Goal: Task Accomplishment & Management: Use online tool/utility

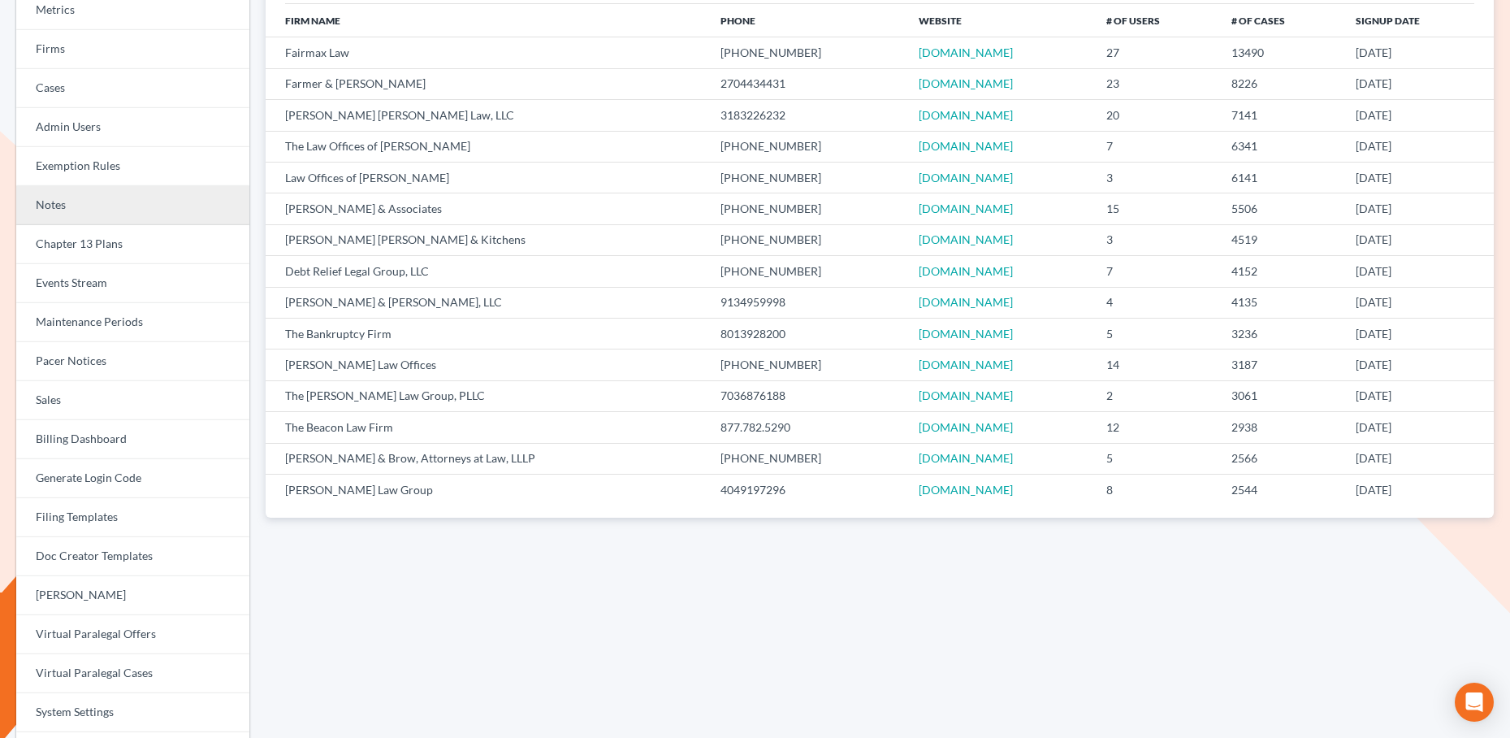
scroll to position [152, 0]
click at [97, 262] on link "Chapter 13 Plans" at bounding box center [132, 245] width 233 height 39
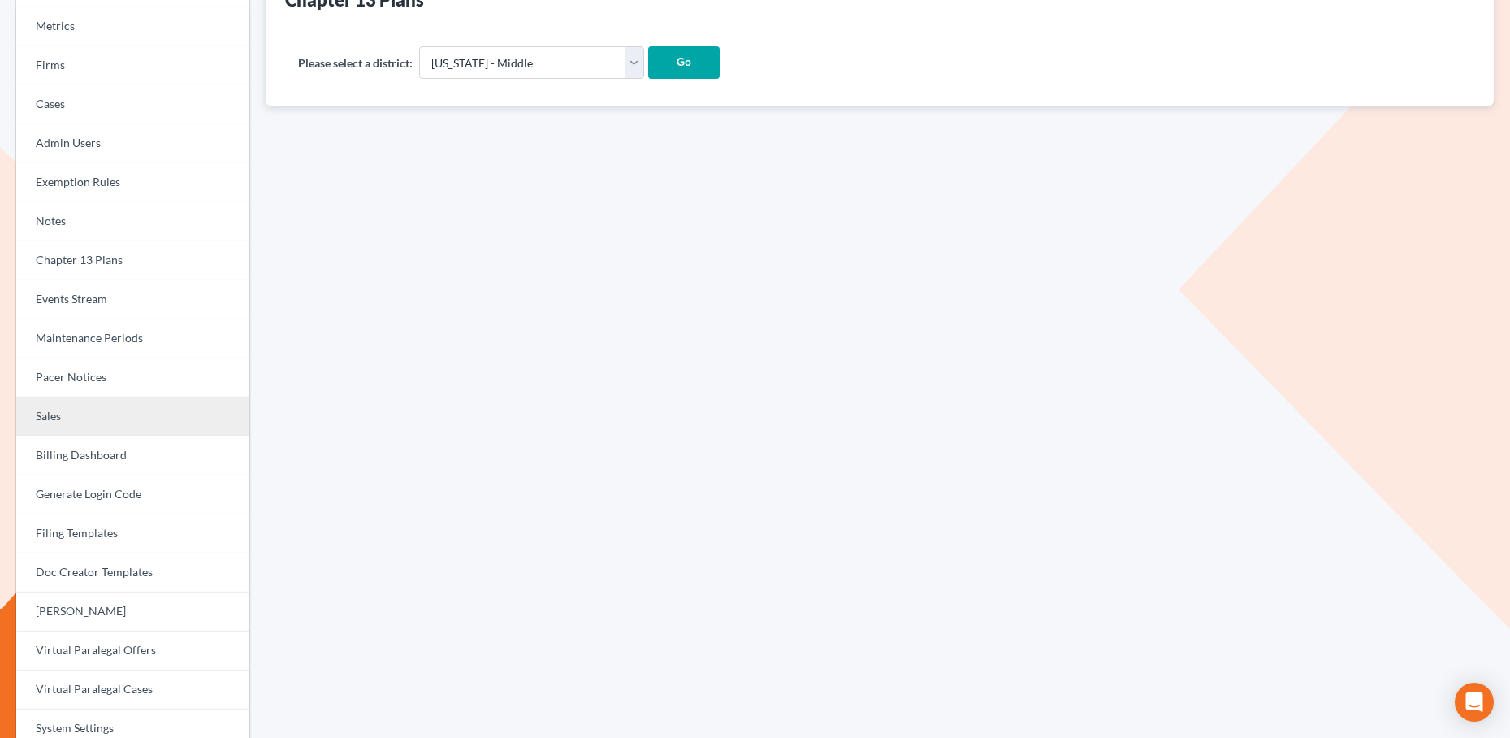
scroll to position [164, 0]
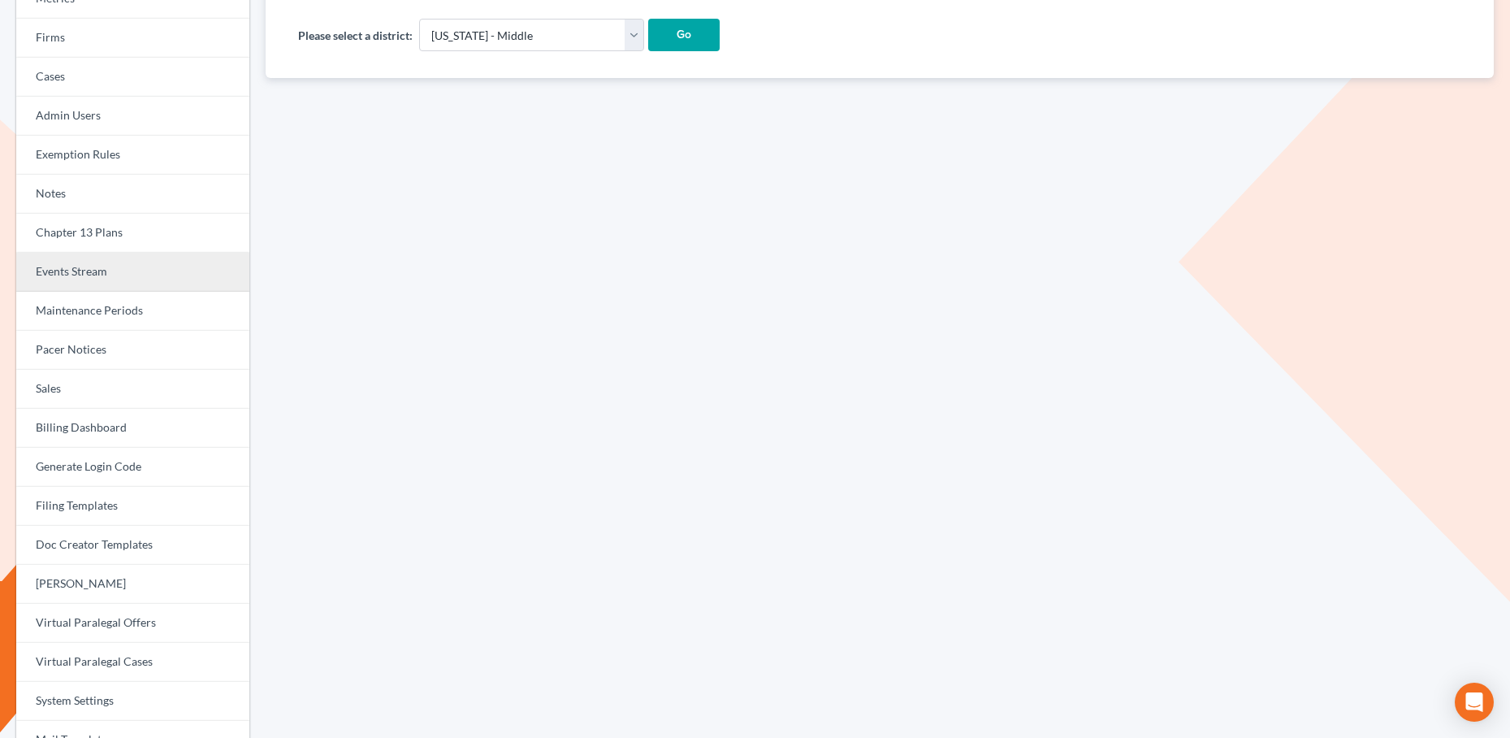
click at [118, 278] on link "Events Stream" at bounding box center [132, 272] width 233 height 39
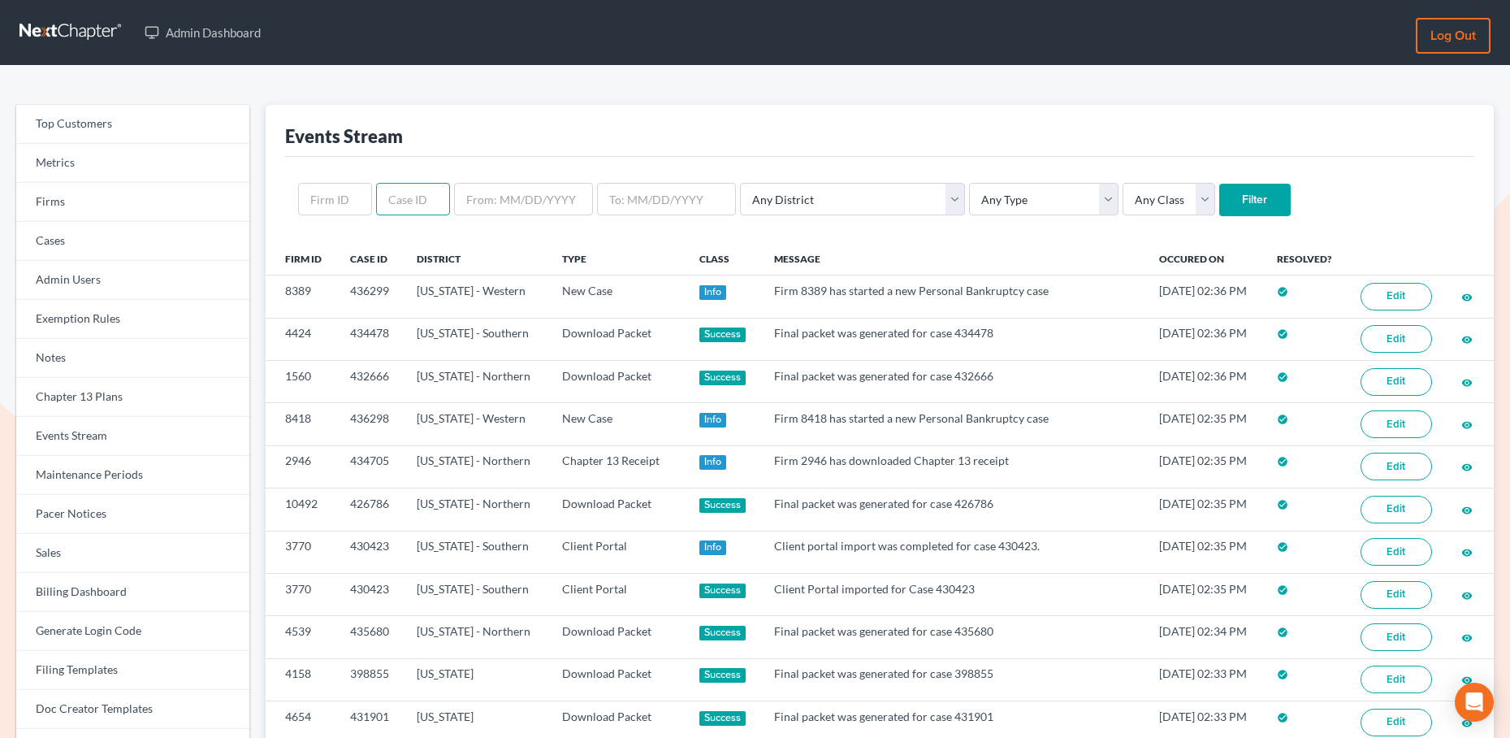
click at [421, 193] on input "text" at bounding box center [413, 199] width 74 height 32
paste input "424626"
type input "424626"
click at [1219, 192] on input "Filter" at bounding box center [1254, 200] width 71 height 32
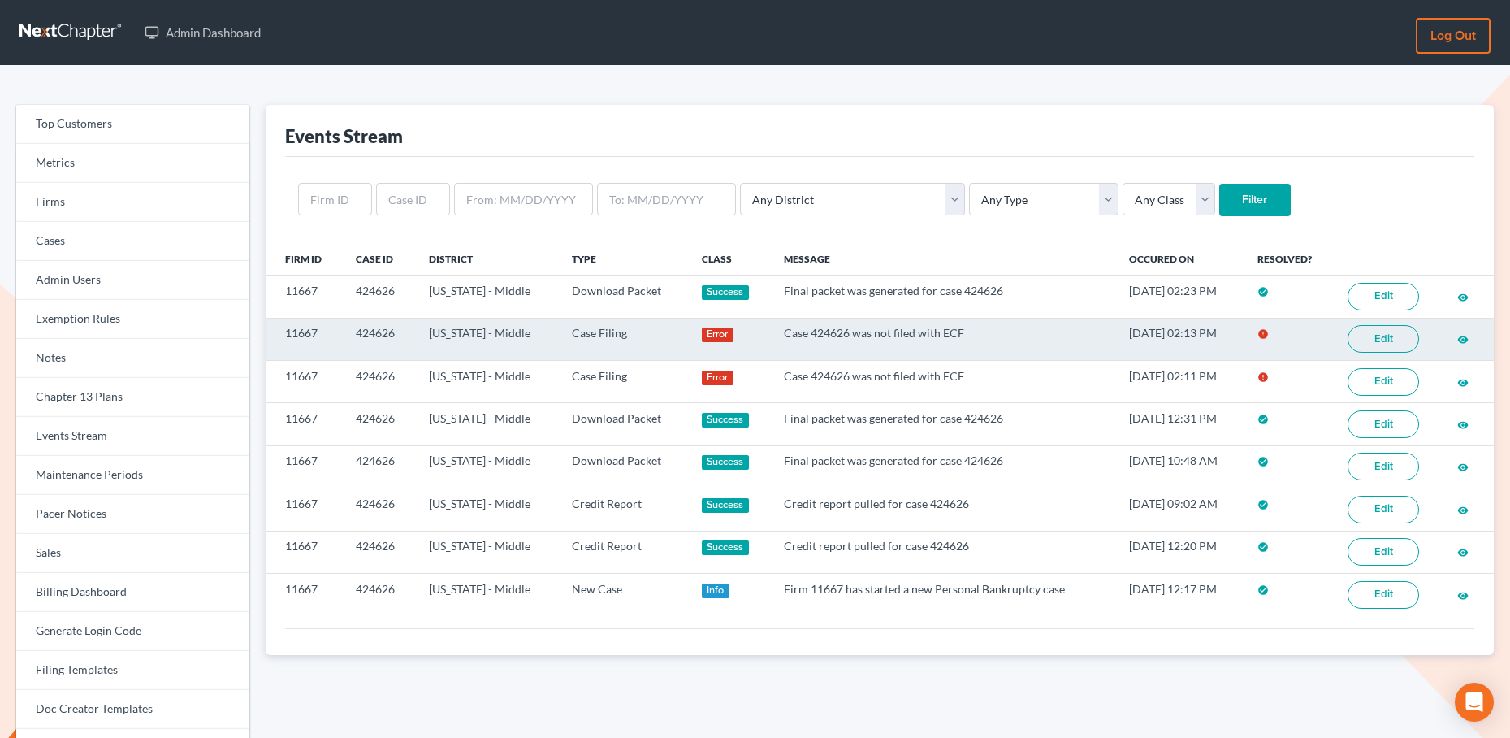
click at [1375, 343] on link "Edit" at bounding box center [1383, 339] width 71 height 28
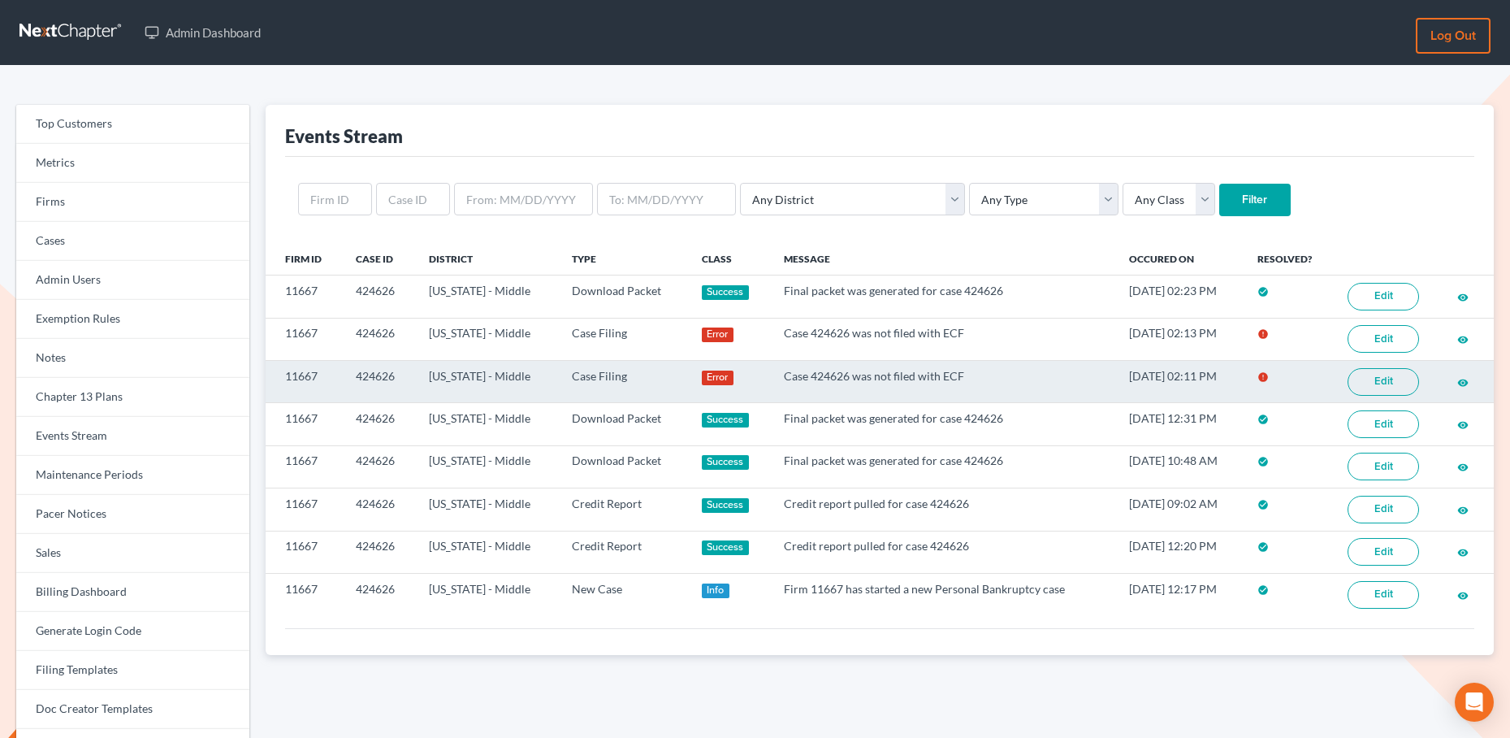
click at [1393, 388] on link "Edit" at bounding box center [1383, 382] width 71 height 28
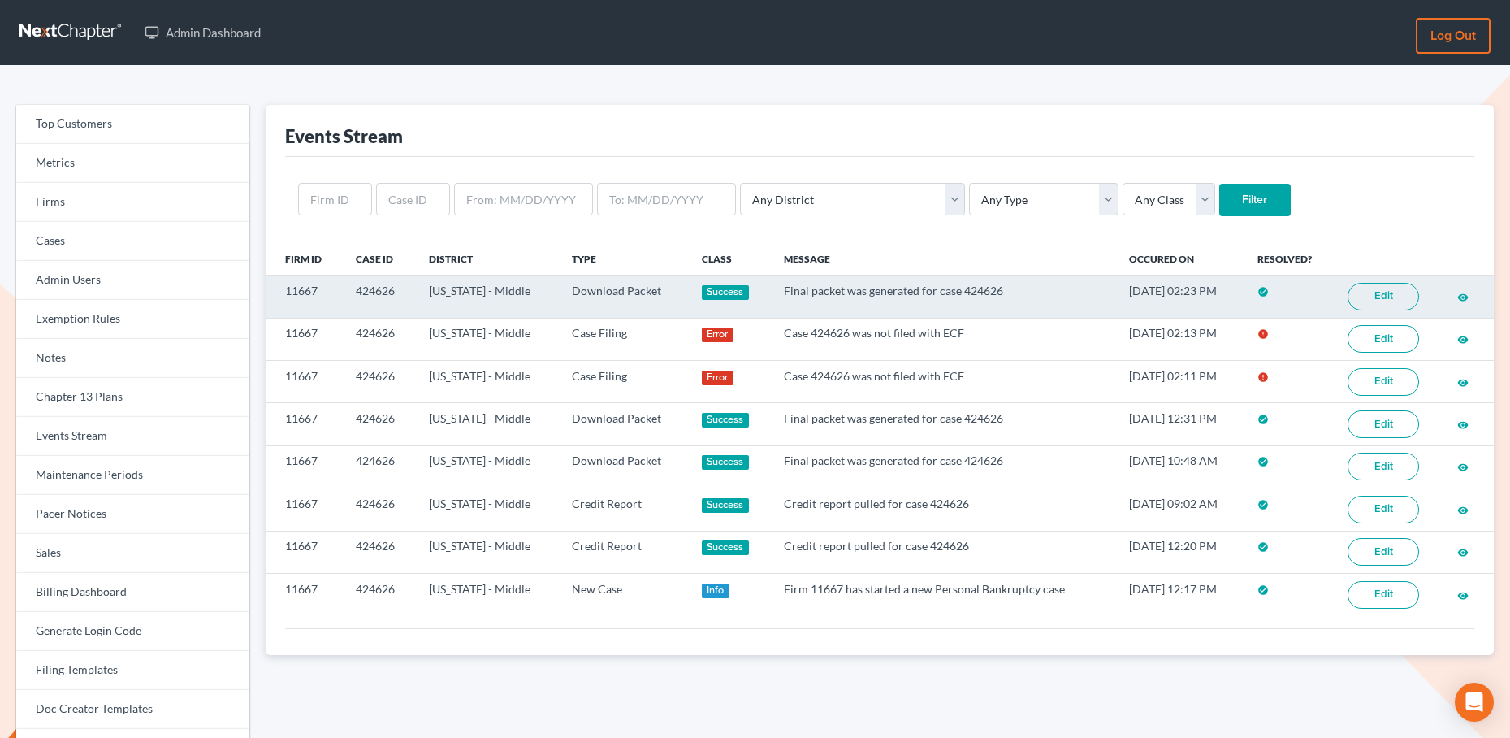
scroll to position [32, 0]
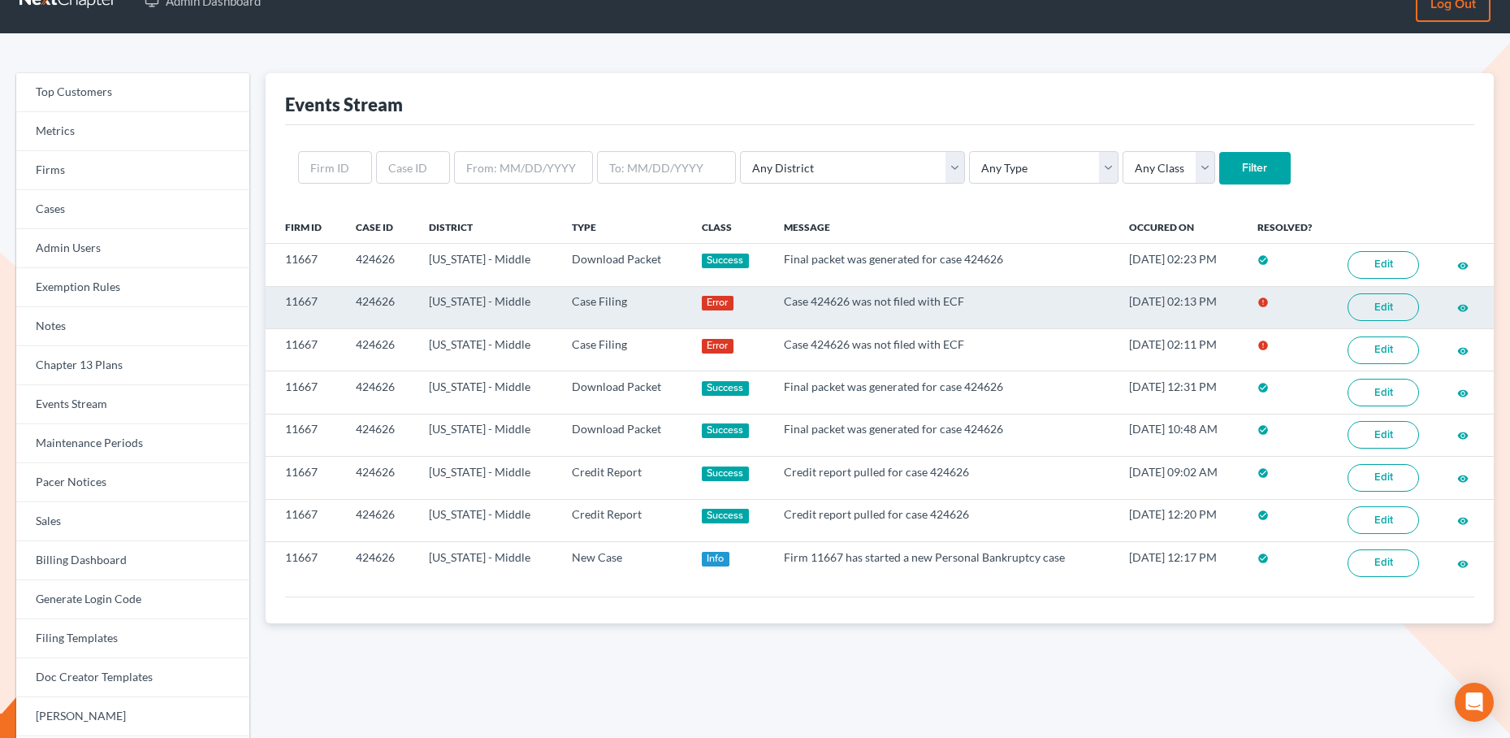
drag, startPoint x: 1384, startPoint y: 349, endPoint x: 1114, endPoint y: 312, distance: 273.0
click at [1384, 349] on link "Edit" at bounding box center [1383, 350] width 71 height 28
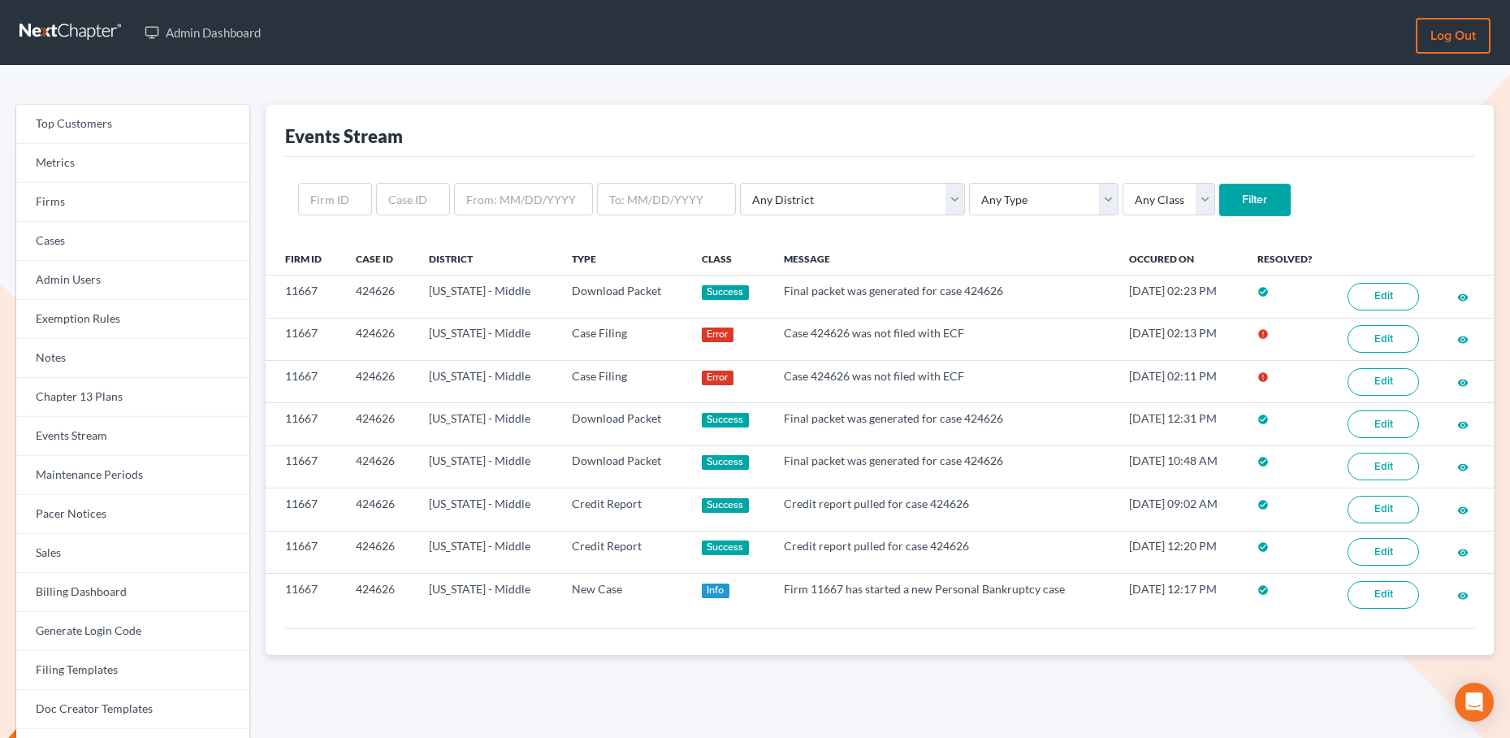
scroll to position [32, 0]
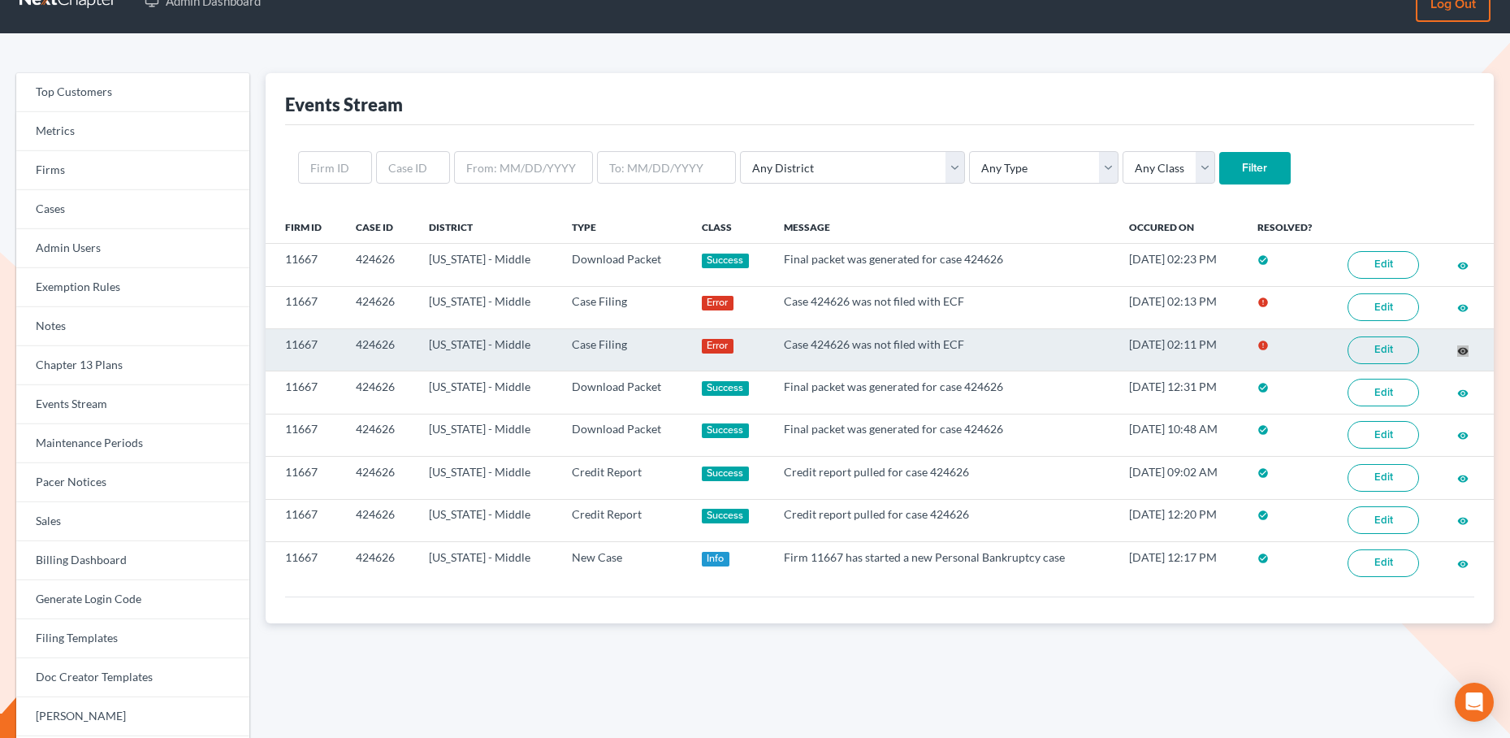
click at [0, 0] on div "Admin Dashboard Log out Top Customers Metrics Firms Cases Admin Users Exemption…" at bounding box center [755, 509] width 1510 height 1083
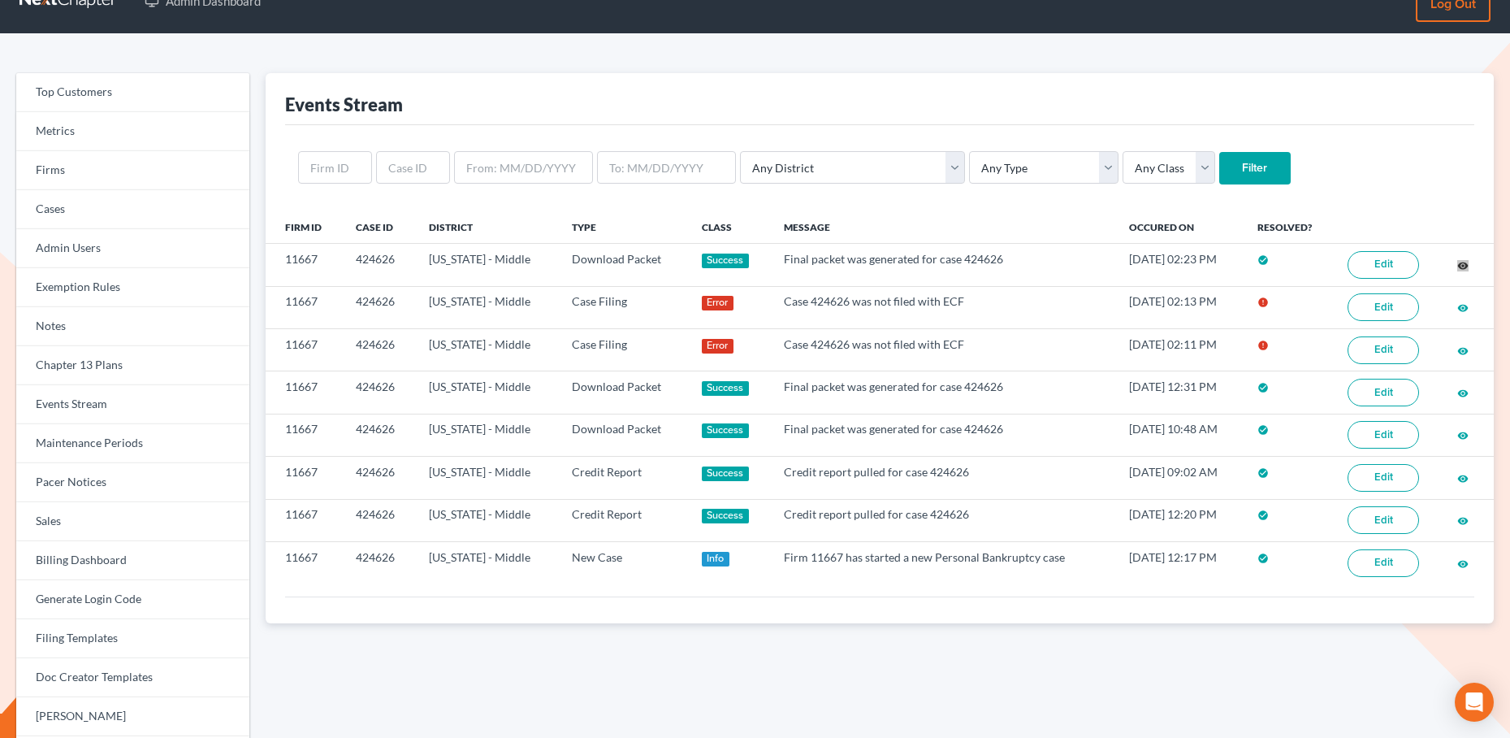
drag, startPoint x: 1464, startPoint y: 265, endPoint x: 1397, endPoint y: 4, distance: 269.2
click at [0, 0] on div "Admin Dashboard Log out Top Customers Metrics Firms Cases Admin Users Exemption…" at bounding box center [755, 509] width 1510 height 1083
click at [406, 170] on input "text" at bounding box center [413, 167] width 74 height 32
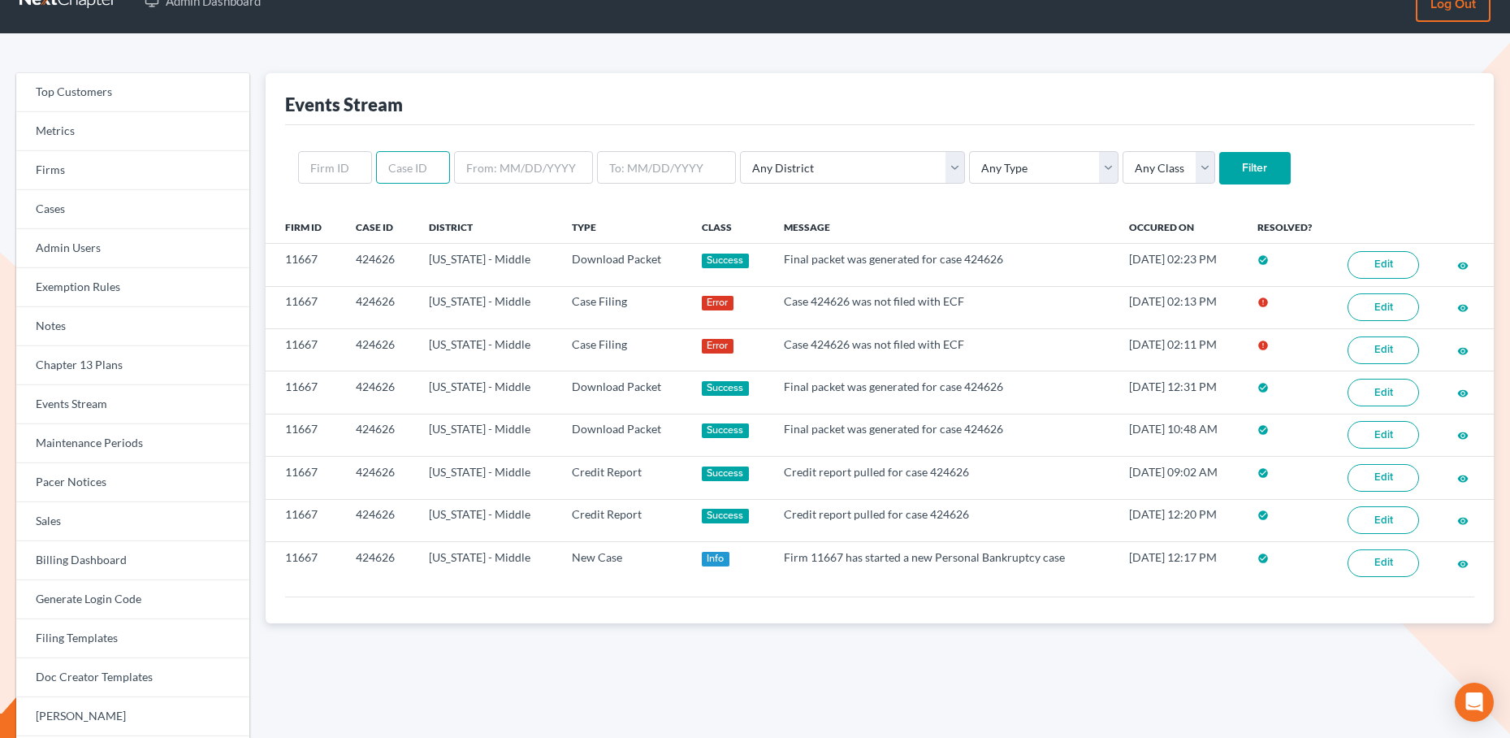
click at [406, 170] on input "text" at bounding box center [413, 167] width 74 height 32
type input "435940"
click at [1219, 162] on input "Filter" at bounding box center [1254, 168] width 71 height 32
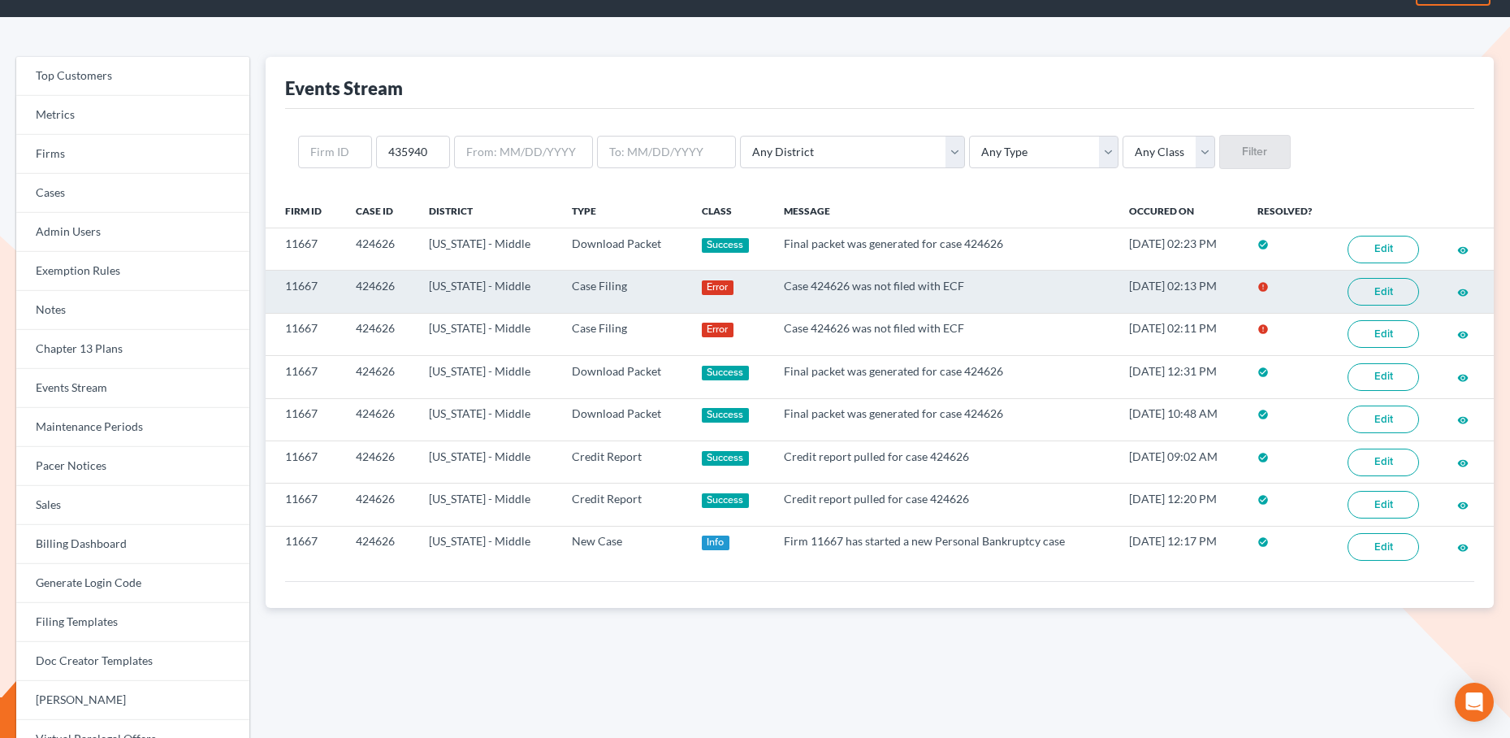
scroll to position [49, 0]
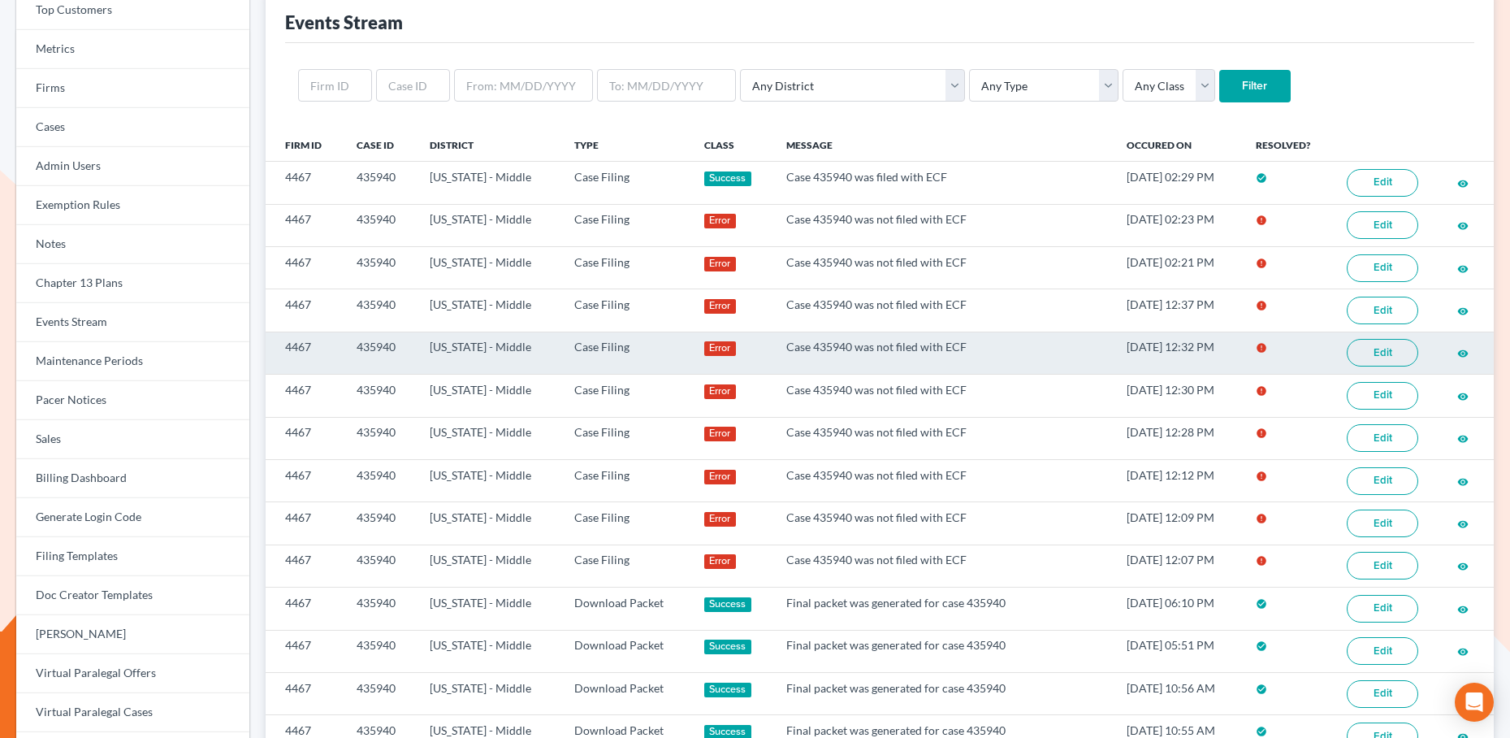
scroll to position [110, 0]
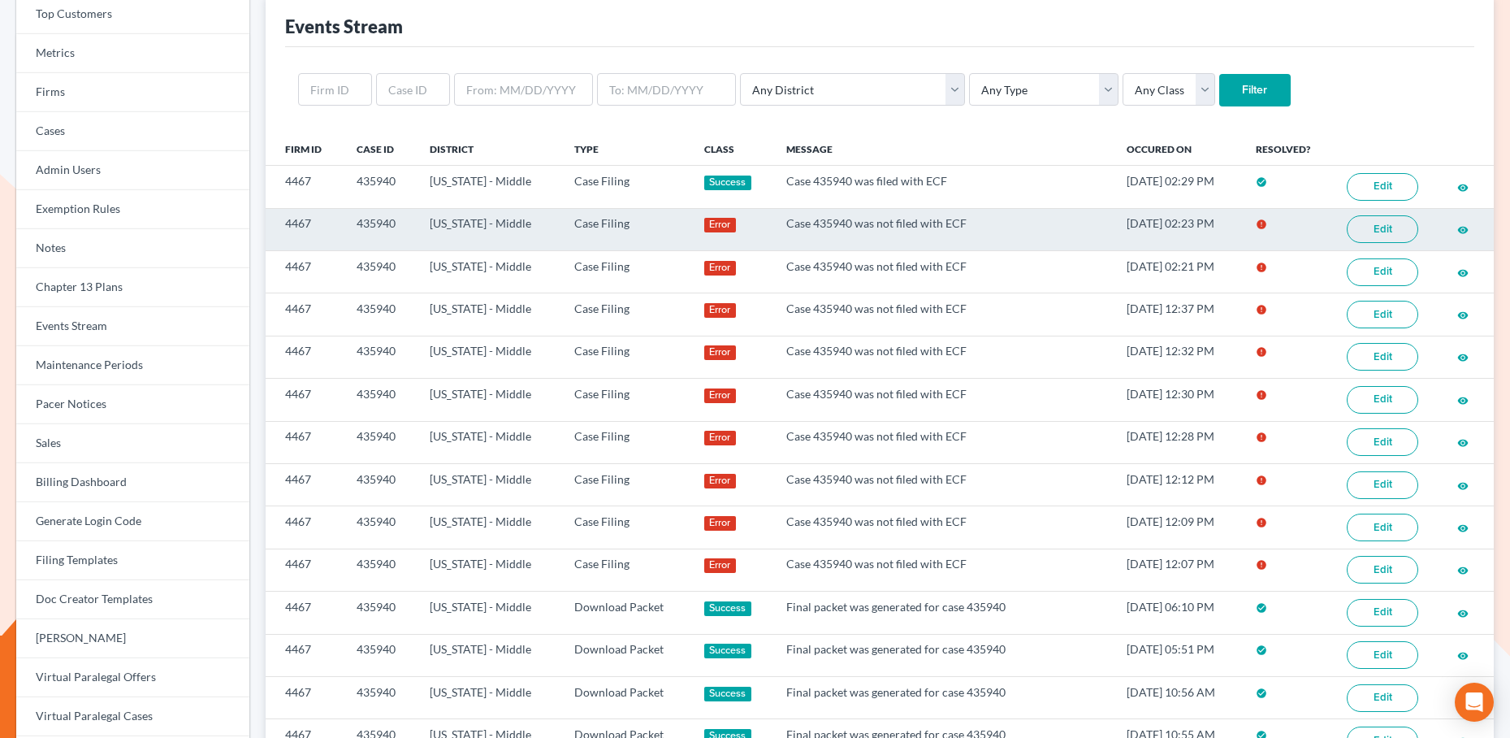
click at [1406, 228] on link "Edit" at bounding box center [1382, 229] width 71 height 28
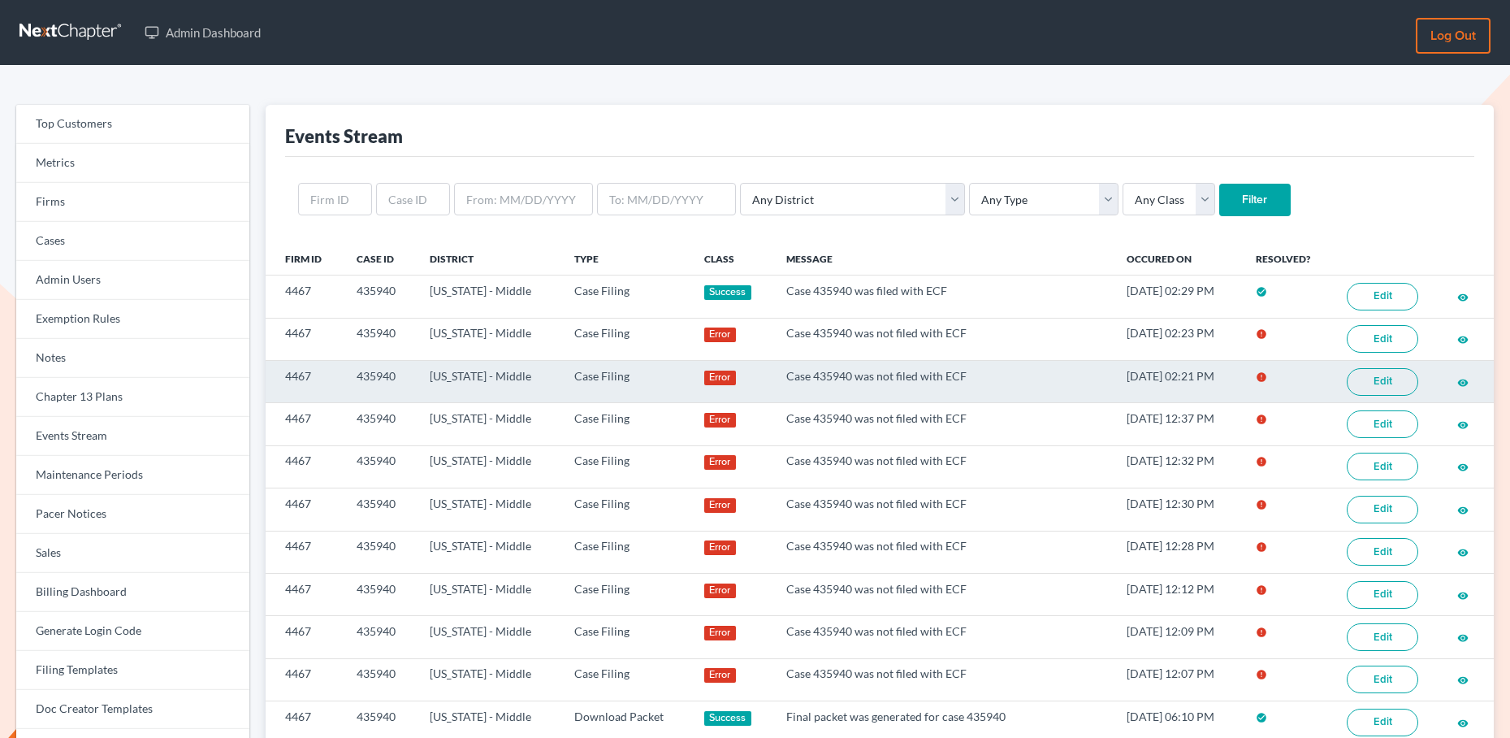
scroll to position [110, 0]
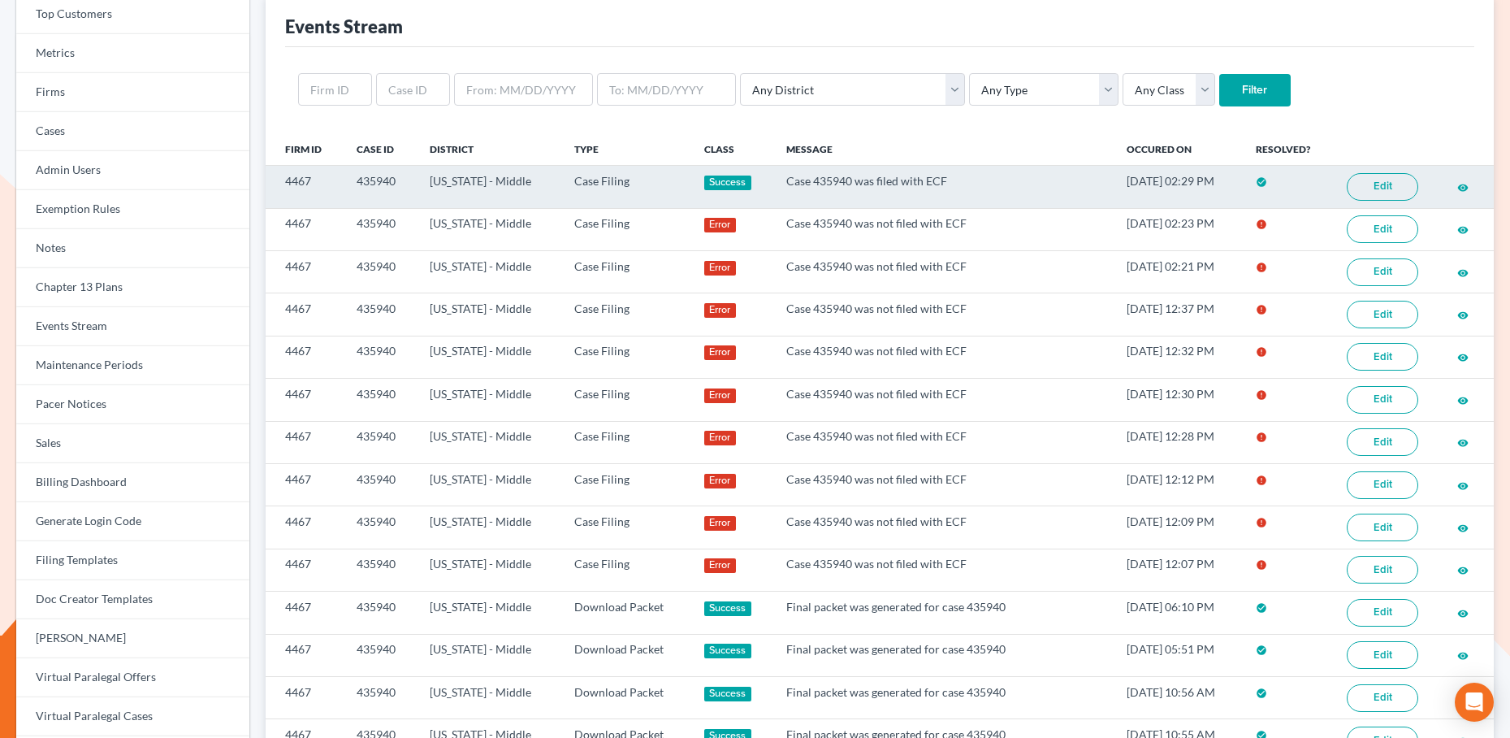
click at [383, 183] on td "435940" at bounding box center [380, 187] width 73 height 42
copy td "435940"
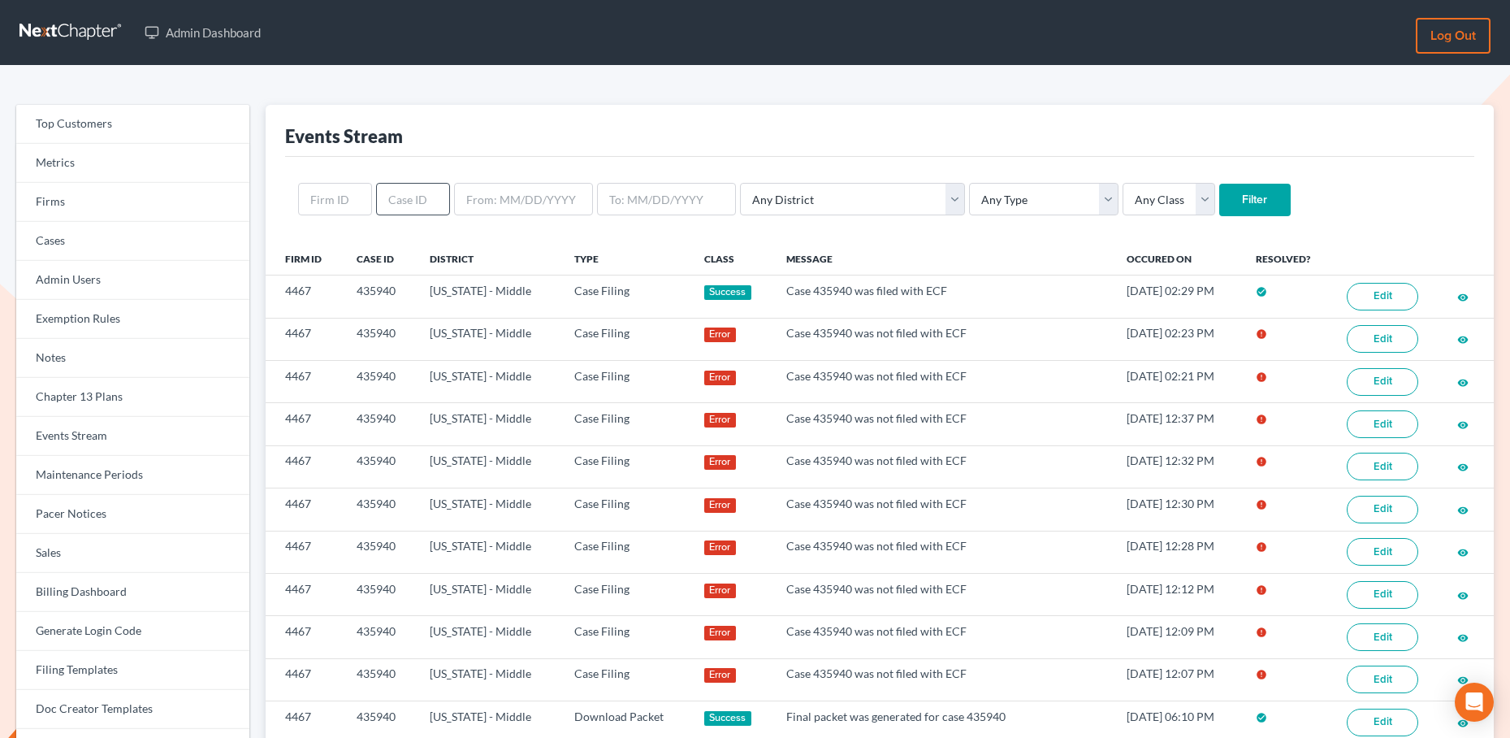
click at [418, 180] on div "Any District Alabama - Middle Alabama - Northern Alabama - Southern Alaska Ariz…" at bounding box center [880, 199] width 1190 height 85
click at [417, 188] on input "text" at bounding box center [413, 199] width 74 height 32
paste input "412780"
type input "412780"
click at [1219, 194] on input "Filter" at bounding box center [1254, 200] width 71 height 32
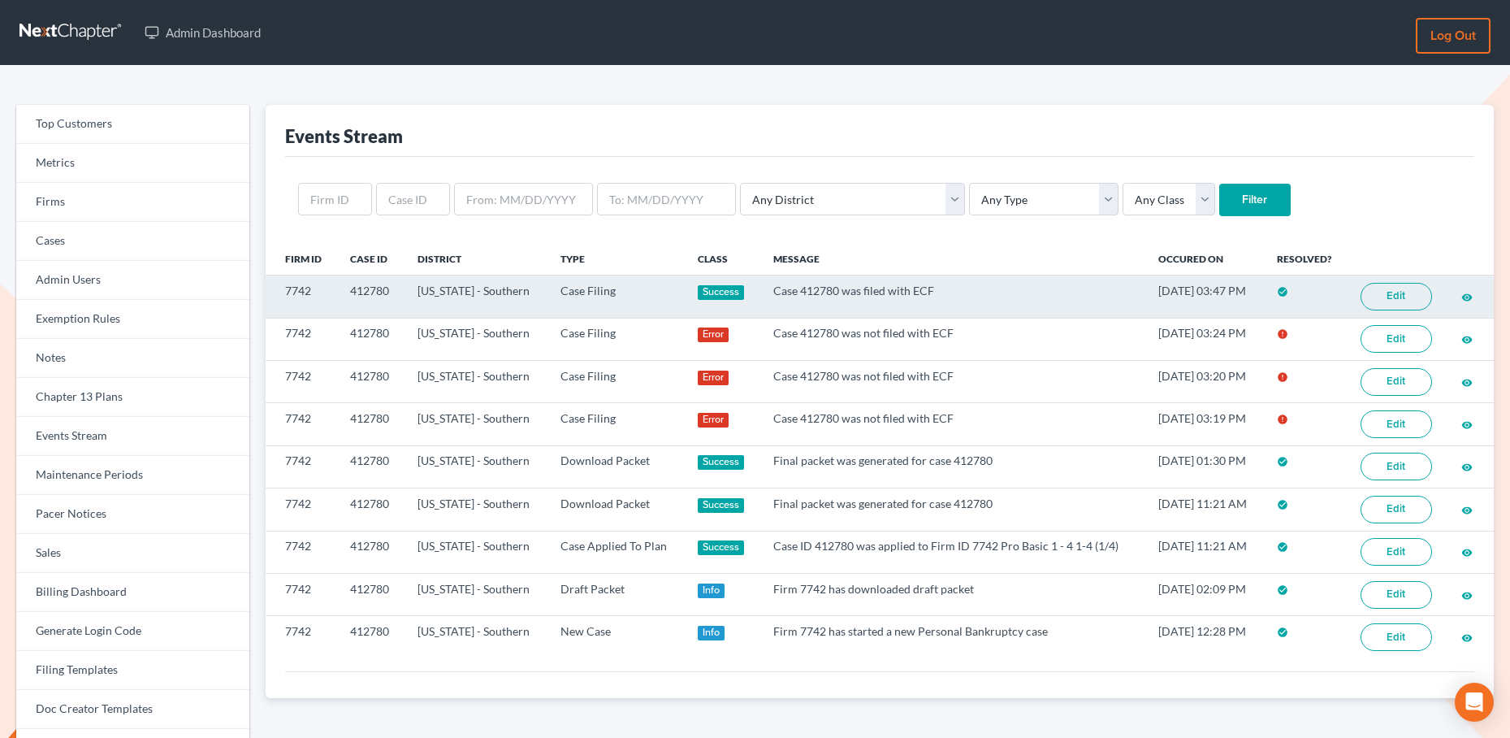
click at [383, 280] on td "412780" at bounding box center [370, 296] width 67 height 42
copy td "412780"
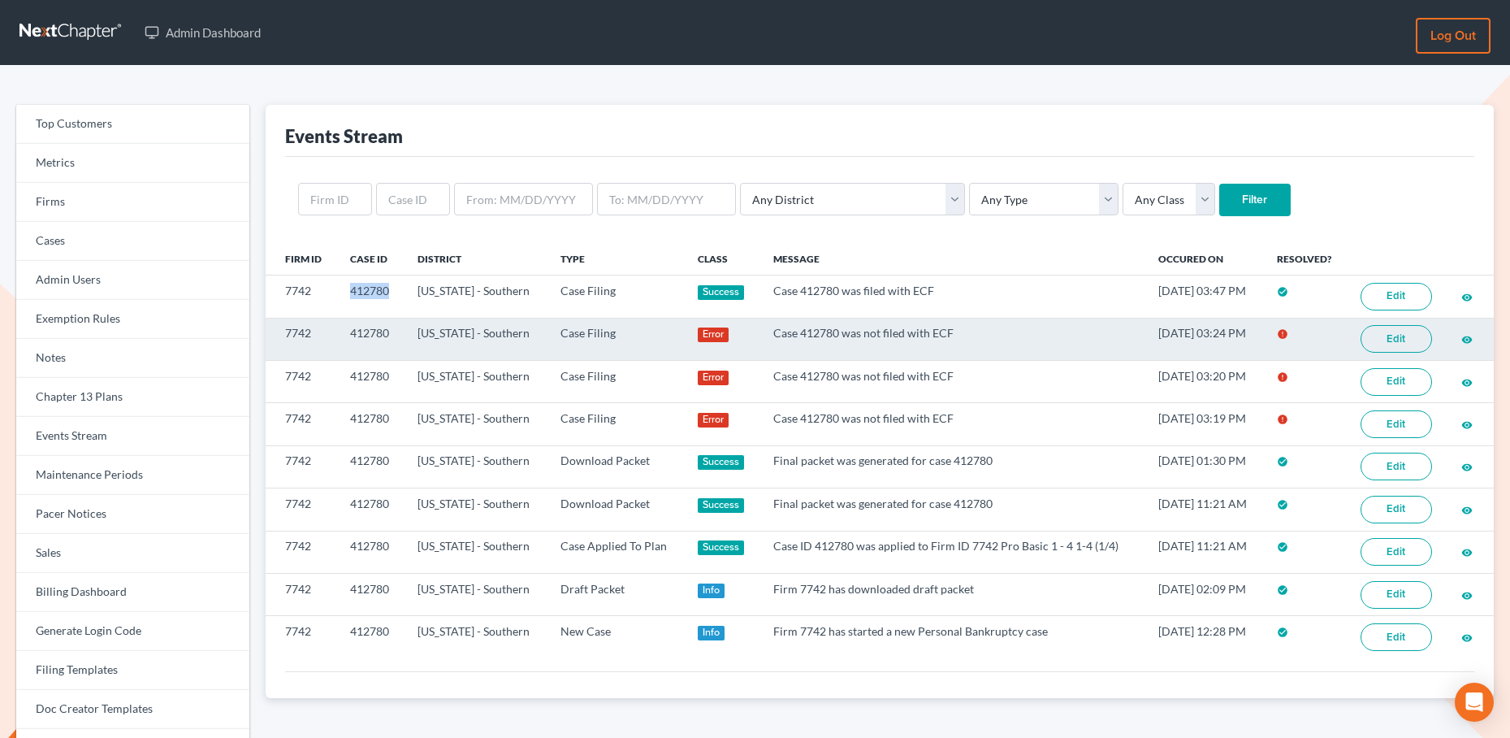
click at [1407, 343] on link "Edit" at bounding box center [1396, 339] width 71 height 28
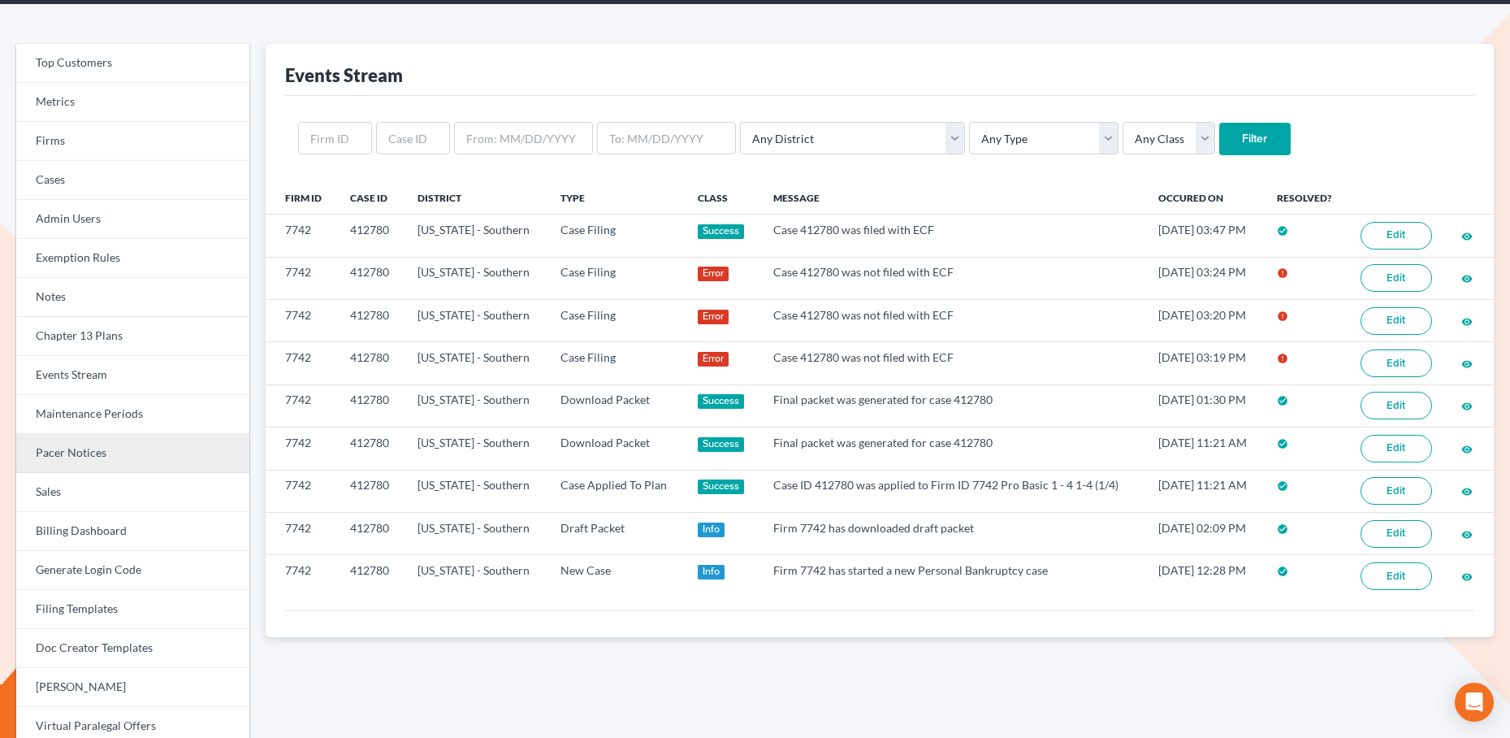
scroll to position [65, 0]
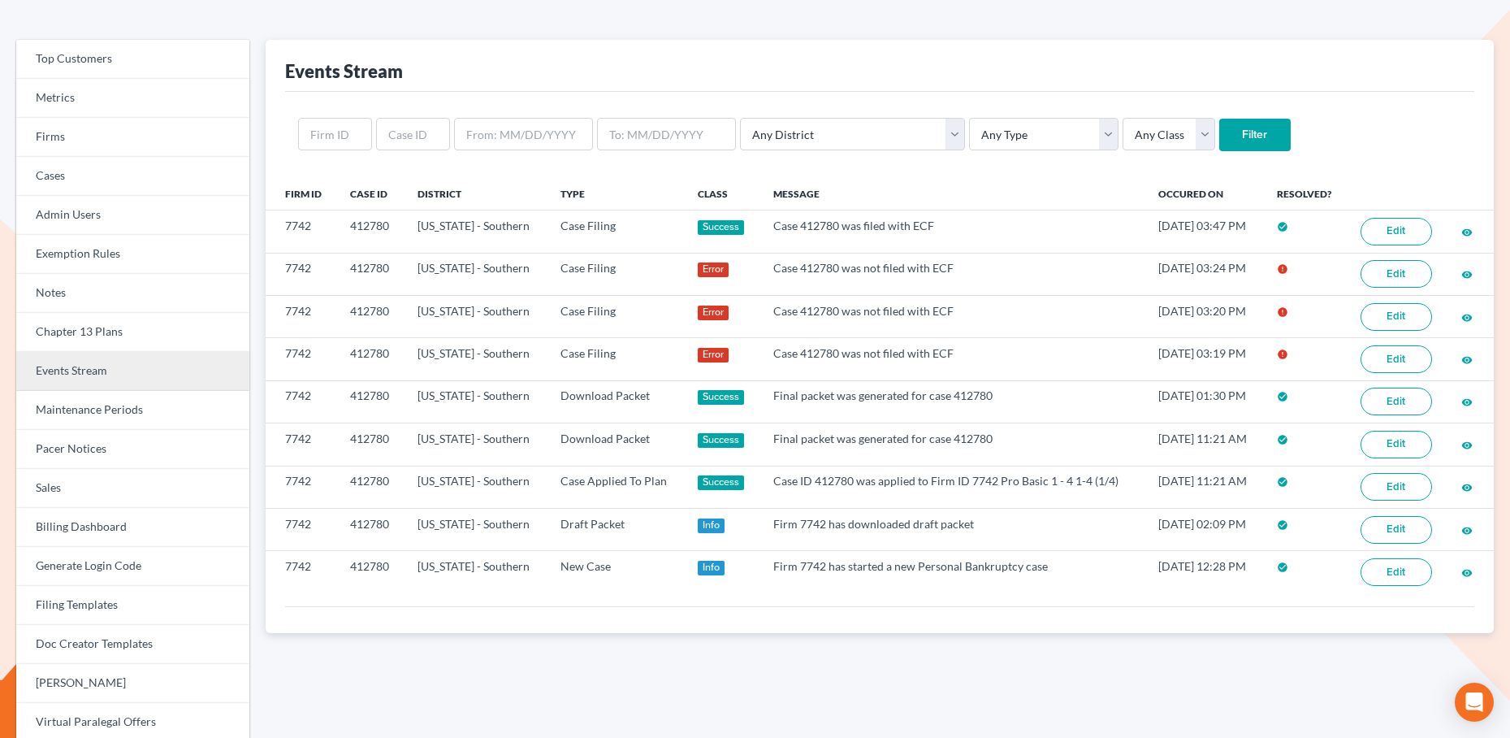
click at [84, 376] on link "Events Stream" at bounding box center [132, 371] width 233 height 39
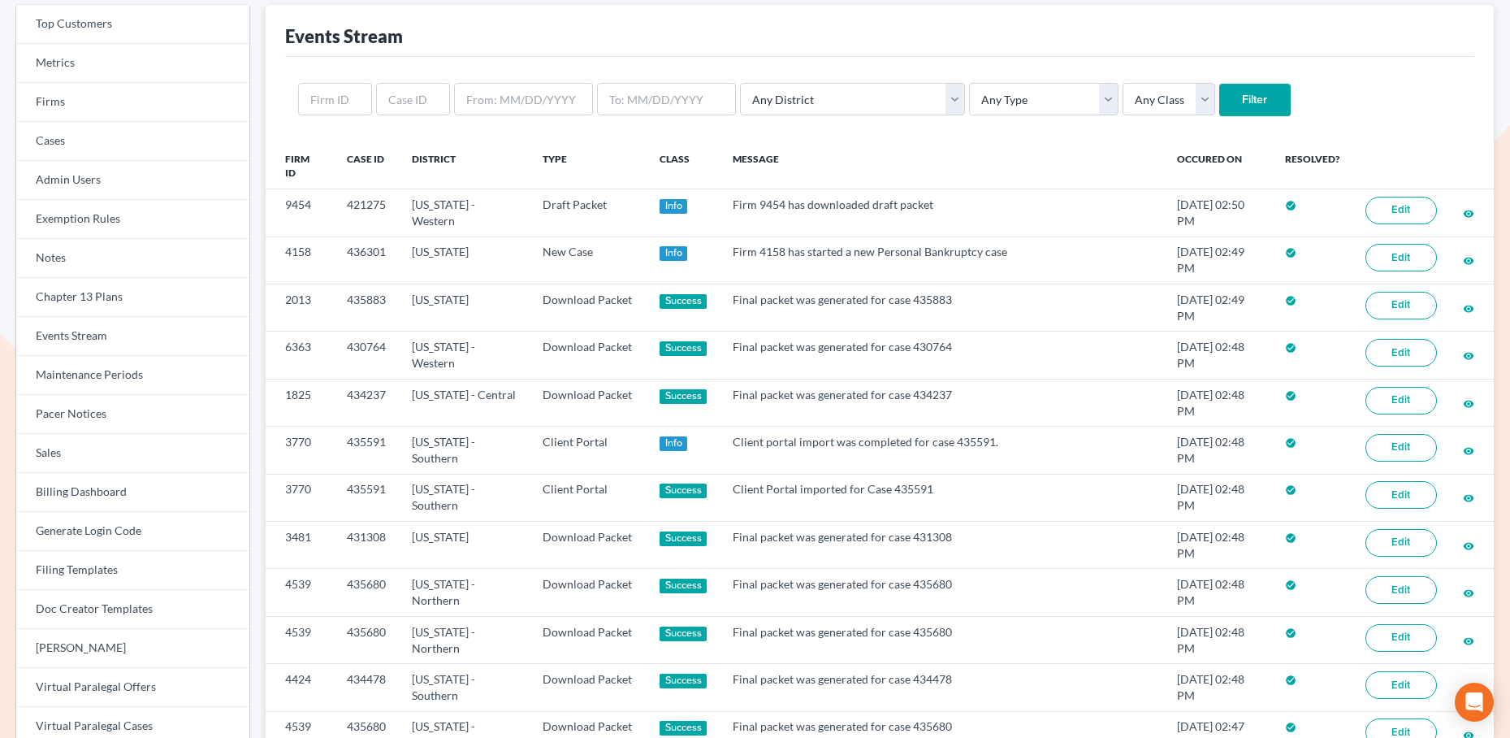
scroll to position [92, 0]
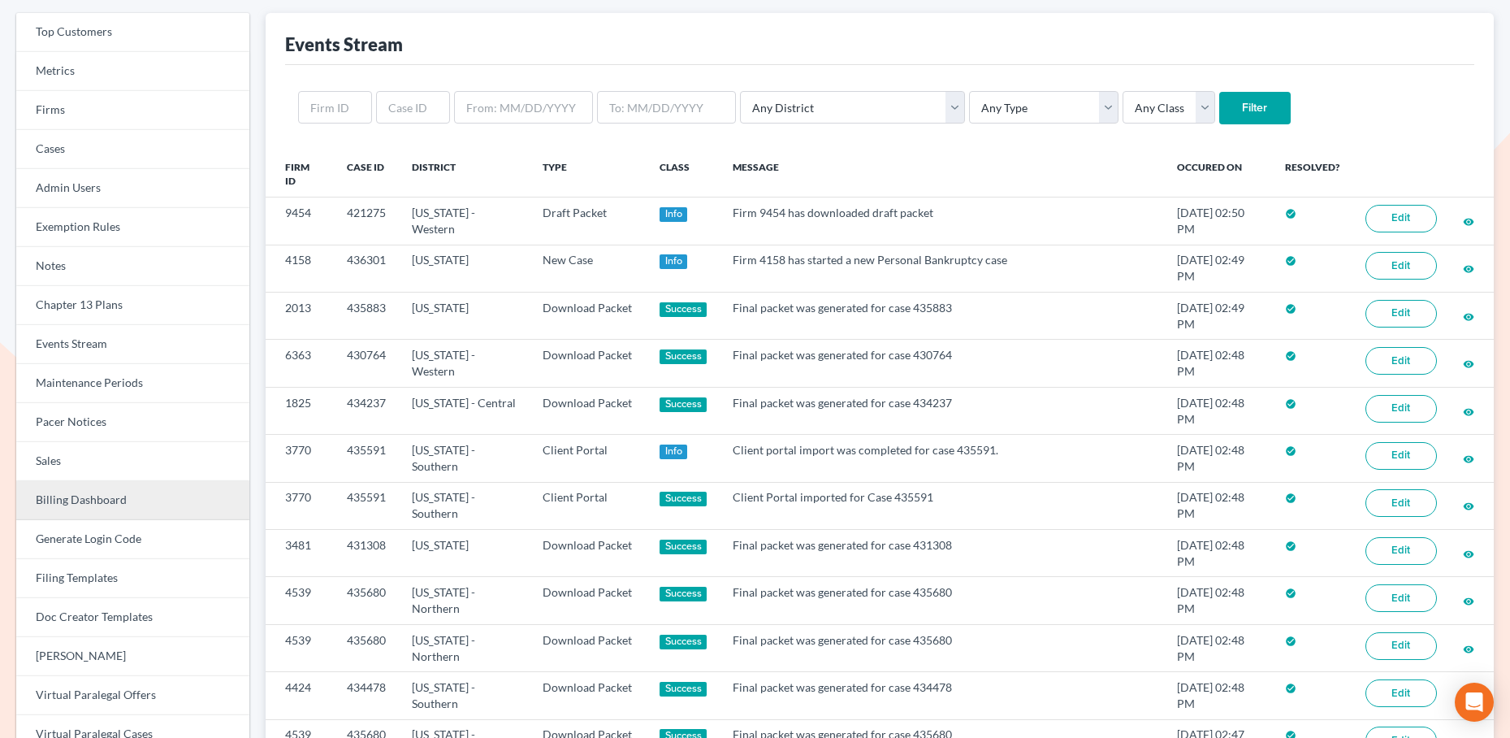
click at [111, 511] on link "Billing Dashboard" at bounding box center [132, 500] width 233 height 39
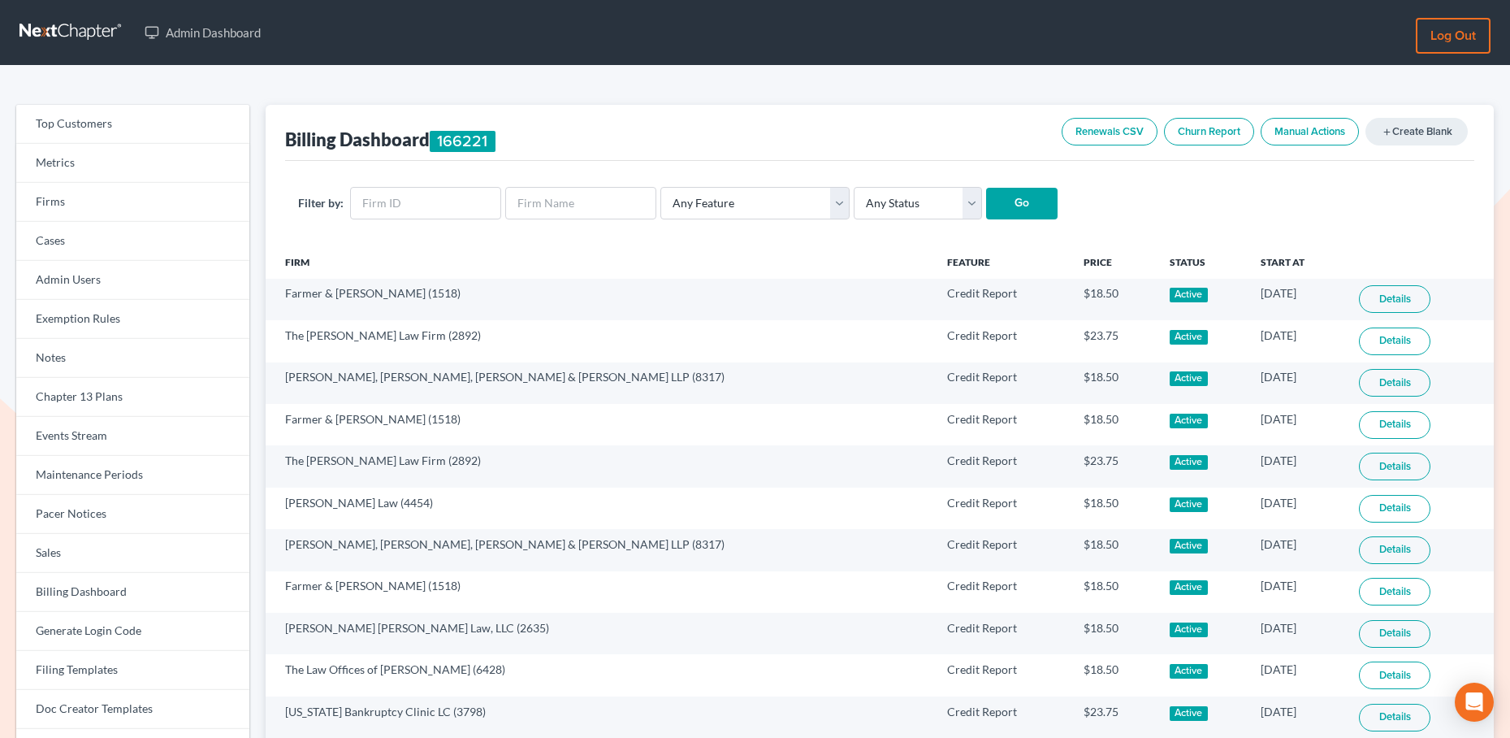
click at [1088, 126] on link "Renewals CSV" at bounding box center [1110, 132] width 96 height 28
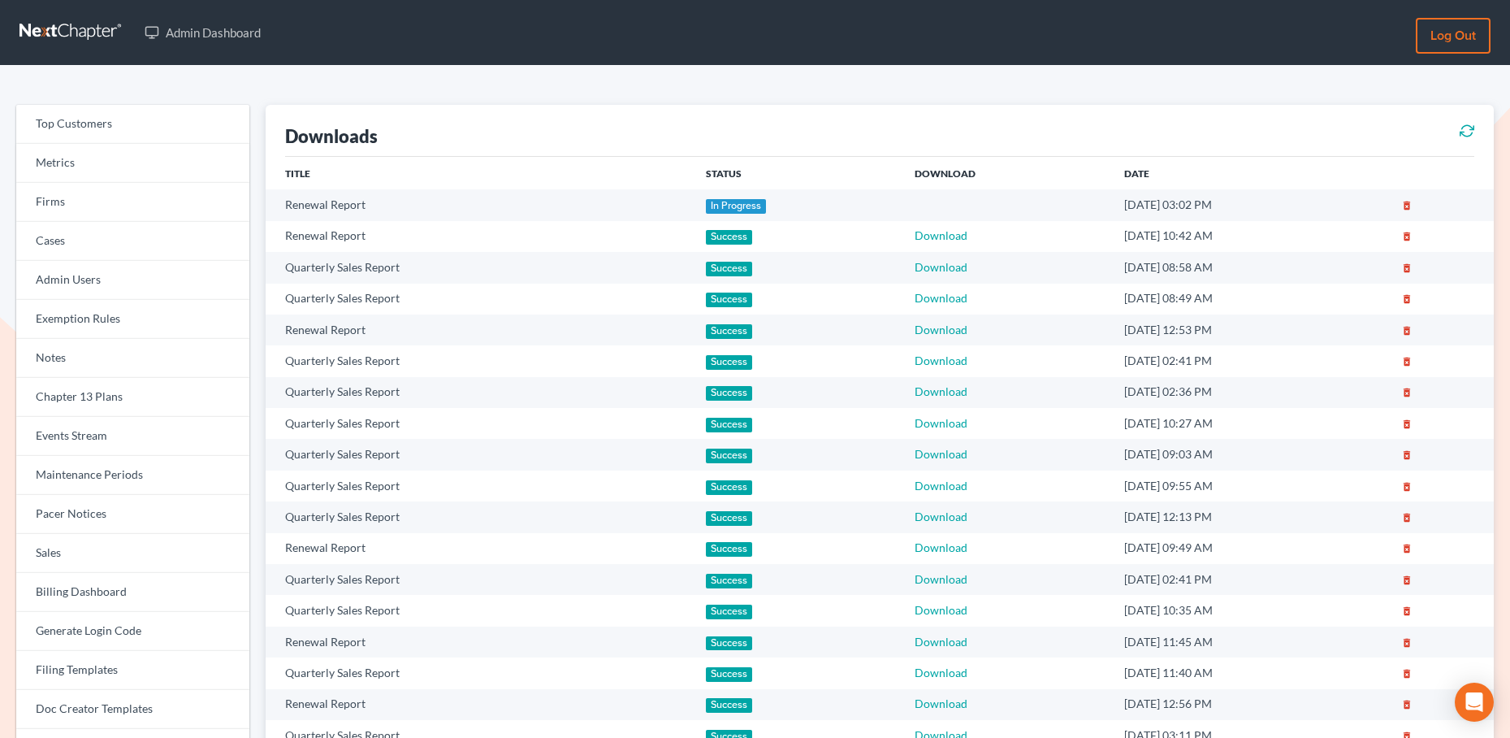
scroll to position [35, 0]
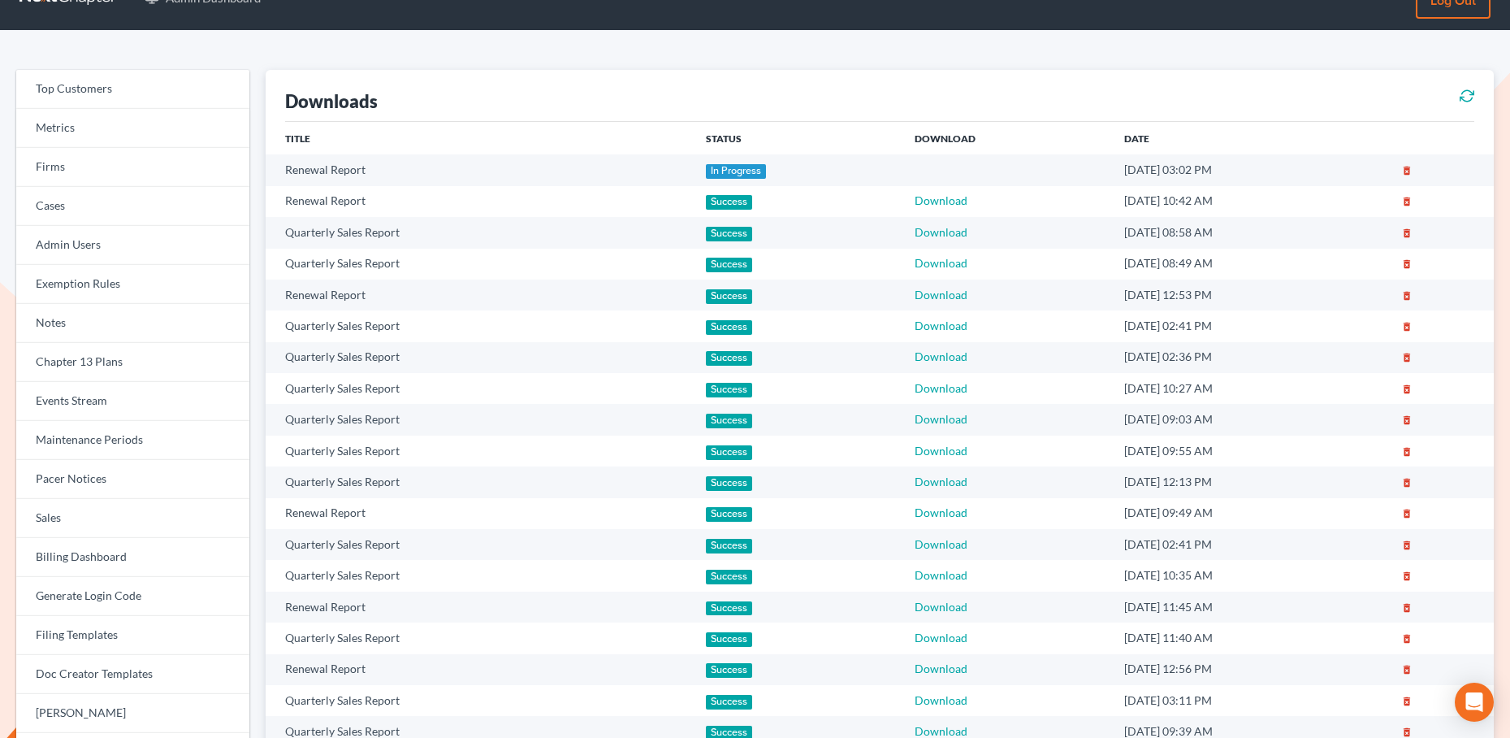
click at [1470, 98] on icon at bounding box center [1467, 95] width 15 height 19
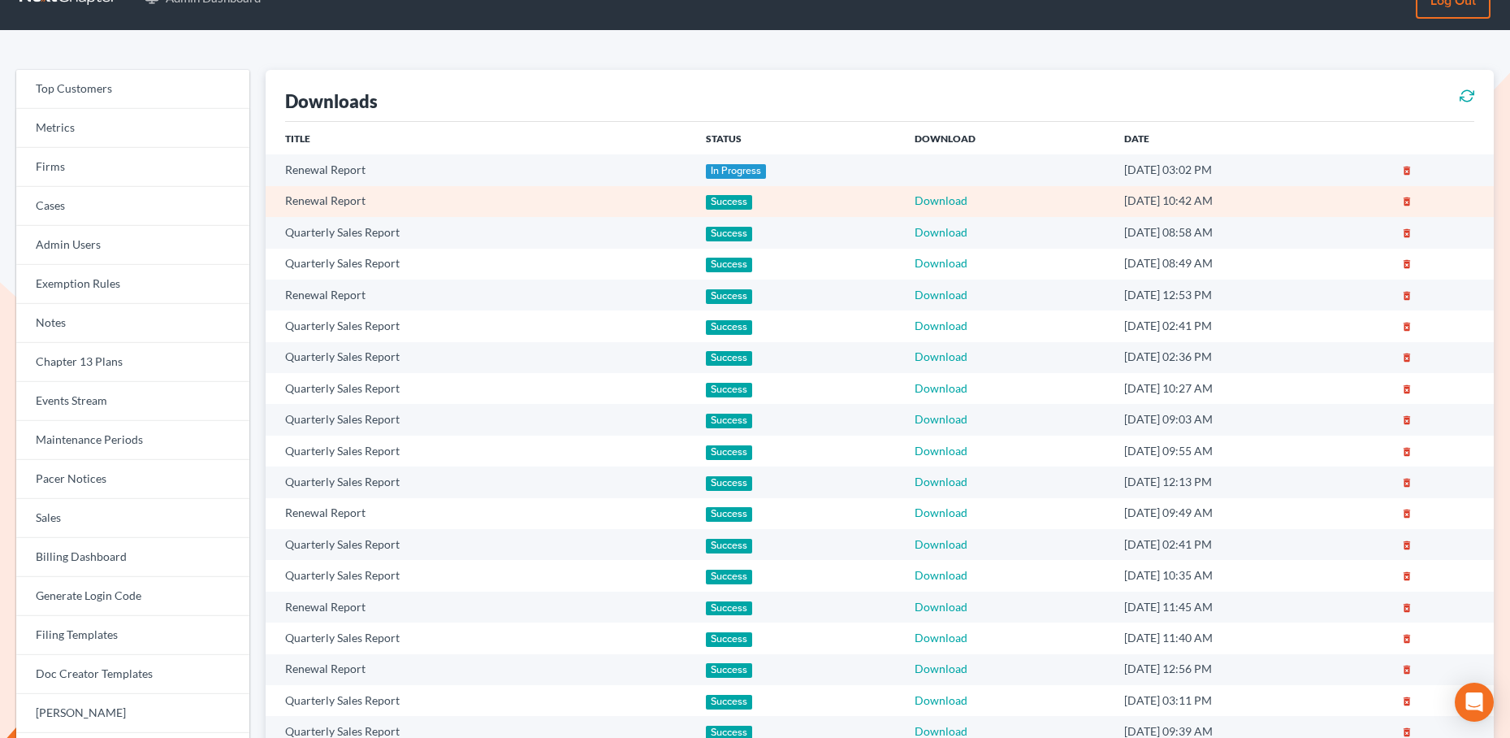
scroll to position [30, 0]
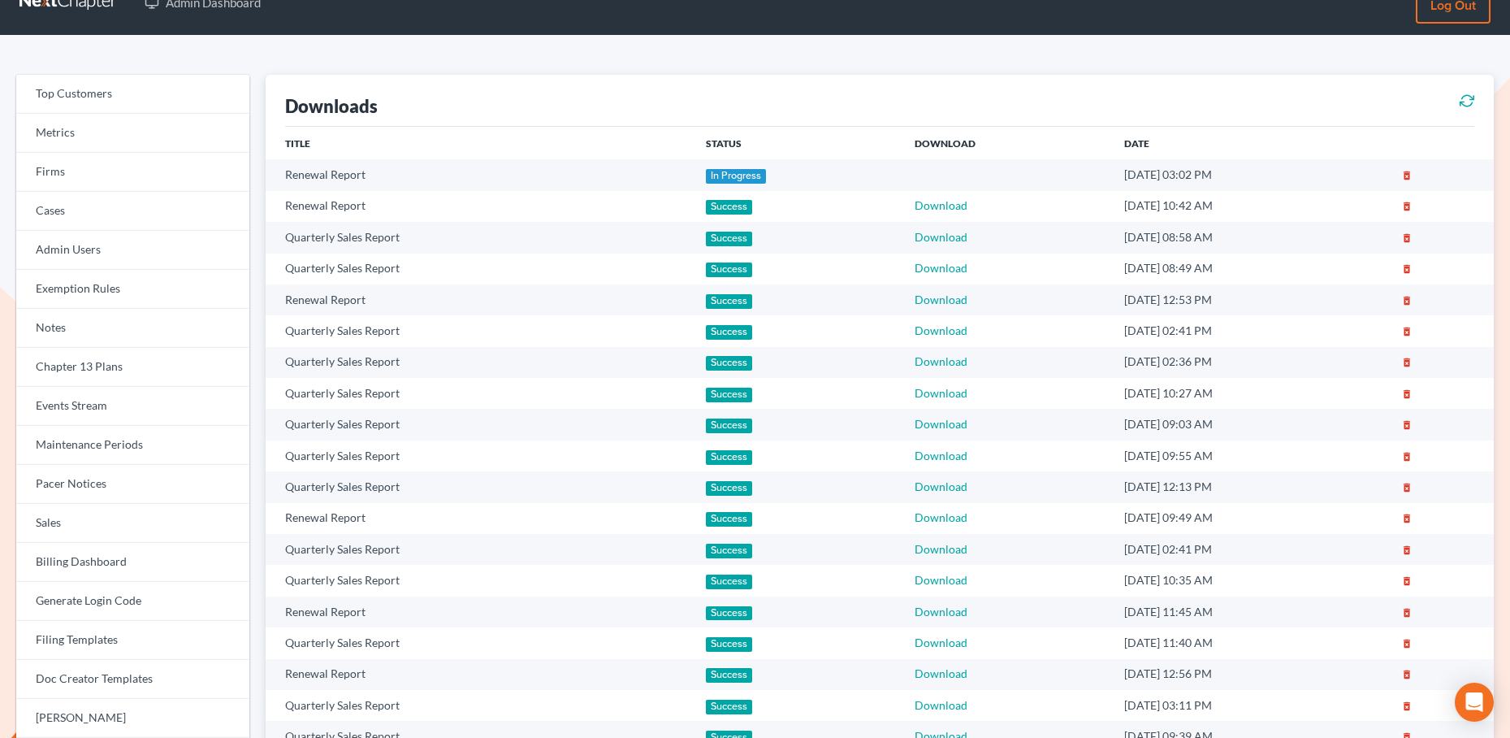
click at [1468, 97] on icon at bounding box center [1467, 100] width 15 height 19
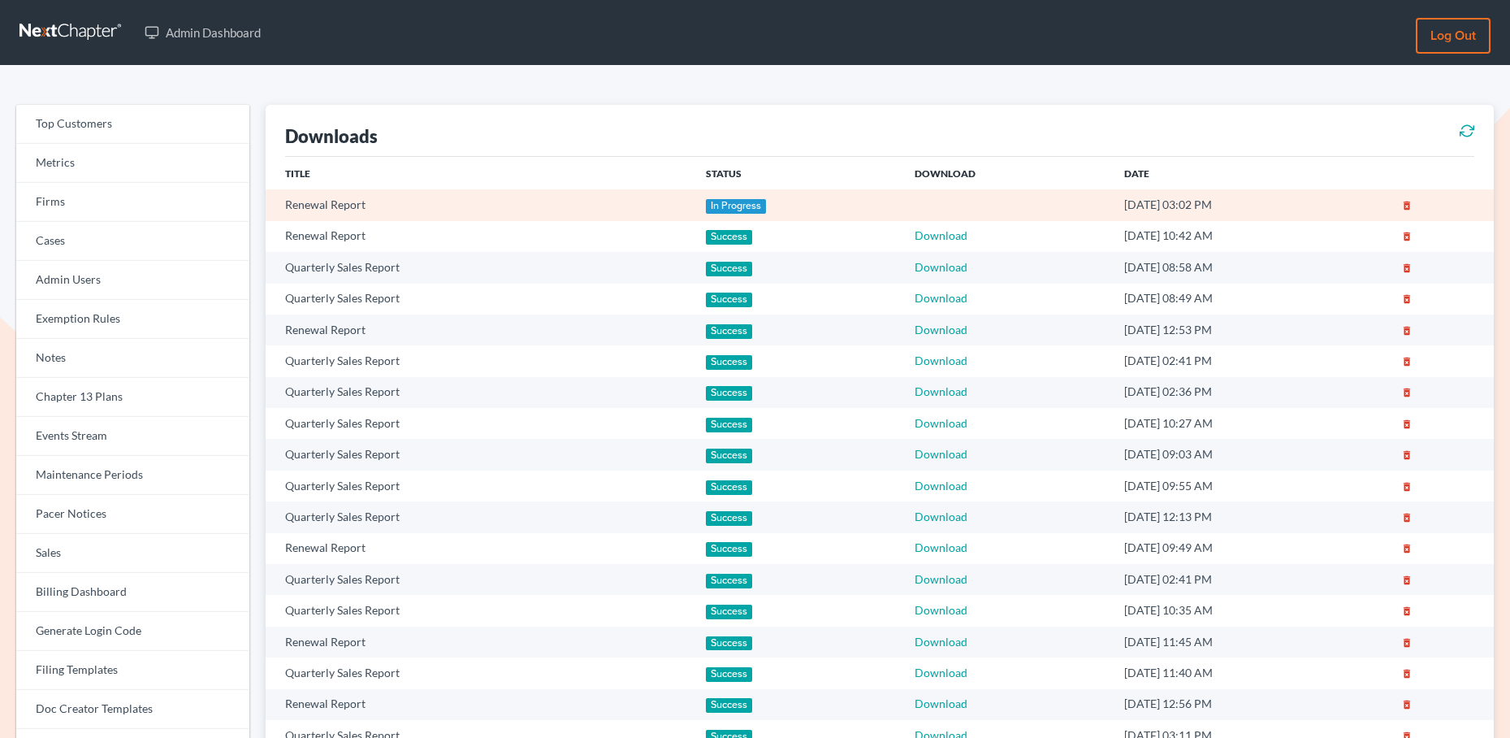
scroll to position [30, 0]
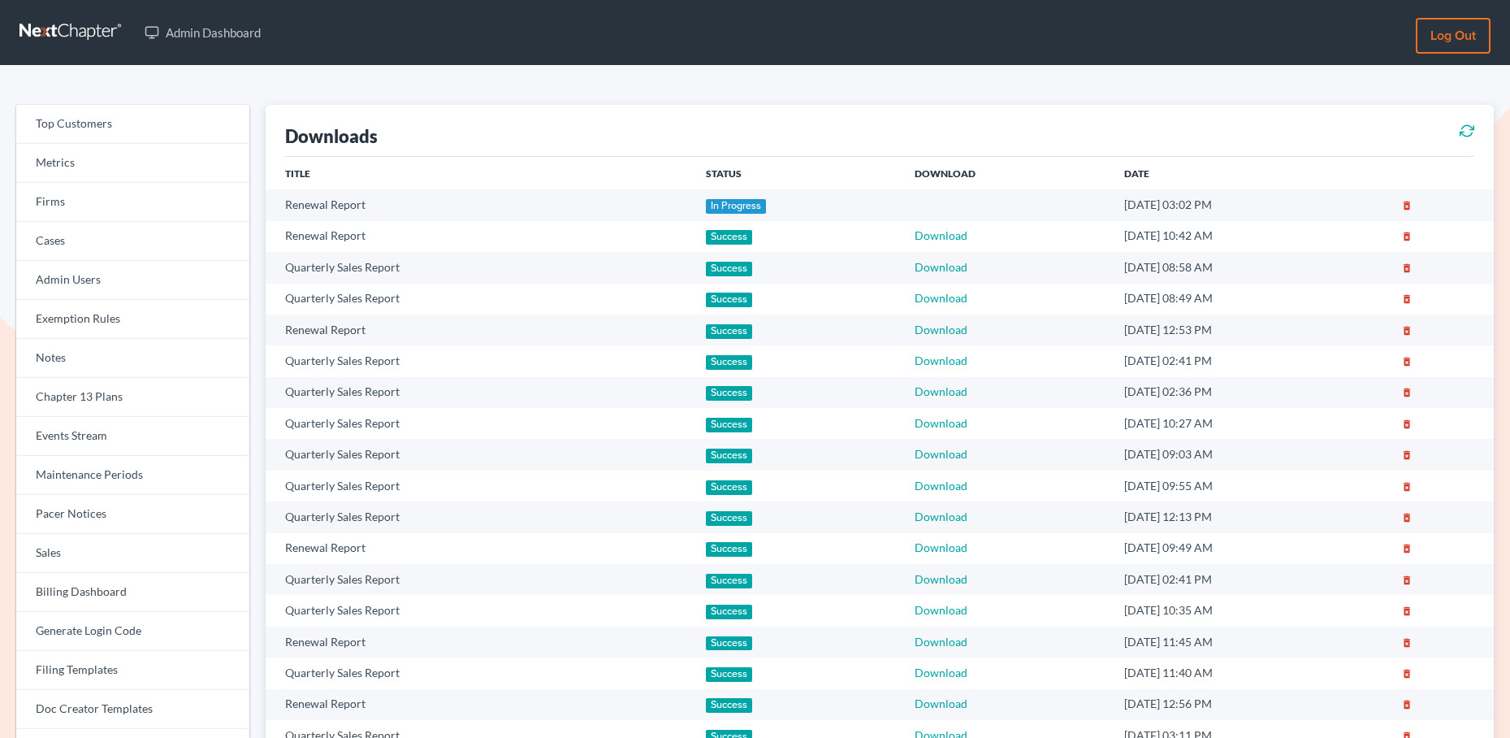
scroll to position [30, 0]
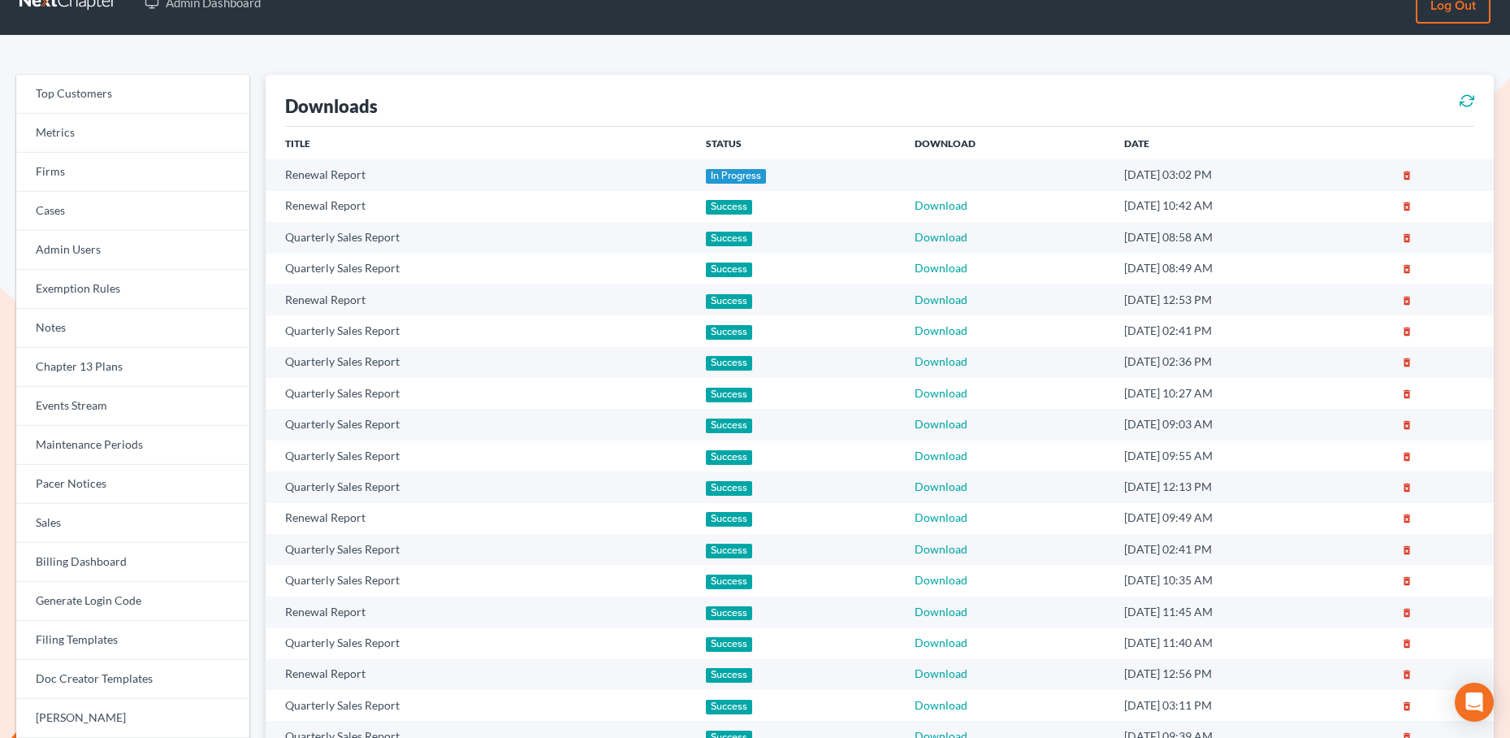
click at [1466, 103] on icon at bounding box center [1467, 100] width 15 height 19
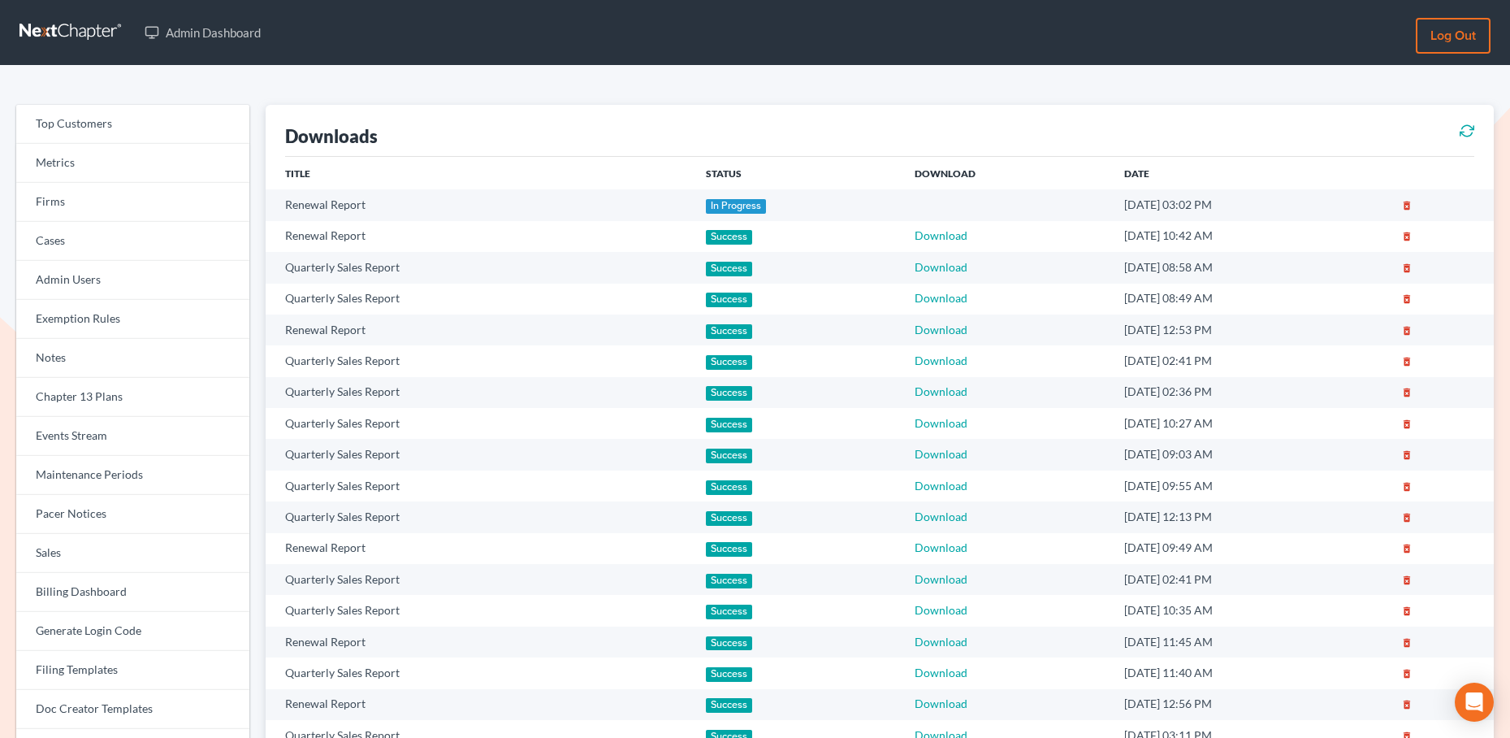
scroll to position [30, 0]
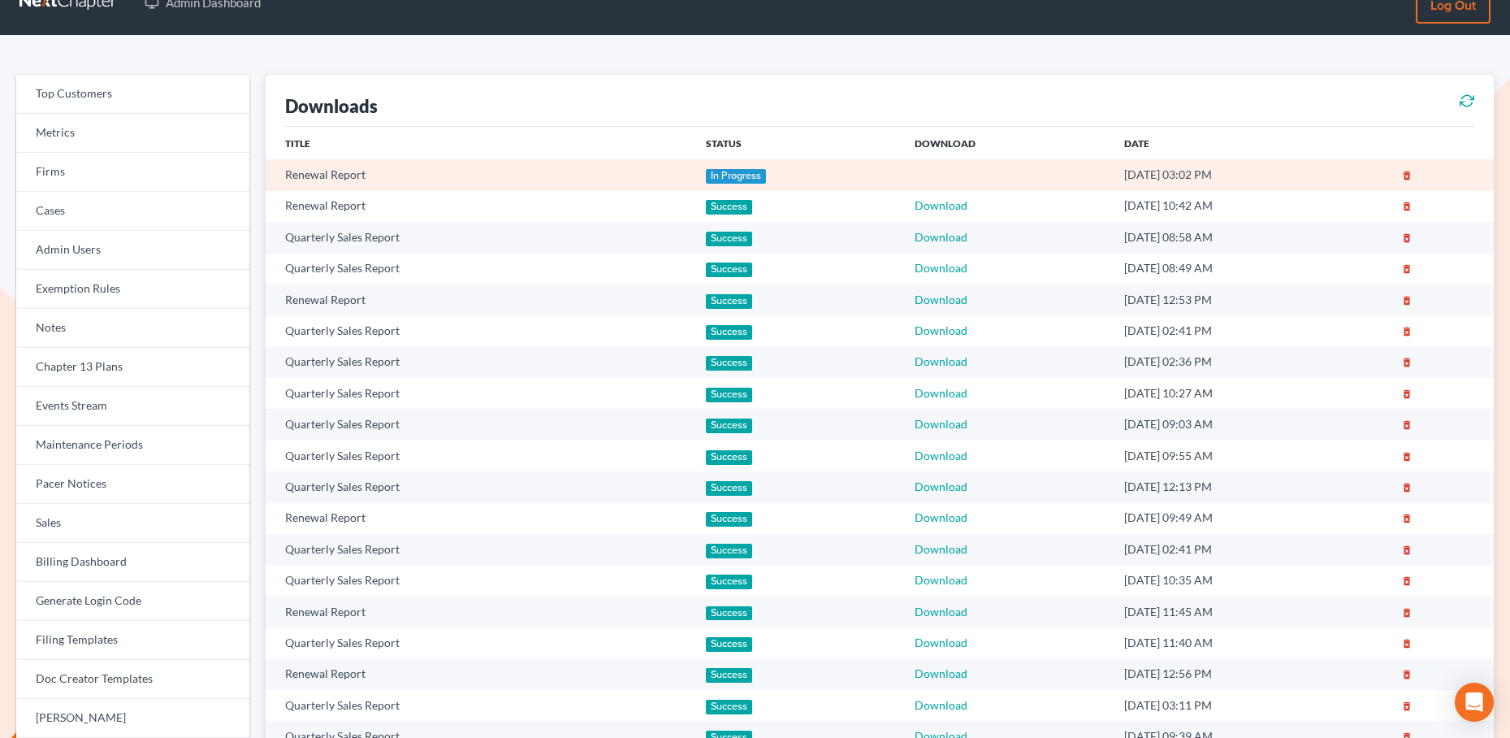
click at [706, 182] on div "In Progress" at bounding box center [736, 176] width 61 height 15
click at [706, 181] on div "In Progress" at bounding box center [736, 176] width 61 height 15
drag, startPoint x: 714, startPoint y: 182, endPoint x: 556, endPoint y: 184, distance: 158.4
click at [713, 182] on div "In Progress" at bounding box center [736, 176] width 61 height 15
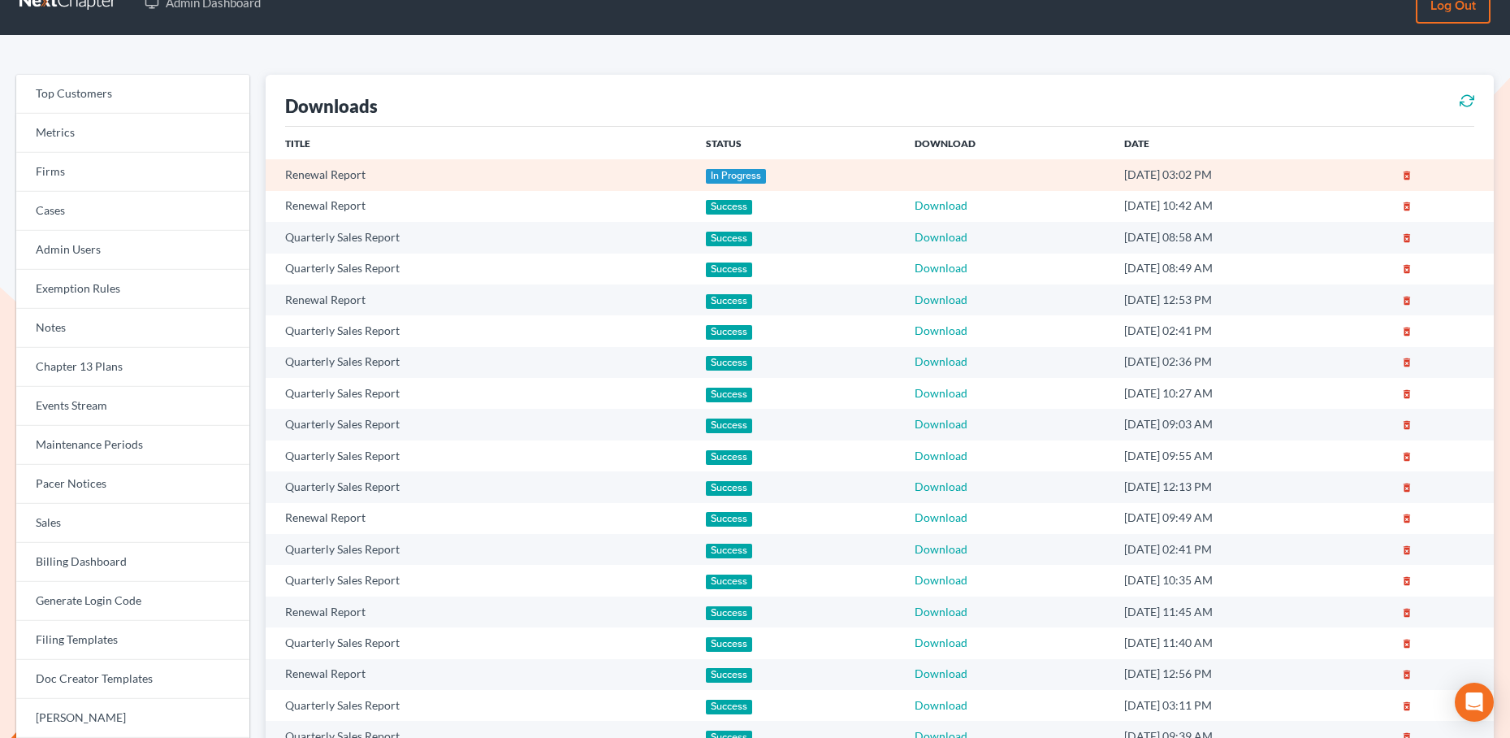
click at [361, 176] on td "Renewal Report" at bounding box center [479, 174] width 427 height 31
click at [391, 180] on td "Renewal Report" at bounding box center [479, 174] width 427 height 31
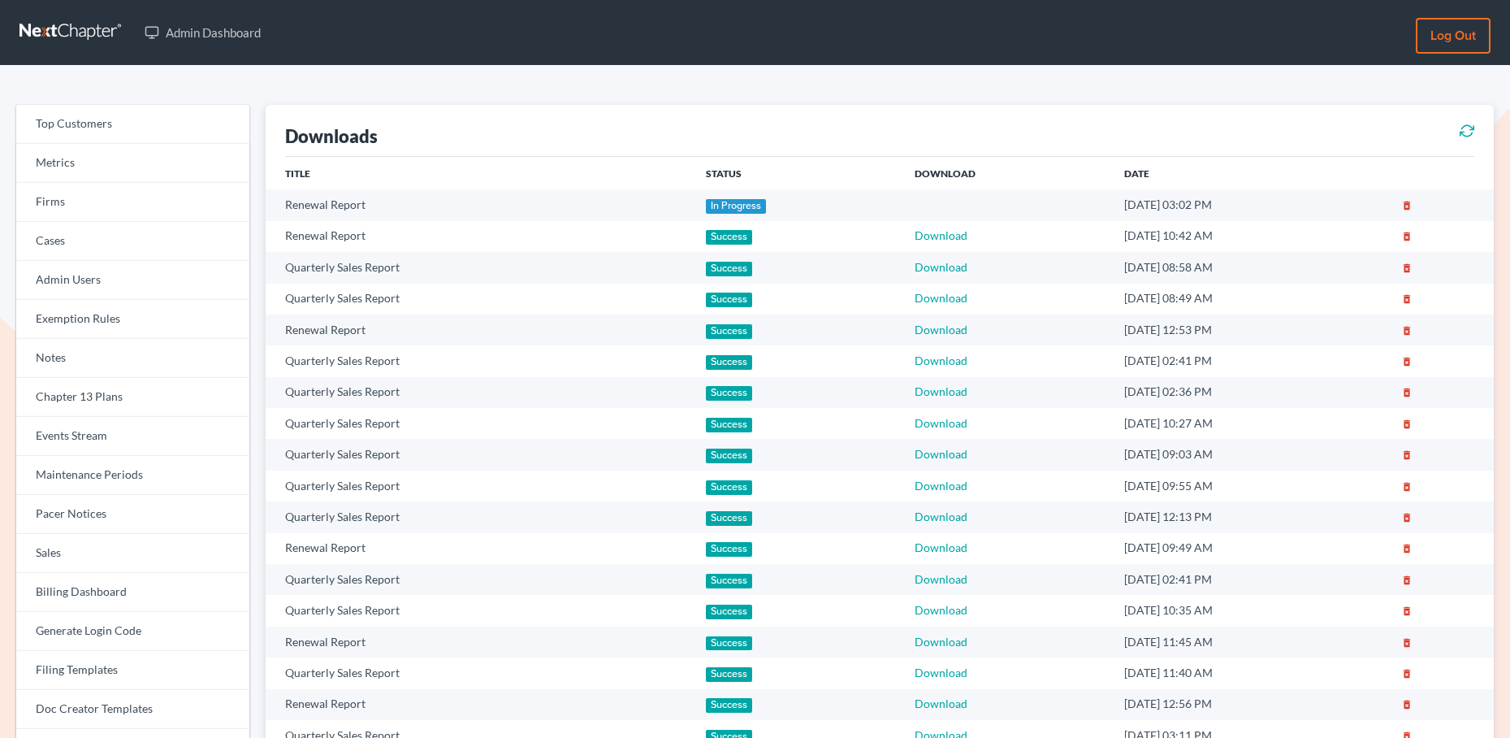
scroll to position [30, 0]
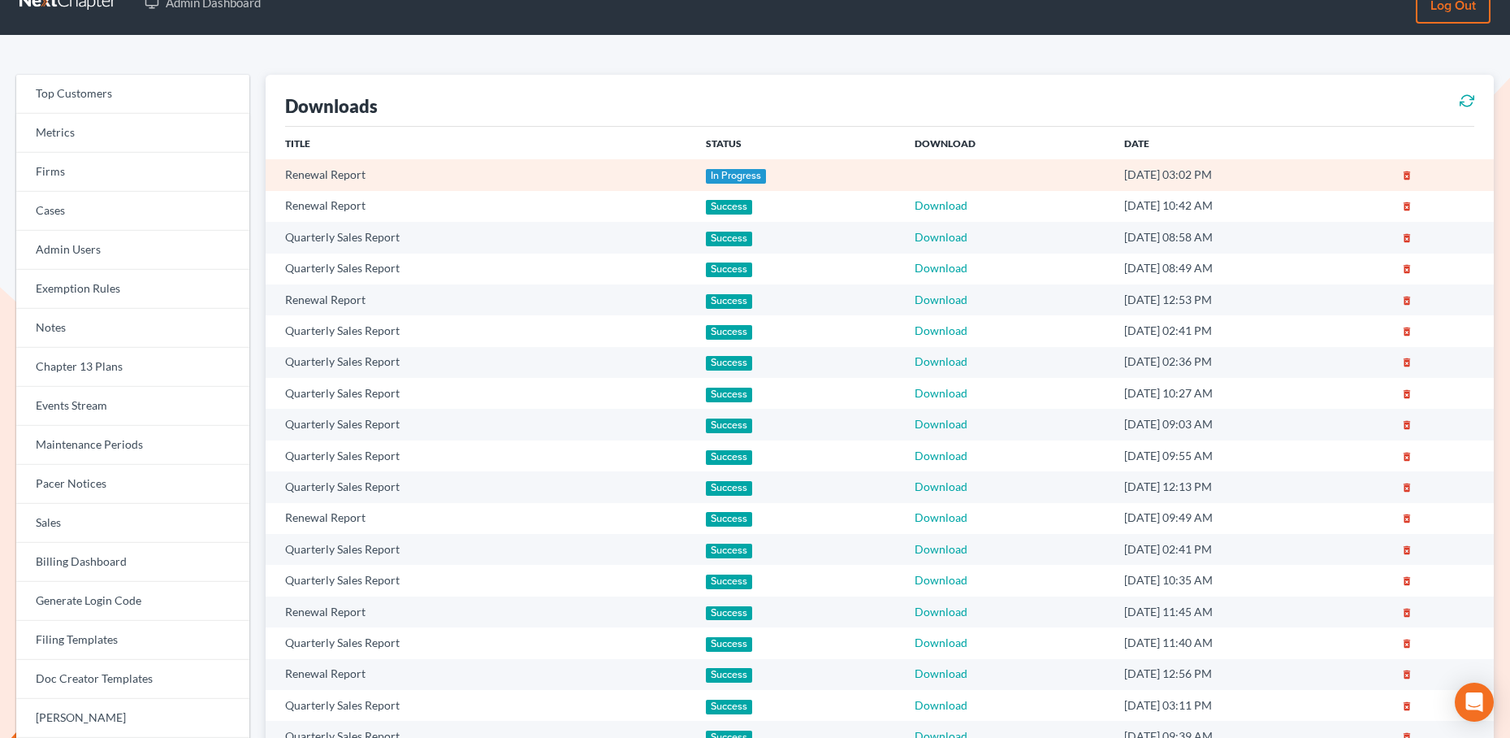
click at [578, 167] on td "Renewal Report" at bounding box center [479, 174] width 427 height 31
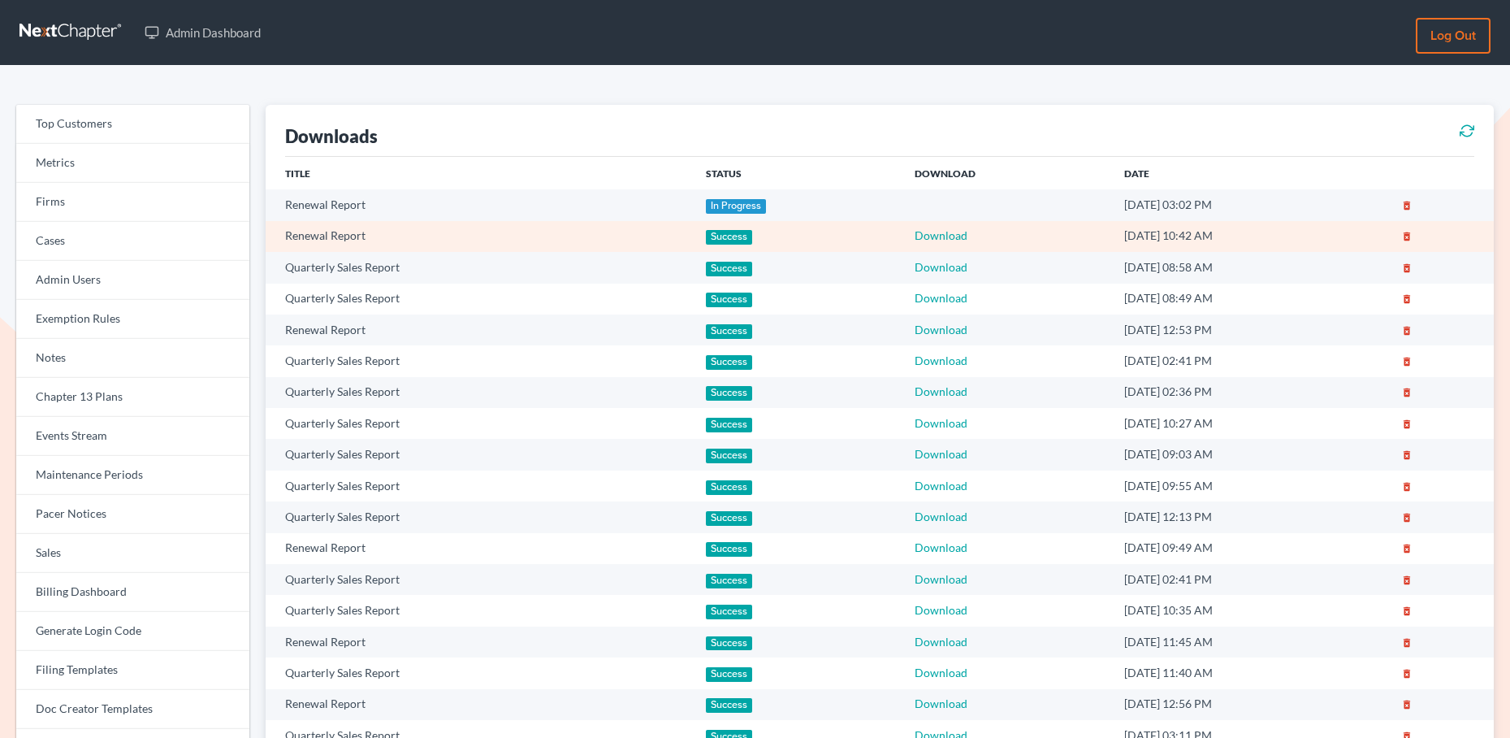
scroll to position [30, 0]
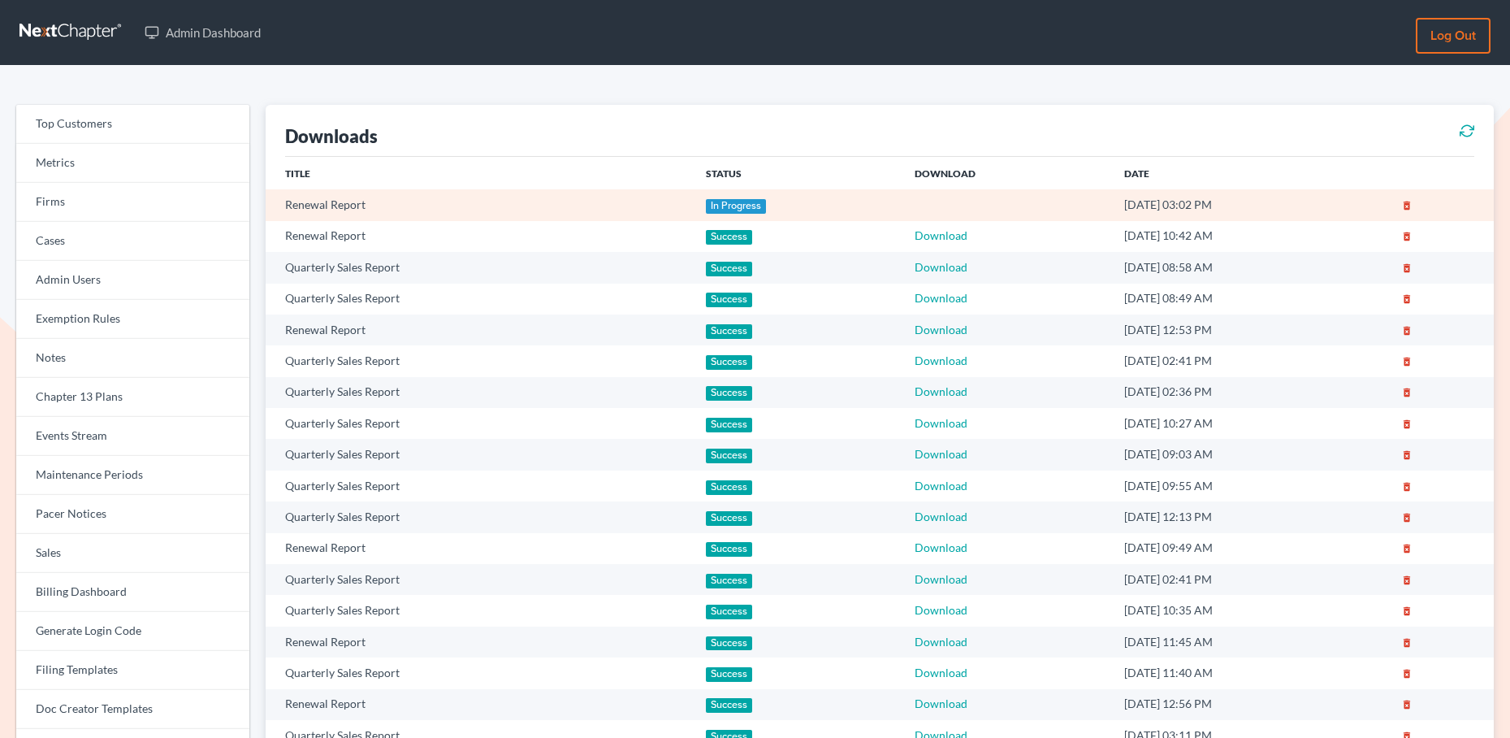
scroll to position [30, 0]
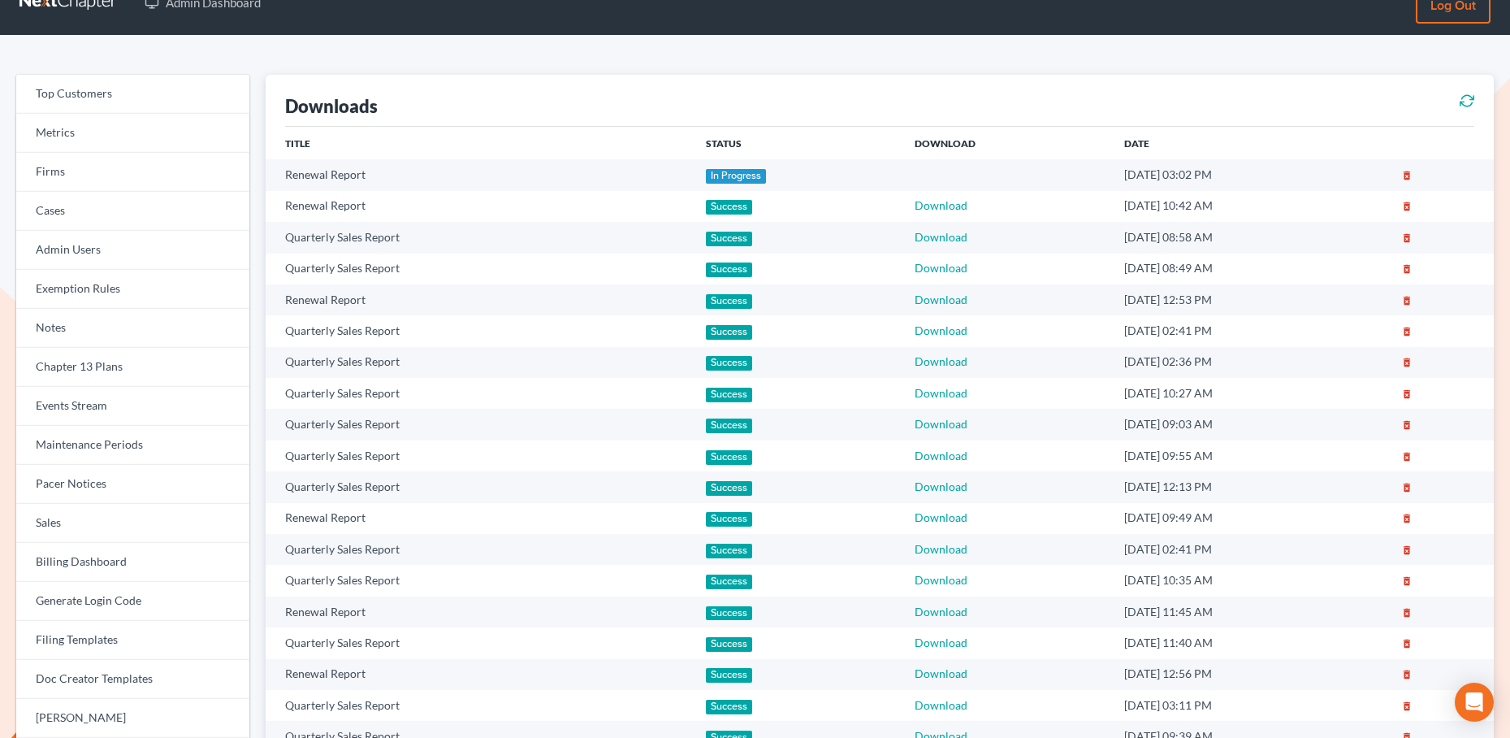
click at [1464, 102] on polyline at bounding box center [1463, 104] width 4 height 4
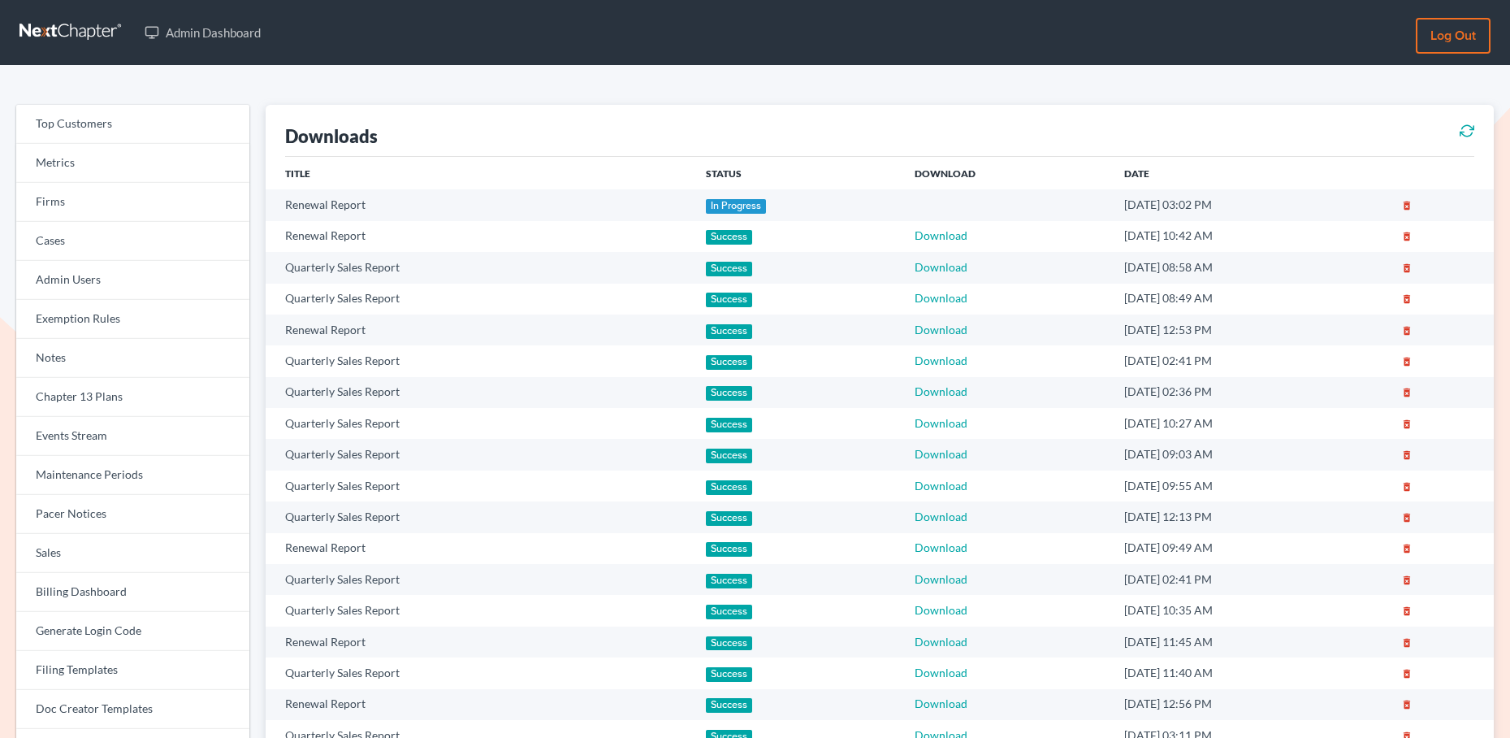
scroll to position [30, 0]
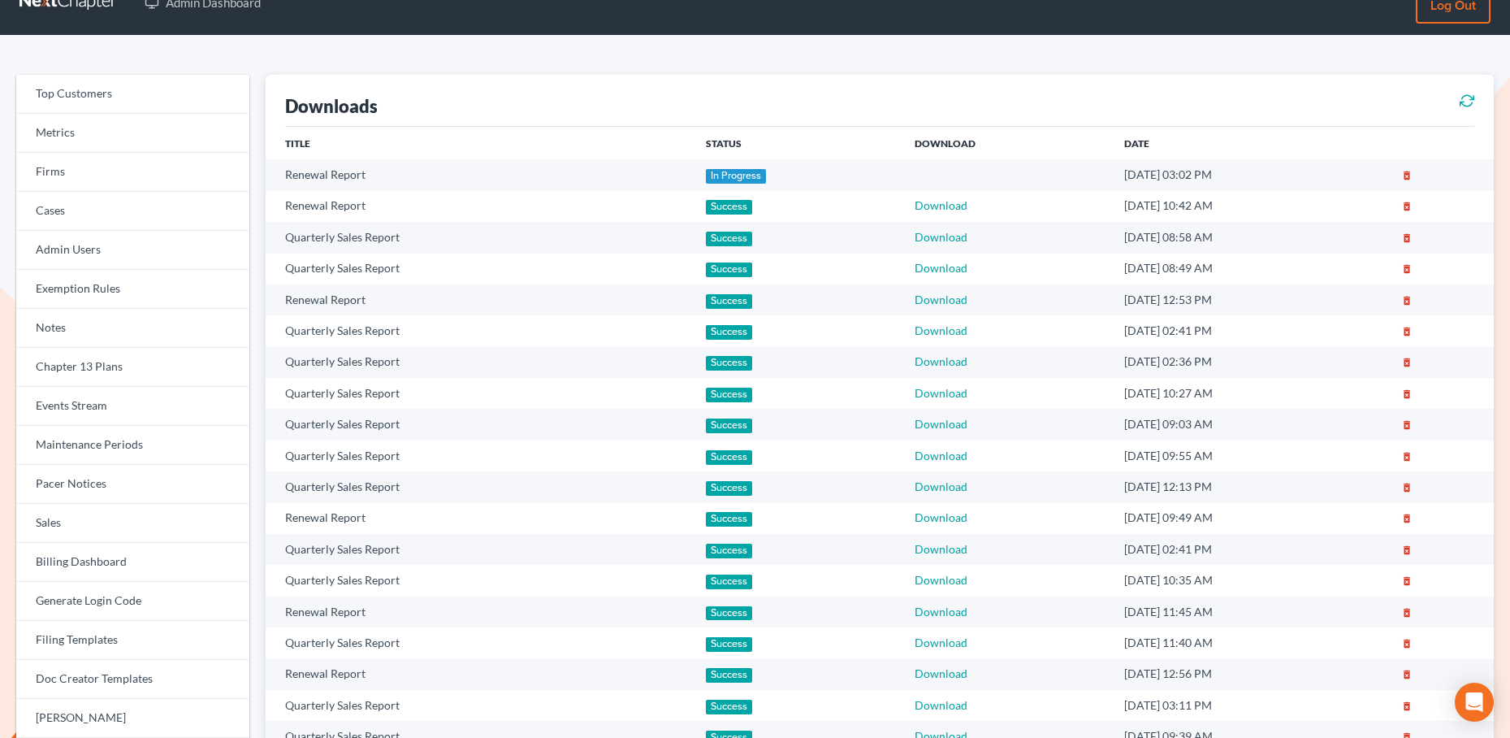
scroll to position [34, 0]
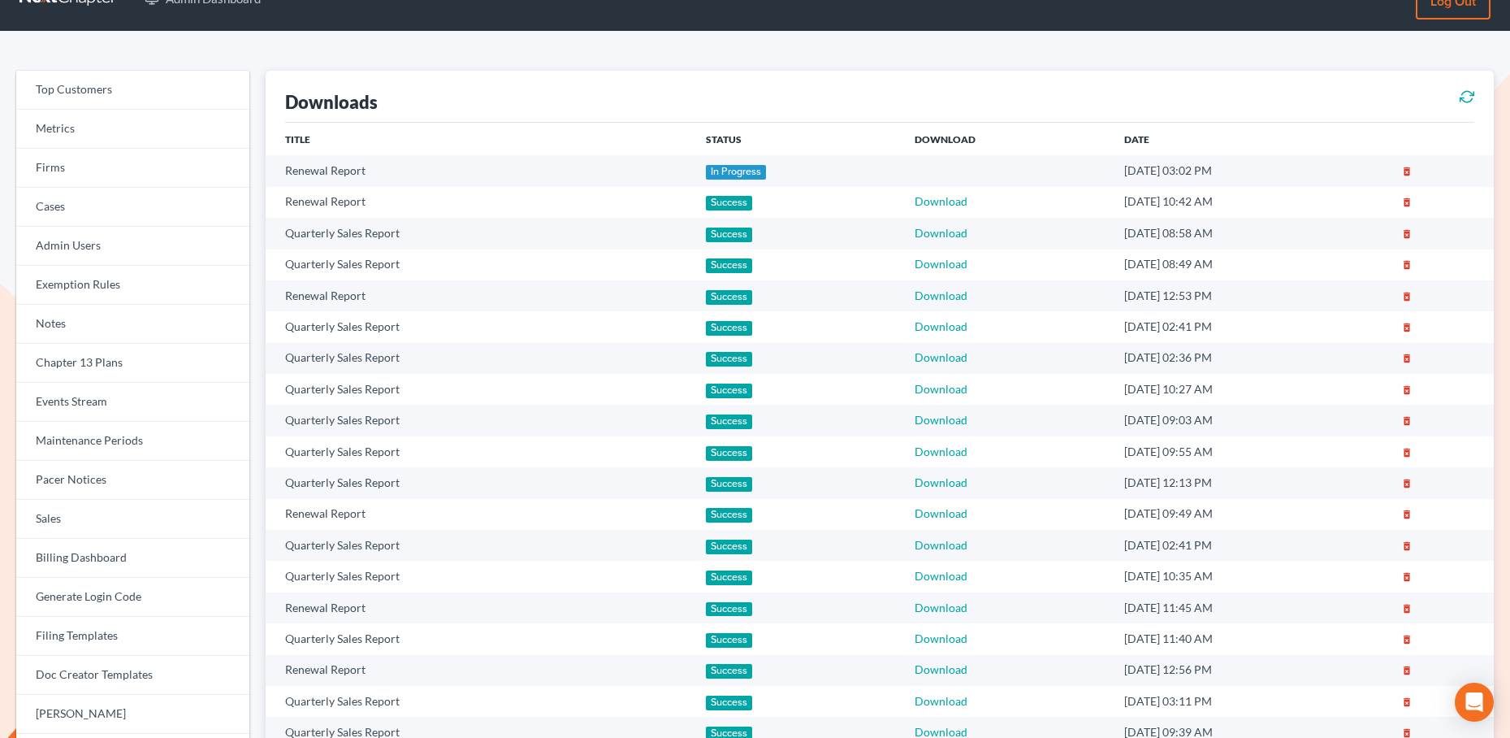
click at [1465, 93] on icon at bounding box center [1467, 96] width 15 height 19
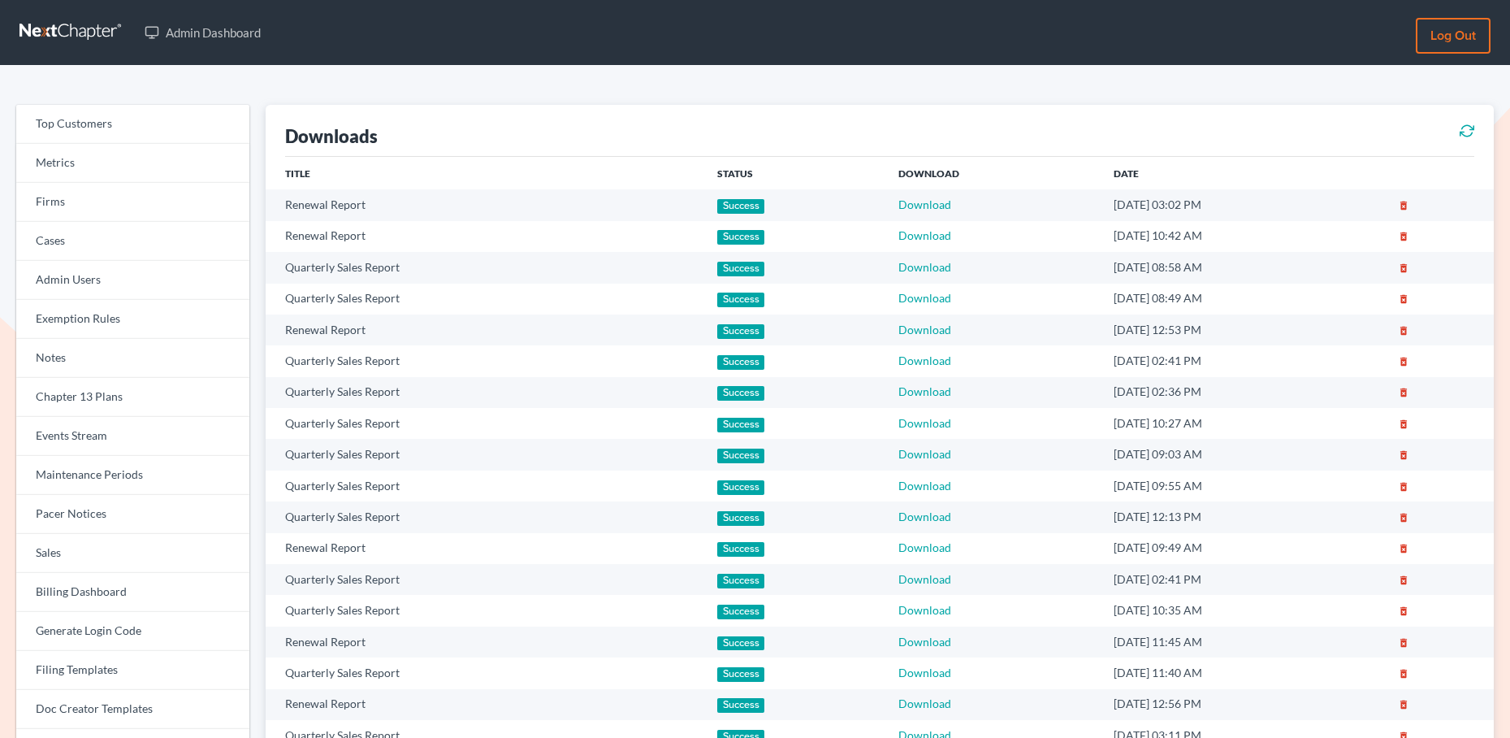
scroll to position [33, 0]
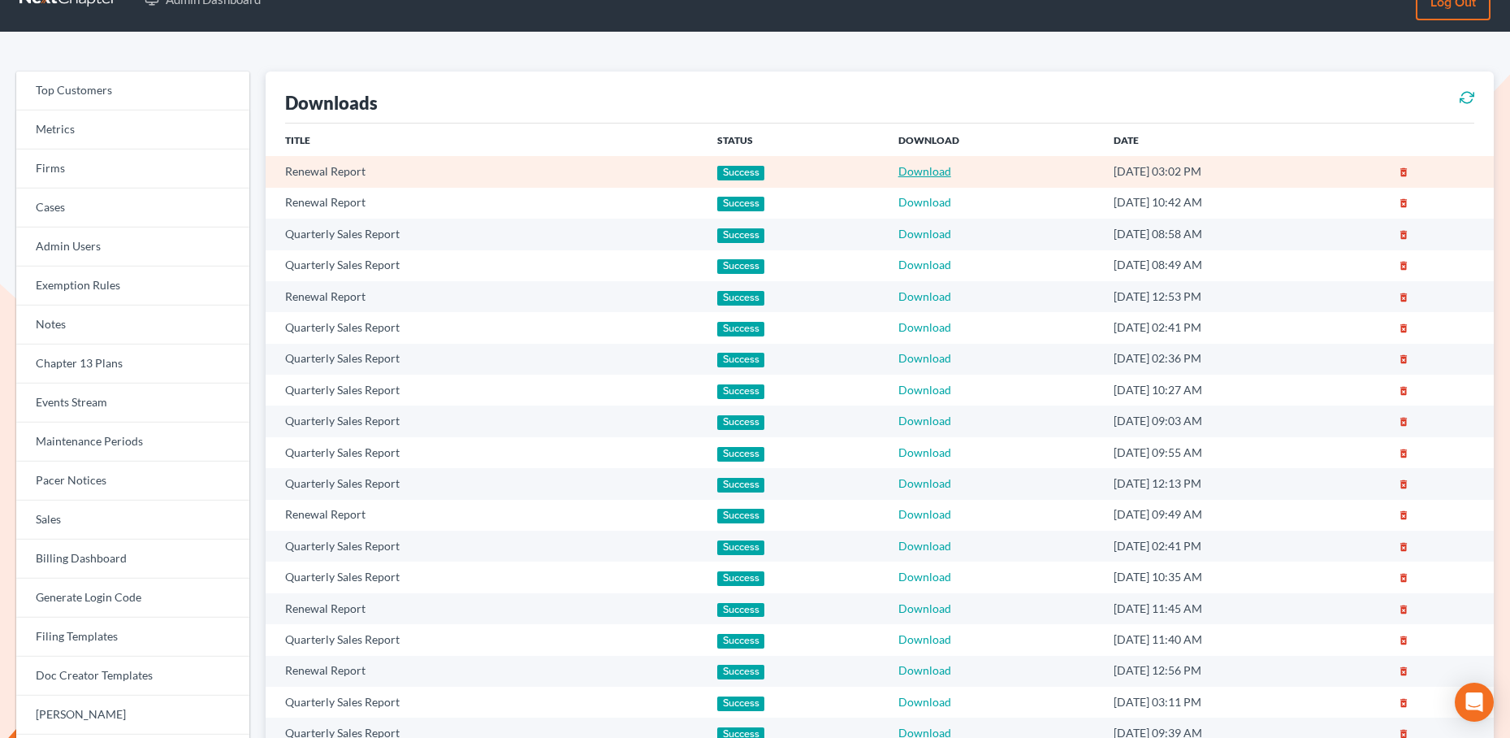
click at [899, 170] on link "Download" at bounding box center [925, 171] width 53 height 14
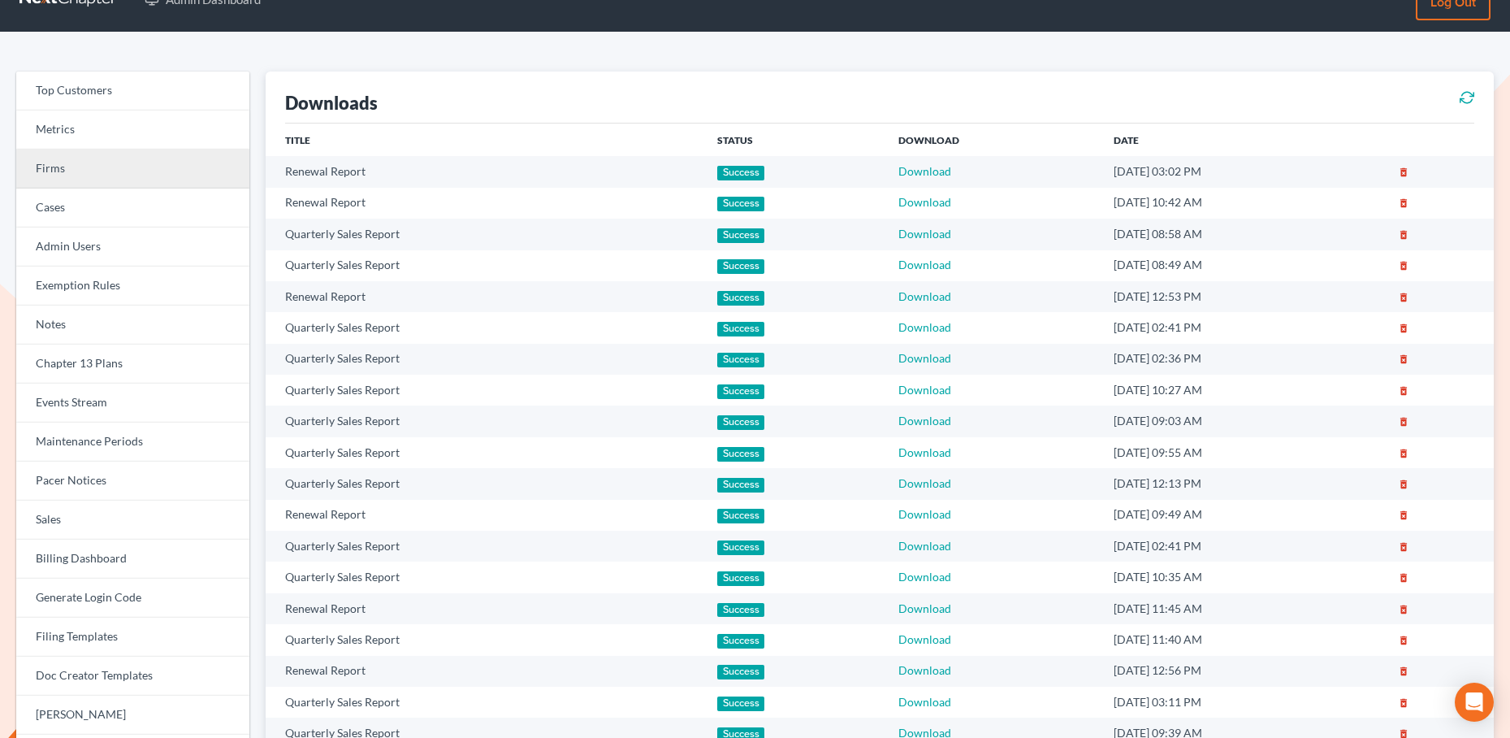
drag, startPoint x: 84, startPoint y: 174, endPoint x: 167, endPoint y: 182, distance: 83.3
click at [84, 174] on link "Firms" at bounding box center [132, 168] width 233 height 39
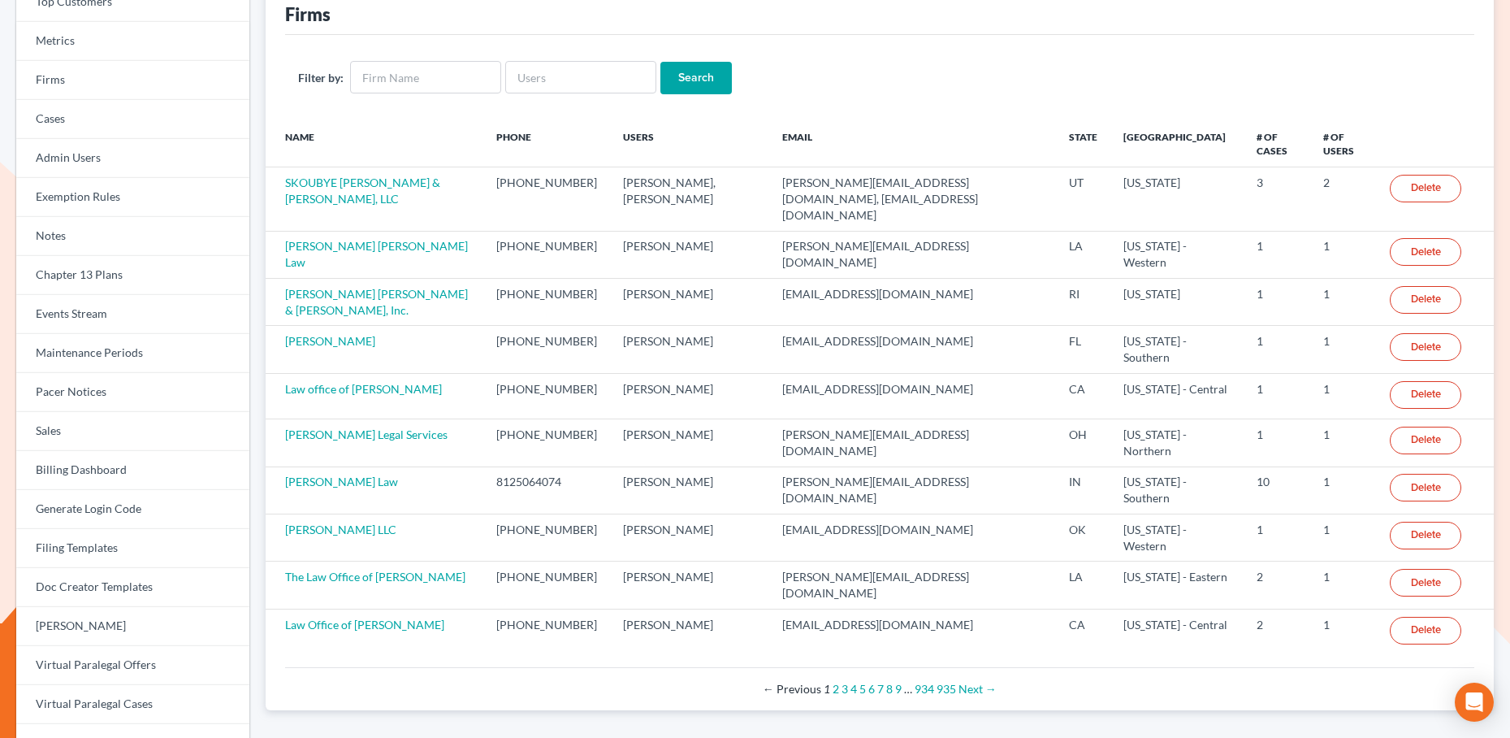
scroll to position [212, 0]
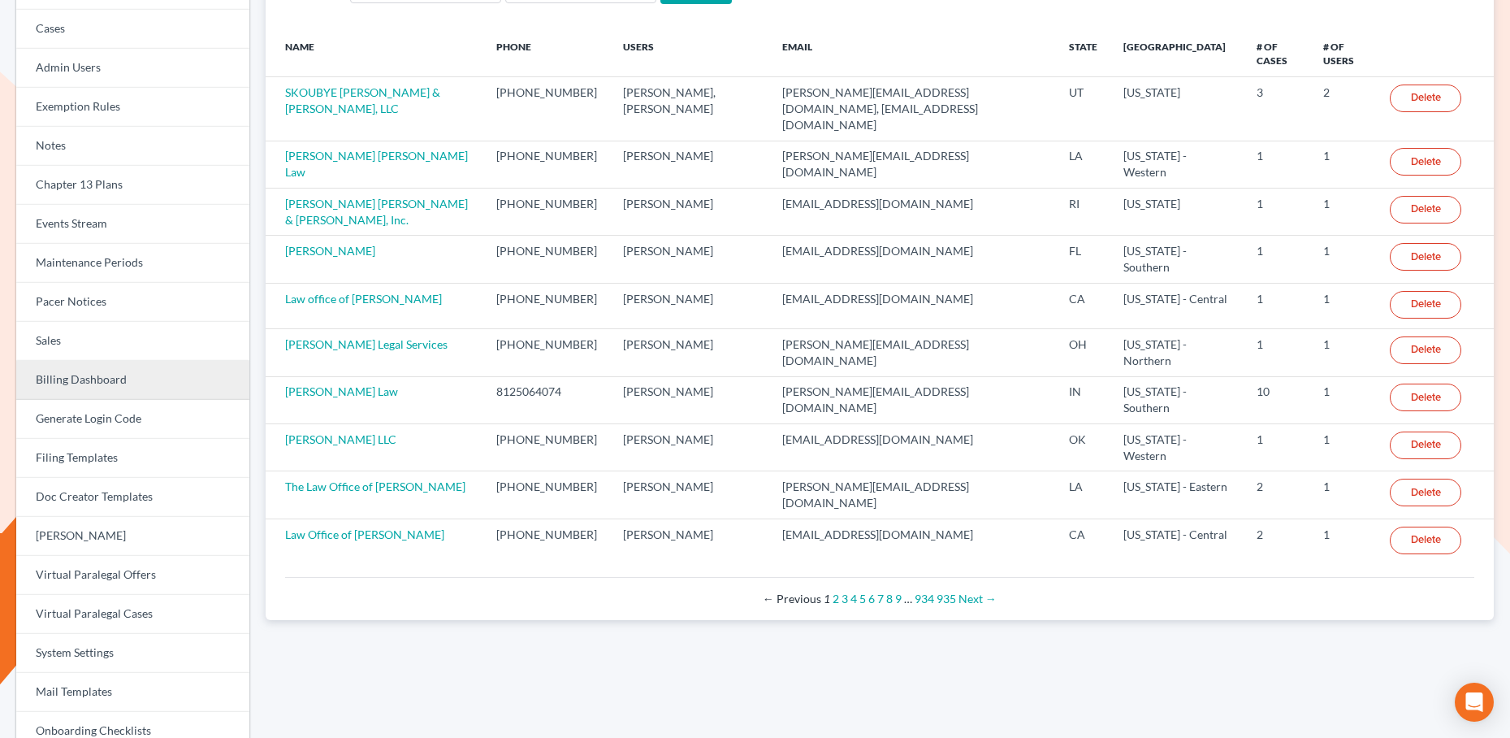
click at [103, 392] on link "Billing Dashboard" at bounding box center [132, 380] width 233 height 39
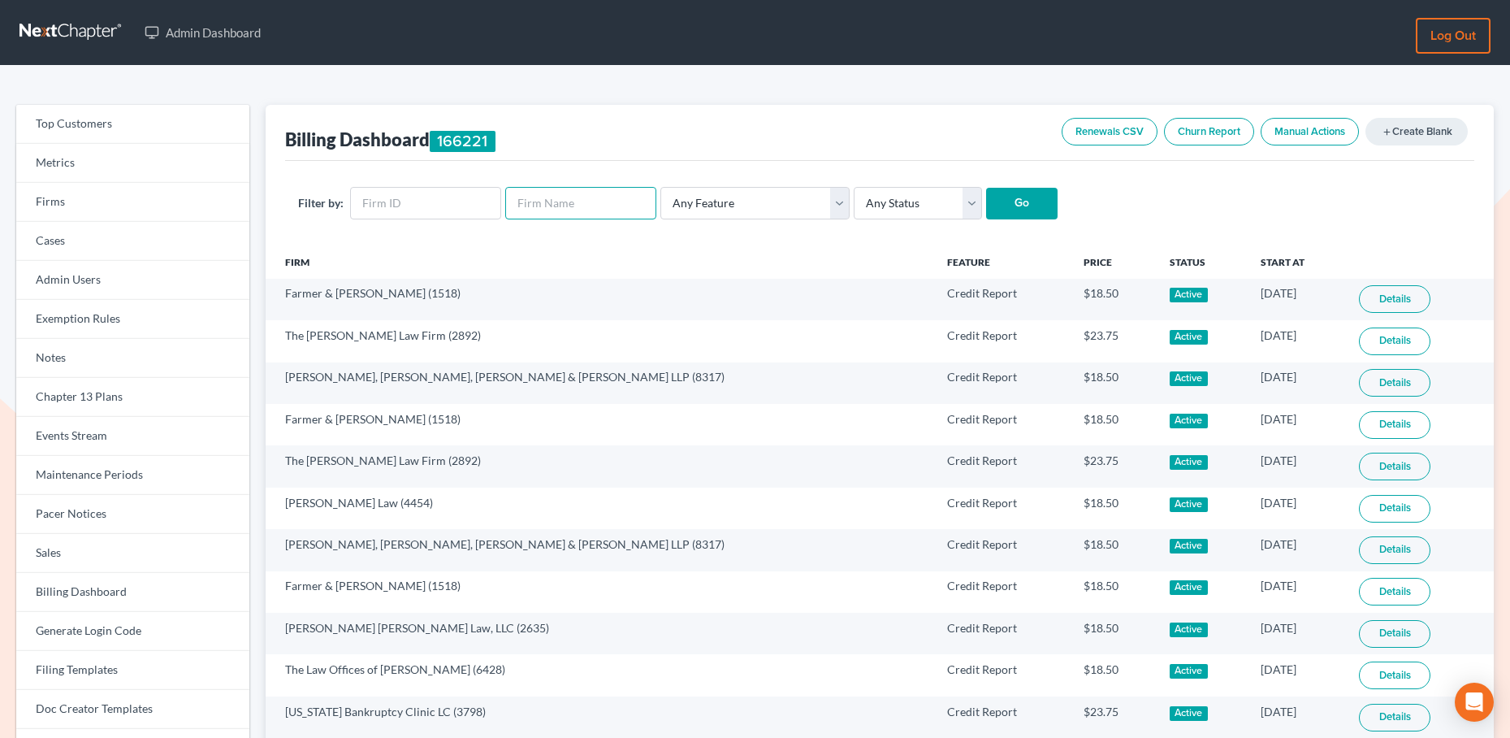
click at [513, 205] on input "text" at bounding box center [580, 203] width 151 height 32
paste input "[PERSON_NAME], [PERSON_NAME], [PERSON_NAME], [PERSON_NAME] & [PERSON_NAME], LLC"
type input "Deming, Parker, Hoffman, Campbell & Daly, LLC"
click at [986, 188] on input "Go" at bounding box center [1021, 204] width 71 height 32
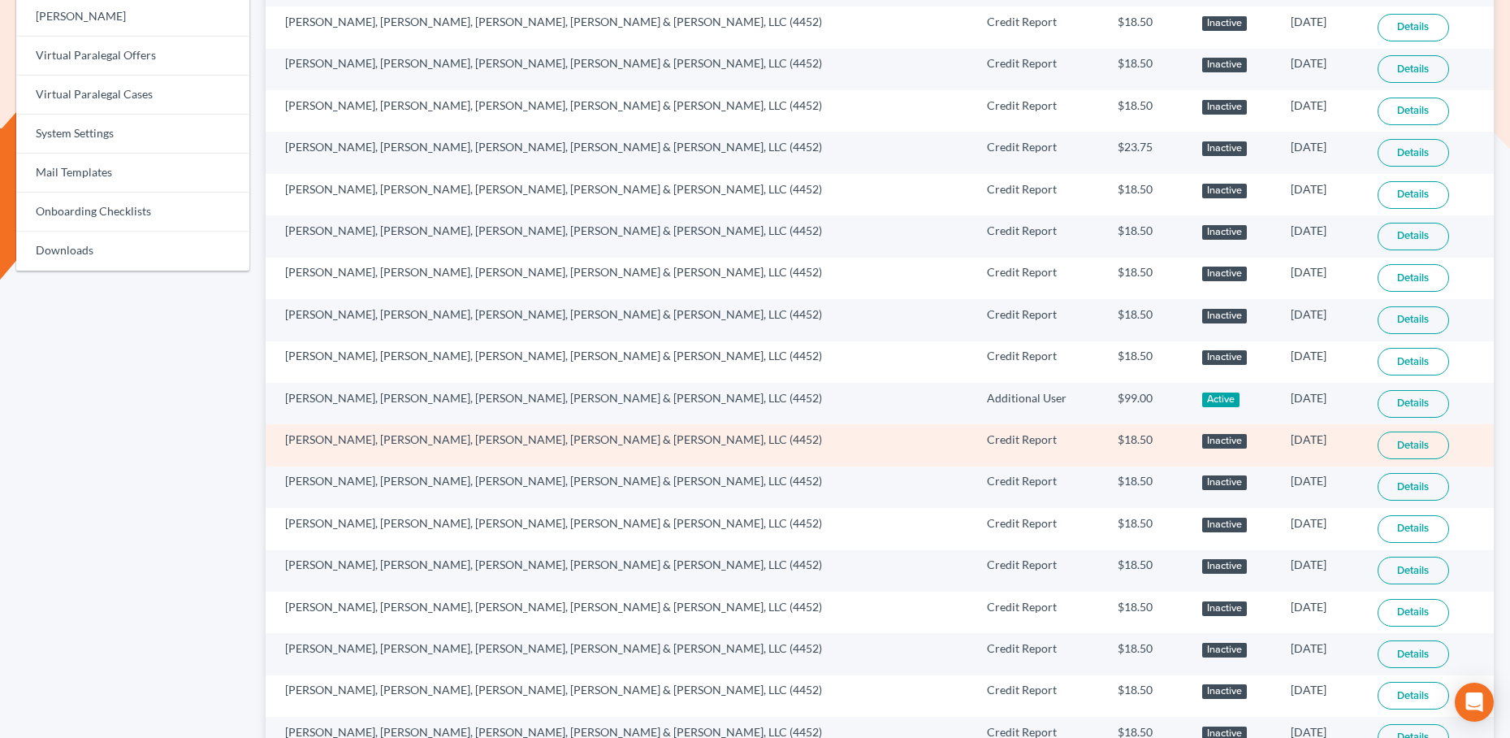
scroll to position [919, 0]
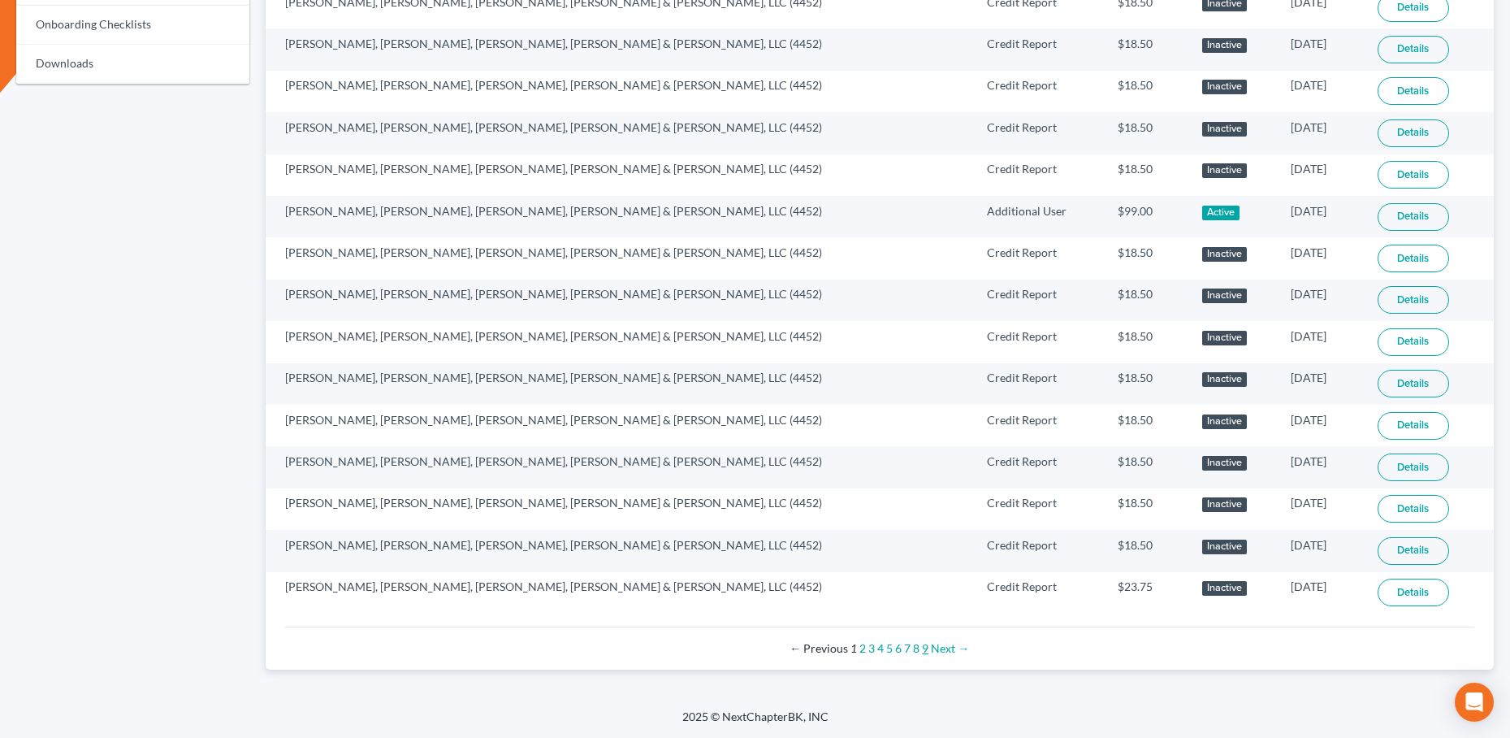
click at [925, 649] on link "9" at bounding box center [925, 648] width 6 height 14
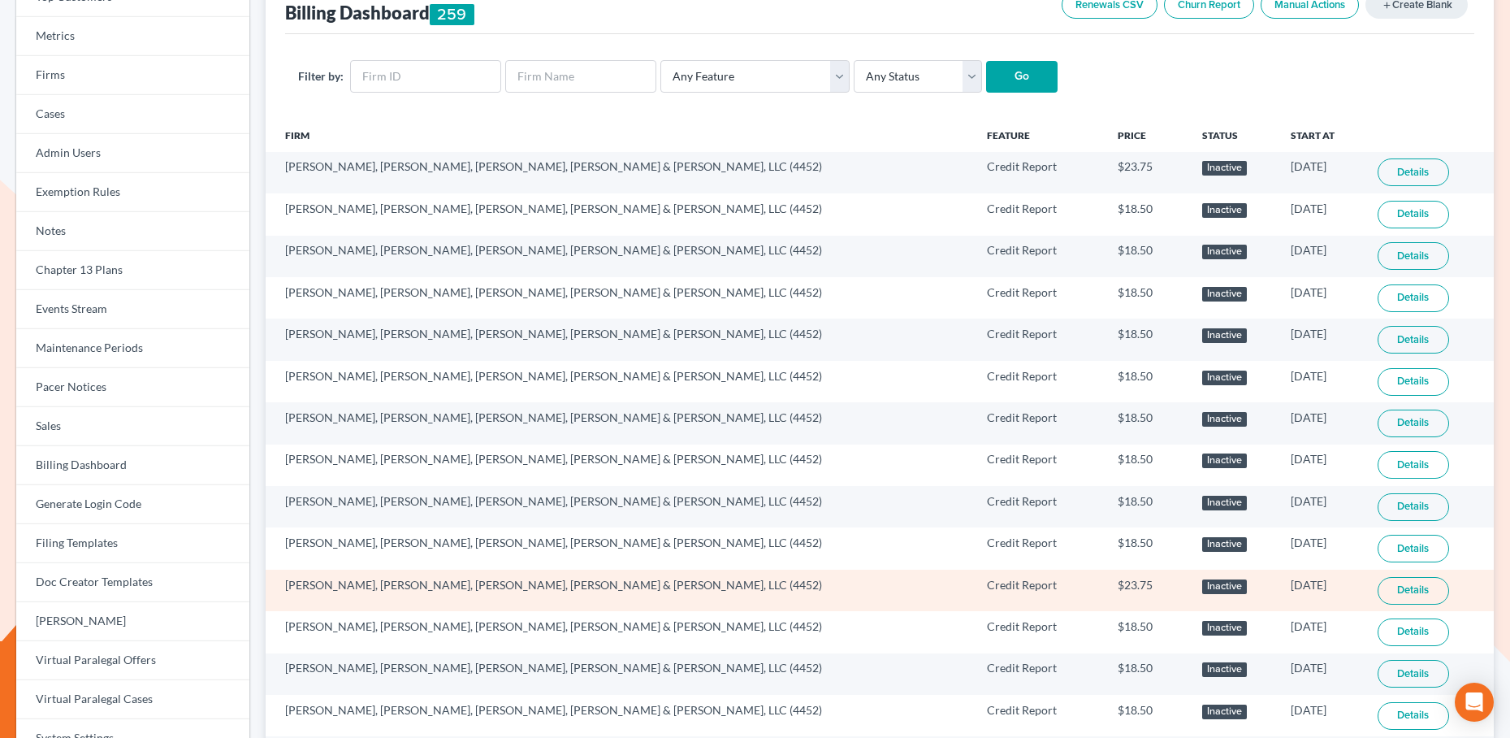
scroll to position [58, 0]
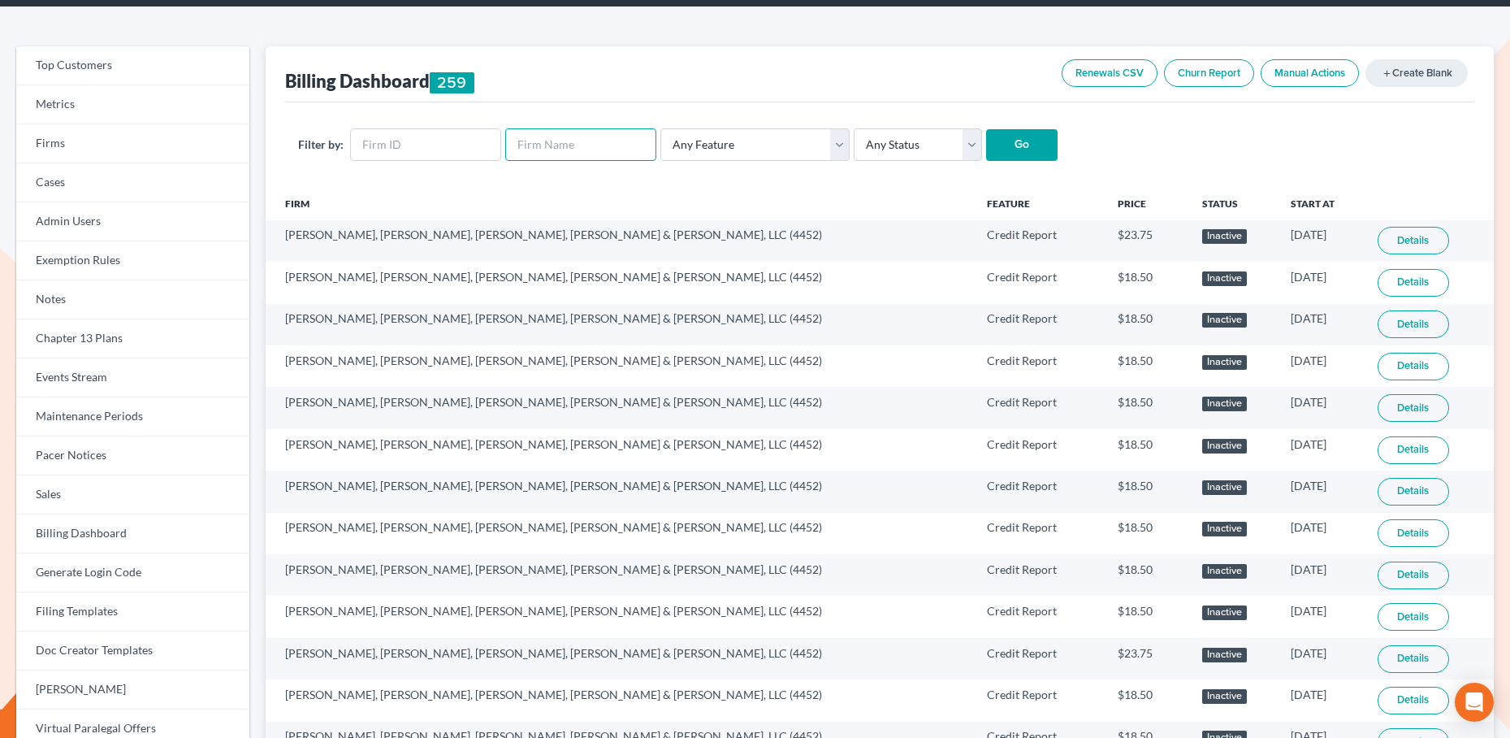
click at [535, 142] on input "text" at bounding box center [580, 144] width 151 height 32
paste input "[PERSON_NAME], [PERSON_NAME], [PERSON_NAME], [PERSON_NAME] & [PERSON_NAME], LLC"
type input "[PERSON_NAME], [PERSON_NAME], [PERSON_NAME], [PERSON_NAME] & [PERSON_NAME], LLC"
click at [798, 136] on select "Any Feature Start Plus Plan Pro Plus Plan Whoa Plan Credit Report Credit Report…" at bounding box center [754, 144] width 189 height 32
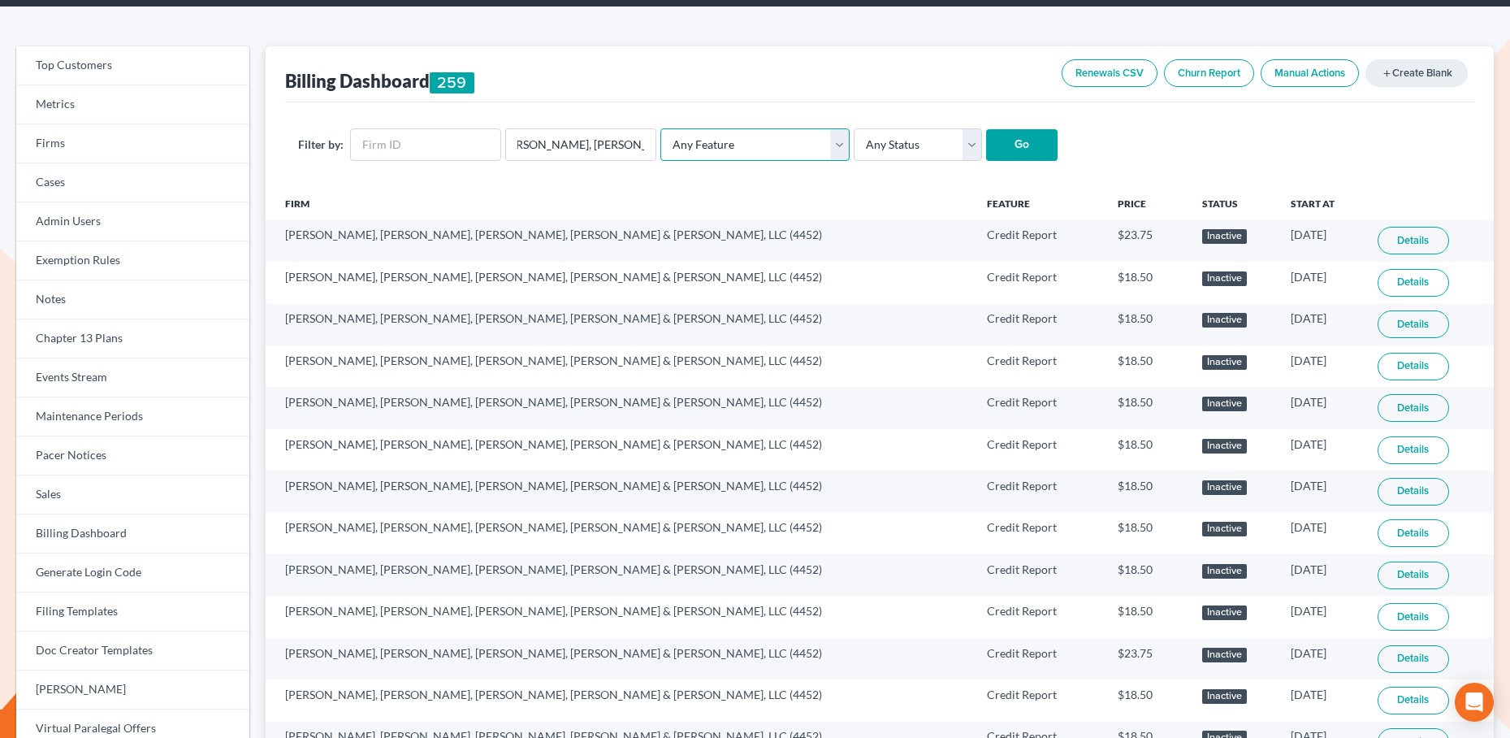
scroll to position [0, 0]
click at [889, 149] on select "Any Status Active Inactive Pending Expired Error Pending Charges" at bounding box center [918, 144] width 128 height 32
select select "active"
click at [854, 128] on select "Any Status Active Inactive Pending Expired Error Pending Charges" at bounding box center [918, 144] width 128 height 32
click at [1010, 152] on input "Go" at bounding box center [1021, 145] width 71 height 32
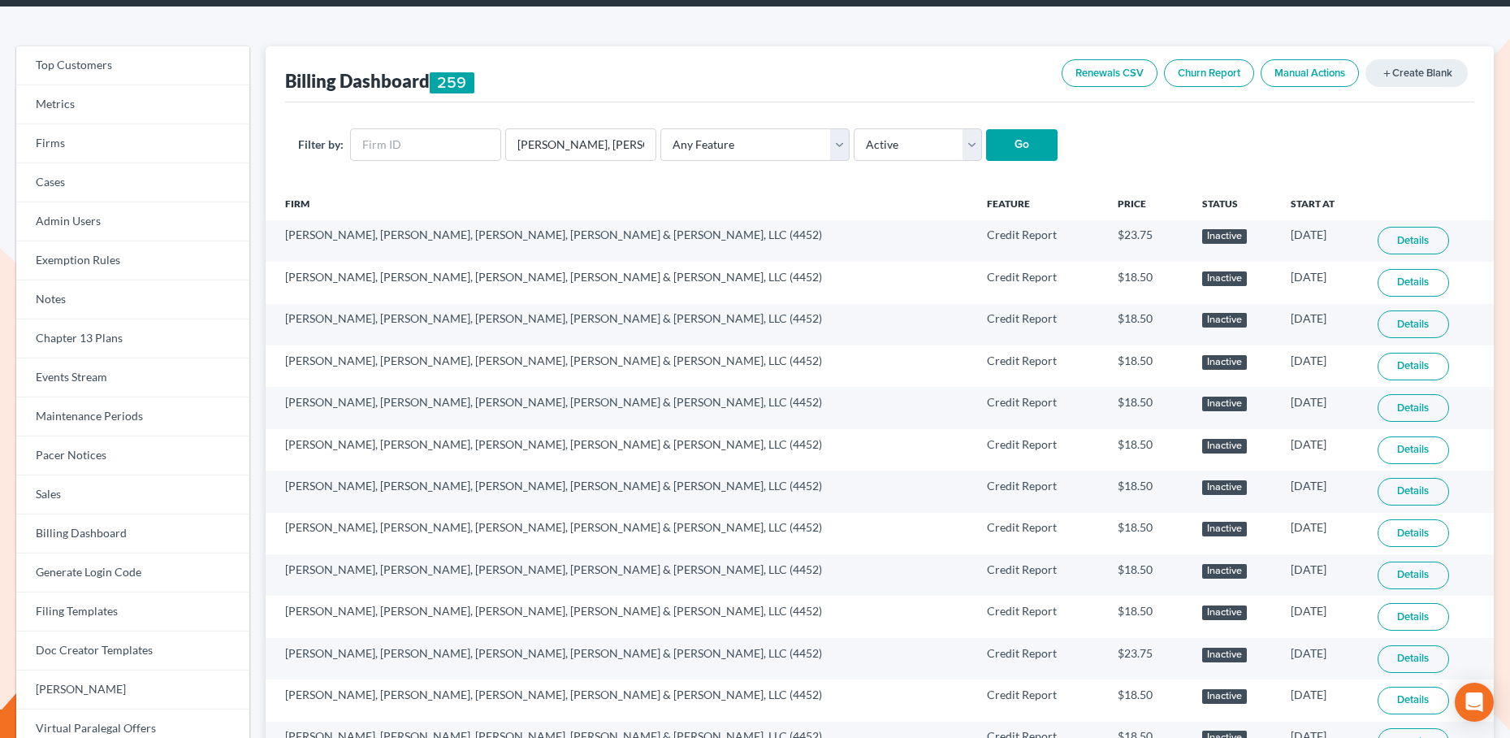
scroll to position [59, 0]
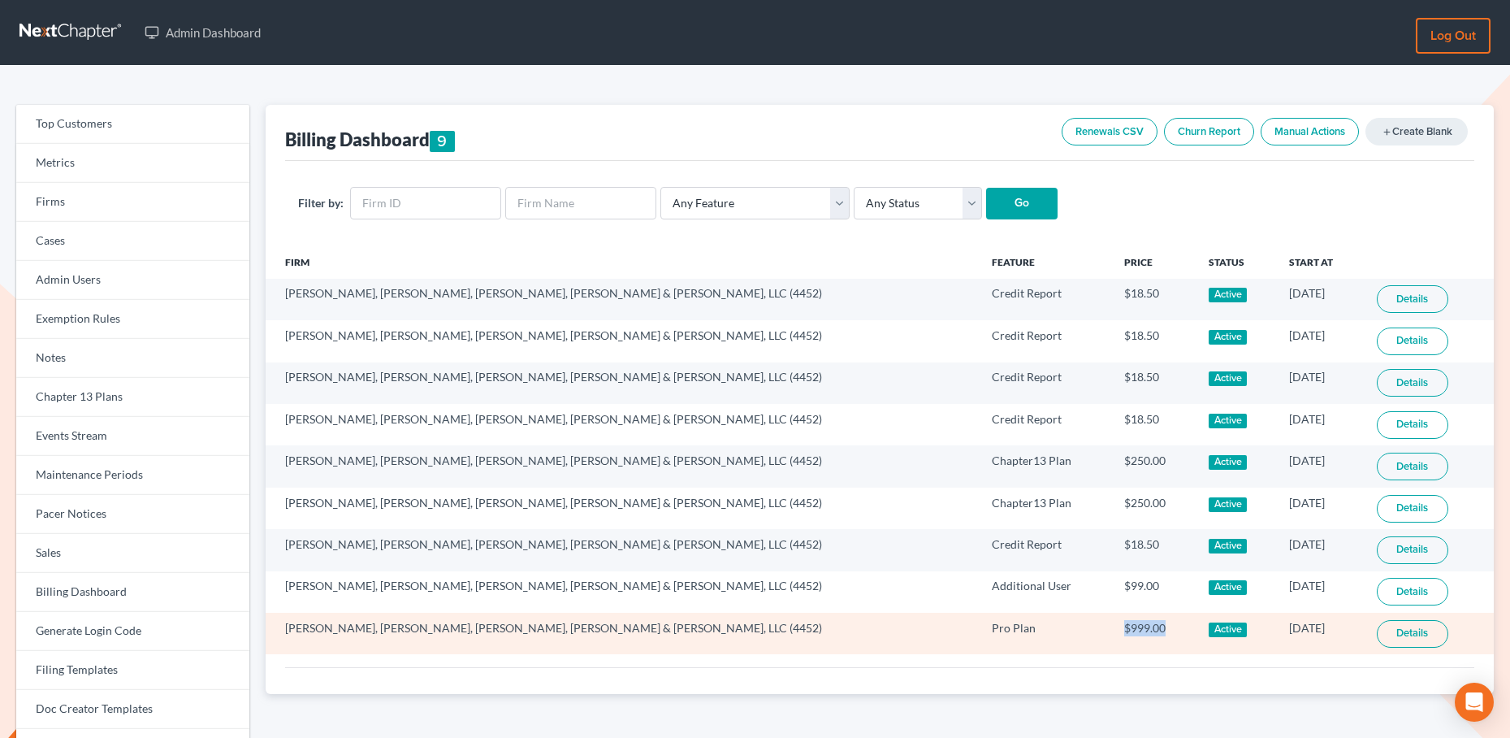
drag, startPoint x: 1016, startPoint y: 628, endPoint x: 951, endPoint y: 627, distance: 65.0
click at [1111, 627] on td "$999.00" at bounding box center [1153, 633] width 84 height 41
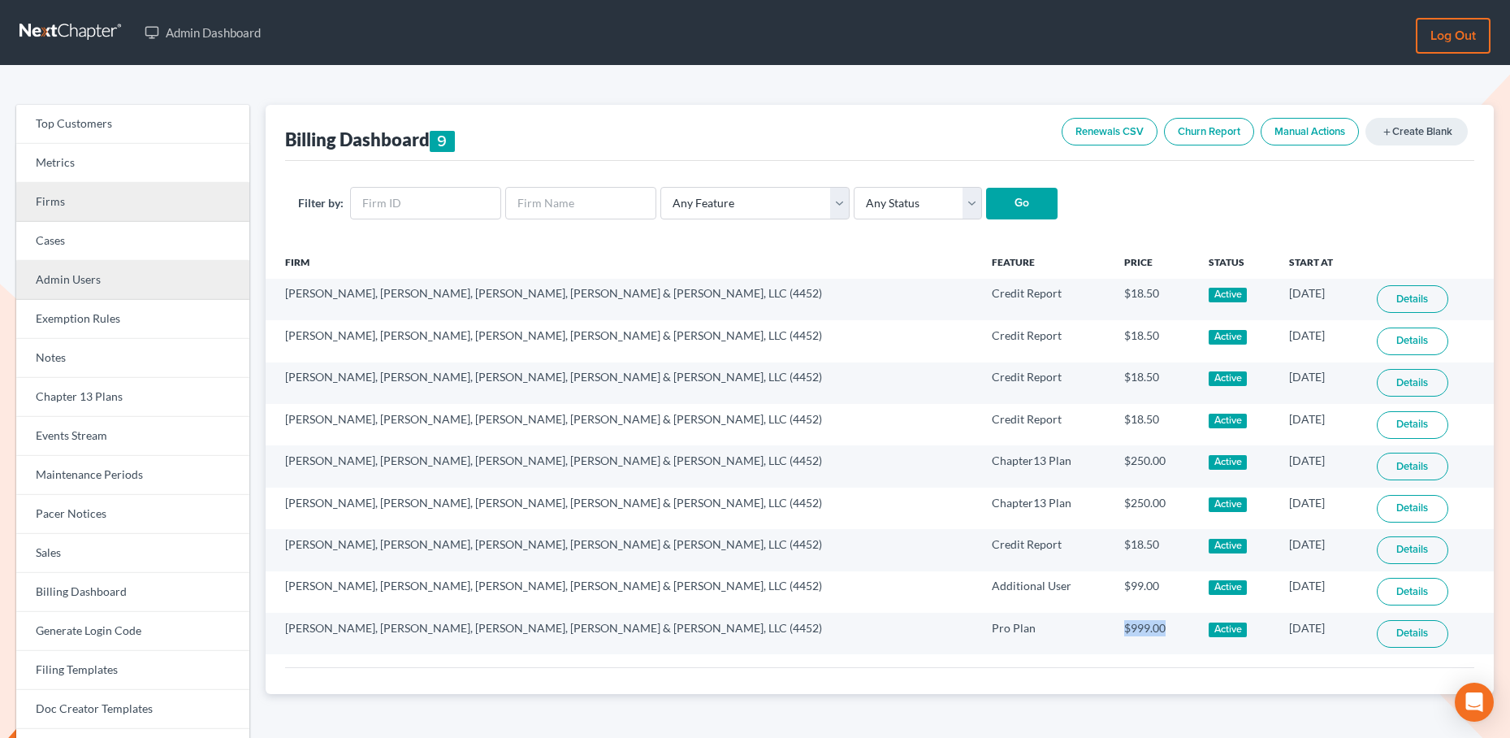
drag, startPoint x: 79, startPoint y: 204, endPoint x: 89, endPoint y: 294, distance: 90.8
click at [79, 205] on link "Firms" at bounding box center [132, 202] width 233 height 39
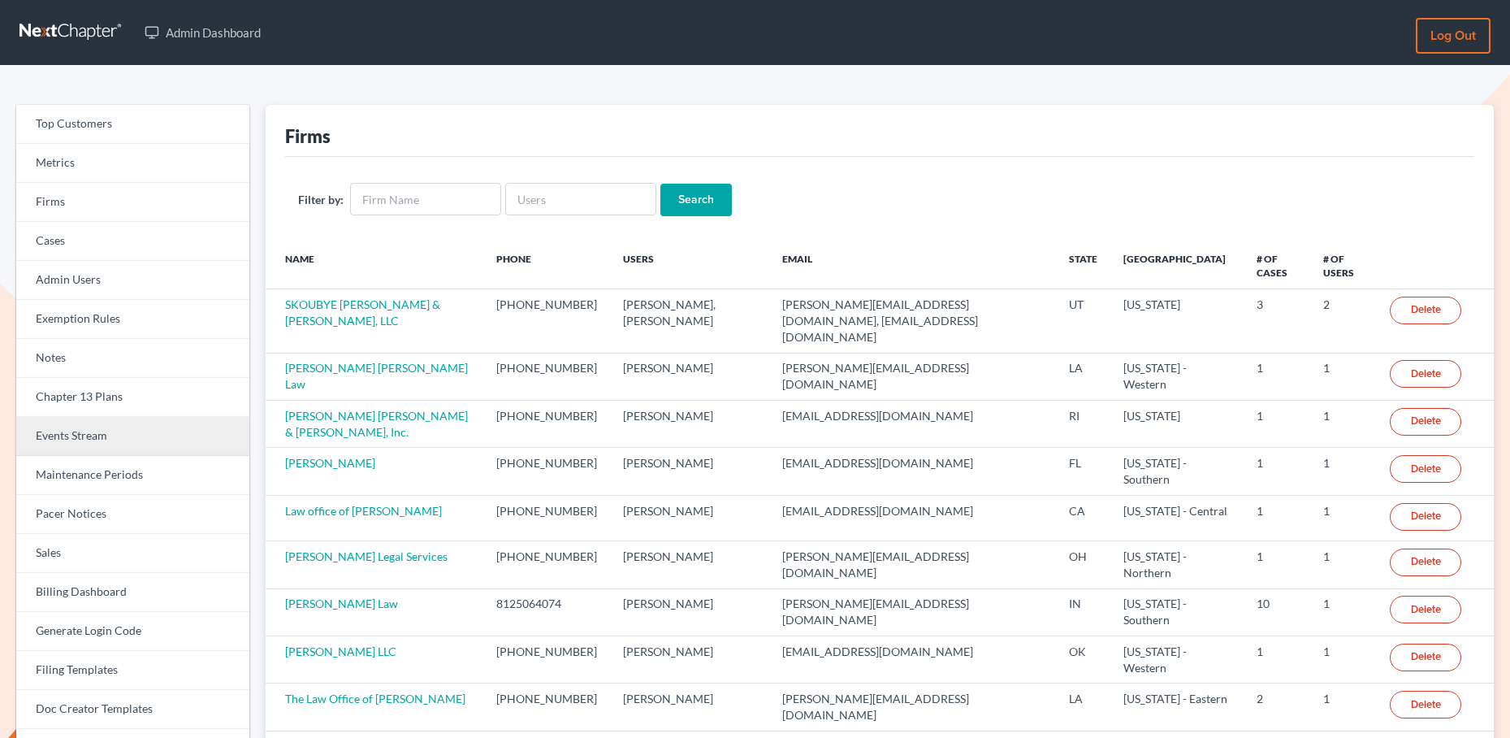
click at [84, 432] on link "Events Stream" at bounding box center [132, 436] width 233 height 39
click at [100, 432] on link "Events Stream" at bounding box center [132, 436] width 233 height 39
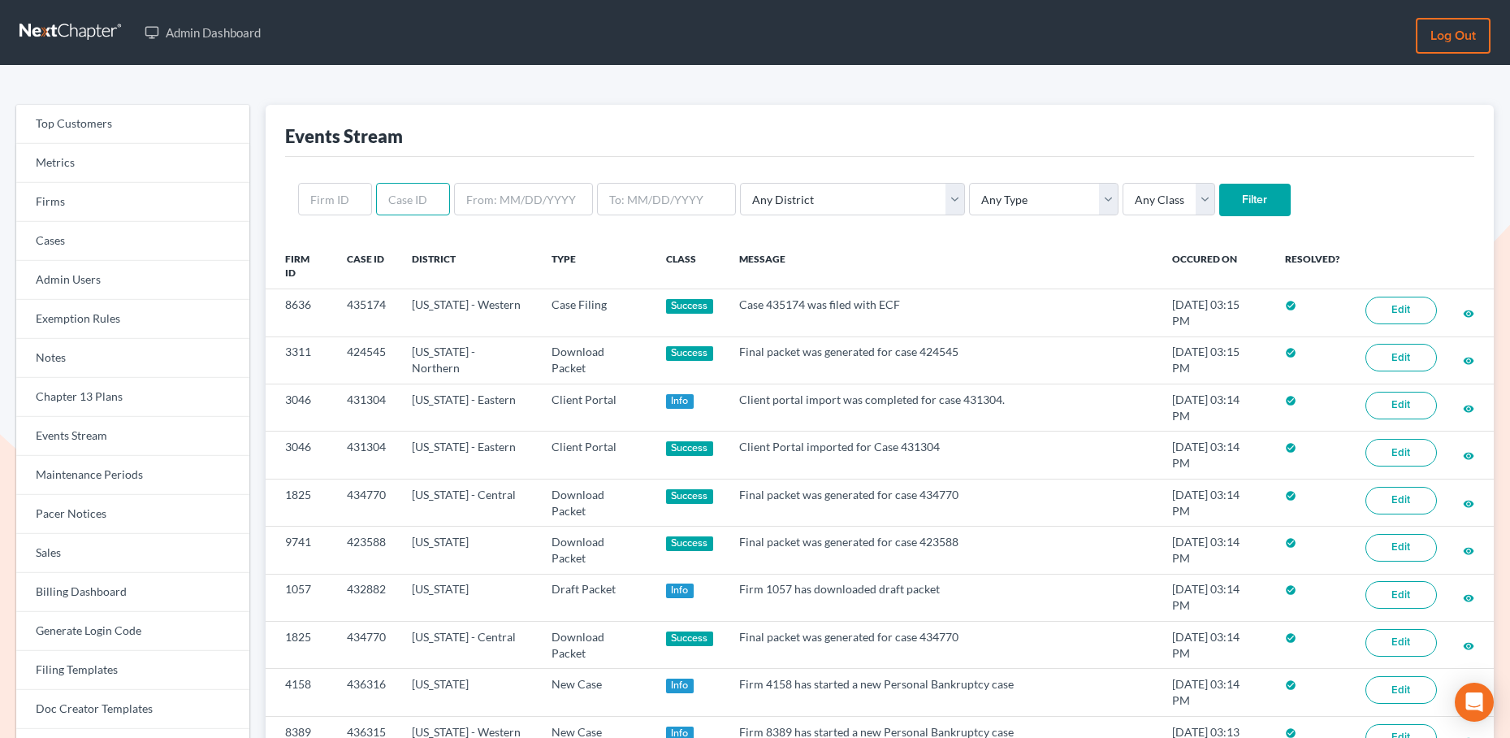
click at [394, 185] on input "text" at bounding box center [413, 199] width 74 height 32
paste input "435799"
type input "435799"
drag, startPoint x: 1162, startPoint y: 201, endPoint x: 1122, endPoint y: 214, distance: 41.6
click at [1219, 201] on input "Filter" at bounding box center [1254, 200] width 71 height 32
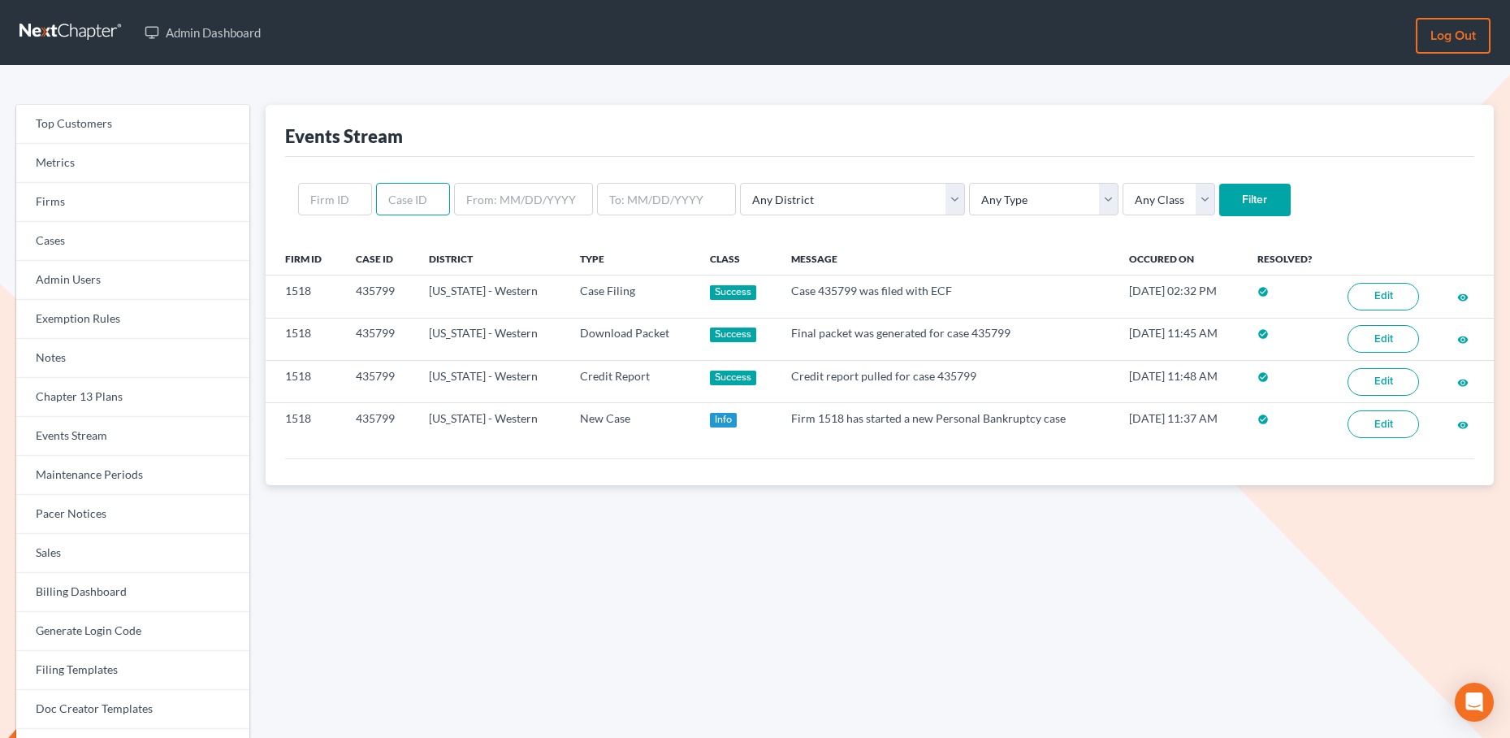
click at [401, 197] on input "text" at bounding box center [413, 199] width 74 height 32
paste input "435888"
type input "435888"
click at [1219, 206] on input "Filter" at bounding box center [1254, 200] width 71 height 32
click at [430, 197] on input "text" at bounding box center [413, 199] width 74 height 32
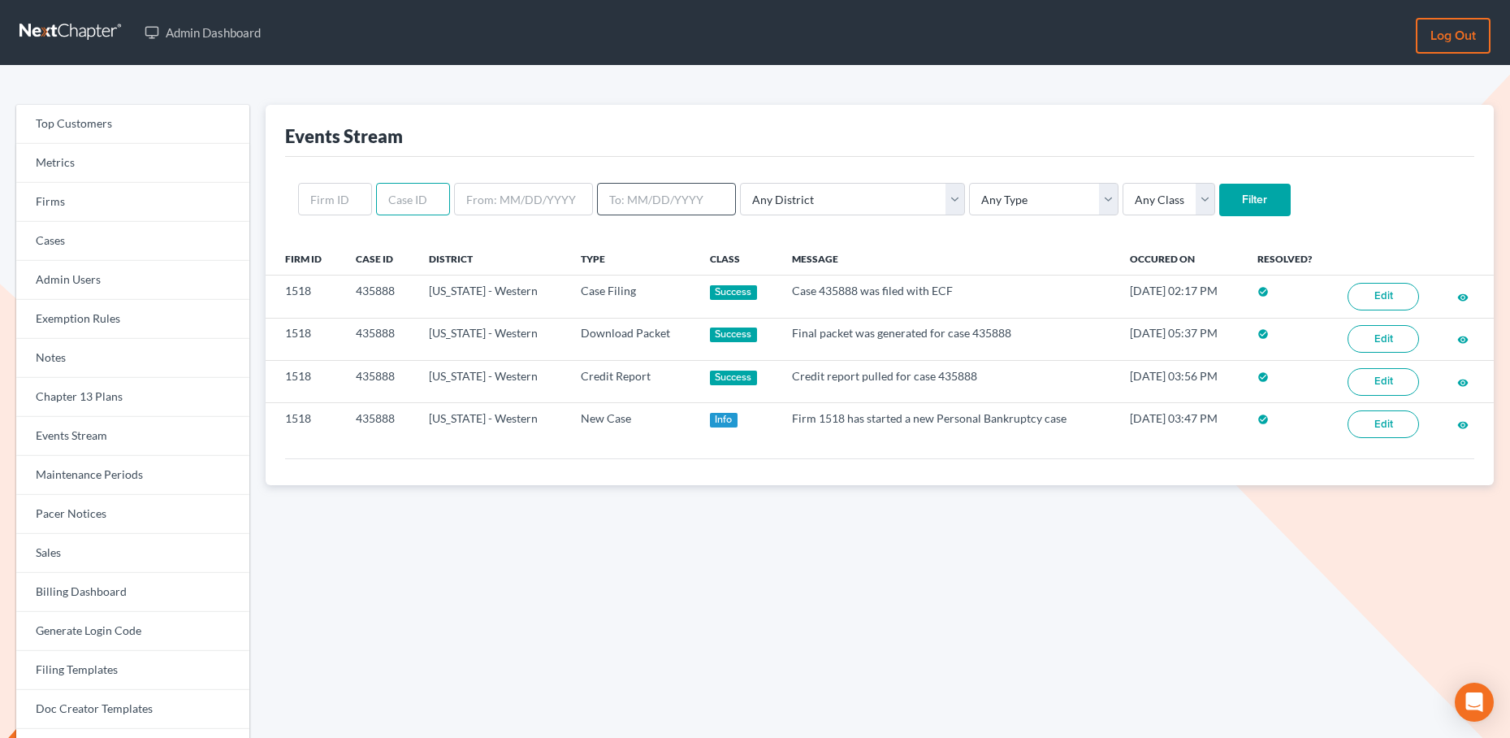
paste input "435048"
type input "435048"
click at [1219, 201] on input "Filter" at bounding box center [1254, 200] width 71 height 32
click at [386, 198] on input "text" at bounding box center [413, 199] width 74 height 32
paste input "426535"
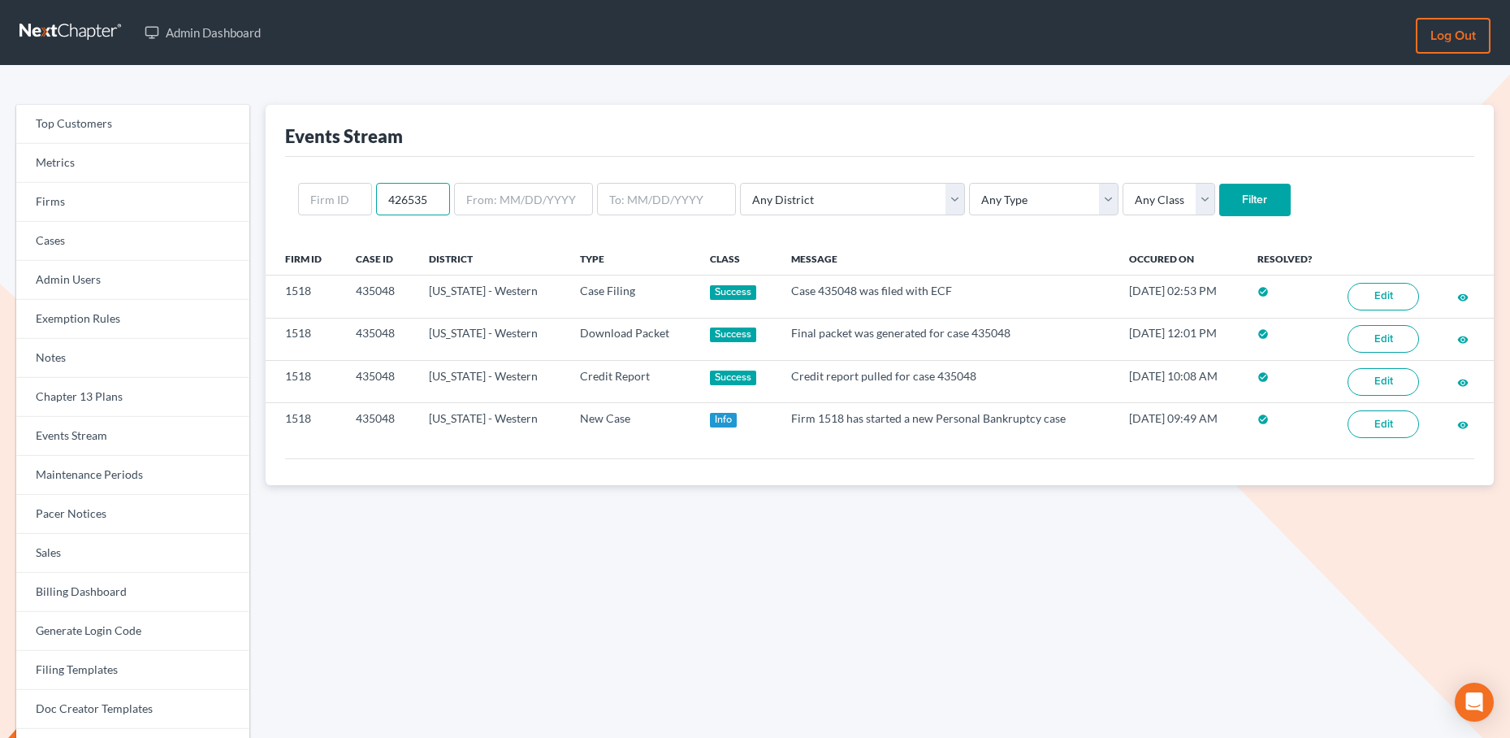
type input "426535"
click at [1219, 202] on input "Filter" at bounding box center [1254, 200] width 71 height 32
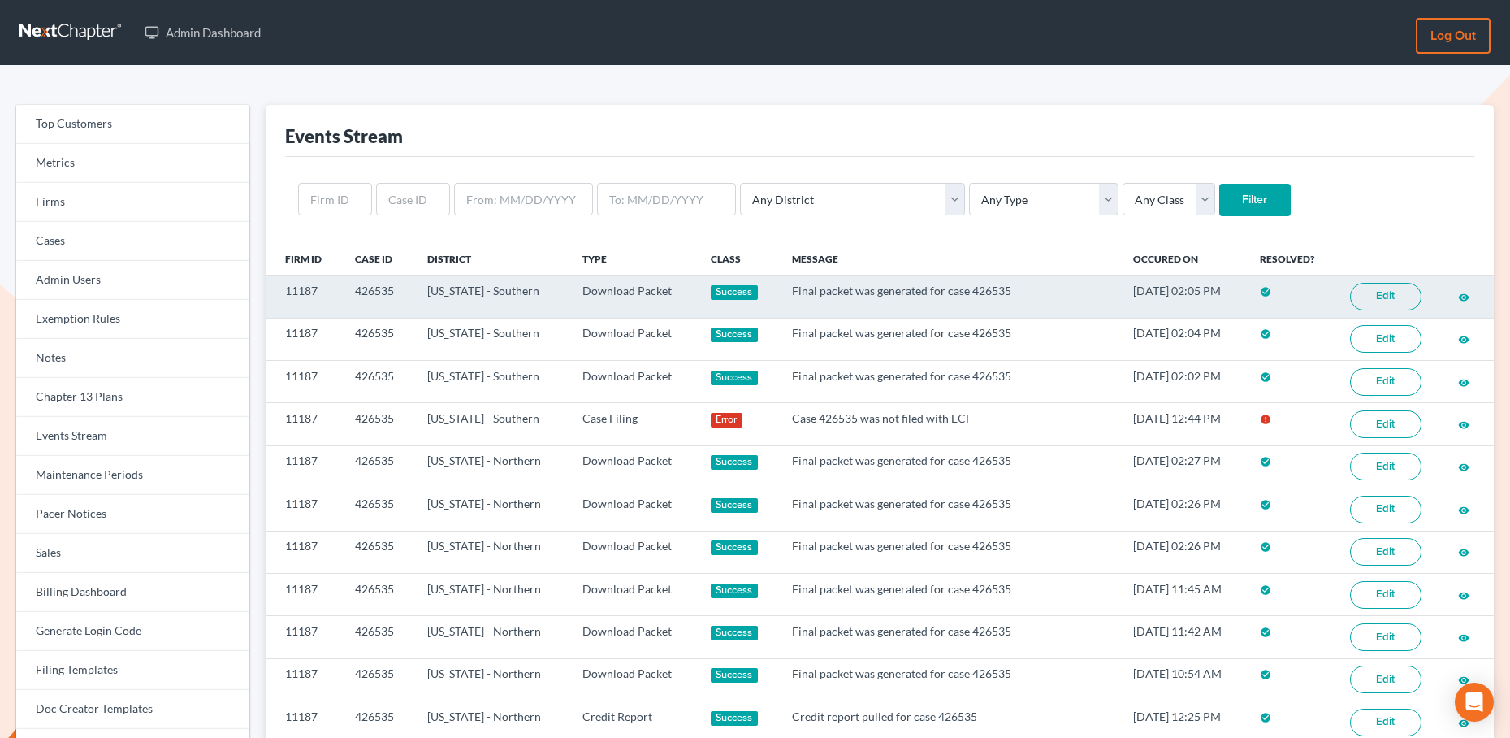
click at [1396, 297] on link "Edit" at bounding box center [1385, 297] width 71 height 28
click at [300, 287] on td "11187" at bounding box center [304, 296] width 76 height 42
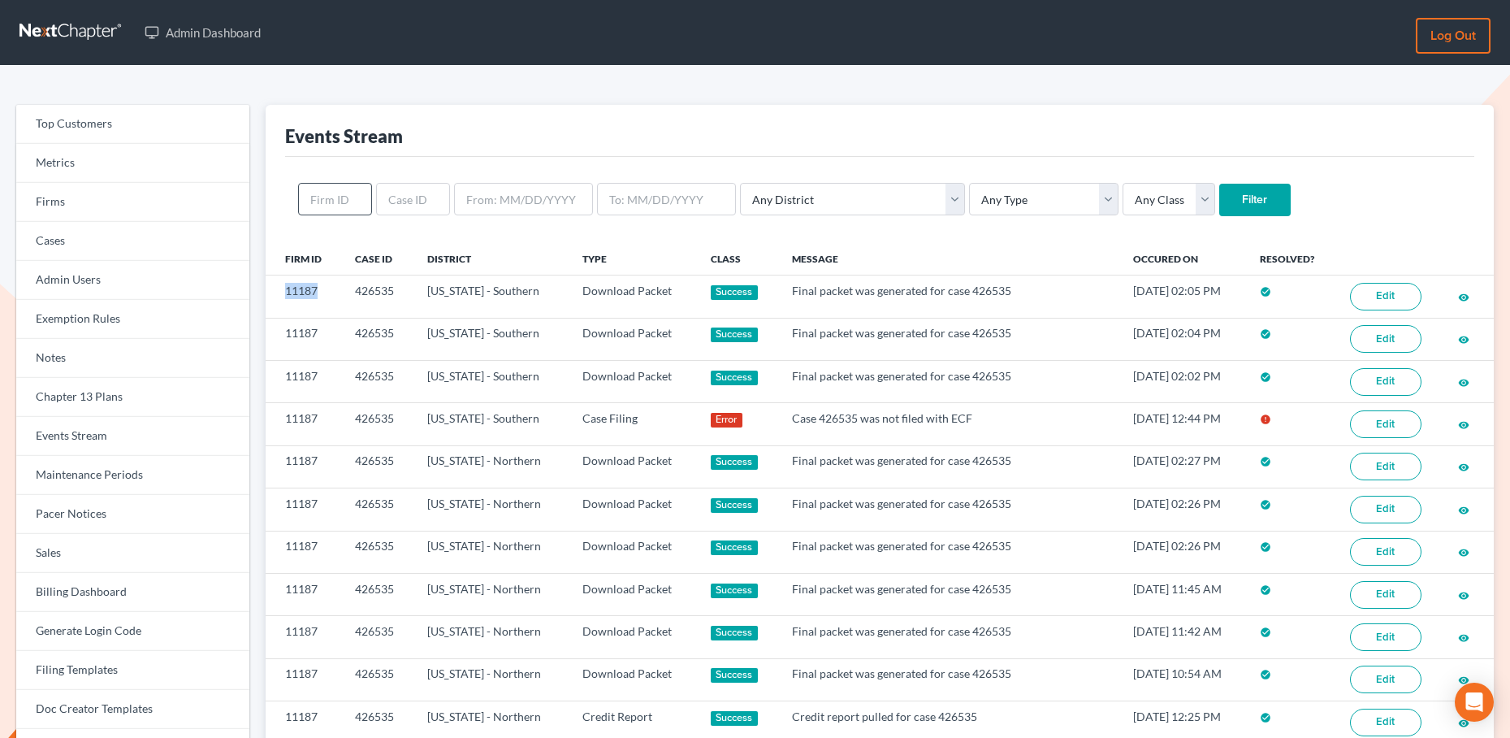
copy td "11187"
click at [344, 186] on input "text" at bounding box center [335, 199] width 74 height 32
paste input "11187"
type input "11187"
click at [1123, 203] on select "Any Class Success Error Info" at bounding box center [1169, 199] width 93 height 32
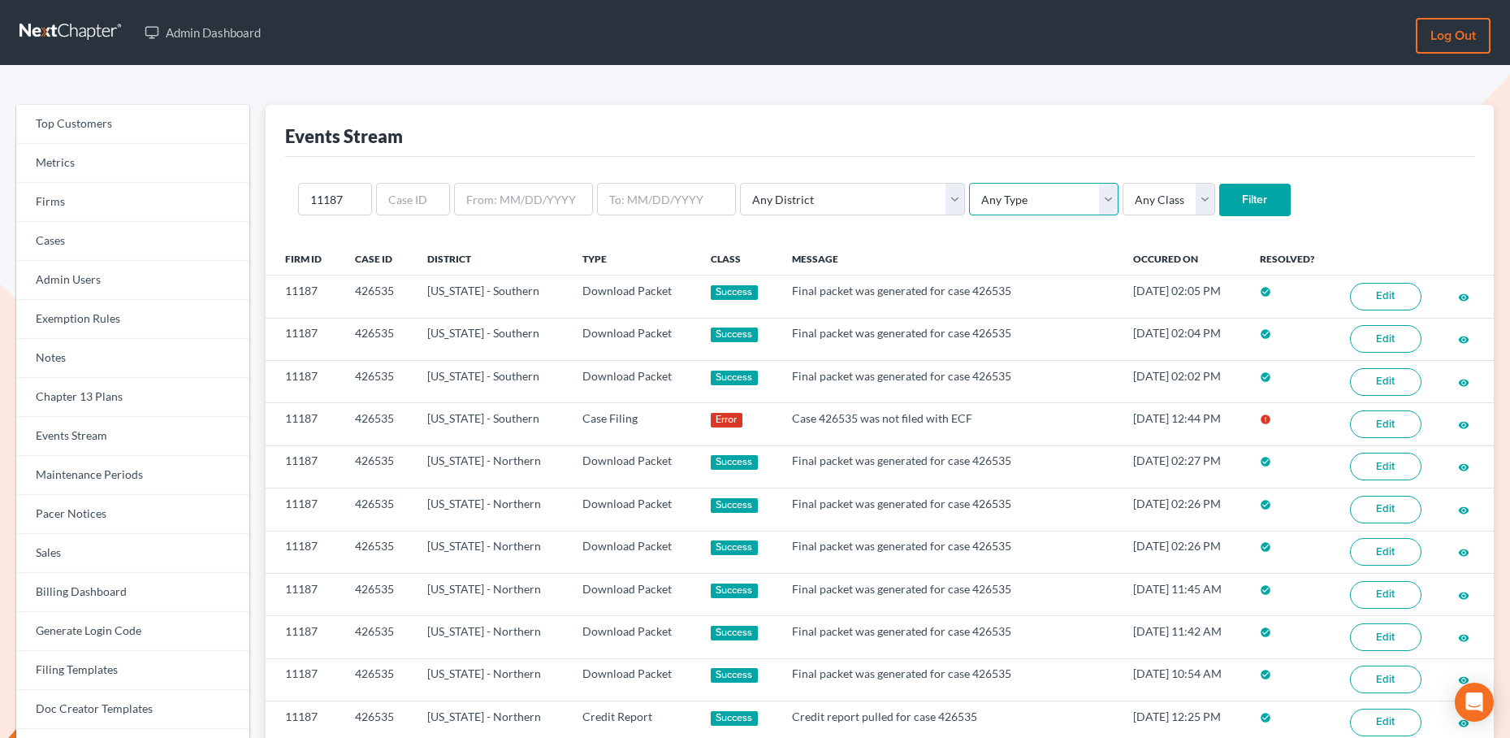
click at [989, 196] on select "Any Type Case Applied To Plan Case Archive Case Duplicate Case Filing Chapter 1…" at bounding box center [1043, 199] width 149 height 32
select select "case_filing"
click at [969, 183] on select "Any Type Case Applied To Plan Case Archive Case Duplicate Case Filing Chapter 1…" at bounding box center [1043, 199] width 149 height 32
click at [1219, 193] on input "Filter" at bounding box center [1254, 200] width 71 height 32
select select "case_filing"
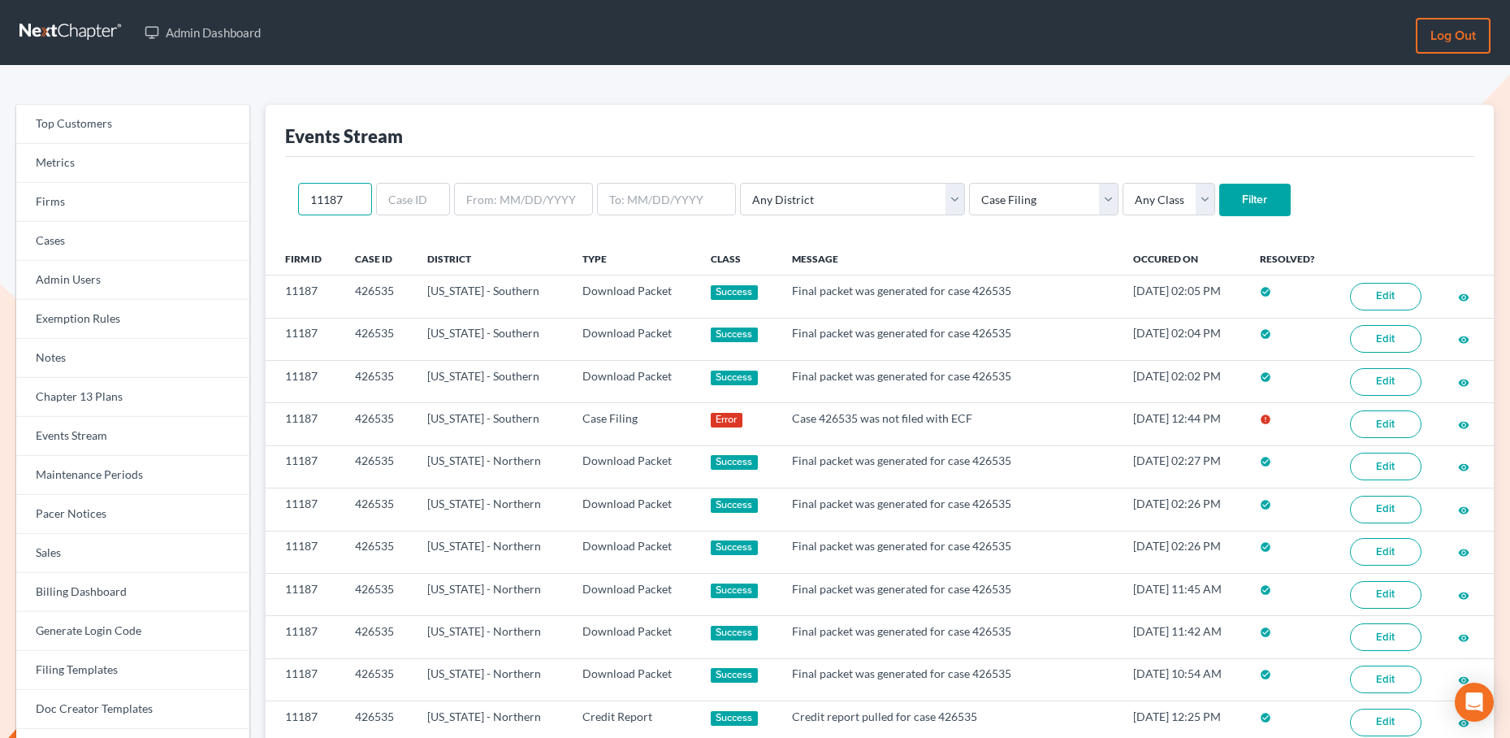
click at [358, 206] on input "11187" at bounding box center [335, 199] width 74 height 32
type input "1518"
click at [1219, 204] on input "Filter" at bounding box center [1254, 200] width 71 height 32
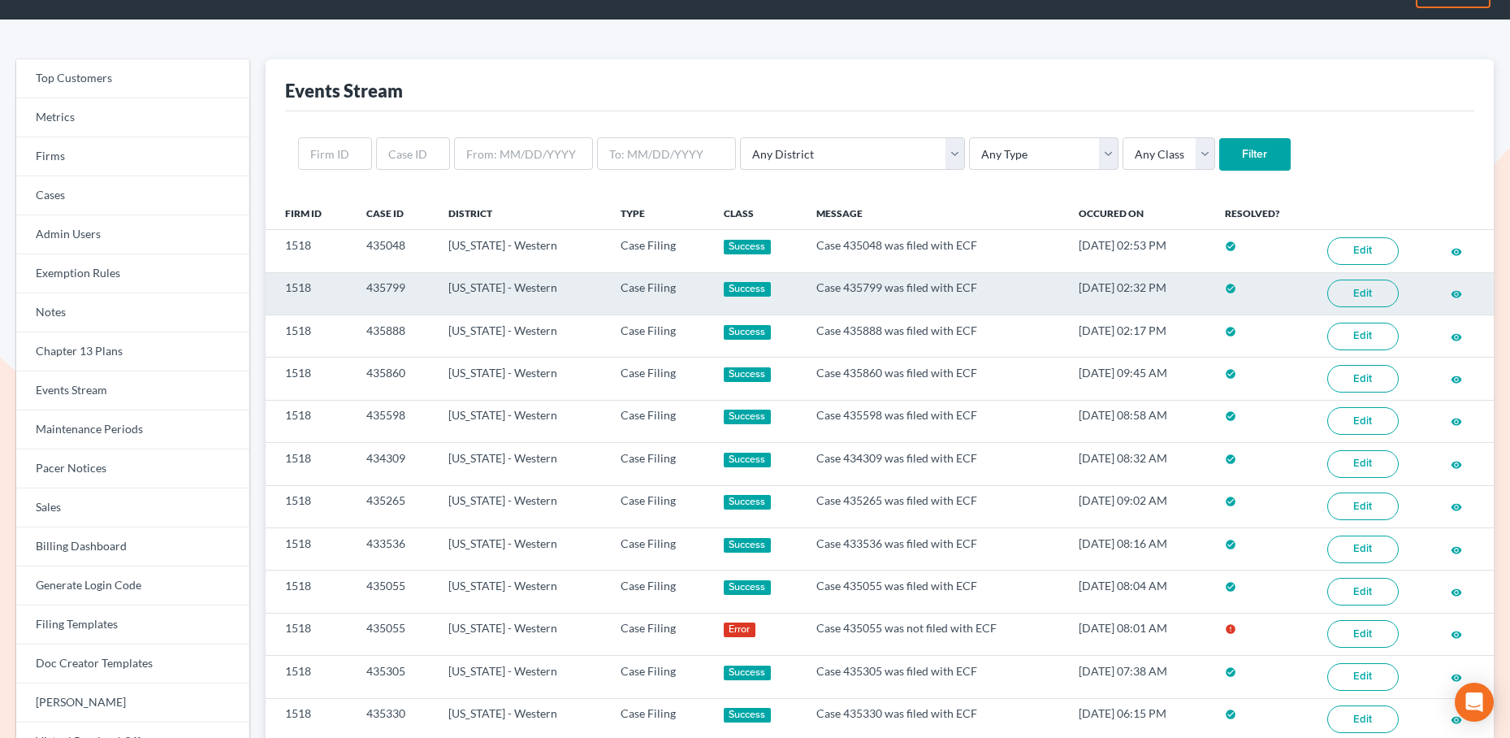
scroll to position [59, 0]
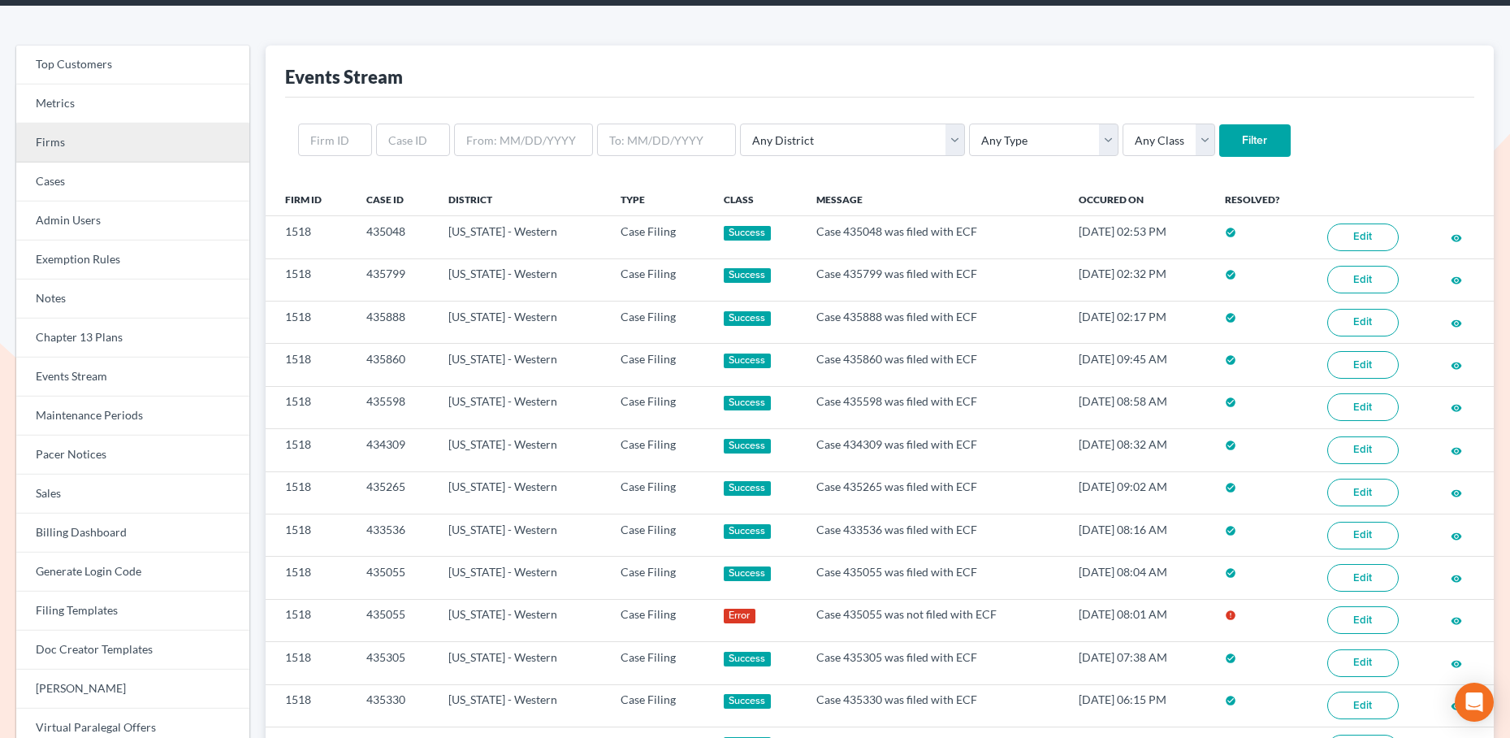
click at [69, 143] on link "Firms" at bounding box center [132, 142] width 233 height 39
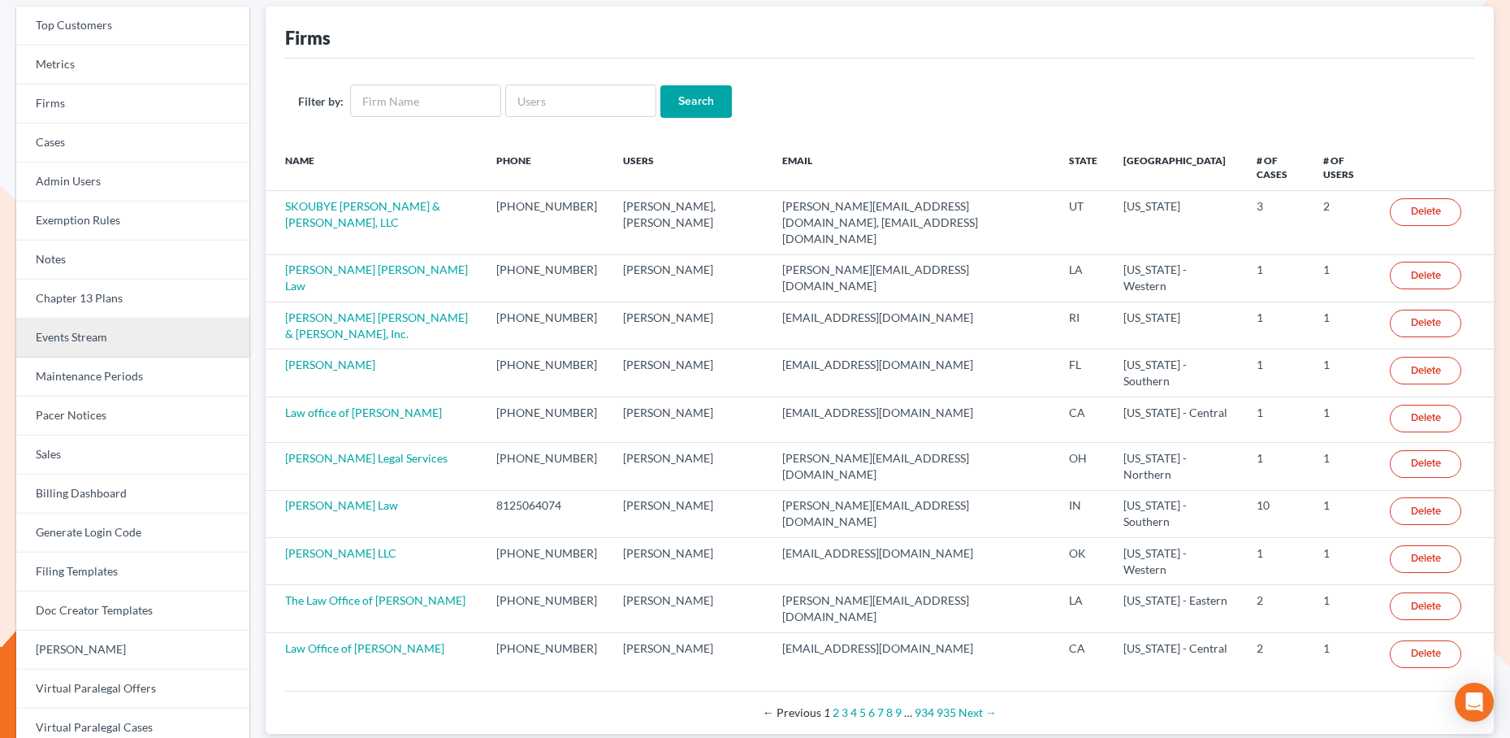
click at [130, 353] on link "Events Stream" at bounding box center [132, 337] width 233 height 39
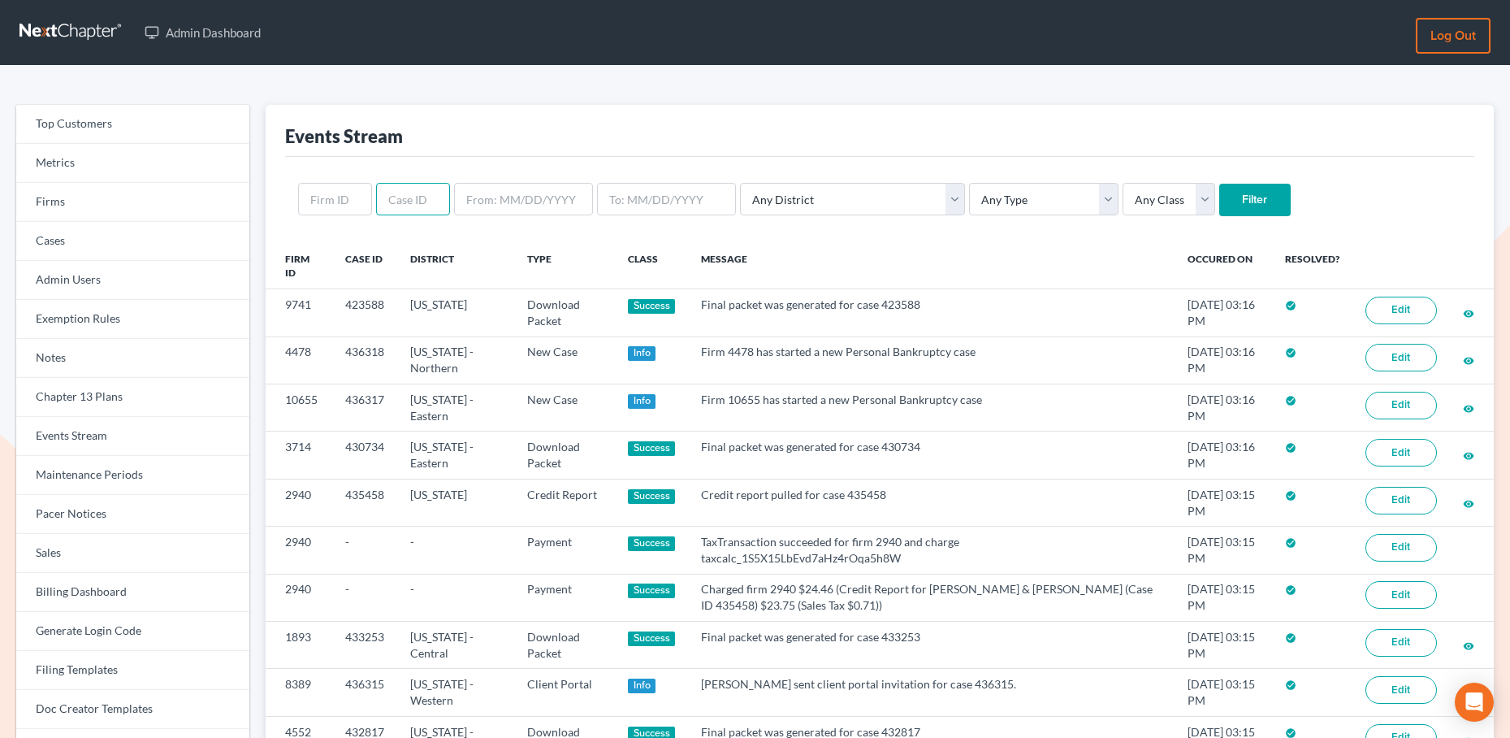
click at [416, 196] on input "text" at bounding box center [413, 199] width 74 height 32
paste input "435957"
type input "435957"
click at [1219, 200] on input "Filter" at bounding box center [1254, 200] width 71 height 32
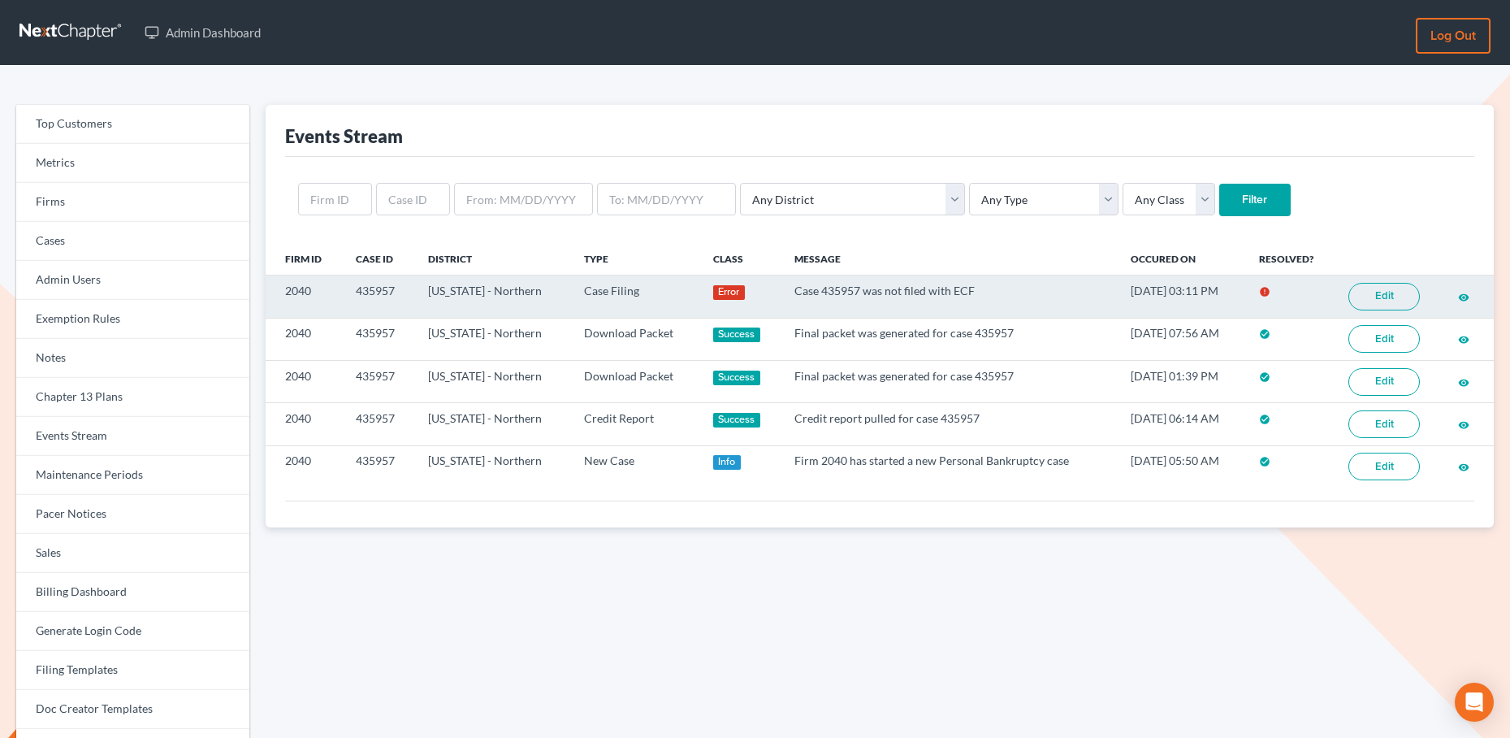
click at [1397, 292] on link "Edit" at bounding box center [1384, 297] width 71 height 28
click at [0, 0] on div "Admin Dashboard Log out Top Customers Metrics Firms Cases Admin Users Exemption…" at bounding box center [755, 541] width 1510 height 1083
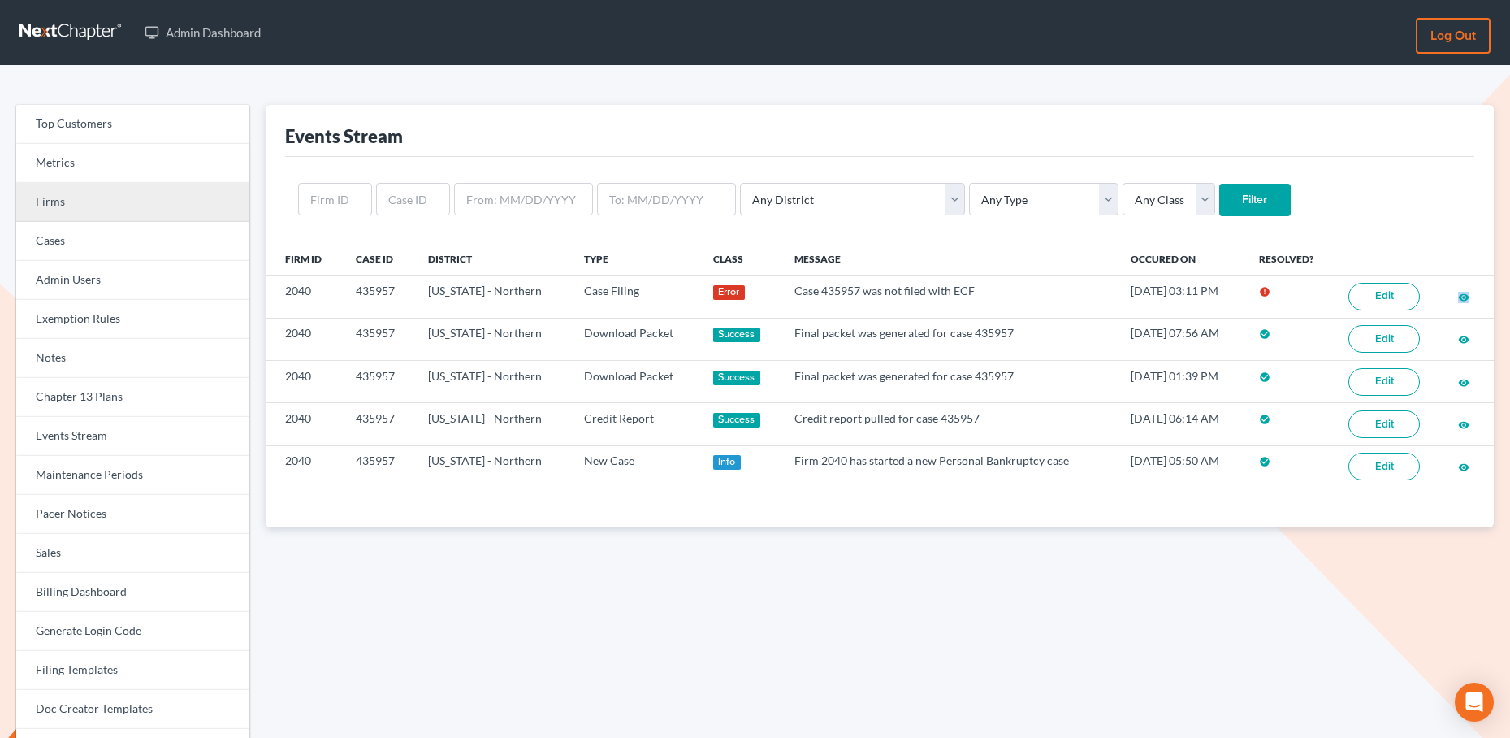
click at [174, 204] on link "Firms" at bounding box center [132, 202] width 233 height 39
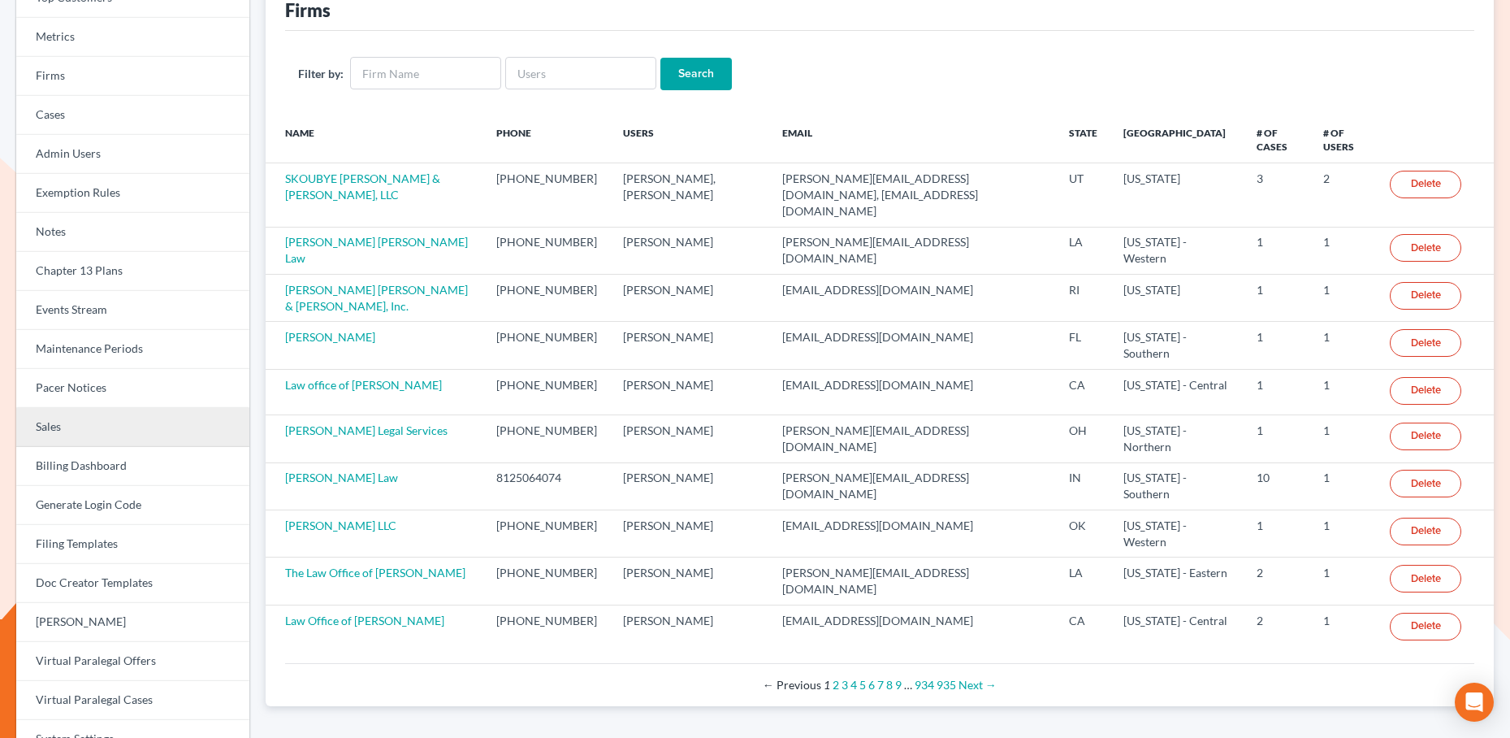
scroll to position [138, 0]
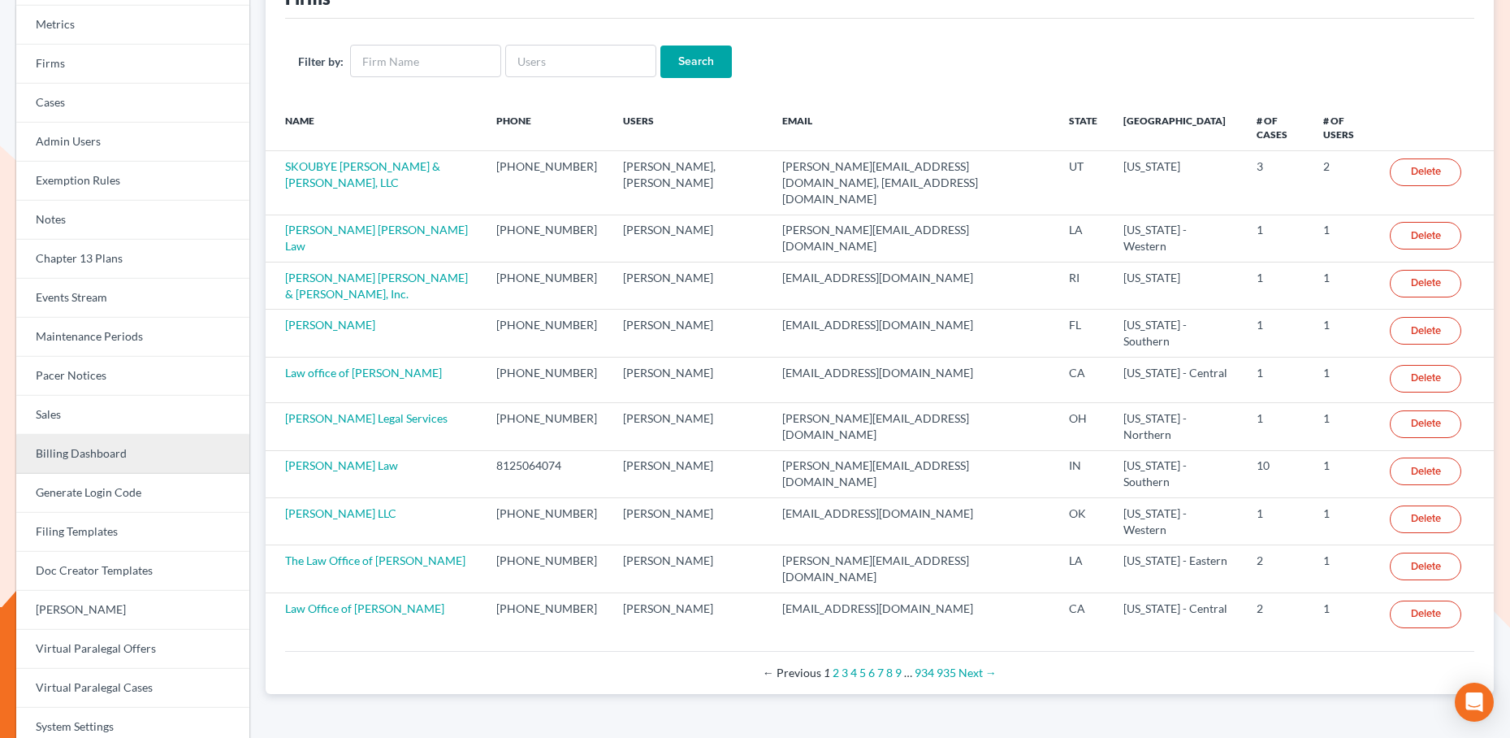
click at [157, 455] on link "Billing Dashboard" at bounding box center [132, 454] width 233 height 39
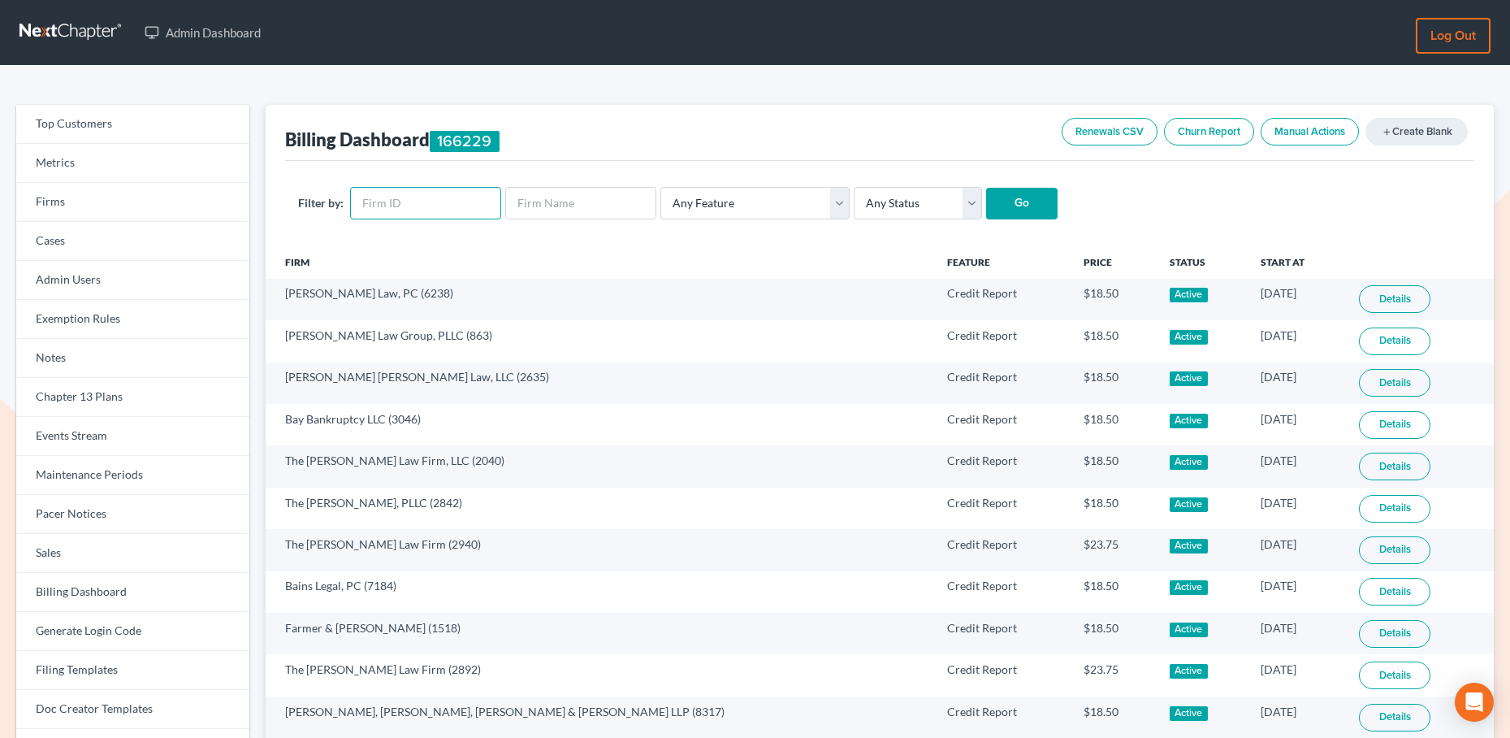
click at [396, 215] on input "text" at bounding box center [425, 203] width 151 height 32
paste input "7632"
type input "7632"
click at [990, 204] on input "Go" at bounding box center [1021, 204] width 71 height 32
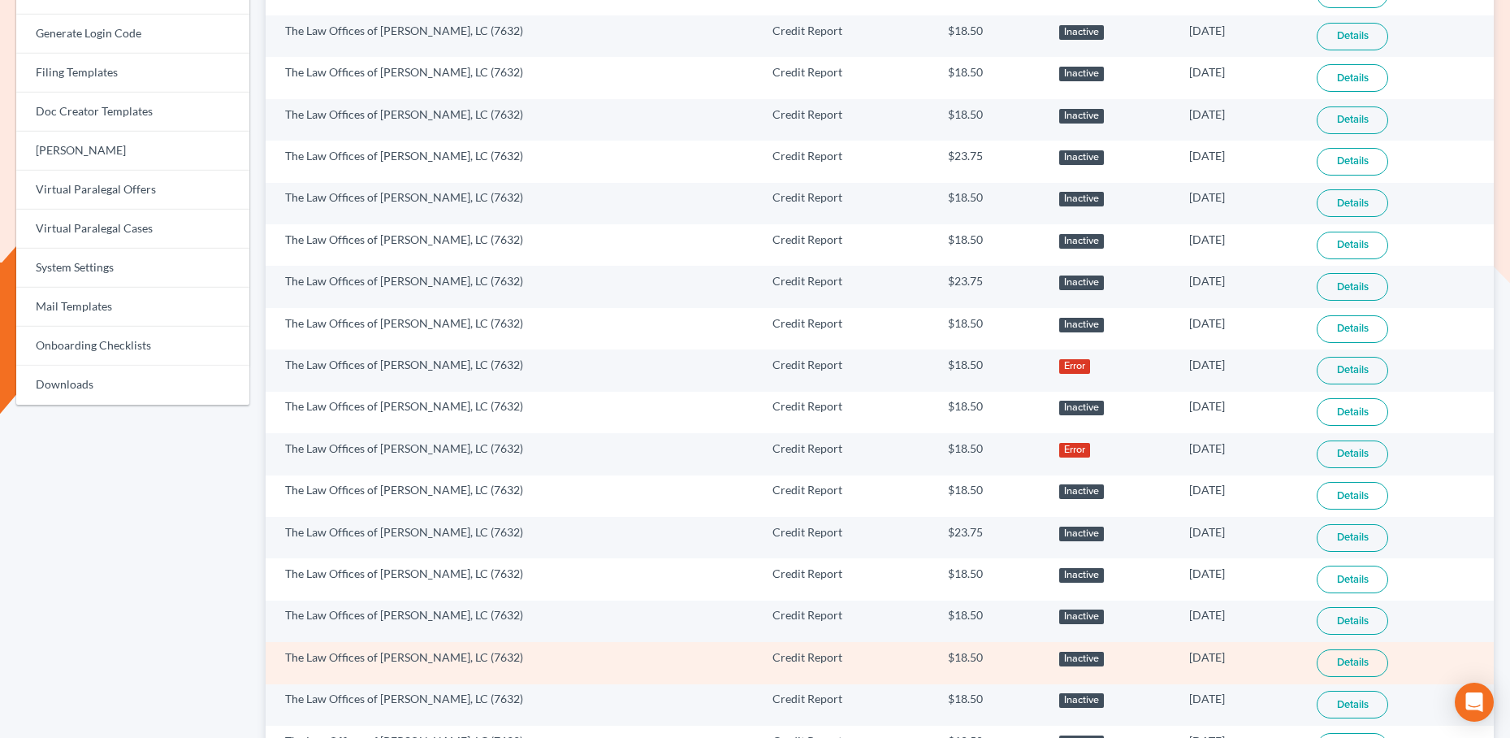
scroll to position [919, 0]
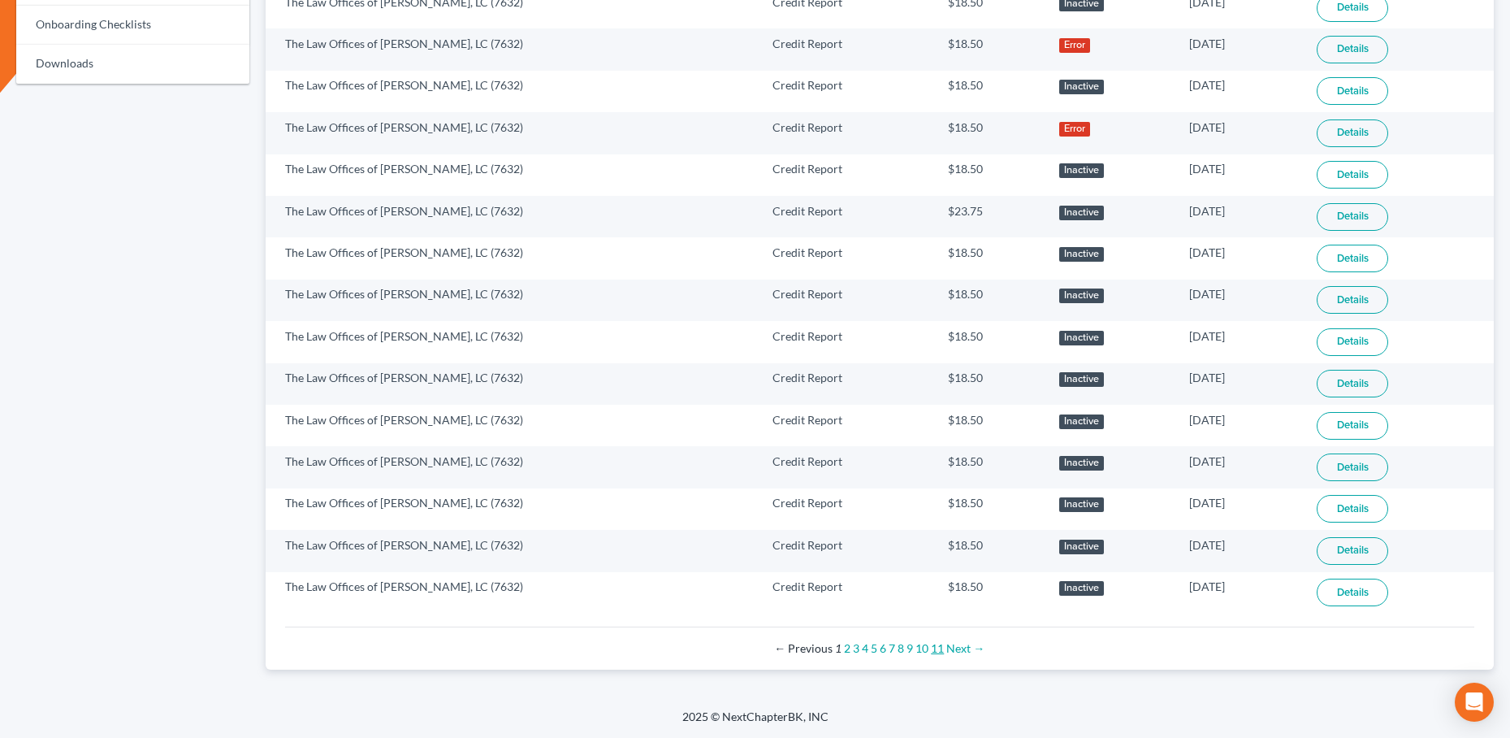
click at [936, 647] on link "11" at bounding box center [937, 648] width 13 height 14
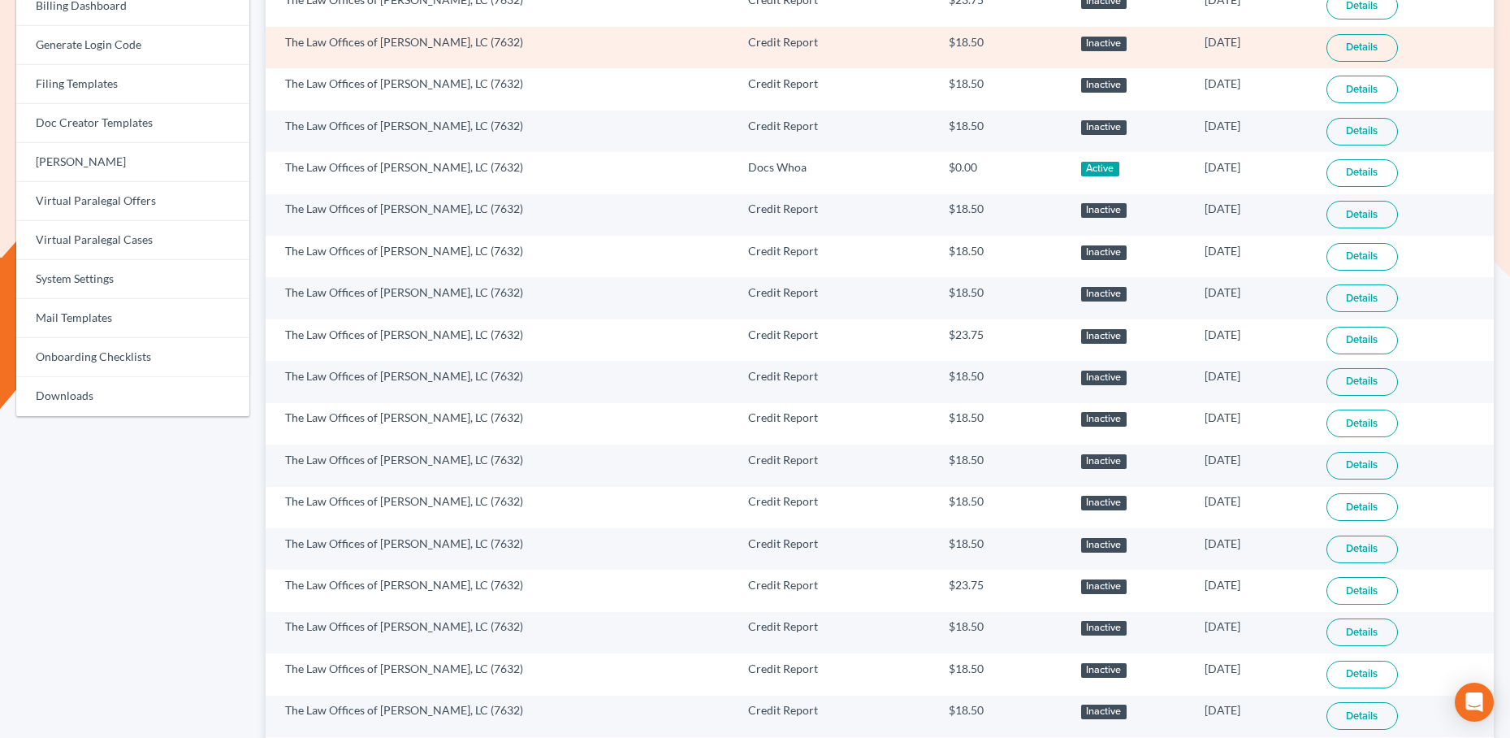
scroll to position [587, 0]
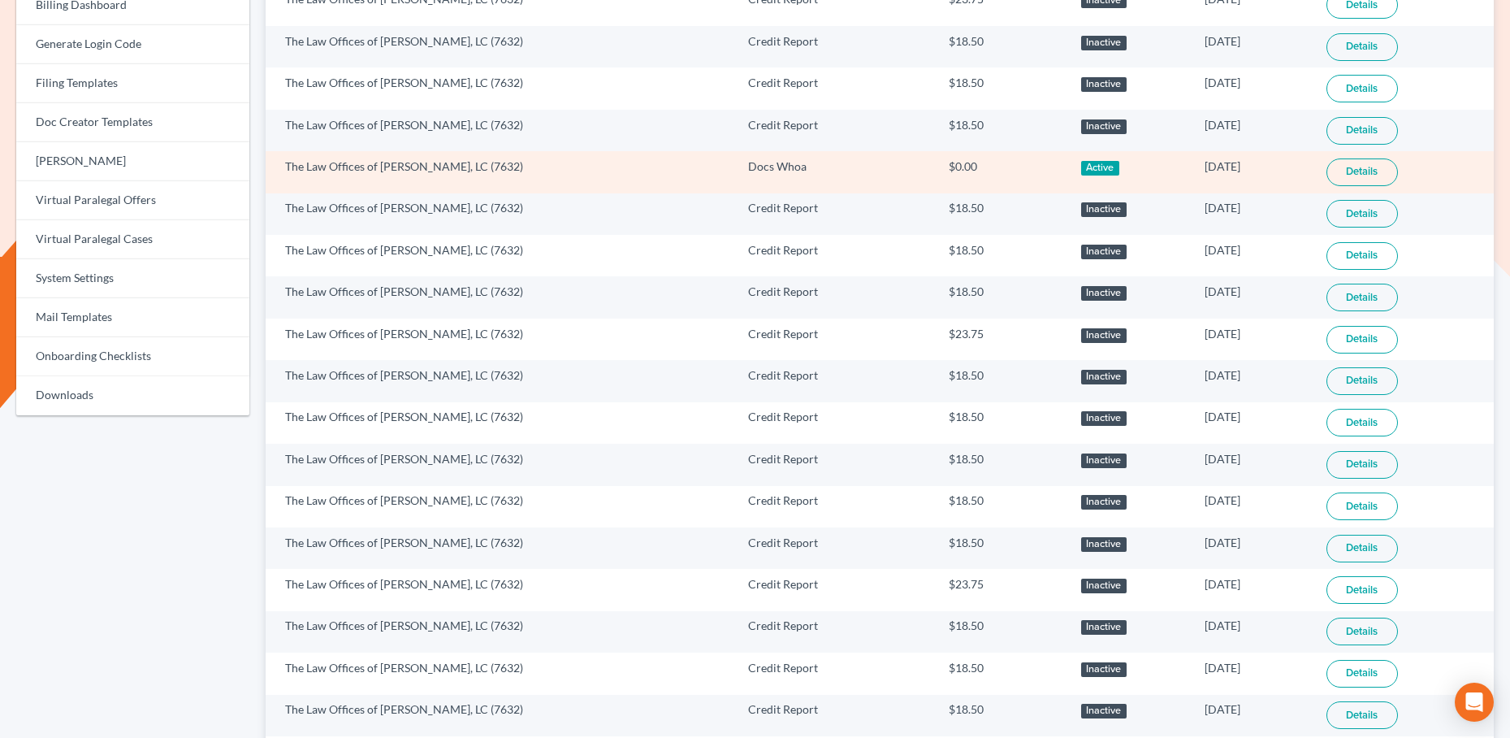
click at [1380, 169] on link "Details" at bounding box center [1362, 172] width 71 height 28
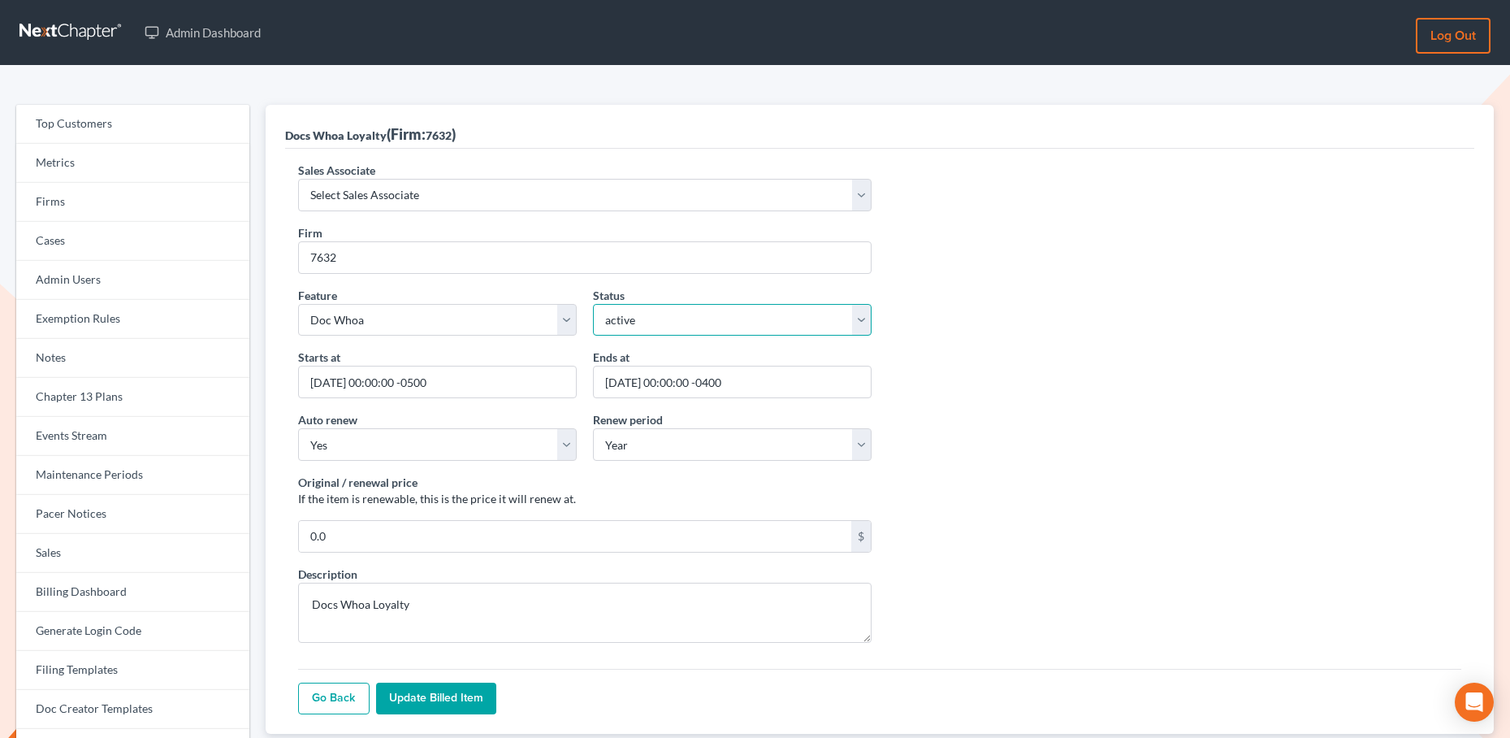
click at [750, 317] on select "active inactive pending expired error pending_charges" at bounding box center [732, 320] width 279 height 32
select select "expired"
click at [593, 304] on select "active inactive pending expired error pending_charges" at bounding box center [732, 320] width 279 height 32
click at [448, 697] on input "Update Billed item" at bounding box center [436, 698] width 120 height 32
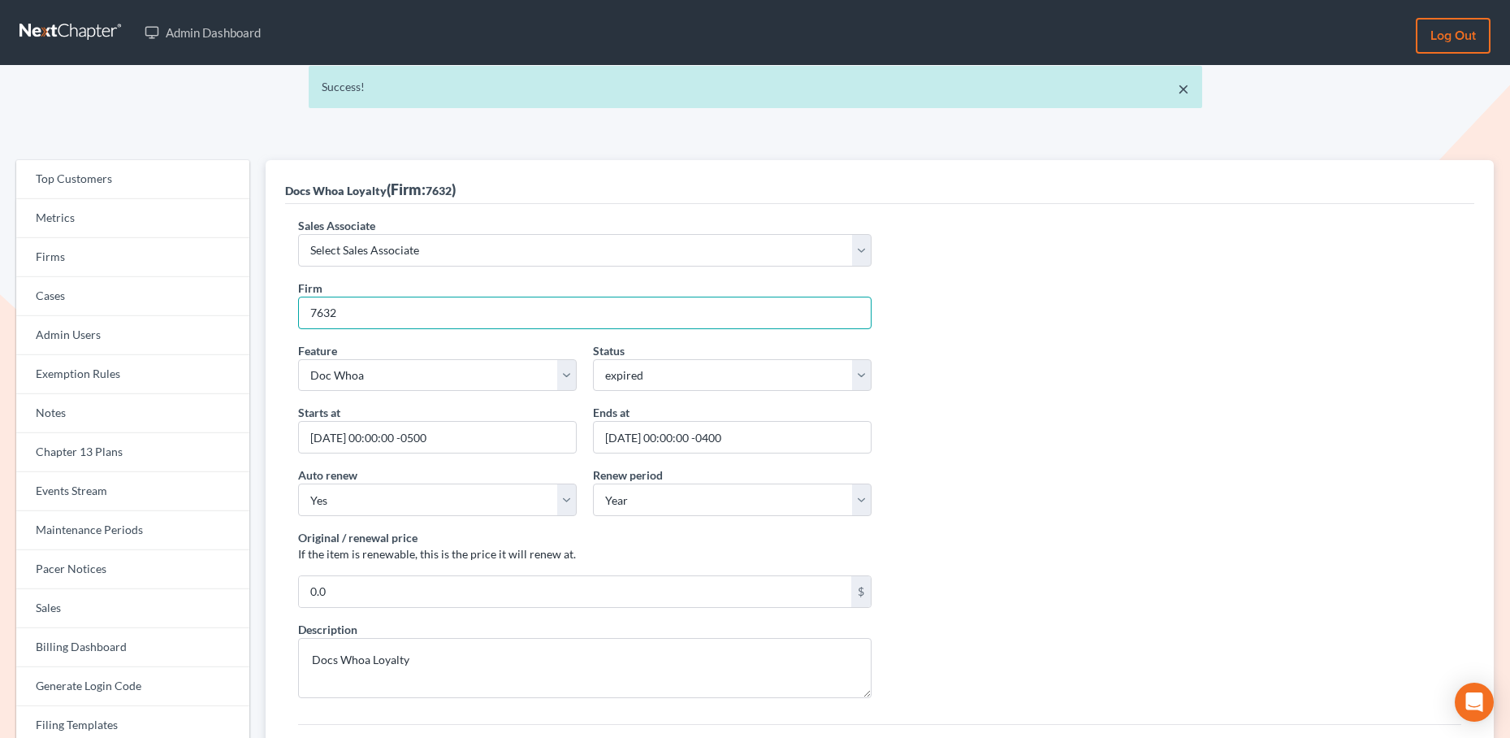
click at [346, 310] on input "7632" at bounding box center [585, 313] width 574 height 32
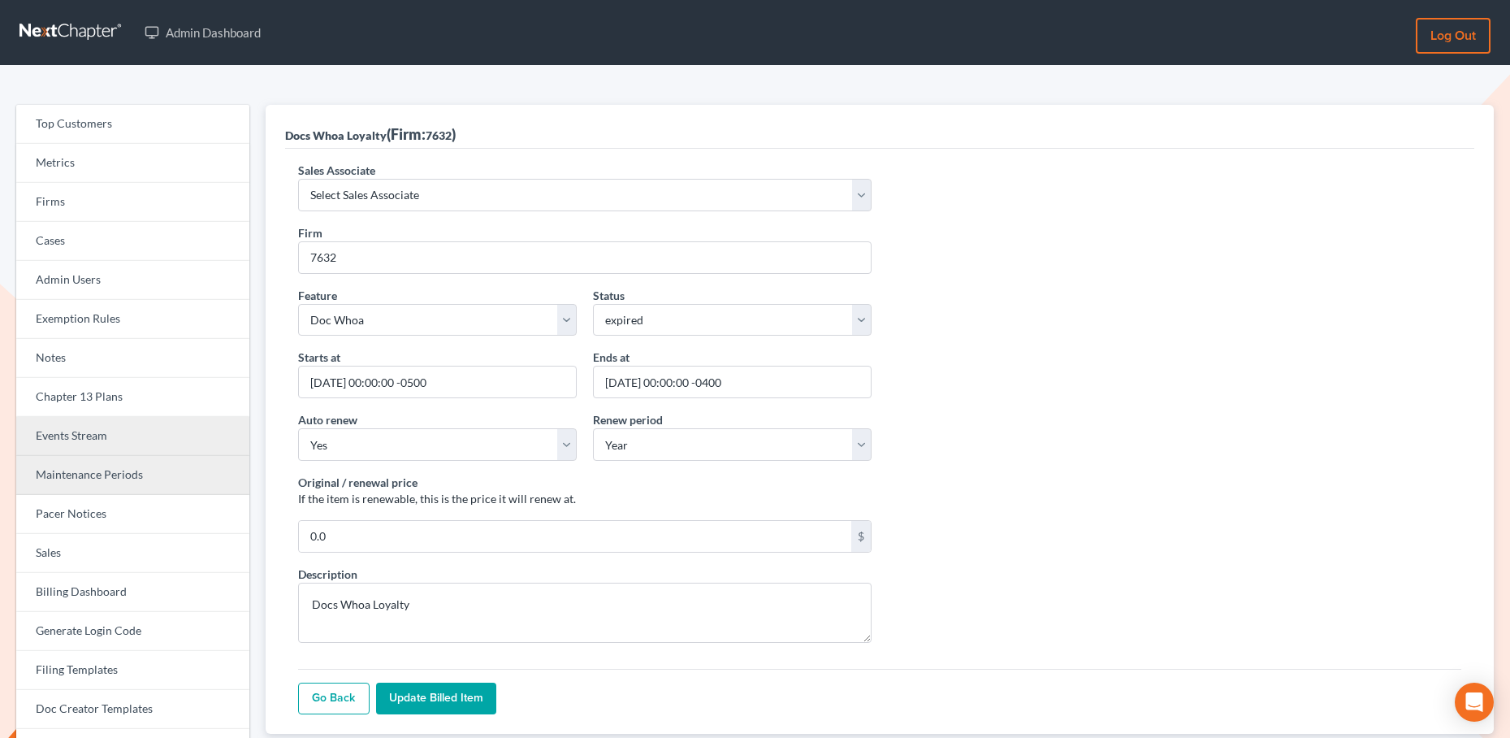
click at [95, 472] on link "Maintenance Periods" at bounding box center [132, 475] width 233 height 39
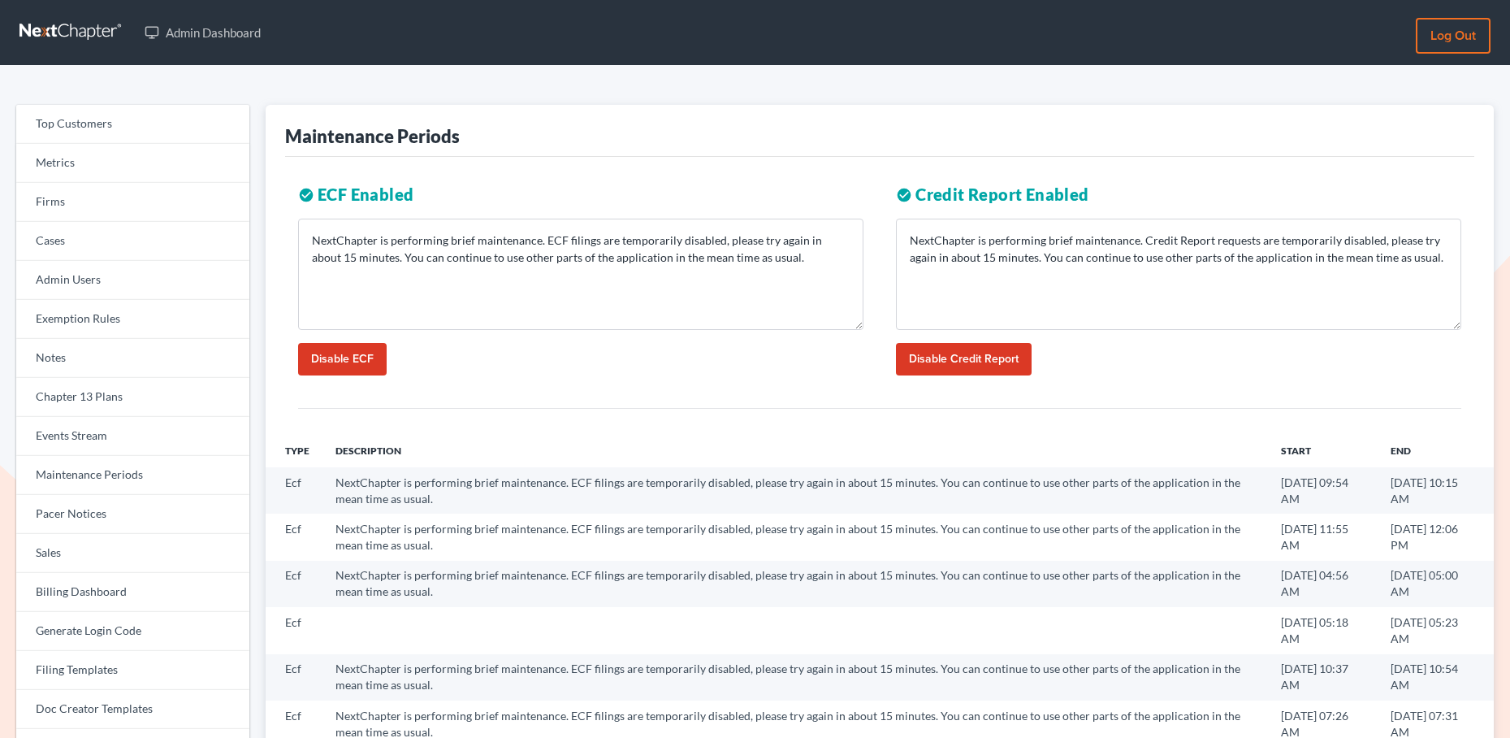
scroll to position [1, 0]
click at [103, 438] on link "Events Stream" at bounding box center [132, 435] width 233 height 39
click at [100, 432] on link "Events Stream" at bounding box center [132, 435] width 233 height 39
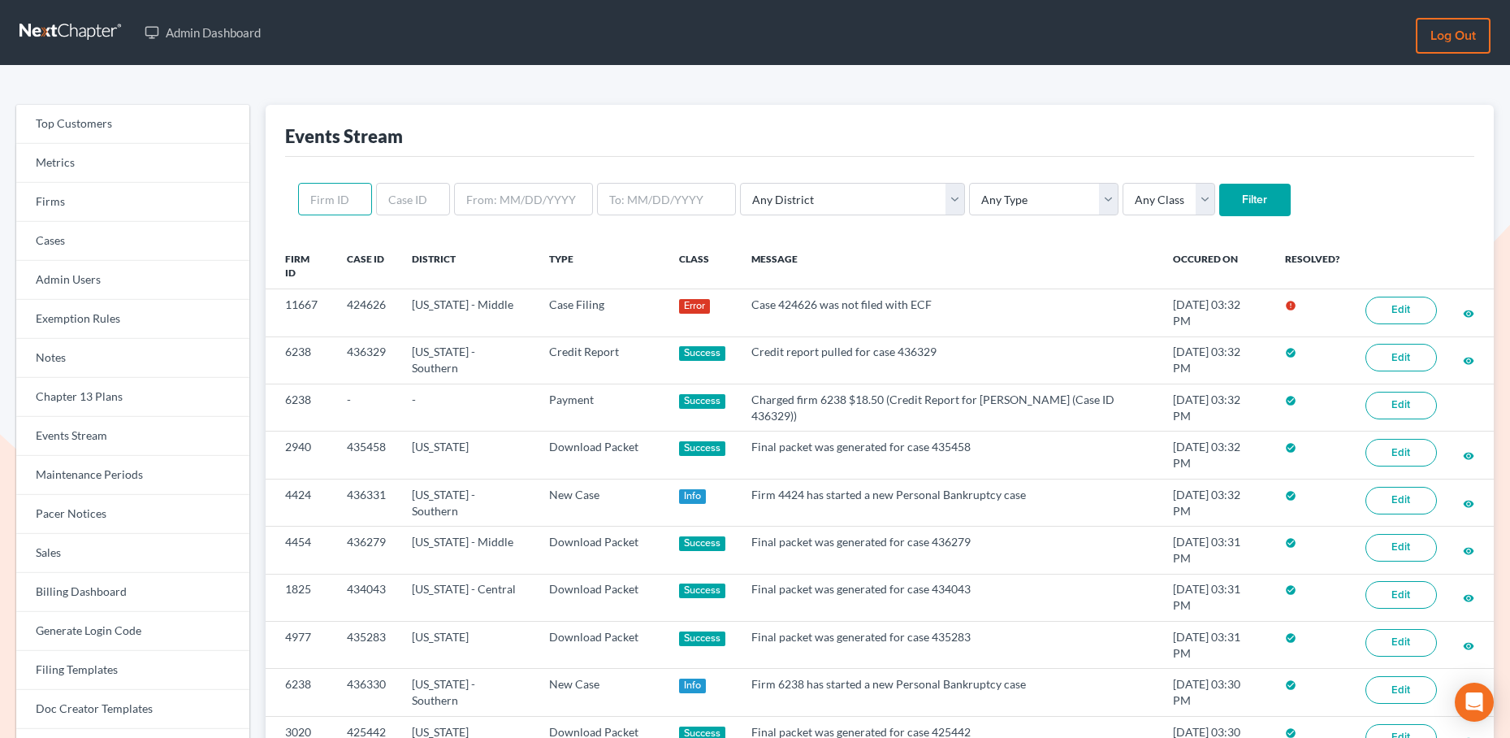
click at [361, 189] on input "text" at bounding box center [335, 199] width 74 height 32
paste input "7632"
type input "7632"
click at [1219, 191] on input "Filter" at bounding box center [1254, 200] width 71 height 32
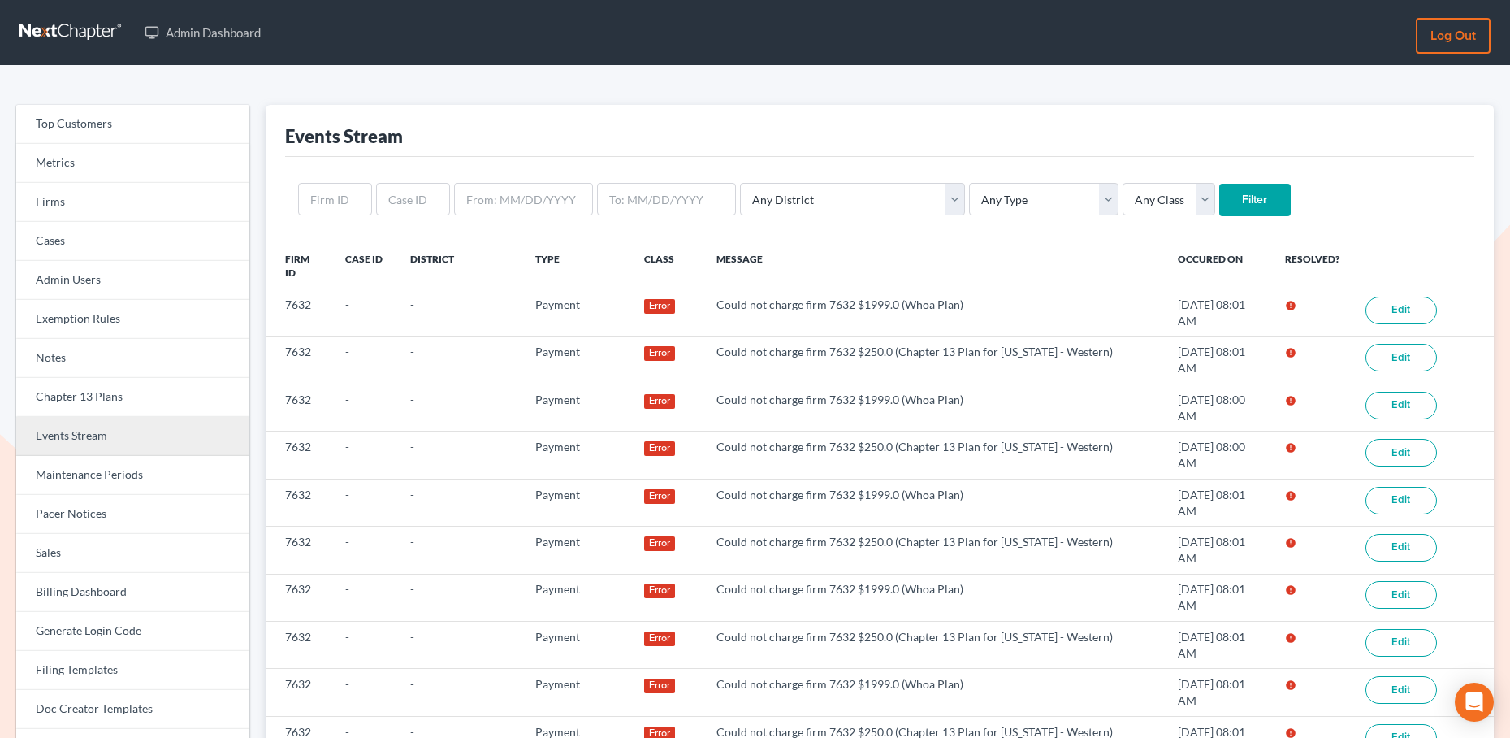
click at [89, 440] on link "Events Stream" at bounding box center [132, 436] width 233 height 39
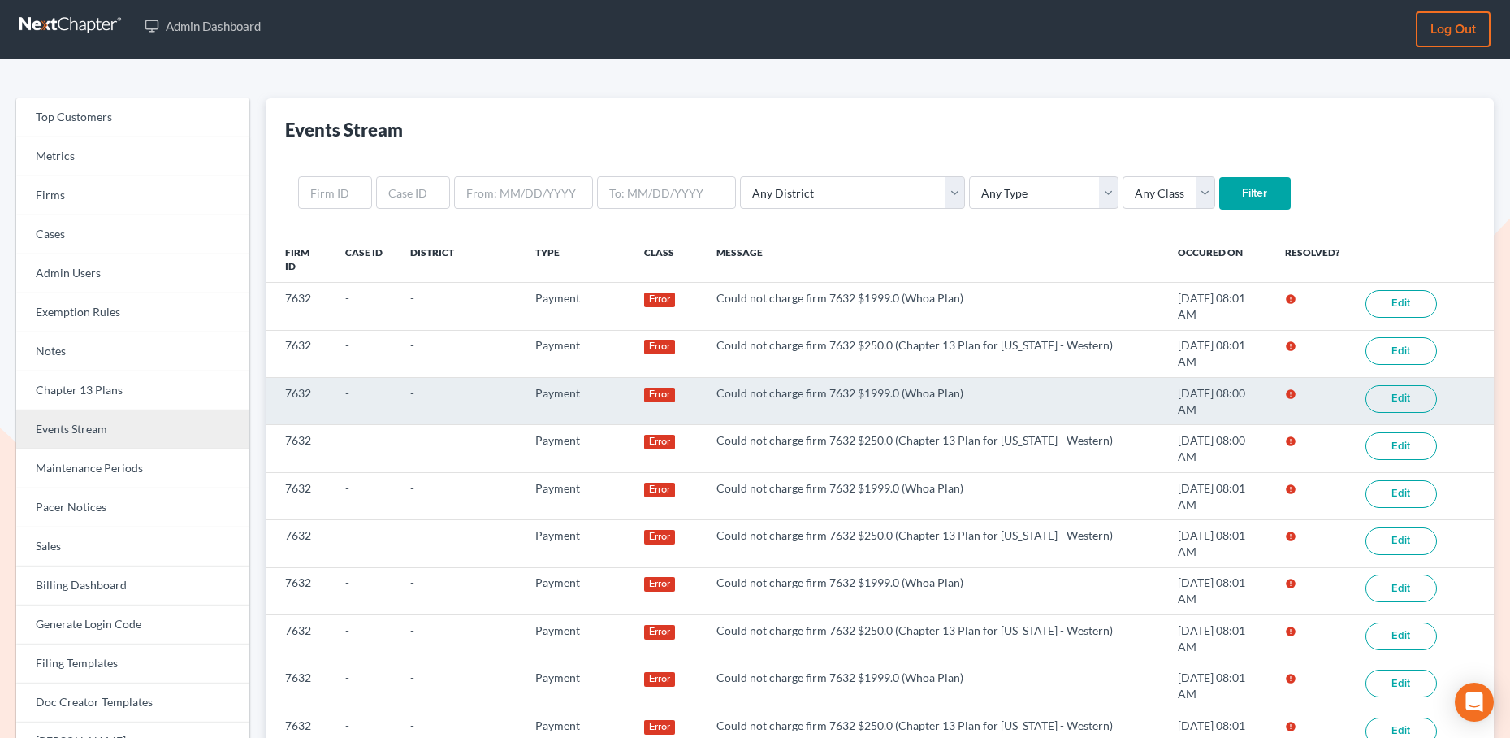
scroll to position [9, 0]
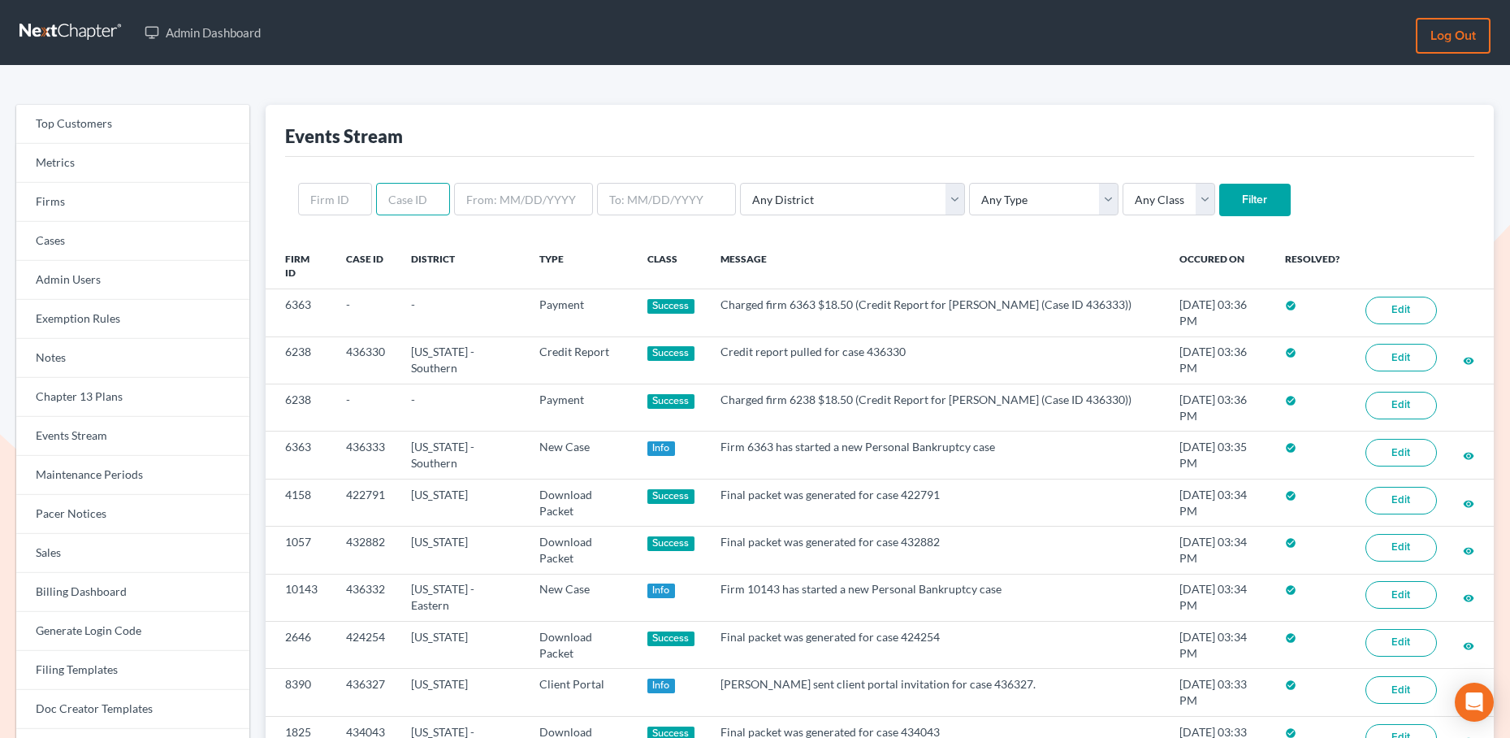
click at [415, 199] on input "text" at bounding box center [413, 199] width 74 height 32
paste input "424626"
type input "424626"
click at [1177, 219] on div "424626 Any District Alabama - Middle Alabama - Northern Alabama - Southern Alas…" at bounding box center [880, 199] width 1190 height 85
click at [1219, 197] on input "Filter" at bounding box center [1254, 200] width 71 height 32
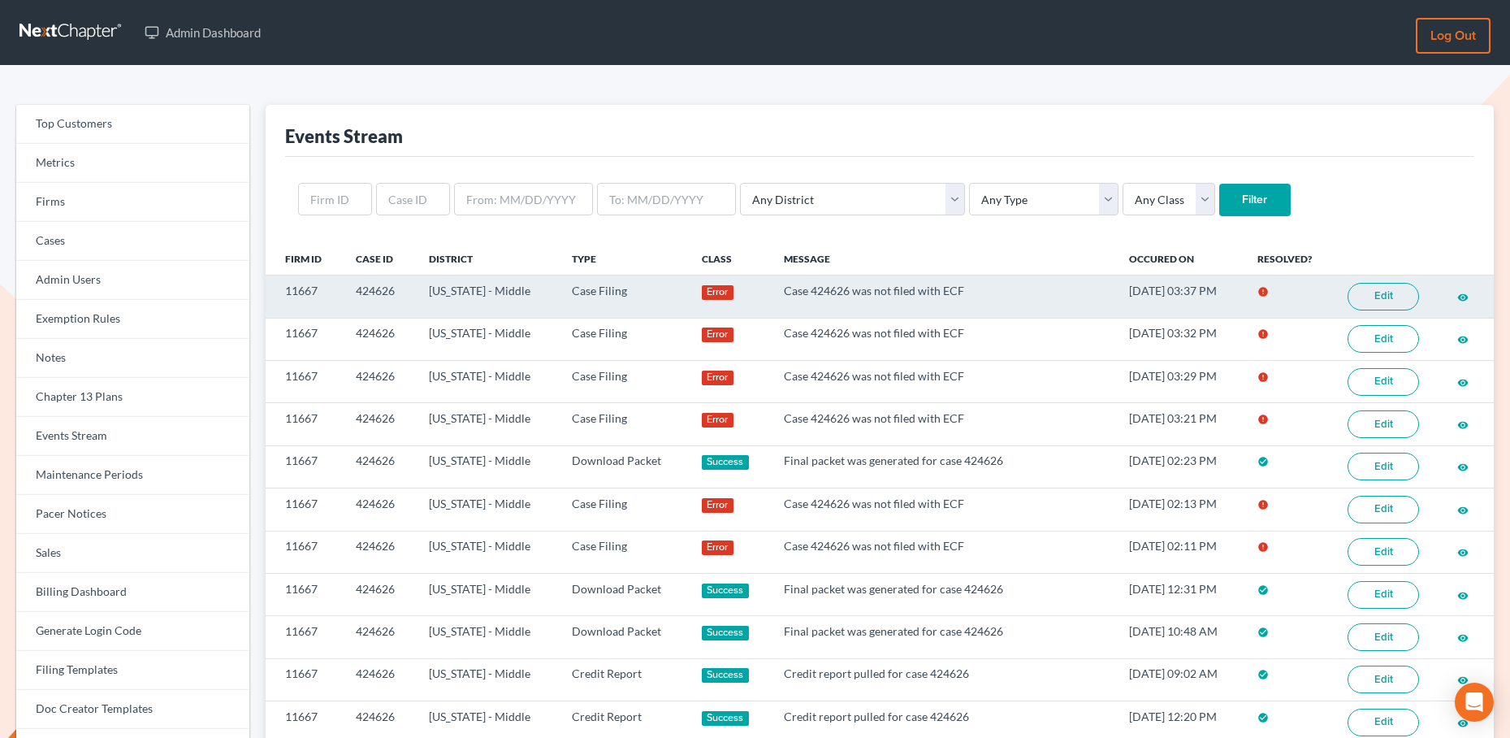
click at [1396, 296] on link "Edit" at bounding box center [1383, 297] width 71 height 28
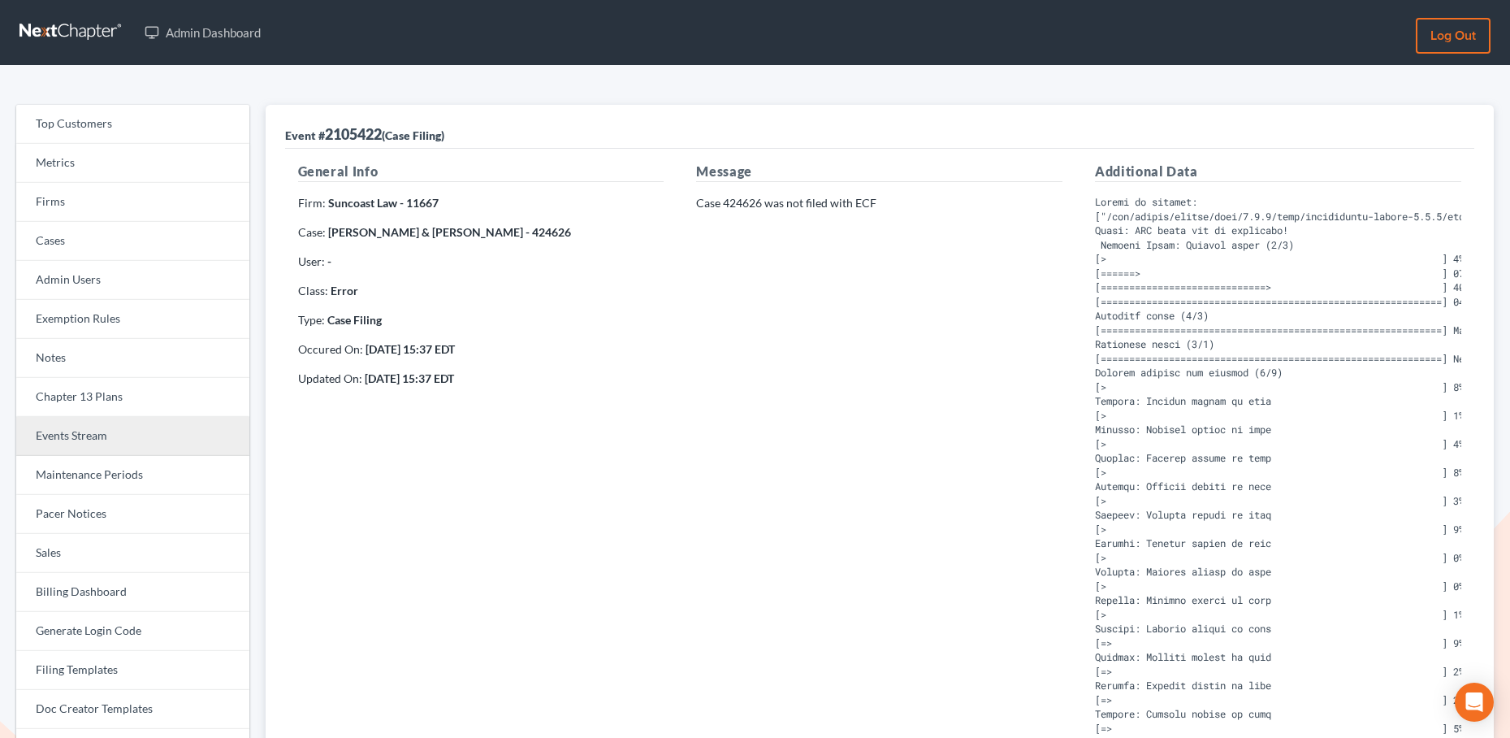
click at [84, 448] on link "Events Stream" at bounding box center [132, 436] width 233 height 39
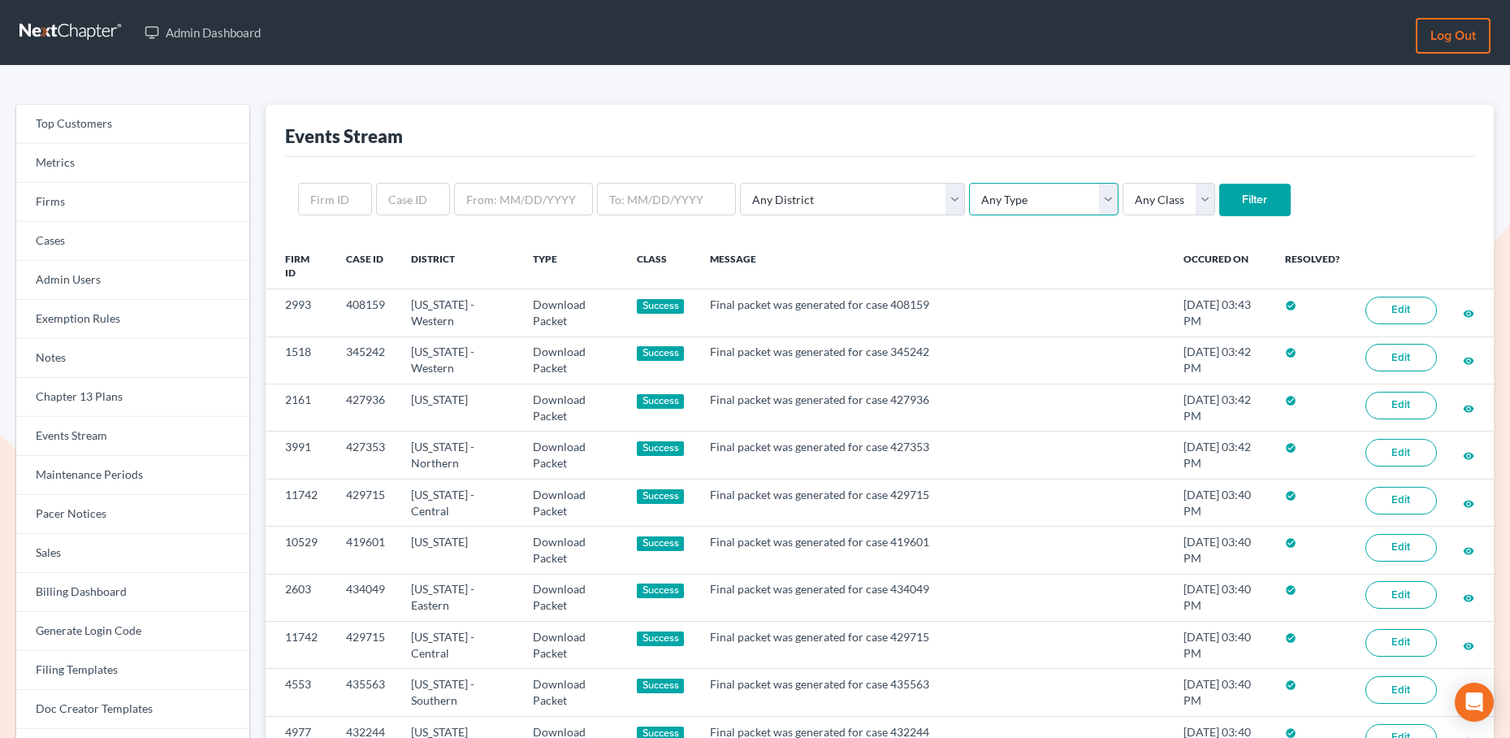
click at [969, 199] on select "Any Type Case Applied To Plan Case Archive Case Duplicate Case Filing Chapter 1…" at bounding box center [1043, 199] width 149 height 32
select select "case_filing"
click at [969, 183] on select "Any Type Case Applied To Plan Case Archive Case Duplicate Case Filing Chapter 1…" at bounding box center [1043, 199] width 149 height 32
click at [1219, 205] on input "Filter" at bounding box center [1254, 200] width 71 height 32
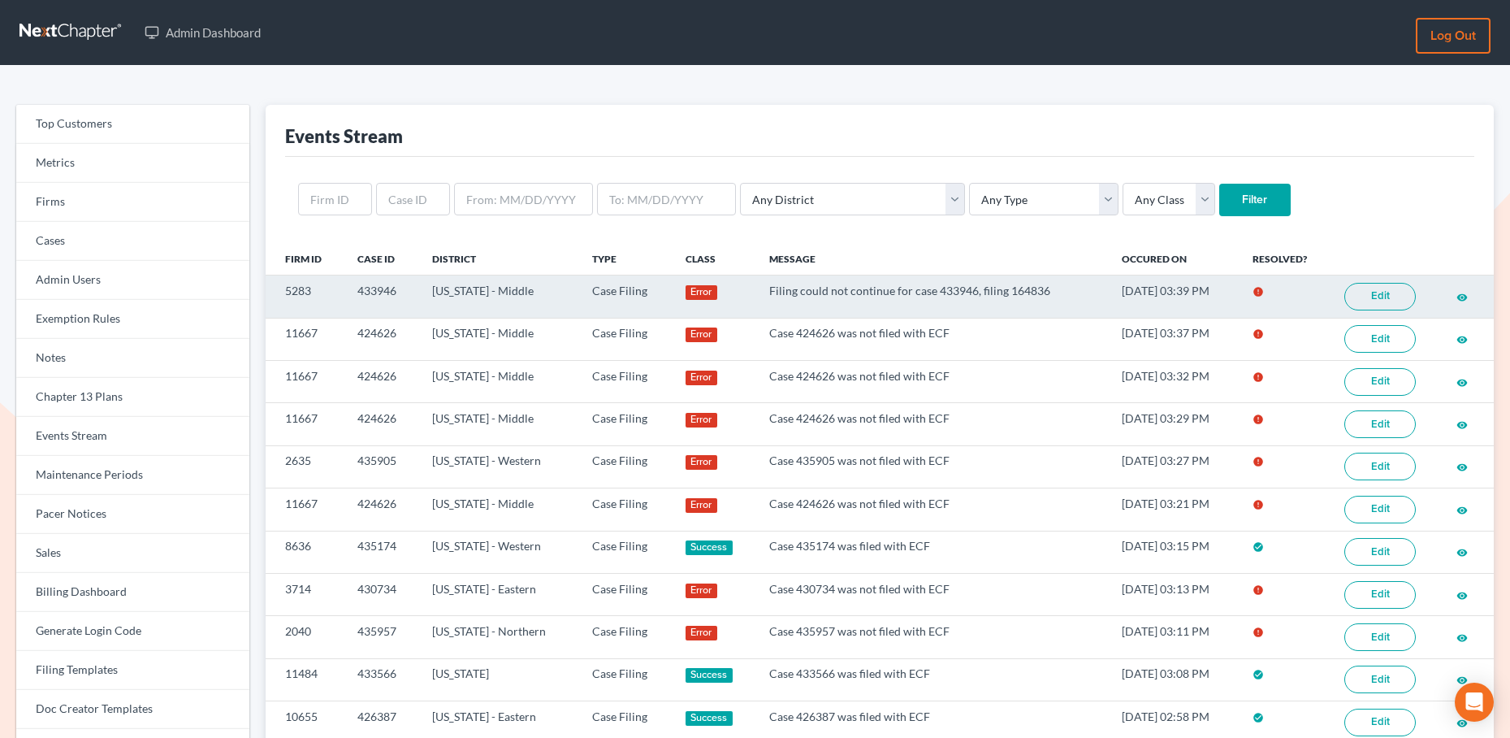
click at [1371, 298] on link "Edit" at bounding box center [1380, 297] width 71 height 28
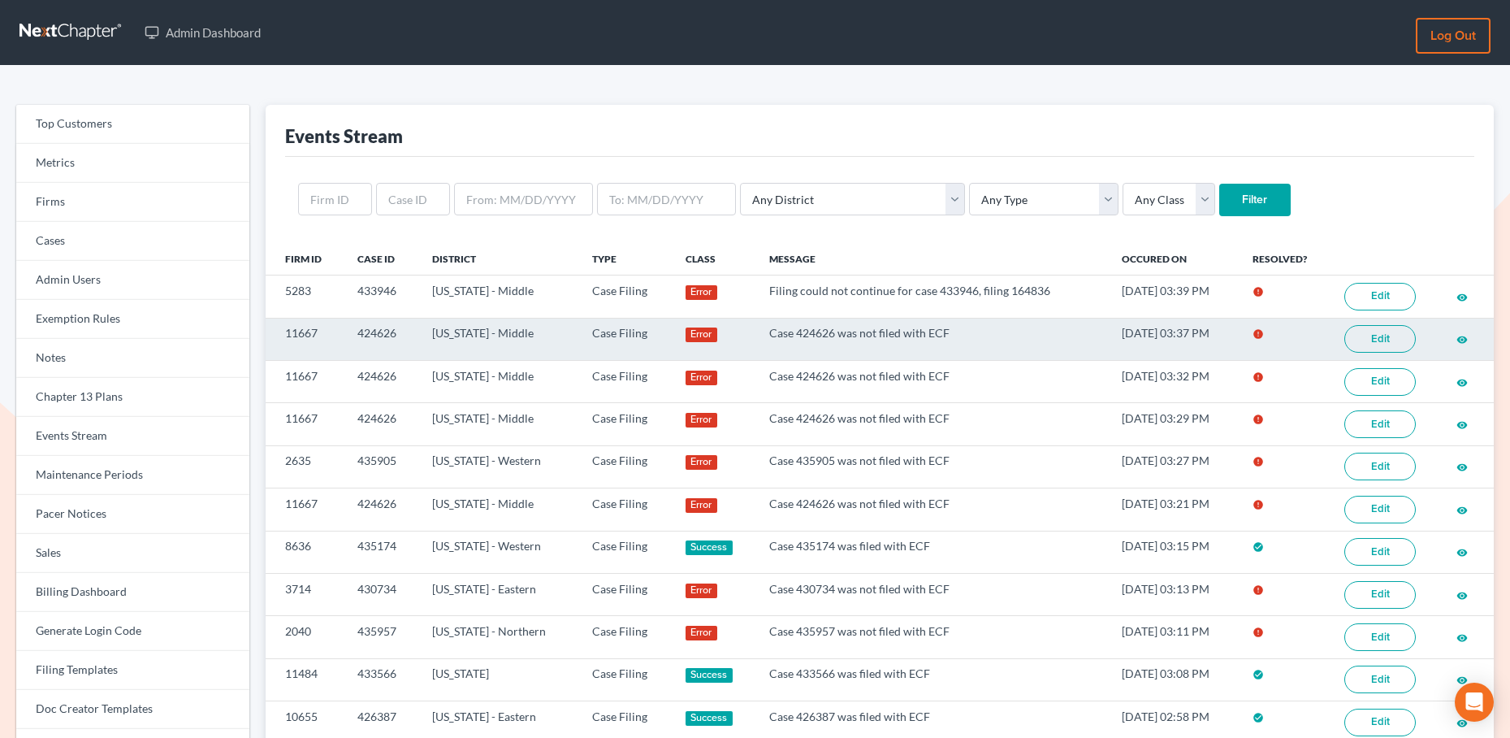
click at [1384, 346] on link "Edit" at bounding box center [1380, 339] width 71 height 28
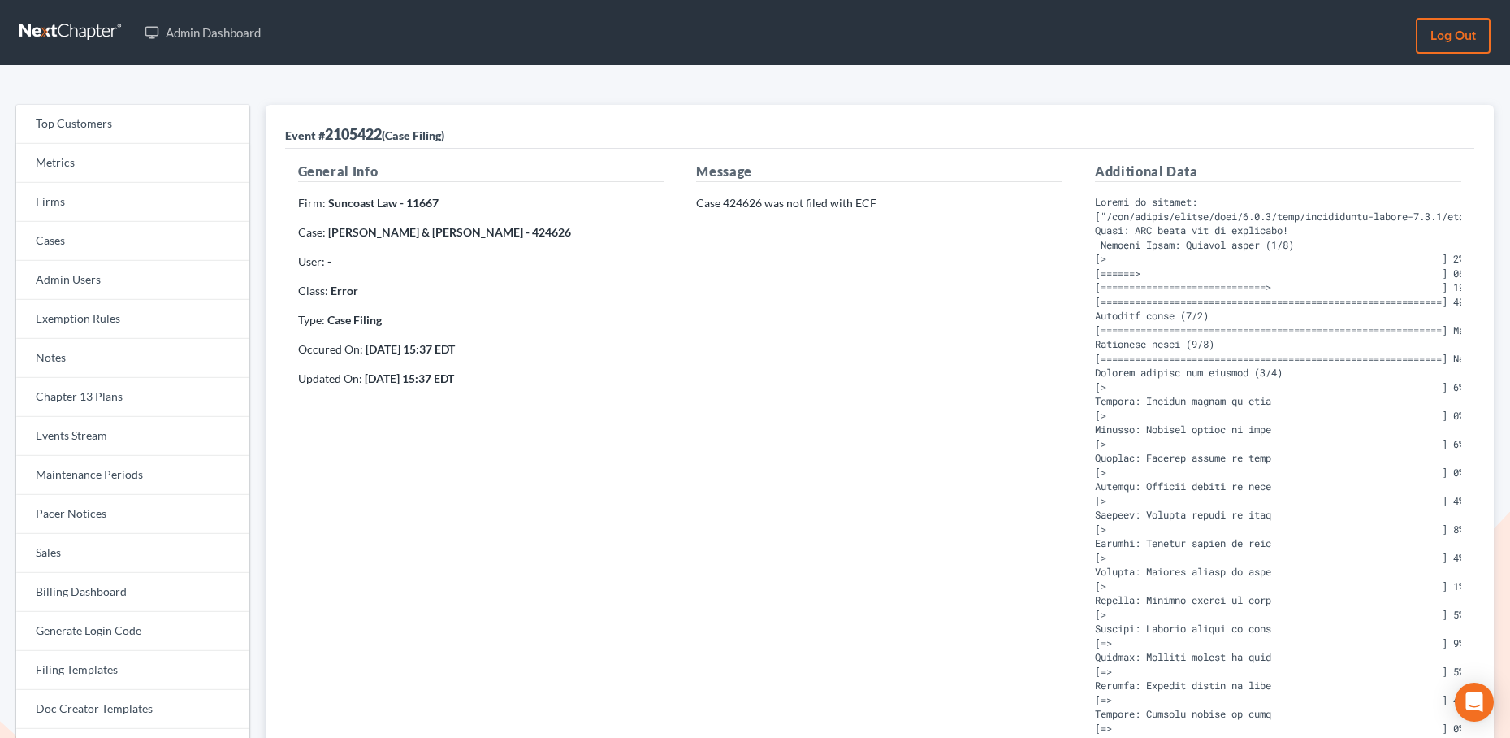
click at [537, 232] on strong "Jenna Scaglione & Brandon Scaglione - 424626" at bounding box center [449, 232] width 243 height 14
copy strong "424626"
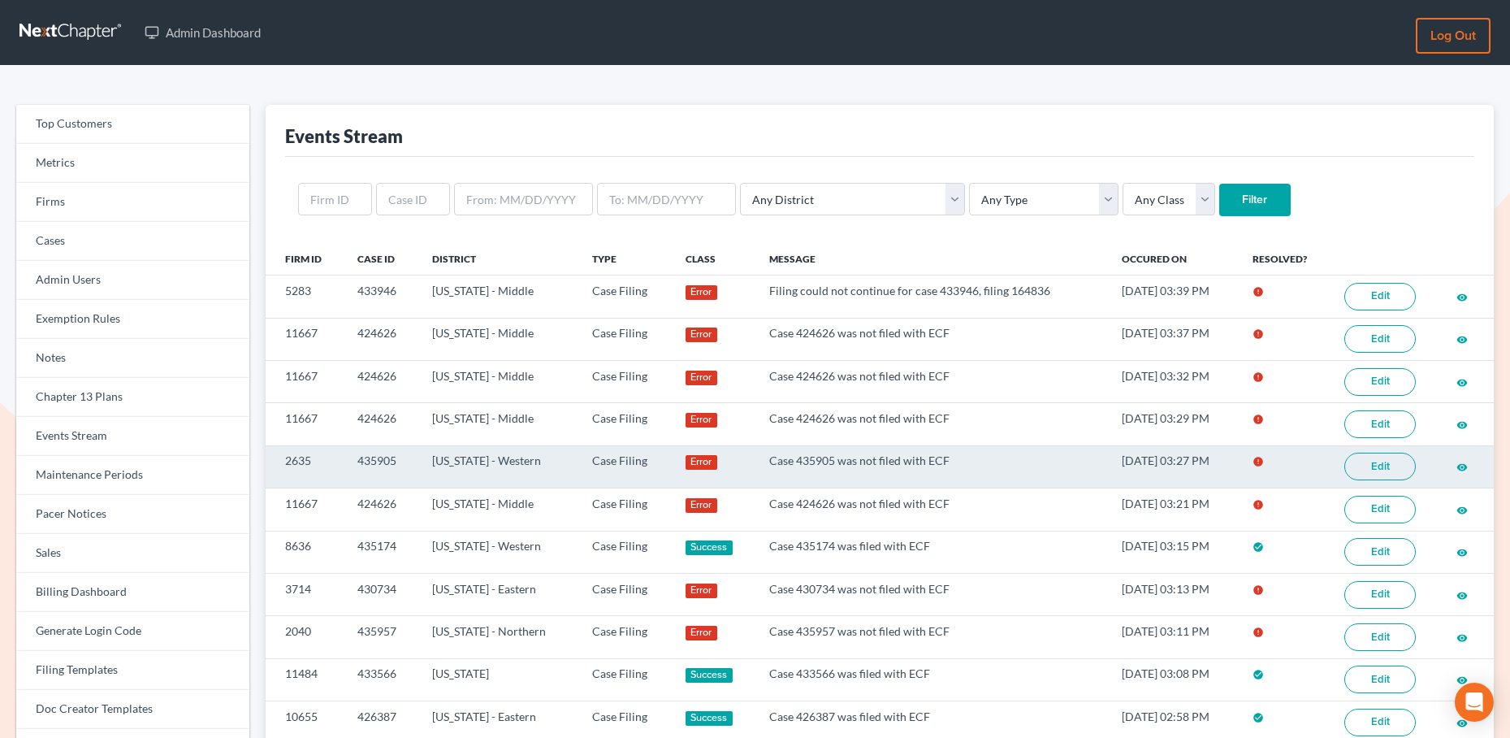
click at [801, 460] on td "Case 435905 was not filed with ECF" at bounding box center [932, 466] width 353 height 42
copy td "435905"
click at [1399, 464] on link "Edit" at bounding box center [1380, 467] width 71 height 28
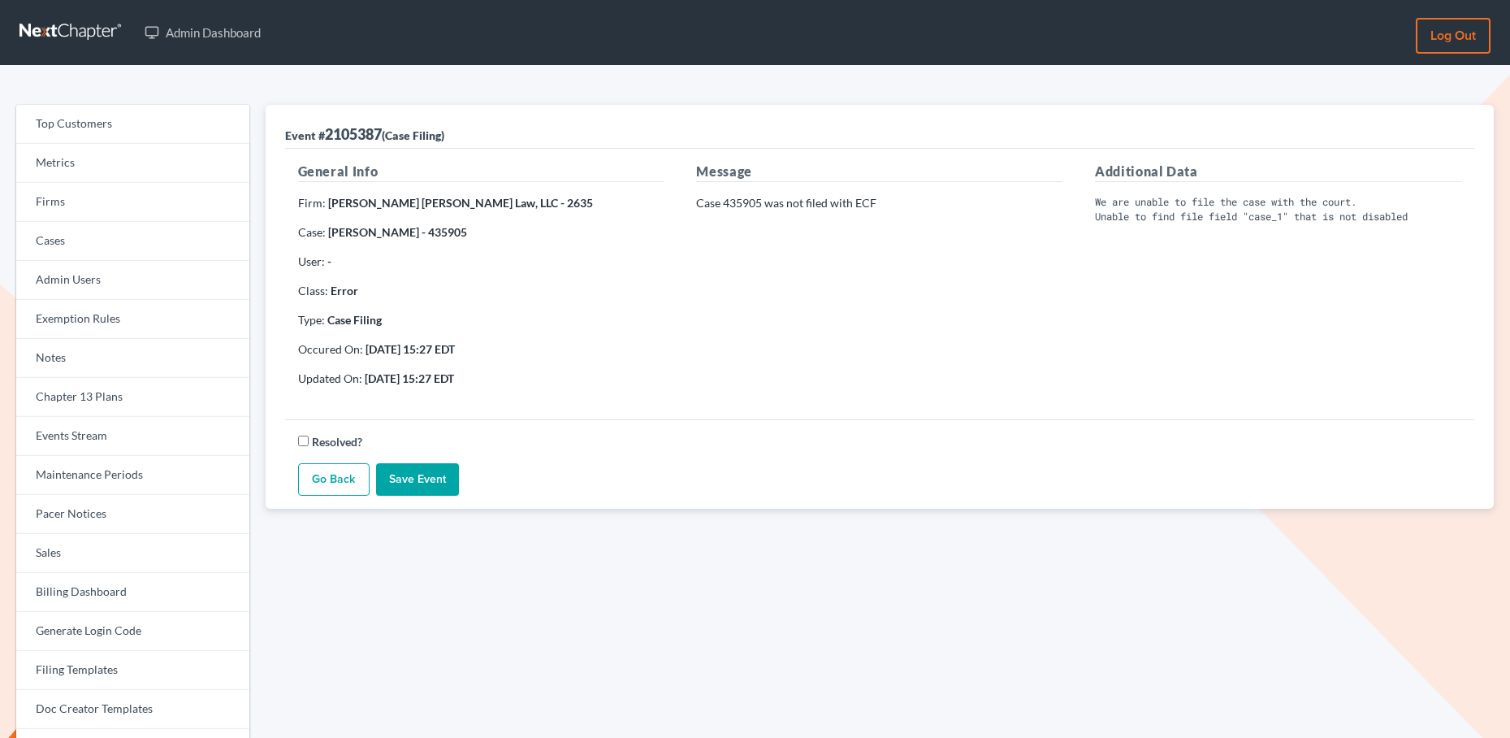
scroll to position [1, 0]
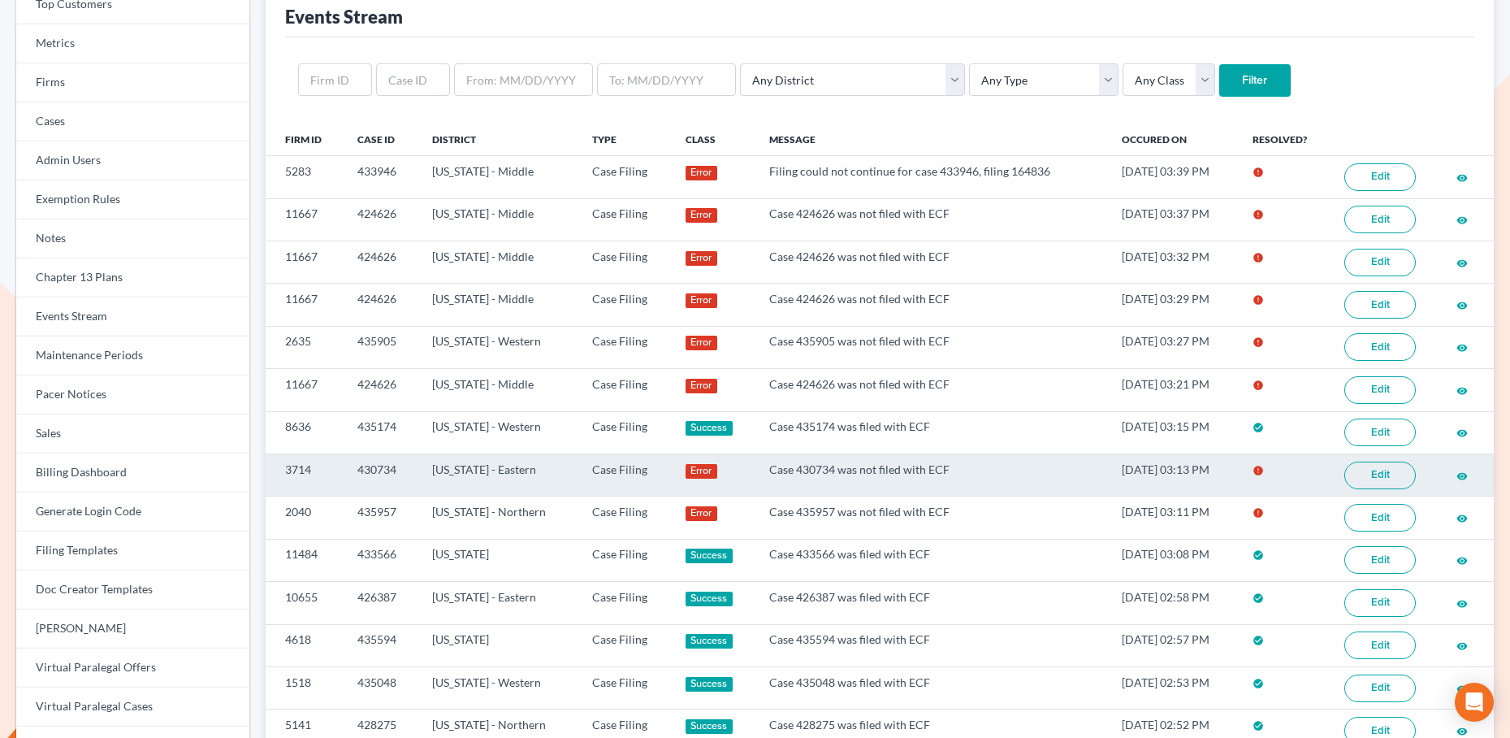
scroll to position [124, 0]
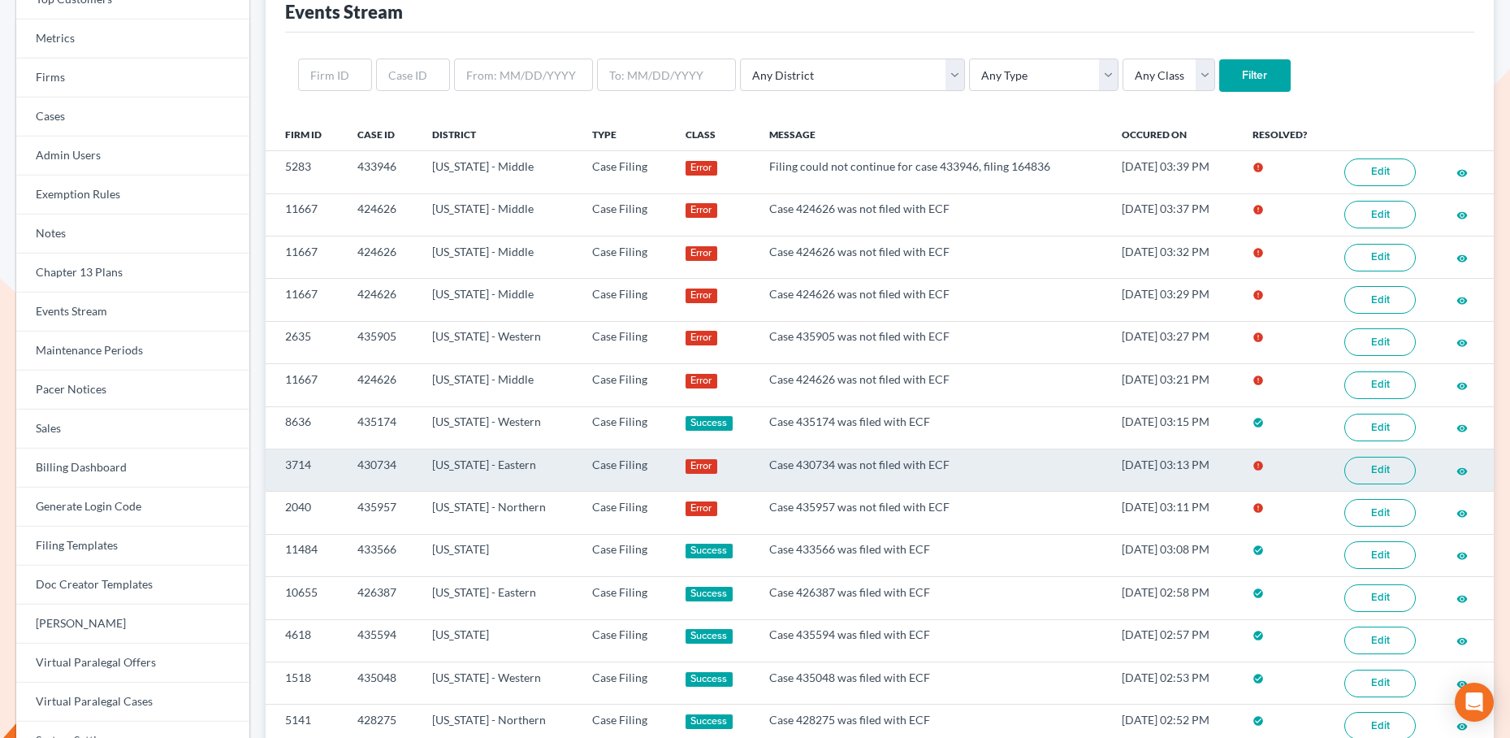
click at [1397, 470] on link "Edit" at bounding box center [1380, 471] width 71 height 28
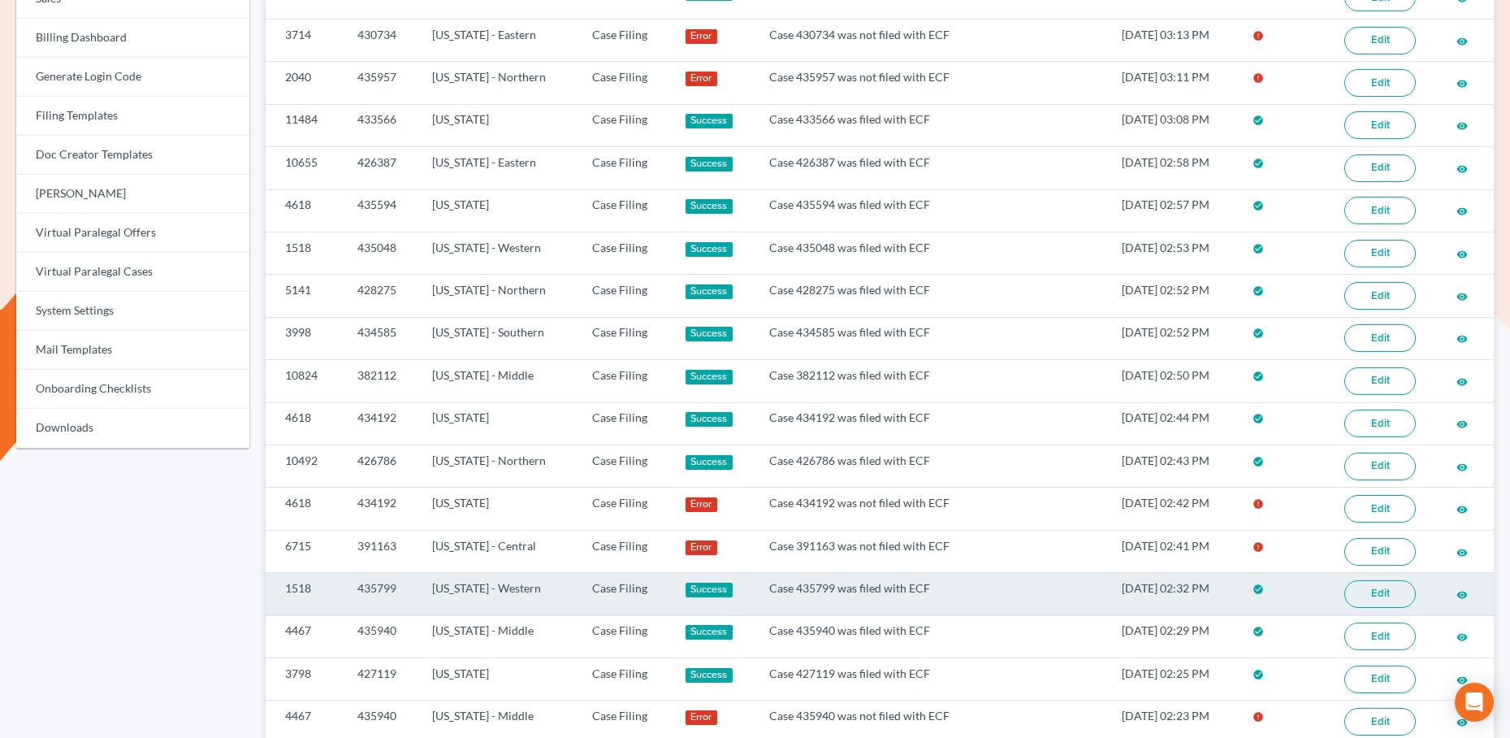
scroll to position [555, 0]
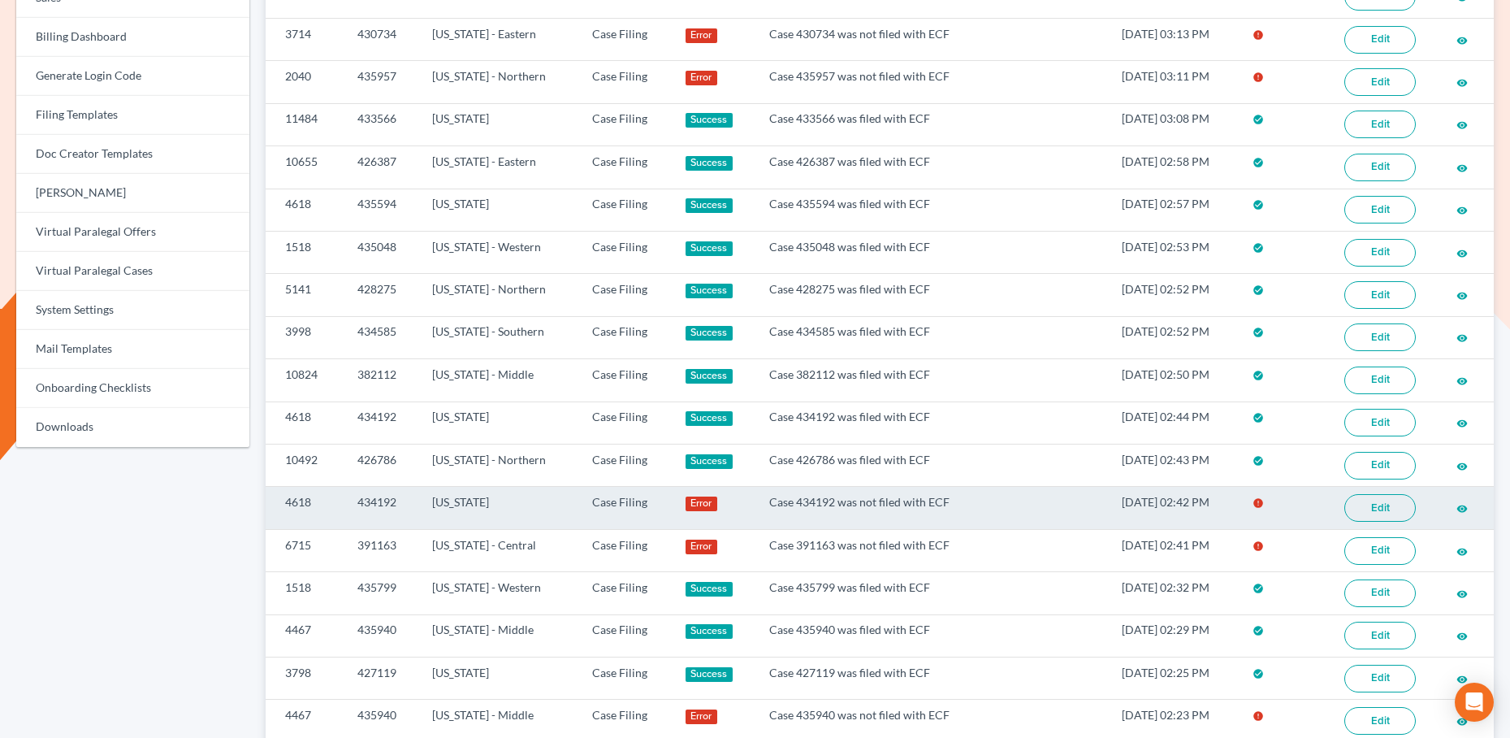
click at [1375, 509] on link "Edit" at bounding box center [1380, 508] width 71 height 28
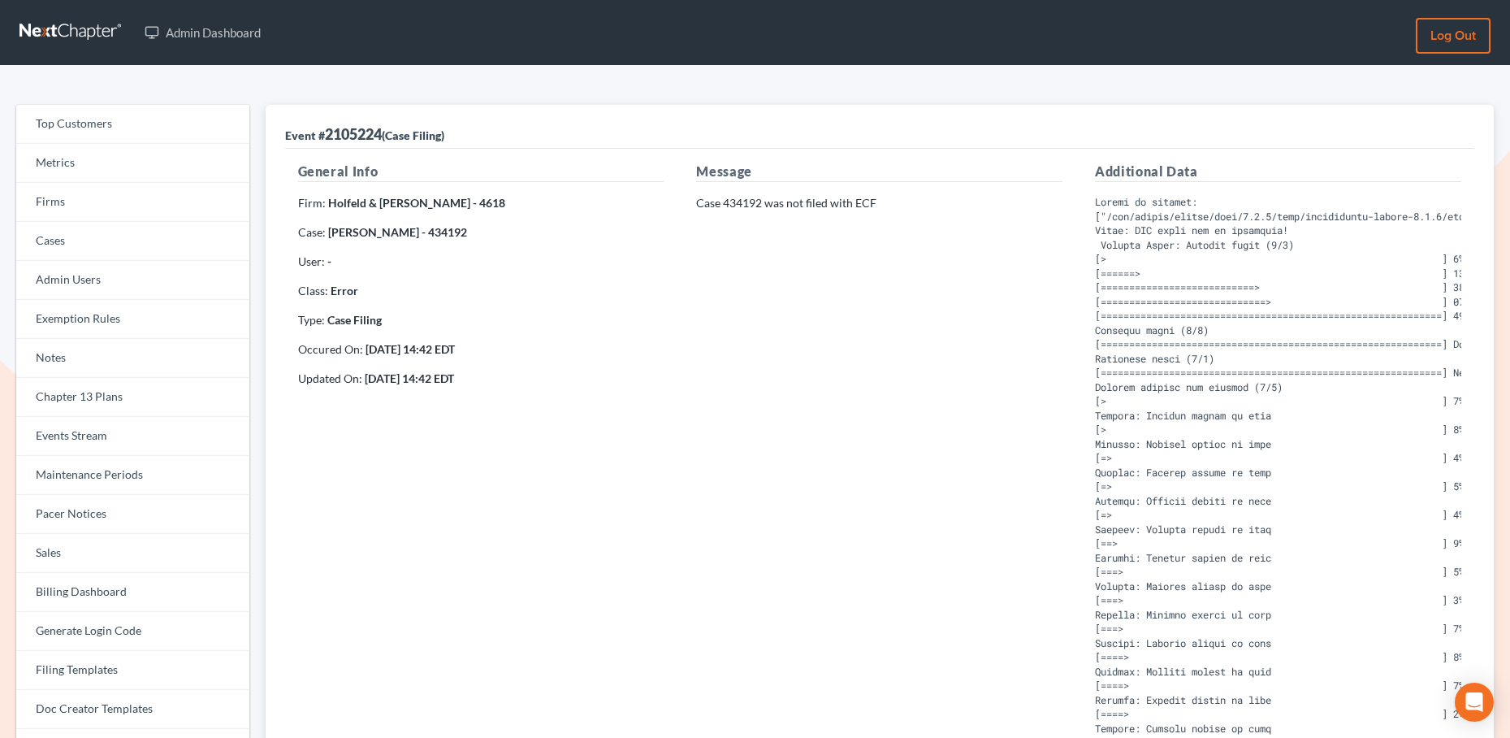
click at [428, 235] on strong "Christin Rollis - 434192" at bounding box center [397, 232] width 139 height 14
copy strong "434192"
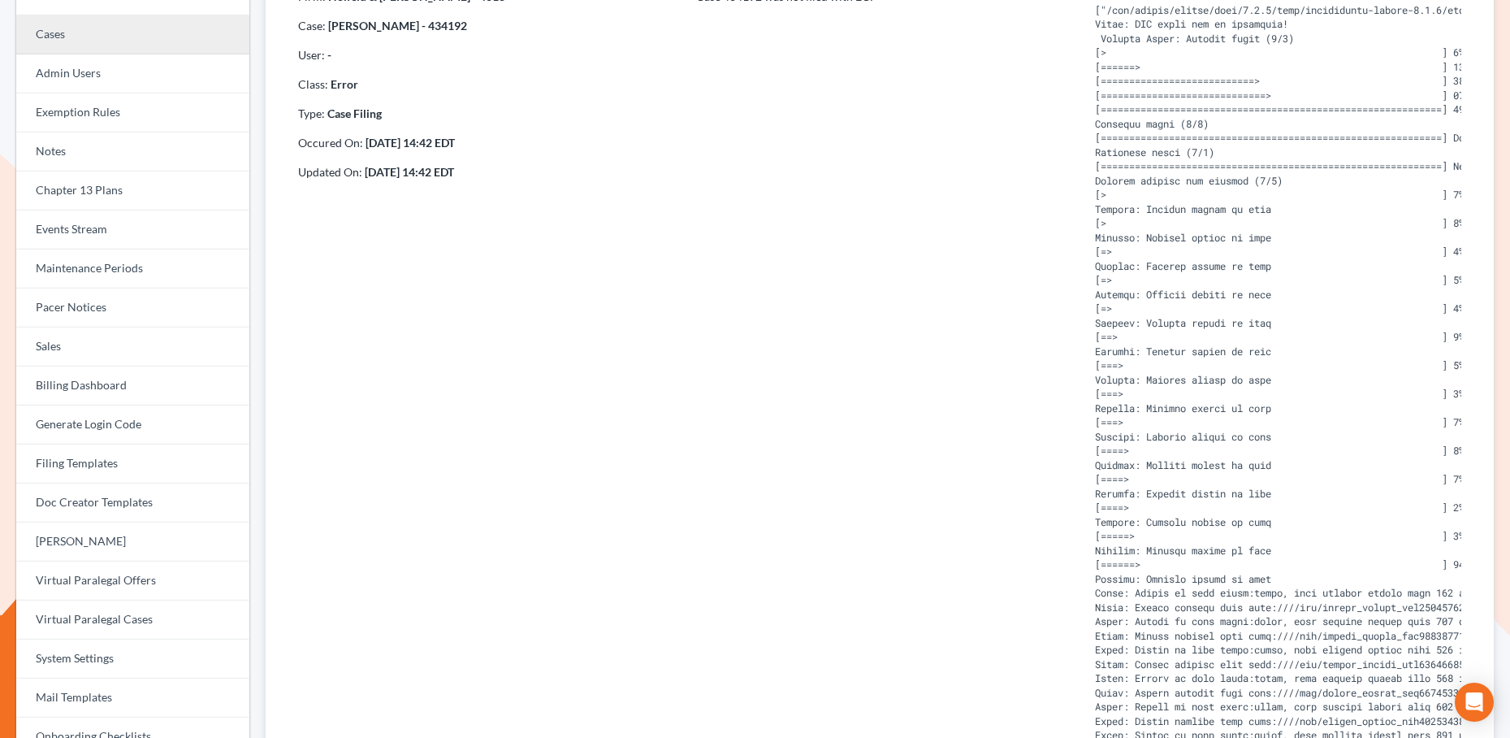
scroll to position [206, 0]
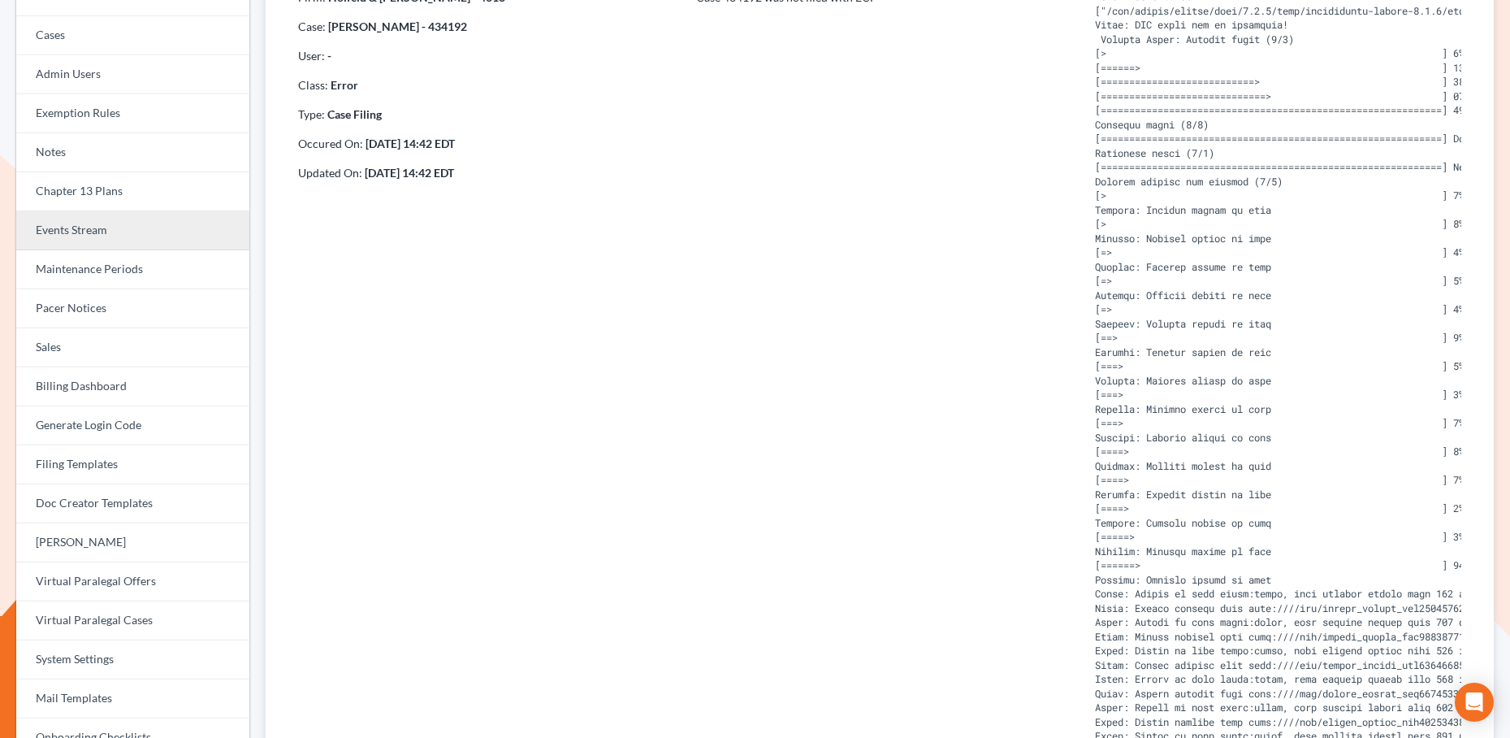
click at [77, 236] on link "Events Stream" at bounding box center [132, 230] width 233 height 39
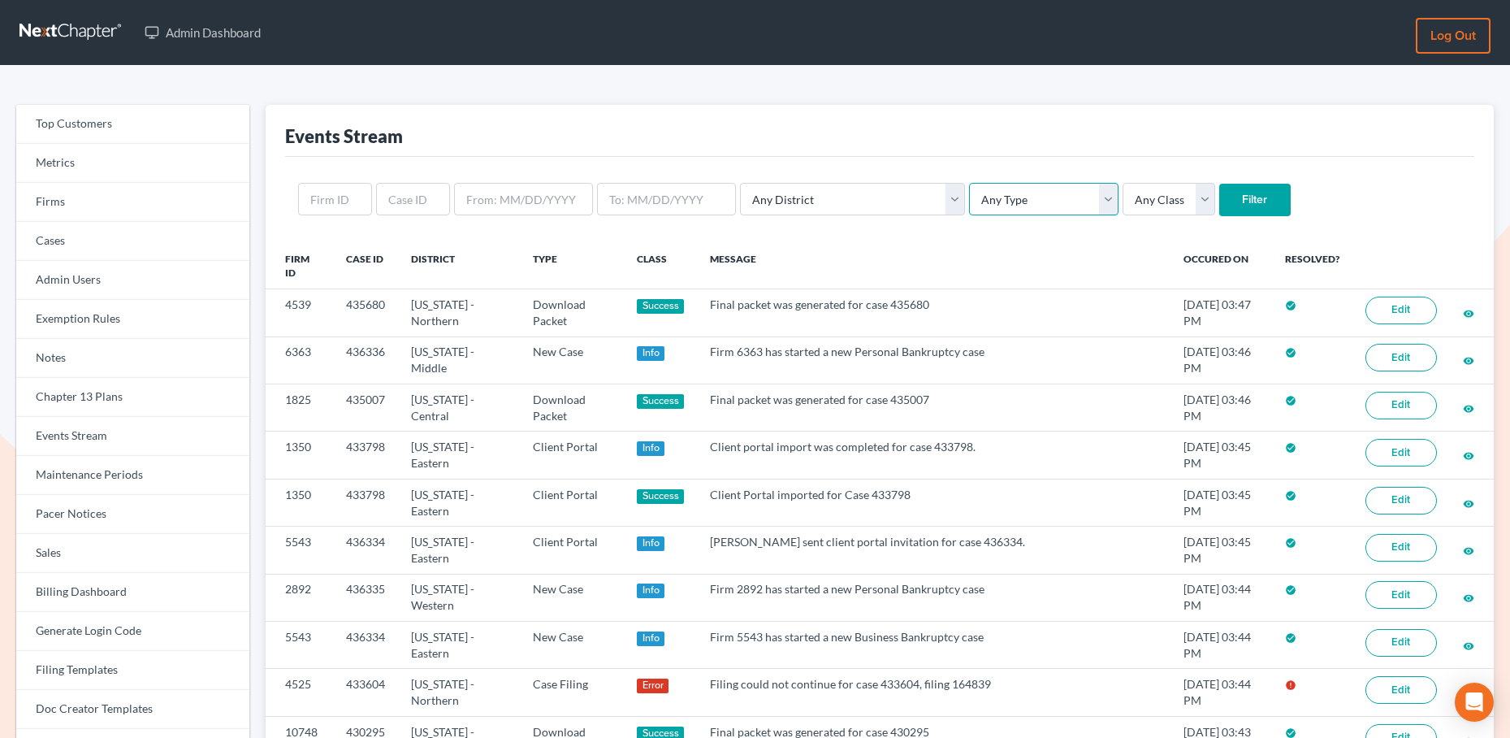
click at [969, 201] on select "Any Type Case Applied To Plan Case Archive Case Duplicate Case Filing Chapter 1…" at bounding box center [1043, 199] width 149 height 32
select select "case_filing"
click at [969, 183] on select "Any Type Case Applied To Plan Case Archive Case Duplicate Case Filing Chapter 1…" at bounding box center [1043, 199] width 149 height 32
click at [1123, 188] on select "Any Class Success Error Info" at bounding box center [1169, 199] width 93 height 32
select select "success"
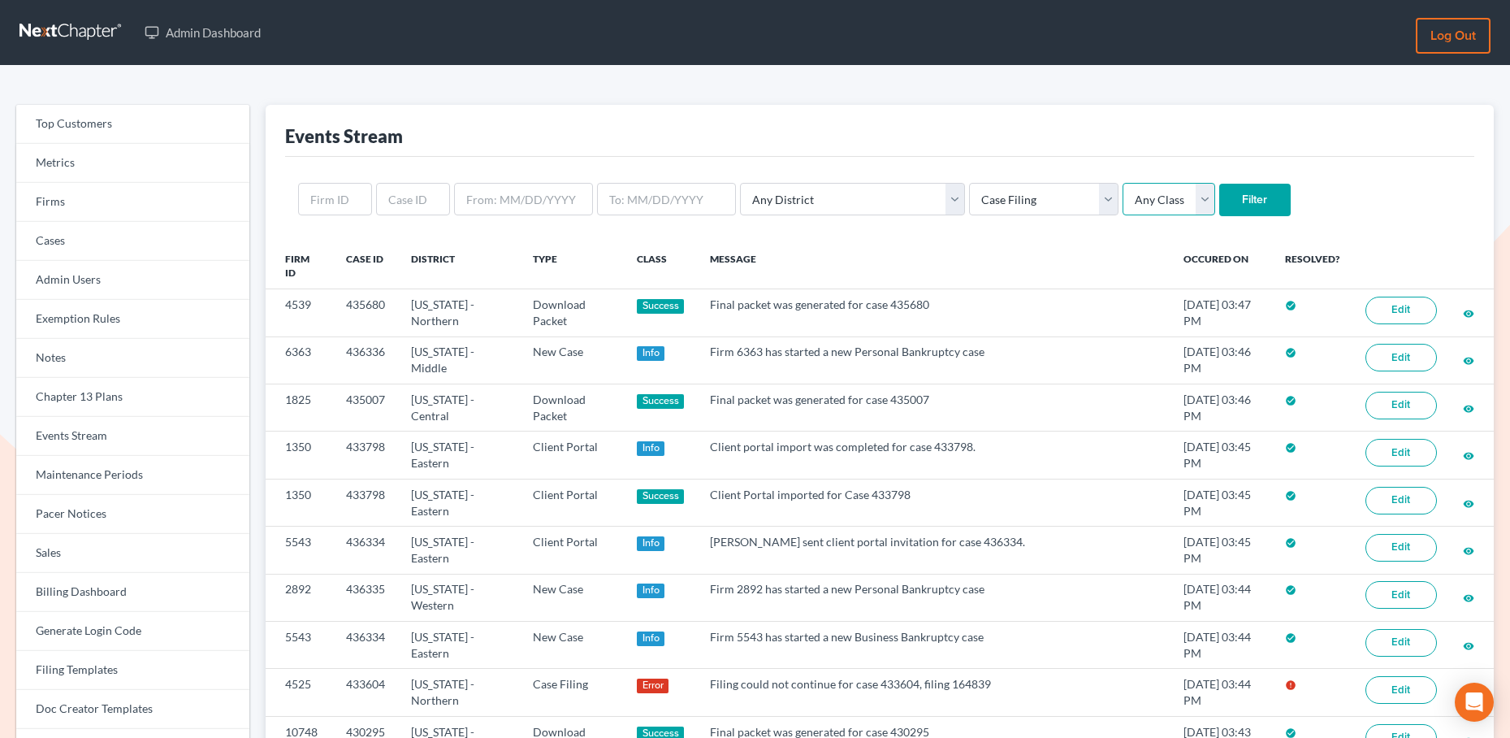
click at [1123, 183] on select "Any Class Success Error Info" at bounding box center [1169, 199] width 93 height 32
click at [1219, 193] on input "Filter" at bounding box center [1254, 200] width 71 height 32
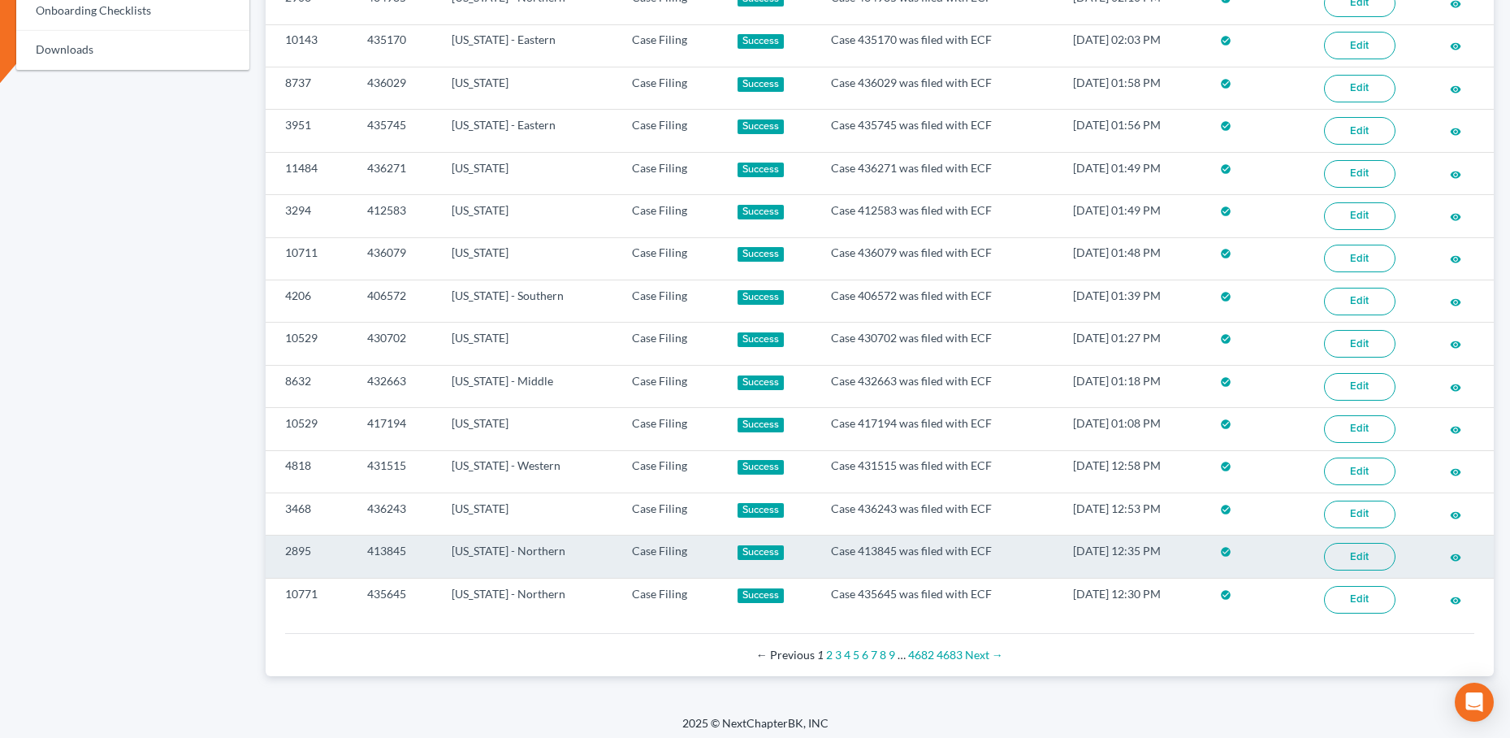
scroll to position [939, 0]
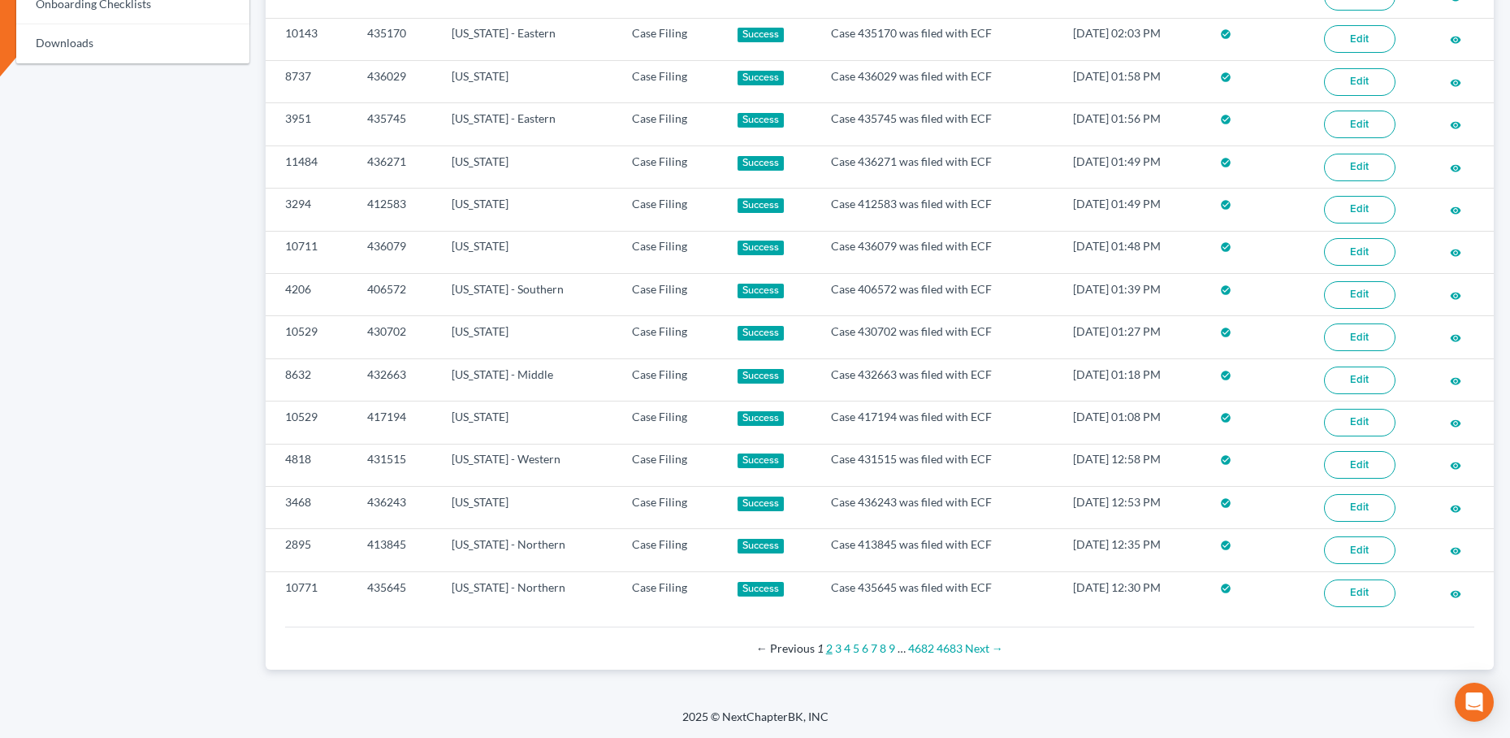
click at [828, 650] on link "2" at bounding box center [829, 648] width 6 height 14
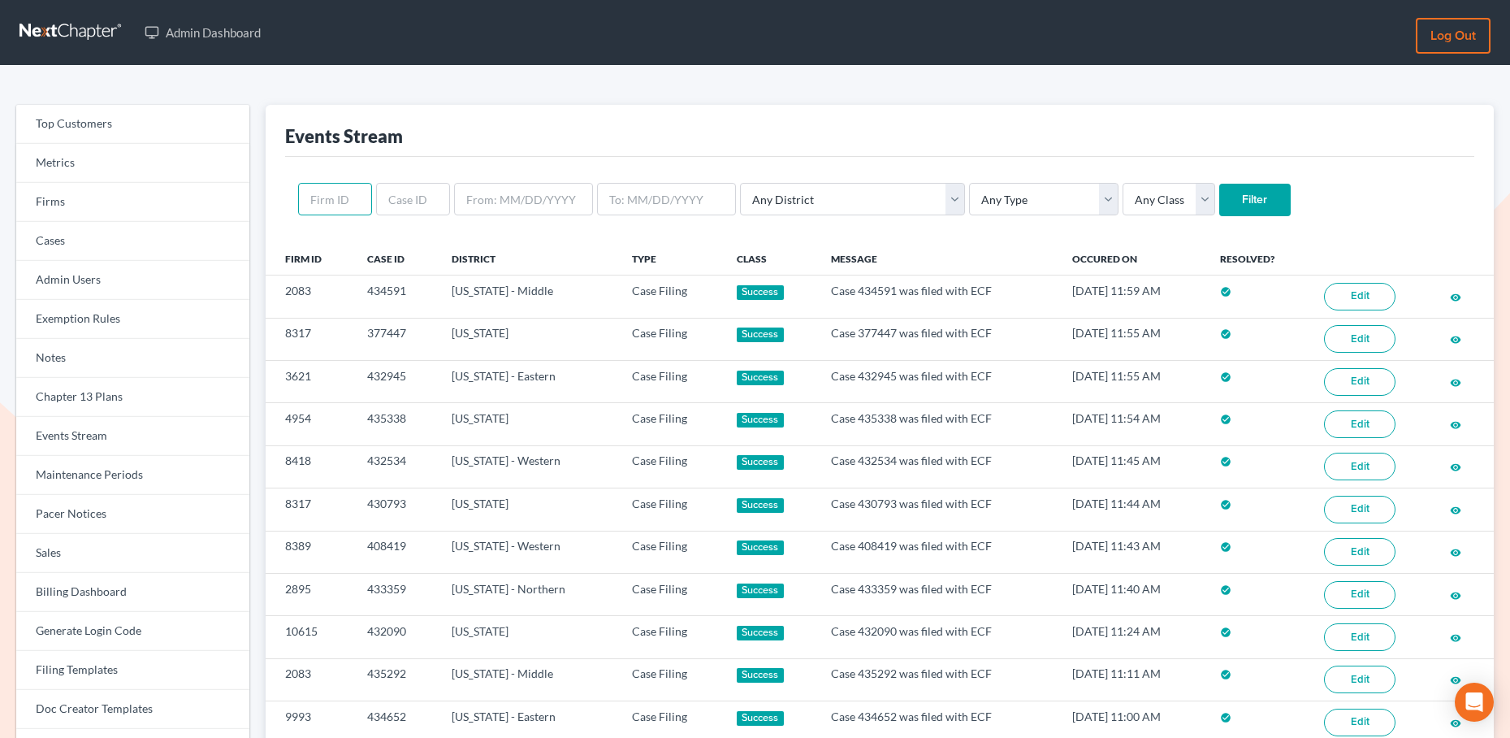
click at [331, 201] on input "text" at bounding box center [335, 199] width 74 height 32
click at [969, 211] on select "Any Type Case Applied To Plan Case Archive Case Duplicate Case Filing Chapter 1…" at bounding box center [1043, 199] width 149 height 32
select select "case_filing"
click at [969, 183] on select "Any Type Case Applied To Plan Case Archive Case Duplicate Case Filing Chapter 1…" at bounding box center [1043, 199] width 149 height 32
click at [1123, 211] on select "Any Class Success Error Info" at bounding box center [1169, 199] width 93 height 32
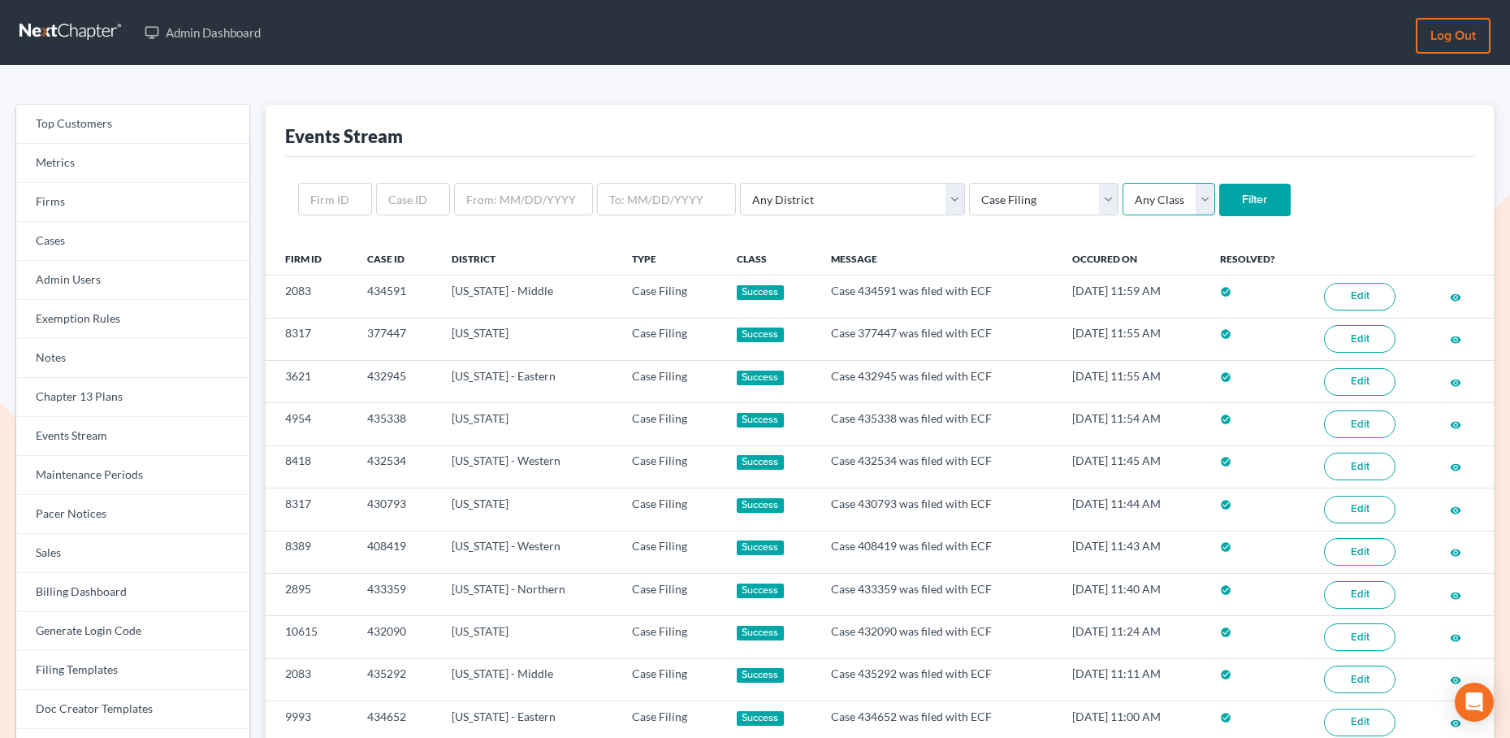
select select "error"
click at [1123, 183] on select "Any Class Success Error Info" at bounding box center [1169, 199] width 93 height 32
click at [1219, 197] on input "Filter" at bounding box center [1254, 200] width 71 height 32
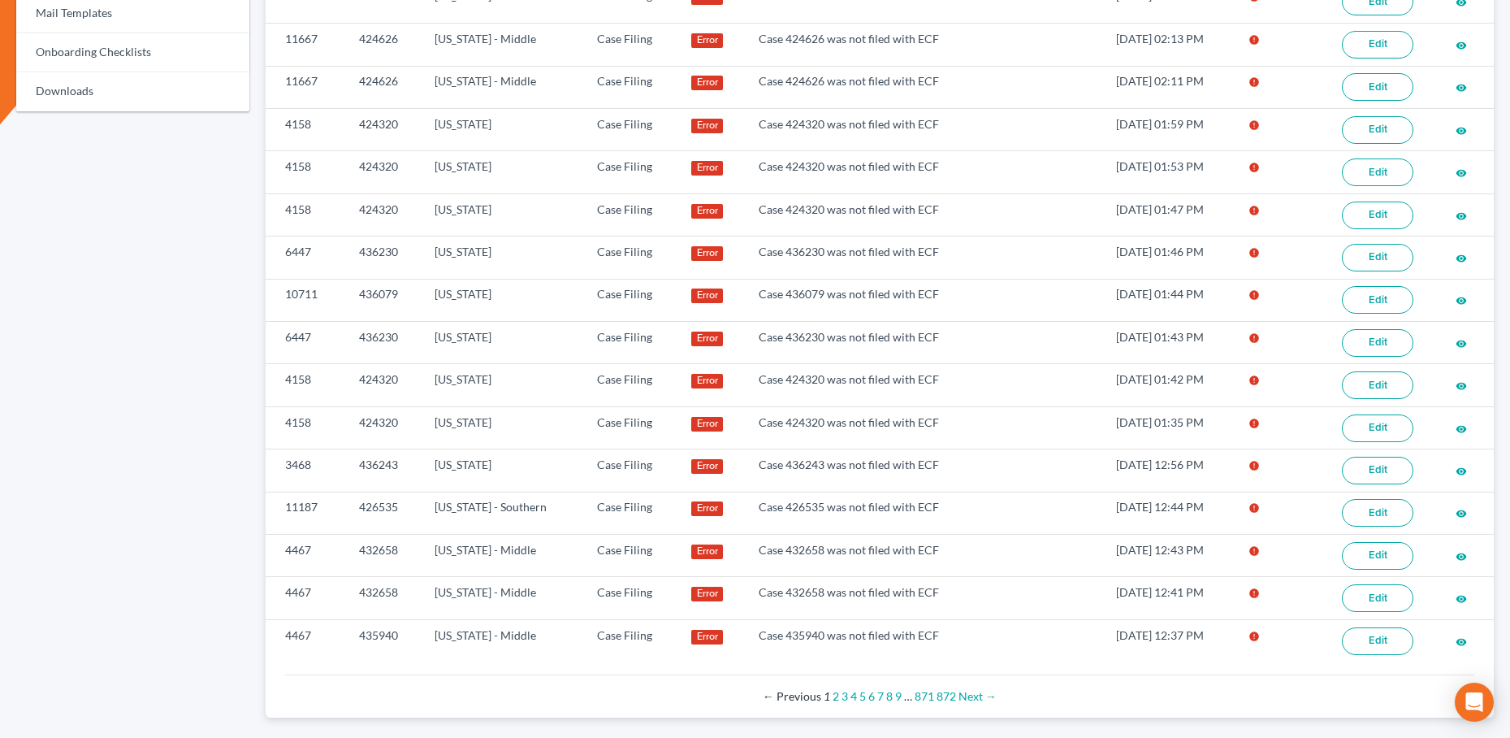
scroll to position [892, 0]
click at [838, 697] on link "2" at bounding box center [836, 694] width 6 height 14
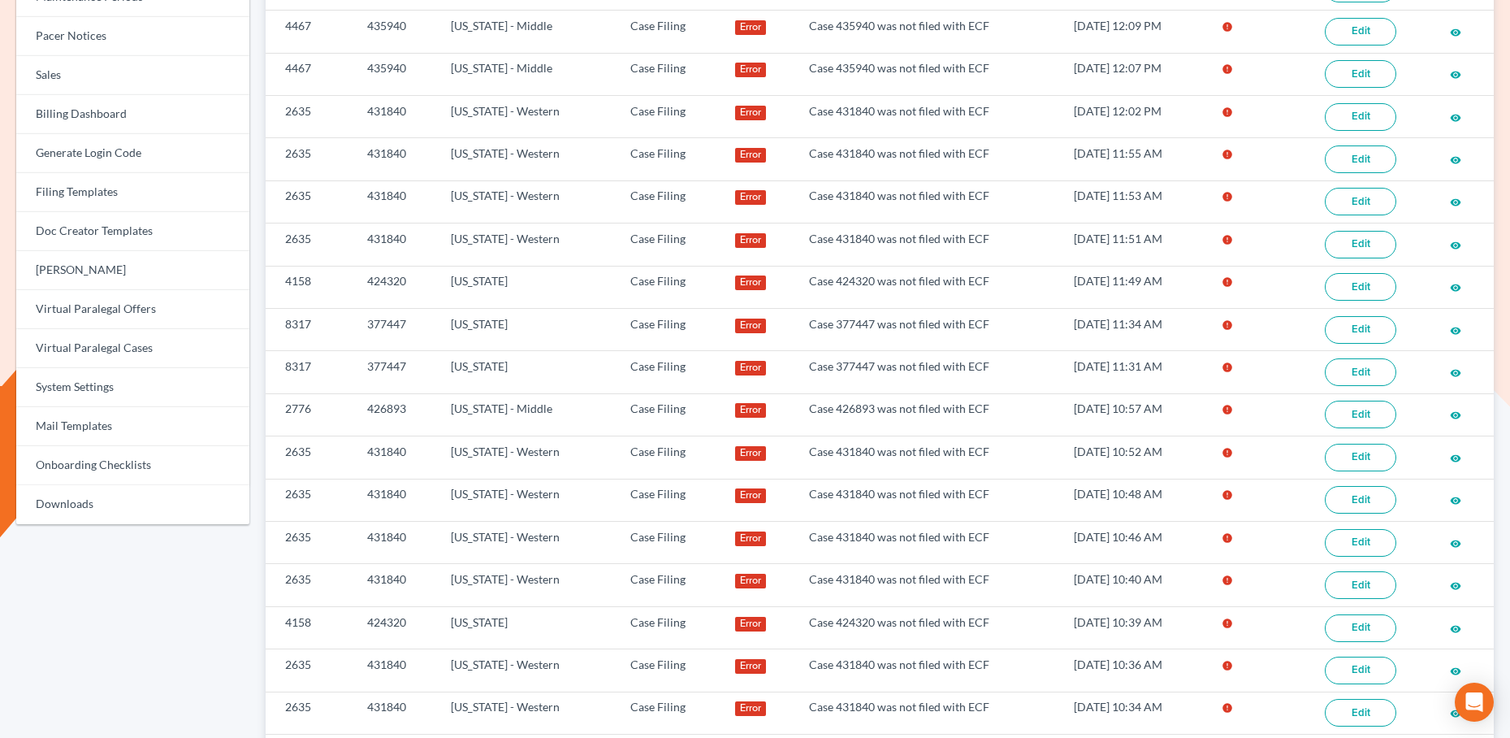
scroll to position [476, 0]
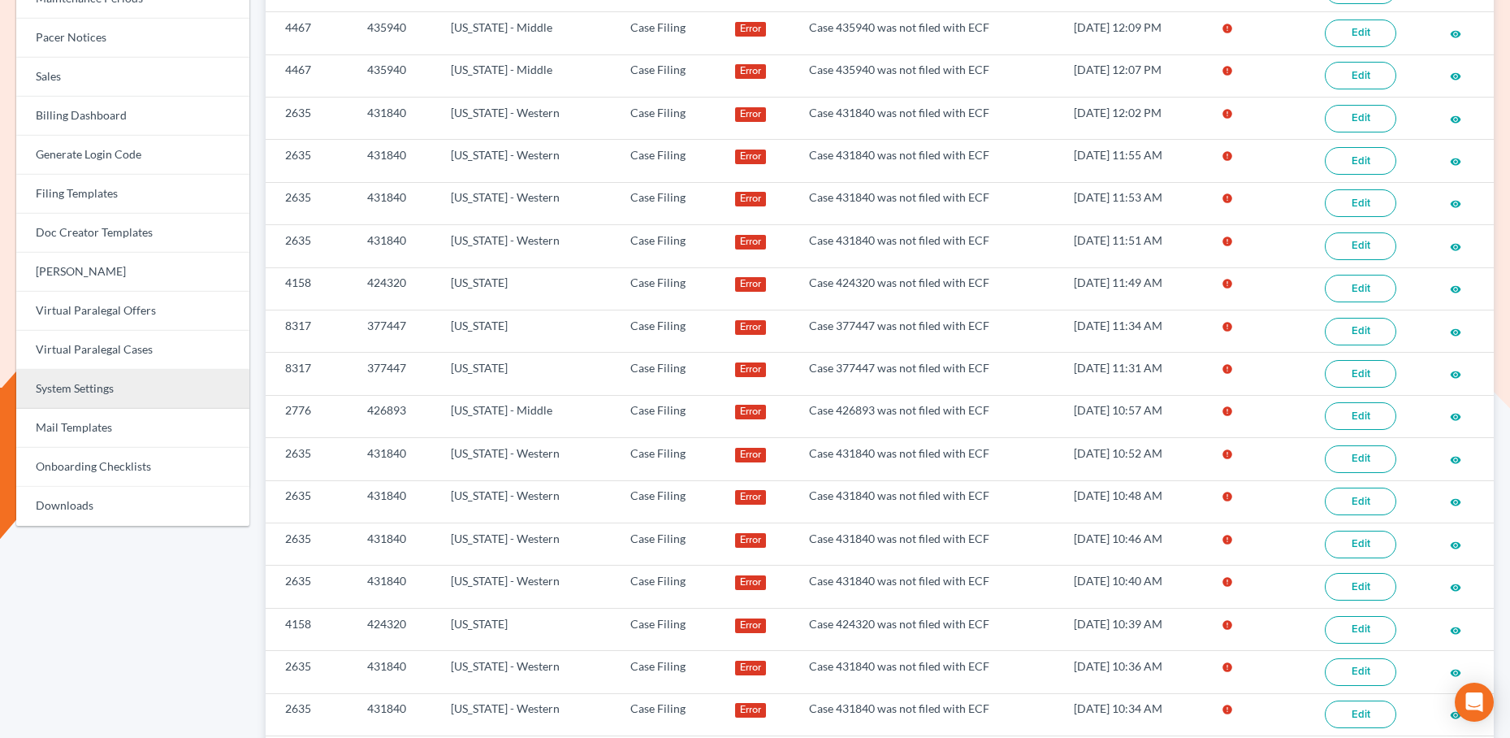
click at [71, 399] on link "System Settings" at bounding box center [132, 389] width 233 height 39
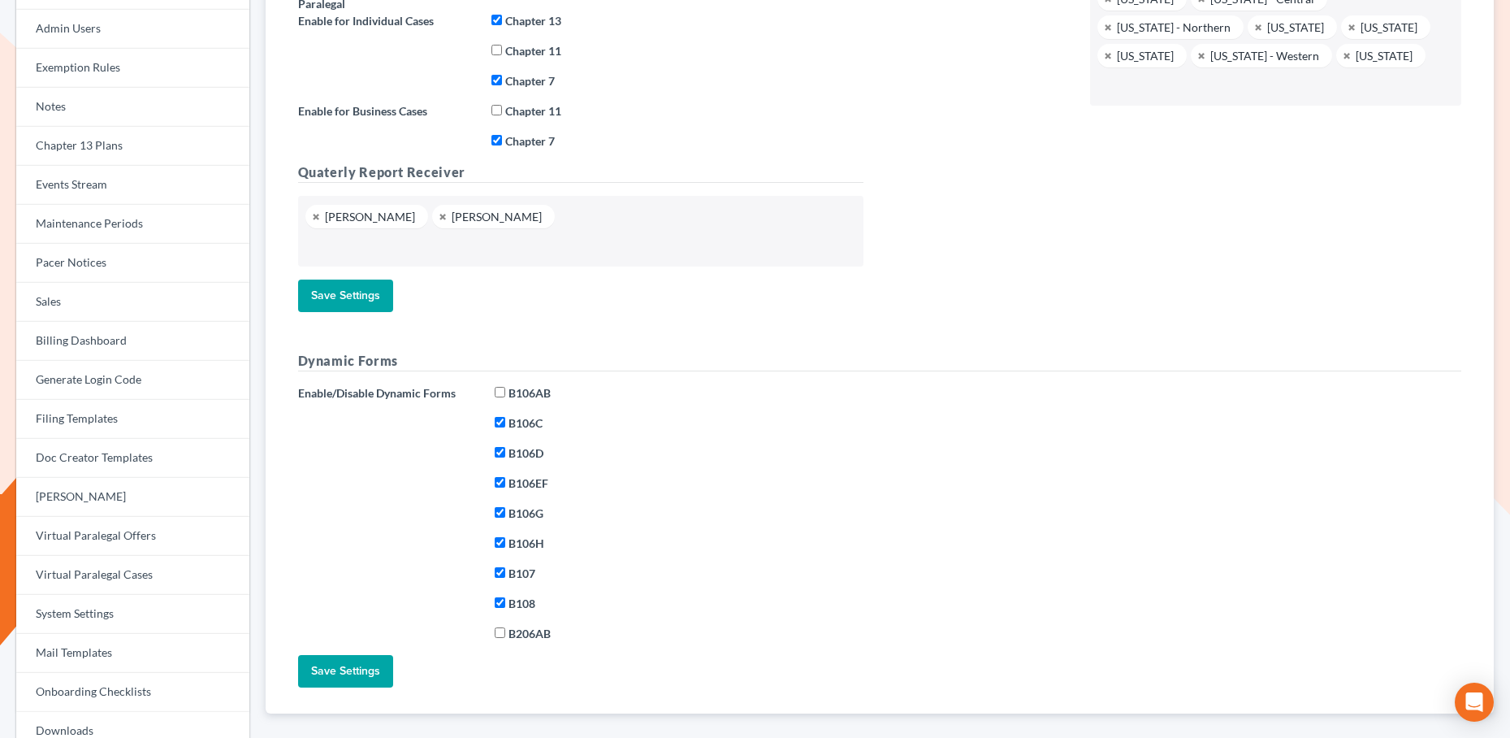
scroll to position [247, 0]
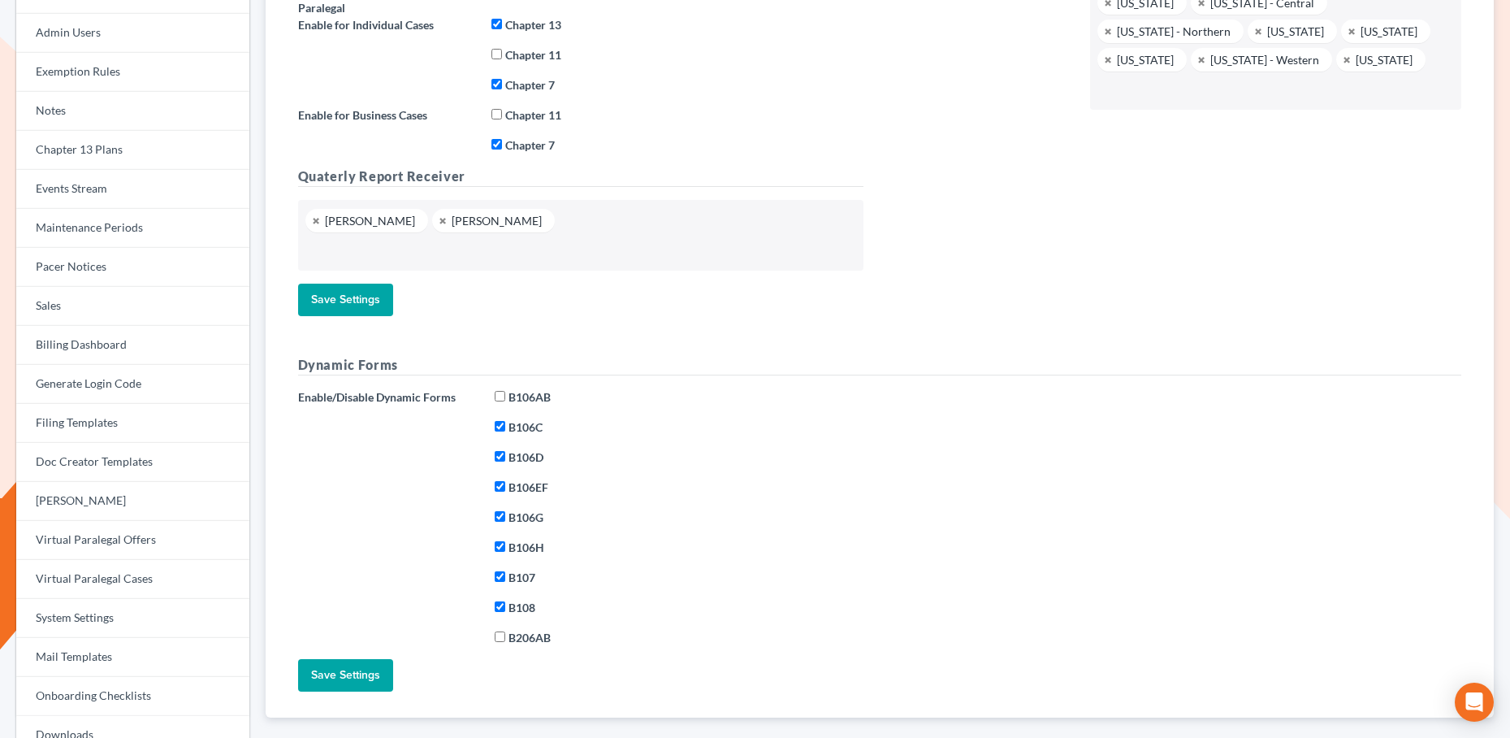
click at [498, 396] on input "B106AB" at bounding box center [500, 396] width 11 height 11
checkbox input "true"
click at [340, 687] on input "Save Settings" at bounding box center [345, 675] width 95 height 32
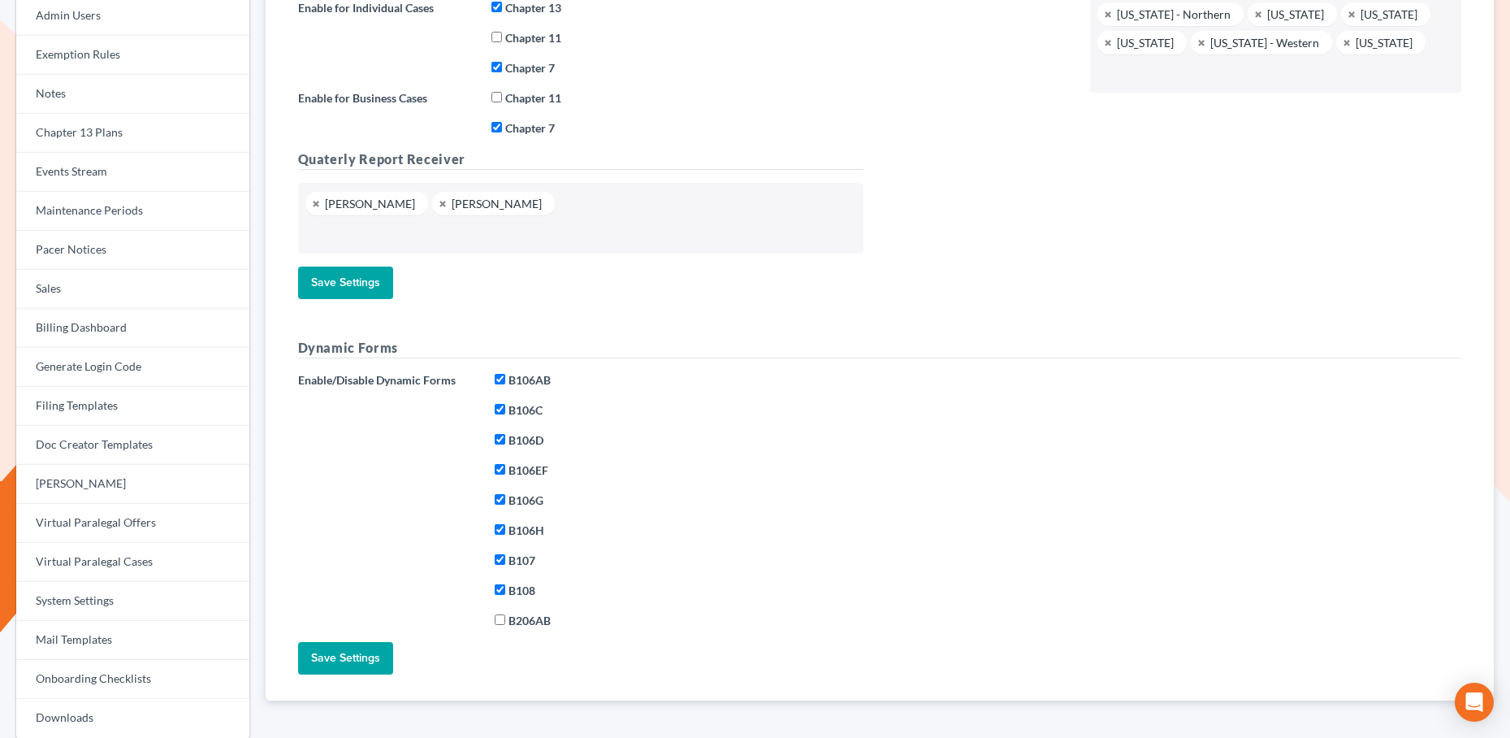
scroll to position [289, 0]
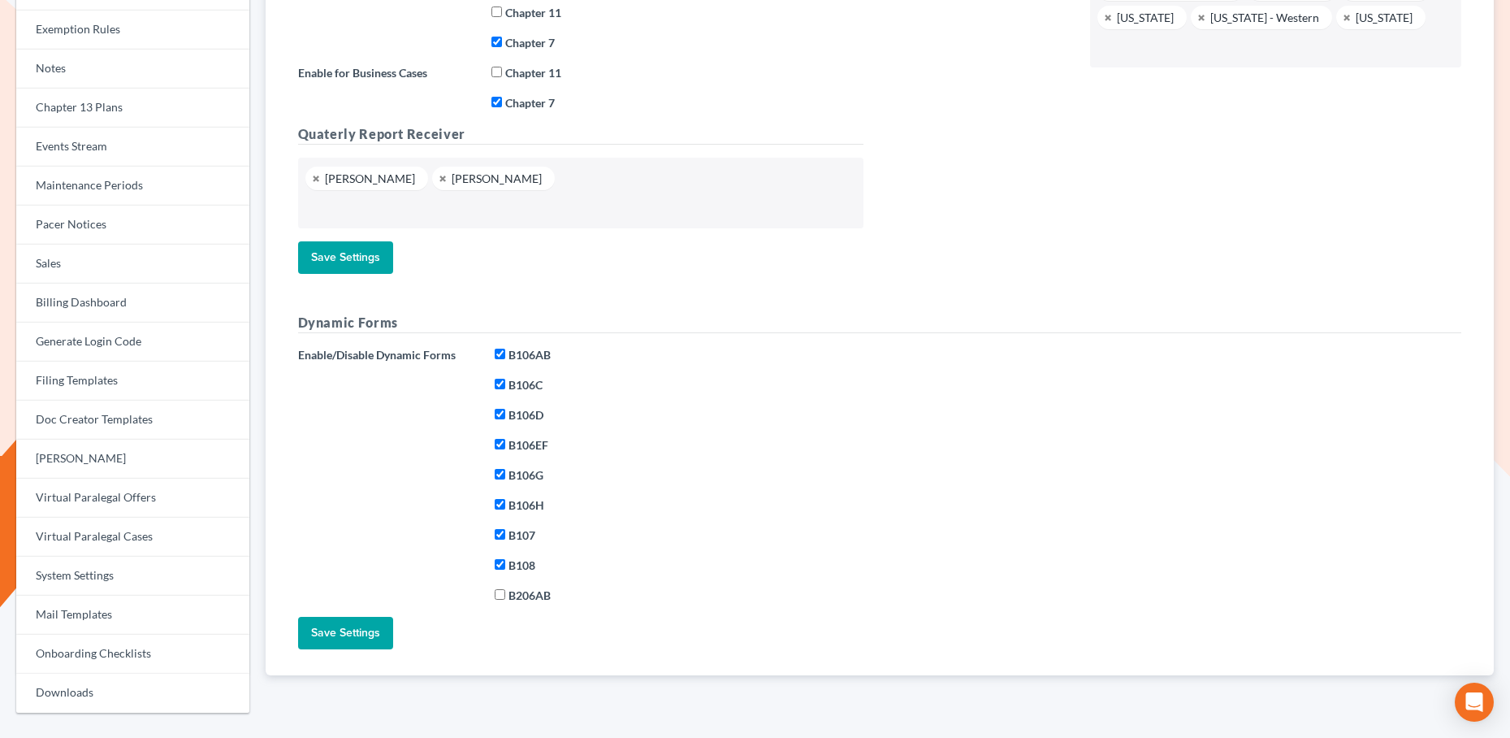
click at [501, 358] on input "B106AB" at bounding box center [500, 354] width 11 height 11
checkbox input "false"
click at [358, 633] on input "Save Settings" at bounding box center [345, 633] width 95 height 32
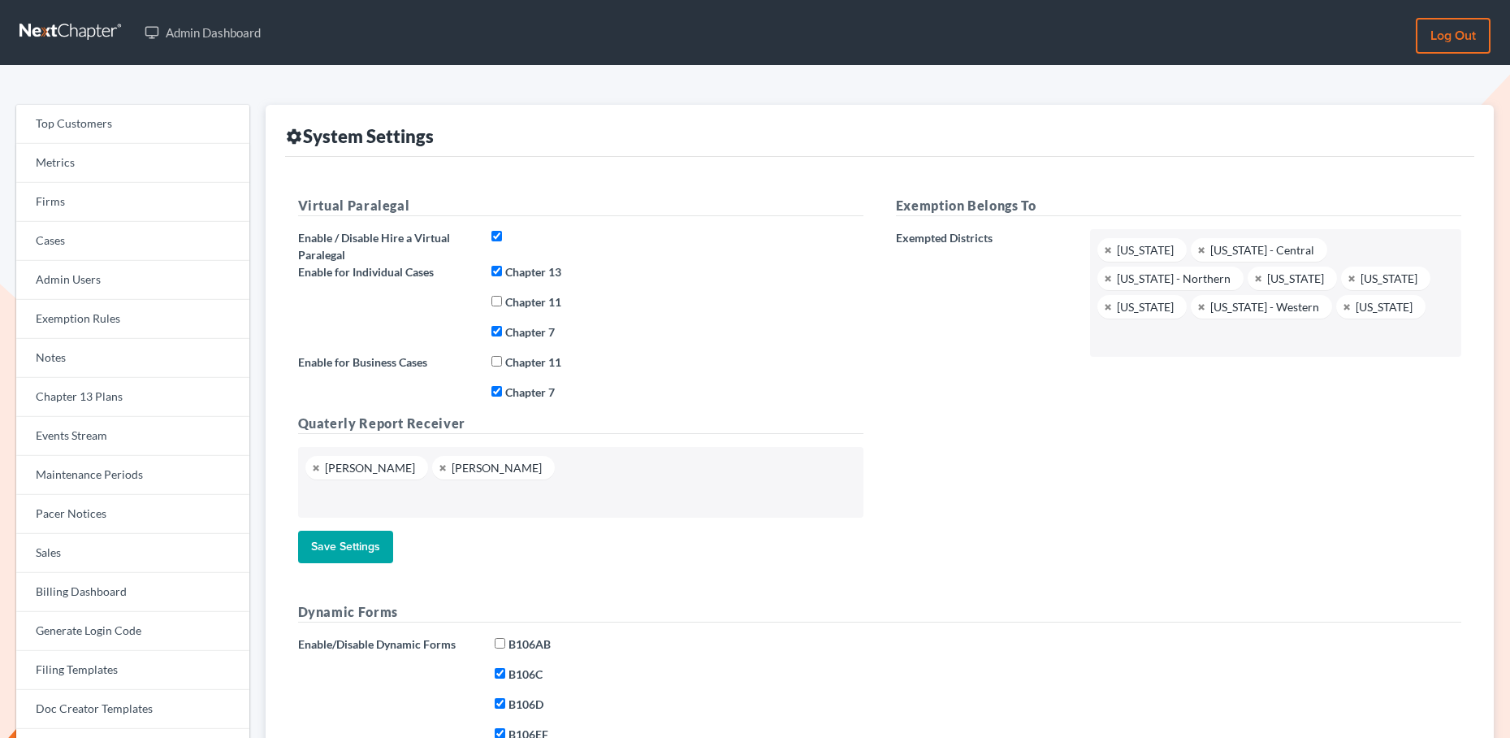
scroll to position [351, 0]
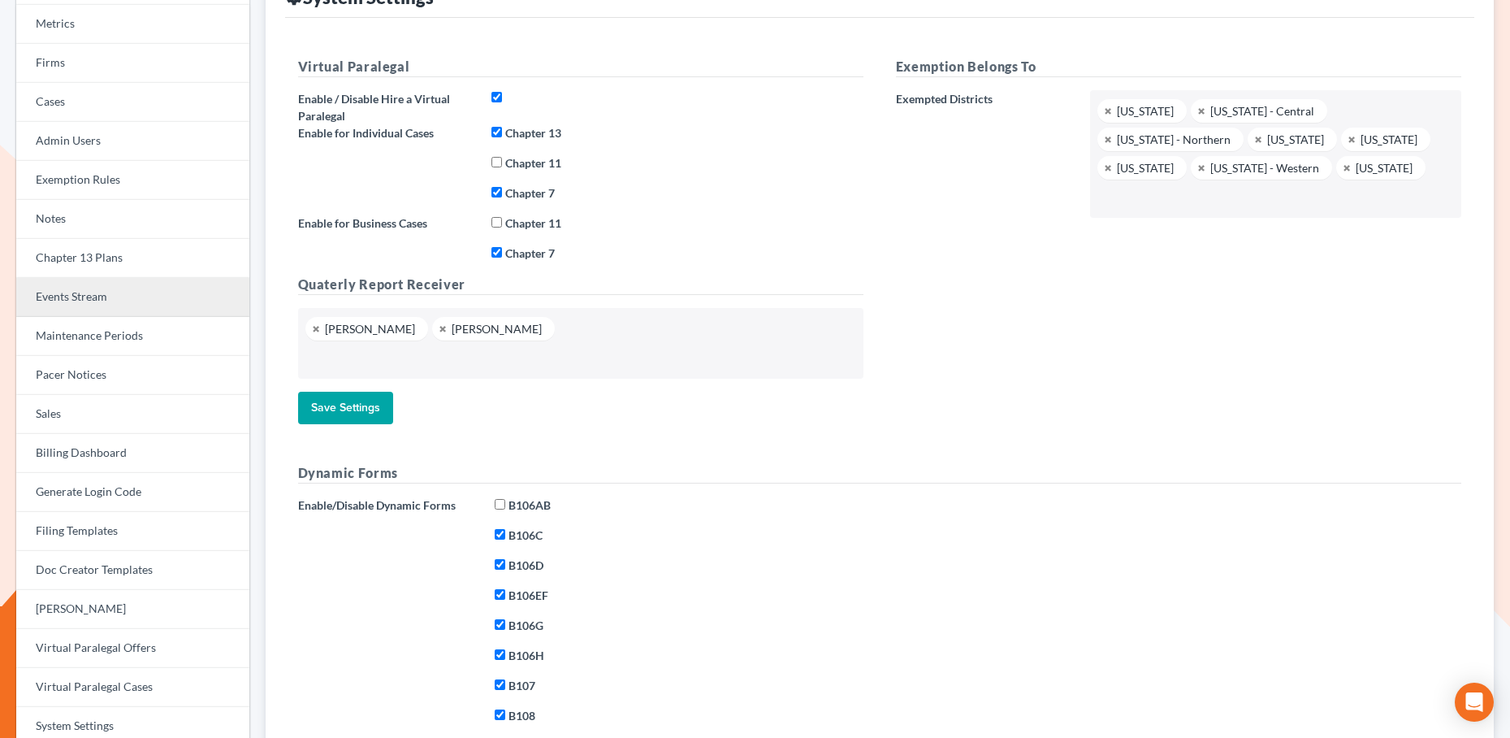
click at [80, 302] on link "Events Stream" at bounding box center [132, 297] width 233 height 39
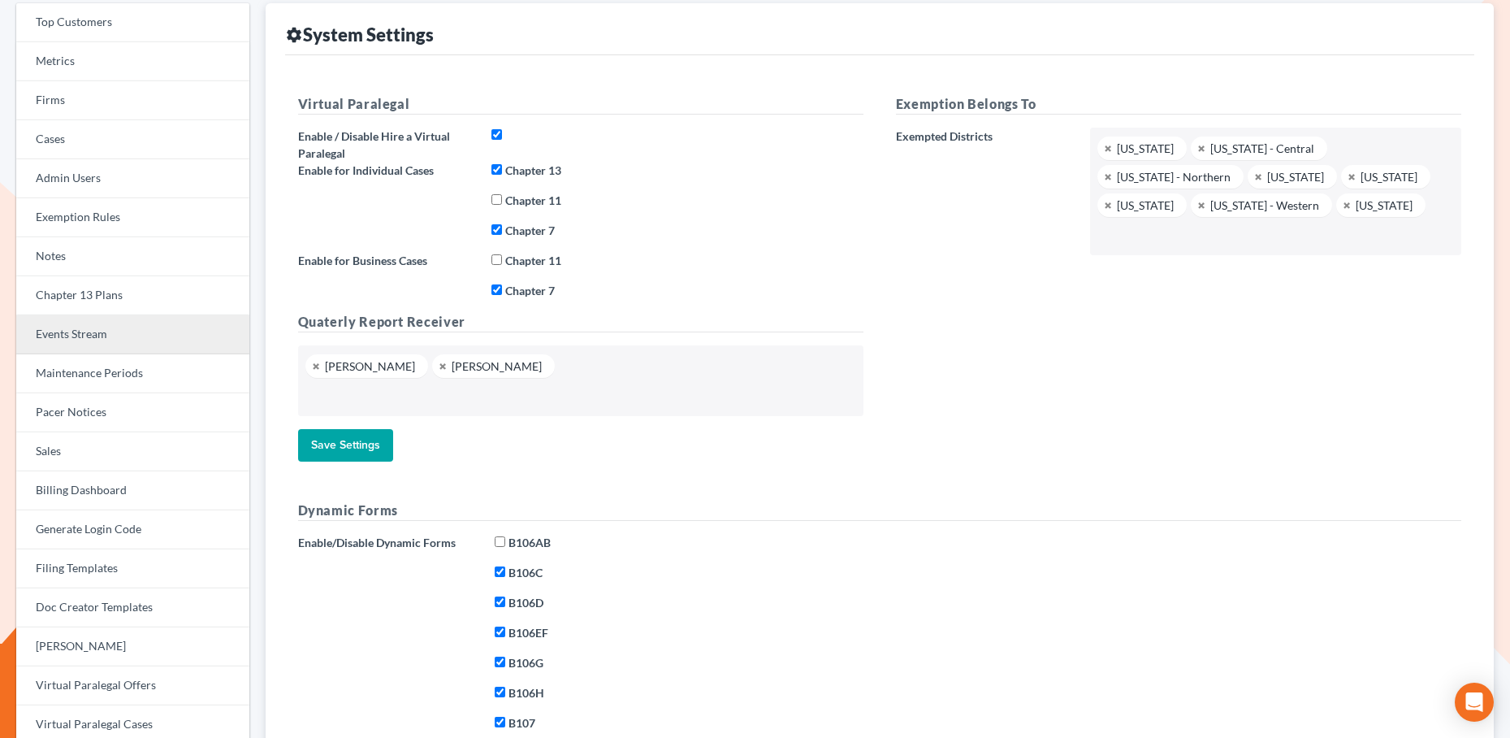
scroll to position [101, 0]
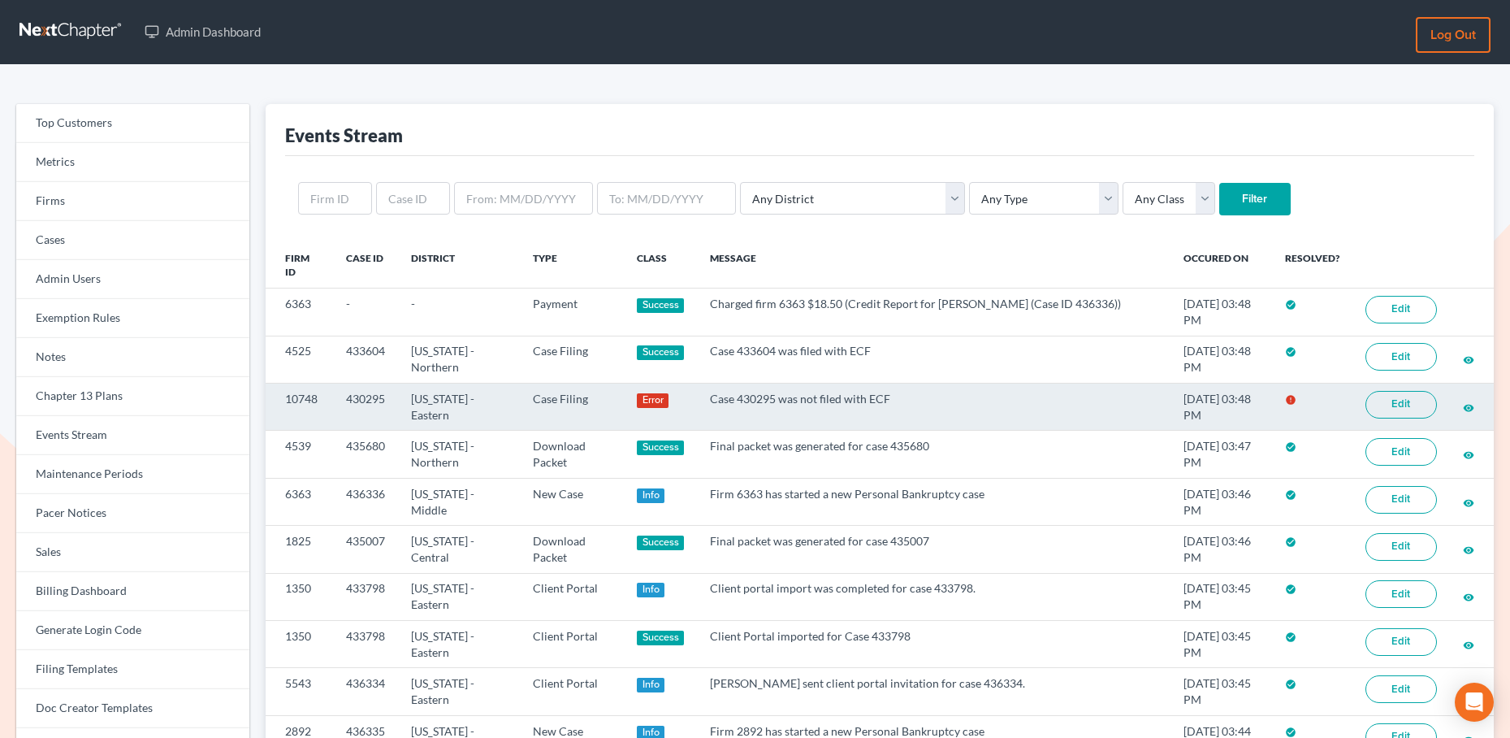
scroll to position [37, 0]
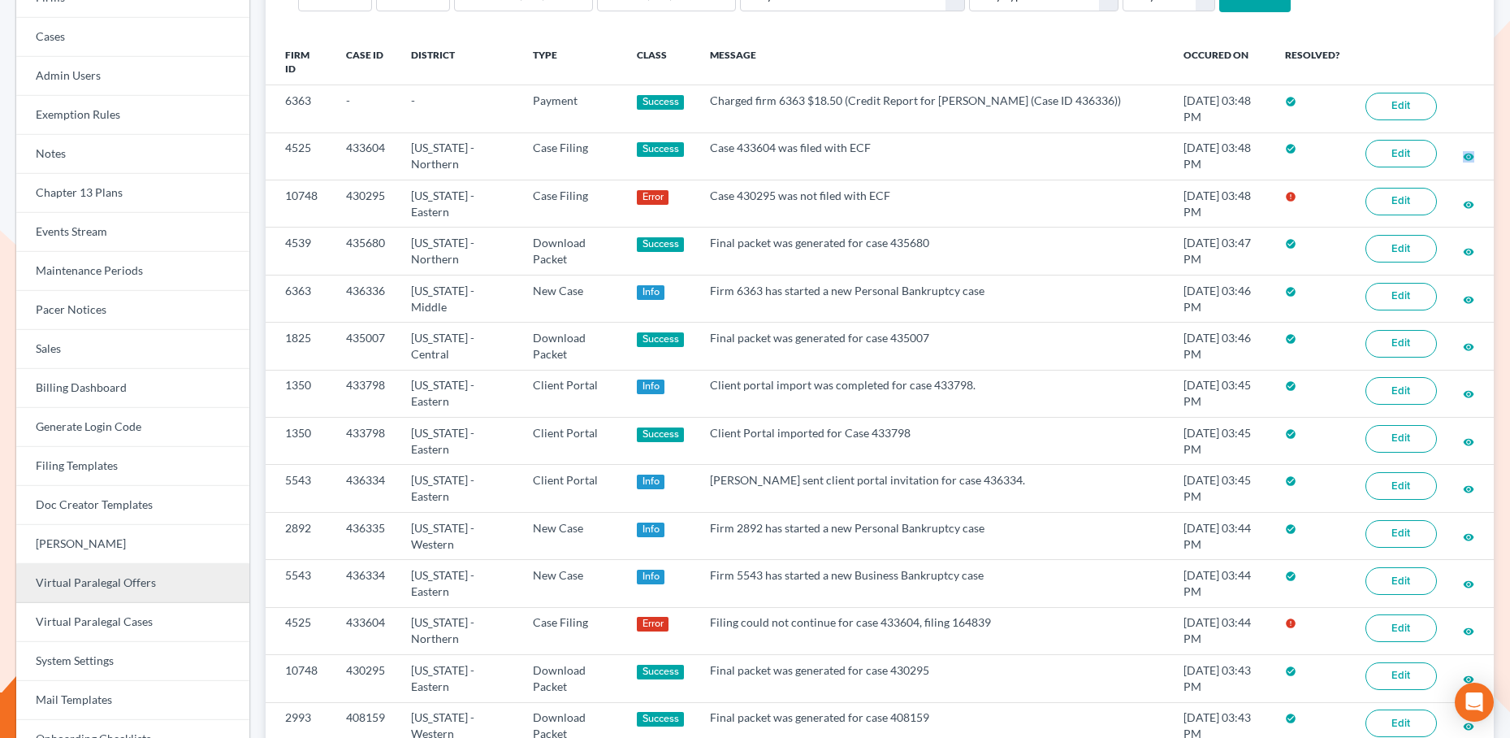
scroll to position [203, 0]
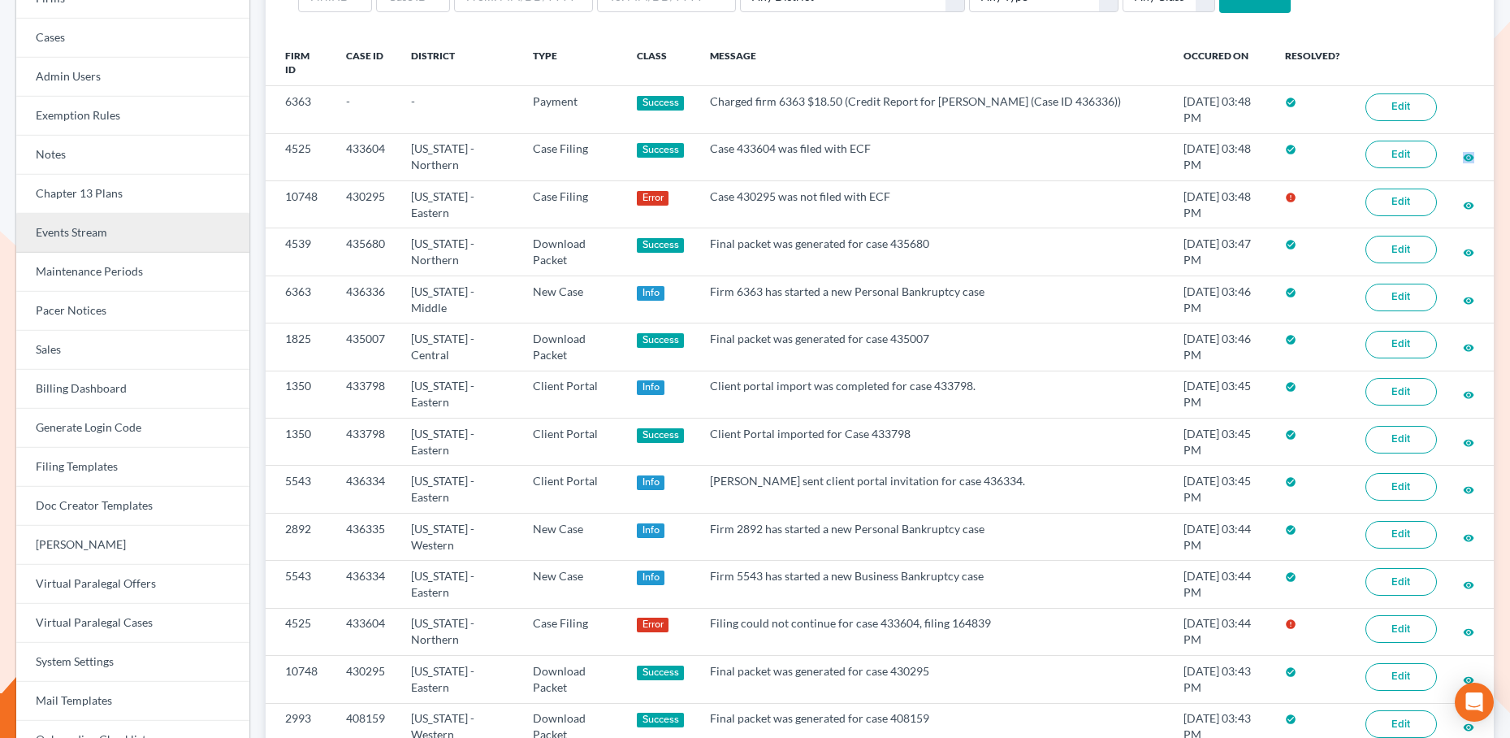
click at [115, 231] on link "Events Stream" at bounding box center [132, 233] width 233 height 39
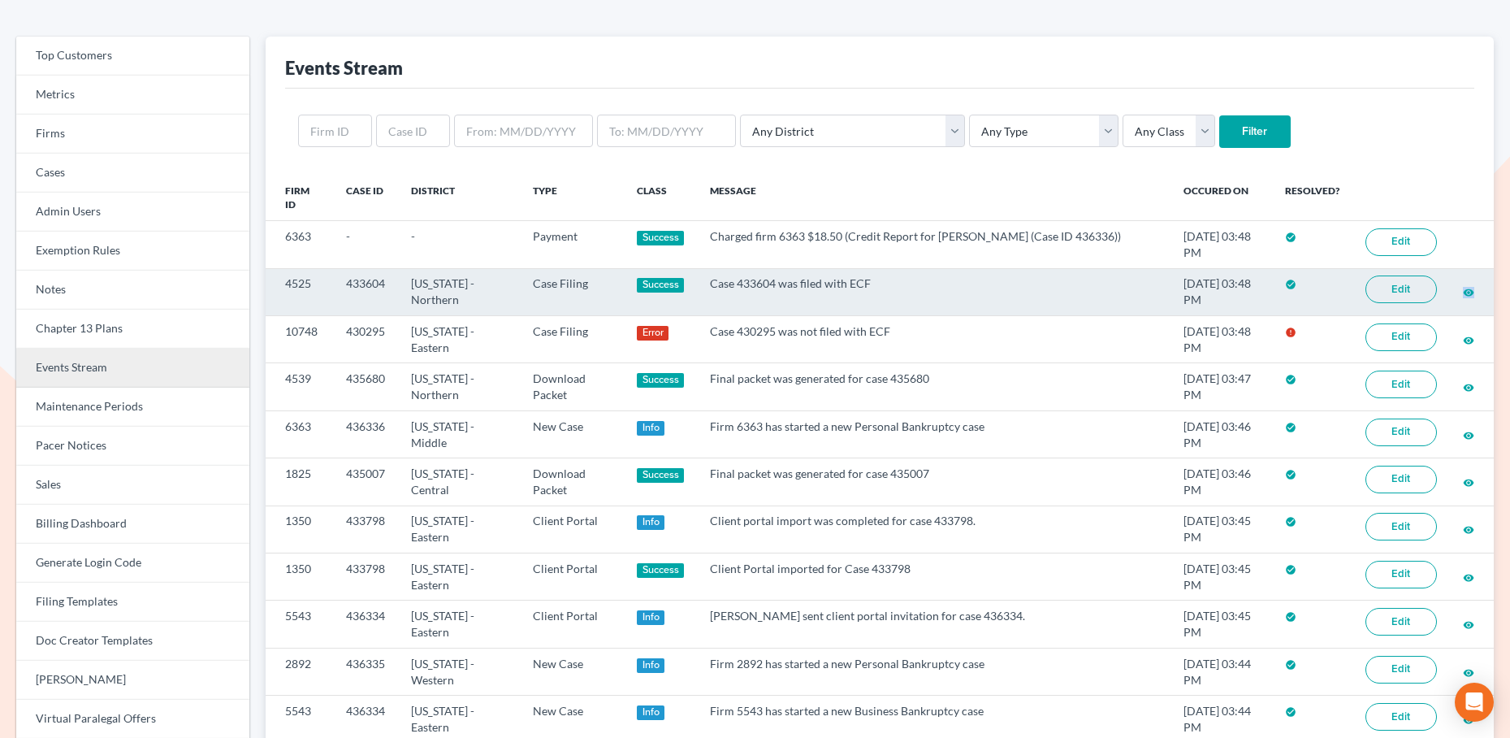
scroll to position [110, 0]
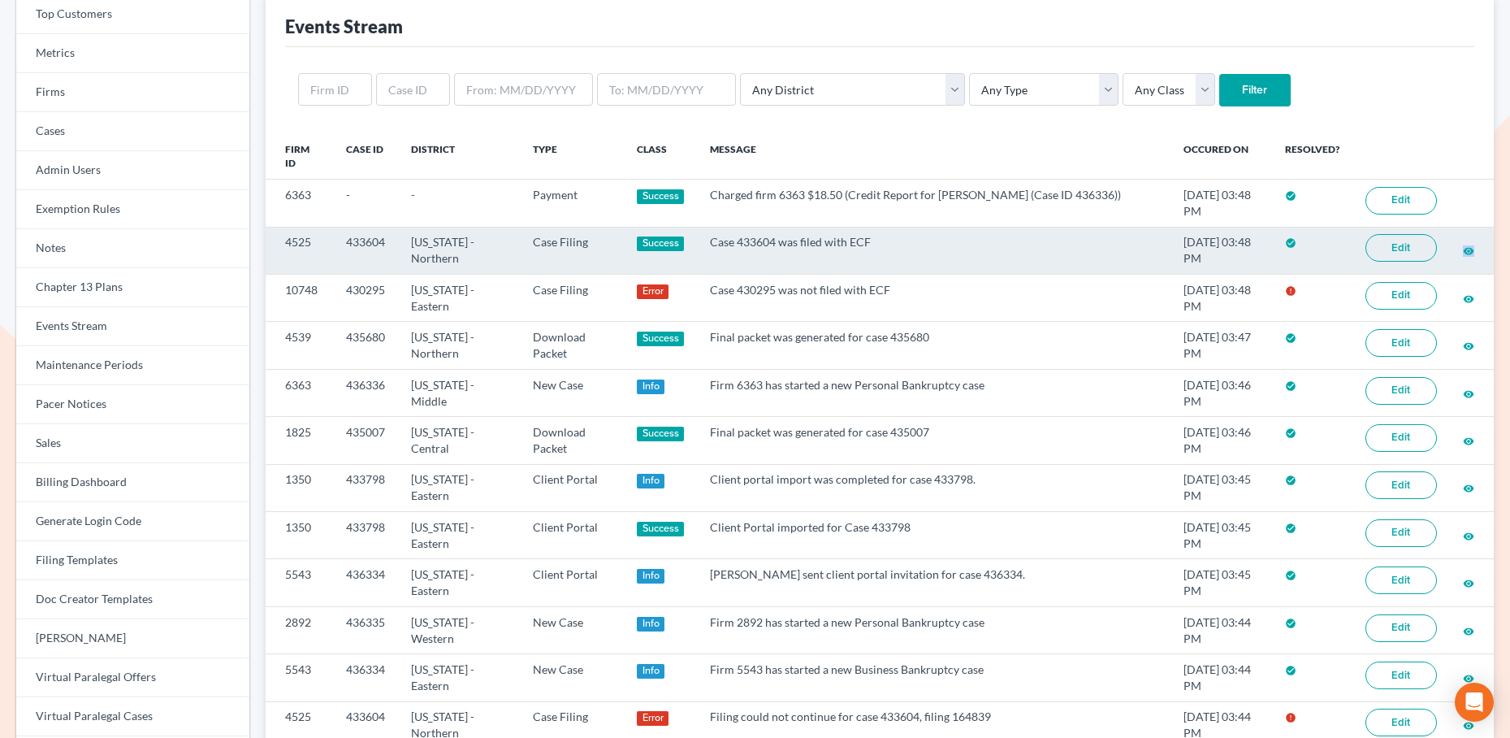
click at [1388, 248] on link "Edit" at bounding box center [1401, 248] width 71 height 28
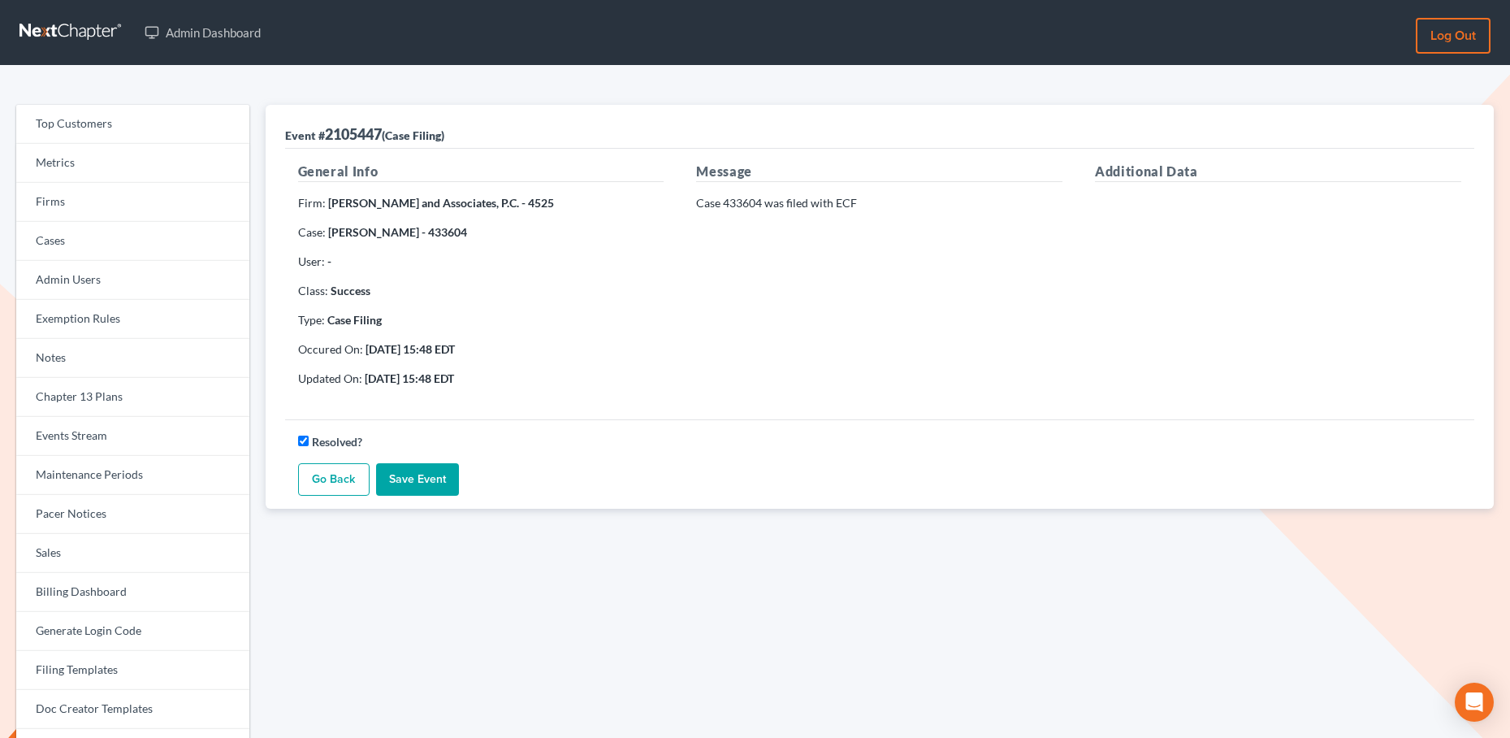
click at [435, 233] on strong "Michaela Sharp - 433604" at bounding box center [397, 232] width 139 height 14
copy strong "433604"
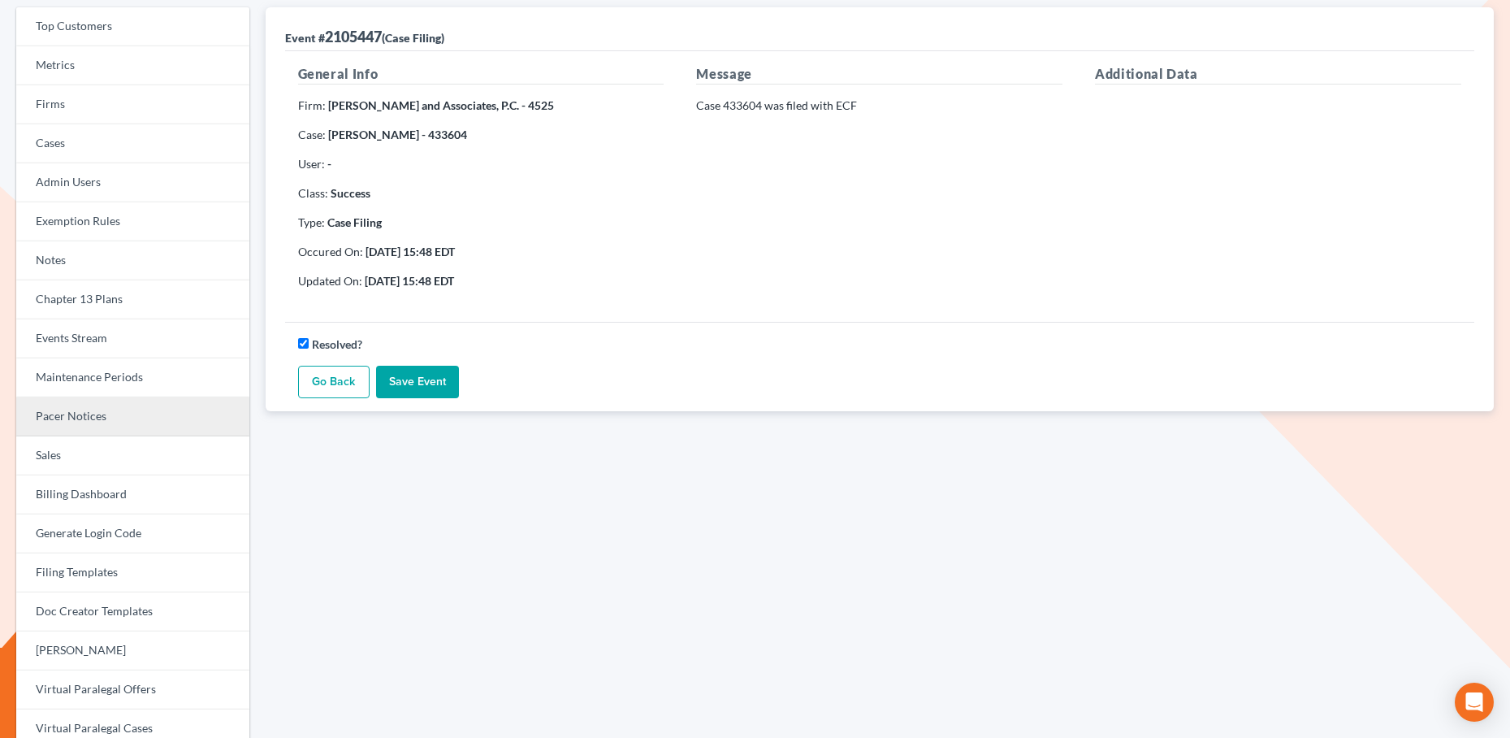
scroll to position [97, 0]
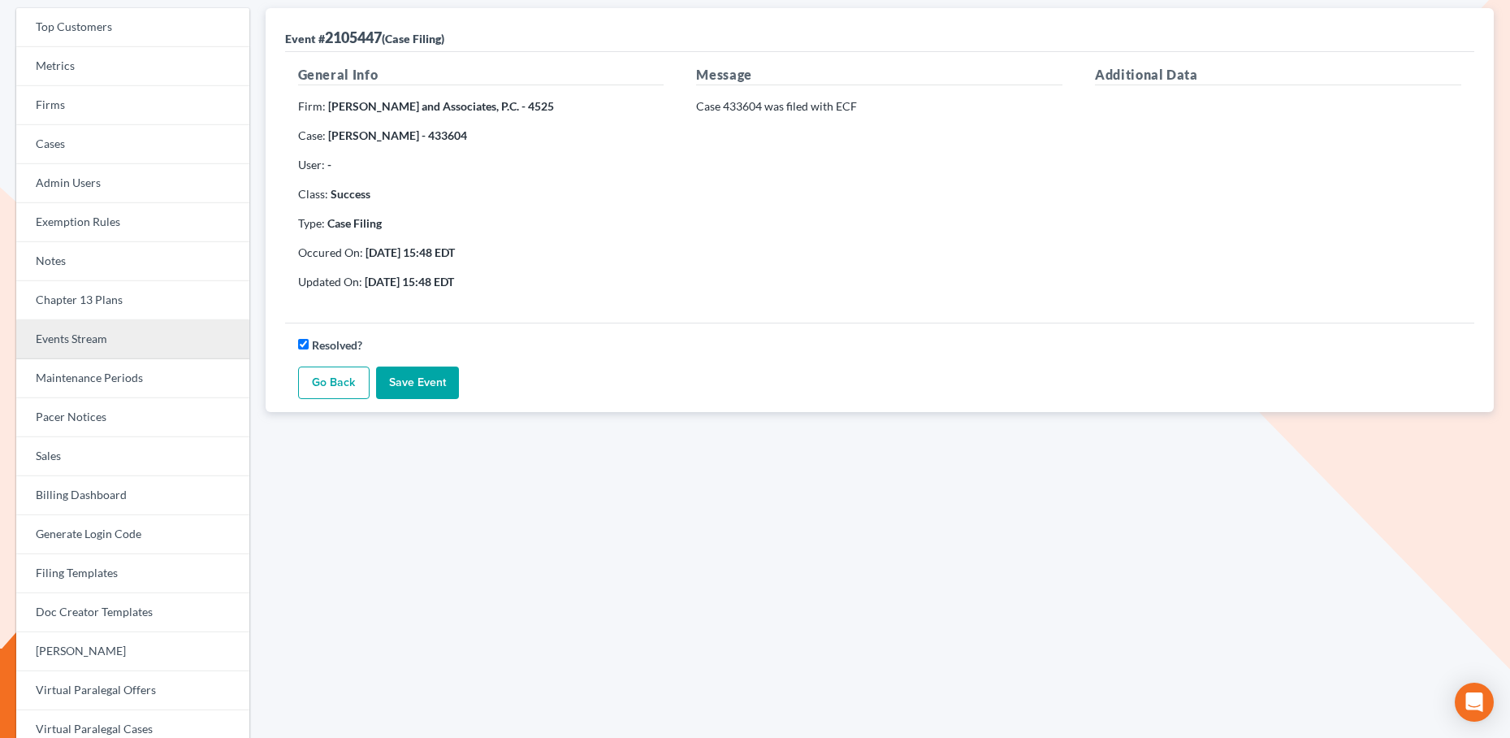
click at [180, 346] on link "Events Stream" at bounding box center [132, 339] width 233 height 39
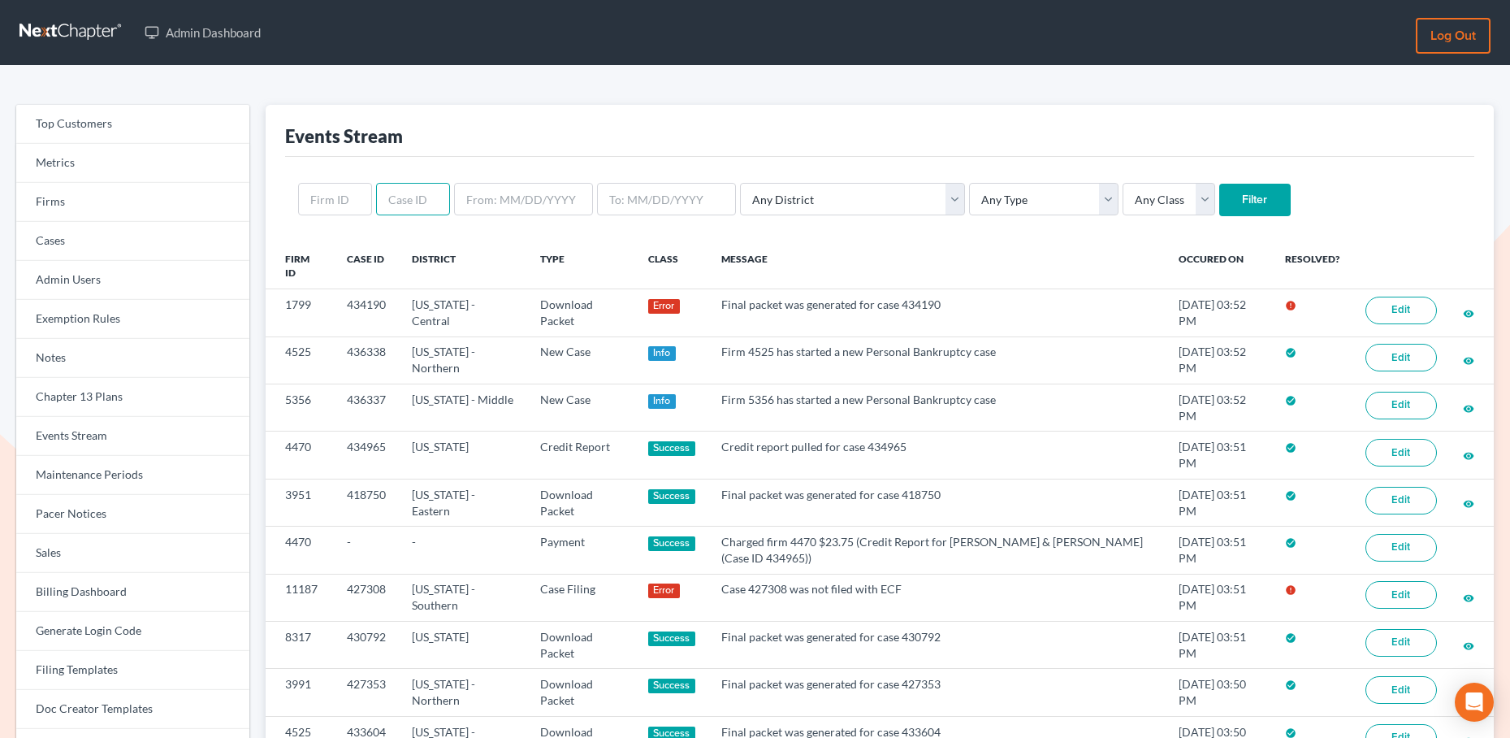
click at [411, 193] on input "text" at bounding box center [413, 199] width 74 height 32
paste input "433604"
type input "433604"
click at [1219, 203] on input "Filter" at bounding box center [1254, 200] width 71 height 32
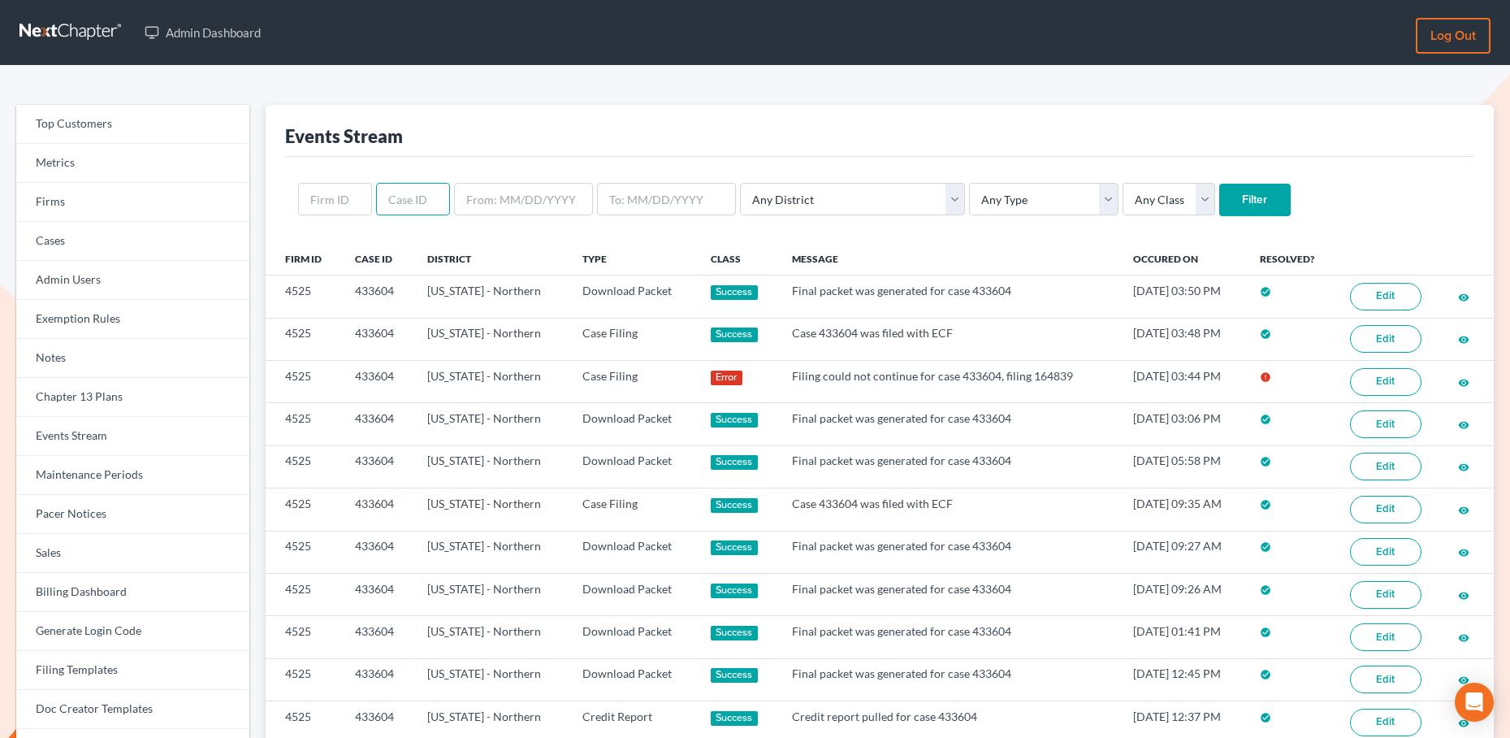
click at [409, 201] on input "text" at bounding box center [413, 199] width 74 height 32
paste input "434190"
type input "434190"
click at [1219, 194] on input "Filter" at bounding box center [1254, 200] width 71 height 32
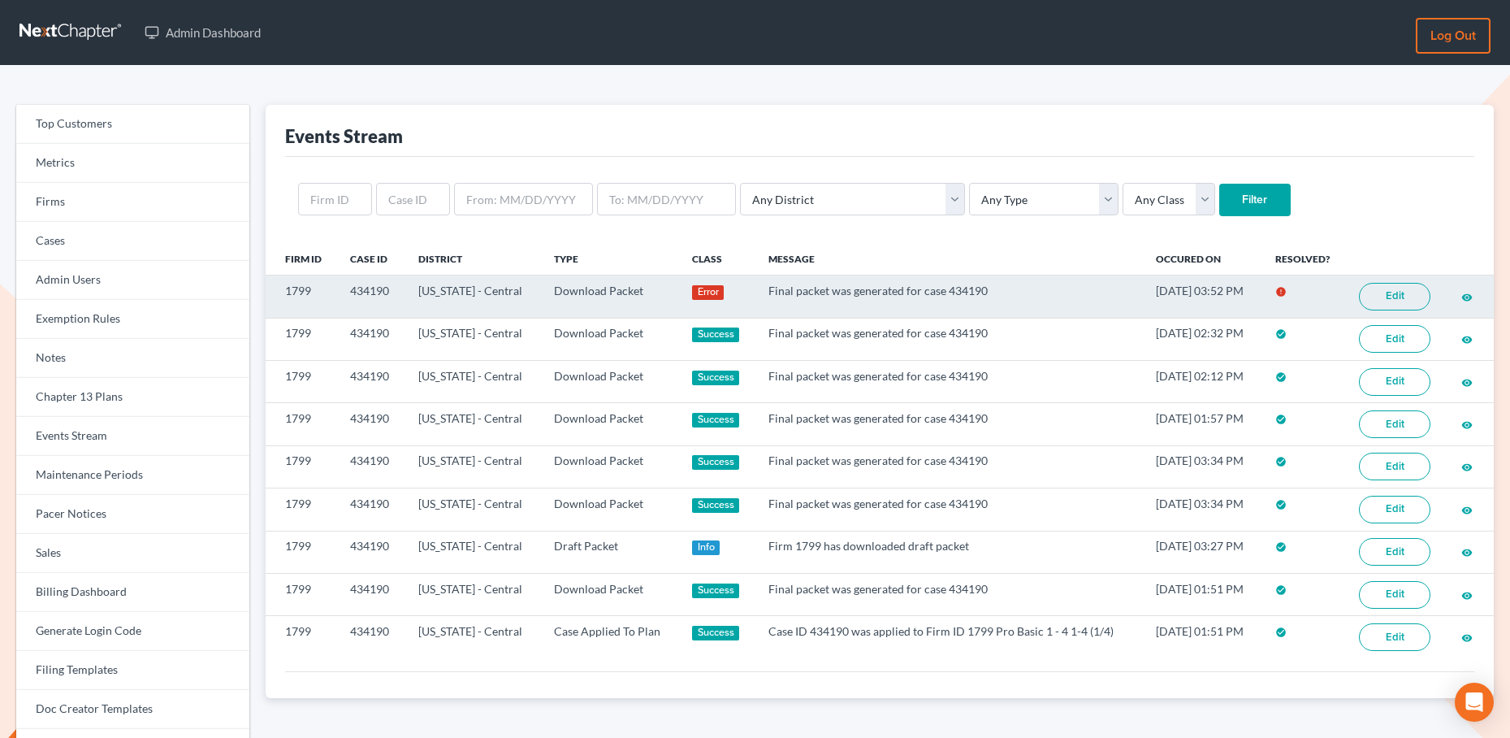
click at [1384, 295] on link "Edit" at bounding box center [1394, 297] width 71 height 28
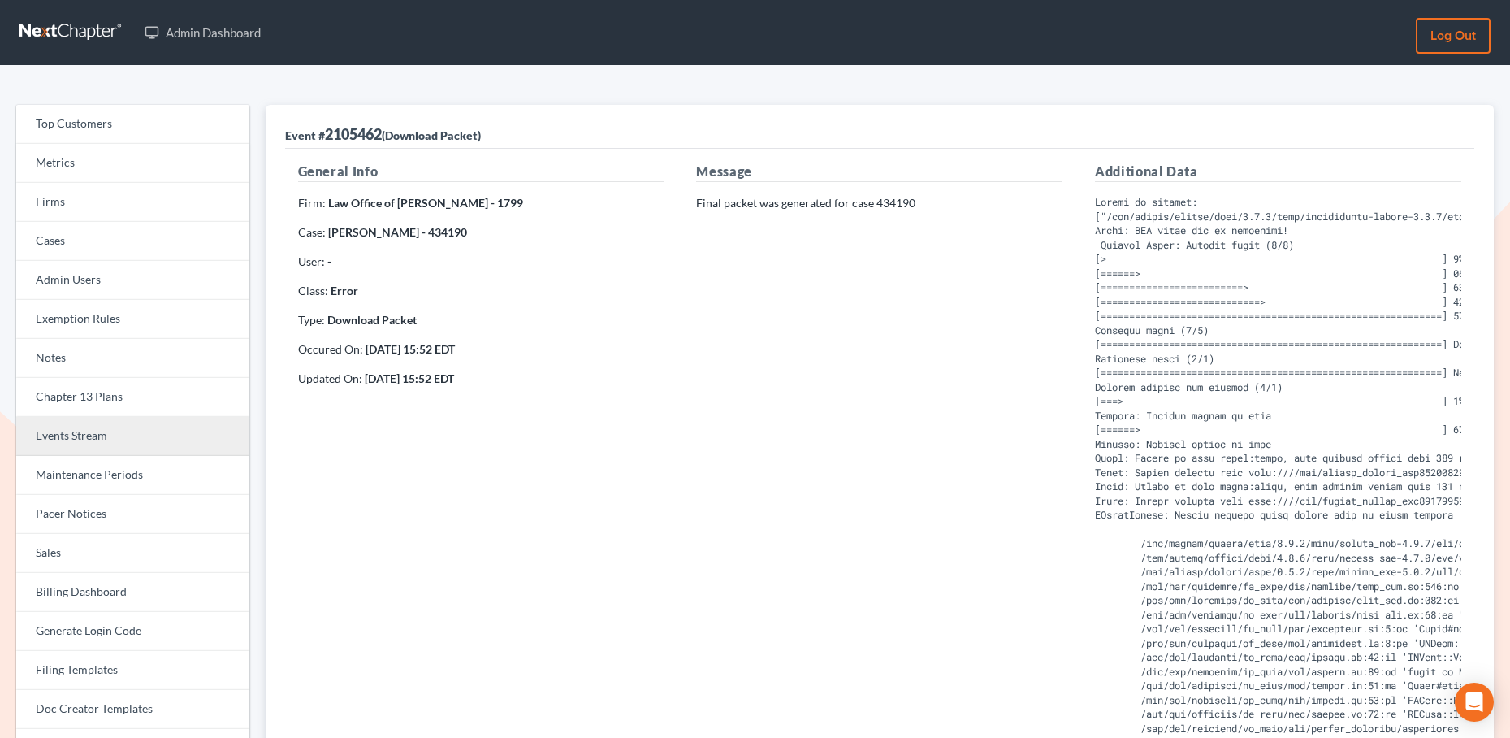
click at [88, 435] on link "Events Stream" at bounding box center [132, 436] width 233 height 39
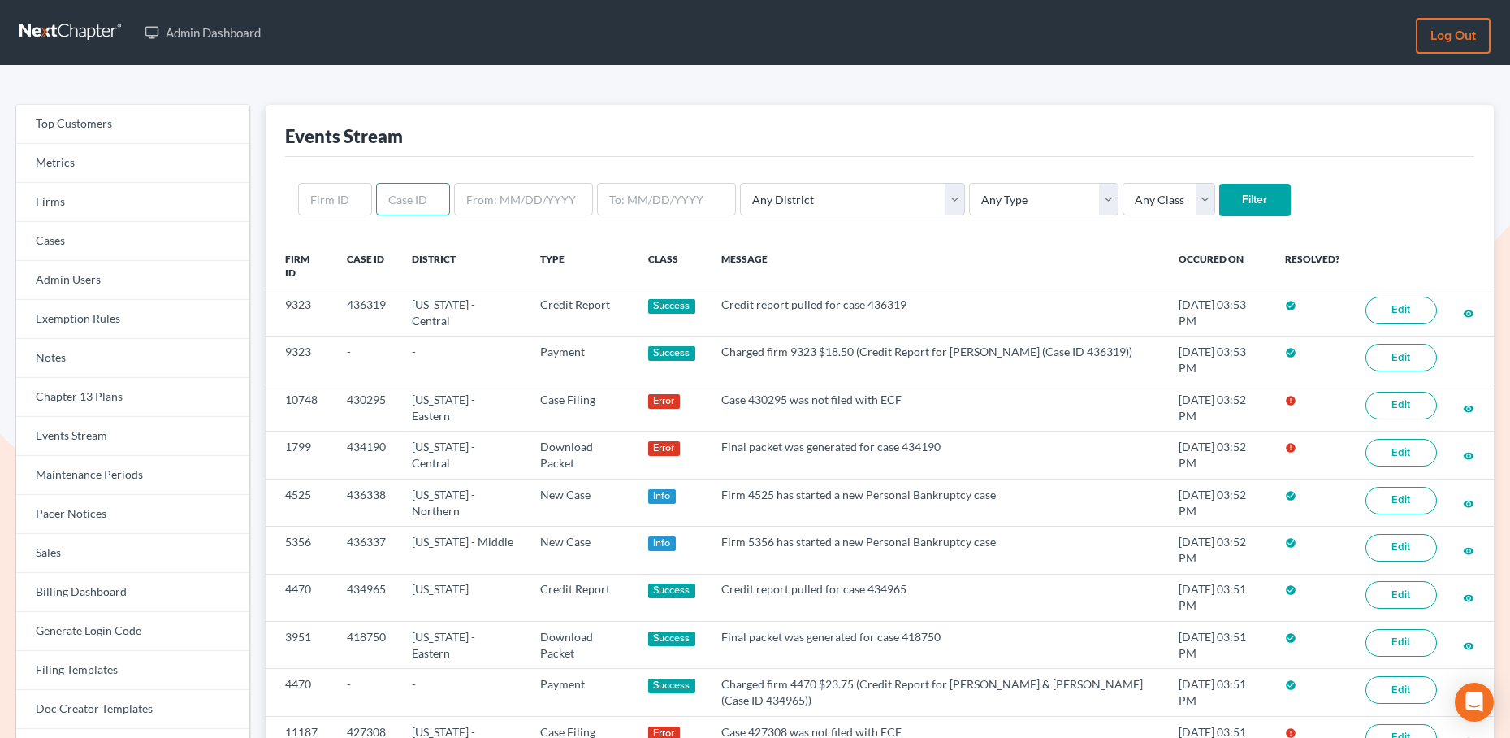
click at [437, 199] on input "text" at bounding box center [413, 199] width 74 height 32
paste input "430295"
type input "430295"
click at [1219, 193] on input "Filter" at bounding box center [1254, 200] width 71 height 32
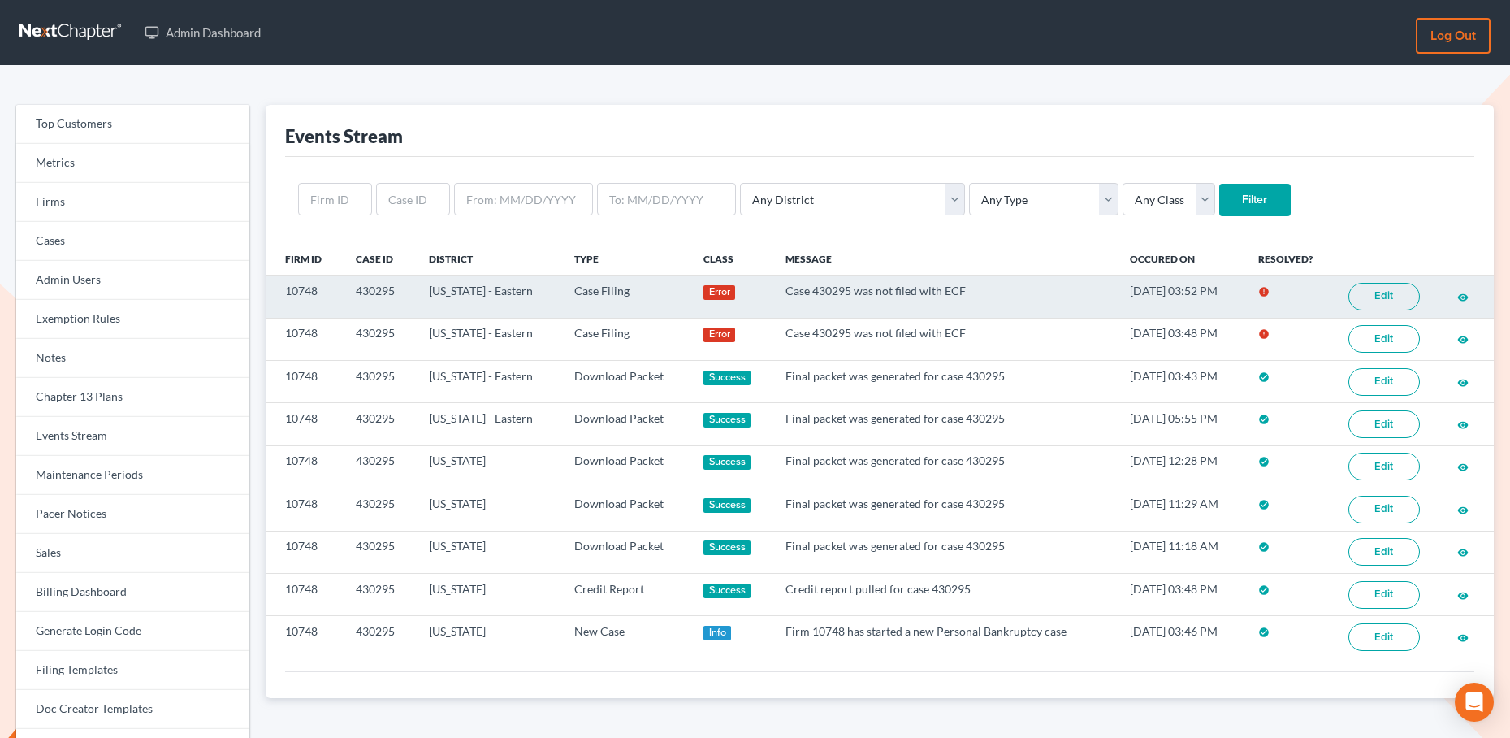
click at [1365, 290] on link "Edit" at bounding box center [1384, 297] width 71 height 28
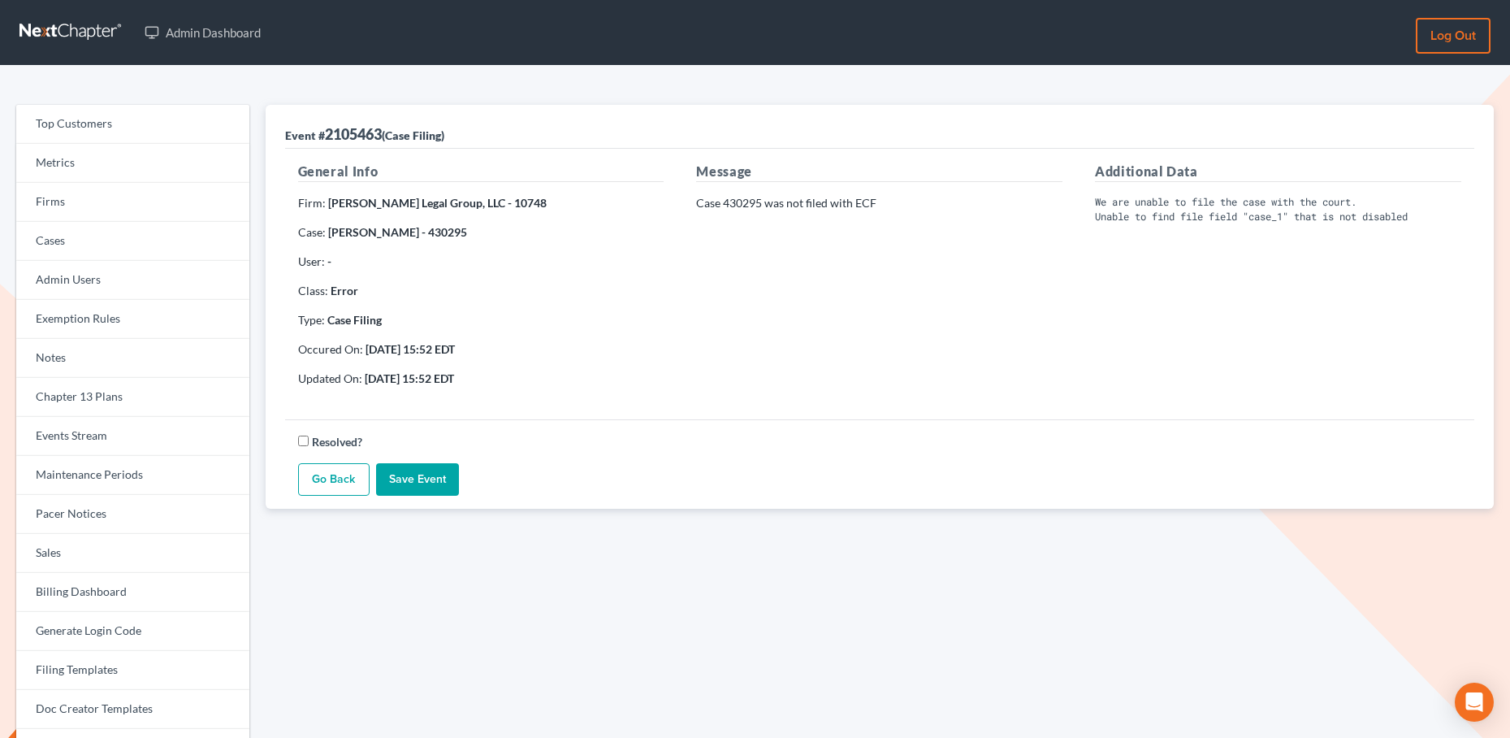
scroll to position [14, 0]
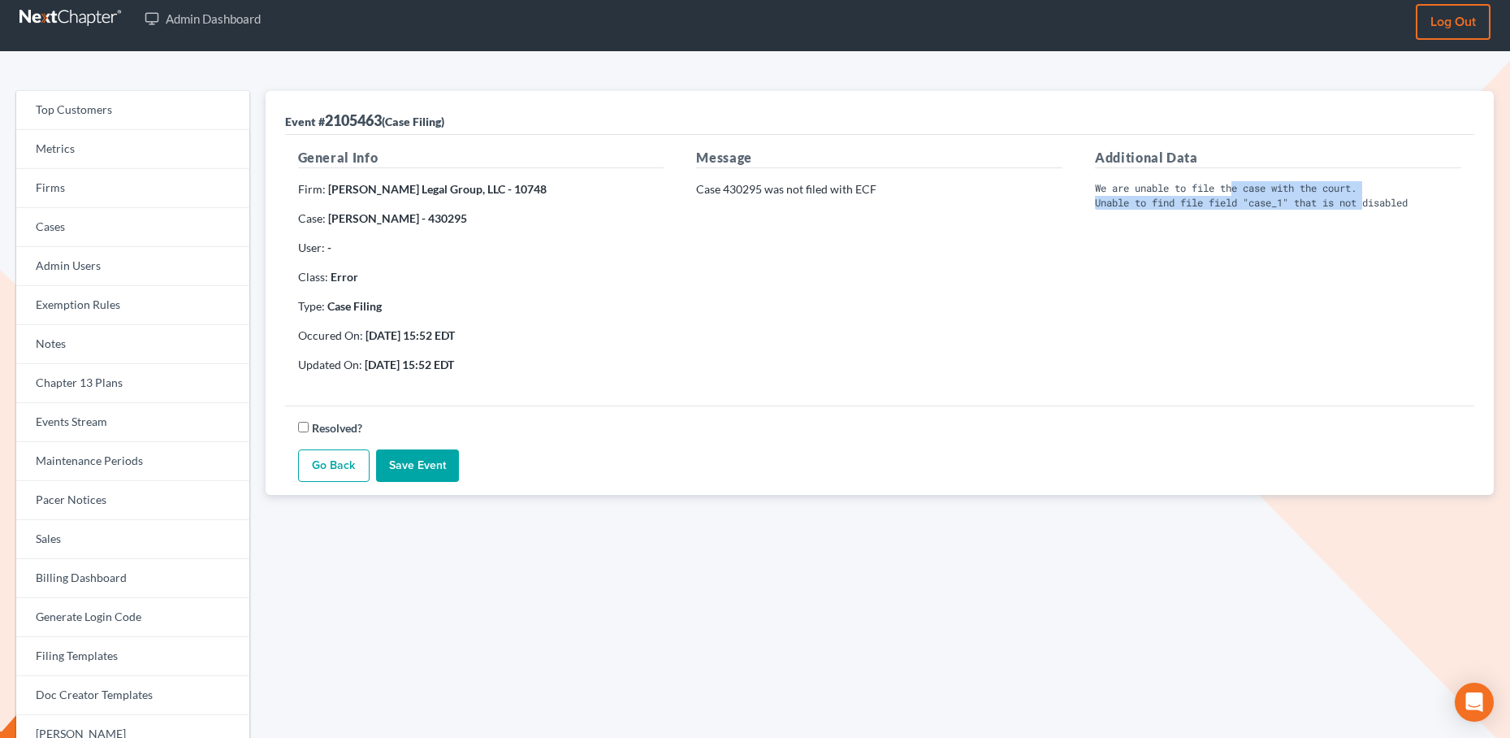
drag, startPoint x: 1241, startPoint y: 195, endPoint x: 1375, endPoint y: 200, distance: 134.9
click at [1375, 200] on pre "We are unable to file the case with the court. Unable to find file field "case_…" at bounding box center [1278, 195] width 366 height 28
click at [1370, 201] on pre "We are unable to file the case with the court. Unable to find file field "case_…" at bounding box center [1278, 195] width 366 height 28
drag, startPoint x: 1286, startPoint y: 197, endPoint x: 1242, endPoint y: 200, distance: 43.9
click at [1242, 200] on pre "We are unable to file the case with the court. Unable to find file field "case_…" at bounding box center [1278, 195] width 366 height 28
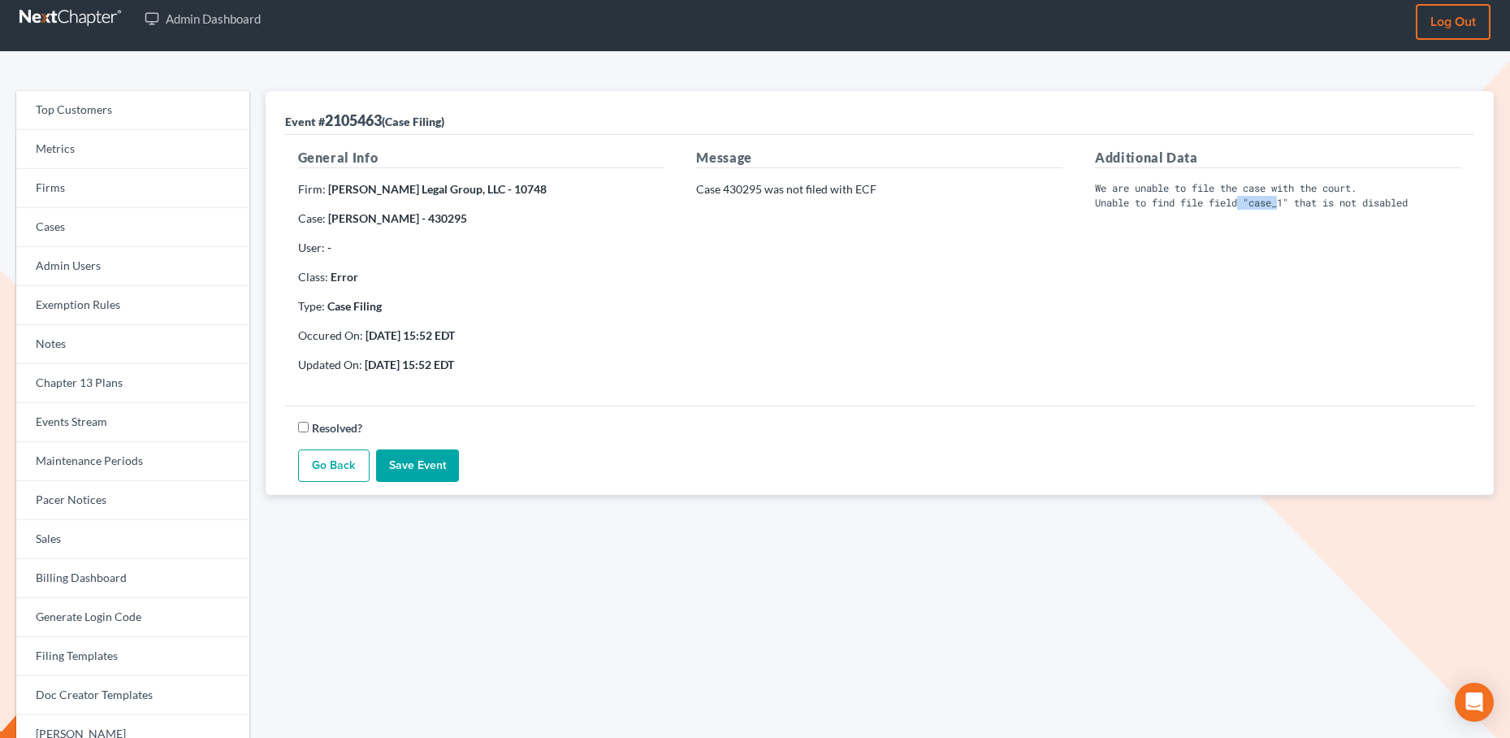
click at [1242, 200] on pre "We are unable to file the case with the court. Unable to find file field "case_…" at bounding box center [1278, 195] width 366 height 28
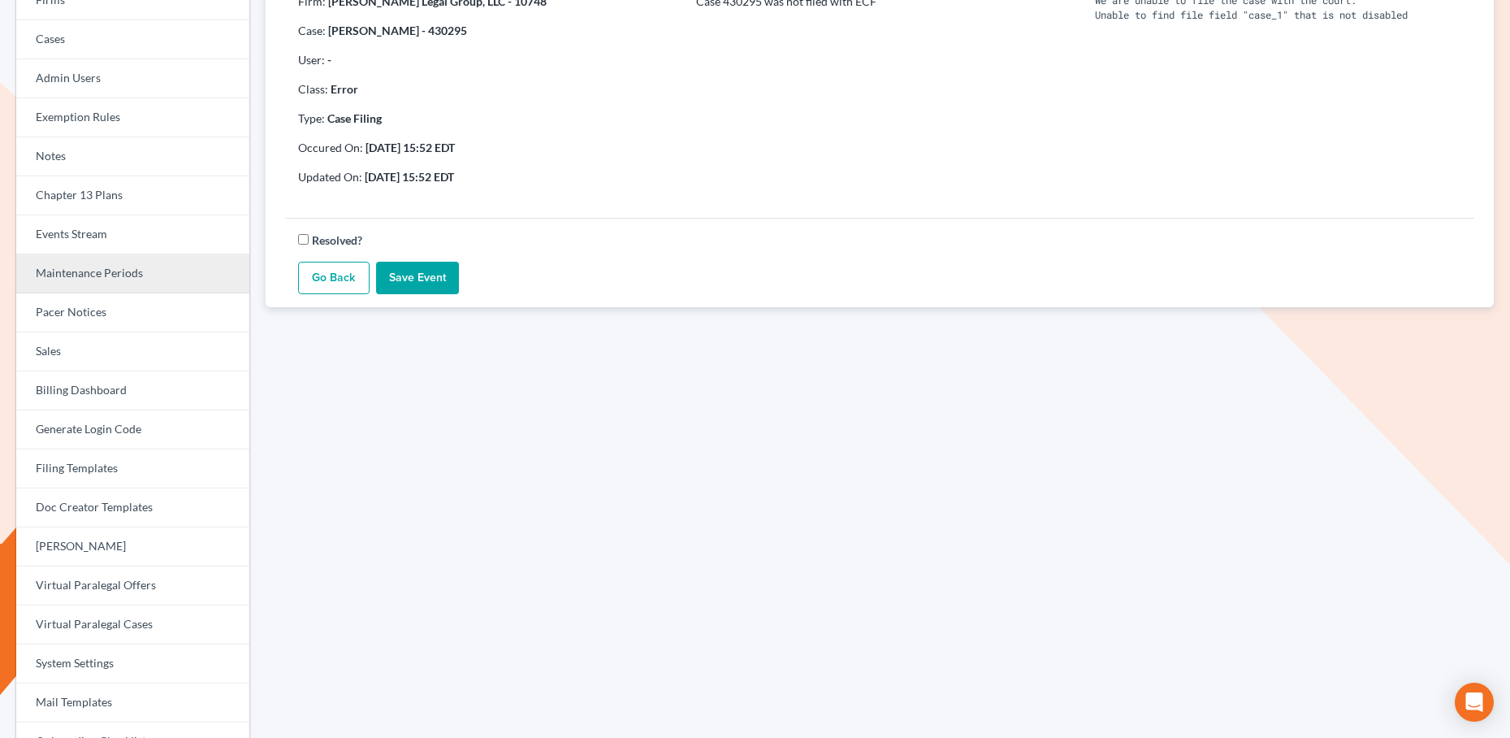
scroll to position [201, 0]
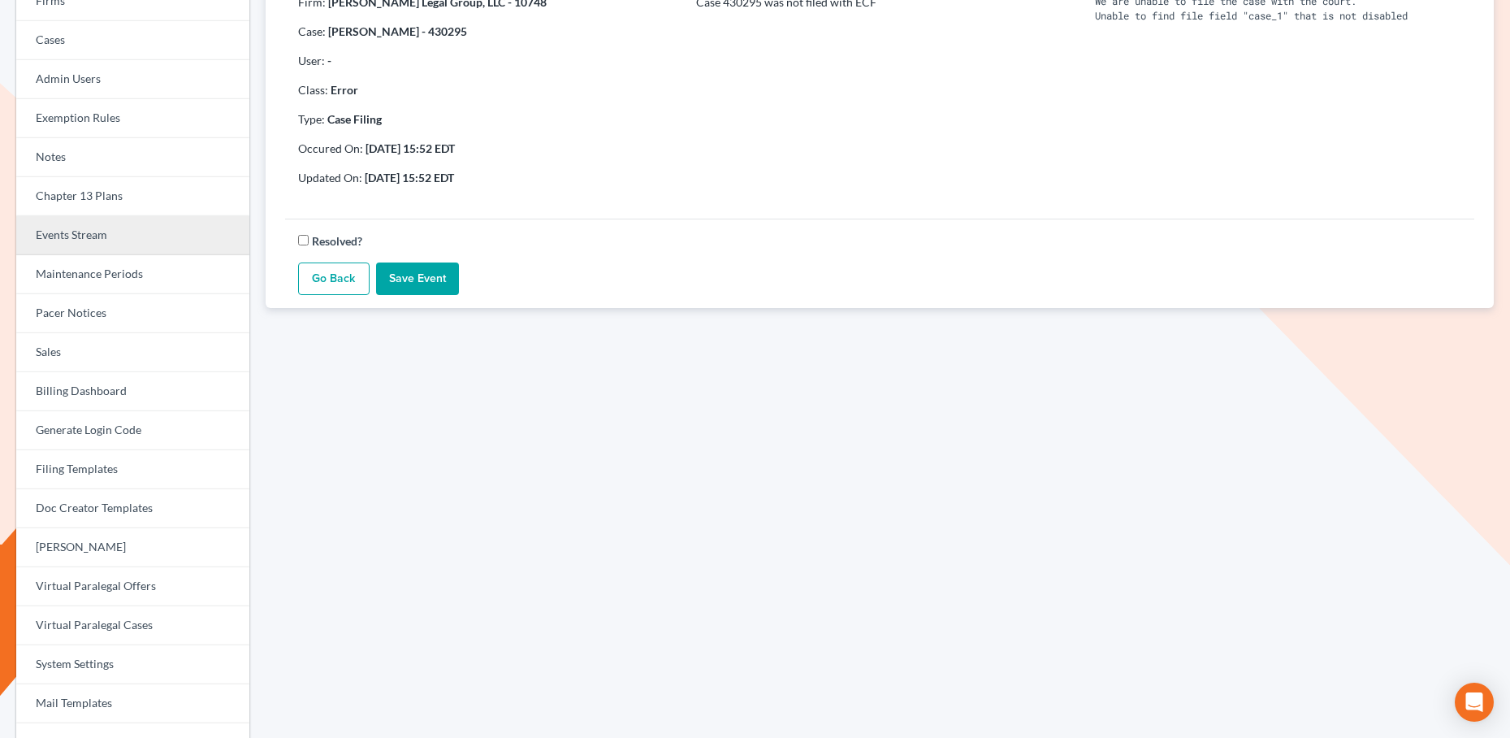
click at [78, 232] on link "Events Stream" at bounding box center [132, 235] width 233 height 39
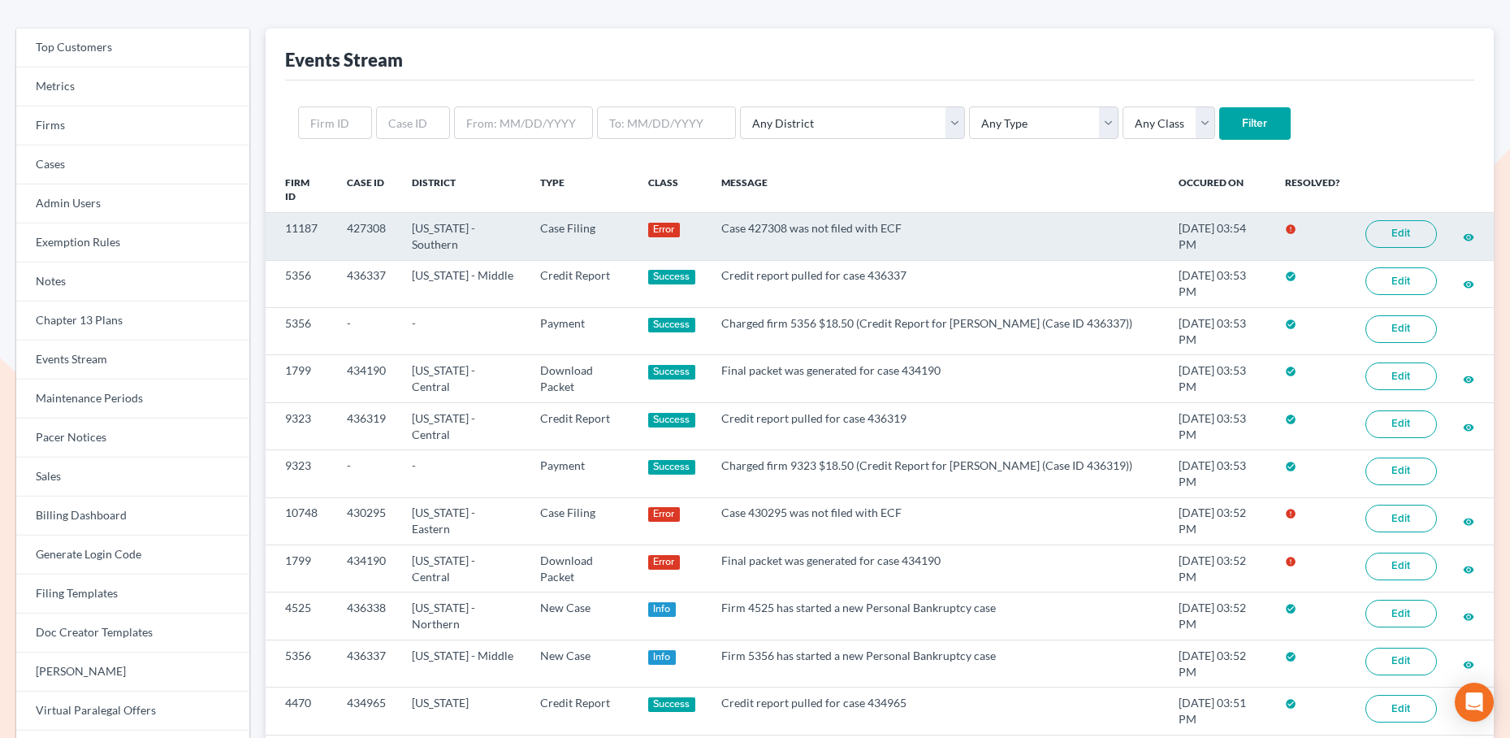
scroll to position [74, 0]
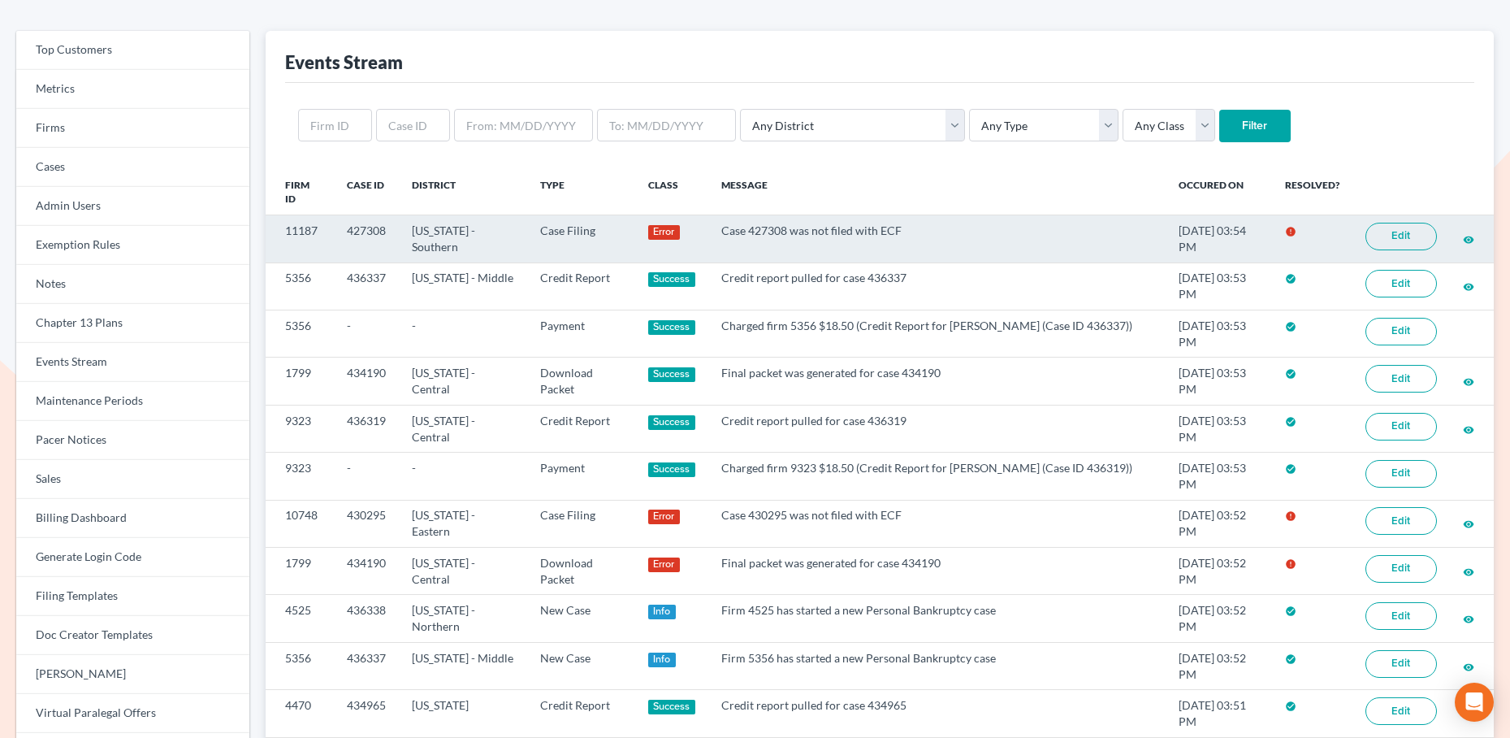
click at [1390, 236] on link "Edit" at bounding box center [1401, 237] width 71 height 28
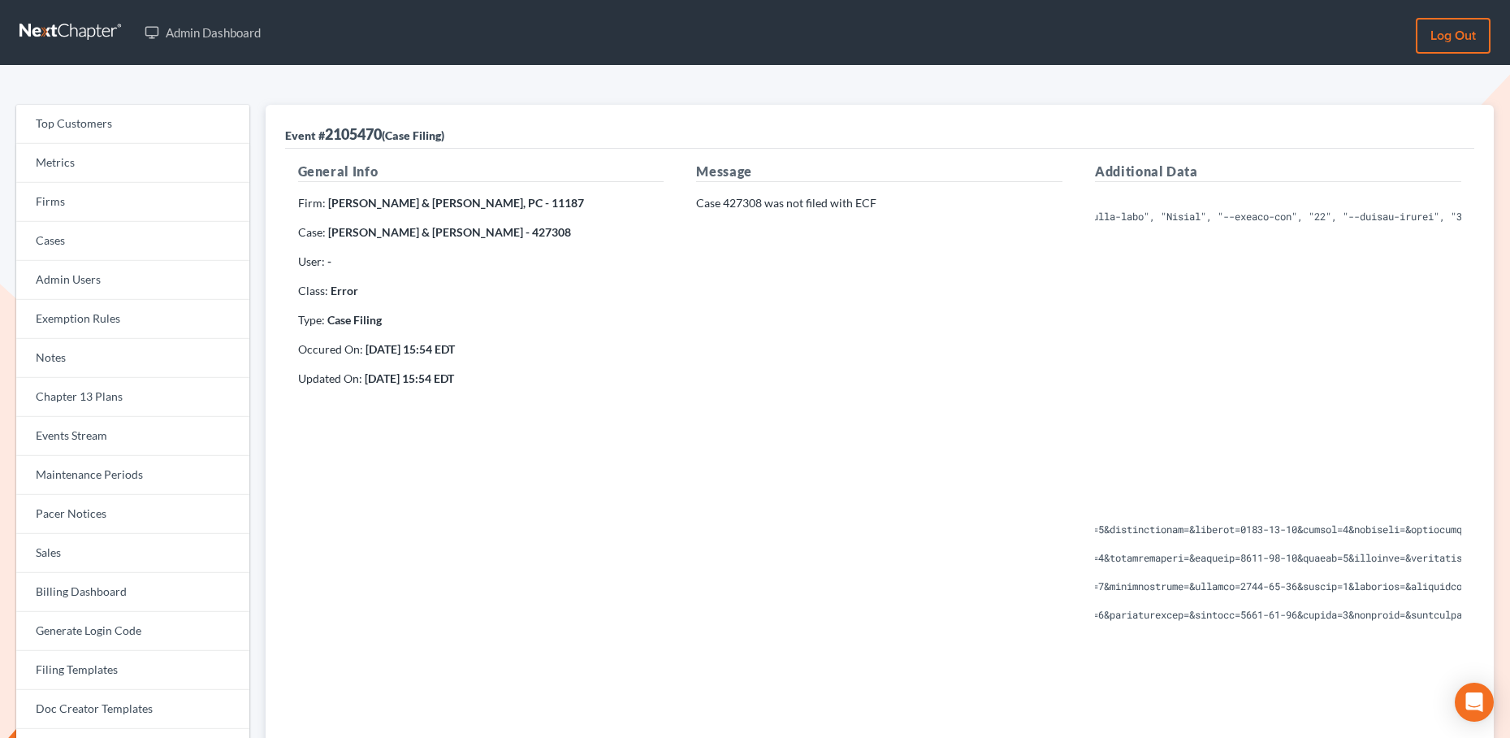
click at [526, 234] on strong "Mitchell Thomas & Lottie Thomas - 427308" at bounding box center [449, 232] width 243 height 14
copy strong "427308"
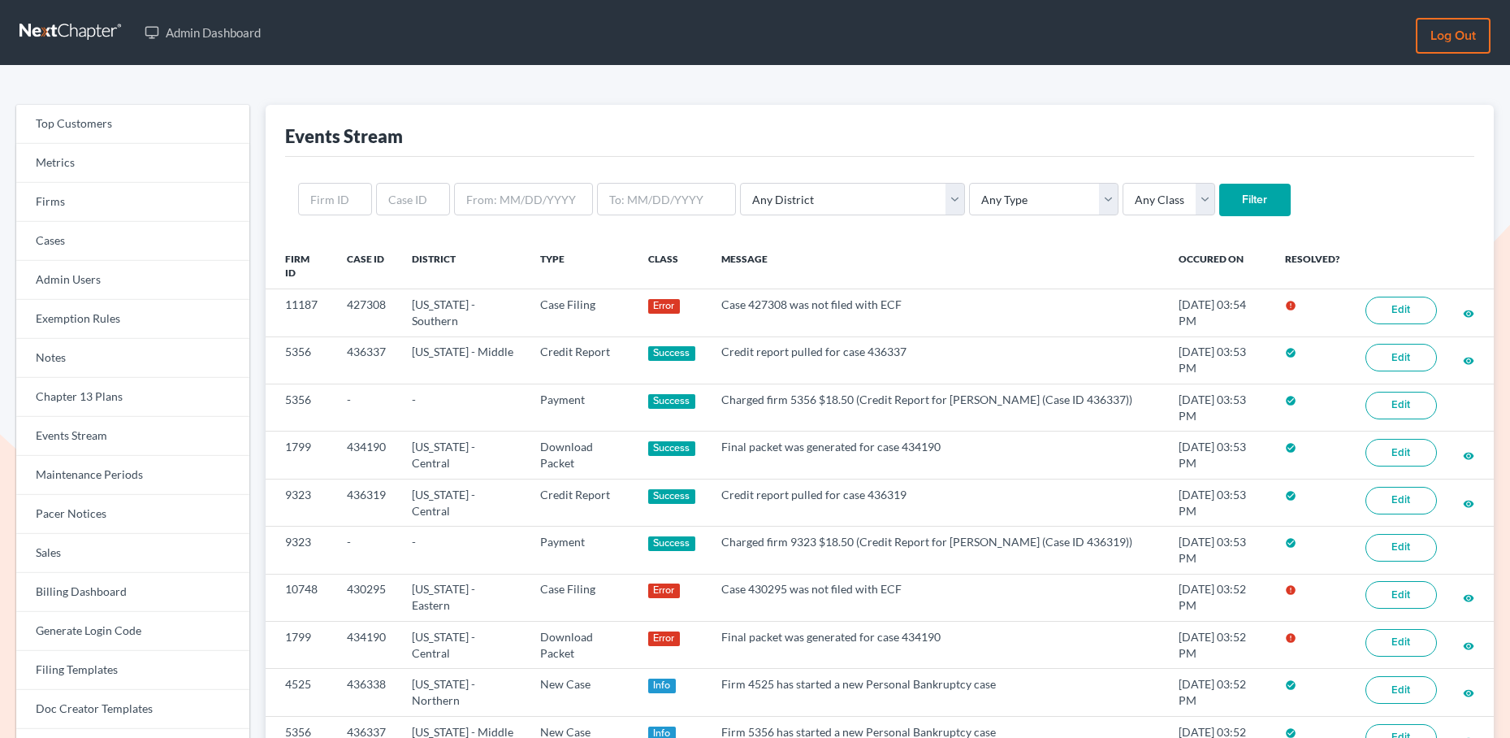
scroll to position [74, 0]
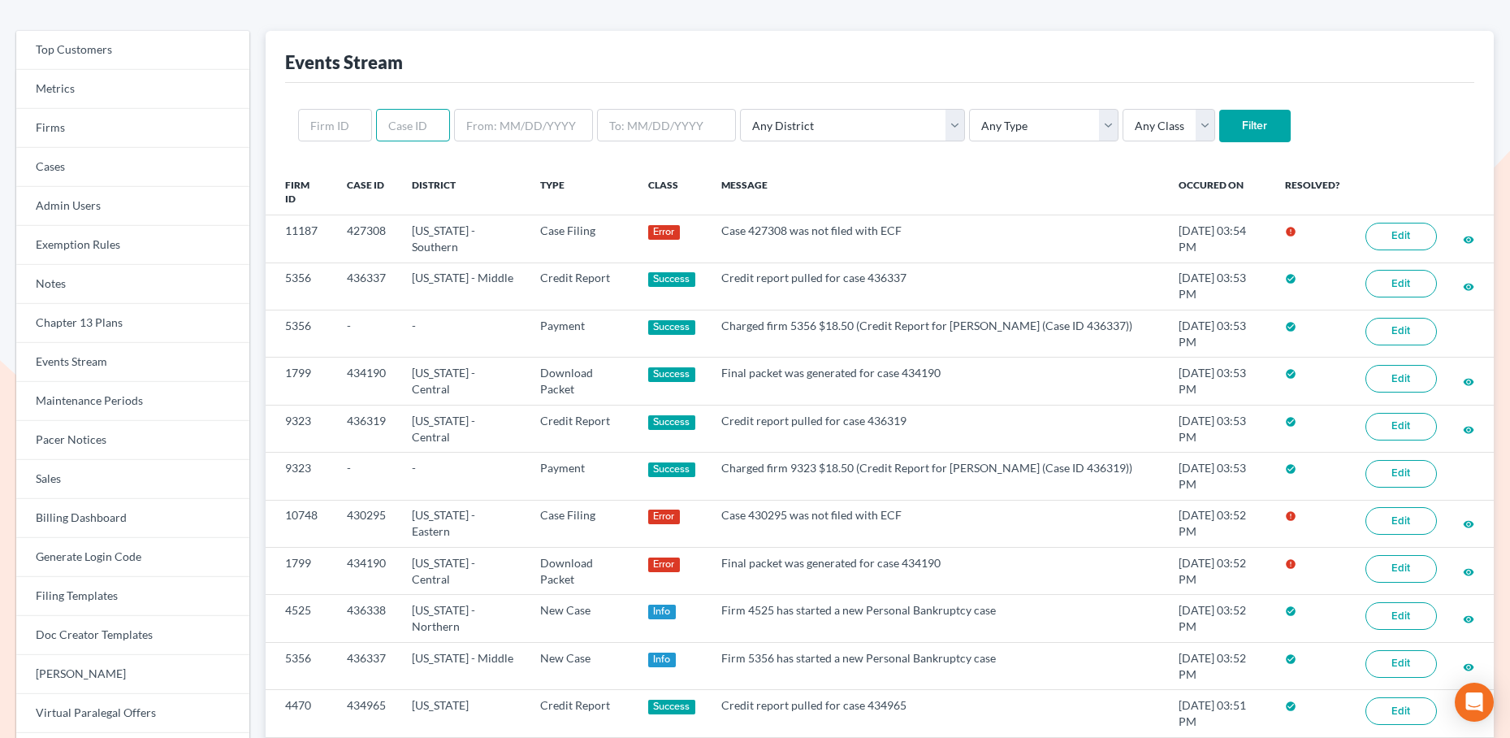
click at [405, 123] on input "text" at bounding box center [413, 125] width 74 height 32
paste input "424254"
type input "424254"
click at [1219, 122] on input "Filter" at bounding box center [1254, 126] width 71 height 32
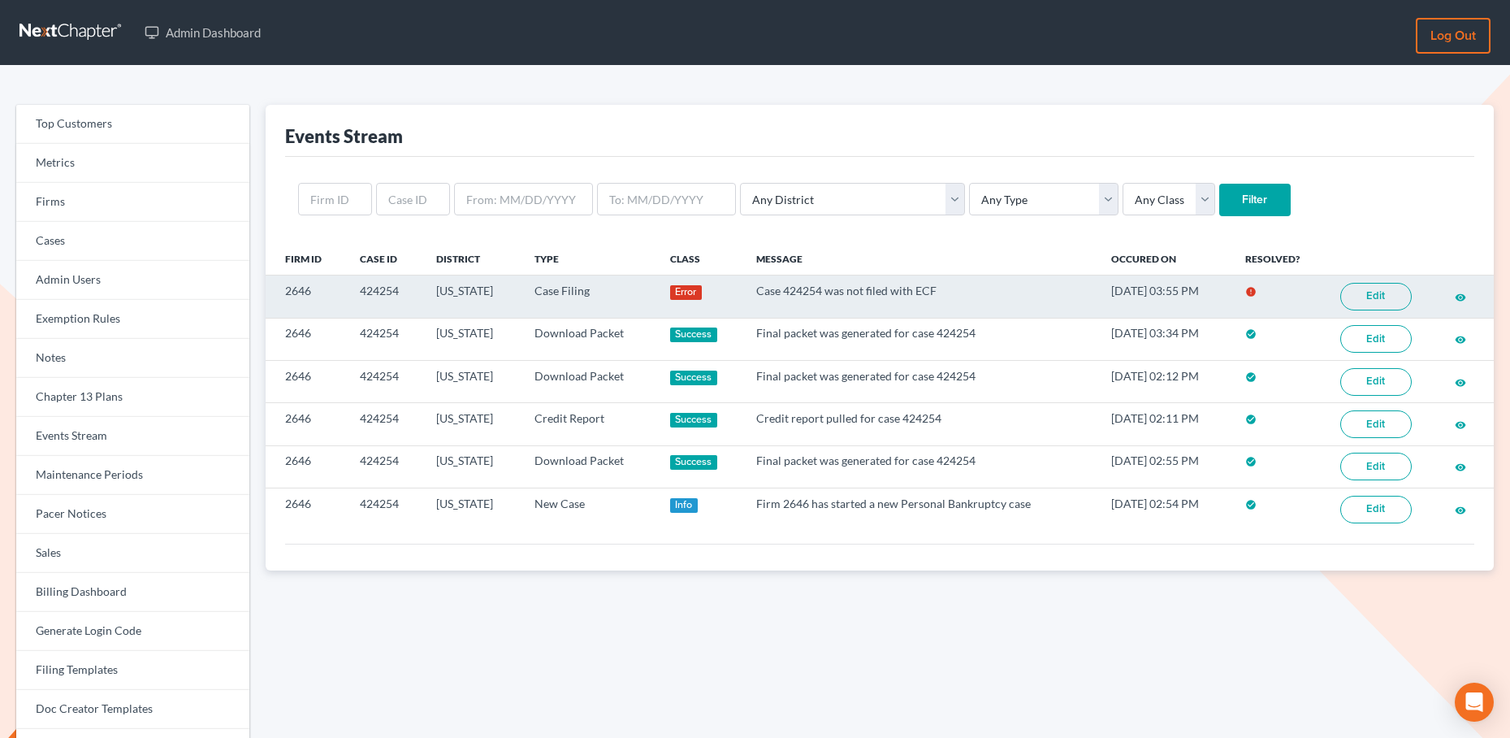
click at [1373, 298] on link "Edit" at bounding box center [1375, 297] width 71 height 28
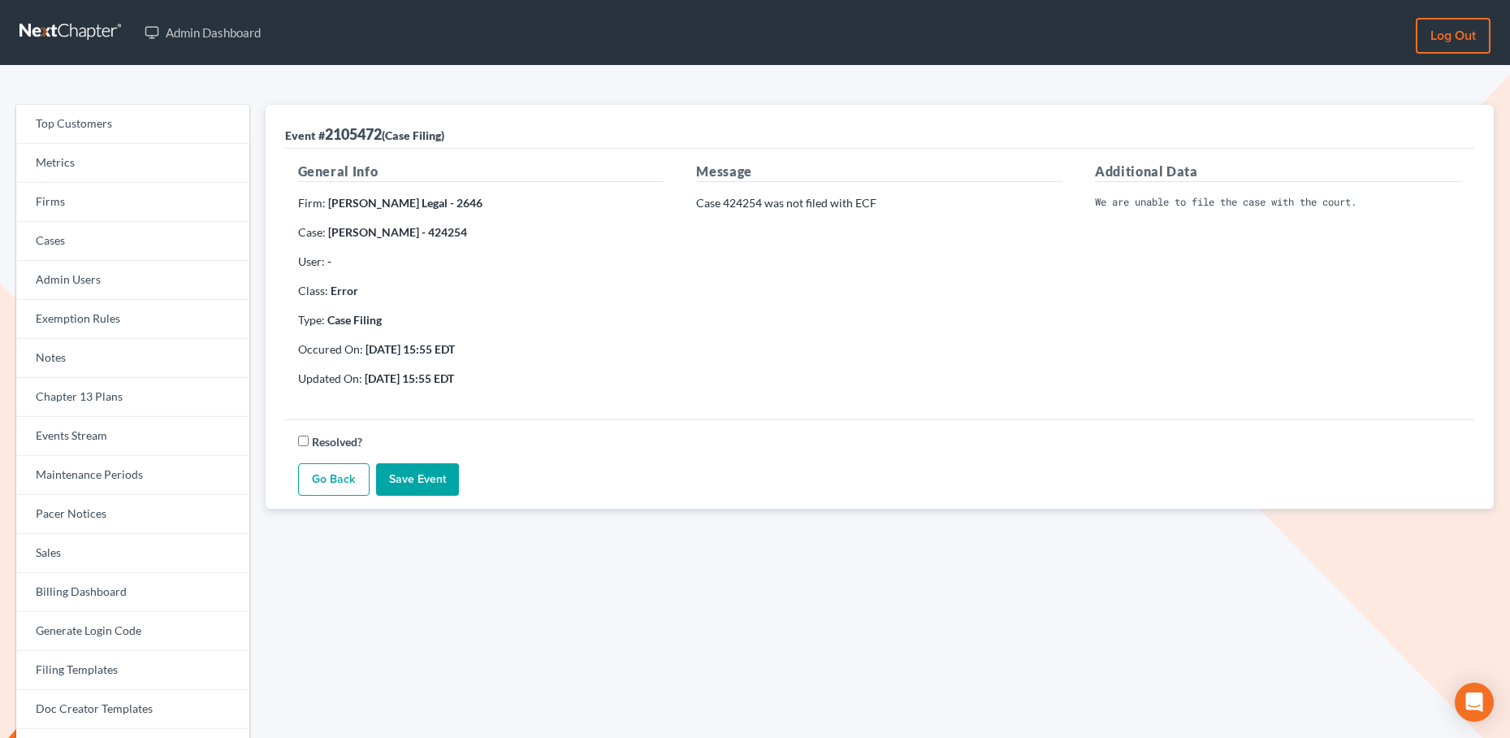
click at [745, 202] on p "Case 424254 was not filed with ECF" at bounding box center [879, 203] width 366 height 16
copy p "424254"
click at [91, 440] on link "Events Stream" at bounding box center [132, 436] width 233 height 39
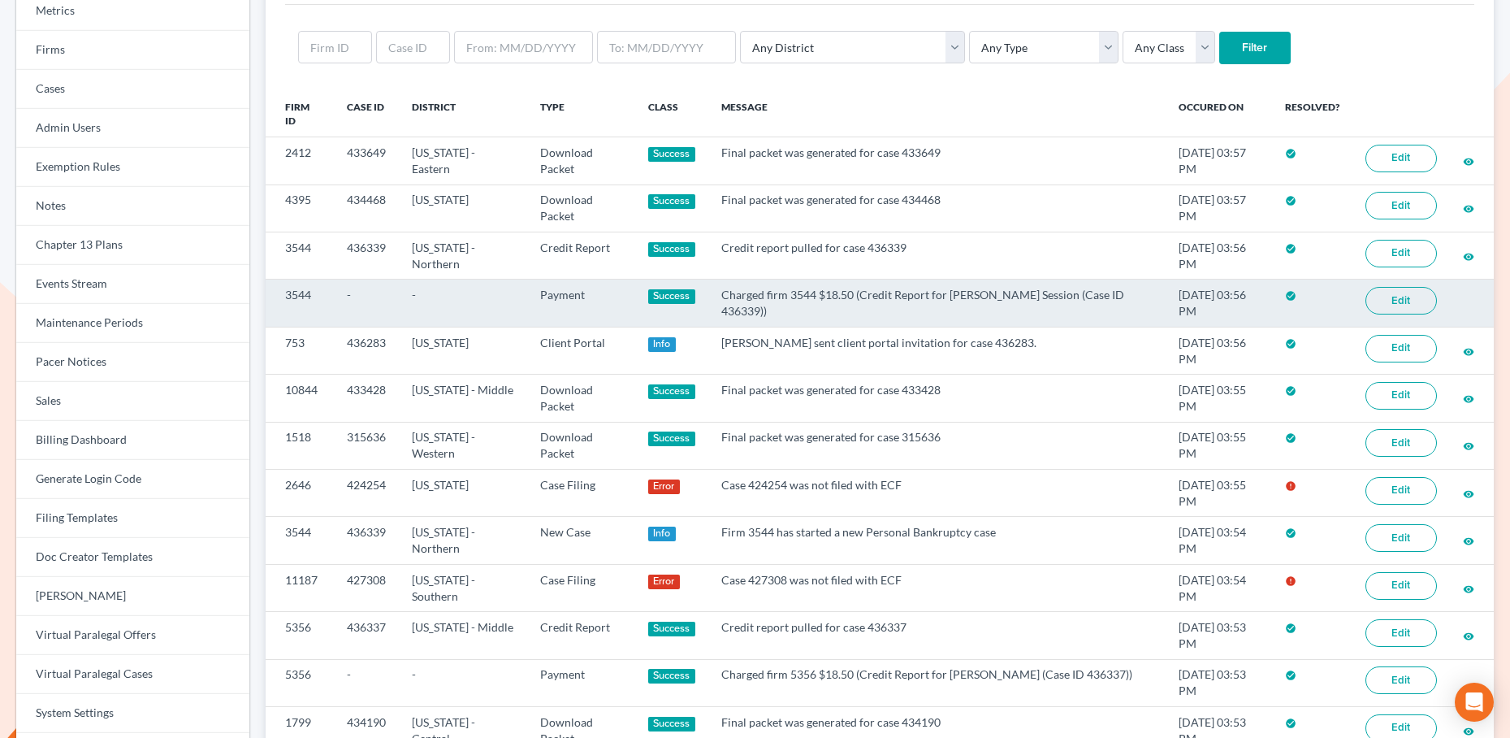
scroll to position [262, 0]
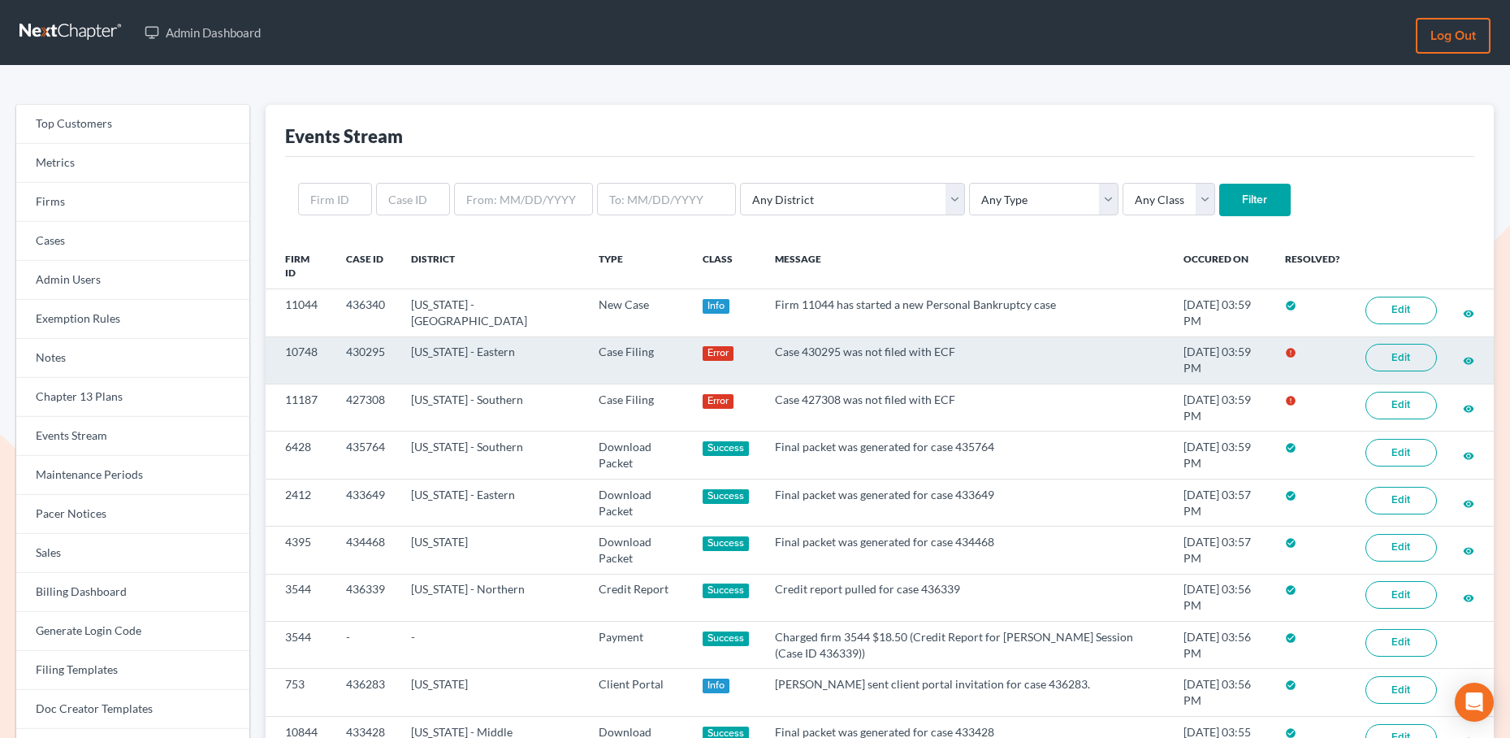
click at [1396, 358] on link "Edit" at bounding box center [1401, 358] width 71 height 28
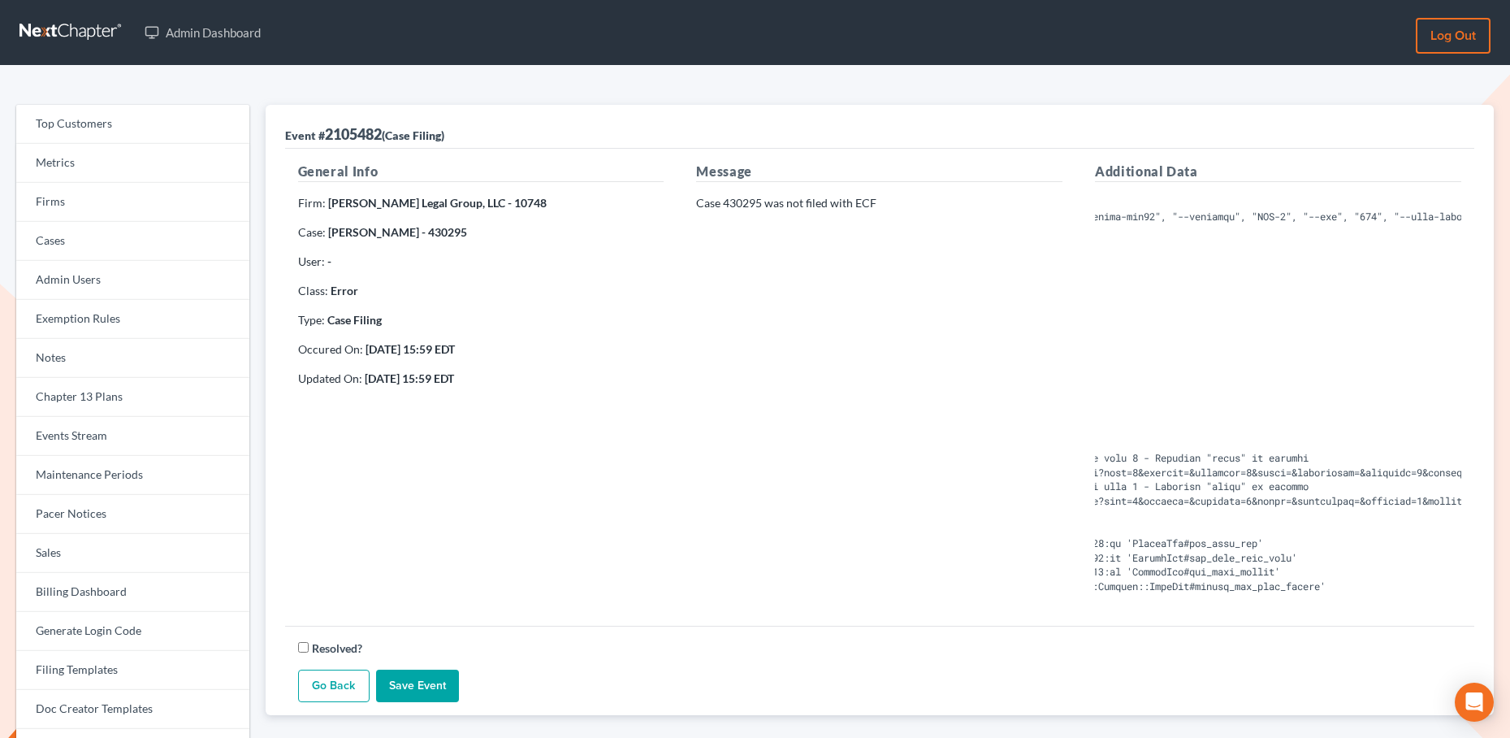
scroll to position [0, 448]
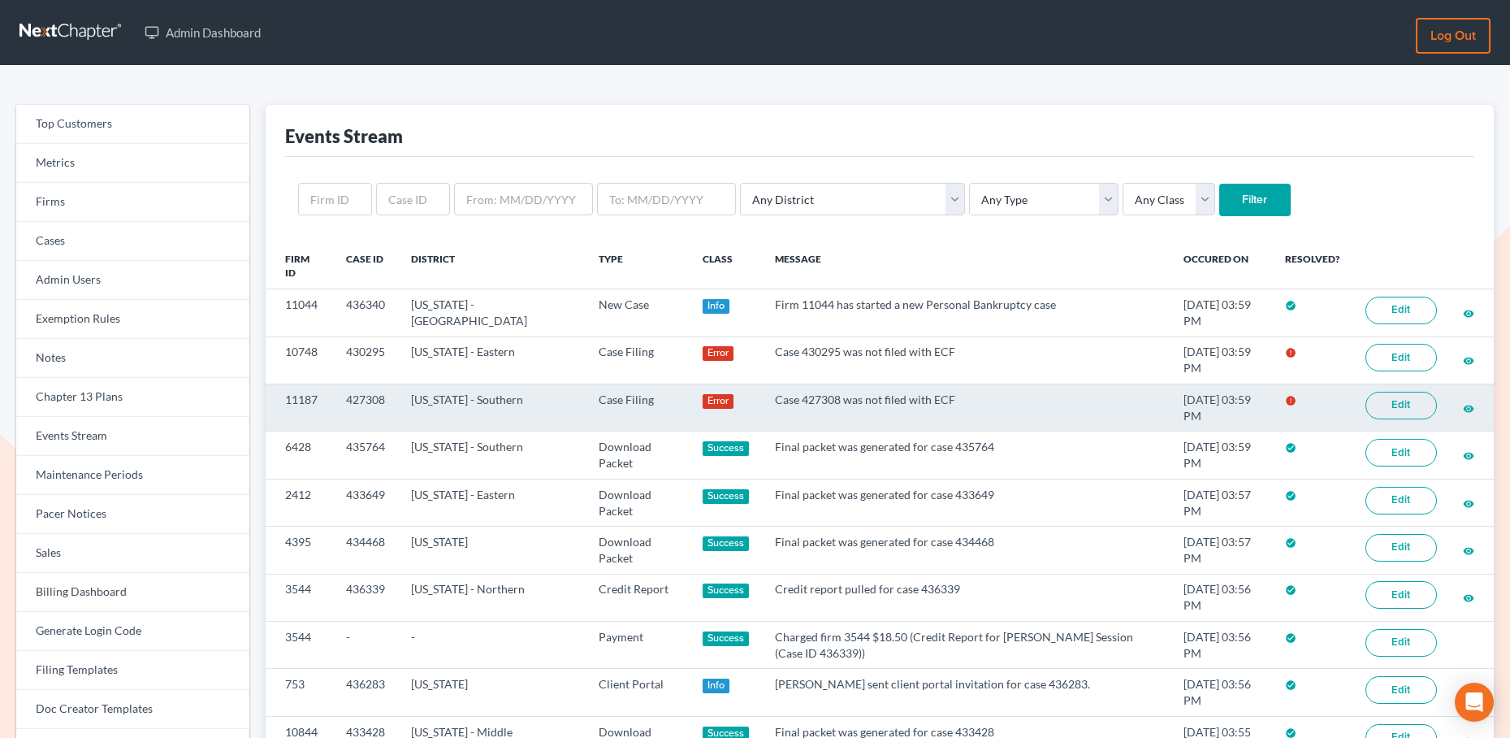
click at [1405, 407] on link "Edit" at bounding box center [1401, 406] width 71 height 28
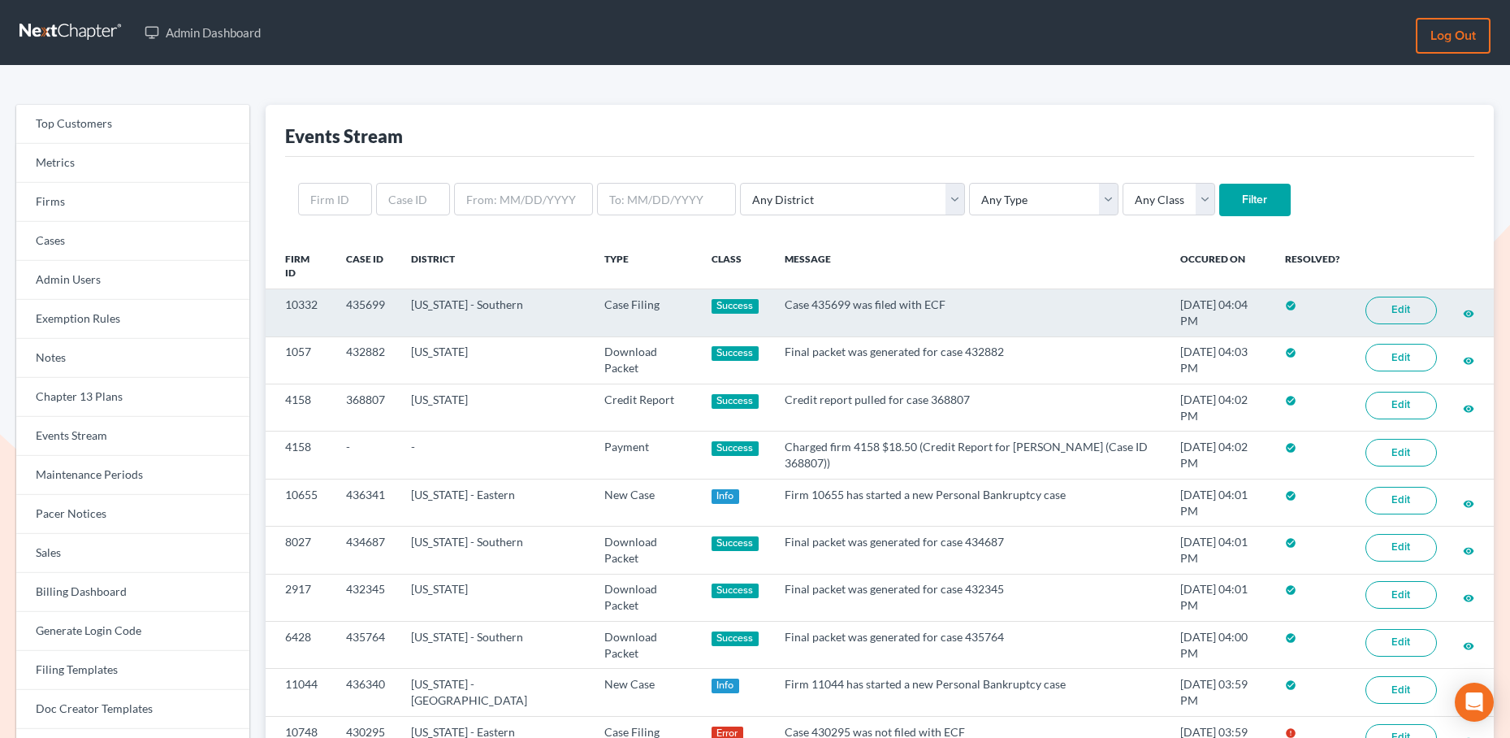
click at [1411, 306] on link "Edit" at bounding box center [1401, 311] width 71 height 28
click at [379, 302] on td "435699" at bounding box center [365, 312] width 65 height 47
copy td "435699"
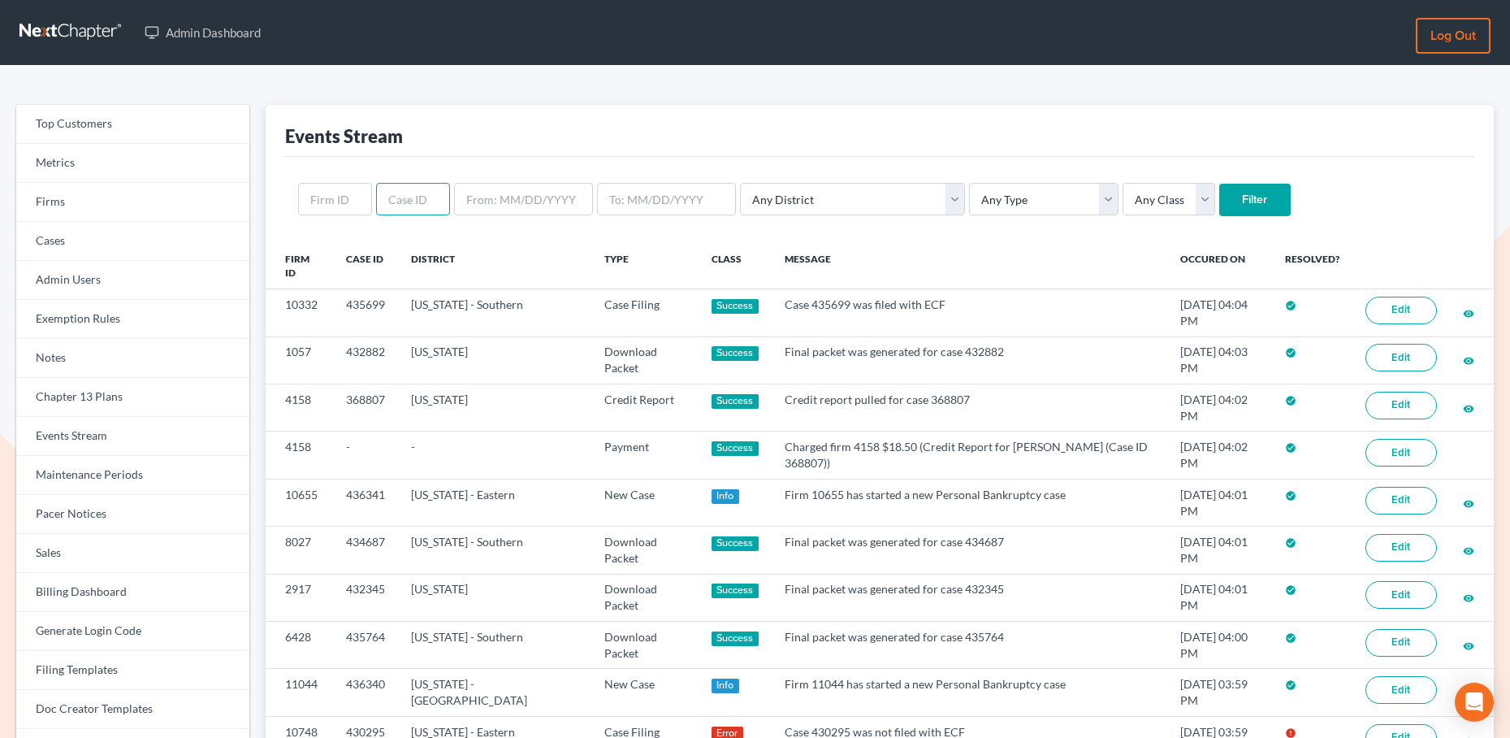
click at [407, 206] on input "text" at bounding box center [413, 199] width 74 height 32
paste input "435699"
type input "435699"
click at [1219, 193] on input "Filter" at bounding box center [1254, 200] width 71 height 32
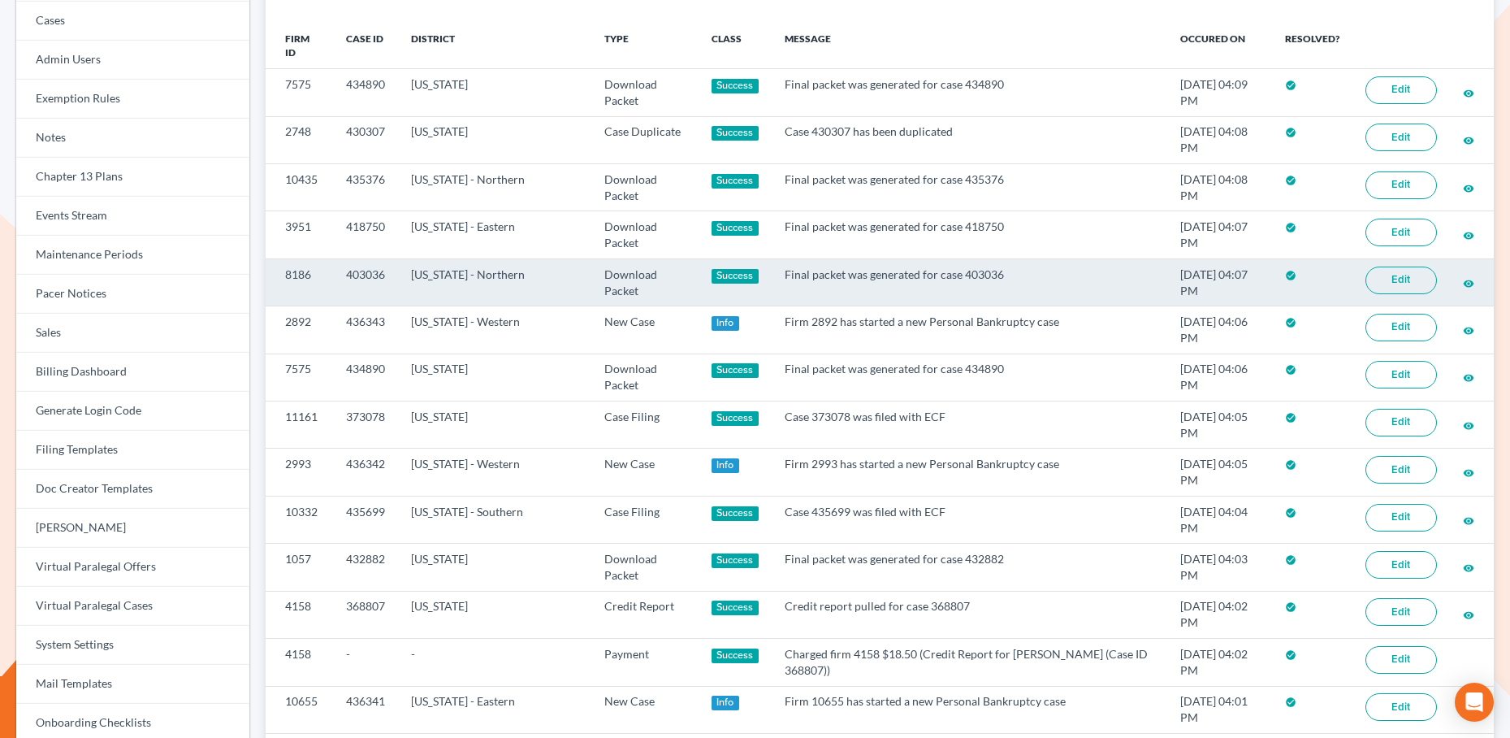
scroll to position [224, 0]
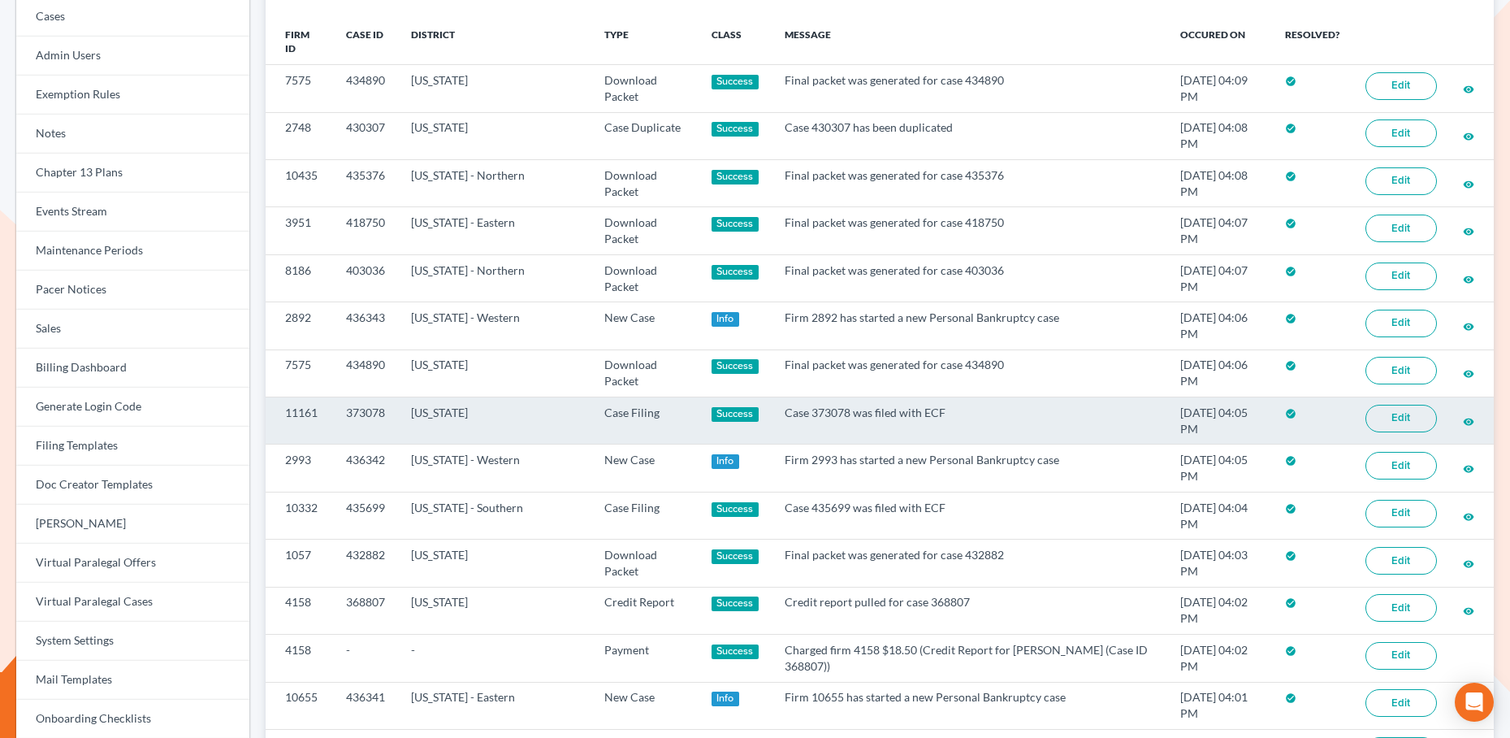
click at [1379, 413] on link "Edit" at bounding box center [1401, 419] width 71 height 28
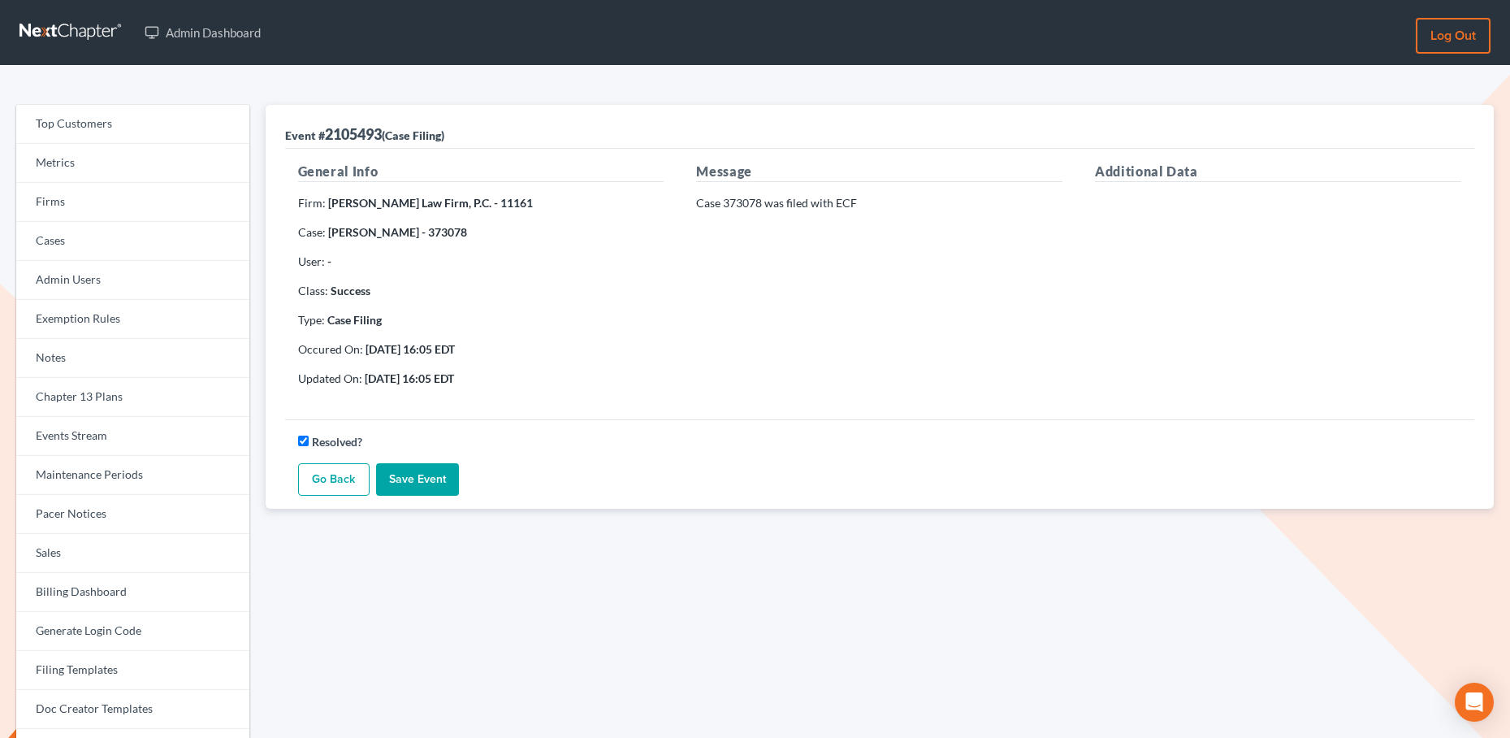
click at [426, 228] on strong "Vicky Dukes - 373078" at bounding box center [397, 232] width 139 height 14
copy strong "373078"
click at [93, 443] on link "Events Stream" at bounding box center [132, 436] width 233 height 39
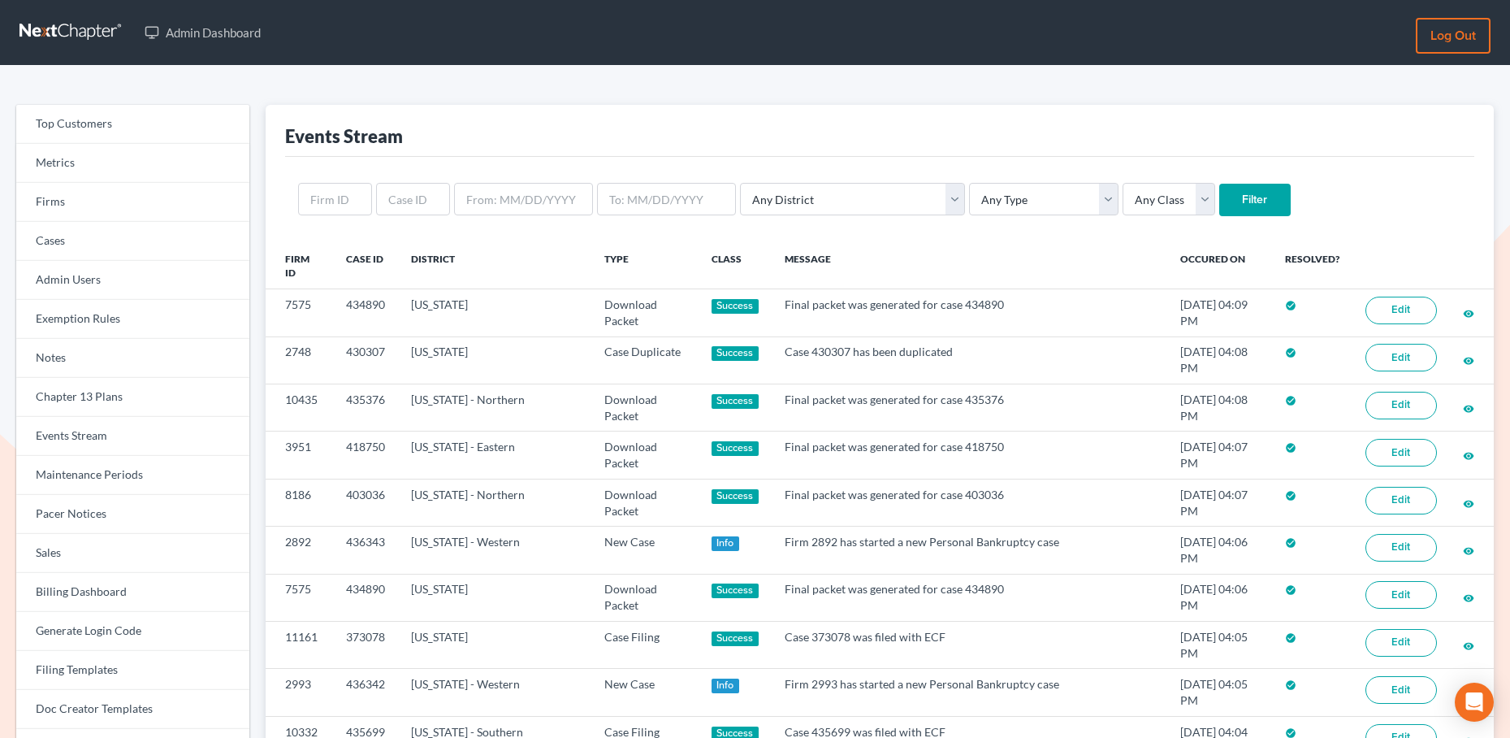
click at [409, 216] on form "Any District [US_STATE] - [GEOGRAPHIC_DATA] [US_STATE] - [GEOGRAPHIC_DATA] [US_…" at bounding box center [880, 199] width 1164 height 33
click at [409, 205] on input "text" at bounding box center [413, 199] width 74 height 32
paste input "373078"
type input "373078"
click at [1219, 193] on input "Filter" at bounding box center [1254, 200] width 71 height 32
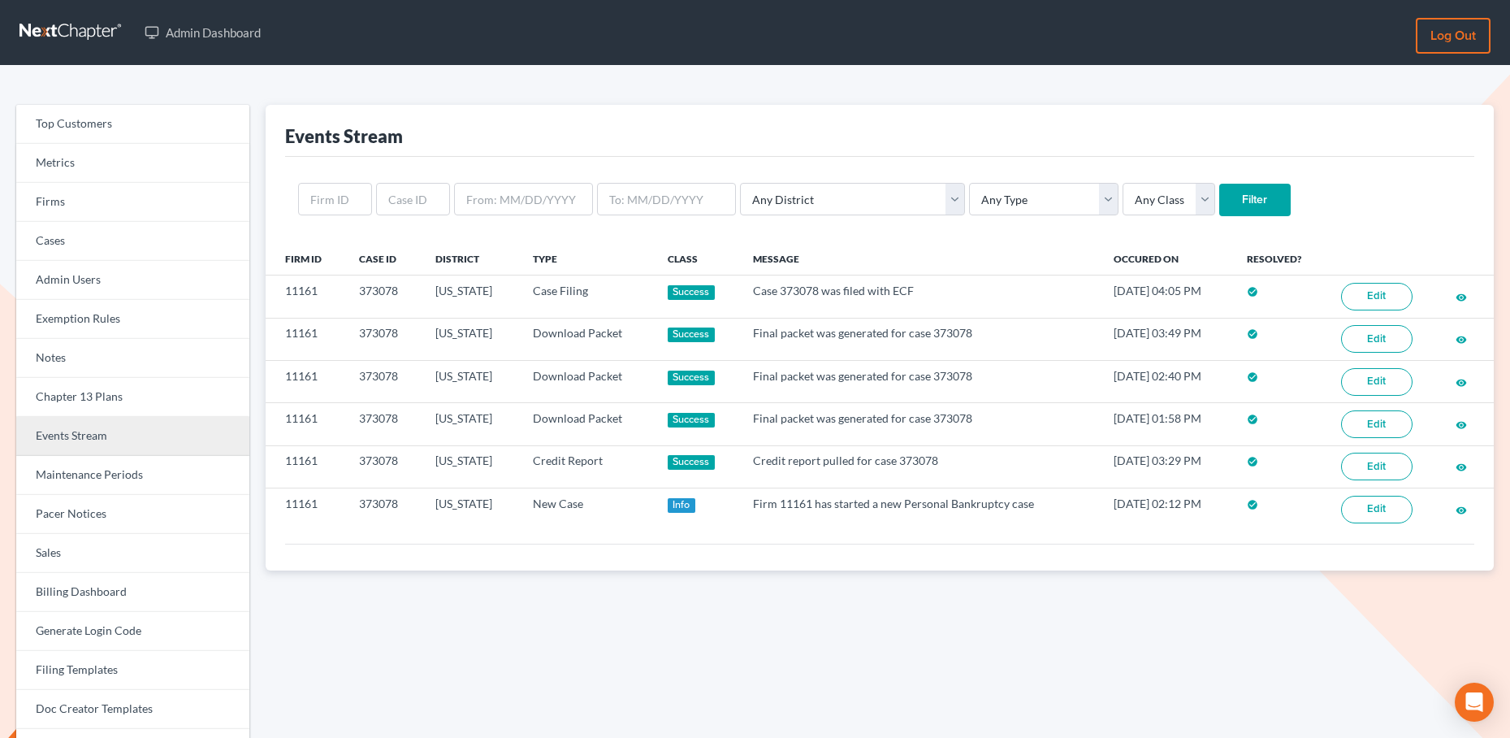
click at [88, 431] on link "Events Stream" at bounding box center [132, 436] width 233 height 39
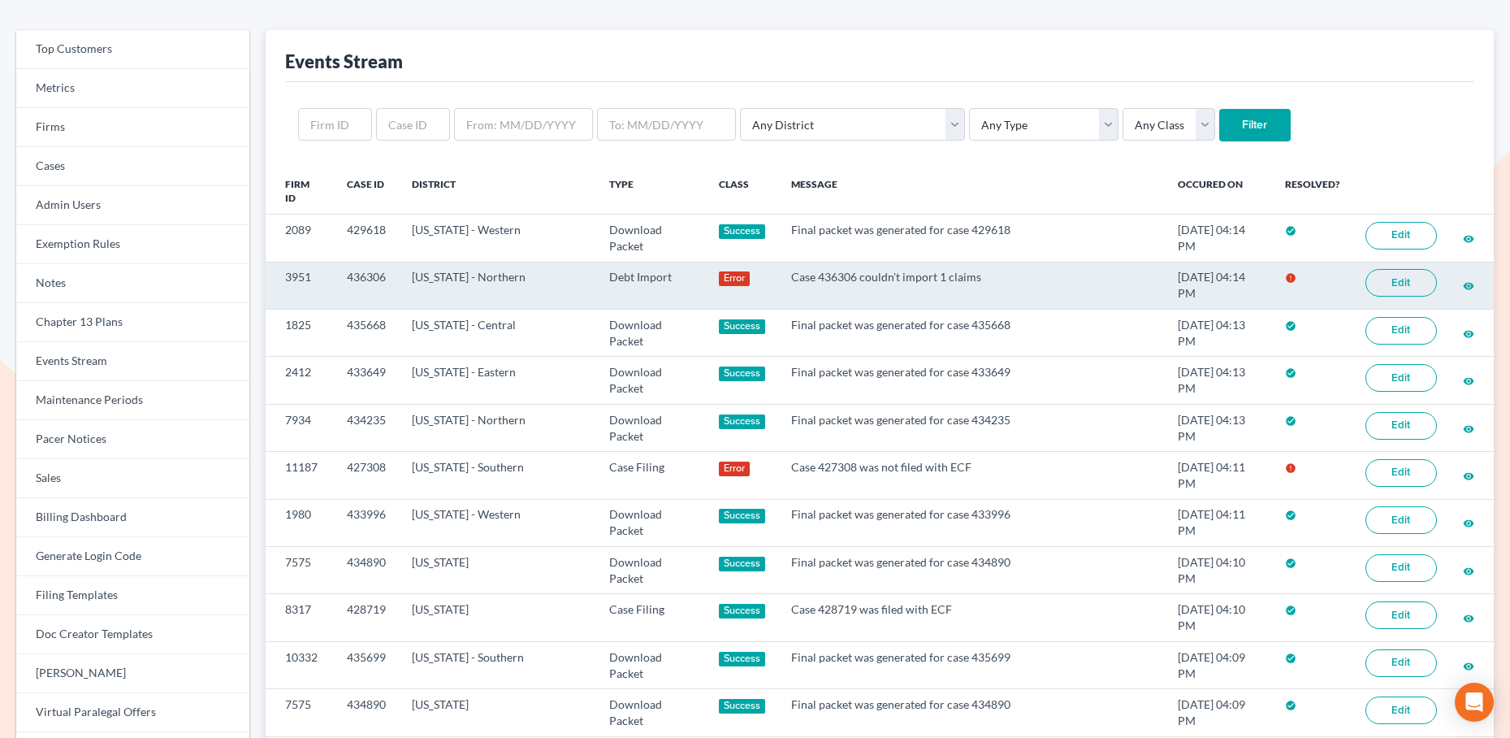
scroll to position [106, 0]
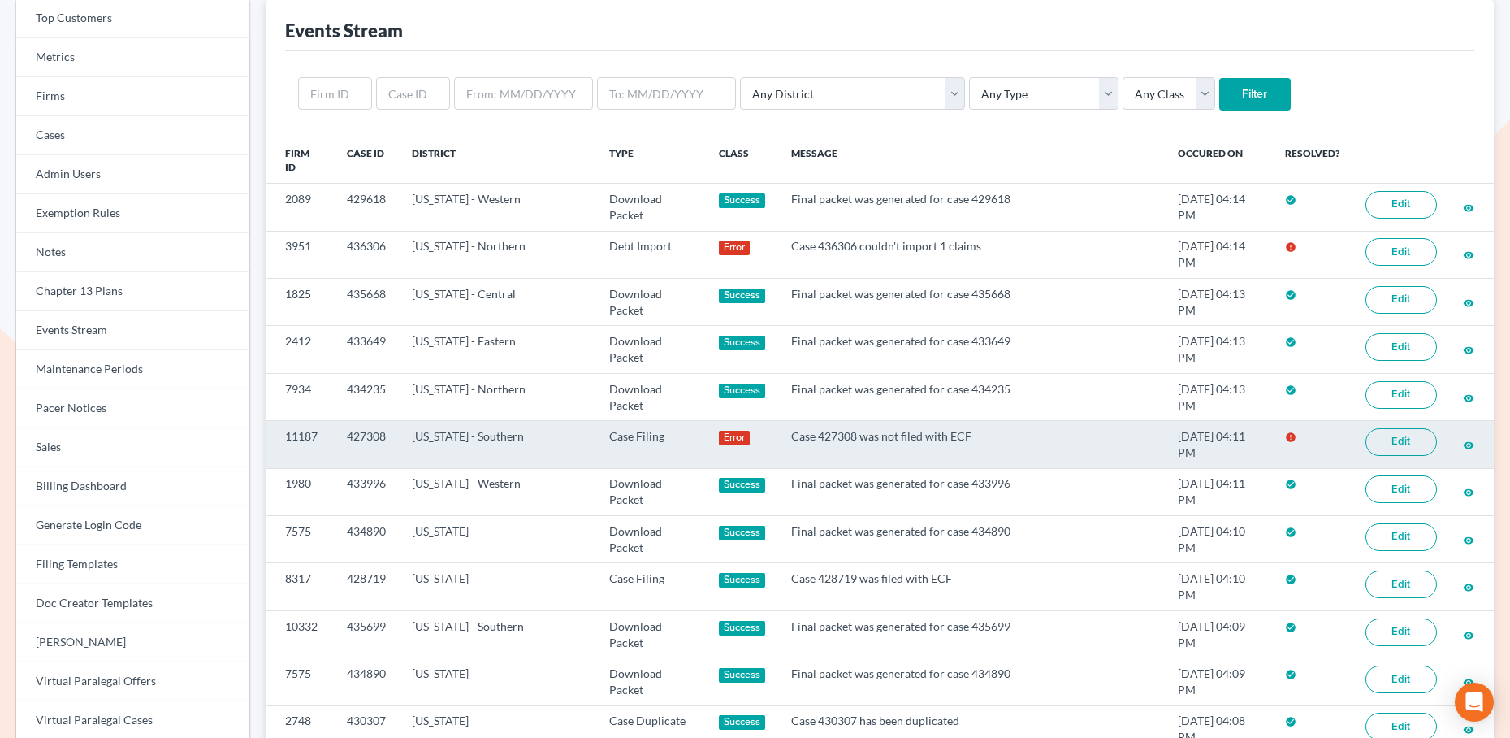
click at [1393, 428] on link "Edit" at bounding box center [1401, 442] width 71 height 28
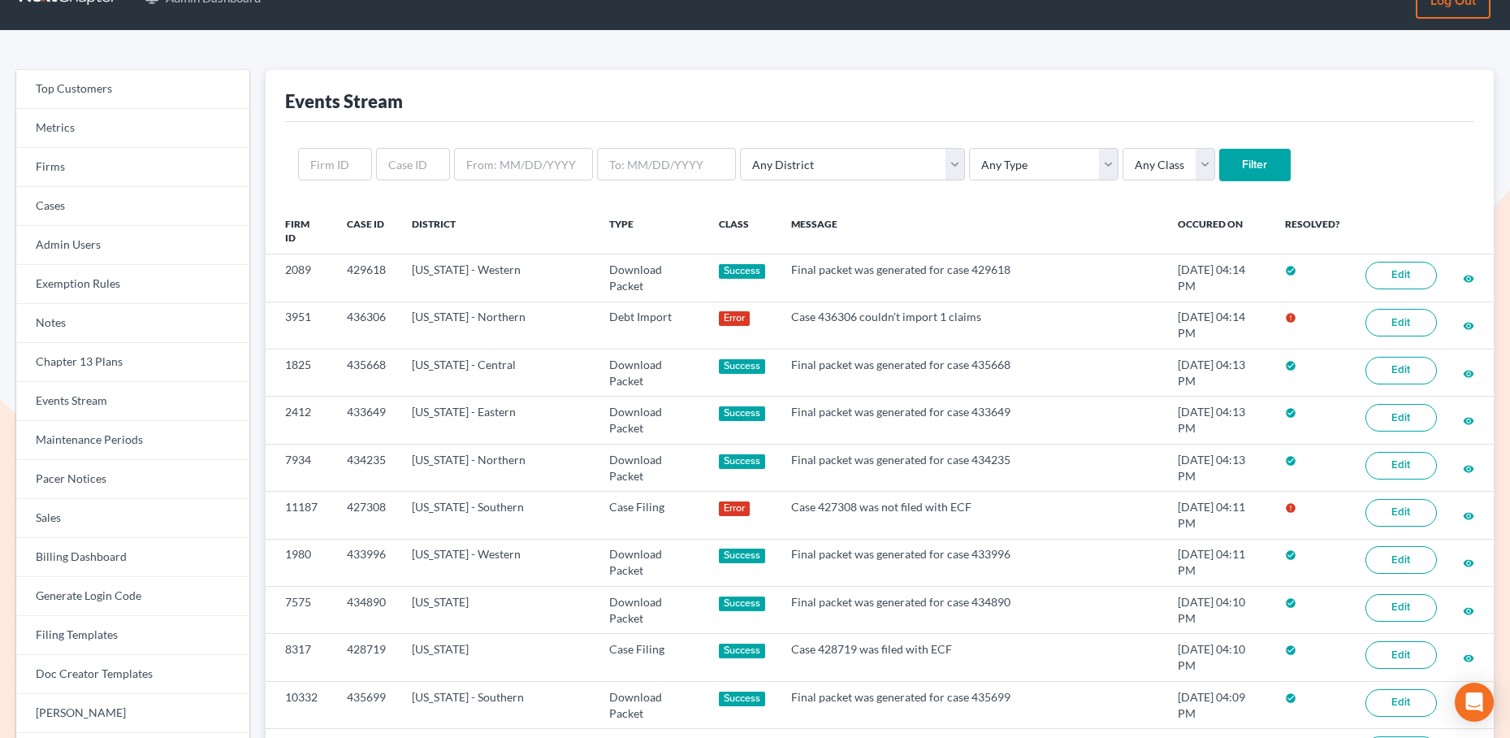
scroll to position [24, 0]
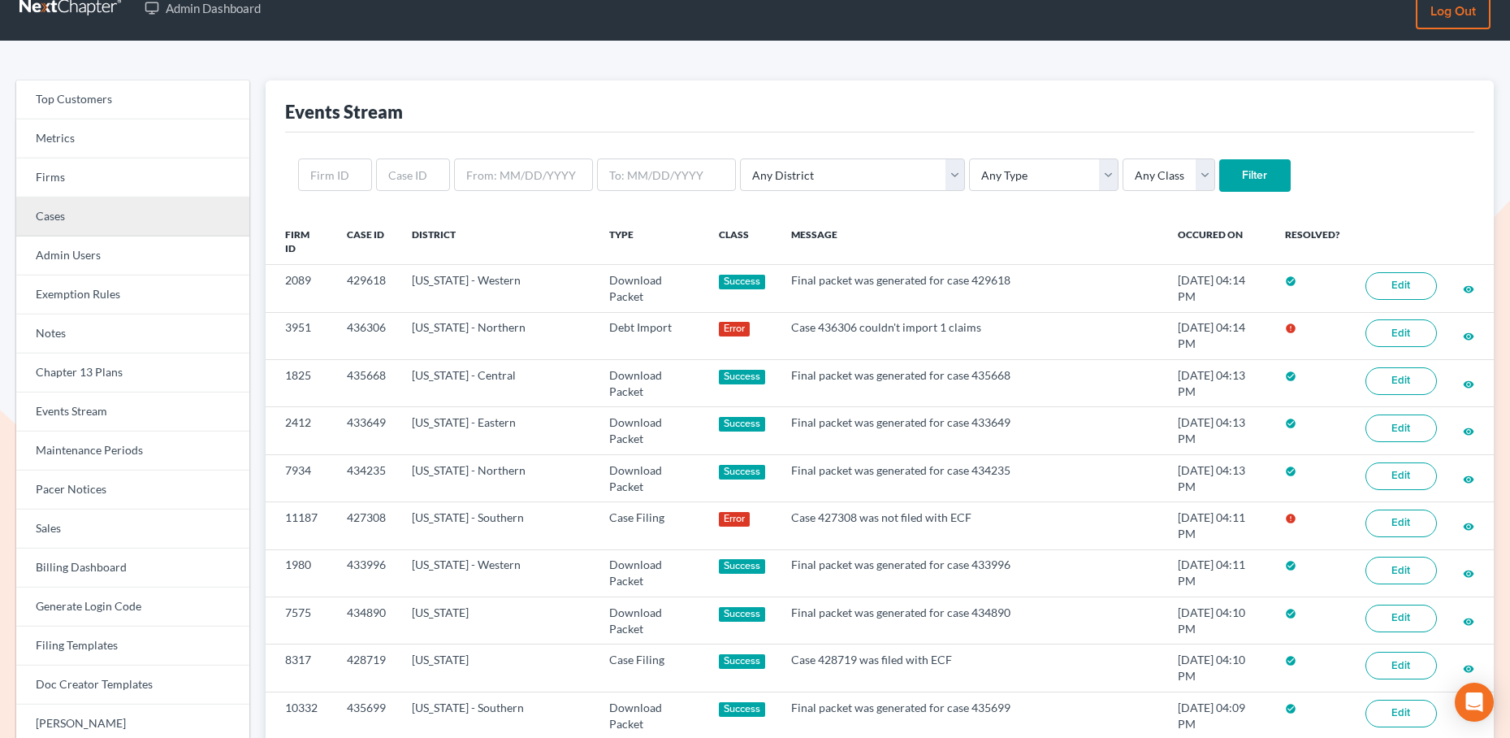
click at [87, 223] on link "Cases" at bounding box center [132, 216] width 233 height 39
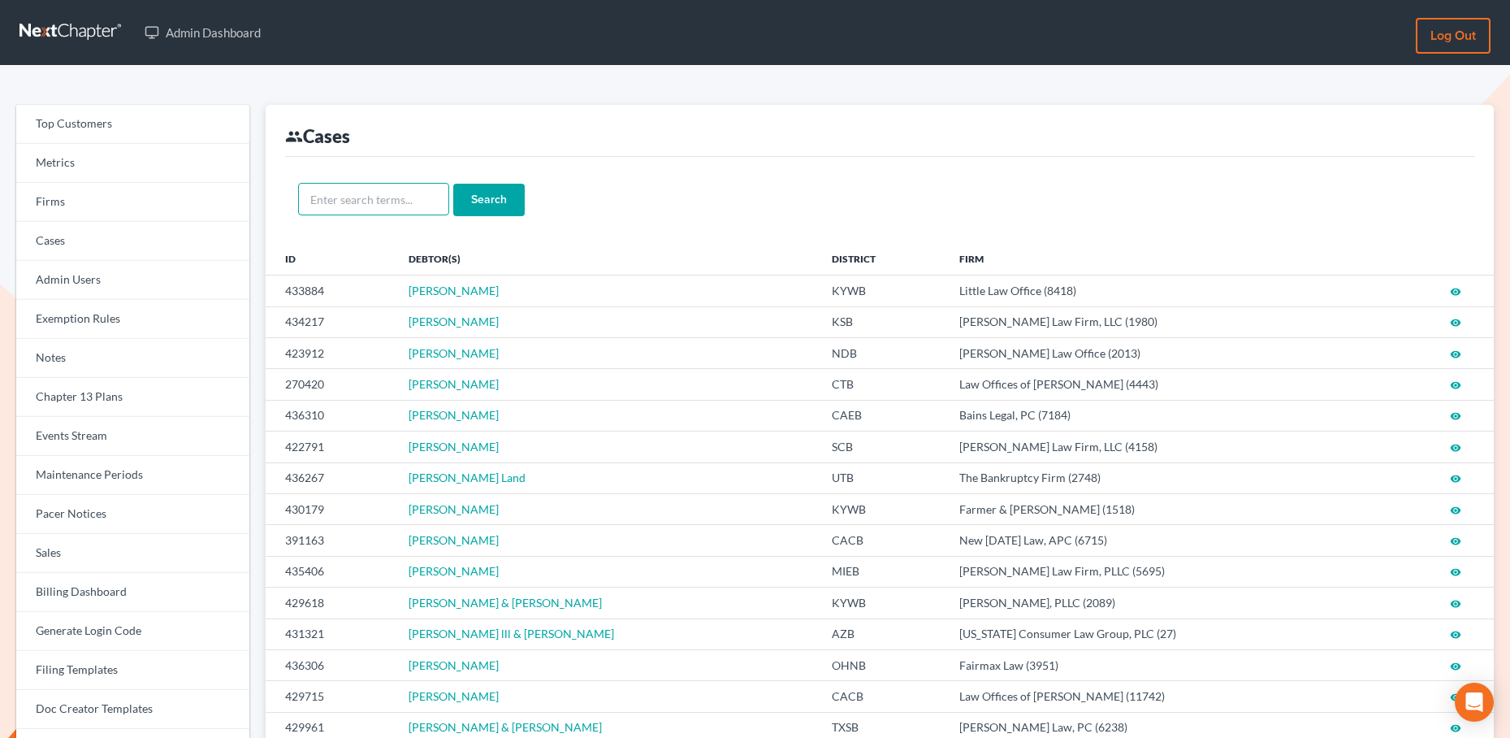
click at [374, 198] on input "text" at bounding box center [373, 199] width 151 height 32
type input "lottie thomas"
click at [453, 184] on input "Search" at bounding box center [488, 200] width 71 height 32
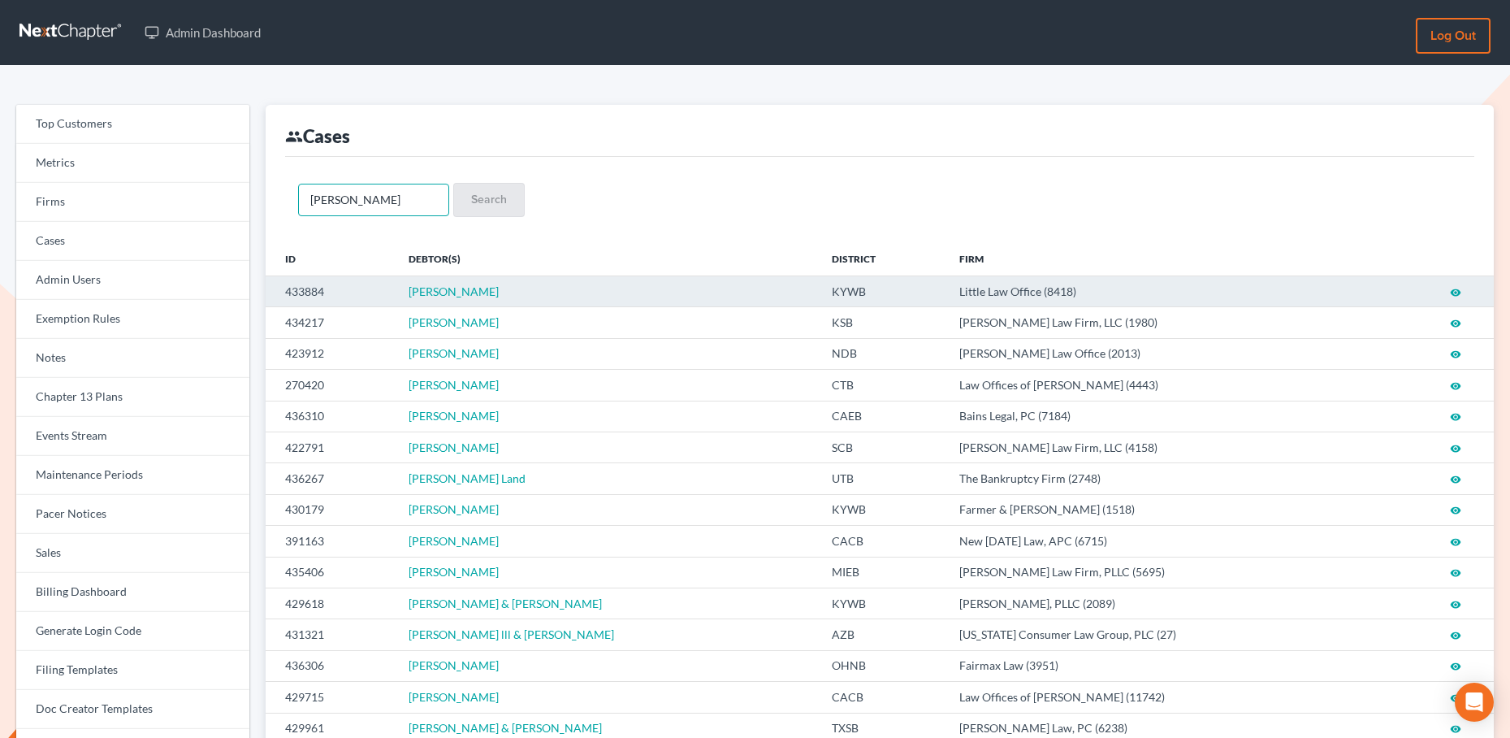
scroll to position [4, 0]
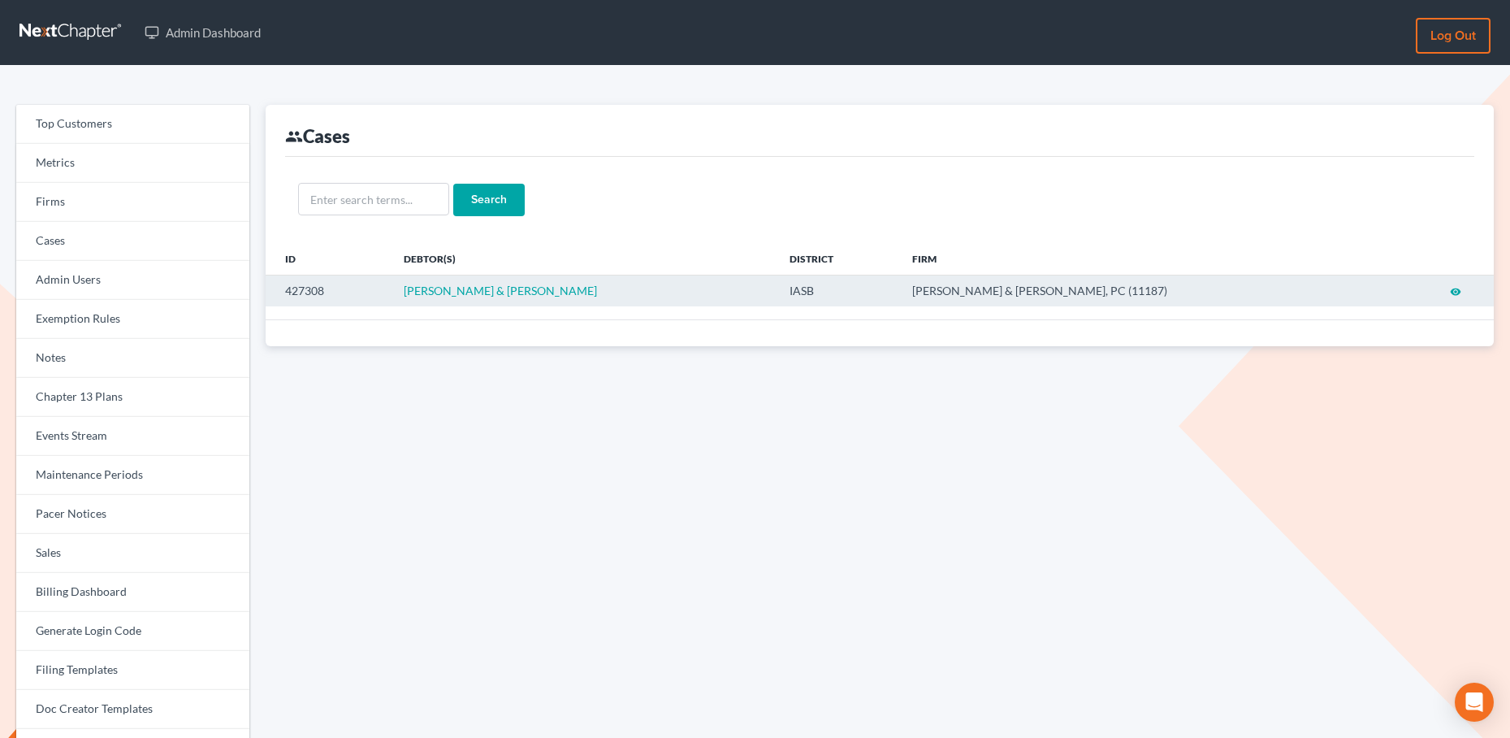
click at [294, 289] on td "427308" at bounding box center [329, 290] width 126 height 31
copy td "427308"
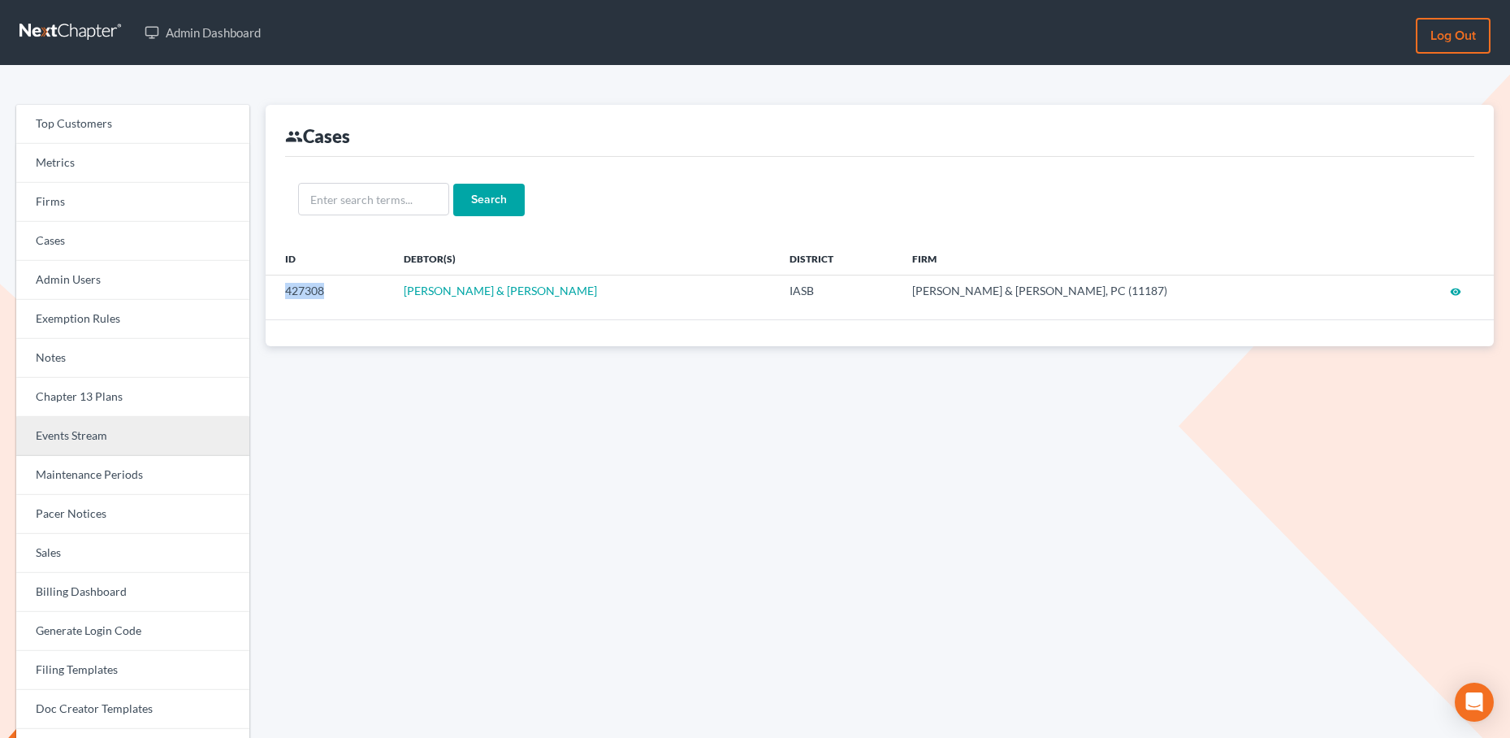
click at [94, 448] on link "Events Stream" at bounding box center [132, 436] width 233 height 39
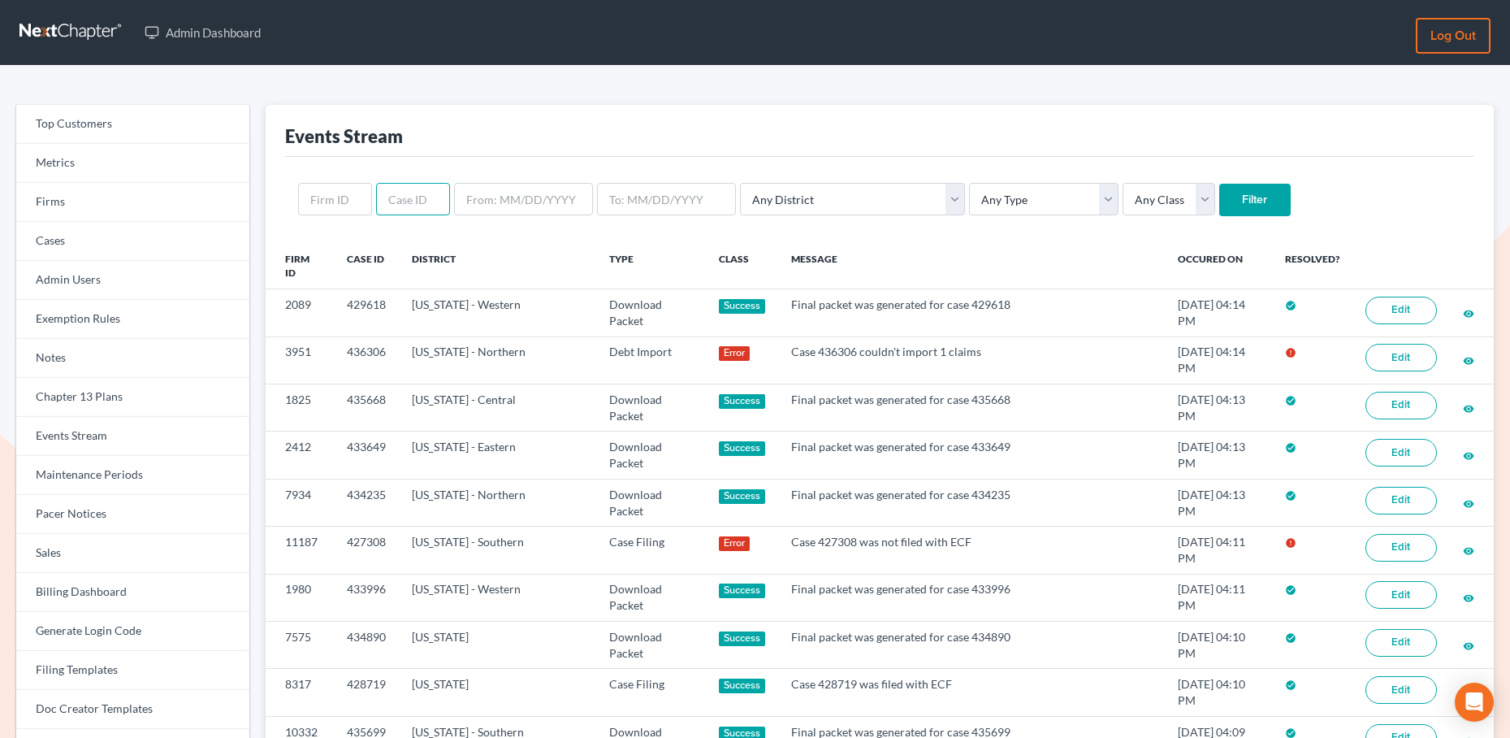
click at [422, 208] on input "text" at bounding box center [413, 199] width 74 height 32
paste input "427308"
type input "427308"
click at [1219, 203] on input "Filter" at bounding box center [1254, 200] width 71 height 32
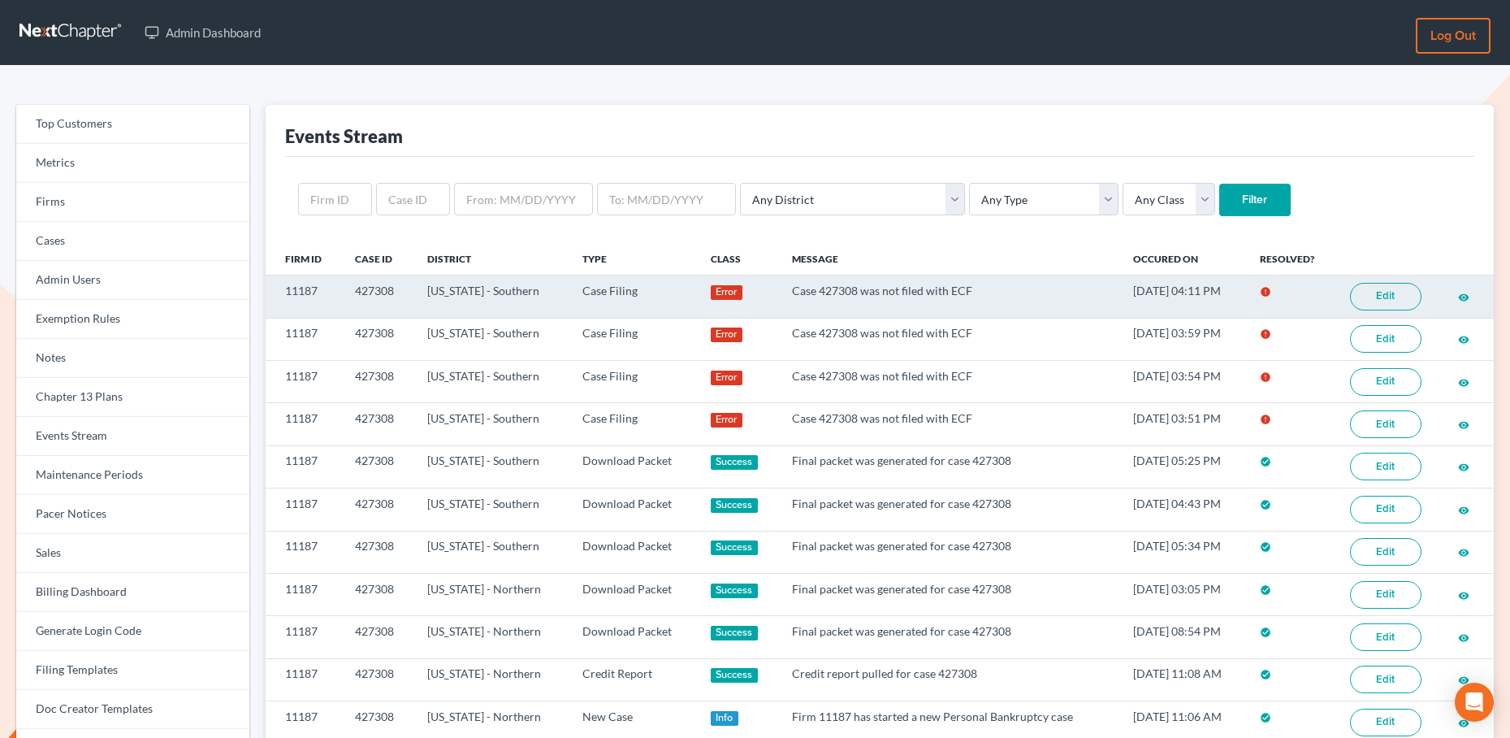
click at [1368, 296] on link "Edit" at bounding box center [1385, 297] width 71 height 28
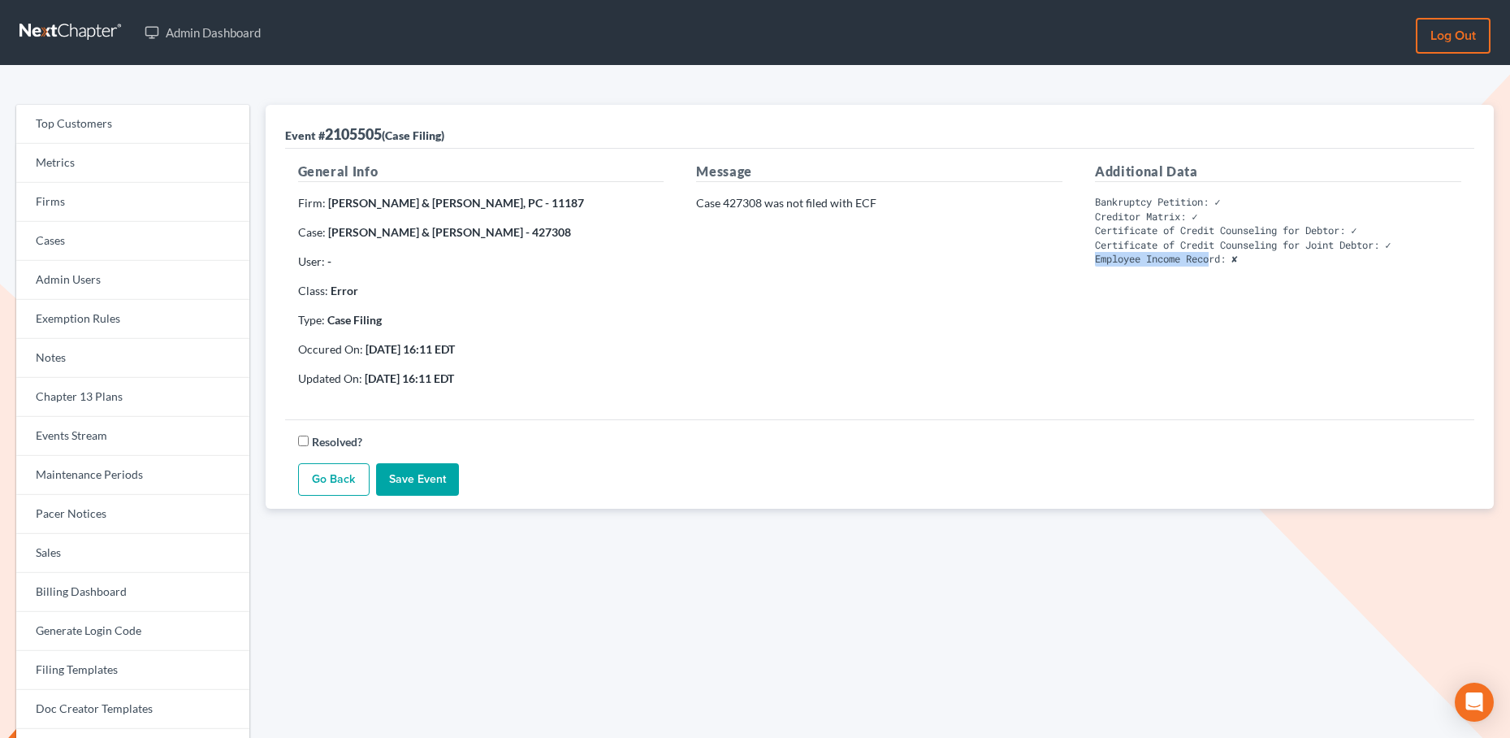
drag, startPoint x: 1215, startPoint y: 263, endPoint x: 1092, endPoint y: 259, distance: 123.6
click at [1092, 259] on div "Additional Data Bankruptcy Petition: ✓ Creditor Matrix: ✓ Certificate of Credit…" at bounding box center [1278, 281] width 399 height 238
click at [1133, 260] on pre "Bankruptcy Petition: ✓ Creditor Matrix: ✓ Certificate of Credit Counseling for …" at bounding box center [1278, 230] width 366 height 71
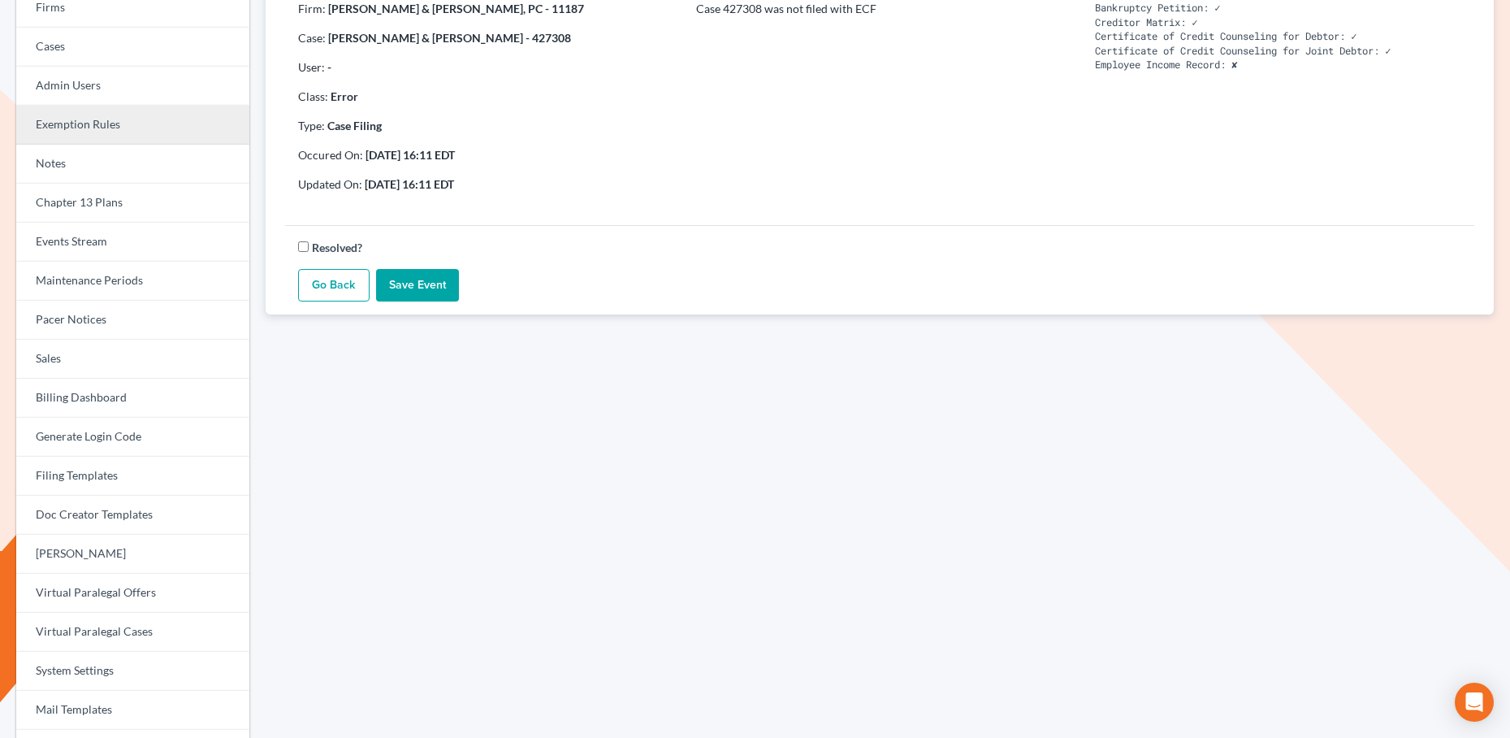
scroll to position [217, 0]
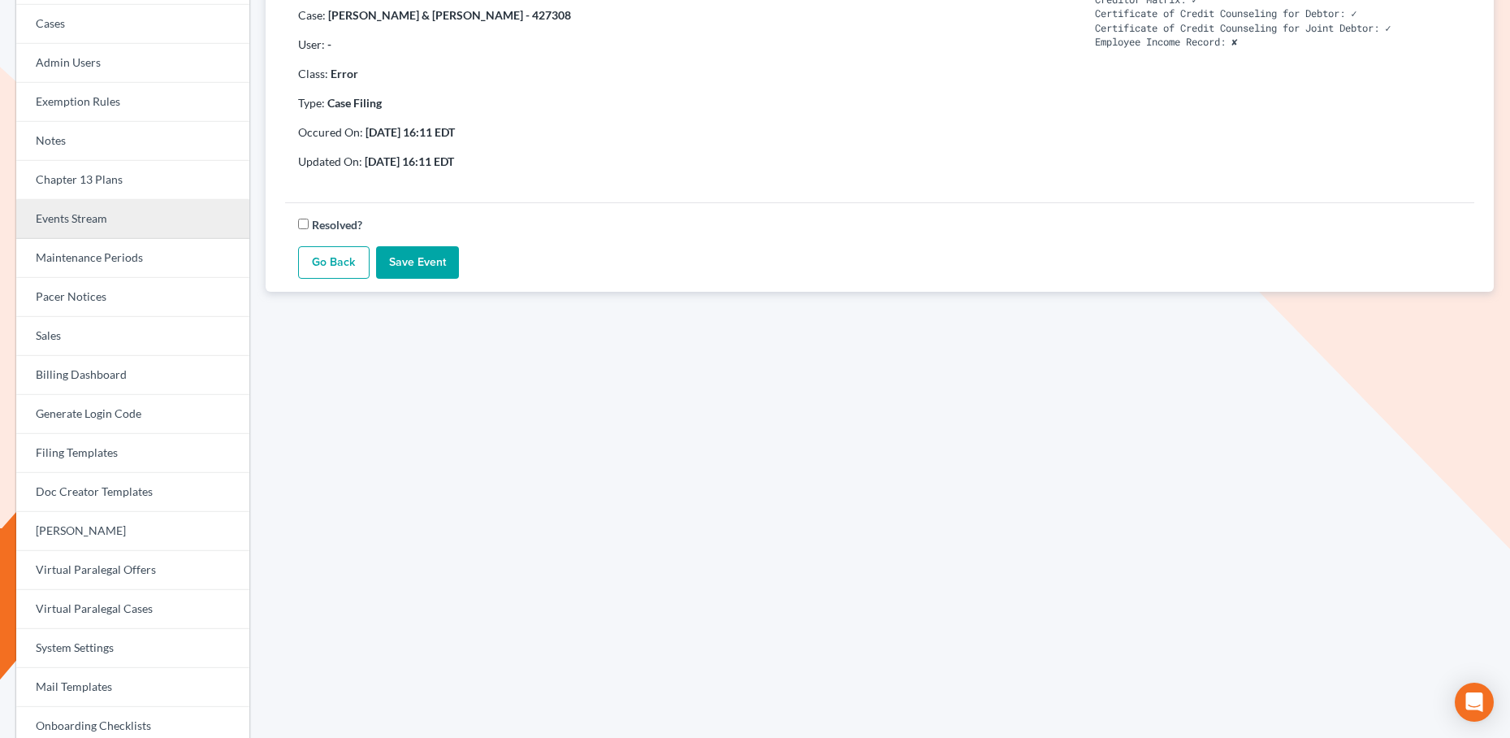
click at [89, 224] on link "Events Stream" at bounding box center [132, 219] width 233 height 39
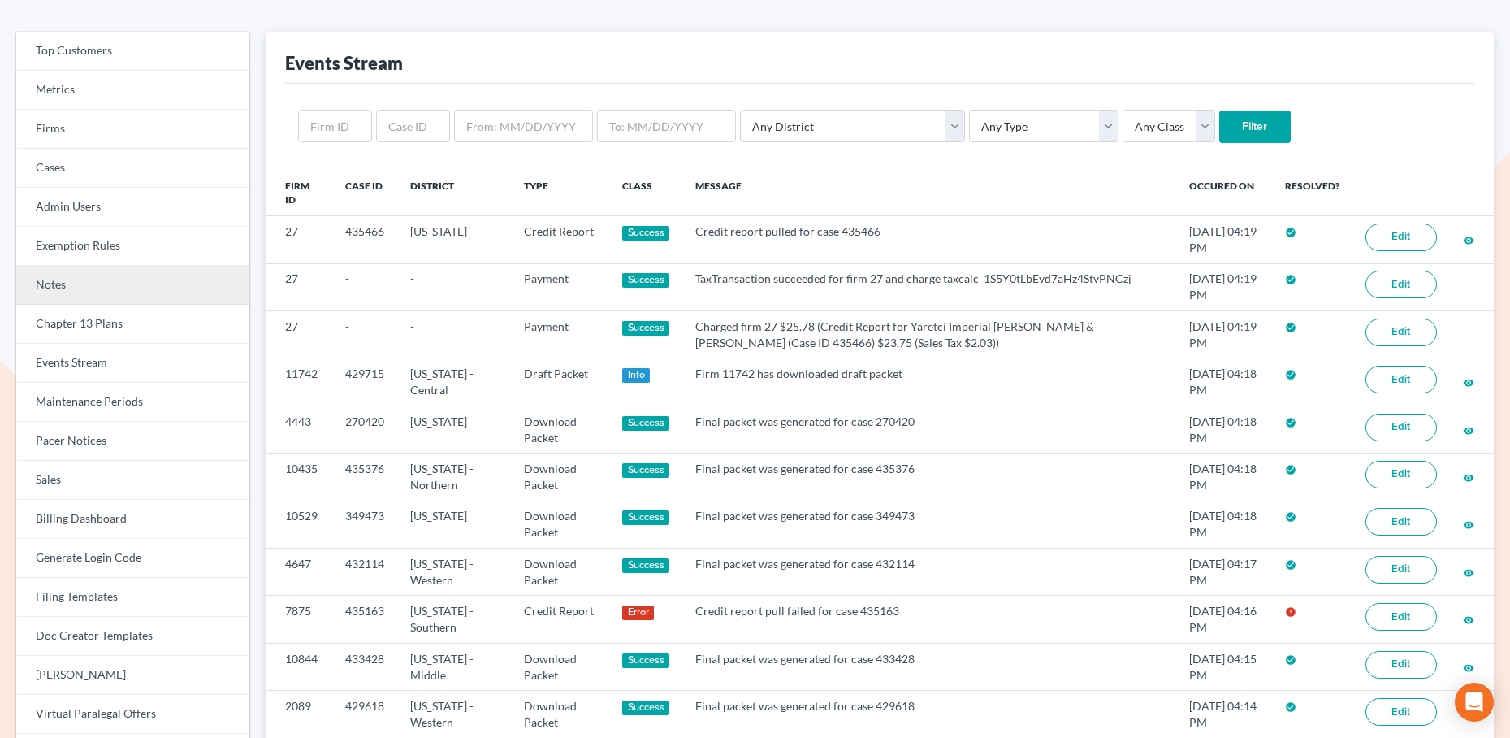
scroll to position [76, 0]
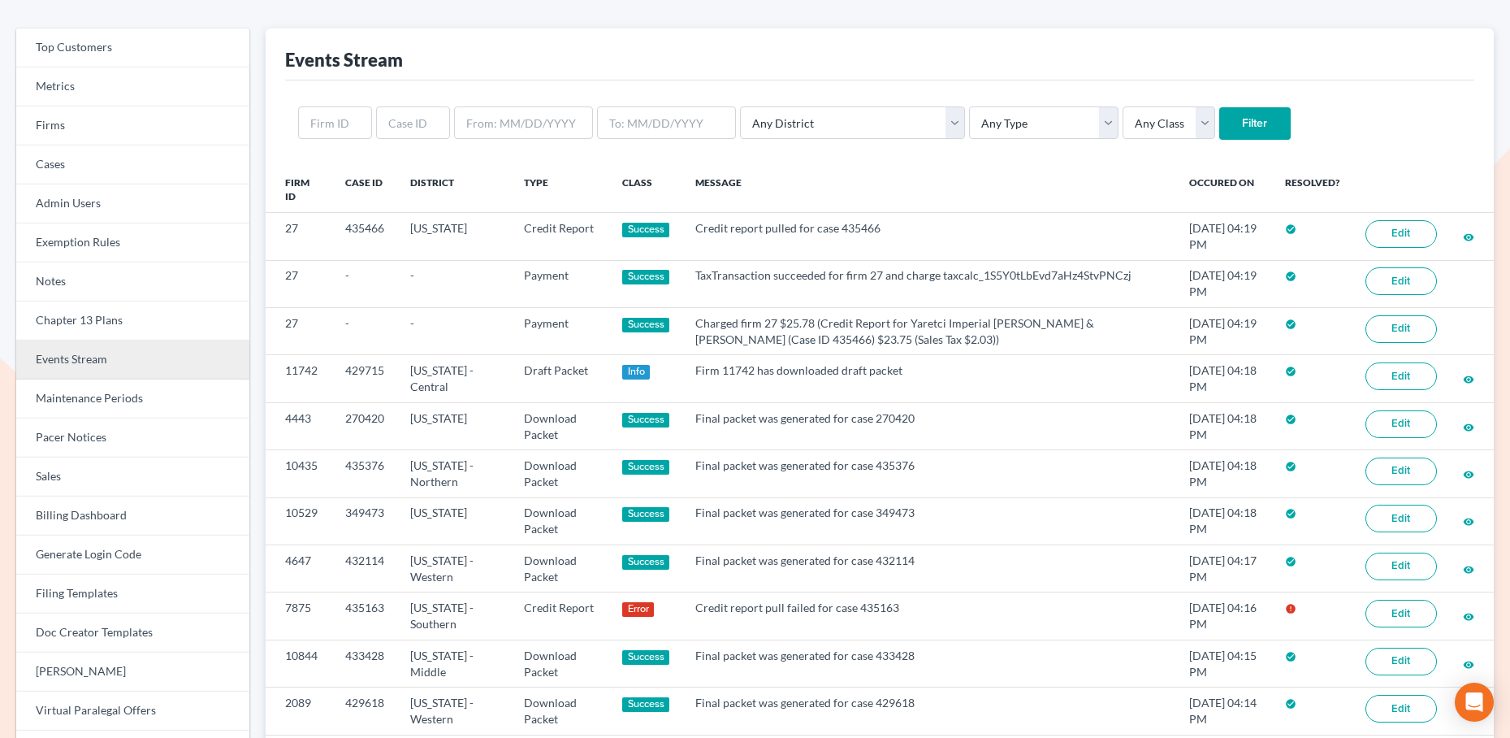
click at [90, 357] on link "Events Stream" at bounding box center [132, 359] width 233 height 39
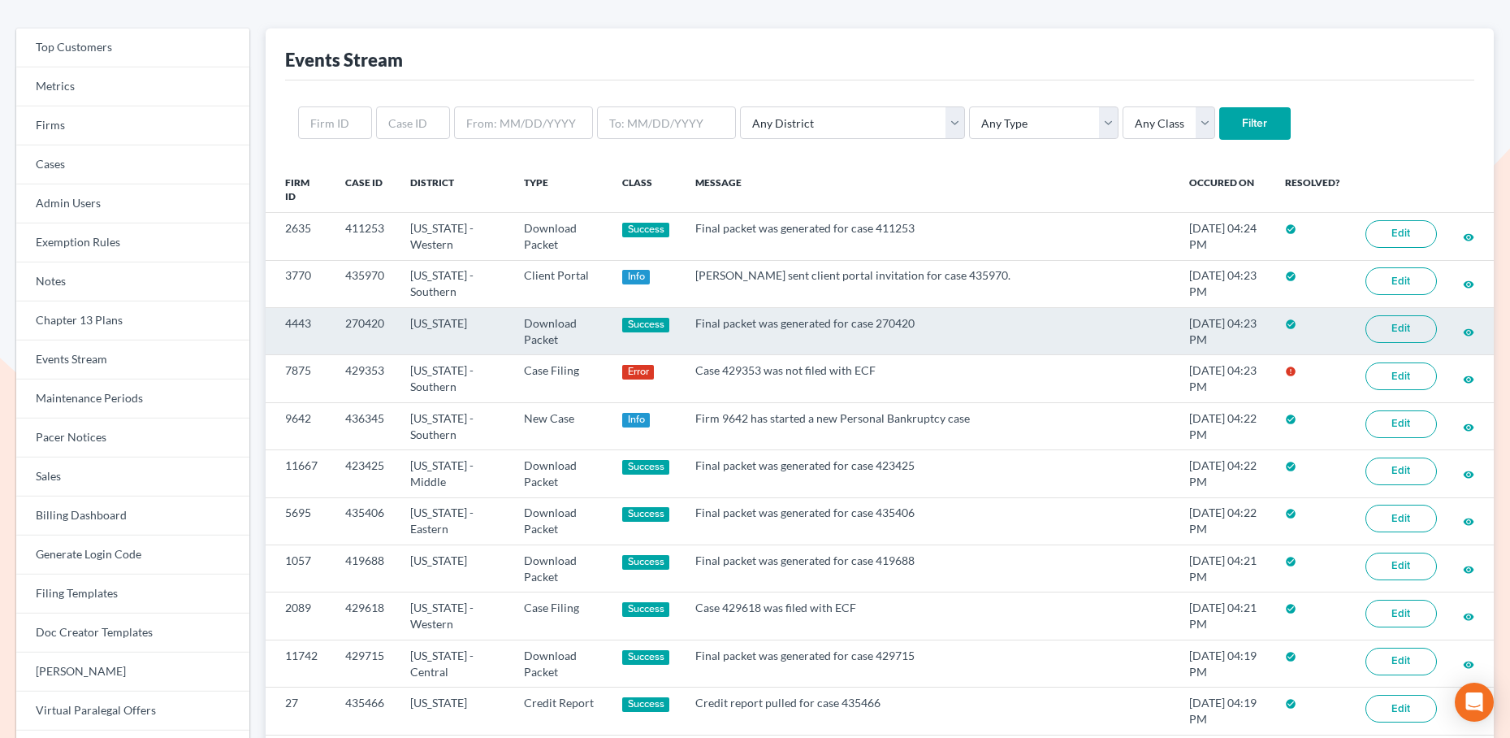
scroll to position [139, 0]
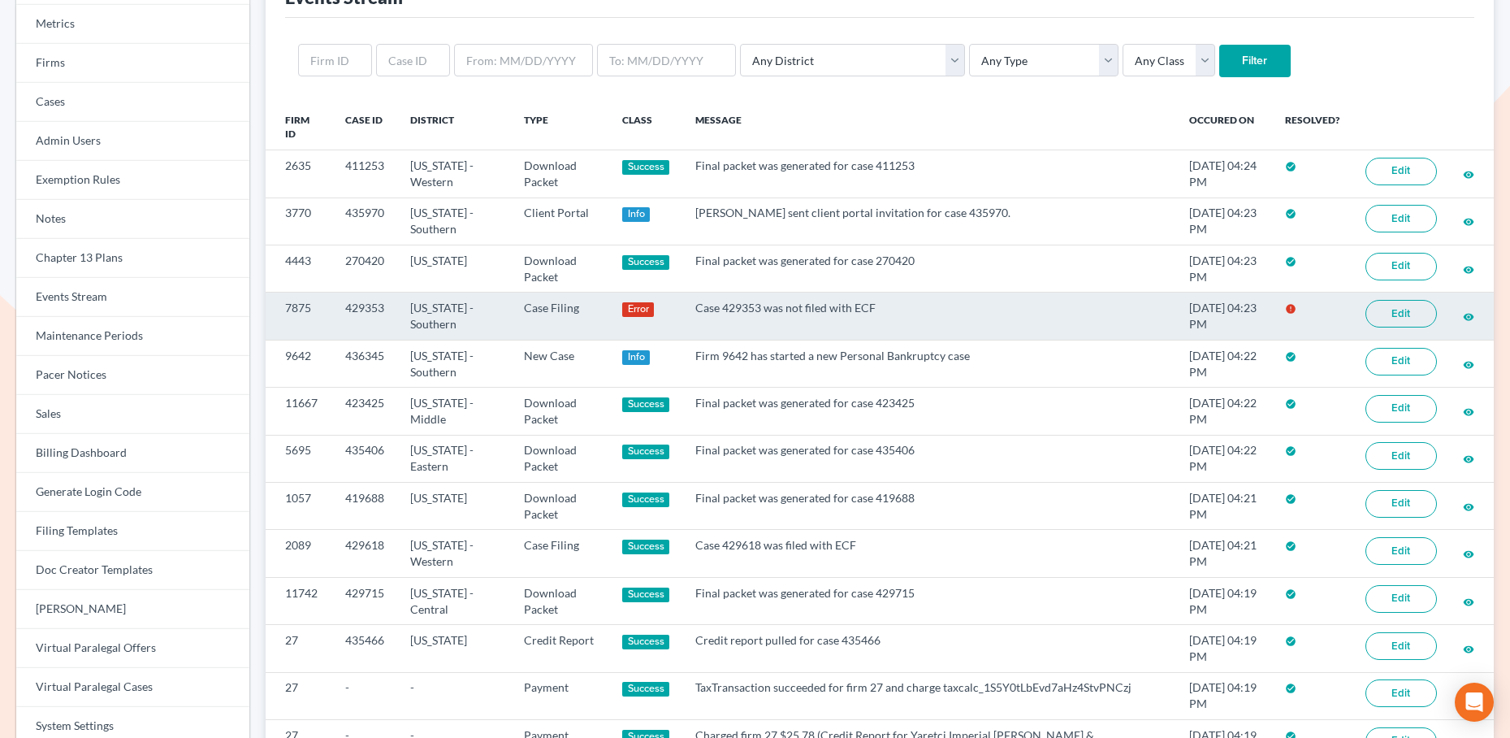
click at [1393, 311] on link "Edit" at bounding box center [1401, 314] width 71 height 28
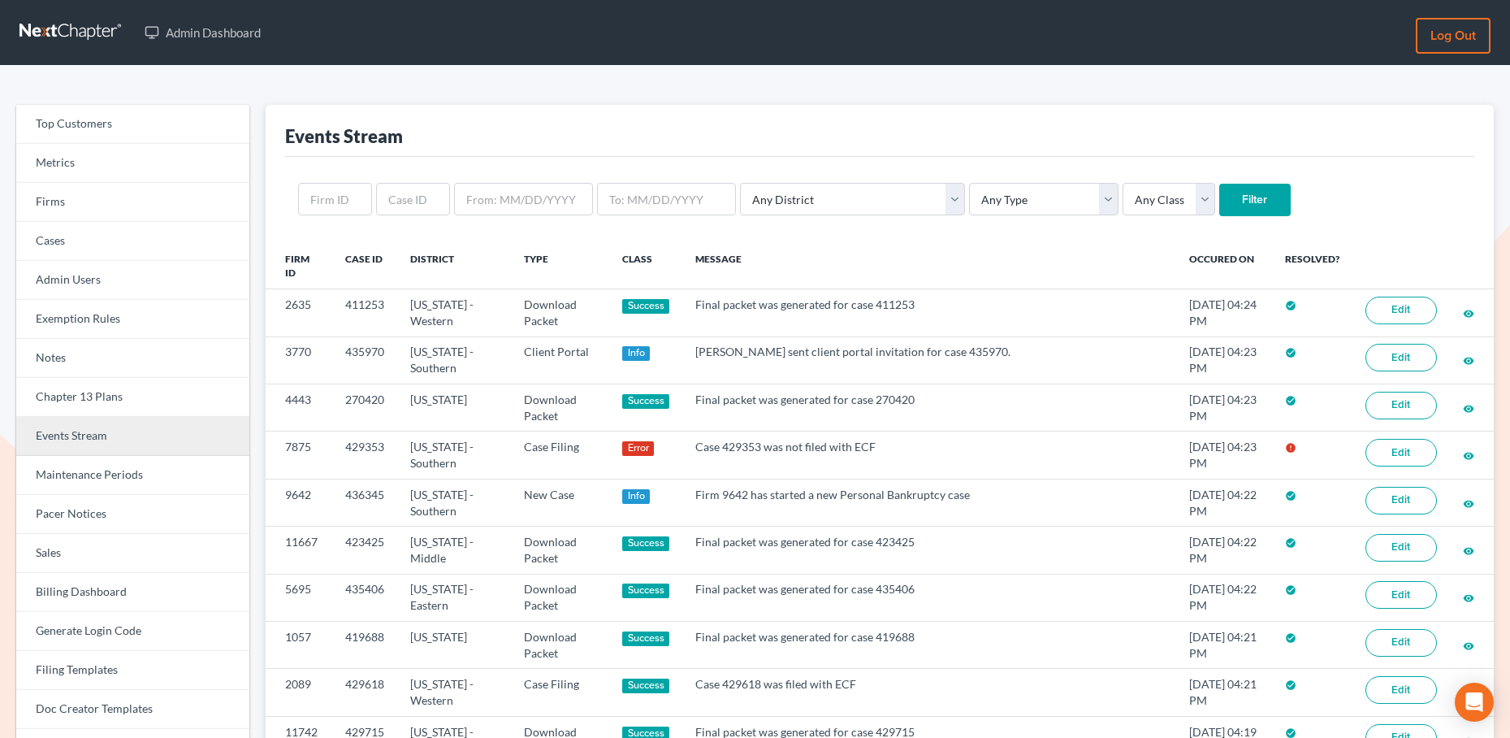
click at [76, 440] on link "Events Stream" at bounding box center [132, 436] width 233 height 39
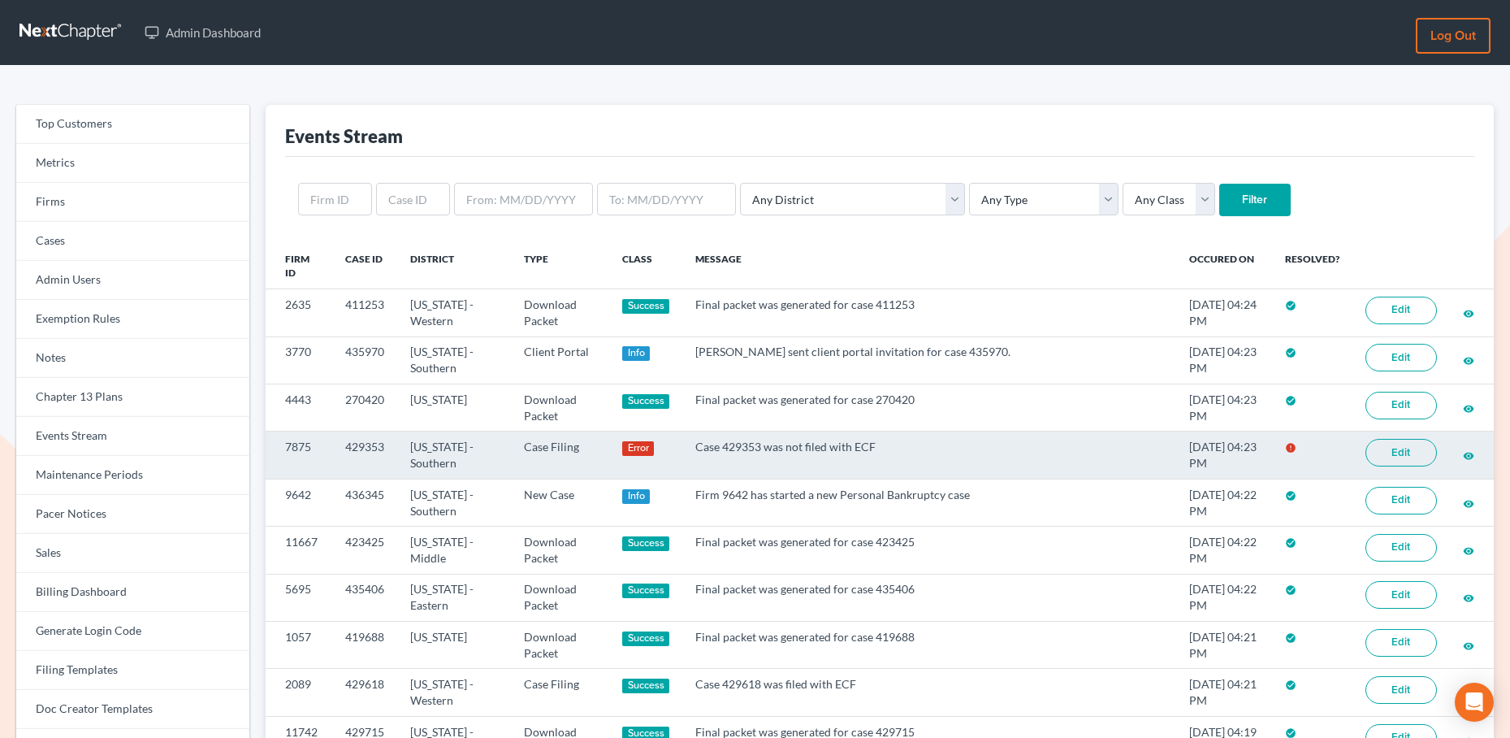
click at [1418, 453] on link "Edit" at bounding box center [1401, 453] width 71 height 28
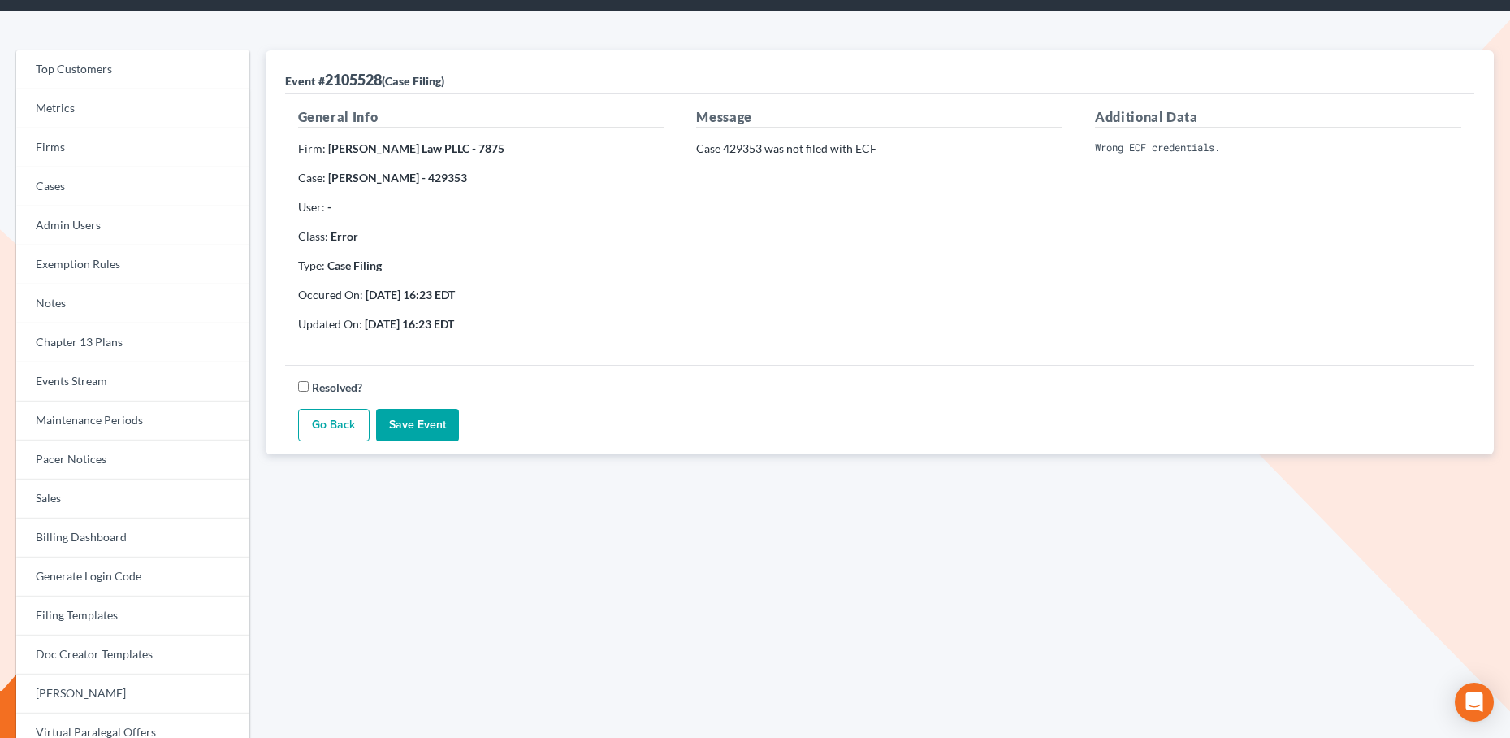
scroll to position [57, 0]
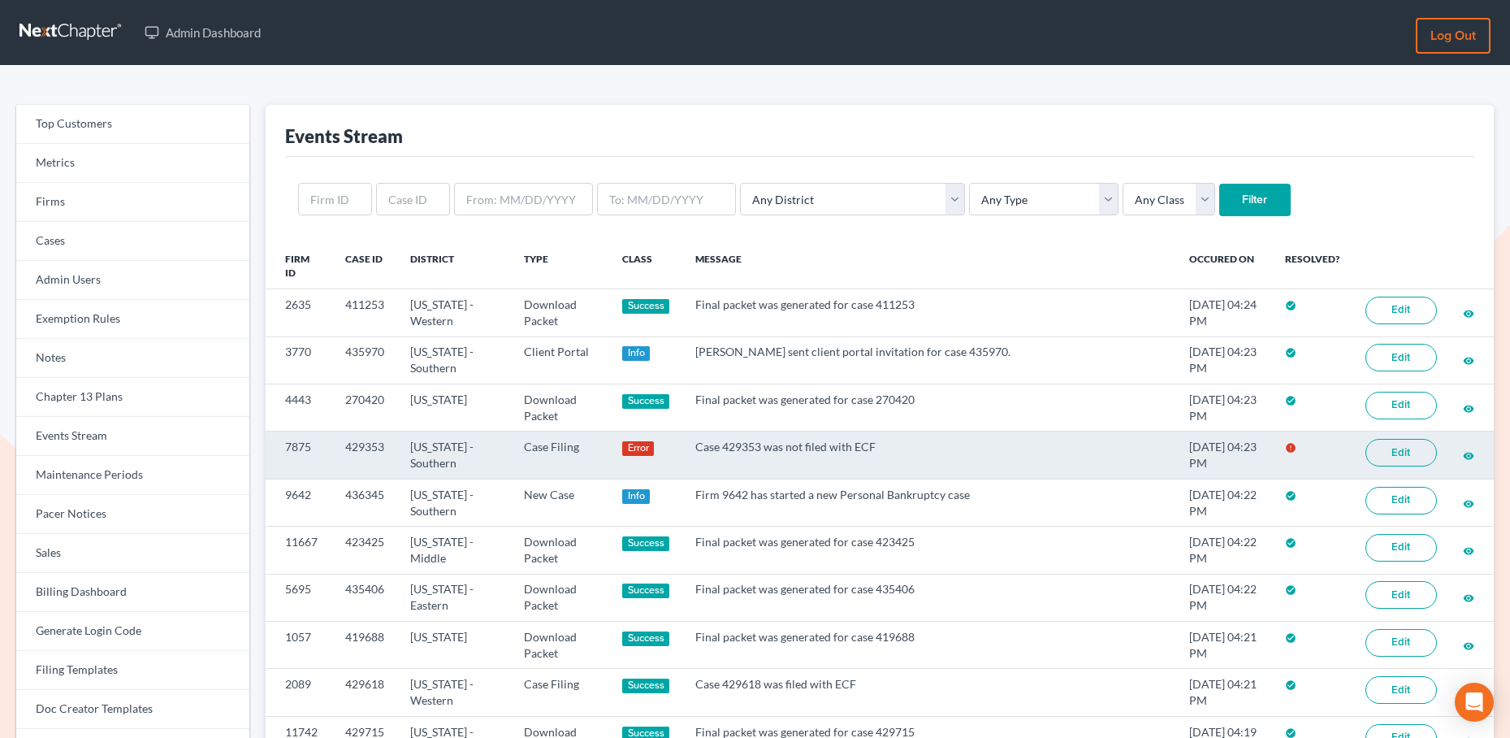
scroll to position [1, 0]
click at [1410, 454] on link "Edit" at bounding box center [1401, 452] width 71 height 28
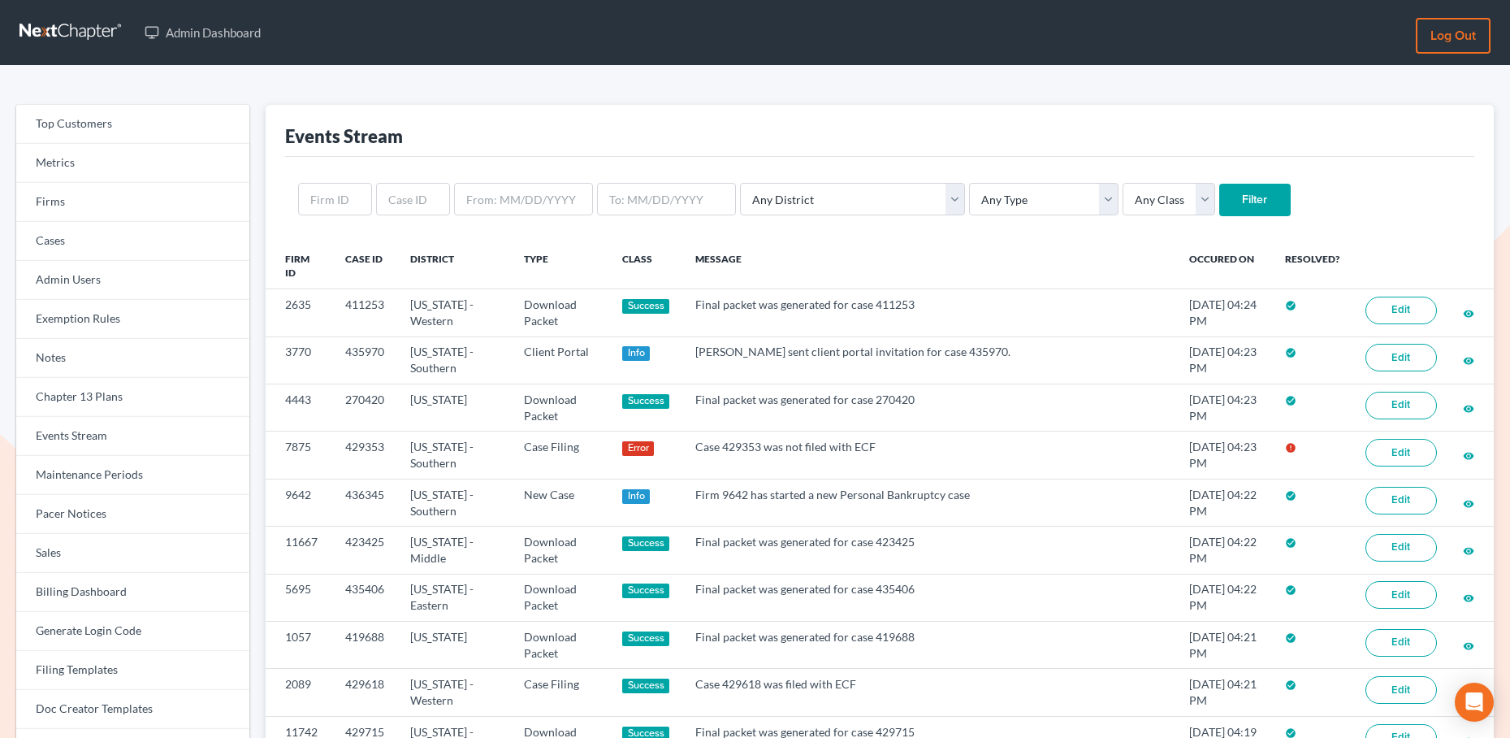
scroll to position [1, 0]
drag, startPoint x: 416, startPoint y: 203, endPoint x: 440, endPoint y: 205, distance: 24.4
click at [416, 203] on input "text" at bounding box center [413, 198] width 74 height 32
paste input "424626"
type input "424626"
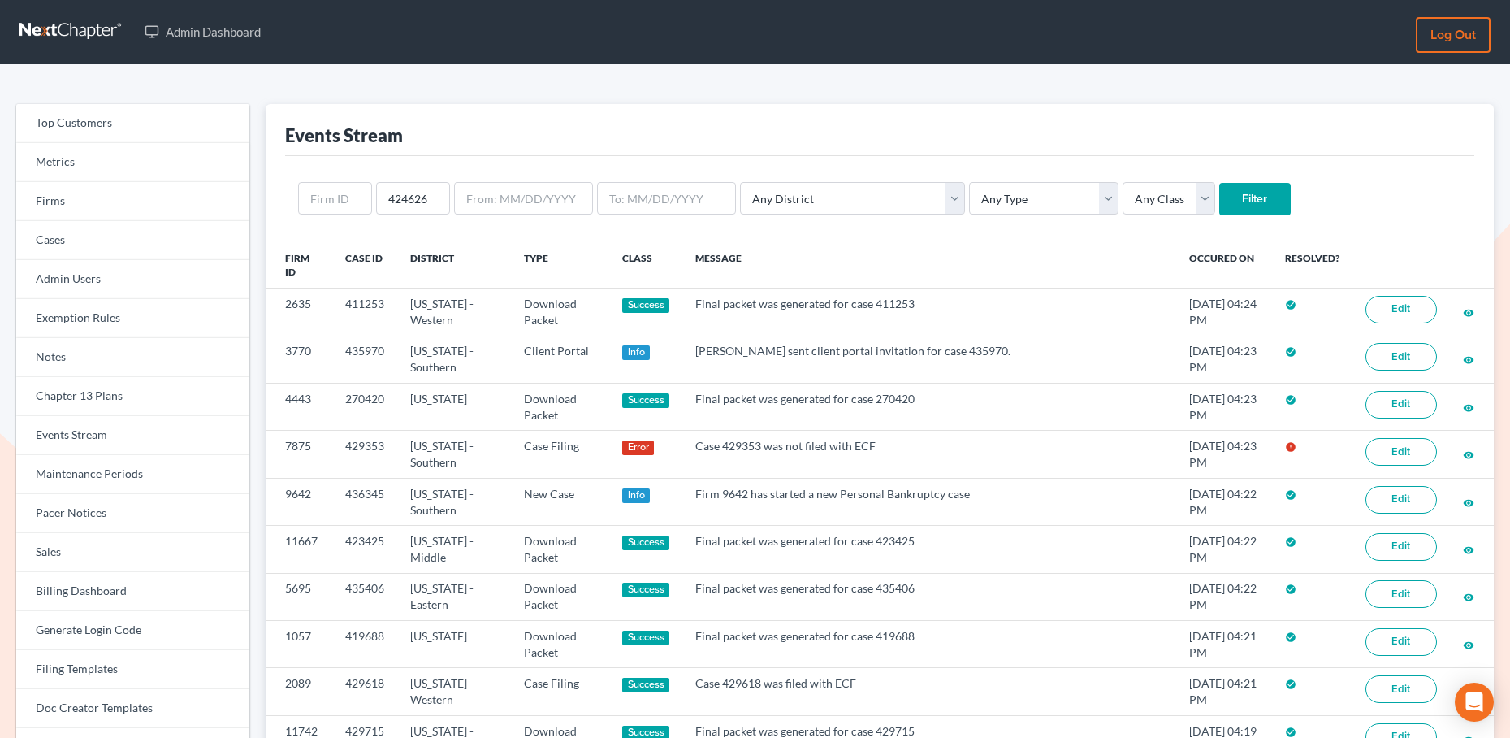
click at [1219, 206] on input "Filter" at bounding box center [1254, 199] width 71 height 32
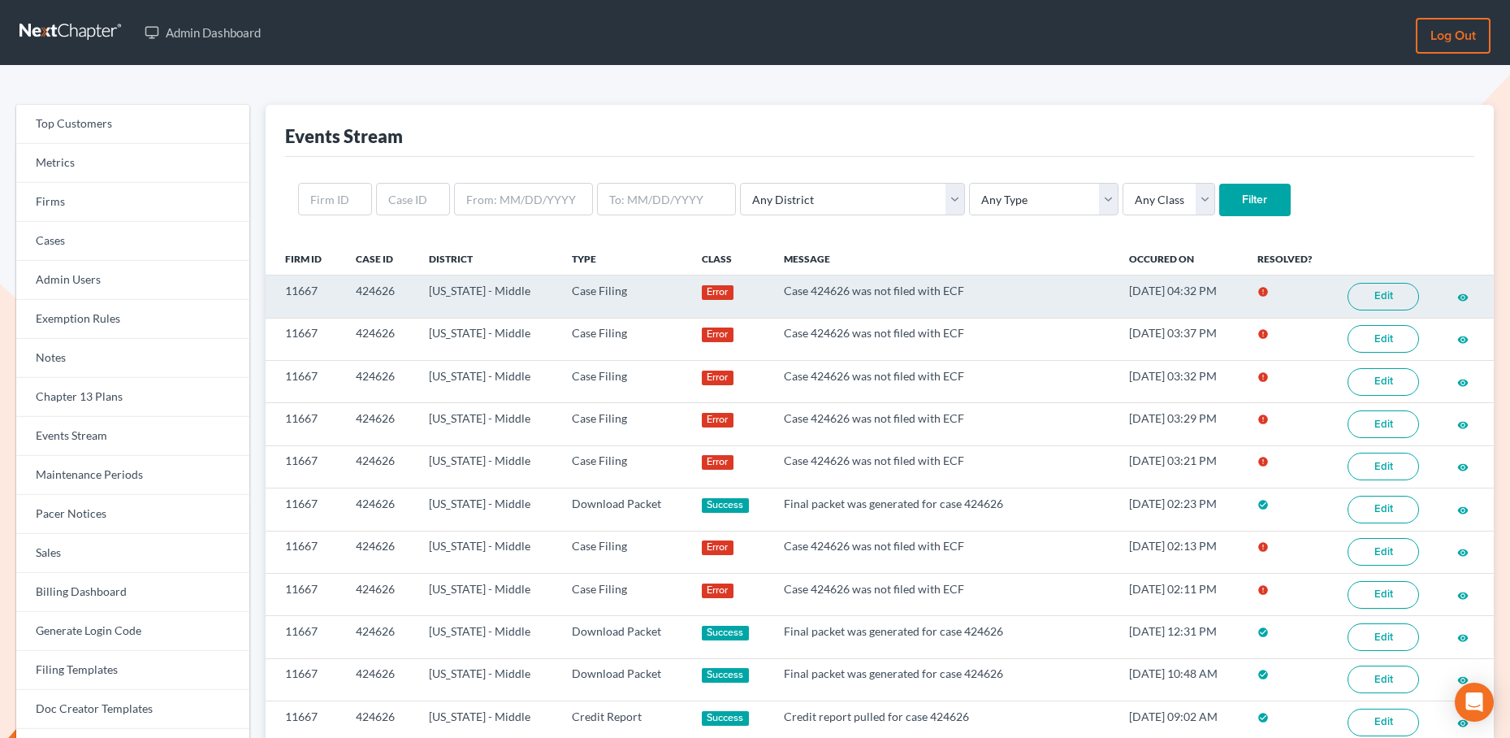
click at [1396, 293] on link "Edit" at bounding box center [1383, 297] width 71 height 28
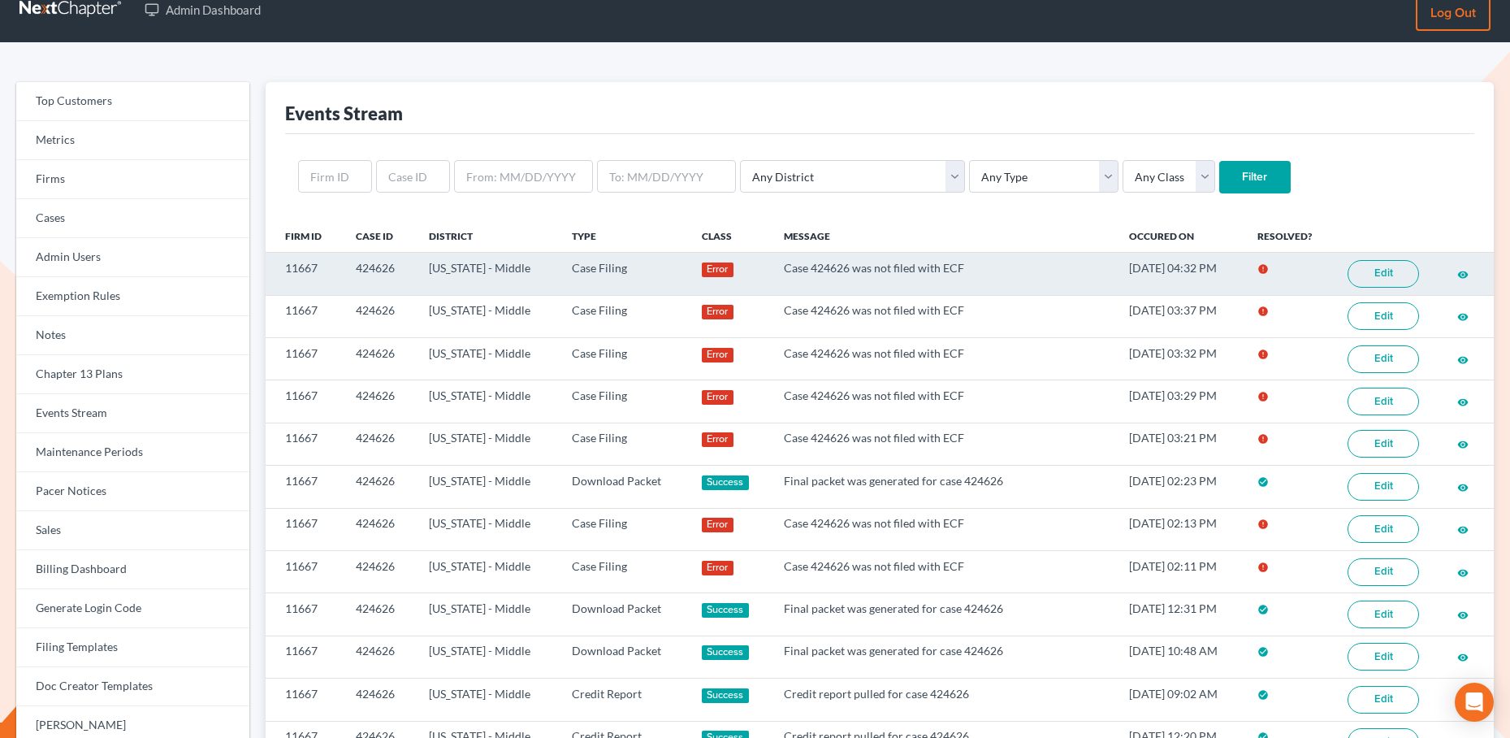
scroll to position [24, 0]
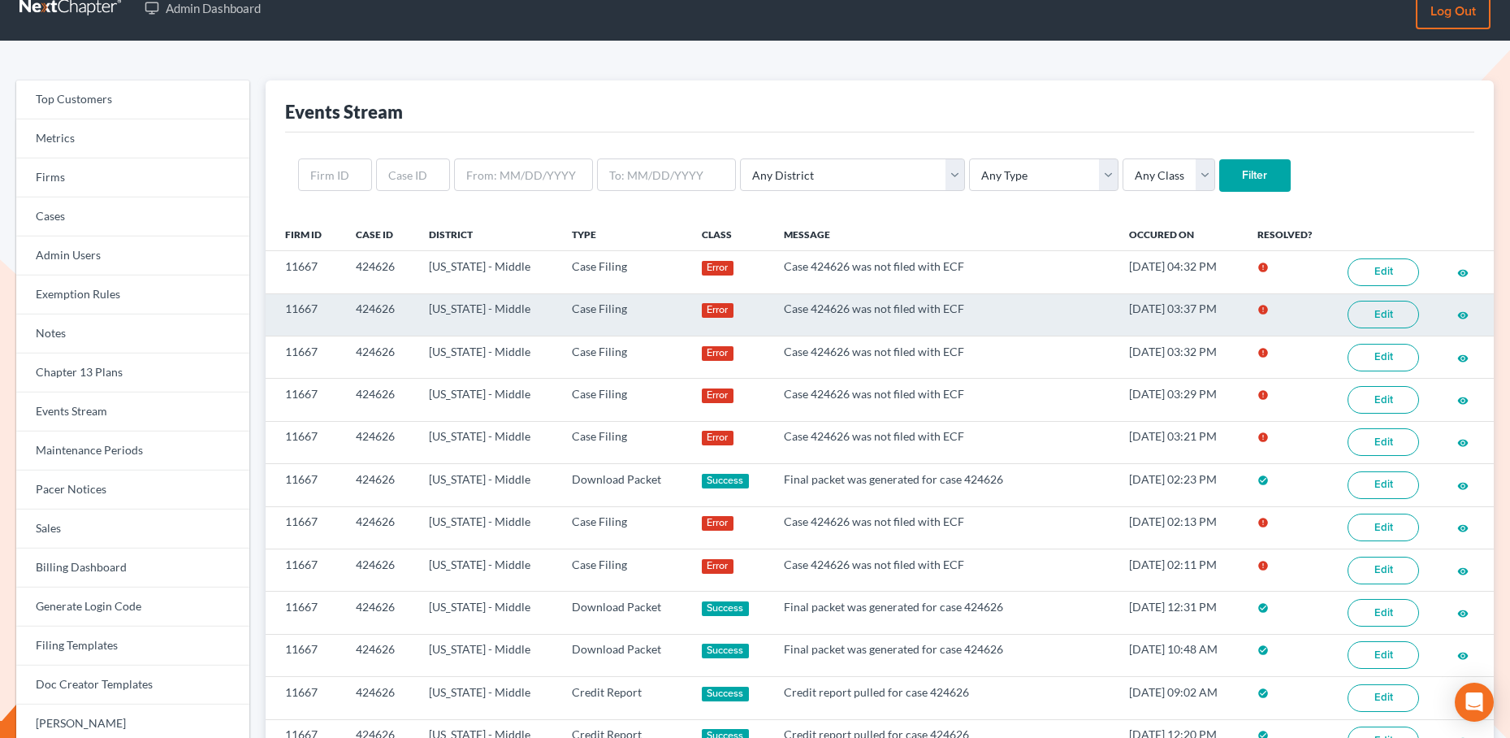
click at [1361, 320] on link "Edit" at bounding box center [1383, 315] width 71 height 28
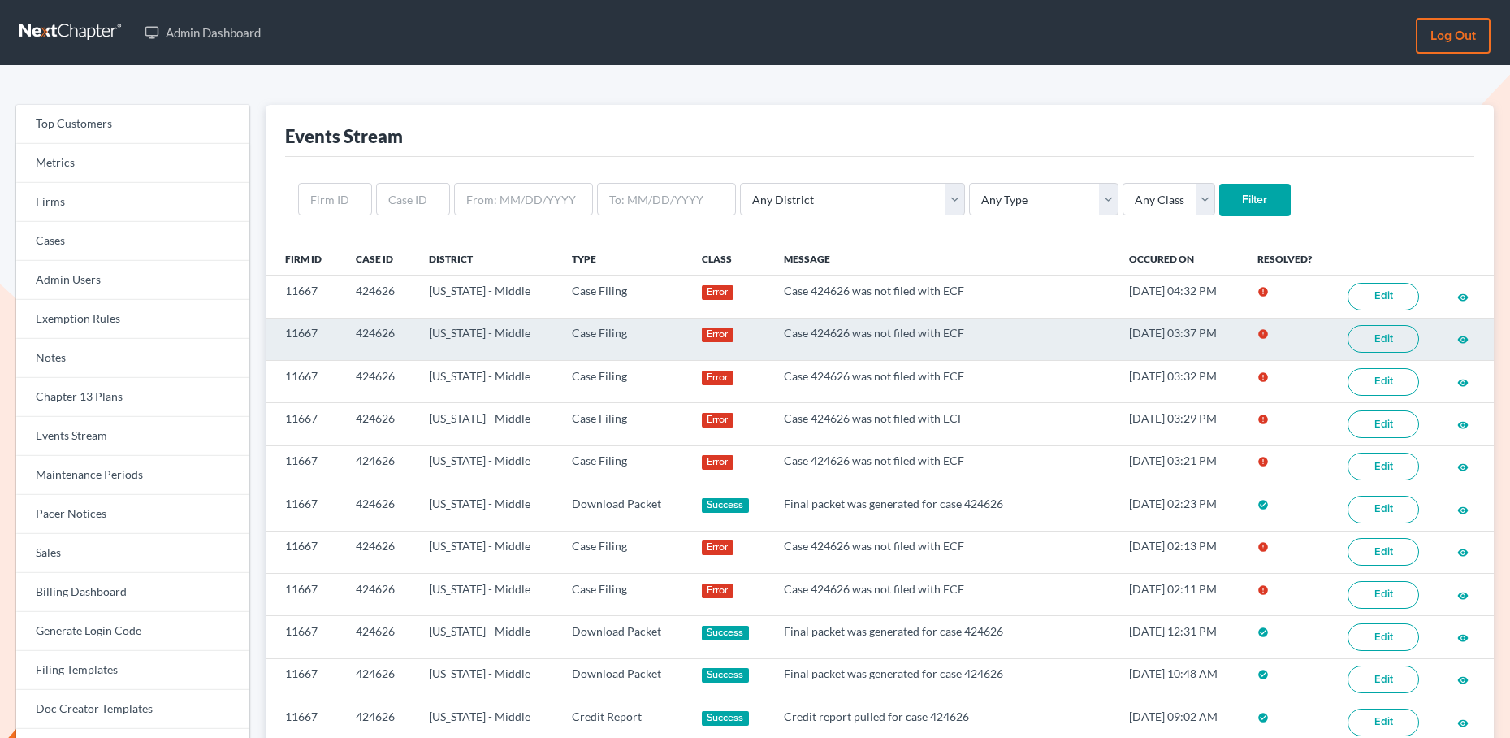
scroll to position [24, 0]
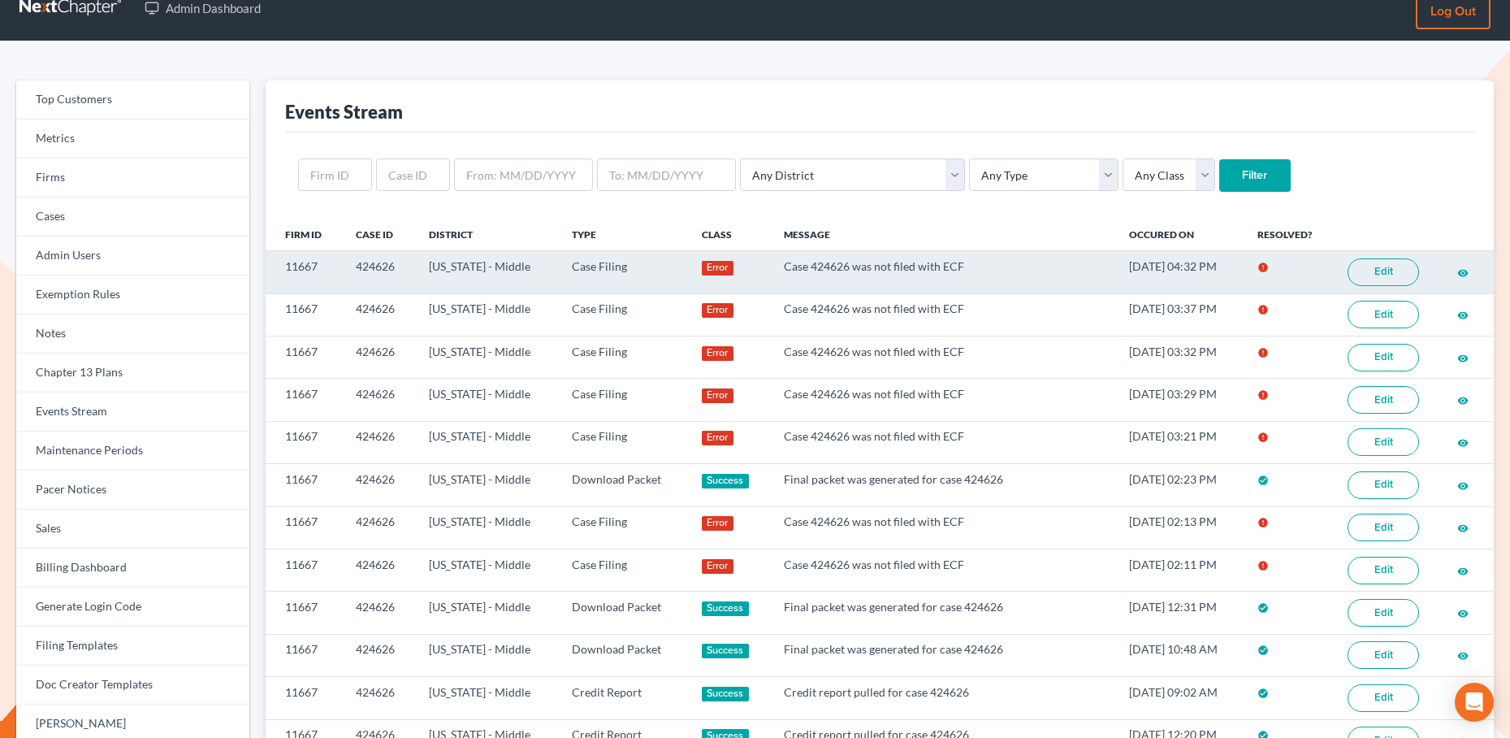
click at [1371, 276] on link "Edit" at bounding box center [1383, 272] width 71 height 28
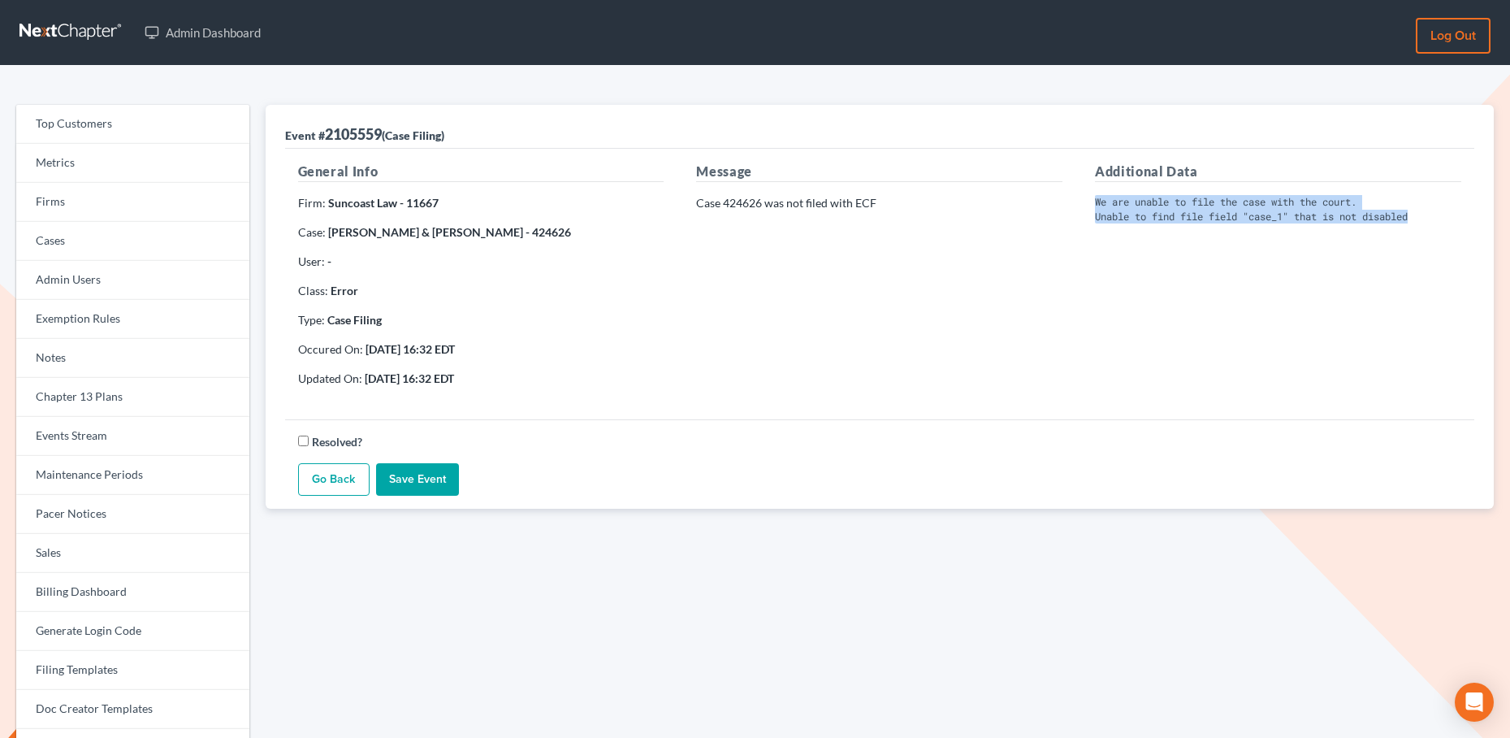
drag, startPoint x: 1431, startPoint y: 214, endPoint x: 1089, endPoint y: 201, distance: 341.5
click at [1087, 198] on div "Additional Data We are unable to file the case with the court. Unable to find f…" at bounding box center [1278, 281] width 399 height 238
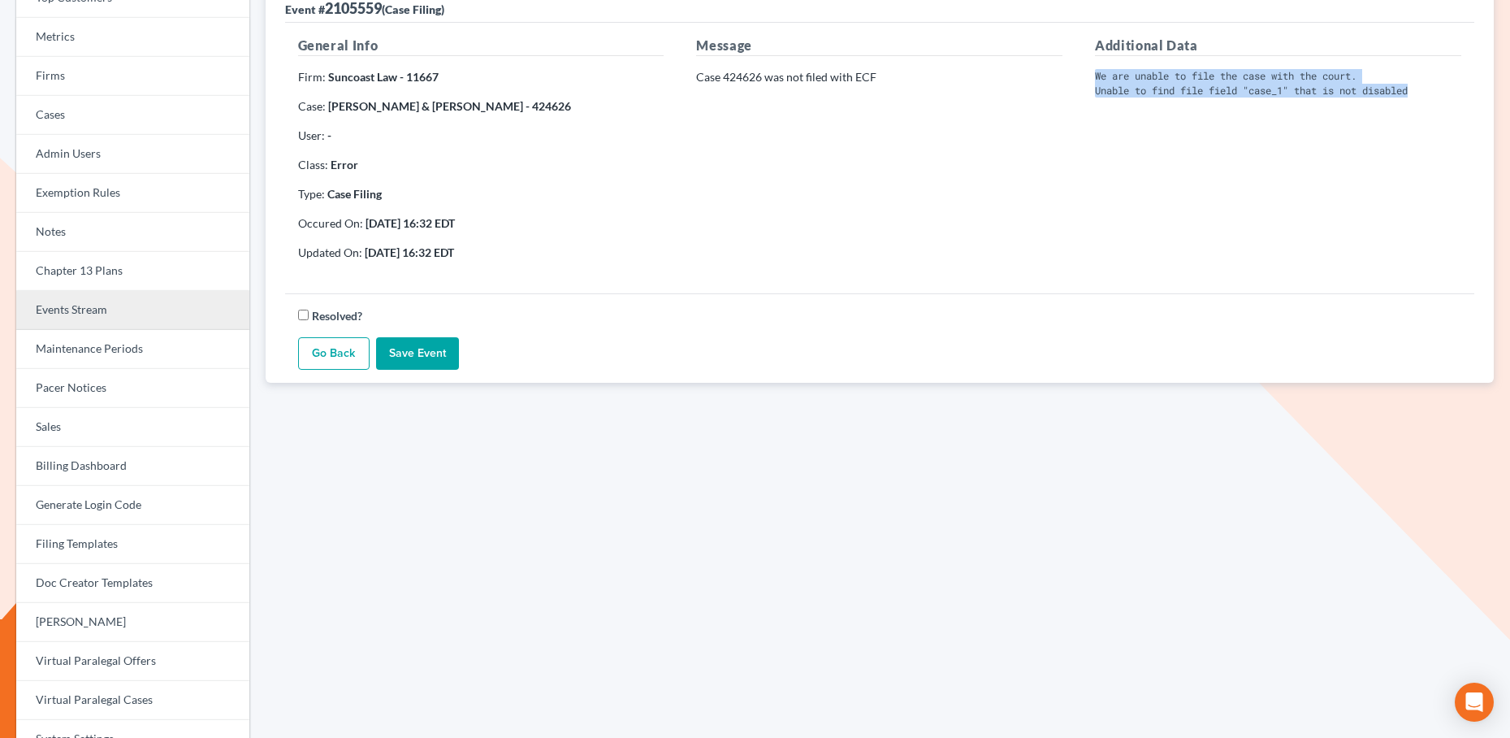
click at [108, 311] on link "Events Stream" at bounding box center [132, 310] width 233 height 39
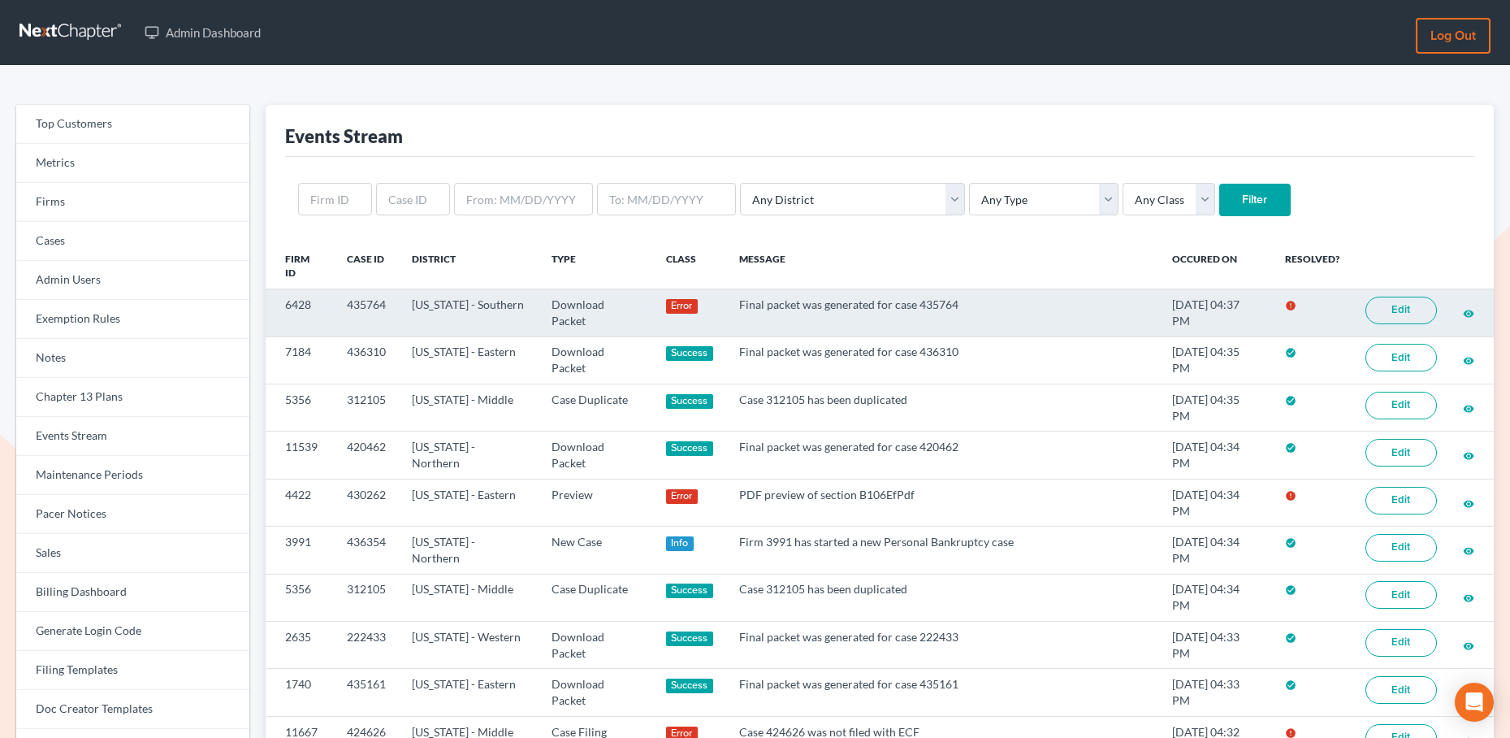
click at [1392, 297] on link "Edit" at bounding box center [1401, 311] width 71 height 28
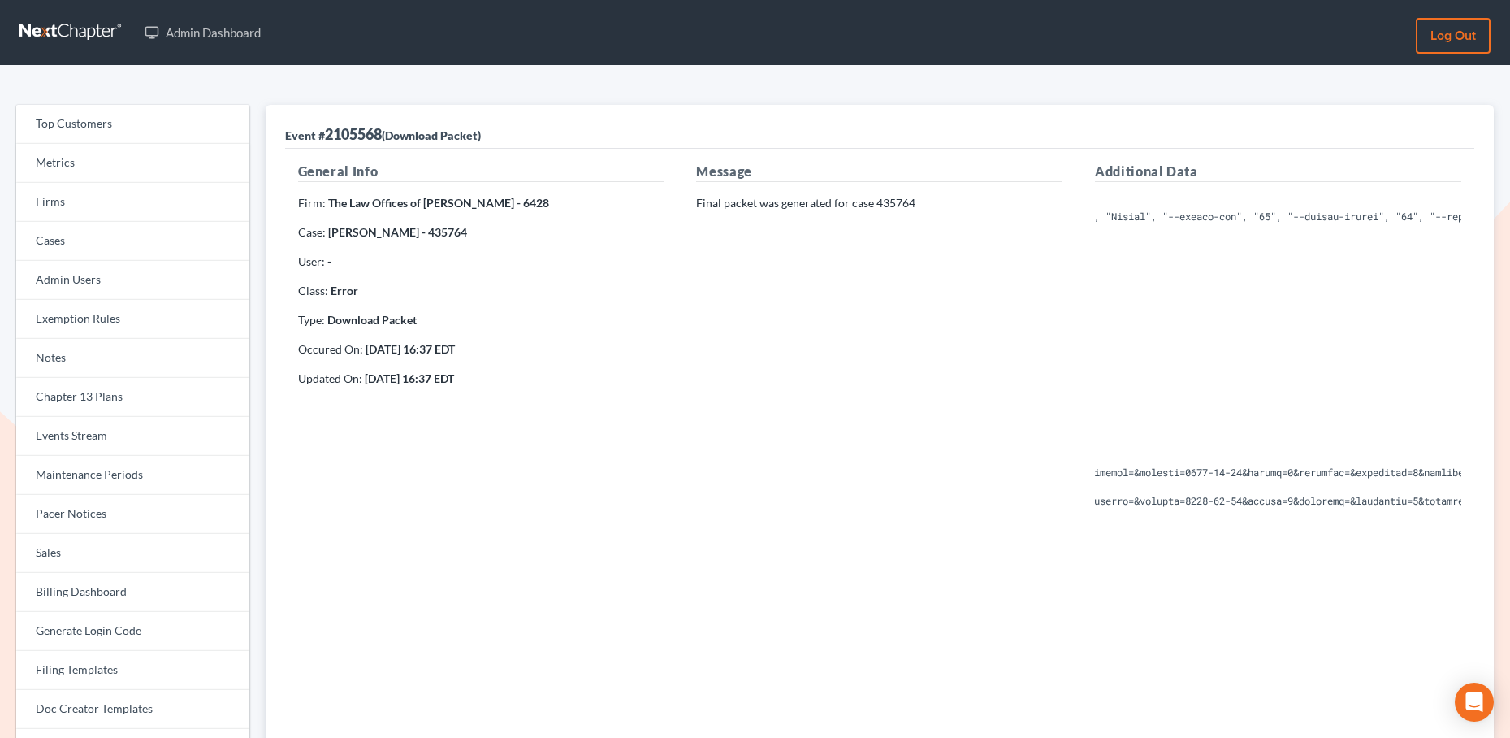
scroll to position [0, 1029]
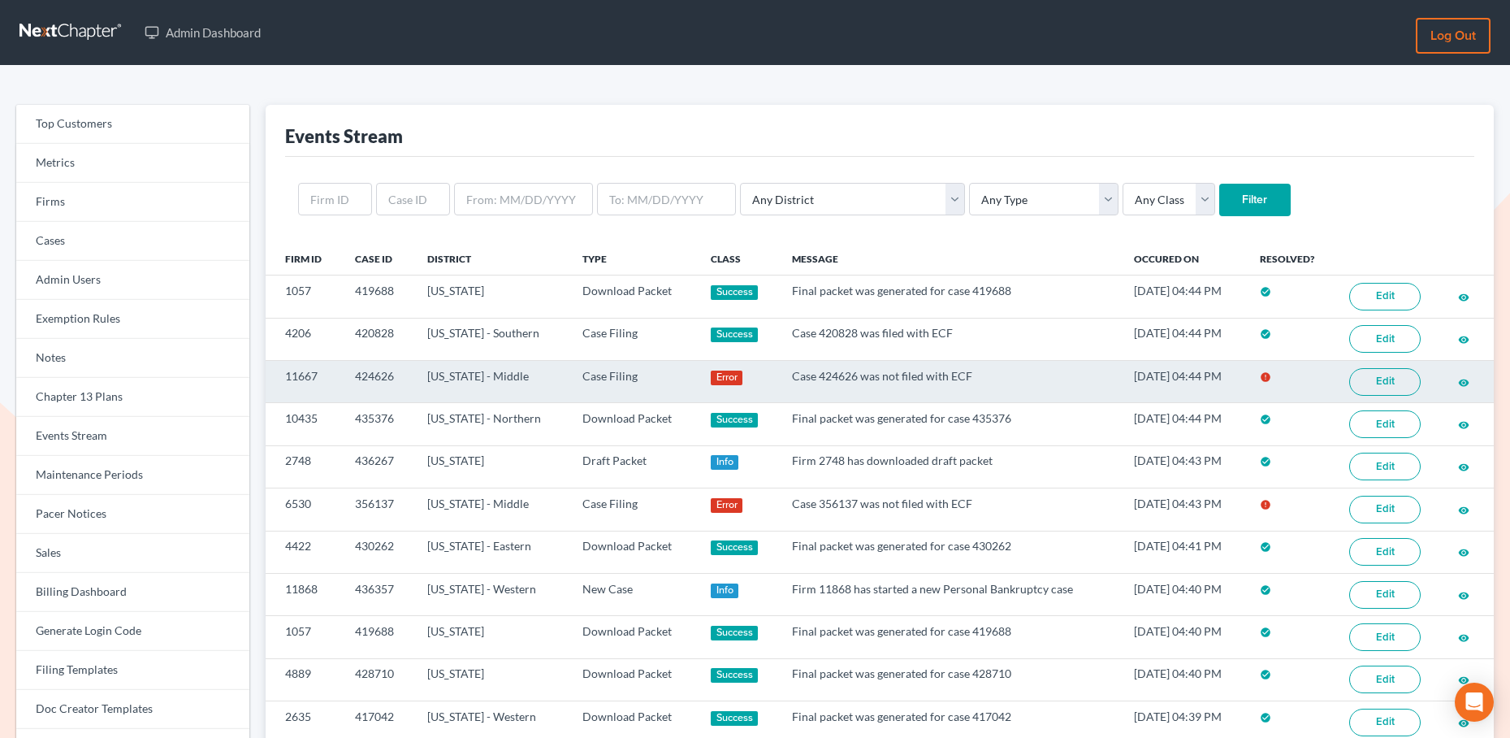
click at [1394, 380] on link "Edit" at bounding box center [1384, 382] width 71 height 28
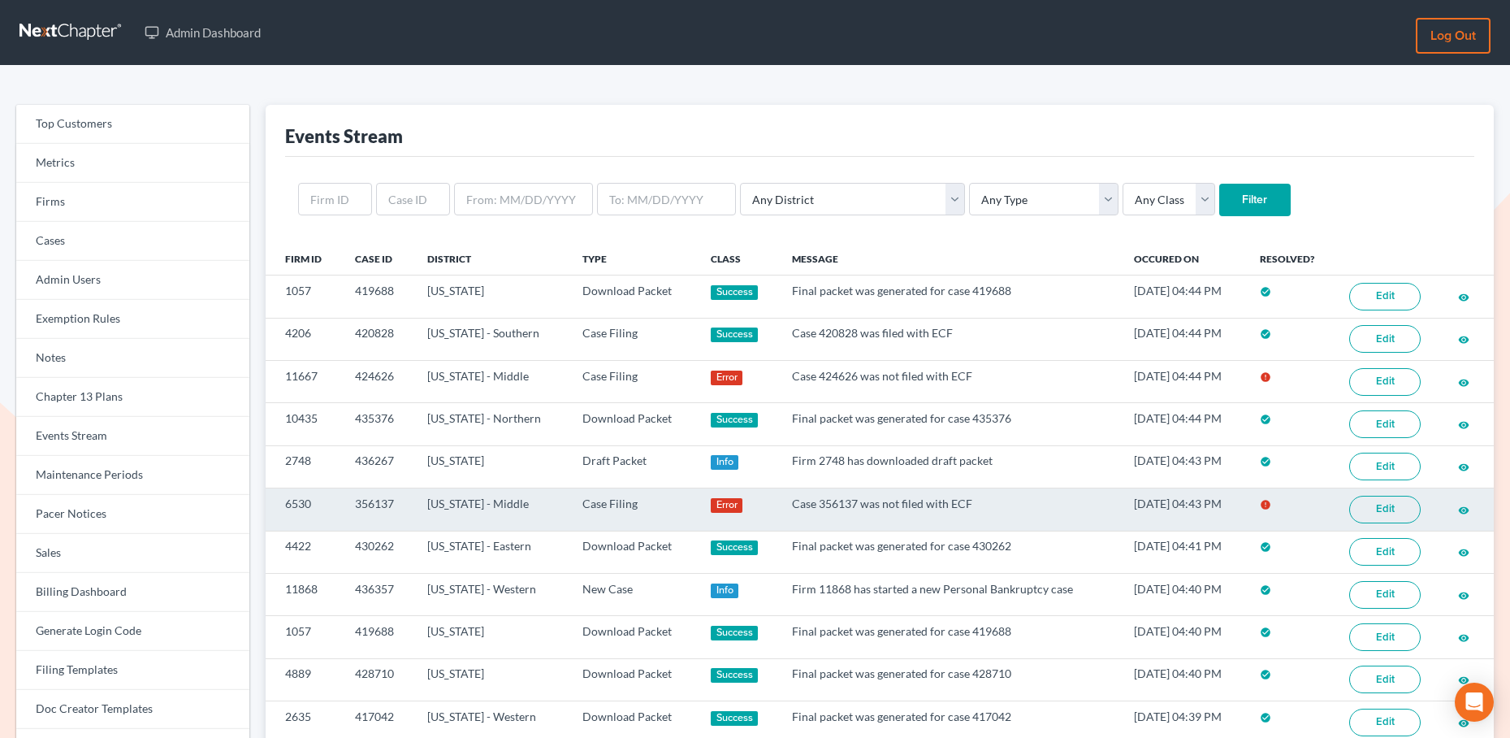
click at [1388, 513] on link "Edit" at bounding box center [1384, 510] width 71 height 28
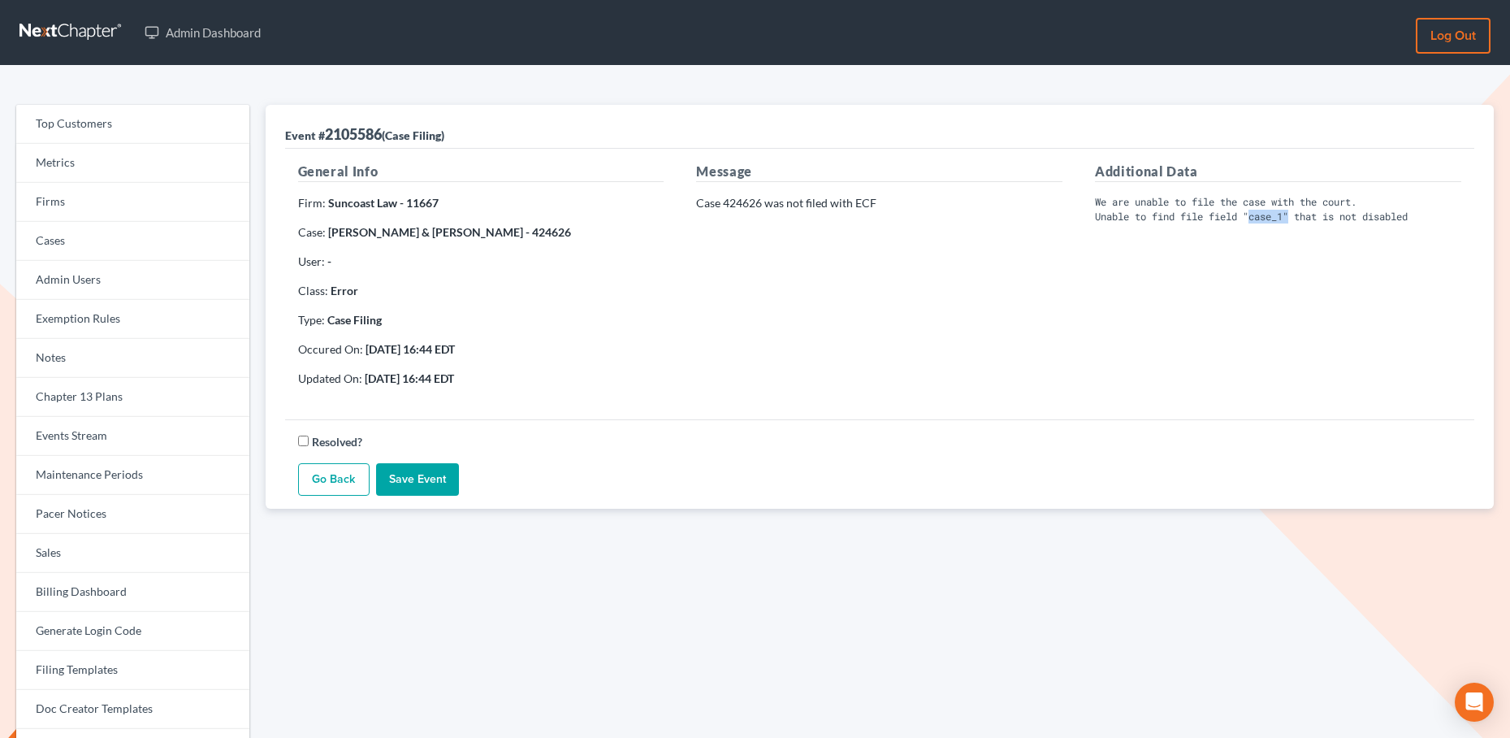
drag, startPoint x: 1258, startPoint y: 216, endPoint x: 1296, endPoint y: 214, distance: 37.4
click at [1296, 214] on pre "We are unable to file the case with the court. Unable to find file field "case_…" at bounding box center [1278, 209] width 366 height 28
drag, startPoint x: 356, startPoint y: 208, endPoint x: 413, endPoint y: 148, distance: 82.8
click at [461, 204] on strong "Ziegler Diamond Law Firm, PLLC - 6530" at bounding box center [455, 202] width 254 height 14
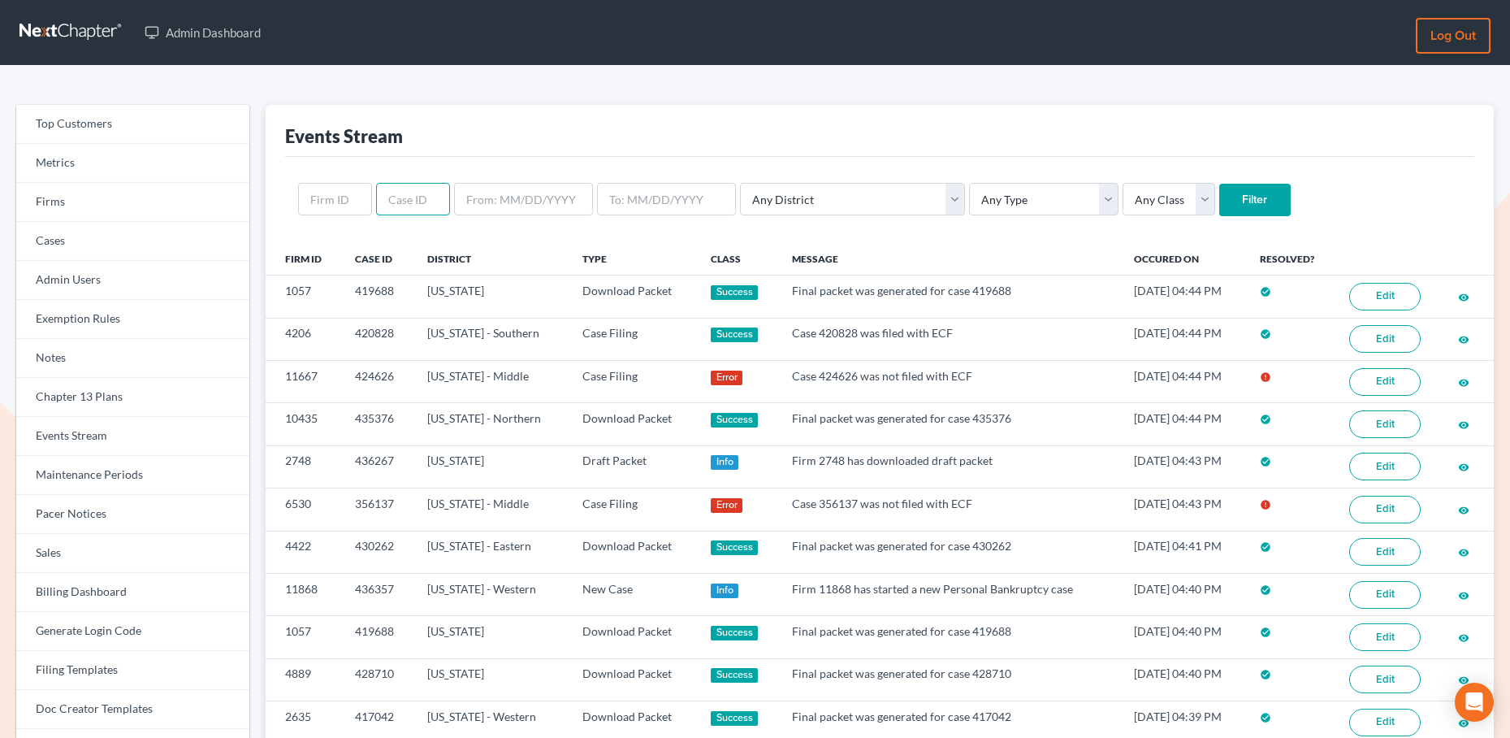
click at [408, 191] on input "text" at bounding box center [413, 199] width 74 height 32
type input "430295"
click at [1219, 202] on input "Filter" at bounding box center [1254, 200] width 71 height 32
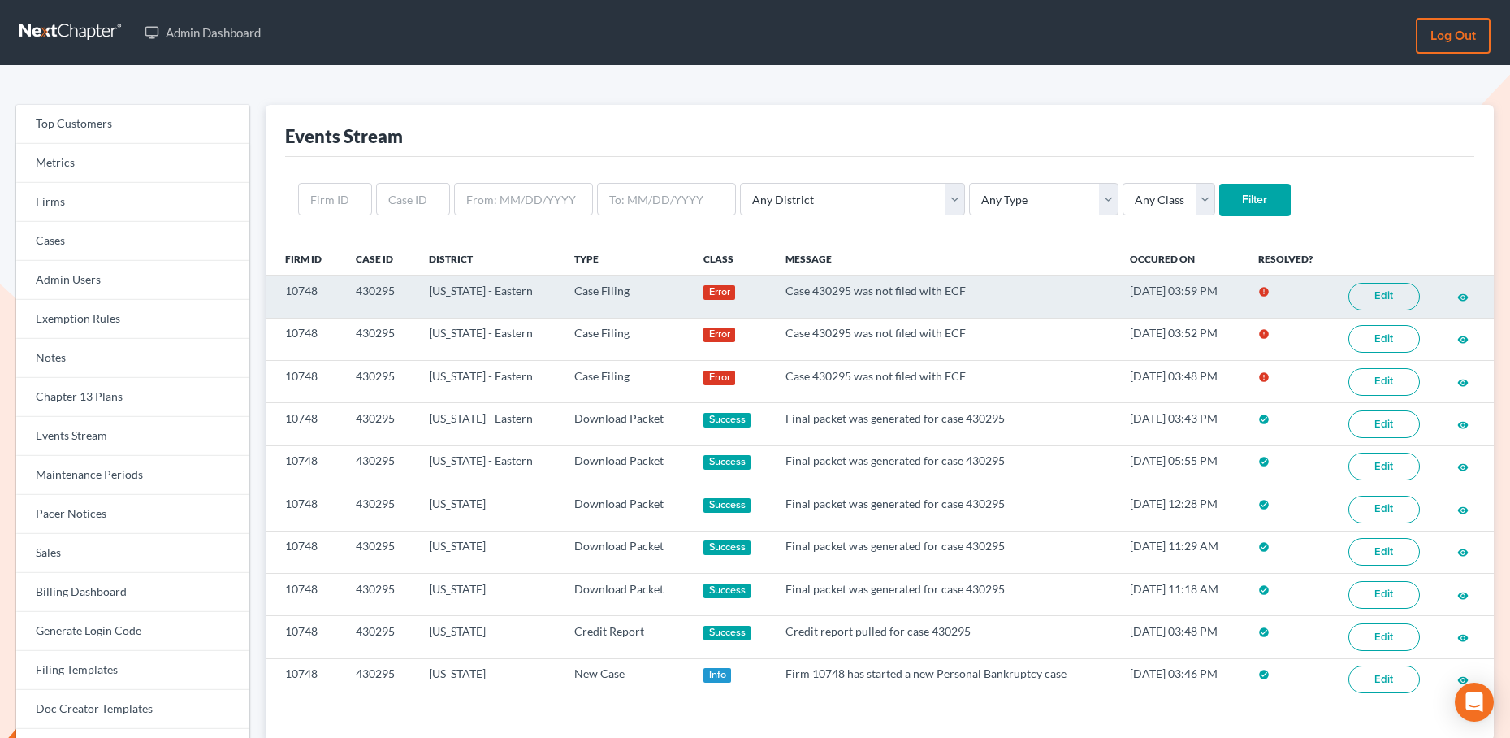
click at [1377, 295] on link "Edit" at bounding box center [1384, 297] width 71 height 28
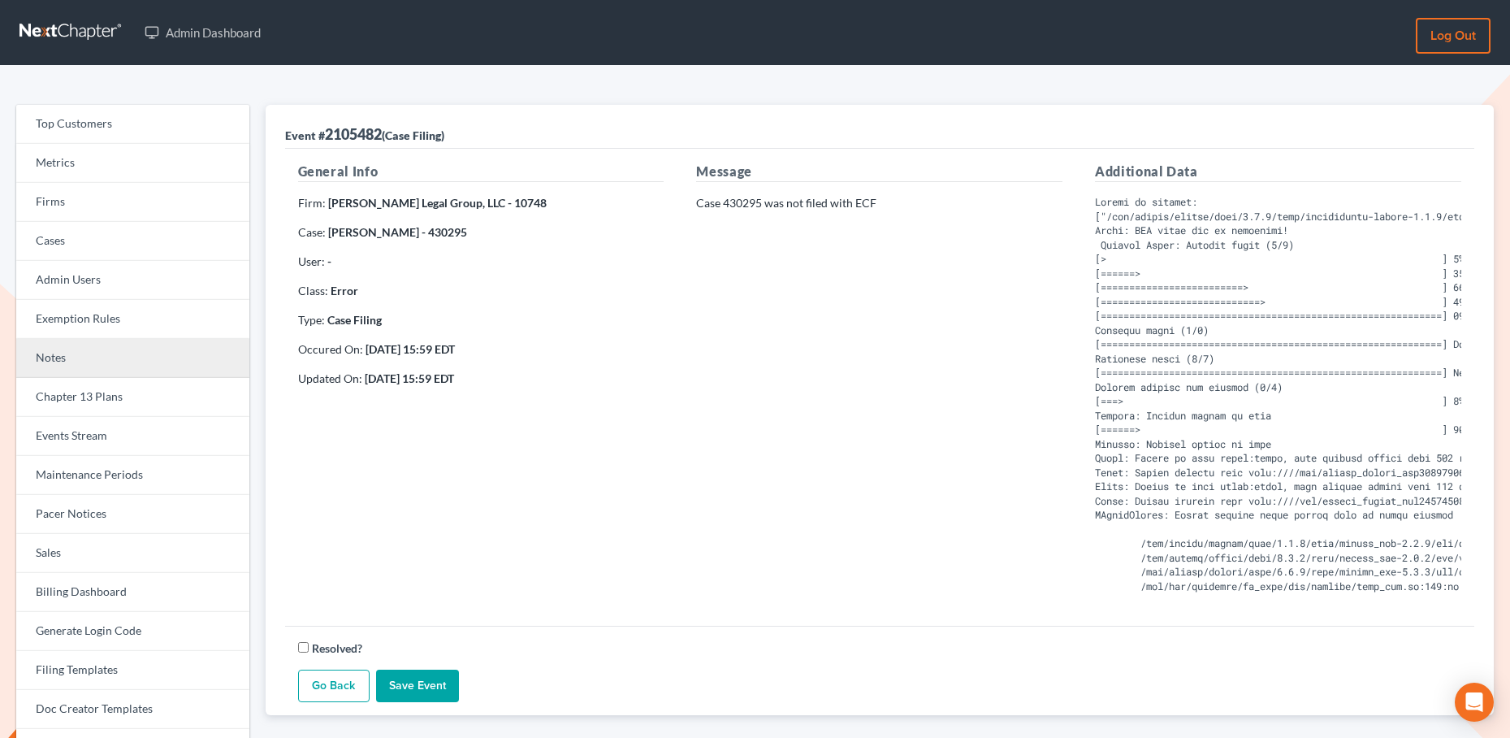
scroll to position [49, 0]
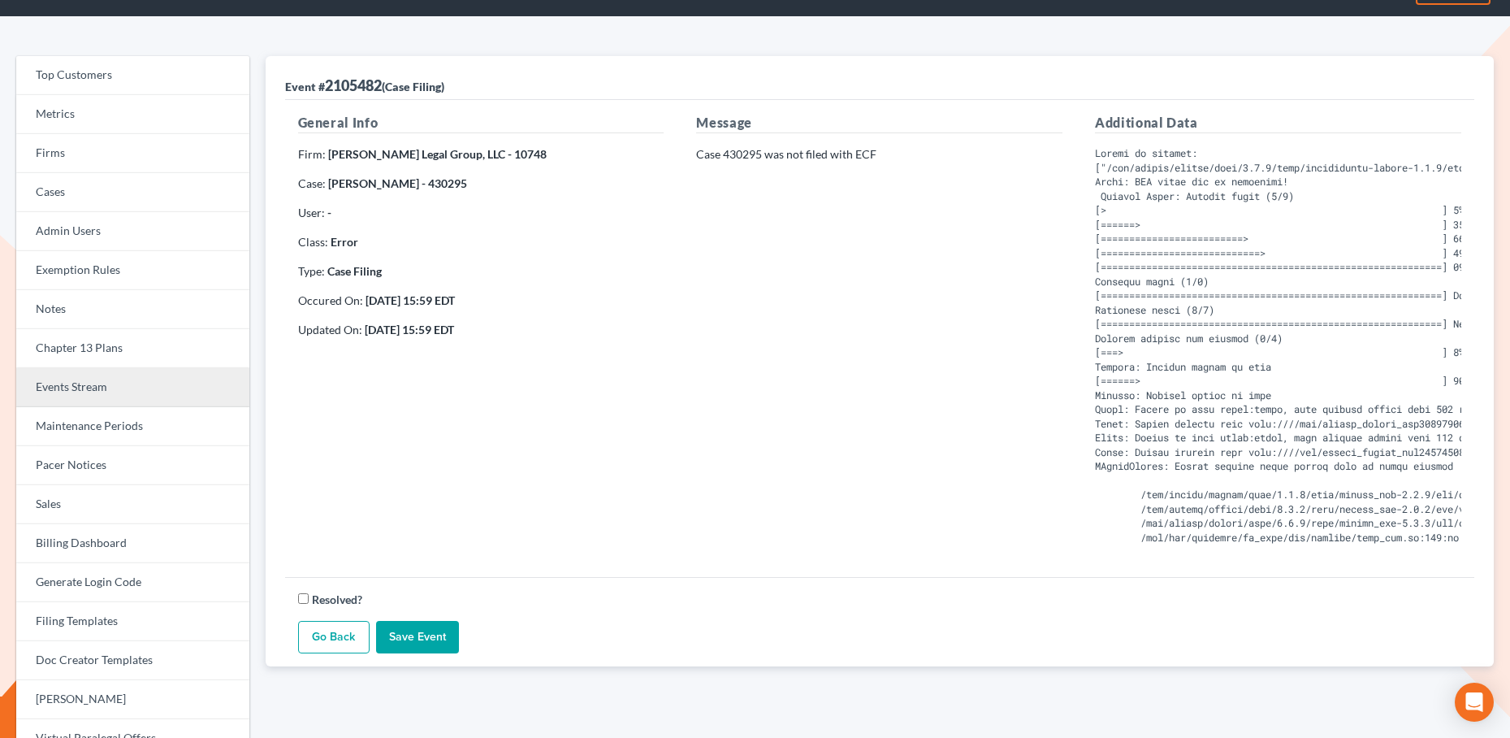
click at [80, 383] on link "Events Stream" at bounding box center [132, 387] width 233 height 39
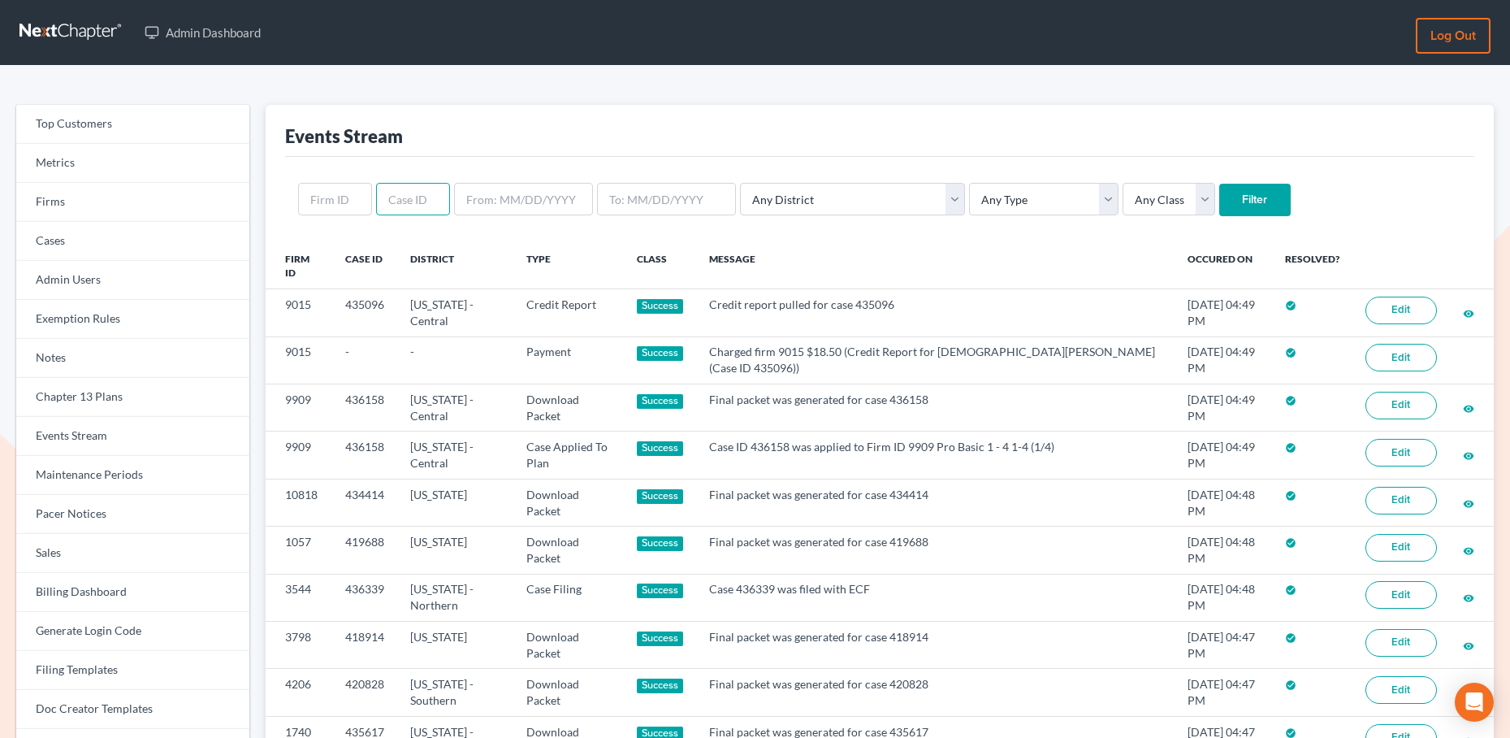
click at [417, 188] on input "text" at bounding box center [413, 199] width 74 height 32
paste input "424626"
type input "424626"
click at [1219, 207] on input "Filter" at bounding box center [1254, 200] width 71 height 32
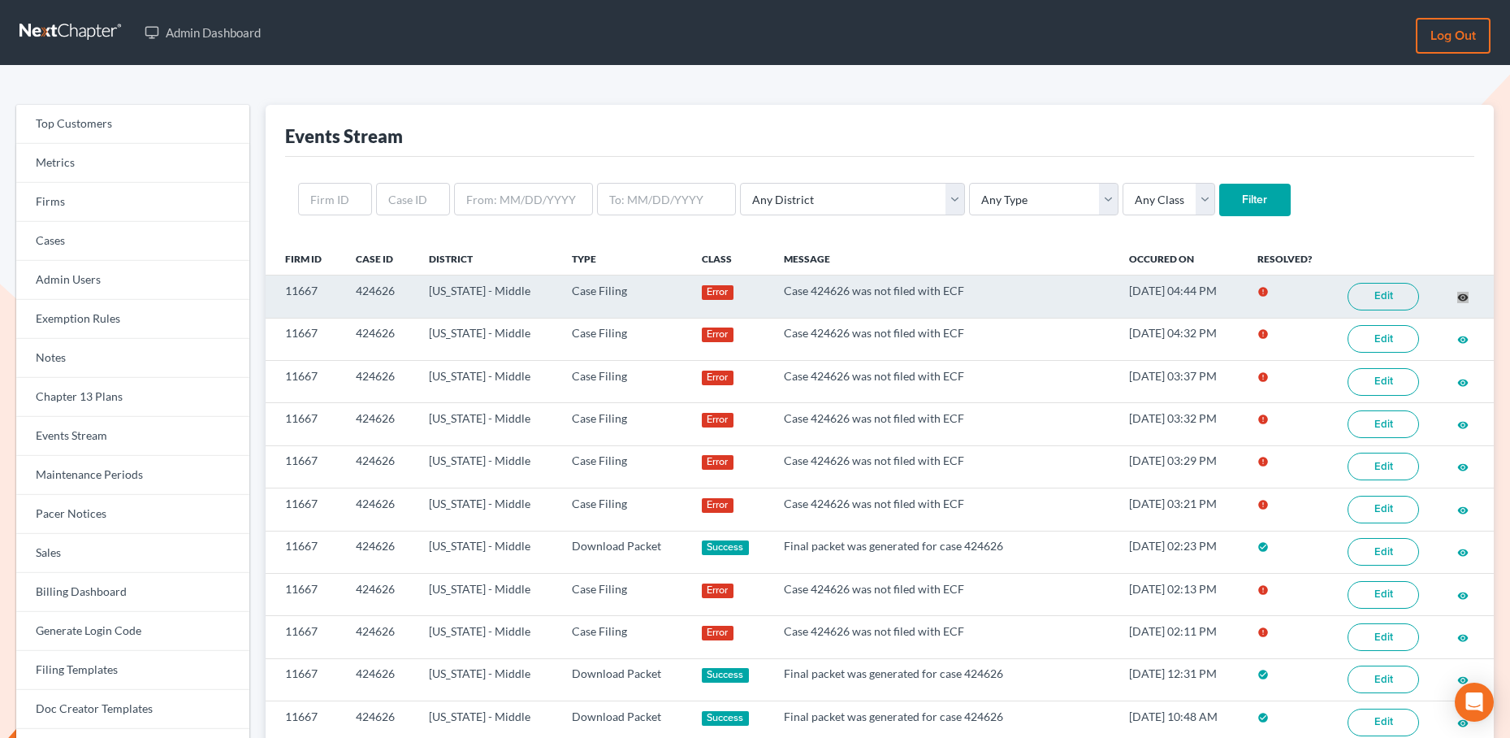
click at [0, 0] on div "Admin Dashboard Log out Top Customers Metrics Firms Cases Admin Users Exemption…" at bounding box center [755, 541] width 1510 height 1083
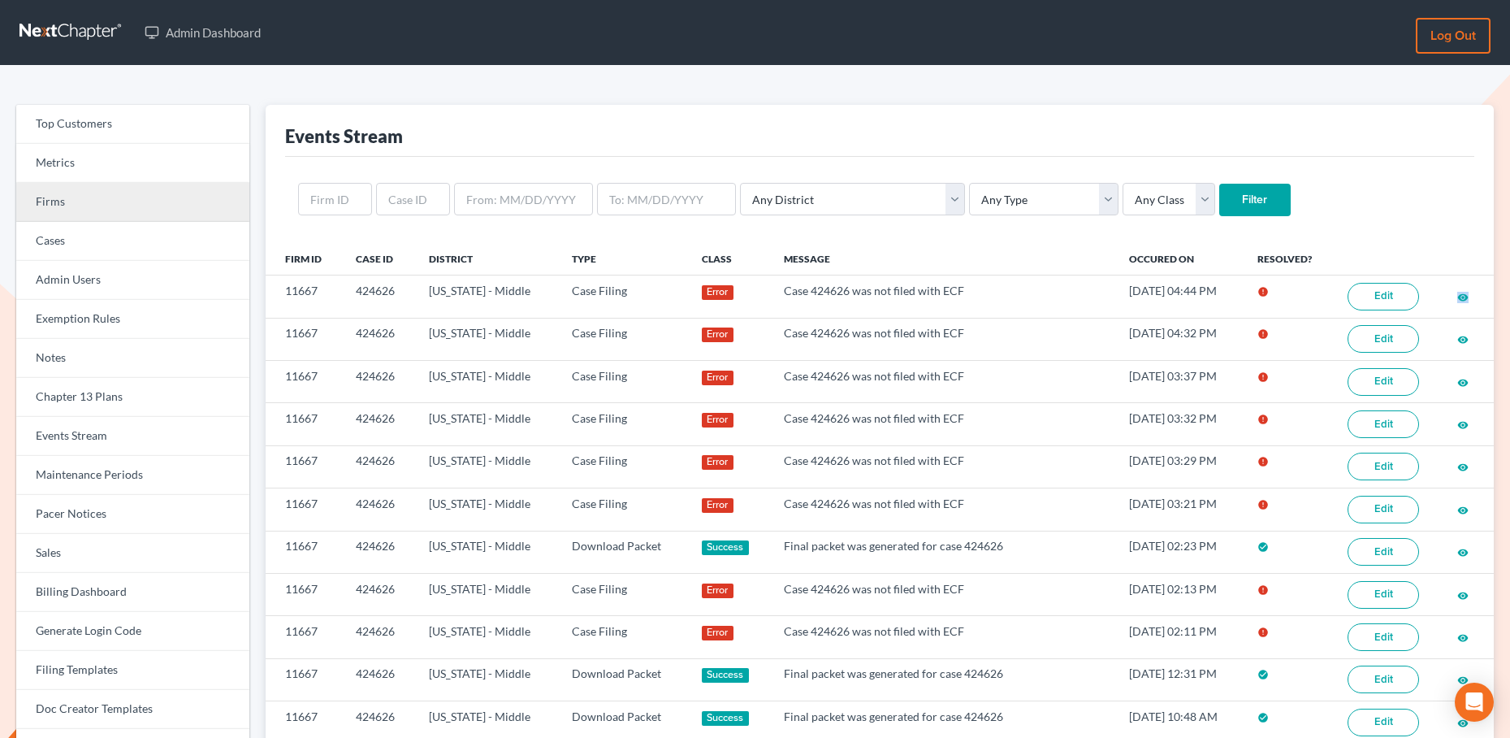
click at [89, 204] on link "Firms" at bounding box center [132, 202] width 233 height 39
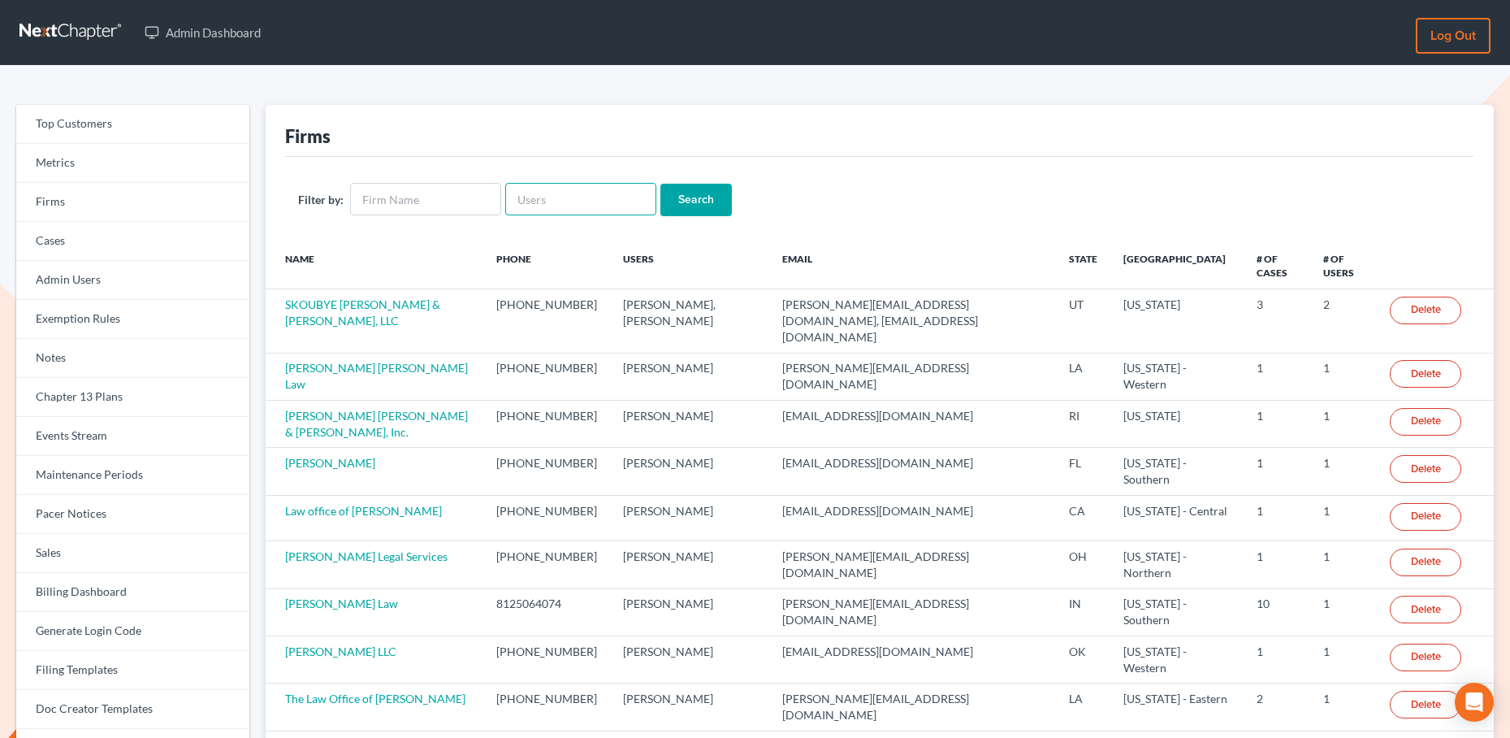
click at [550, 204] on input "text" at bounding box center [580, 199] width 151 height 32
paste input "[EMAIL_ADDRESS][DOMAIN_NAME]"
type input "mbaumhart@suncoast.law"
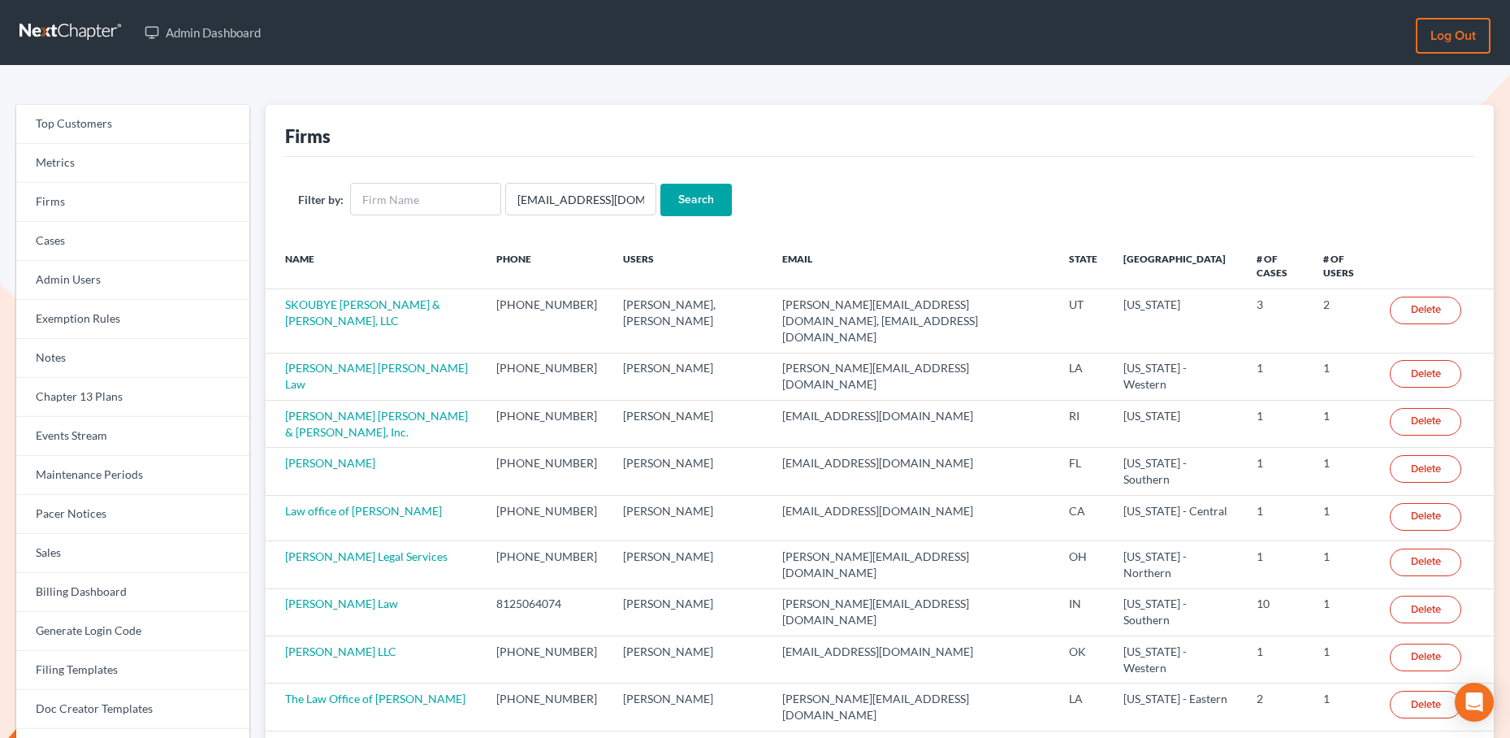
click at [697, 199] on input "Search" at bounding box center [695, 200] width 71 height 32
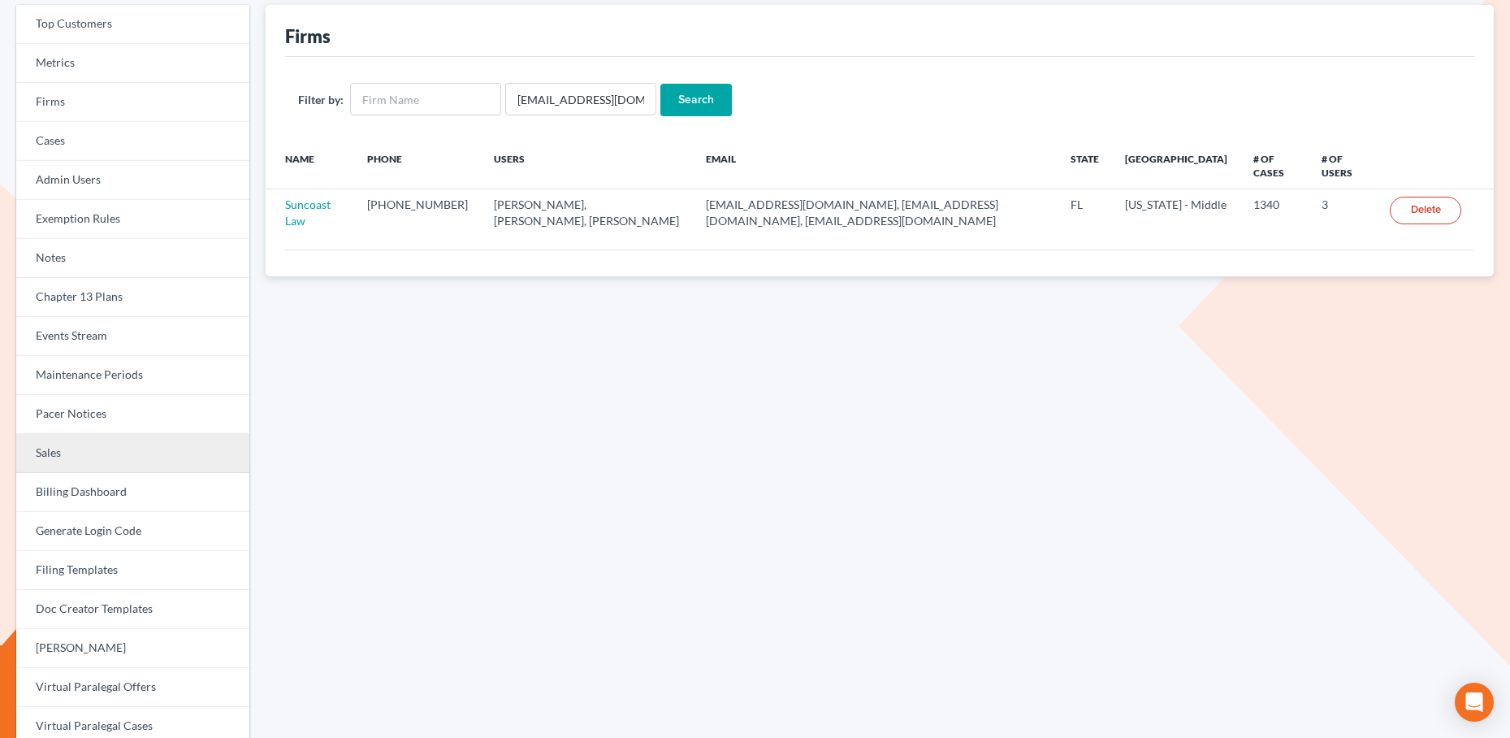
scroll to position [102, 0]
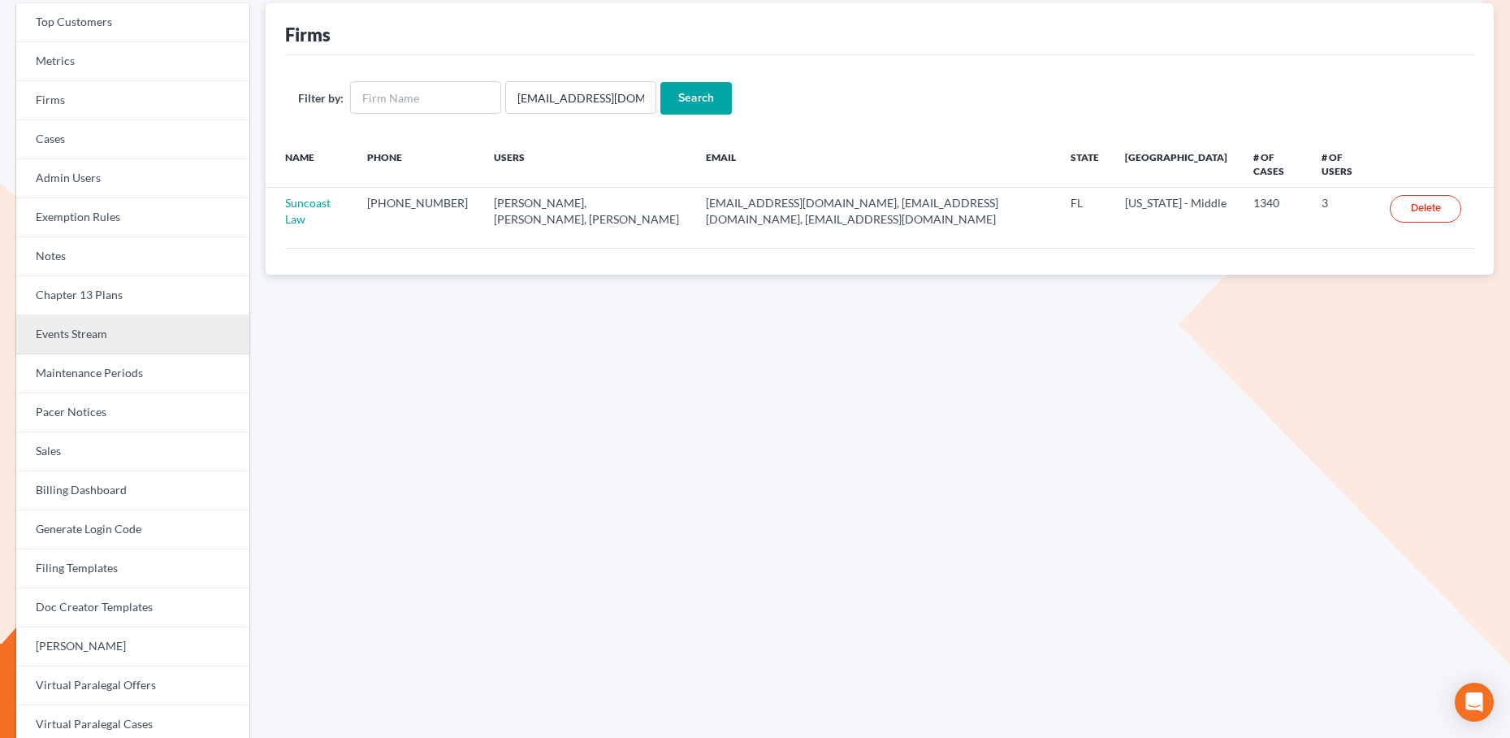
click at [76, 340] on link "Events Stream" at bounding box center [132, 334] width 233 height 39
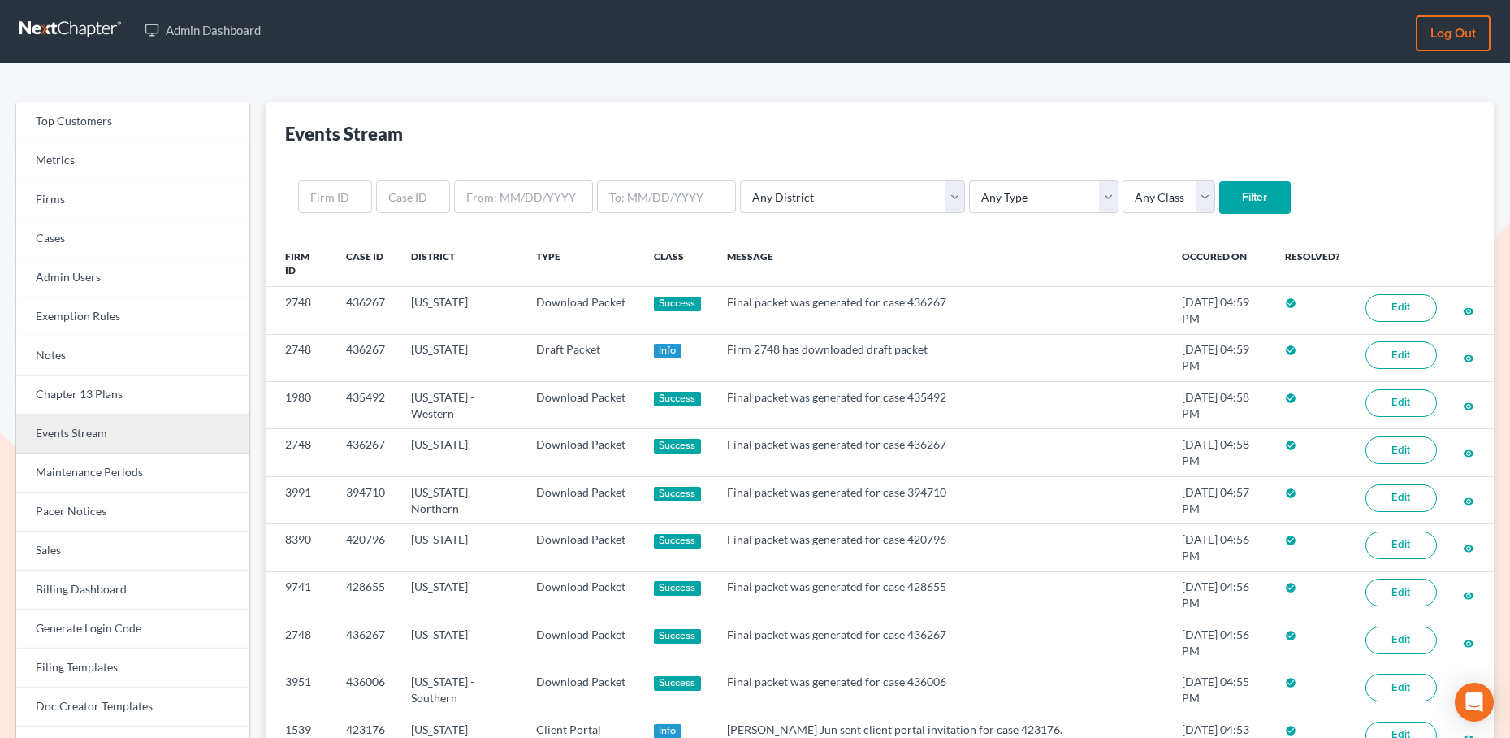
click at [90, 427] on link "Events Stream" at bounding box center [132, 433] width 233 height 39
click at [85, 433] on link "Events Stream" at bounding box center [132, 433] width 233 height 39
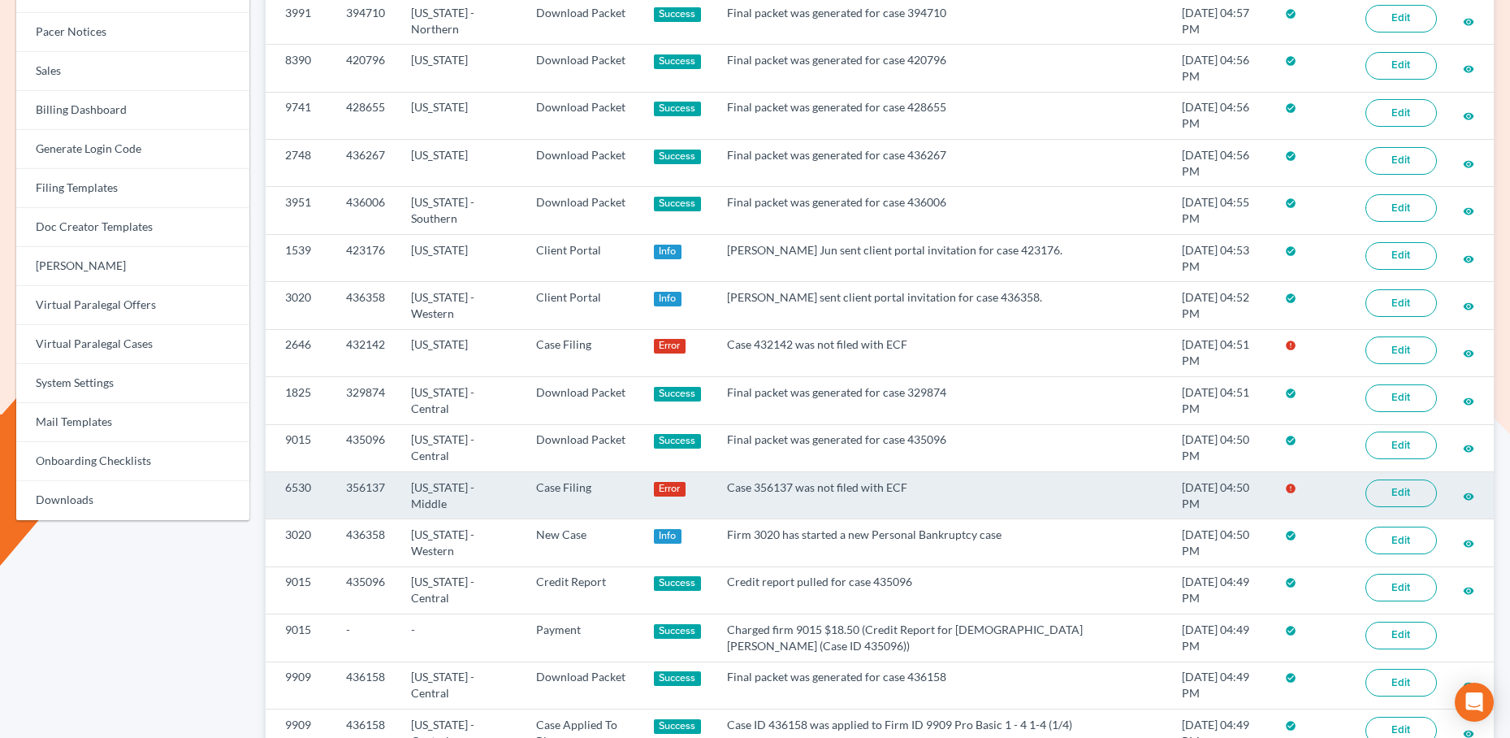
scroll to position [483, 0]
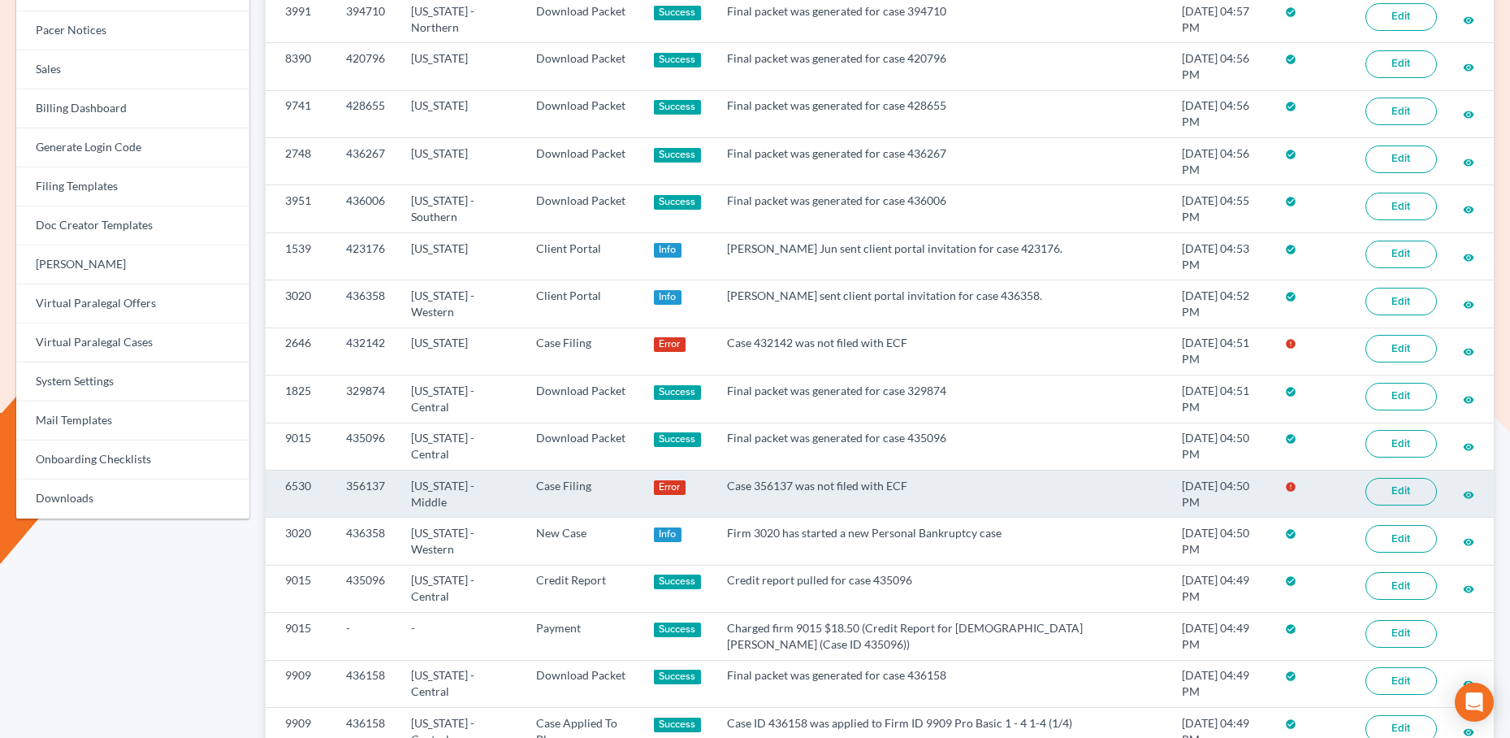
click at [1401, 487] on link "Edit" at bounding box center [1401, 492] width 71 height 28
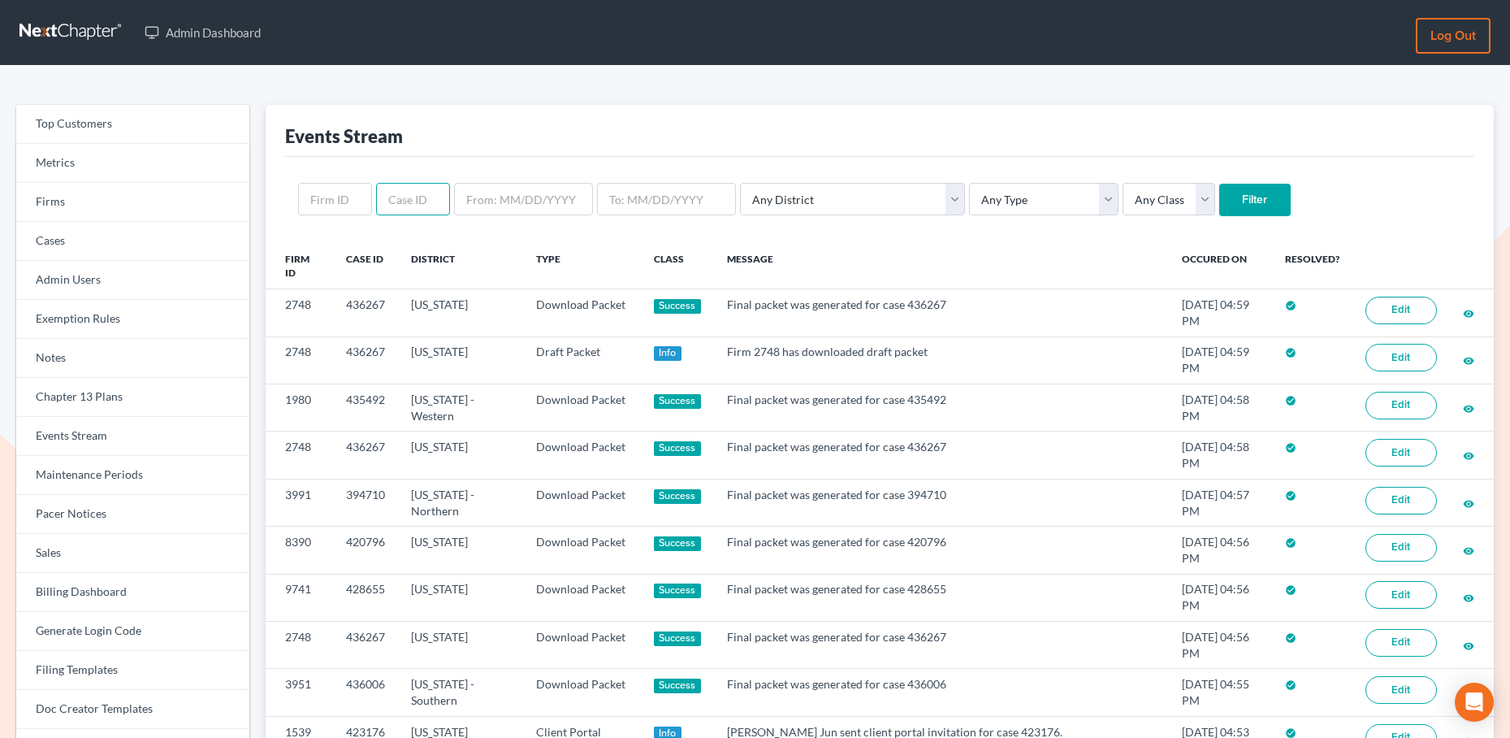
click at [430, 193] on input "text" at bounding box center [413, 199] width 74 height 32
paste input "436336"
type input "436336"
click at [1219, 203] on input "Filter" at bounding box center [1254, 200] width 71 height 32
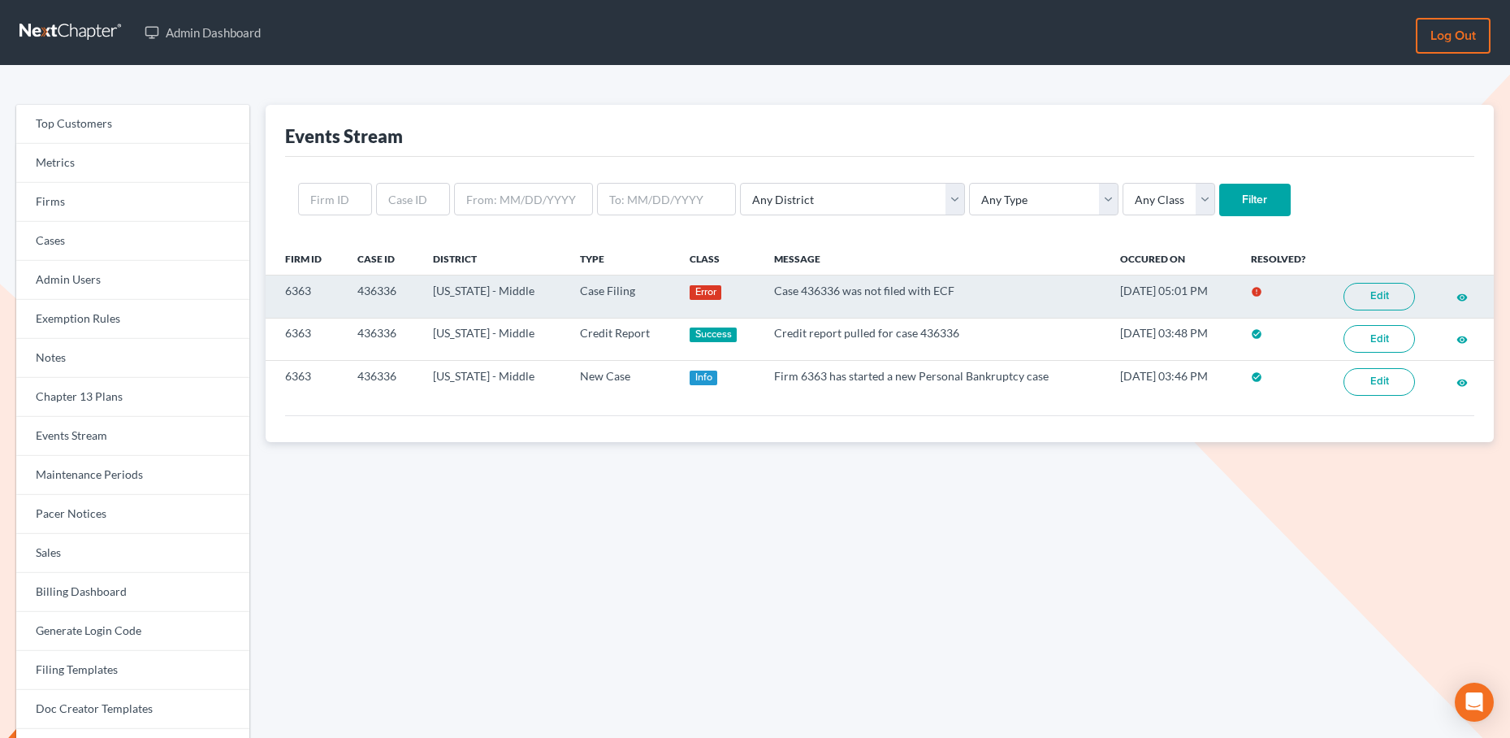
click at [1360, 299] on link "Edit" at bounding box center [1379, 297] width 71 height 28
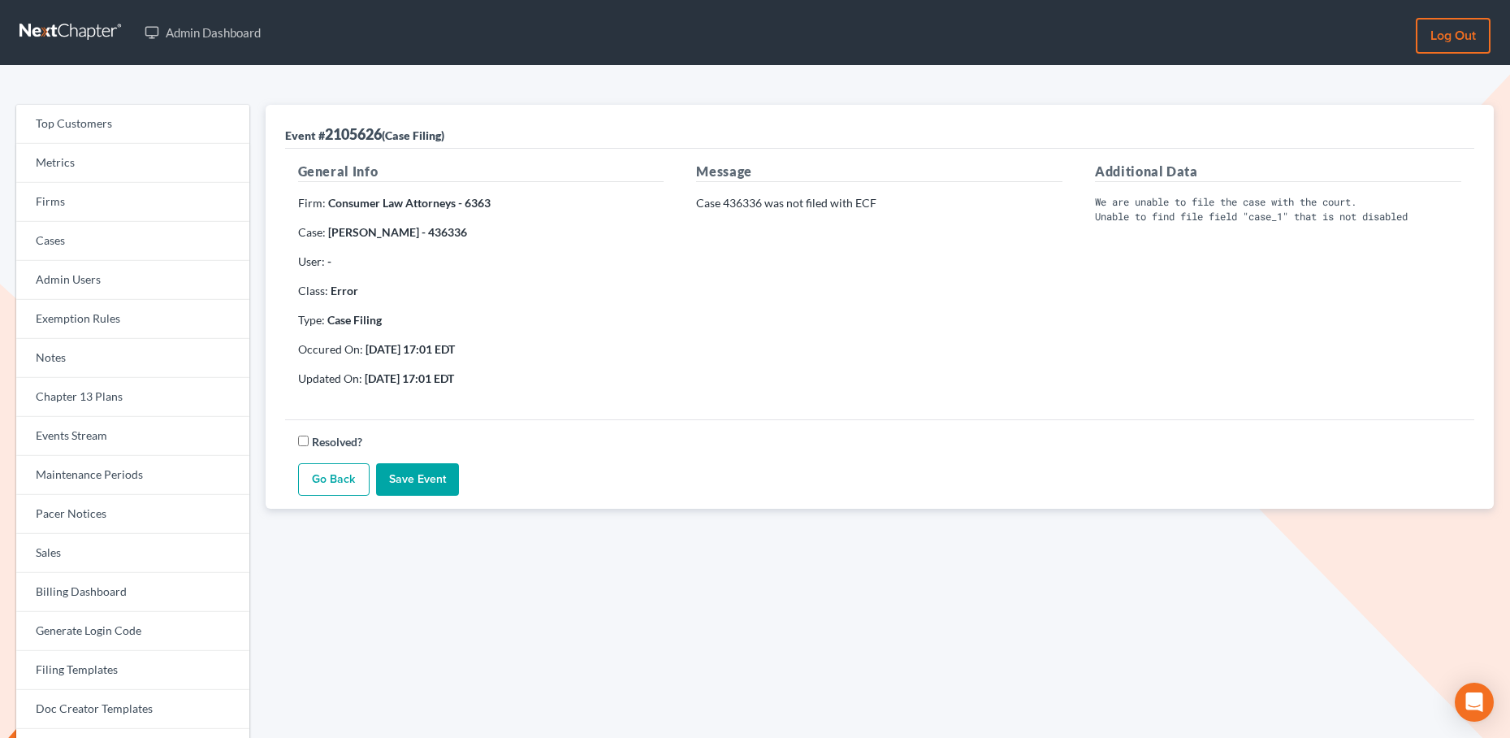
scroll to position [13, 0]
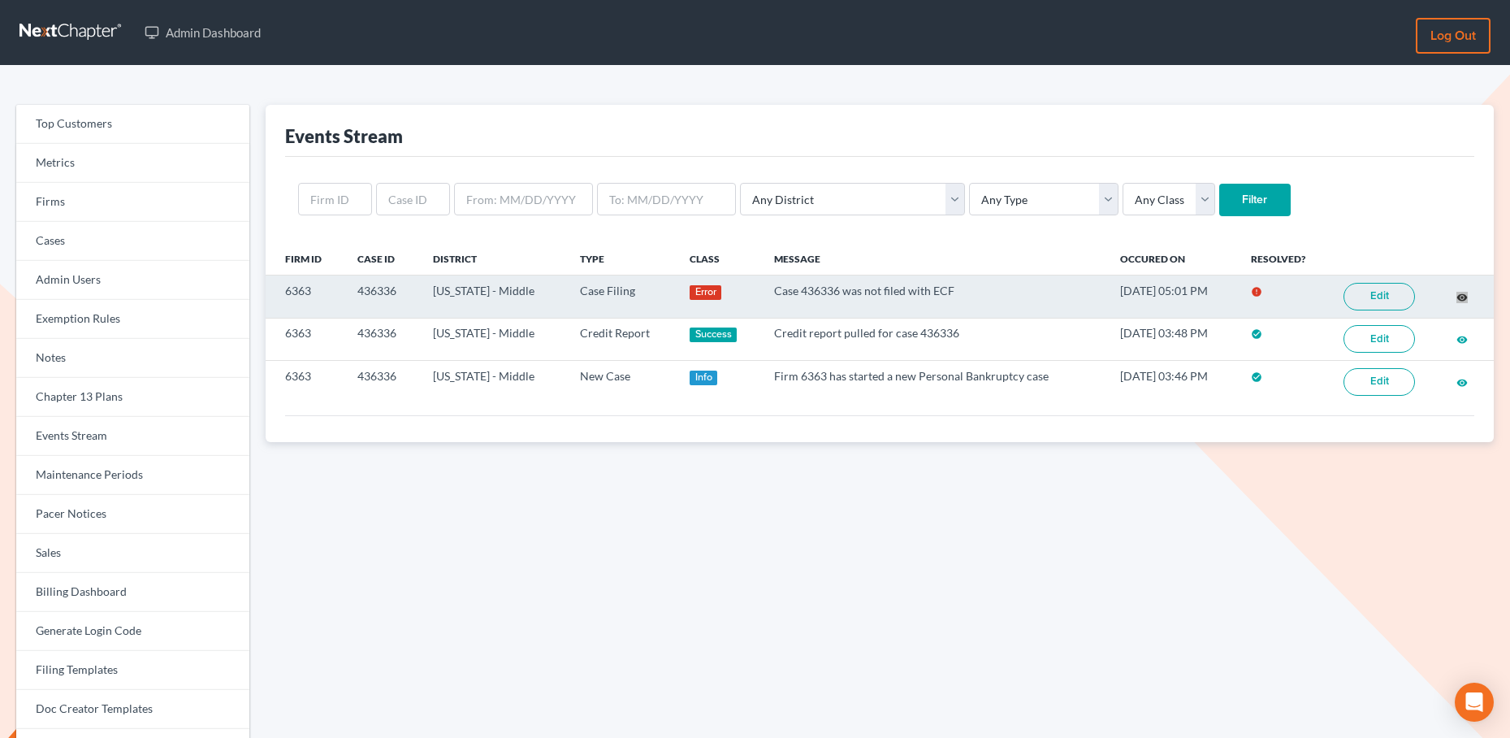
click at [0, 0] on div "Admin Dashboard Log out Top Customers Metrics Firms Cases Admin Users Exemption…" at bounding box center [755, 541] width 1510 height 1083
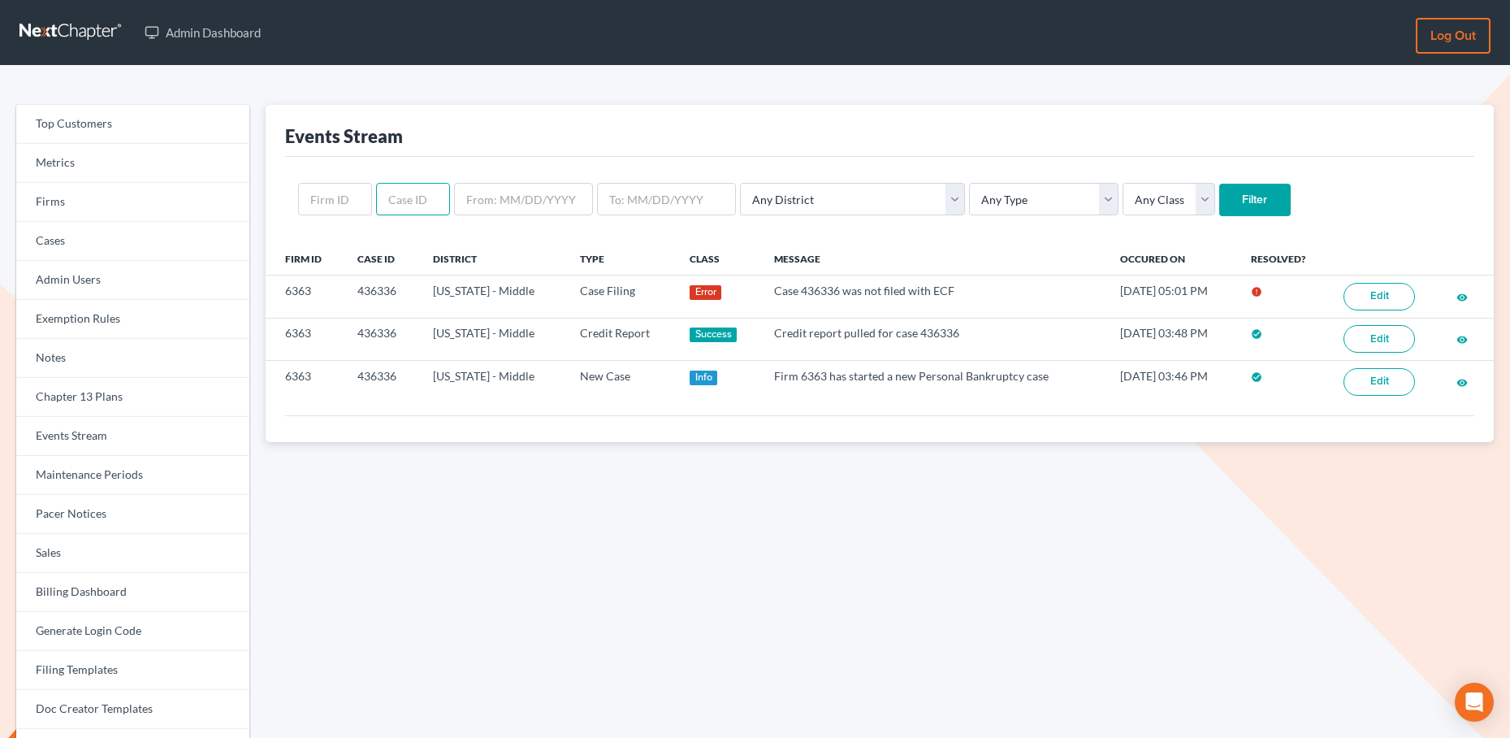
click at [405, 201] on input "text" at bounding box center [413, 199] width 74 height 32
paste input "396715"
type input "396715"
click at [1219, 193] on input "Filter" at bounding box center [1254, 200] width 71 height 32
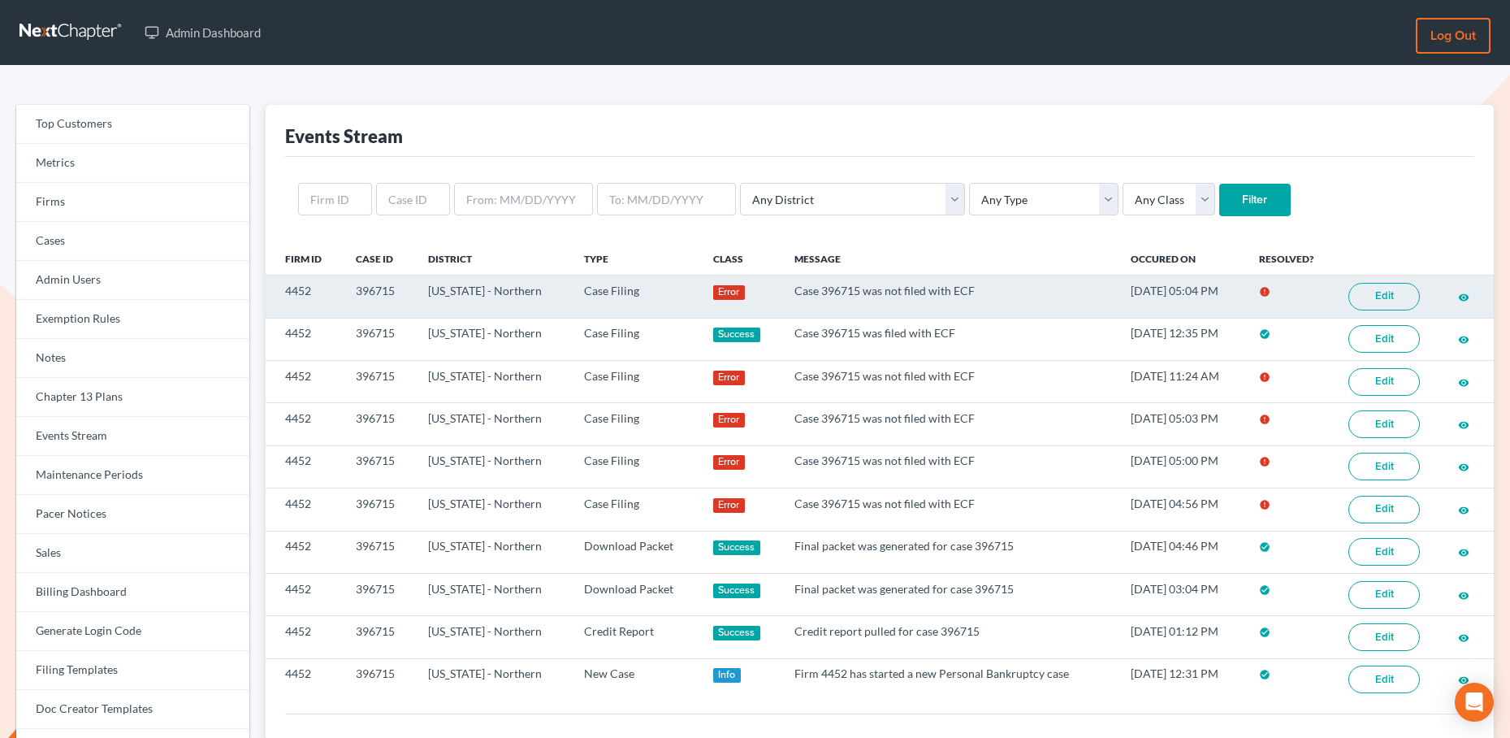
click at [1383, 298] on link "Edit" at bounding box center [1384, 297] width 71 height 28
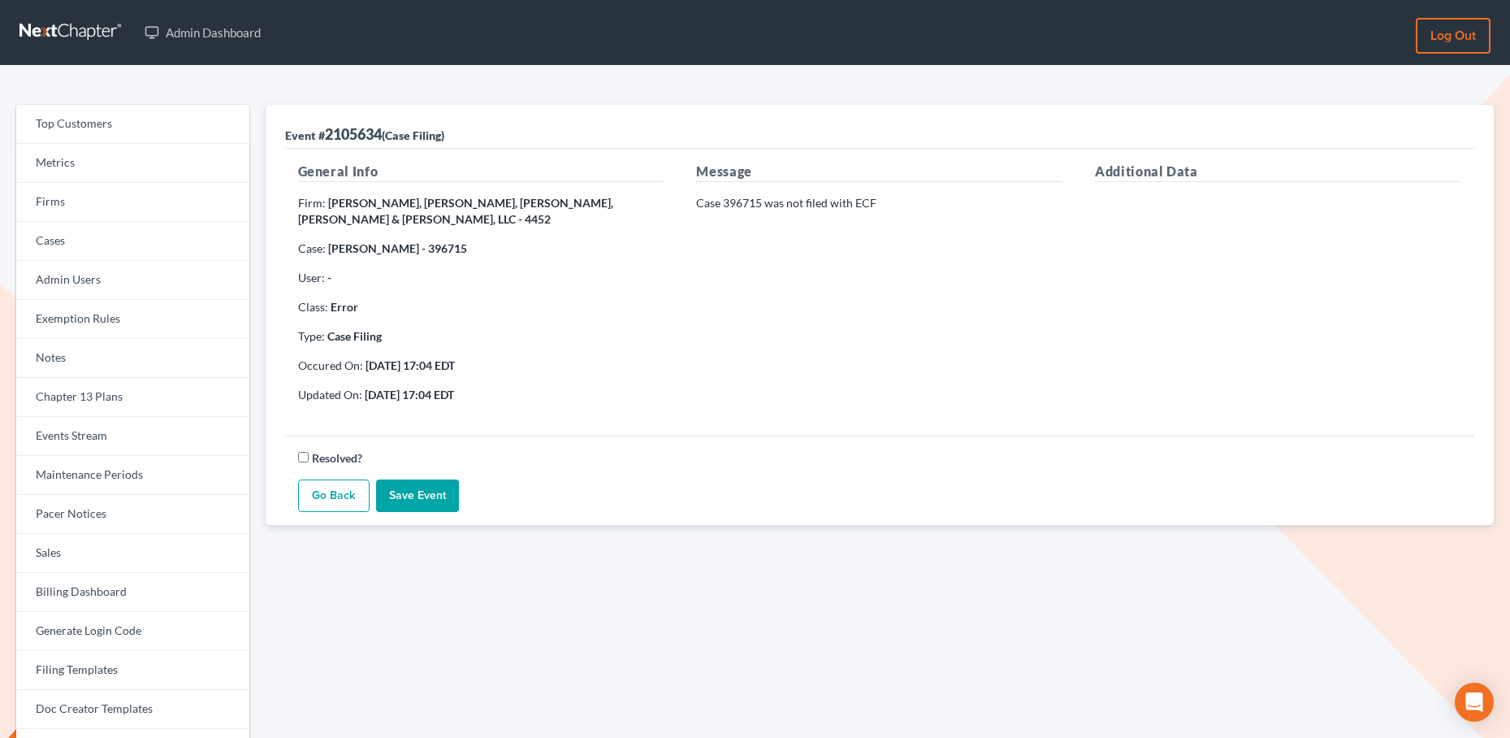
click at [457, 241] on strong "[PERSON_NAME] - 396715" at bounding box center [397, 248] width 139 height 14
copy strong "396715"
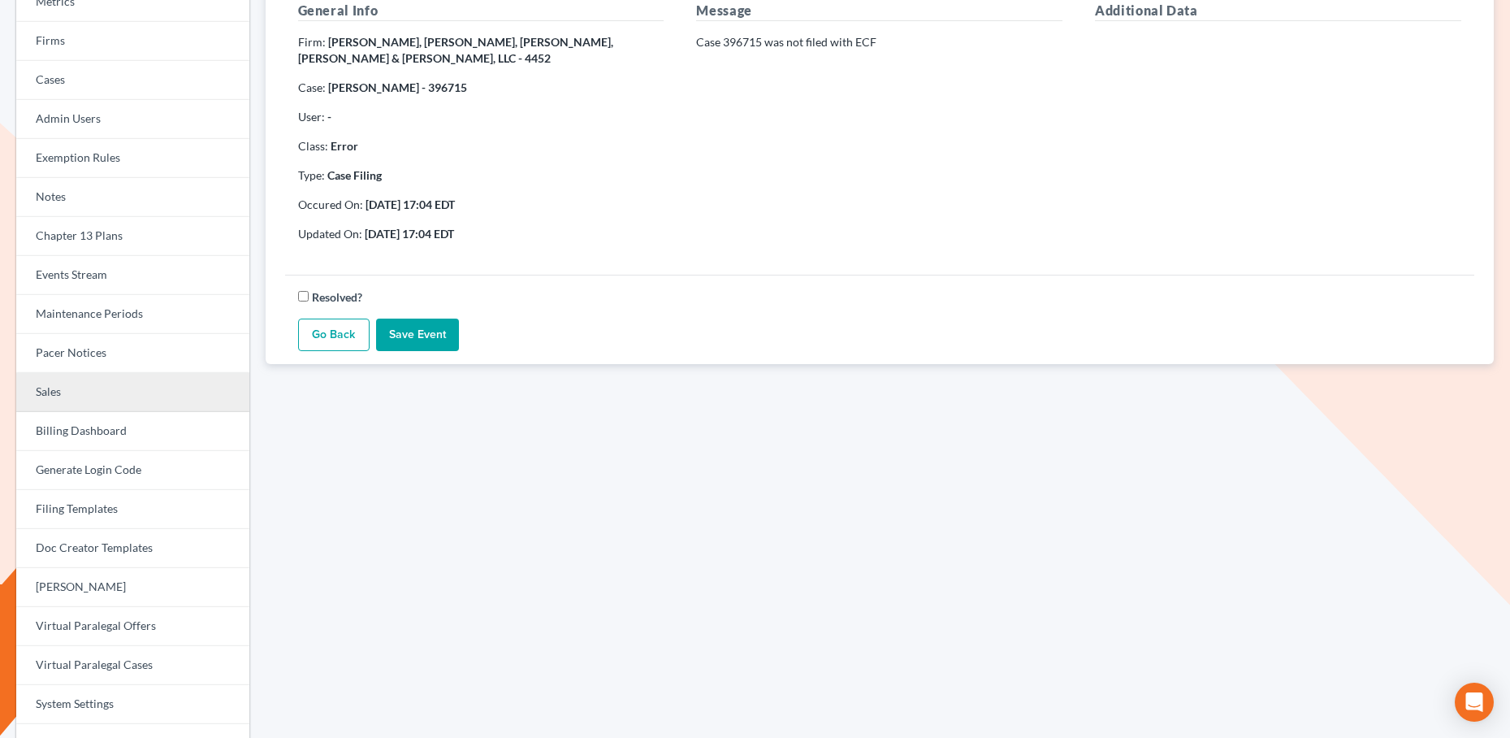
scroll to position [160, 0]
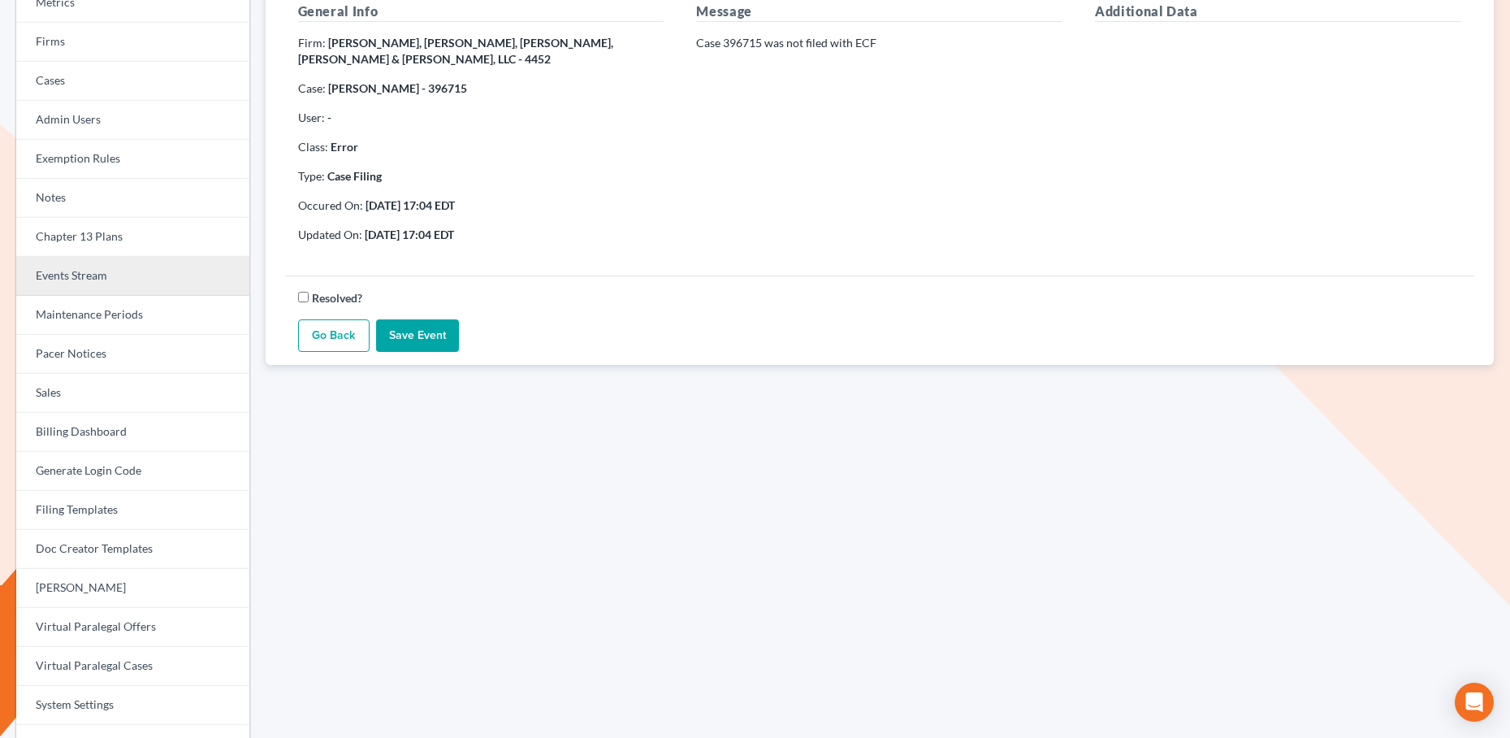
click at [84, 275] on link "Events Stream" at bounding box center [132, 276] width 233 height 39
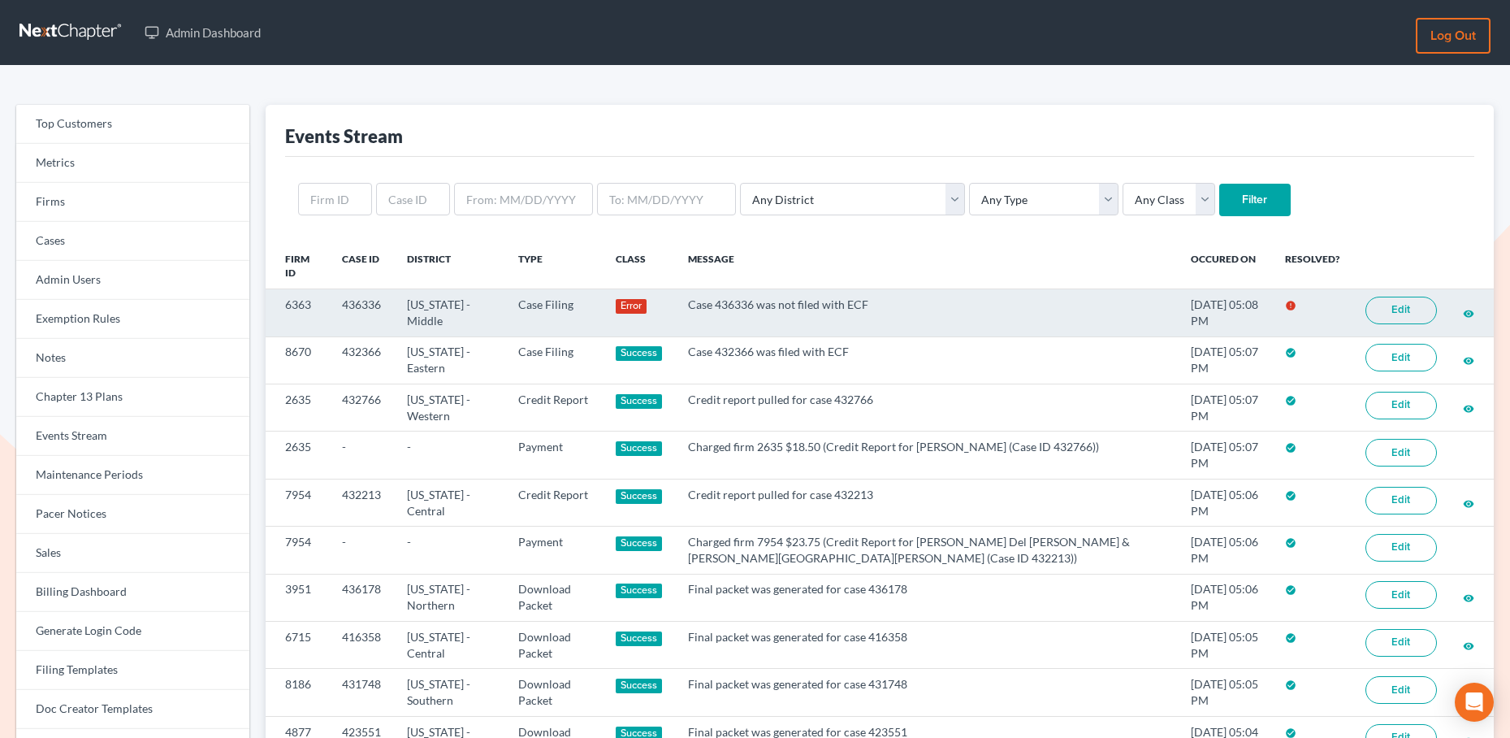
click at [1391, 311] on link "Edit" at bounding box center [1401, 311] width 71 height 28
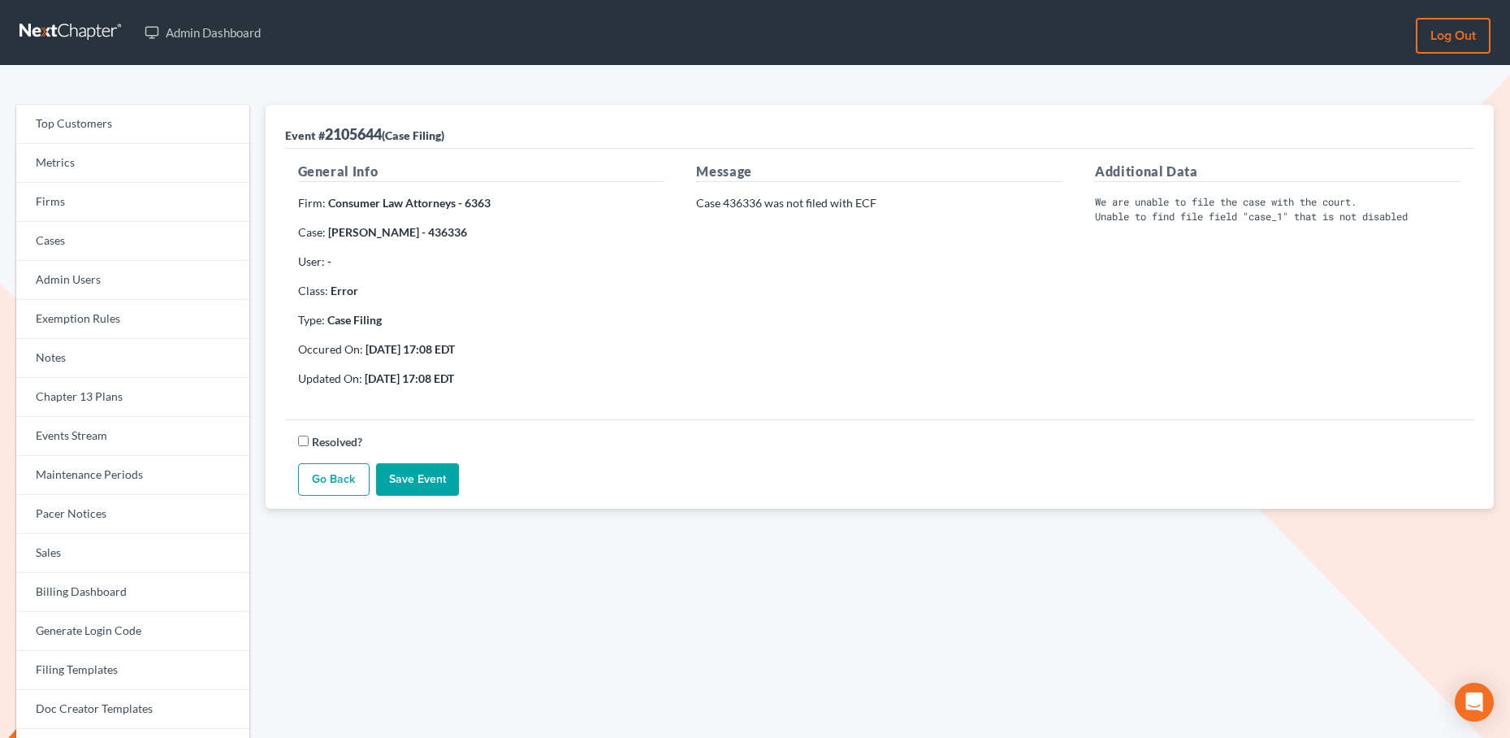
scroll to position [30, 0]
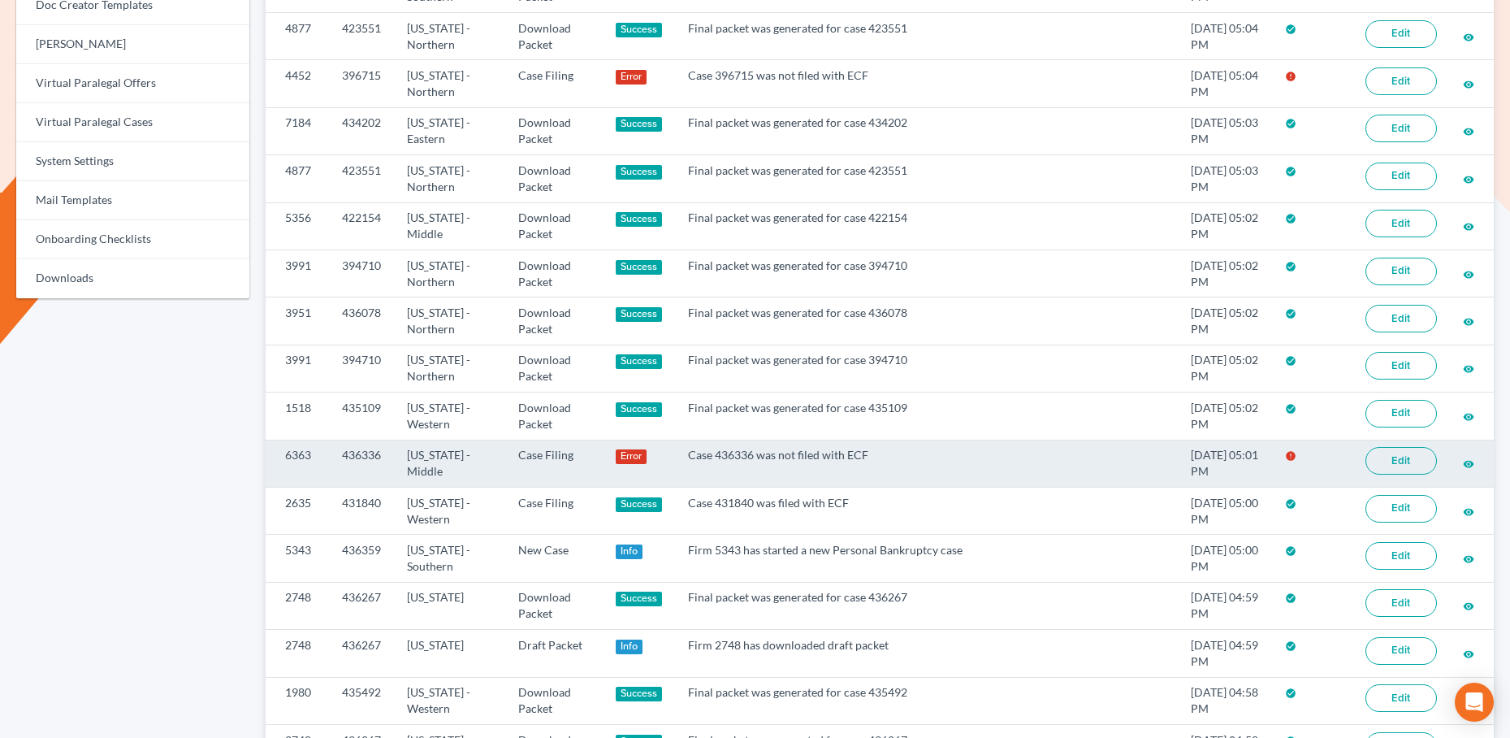
scroll to position [704, 0]
click at [1431, 466] on link "Edit" at bounding box center [1401, 460] width 71 height 28
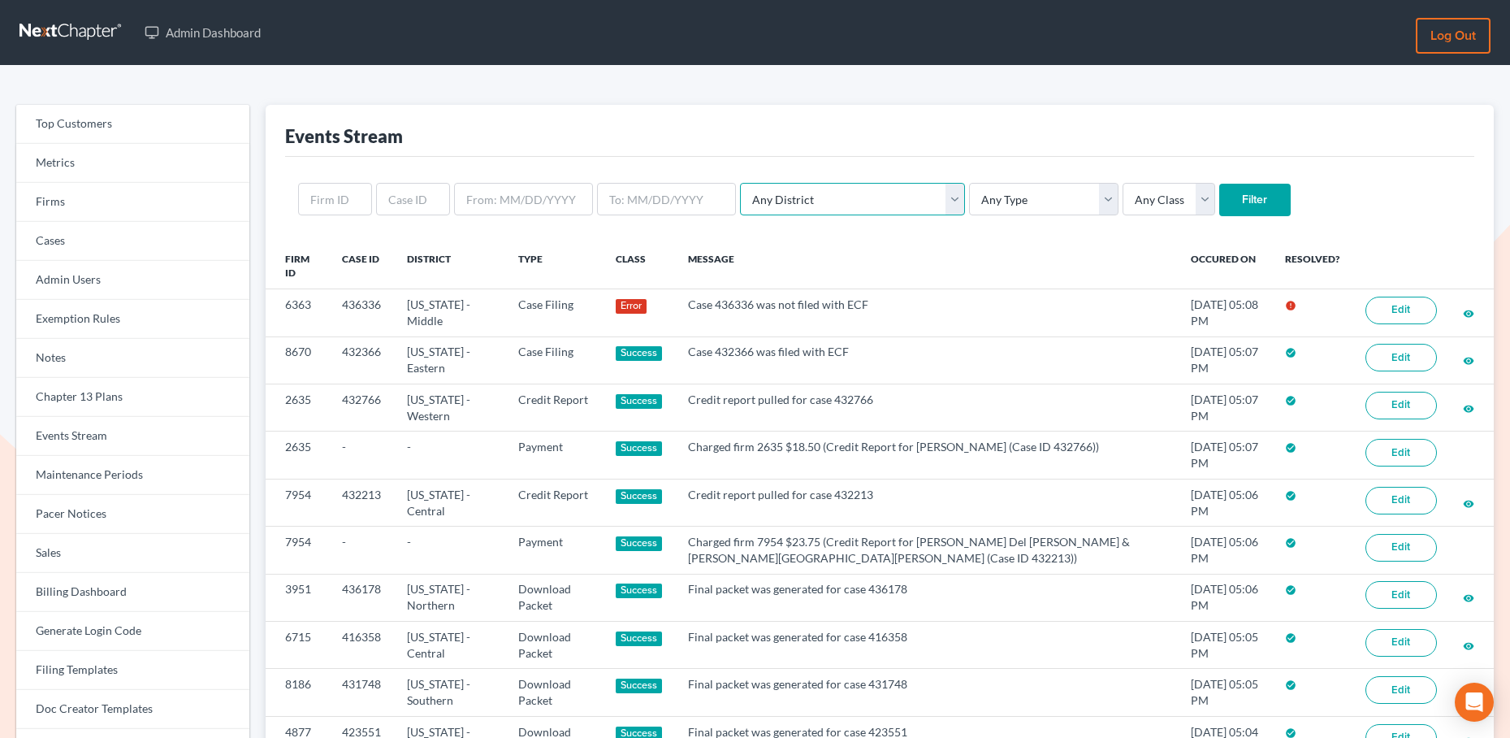
click at [812, 206] on select "Any District [US_STATE] - [GEOGRAPHIC_DATA] [US_STATE] - [GEOGRAPHIC_DATA] [US_…" at bounding box center [852, 199] width 225 height 32
select select "18"
click at [740, 183] on select "Any District [US_STATE] - [GEOGRAPHIC_DATA] [US_STATE] - [GEOGRAPHIC_DATA] [US_…" at bounding box center [852, 199] width 225 height 32
click at [1219, 190] on input "Filter" at bounding box center [1254, 200] width 71 height 32
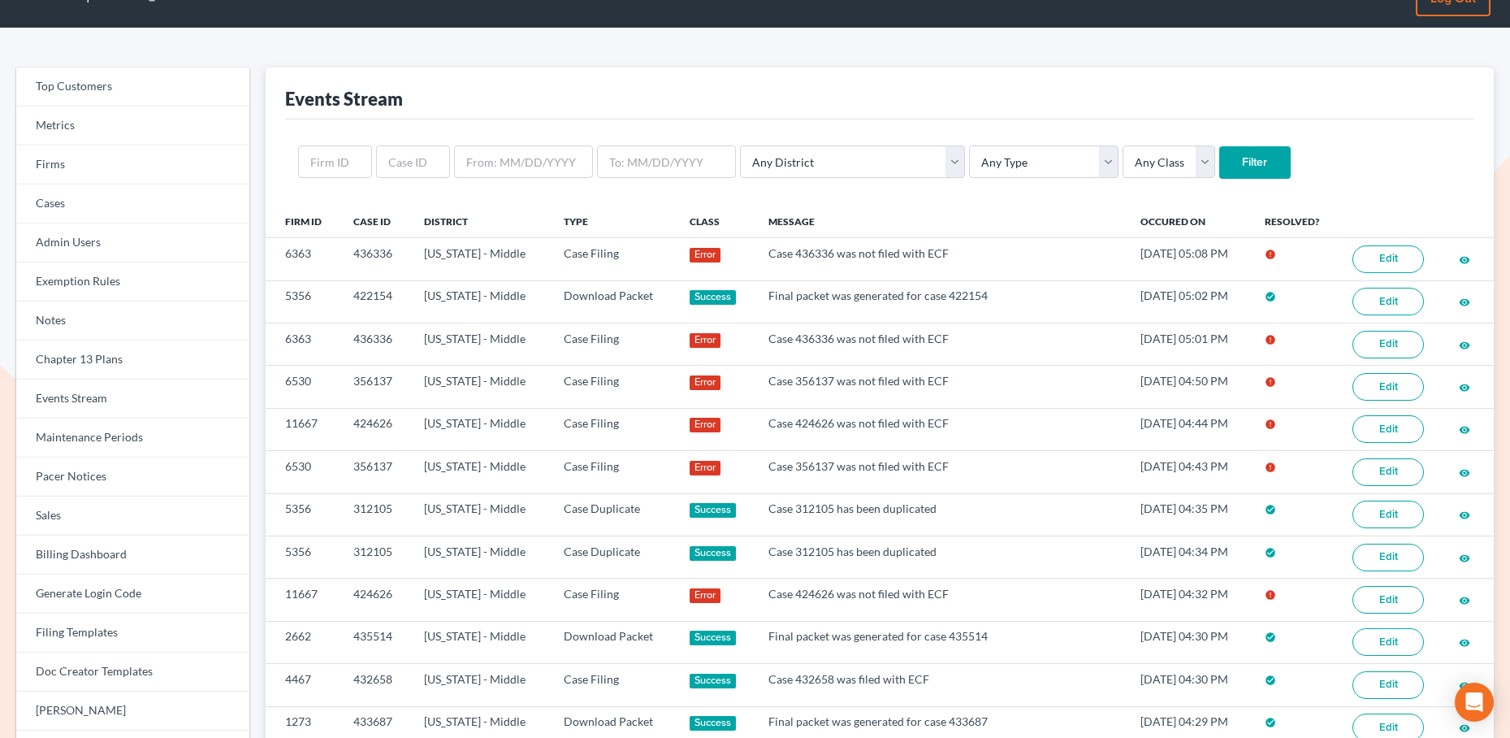
scroll to position [16, 0]
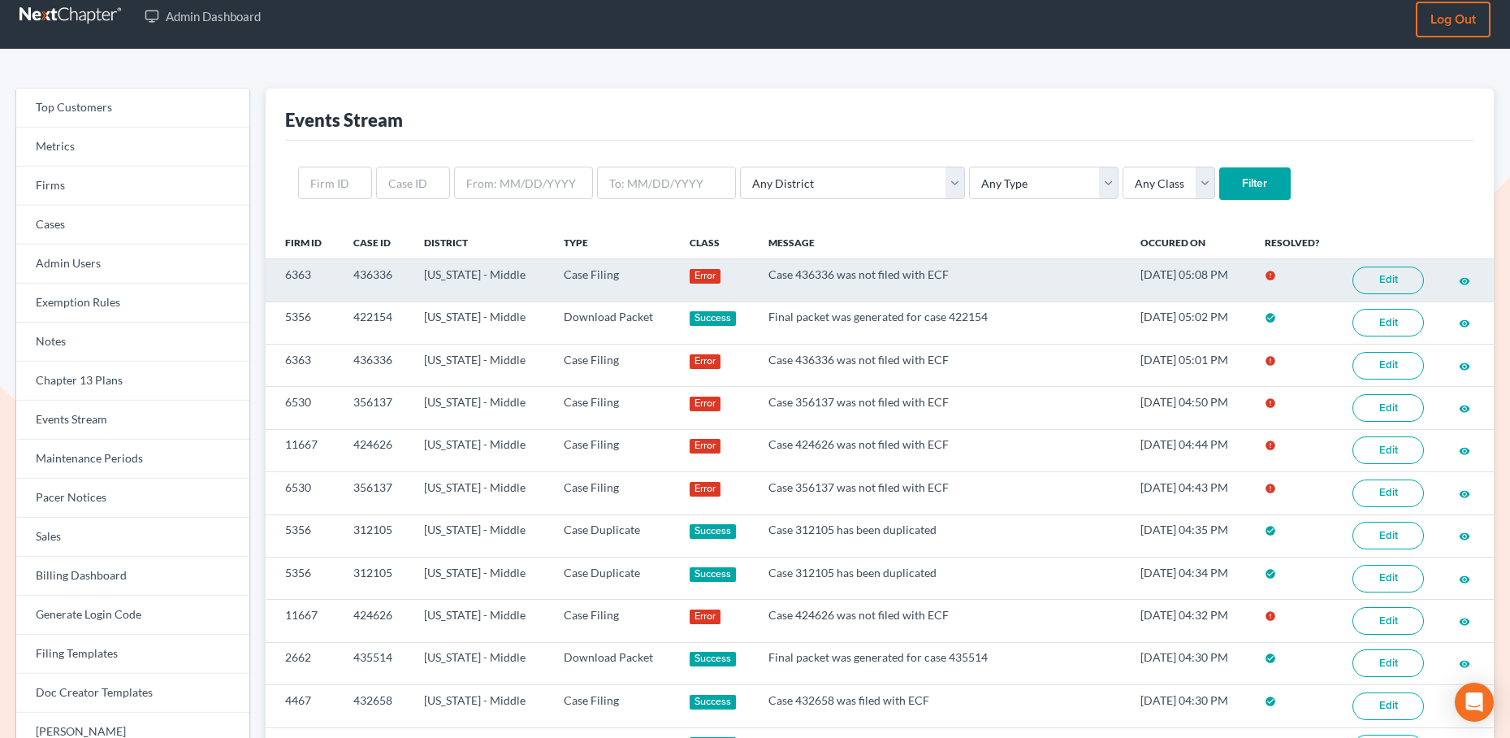
click at [378, 275] on td "436336" at bounding box center [375, 280] width 71 height 42
copy td "436336"
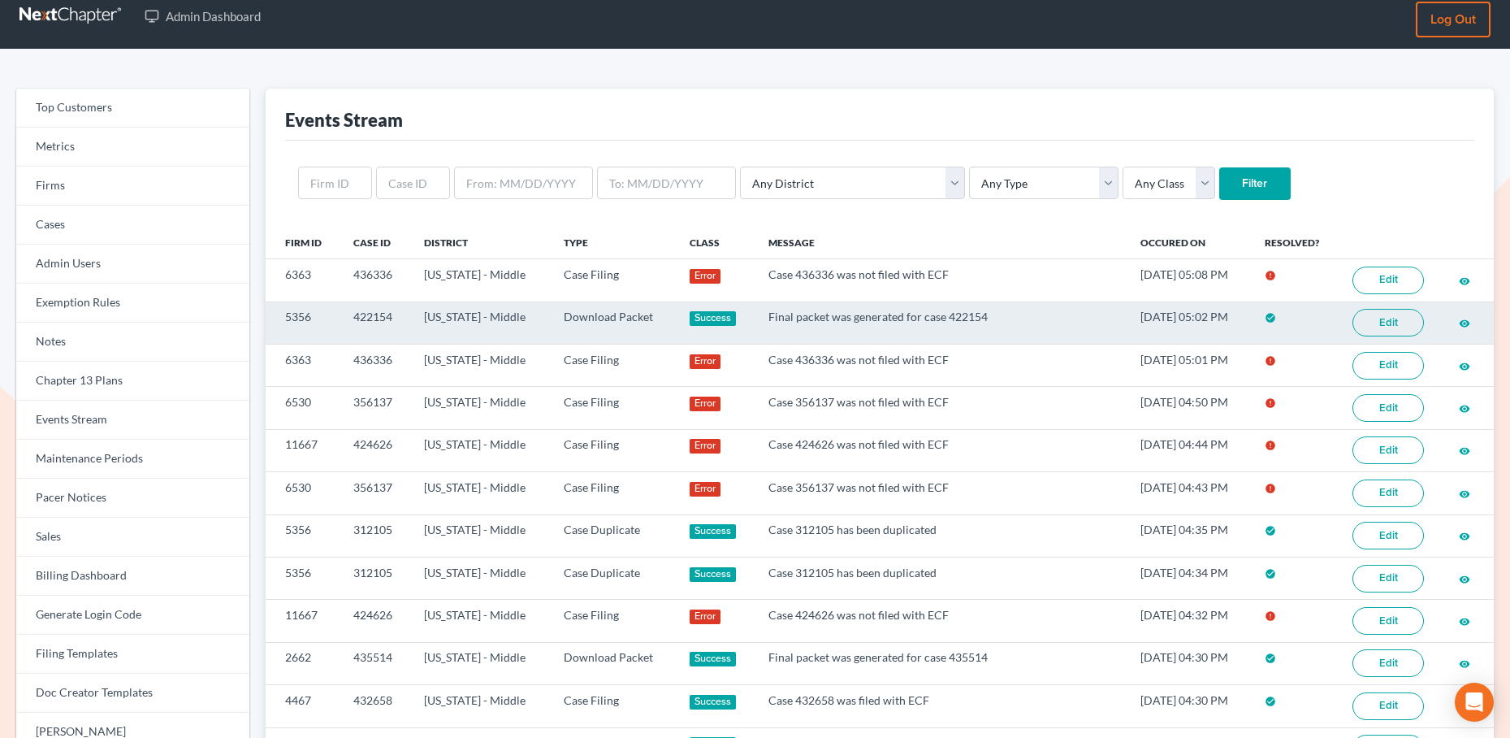
click at [371, 318] on td "422154" at bounding box center [375, 322] width 71 height 42
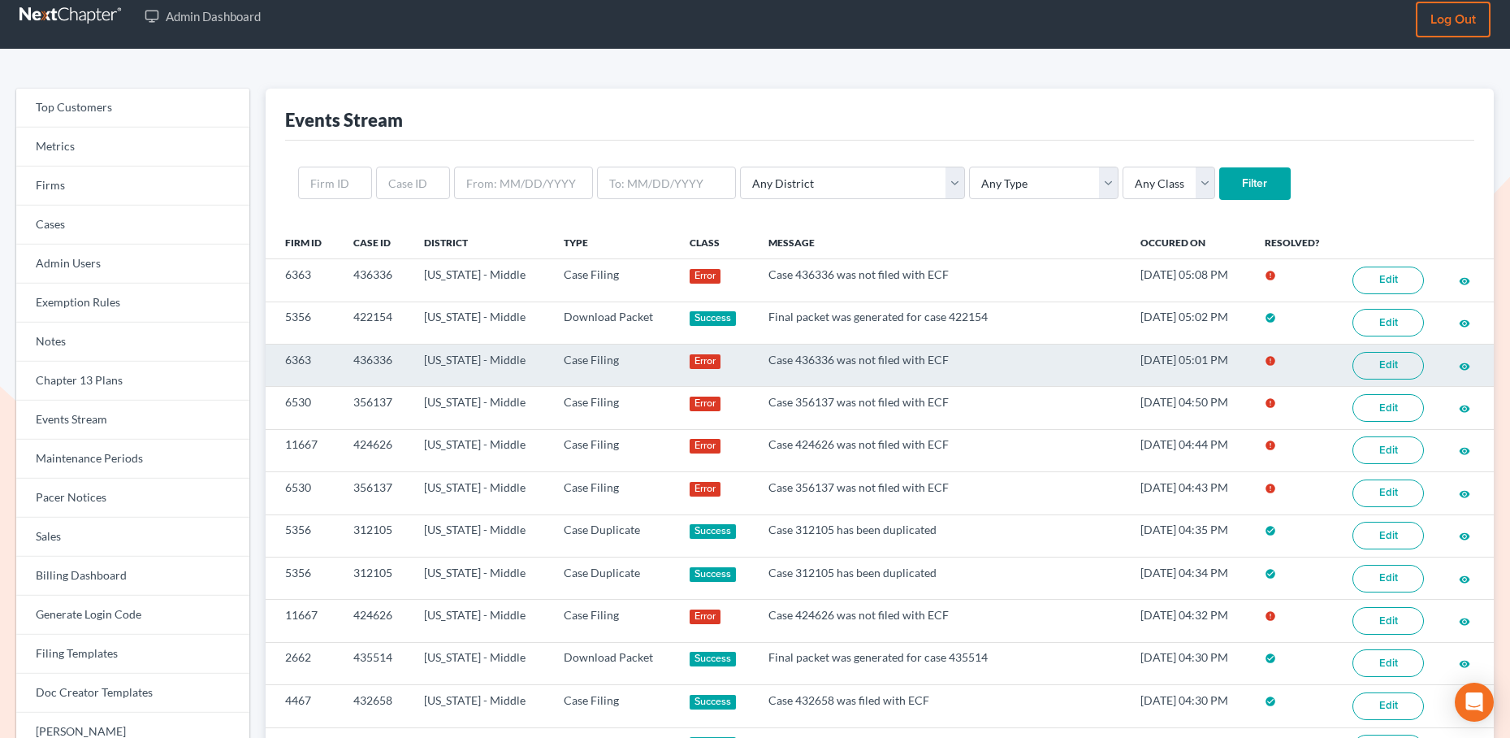
click at [375, 362] on td "436336" at bounding box center [375, 365] width 71 height 42
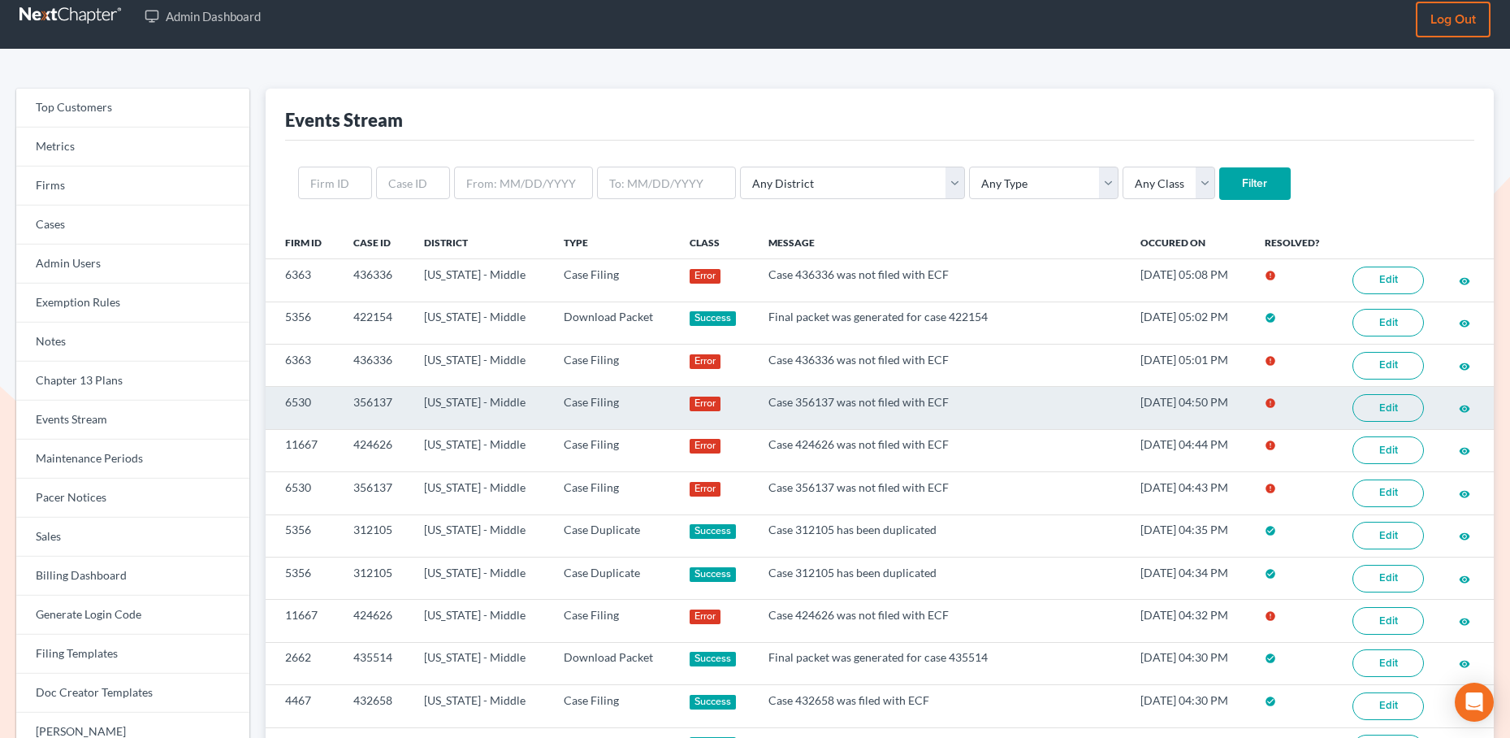
click at [378, 405] on td "356137" at bounding box center [375, 408] width 71 height 42
copy td "356137"
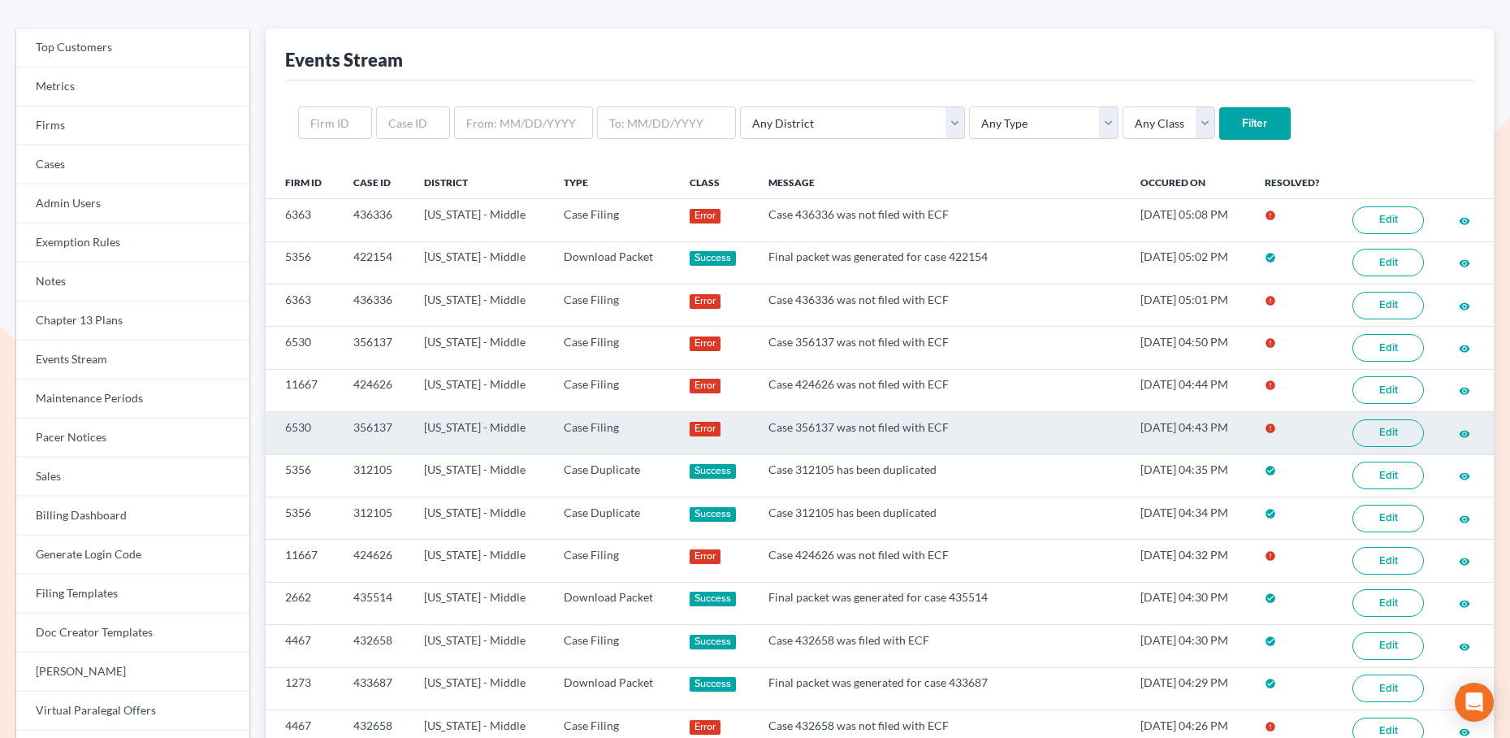
click at [367, 428] on td "356137" at bounding box center [375, 433] width 71 height 42
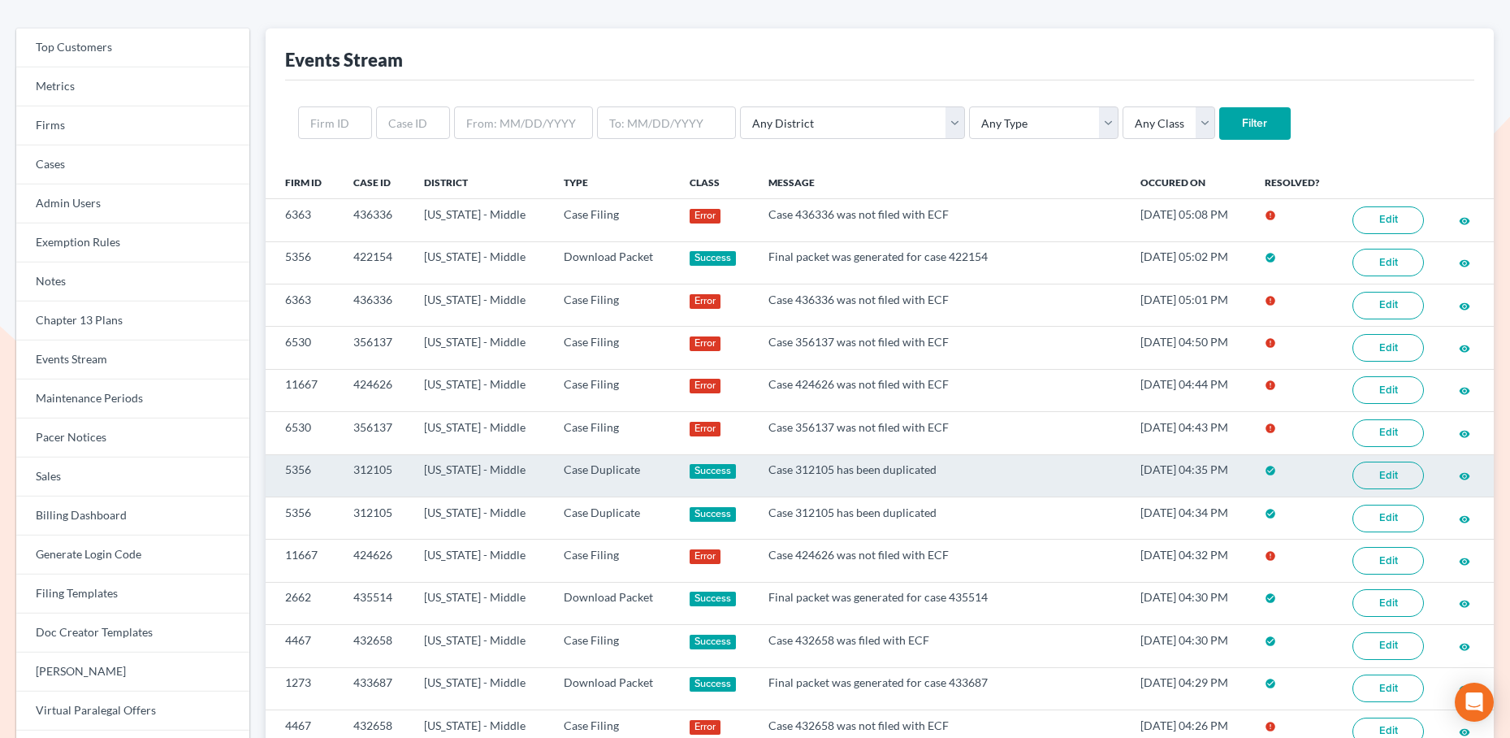
click at [381, 479] on td "312105" at bounding box center [375, 475] width 71 height 42
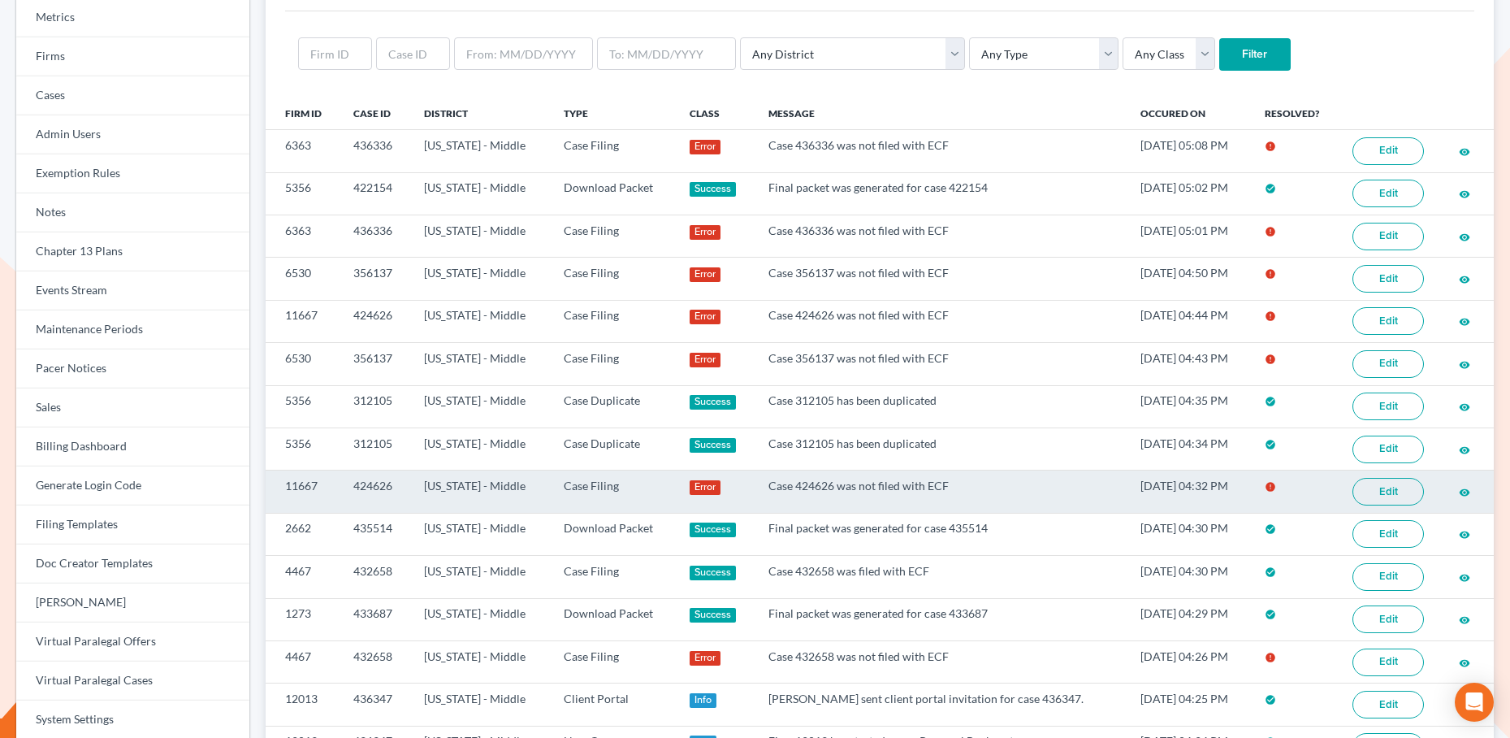
click at [379, 487] on td "424626" at bounding box center [375, 491] width 71 height 42
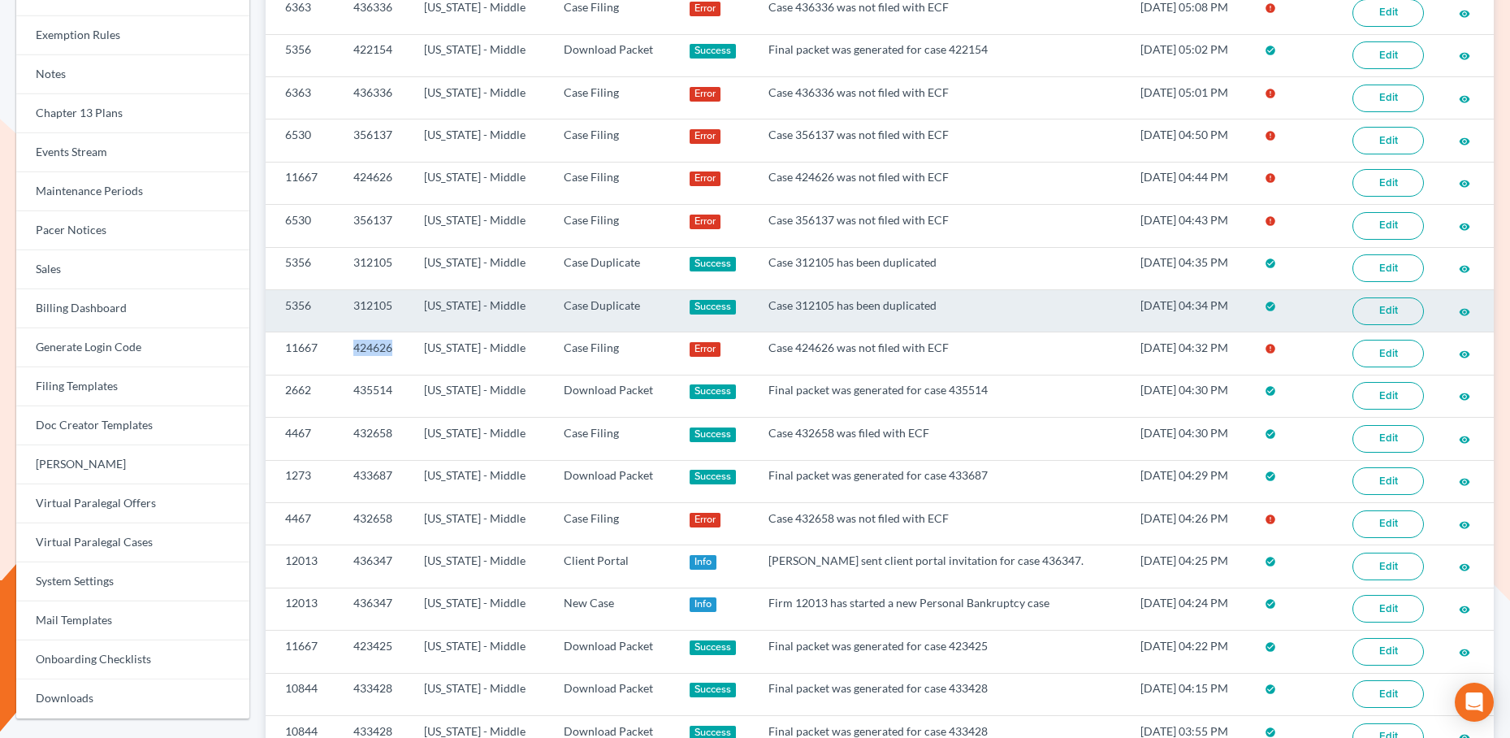
scroll to position [387, 0]
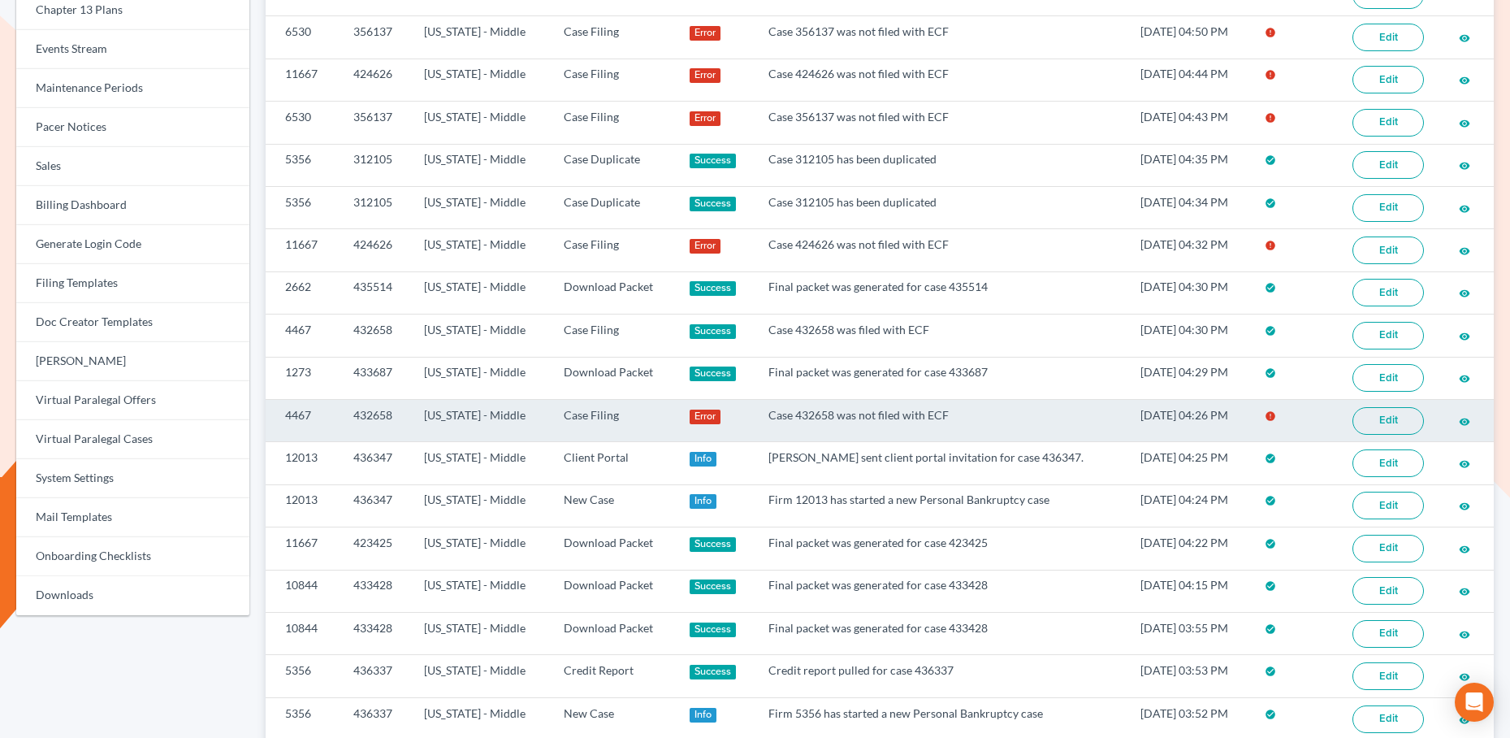
click at [373, 414] on td "432658" at bounding box center [375, 420] width 71 height 42
copy td "432658"
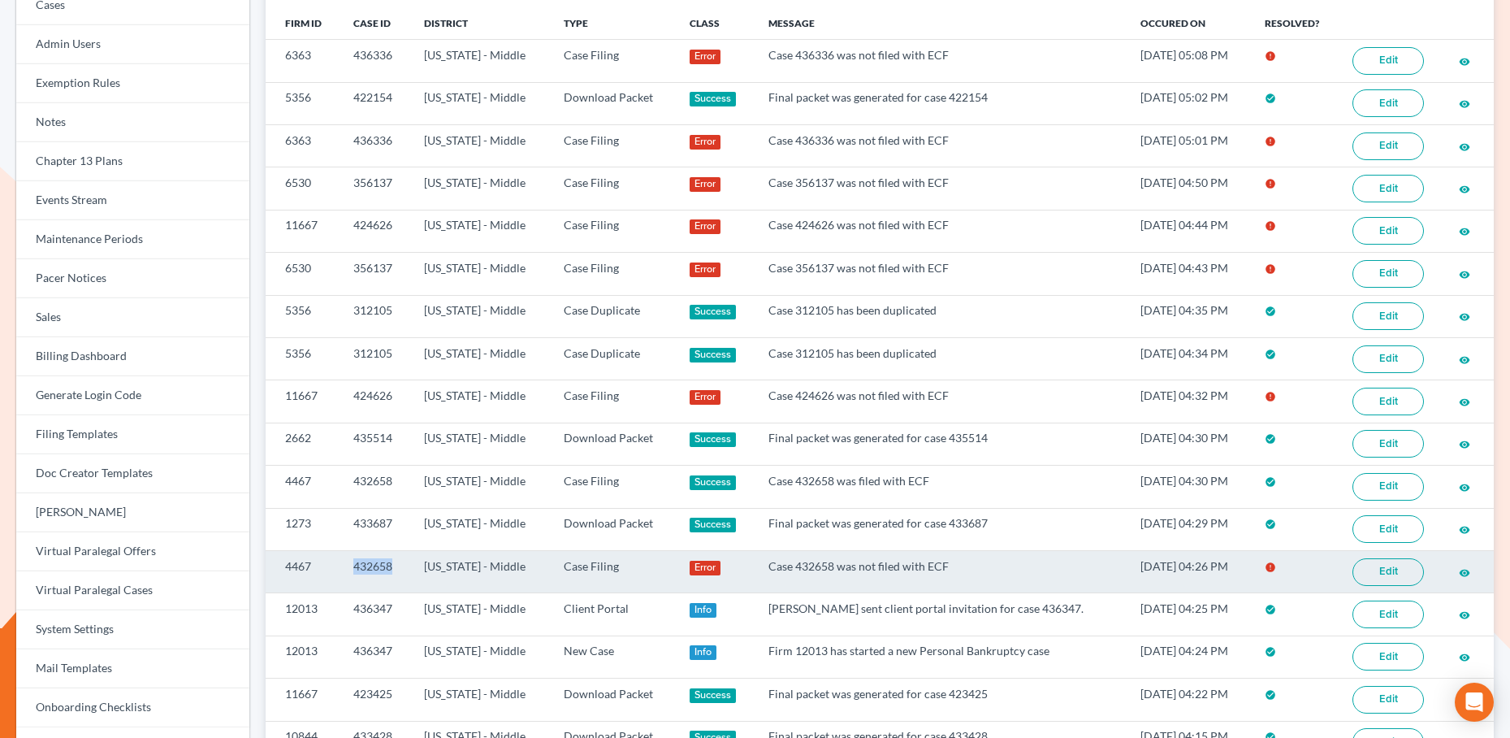
scroll to position [248, 0]
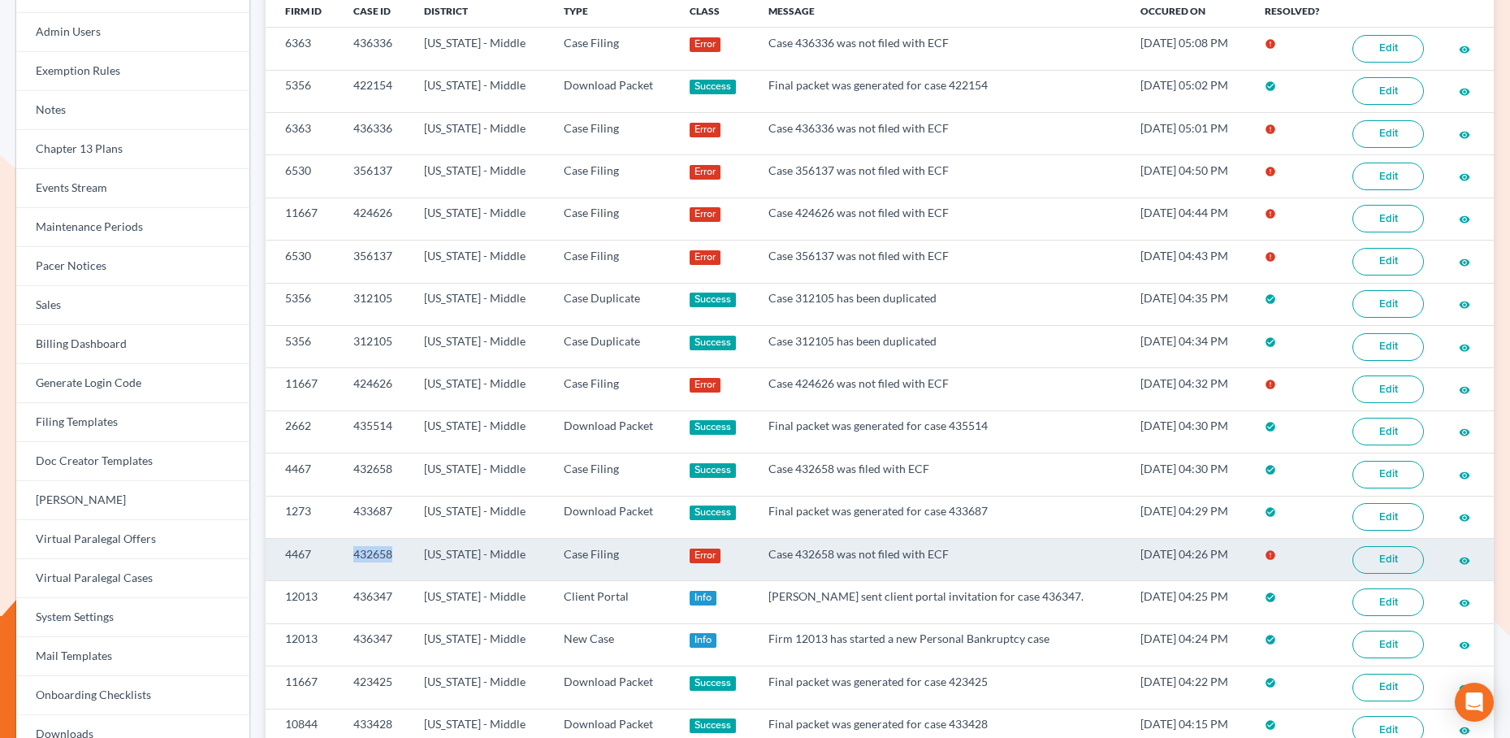
click at [1406, 565] on link "Edit" at bounding box center [1388, 560] width 71 height 28
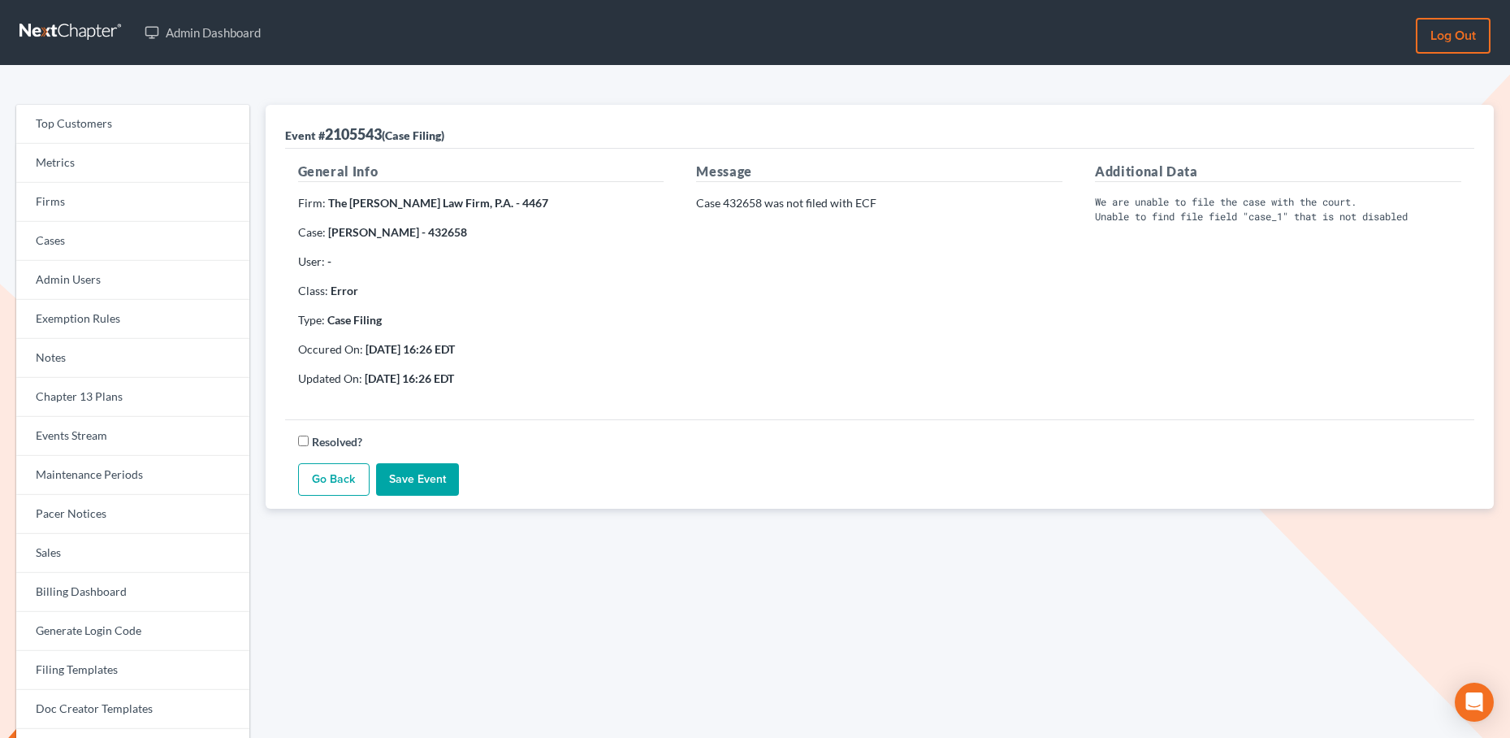
click at [426, 234] on strong "[PERSON_NAME] - 432658" at bounding box center [397, 232] width 139 height 14
copy strong "432658"
click at [86, 442] on link "Events Stream" at bounding box center [132, 436] width 233 height 39
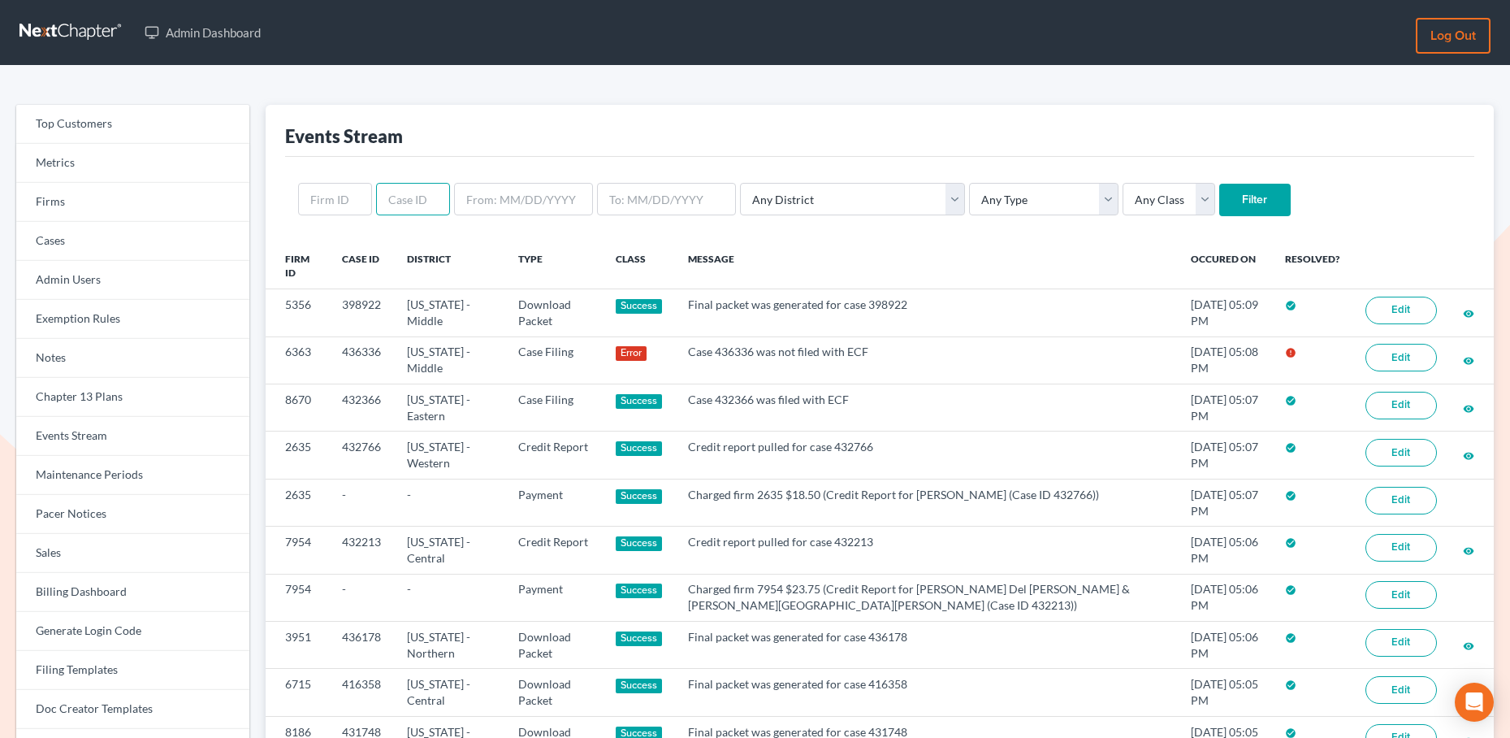
click at [388, 201] on input "text" at bounding box center [413, 199] width 74 height 32
paste input "432658"
type input "432658"
click at [1219, 194] on input "Filter" at bounding box center [1254, 200] width 71 height 32
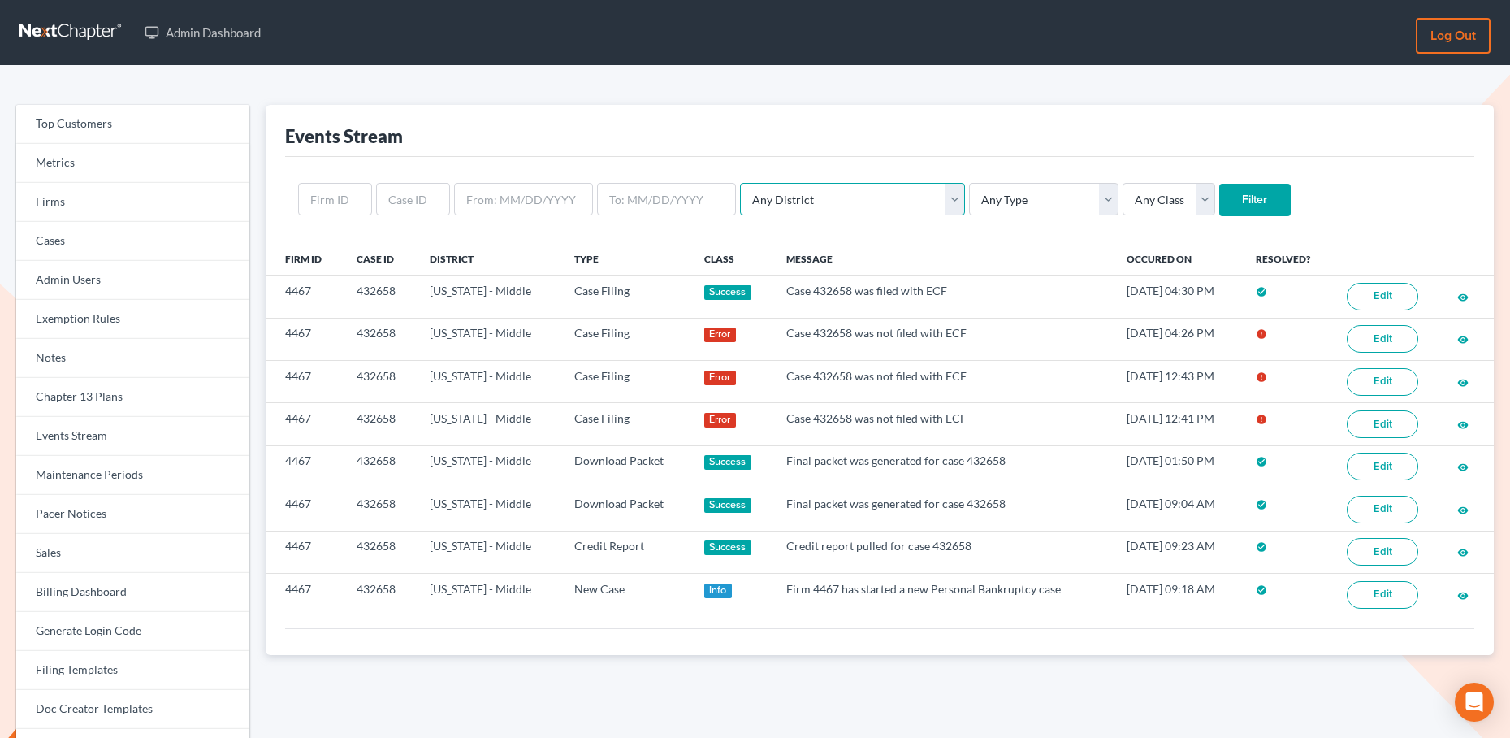
click at [821, 206] on select "Any District [US_STATE] - [GEOGRAPHIC_DATA] [US_STATE] - [GEOGRAPHIC_DATA] [US_…" at bounding box center [852, 199] width 225 height 32
select select "18"
click at [740, 183] on select "Any District [US_STATE] - [GEOGRAPHIC_DATA] [US_STATE] - [GEOGRAPHIC_DATA] [US_…" at bounding box center [852, 199] width 225 height 32
click at [1219, 198] on input "Filter" at bounding box center [1254, 200] width 71 height 32
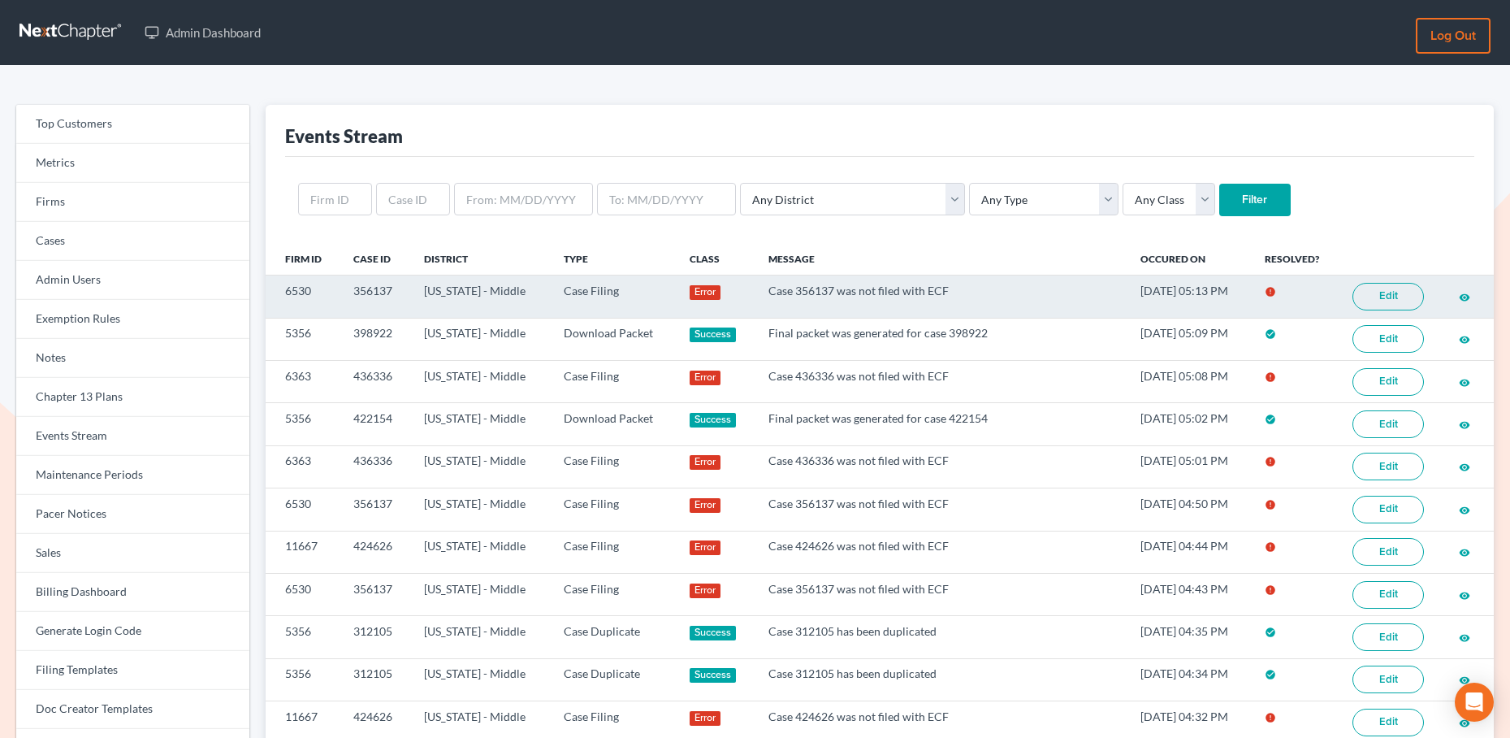
click at [1401, 301] on link "Edit" at bounding box center [1388, 297] width 71 height 28
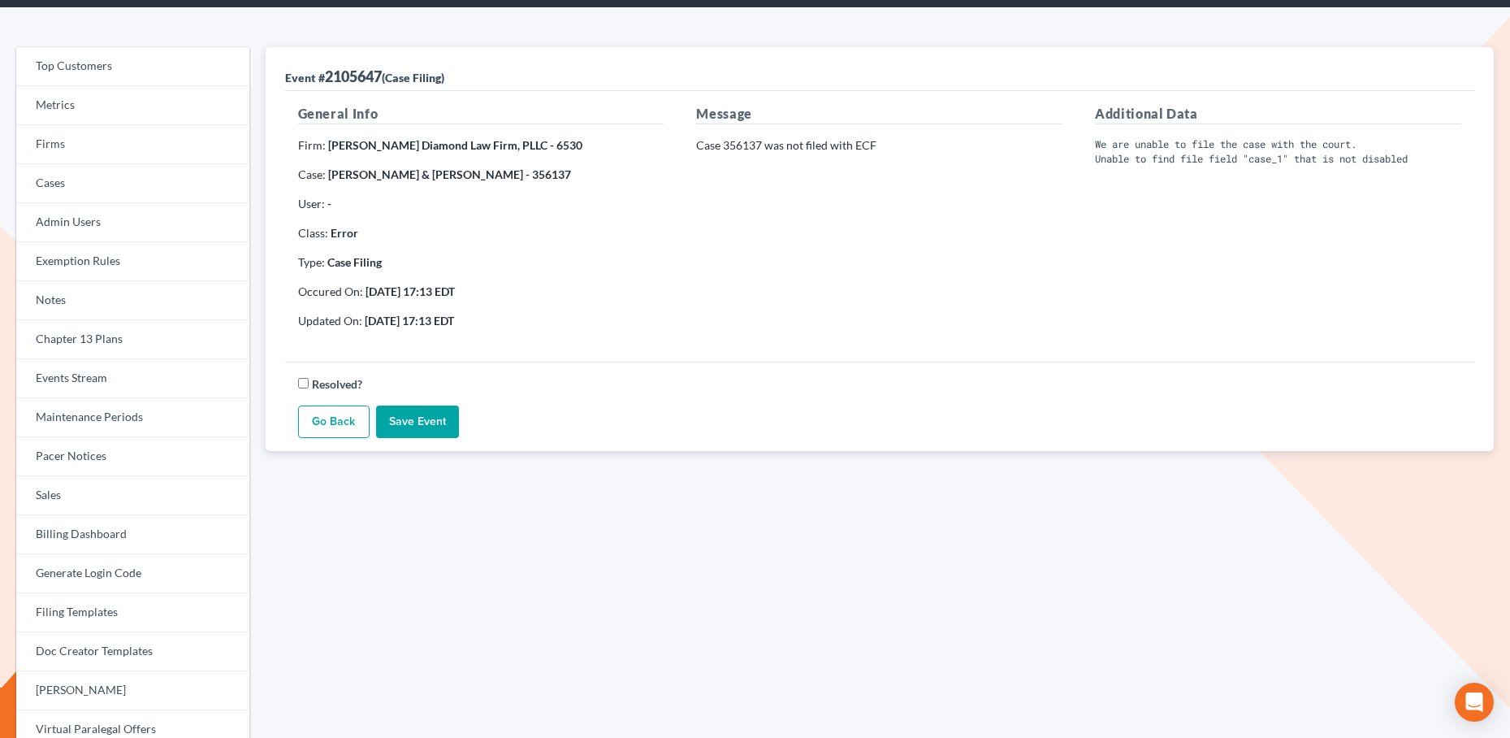
scroll to position [41, 0]
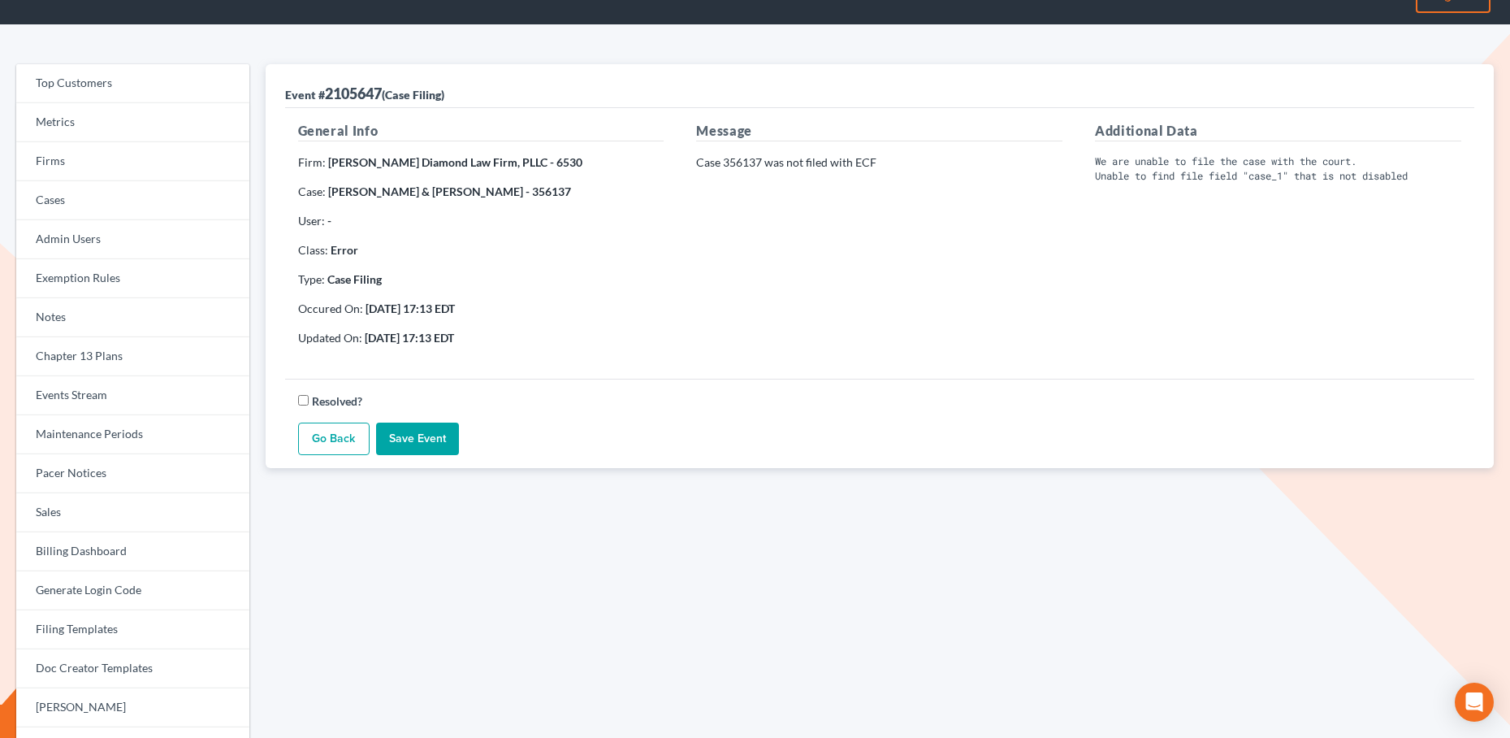
click at [743, 159] on p "Case 356137 was not filed with ECF" at bounding box center [879, 162] width 366 height 16
copy p "356137"
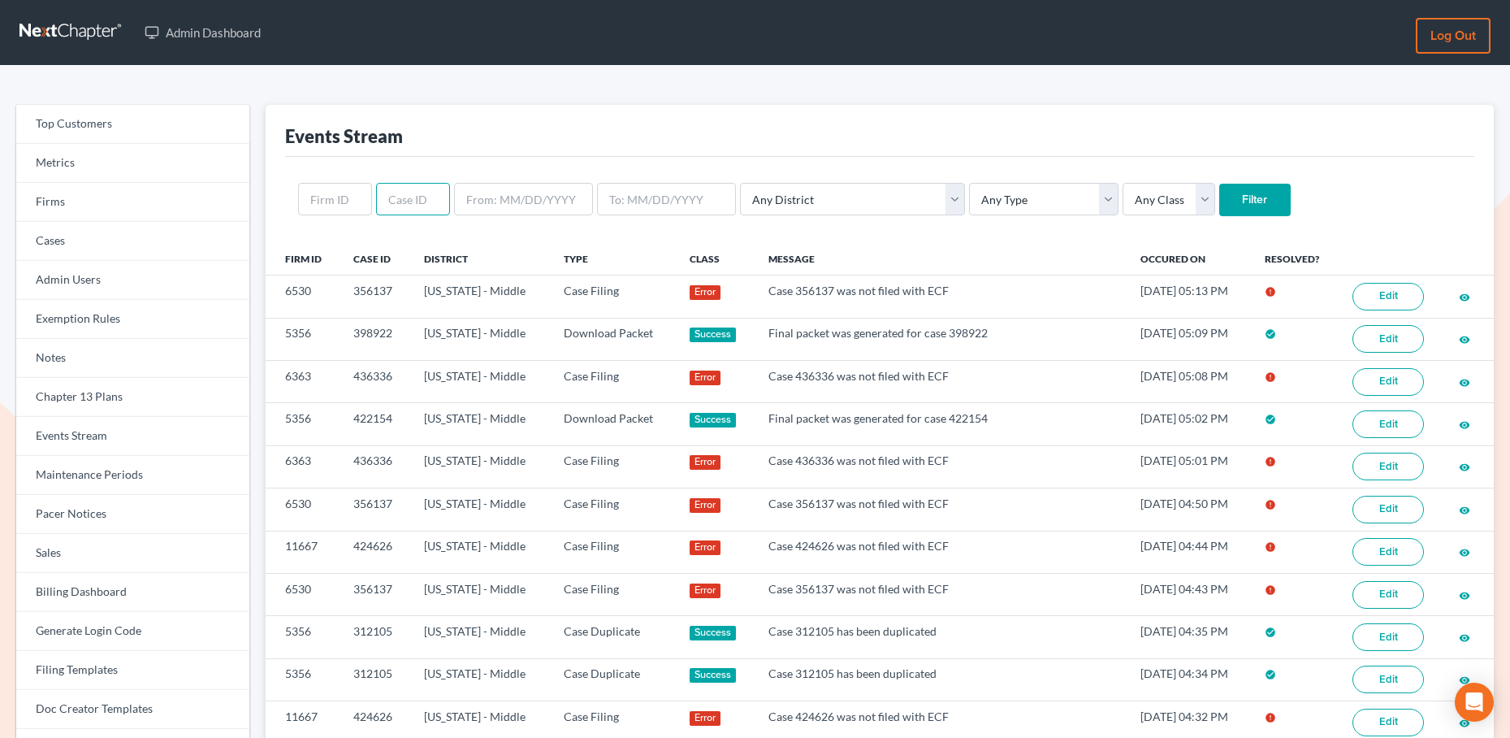
click at [415, 200] on input "text" at bounding box center [413, 199] width 74 height 32
paste input "356137"
type input "356137"
click at [1219, 201] on input "Filter" at bounding box center [1254, 200] width 71 height 32
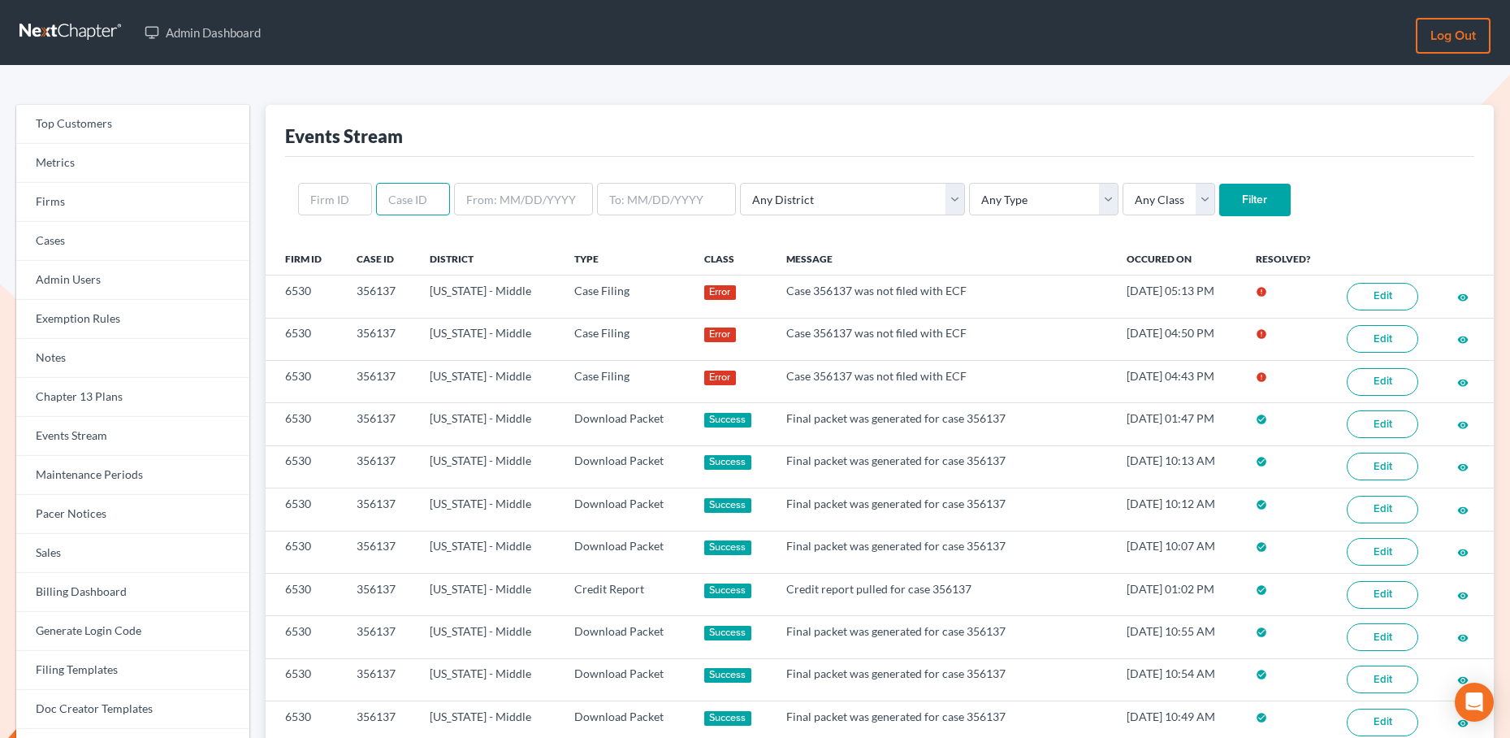
click at [412, 200] on input "text" at bounding box center [413, 199] width 74 height 32
paste input "396715"
type input "396715"
click at [1219, 200] on input "Filter" at bounding box center [1254, 200] width 71 height 32
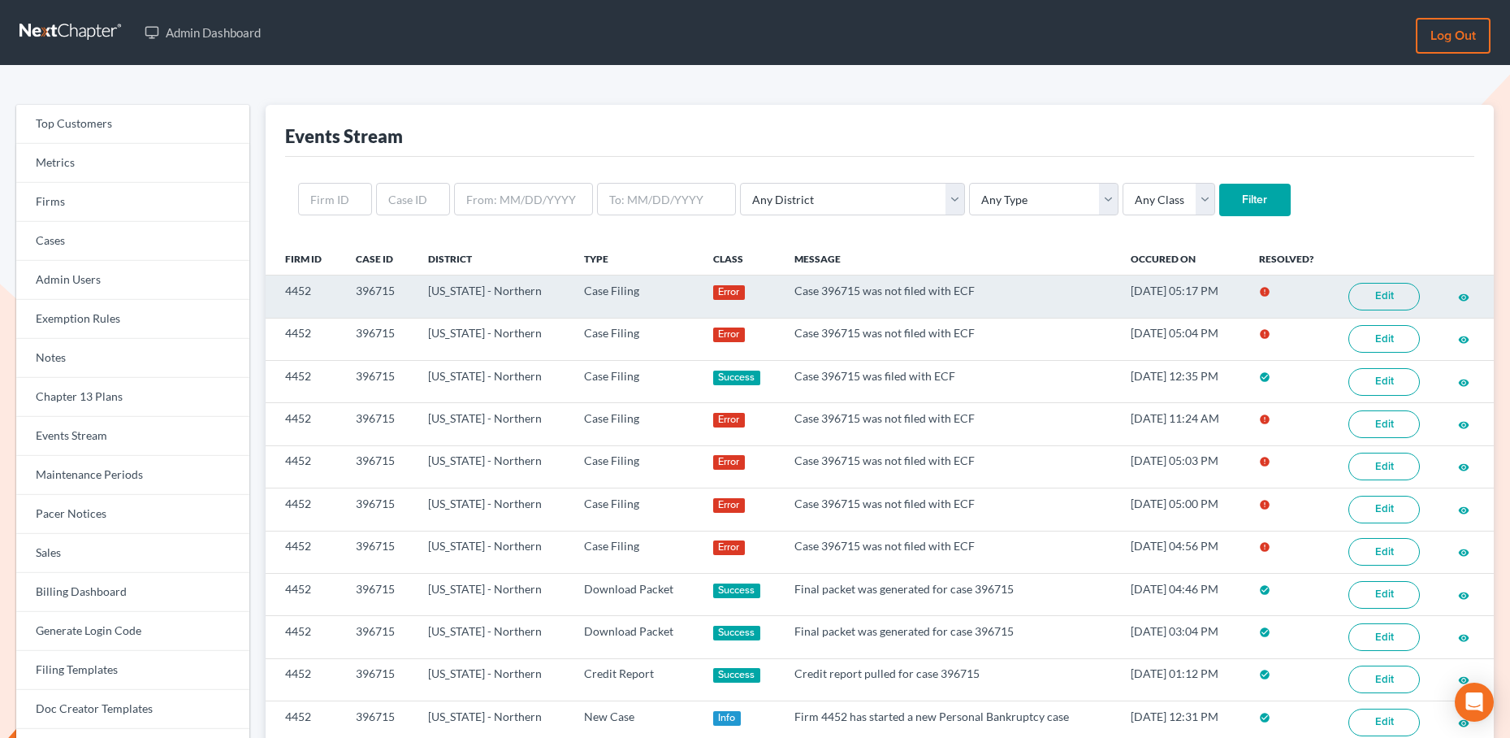
click at [1382, 299] on link "Edit" at bounding box center [1384, 297] width 71 height 28
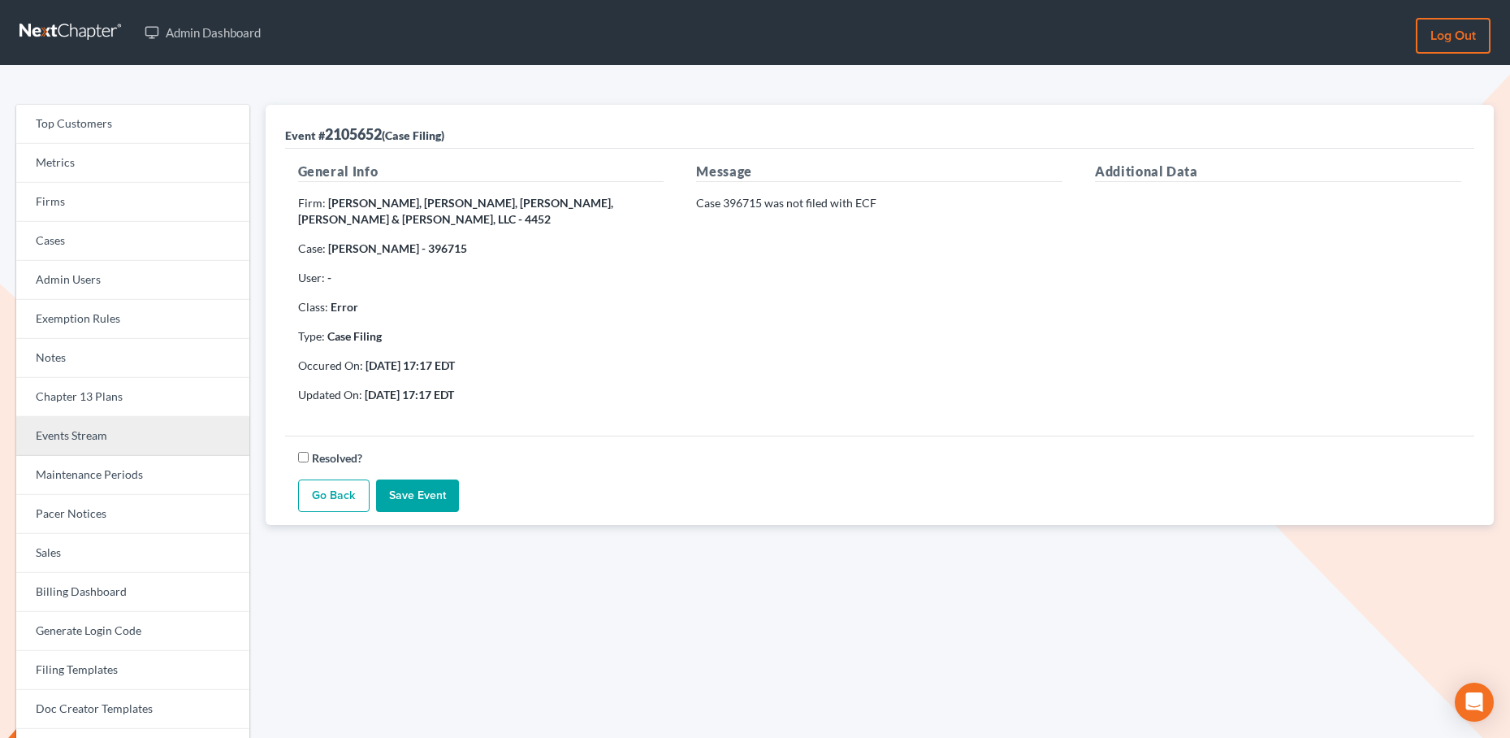
click at [102, 447] on link "Events Stream" at bounding box center [132, 436] width 233 height 39
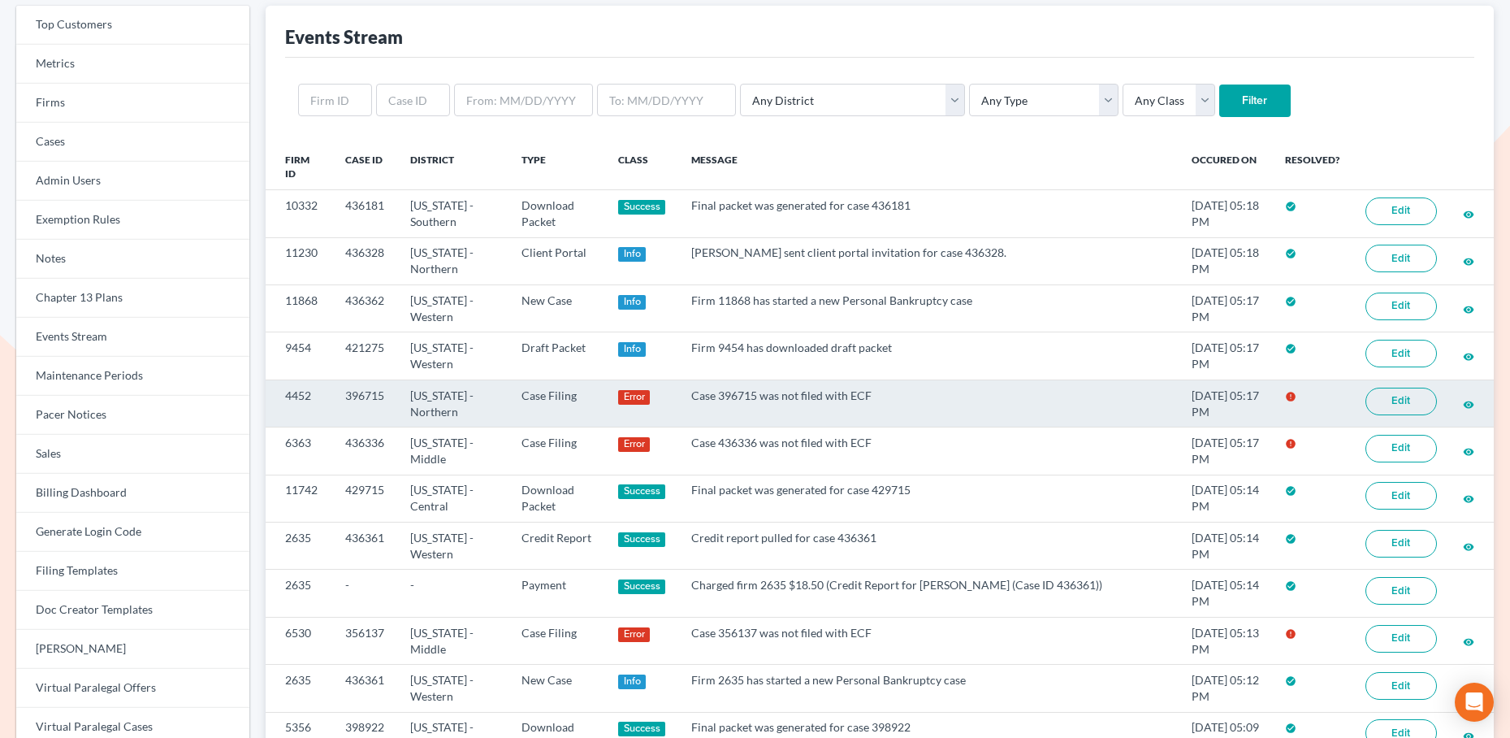
scroll to position [103, 0]
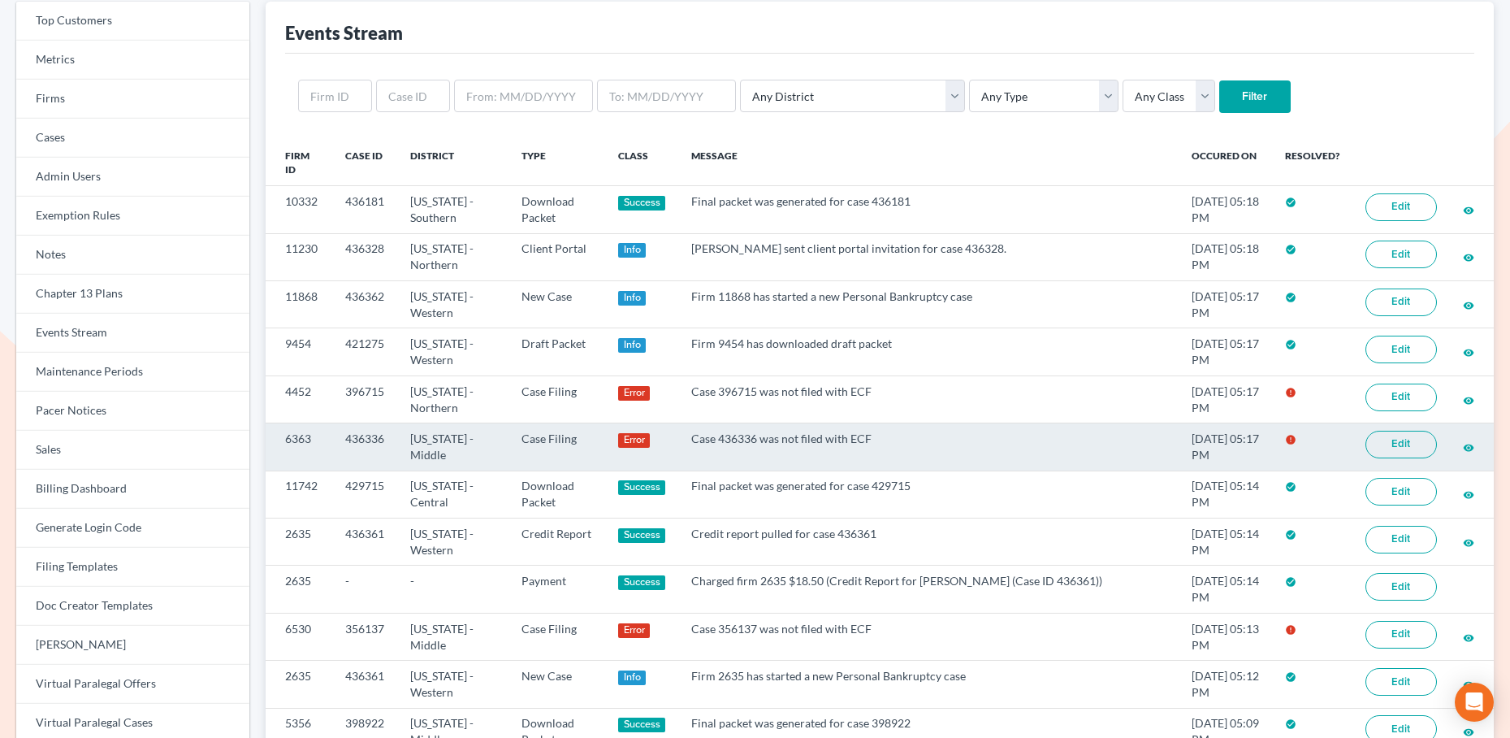
click at [1388, 440] on link "Edit" at bounding box center [1401, 445] width 71 height 28
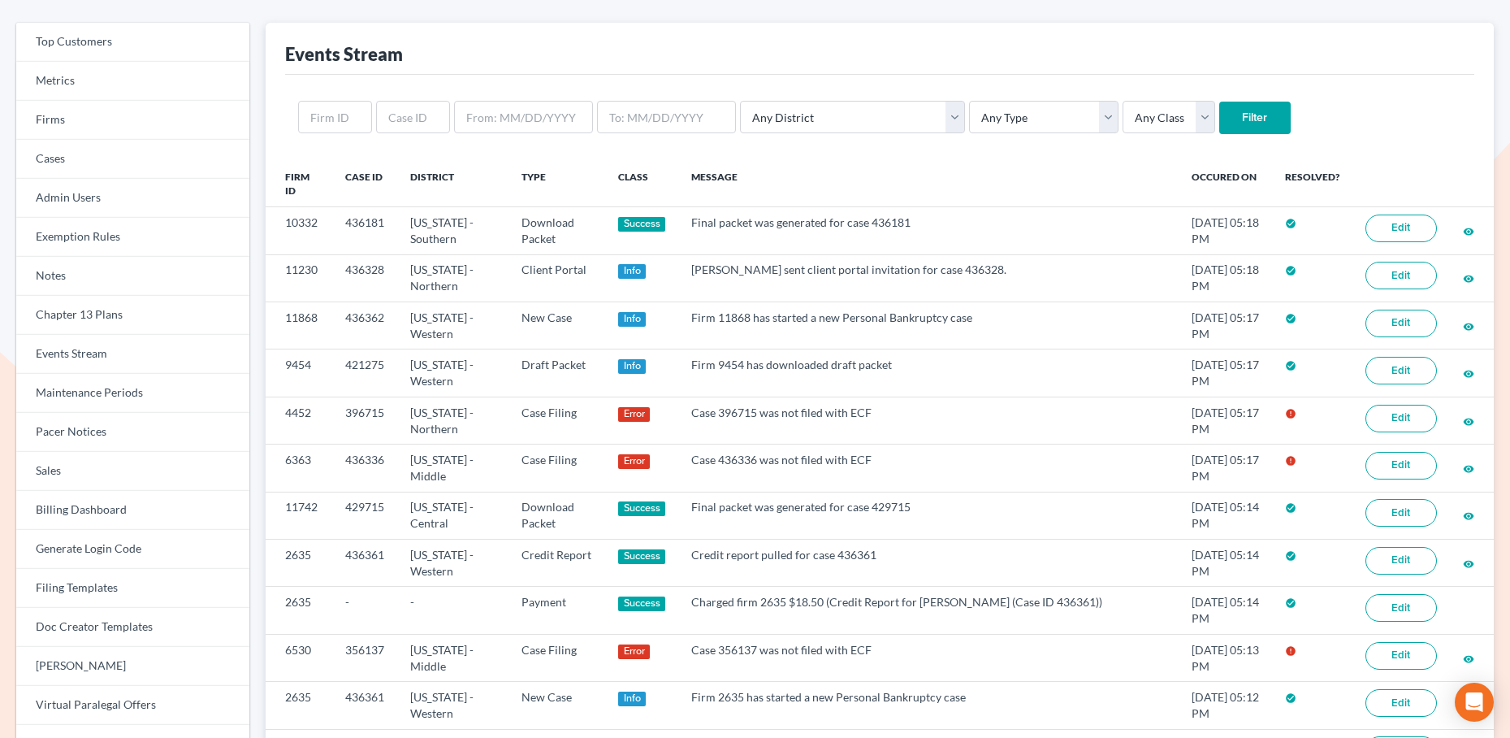
scroll to position [51, 0]
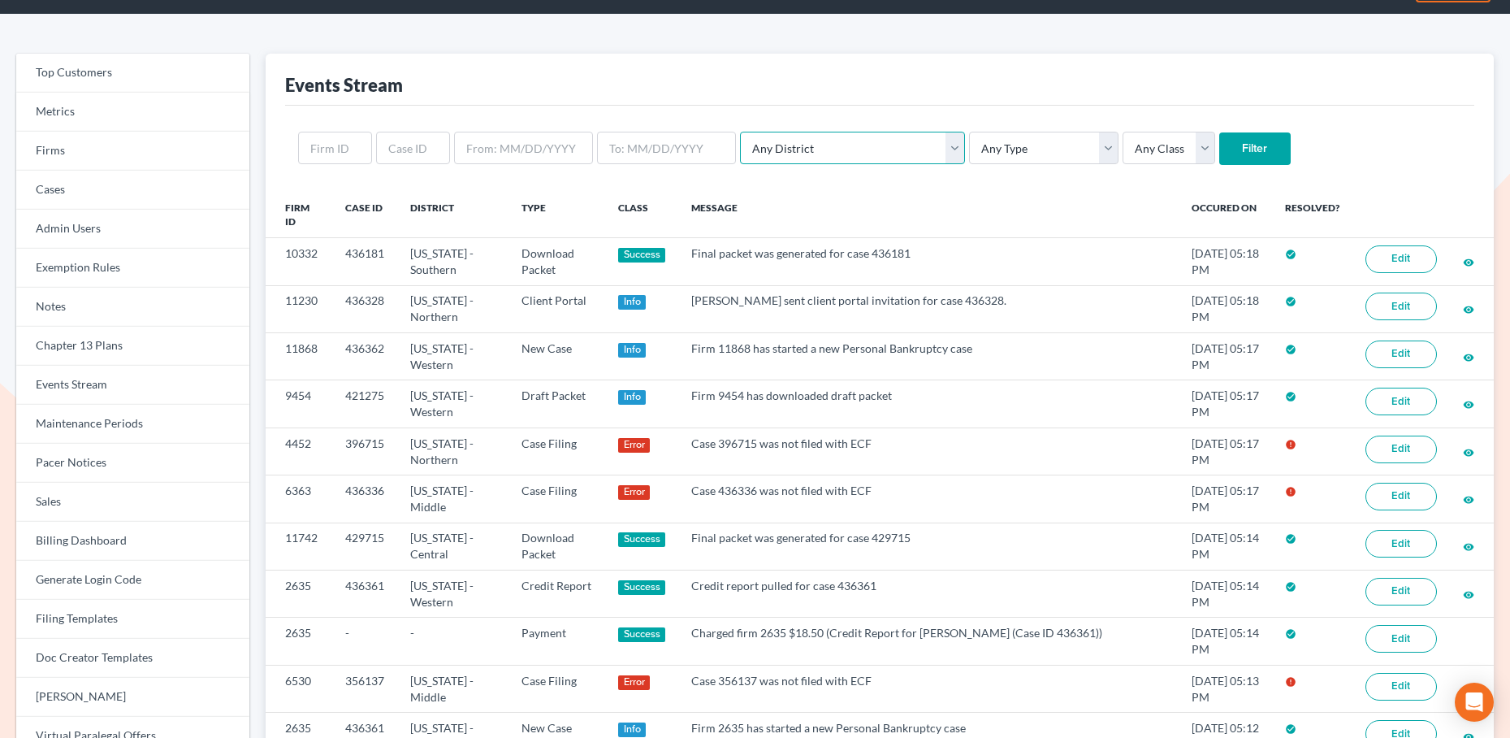
click at [828, 145] on select "Any District [US_STATE] - [GEOGRAPHIC_DATA] [US_STATE] - [GEOGRAPHIC_DATA] [US_…" at bounding box center [852, 148] width 225 height 32
select select "18"
click at [740, 132] on select "Any District [US_STATE] - [GEOGRAPHIC_DATA] [US_STATE] - [GEOGRAPHIC_DATA] [US_…" at bounding box center [852, 148] width 225 height 32
click at [1219, 151] on input "Filter" at bounding box center [1254, 148] width 71 height 32
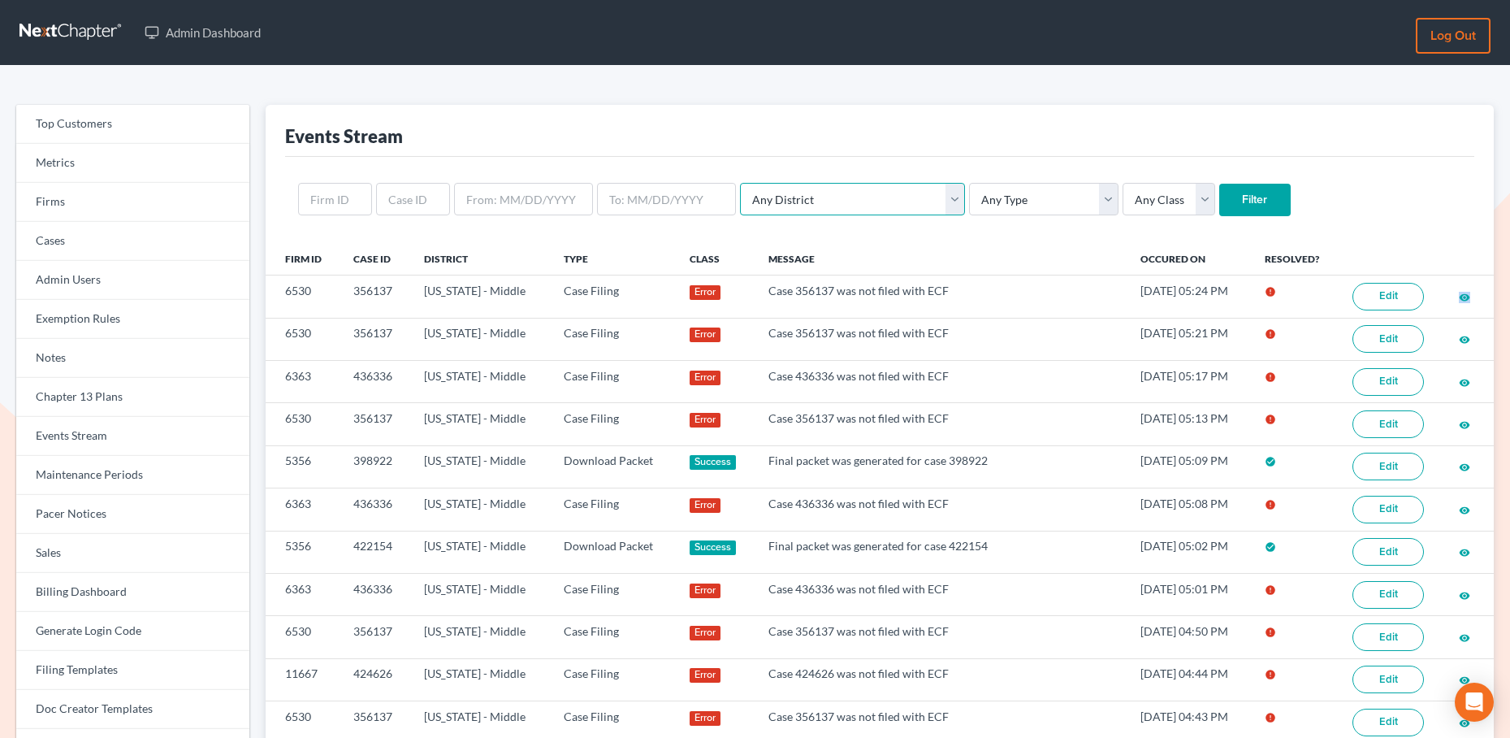
click at [778, 189] on select "Any District [US_STATE] - [GEOGRAPHIC_DATA] [US_STATE] - [GEOGRAPHIC_DATA] [US_…" at bounding box center [852, 199] width 225 height 32
select select "18"
click at [740, 183] on select "Any District [US_STATE] - [GEOGRAPHIC_DATA] [US_STATE] - [GEOGRAPHIC_DATA] [US_…" at bounding box center [852, 199] width 225 height 32
click at [1219, 197] on input "Filter" at bounding box center [1254, 200] width 71 height 32
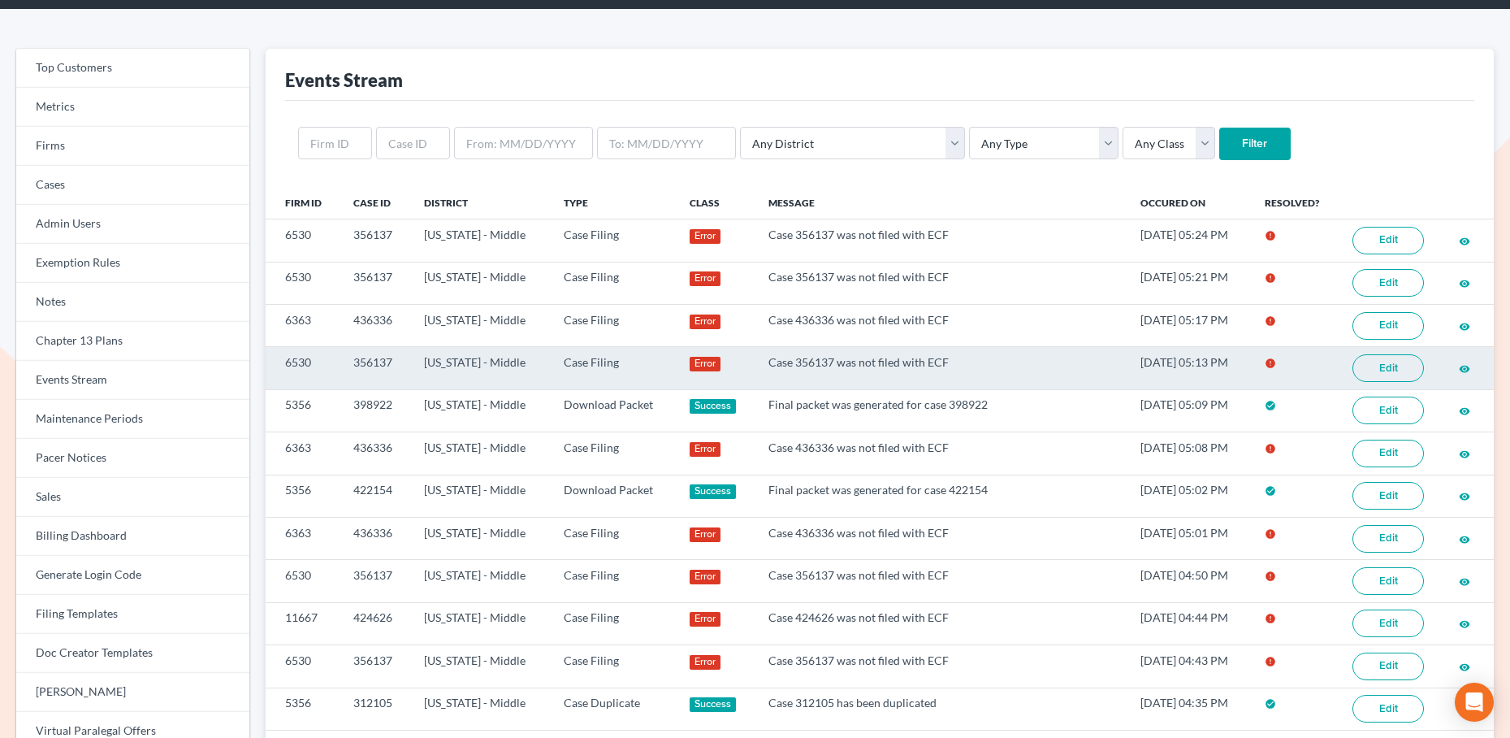
scroll to position [58, 0]
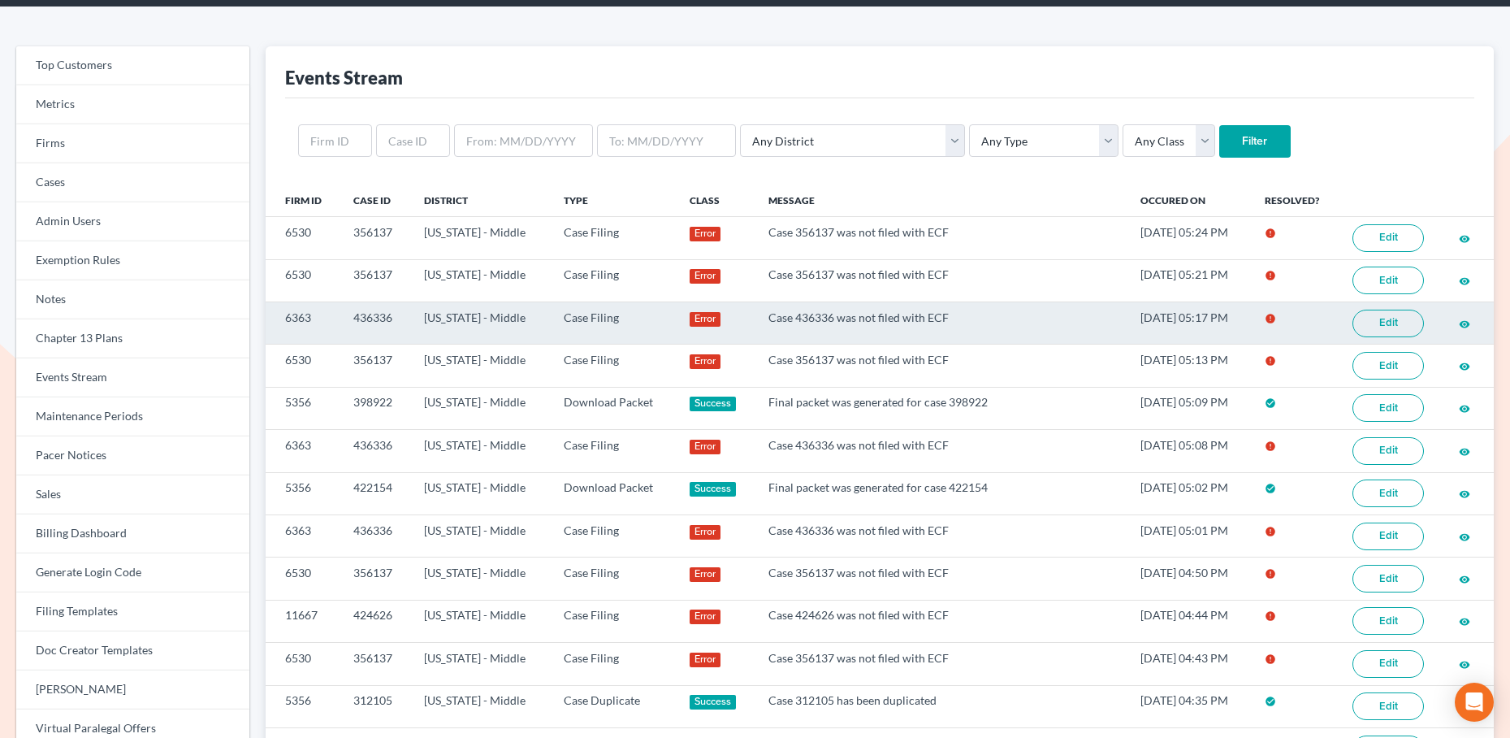
click at [1394, 322] on link "Edit" at bounding box center [1388, 324] width 71 height 28
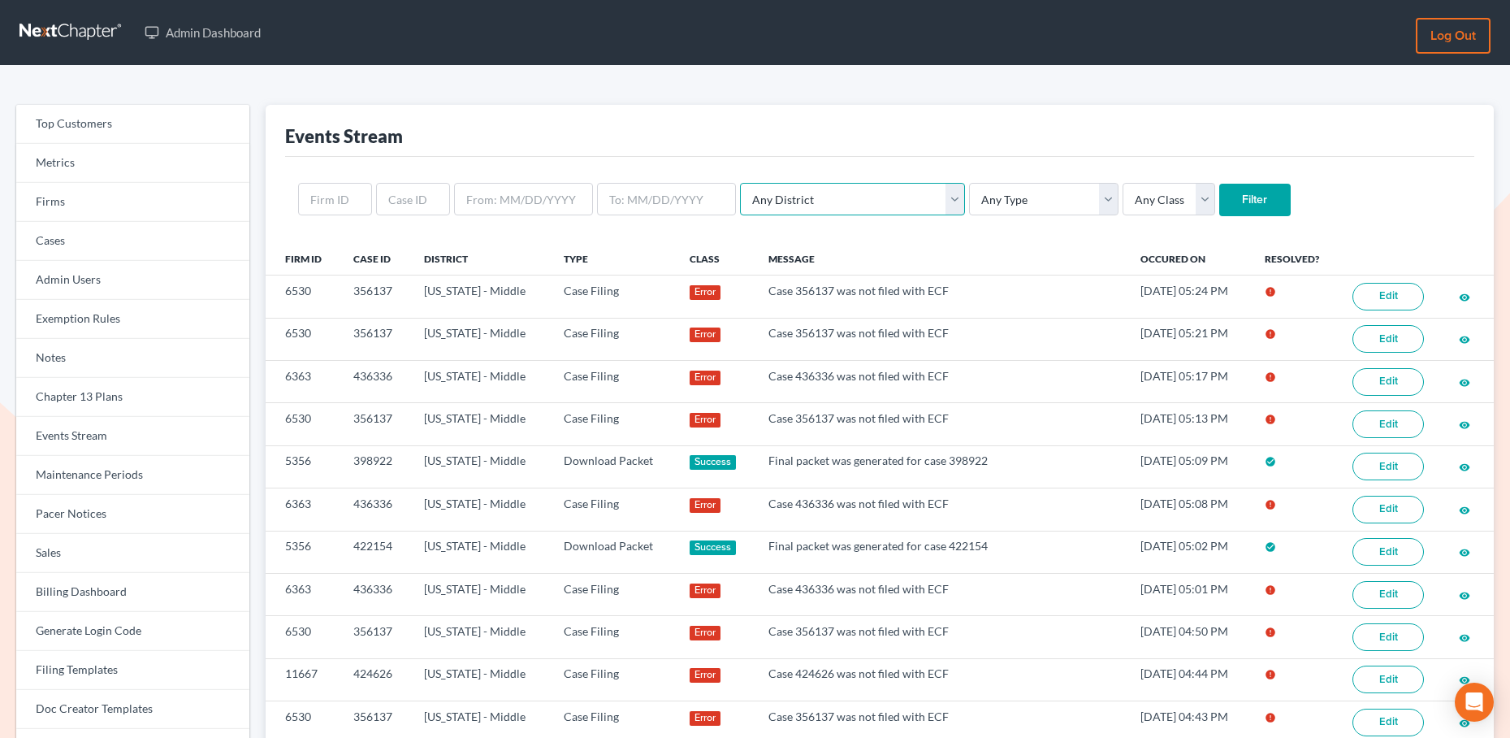
click at [773, 198] on select "Any District Alabama - Middle Alabama - Northern Alabama - Southern Alaska Ariz…" at bounding box center [852, 199] width 225 height 32
select select "18"
click at [740, 183] on select "Any District Alabama - Middle Alabama - Northern Alabama - Southern Alaska Ariz…" at bounding box center [852, 199] width 225 height 32
click at [1219, 202] on input "Filter" at bounding box center [1254, 200] width 71 height 32
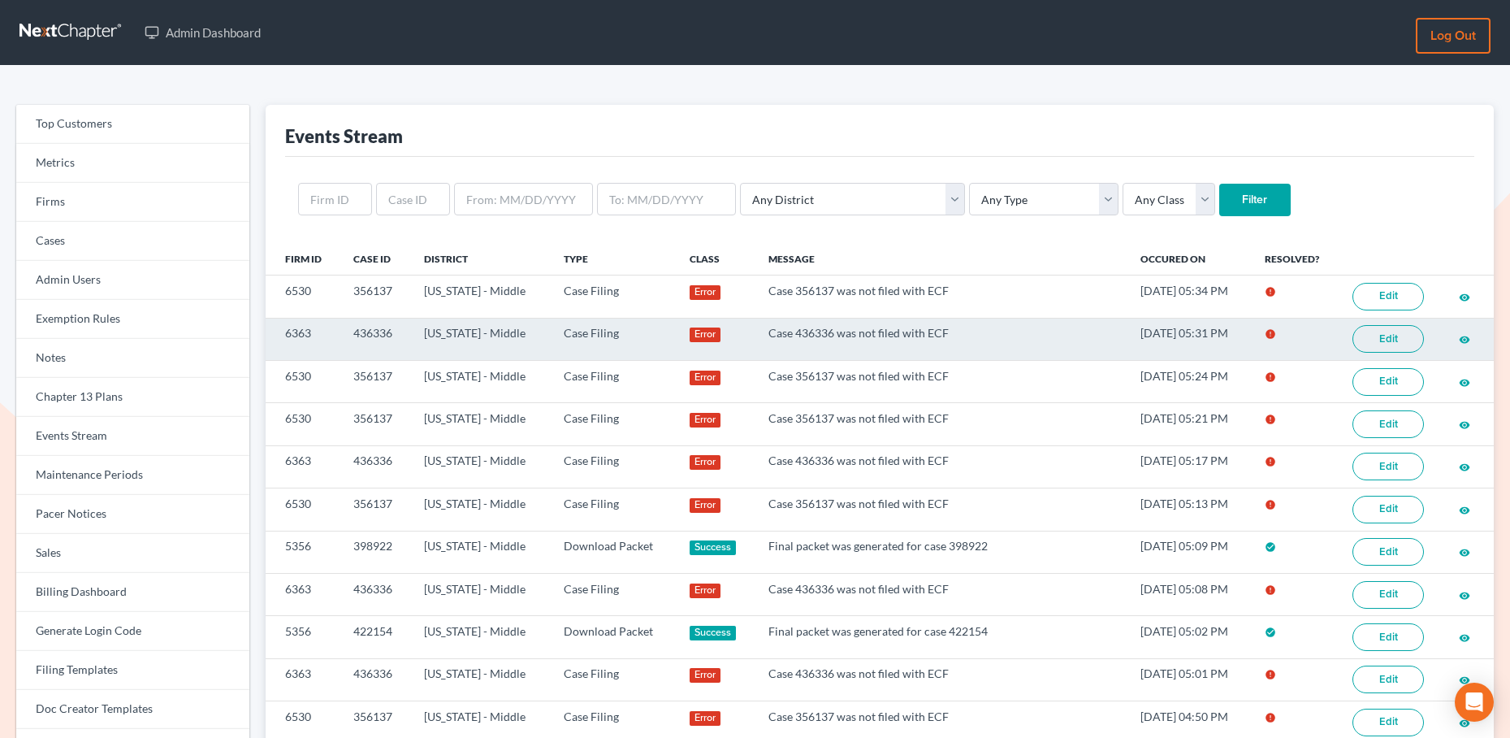
click at [1388, 332] on link "Edit" at bounding box center [1388, 339] width 71 height 28
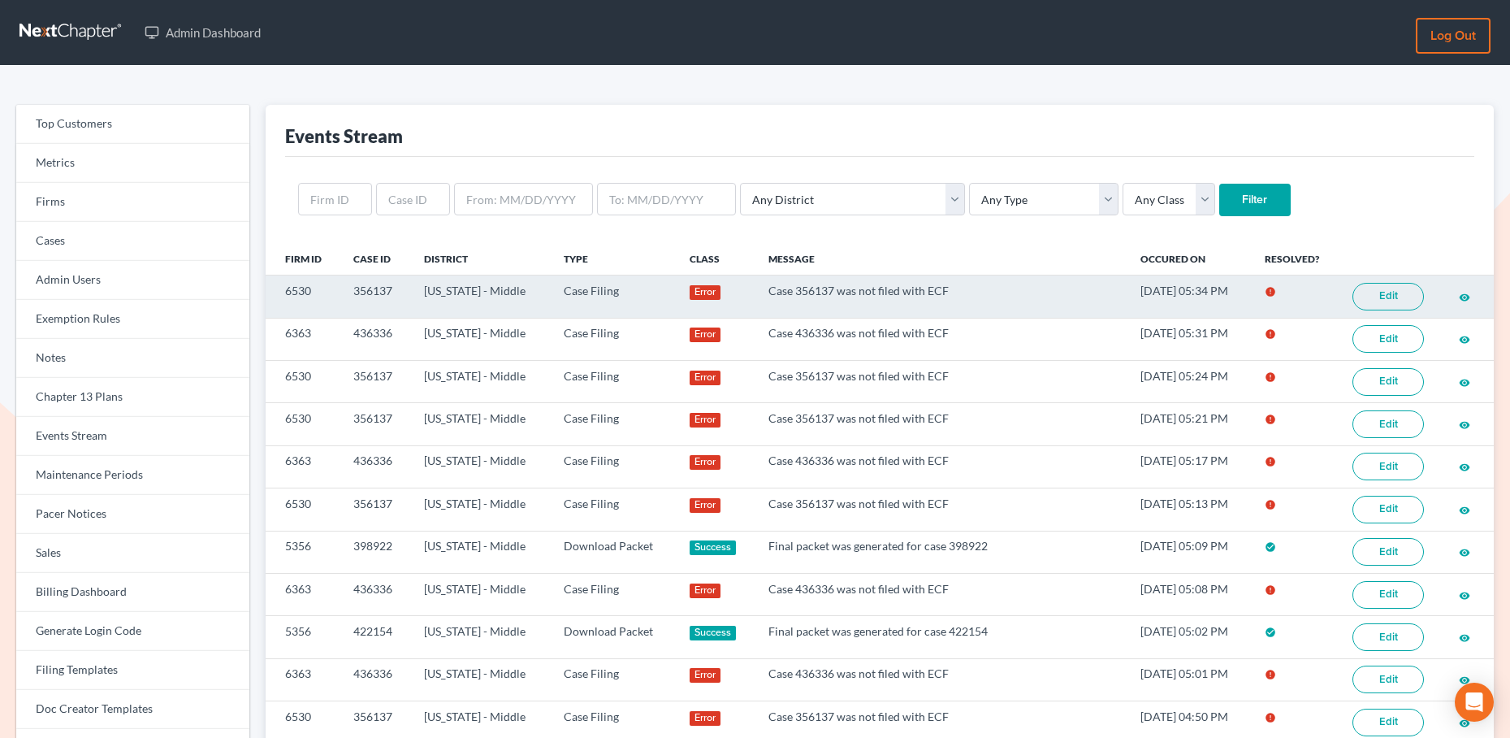
click at [1411, 297] on link "Edit" at bounding box center [1388, 297] width 71 height 28
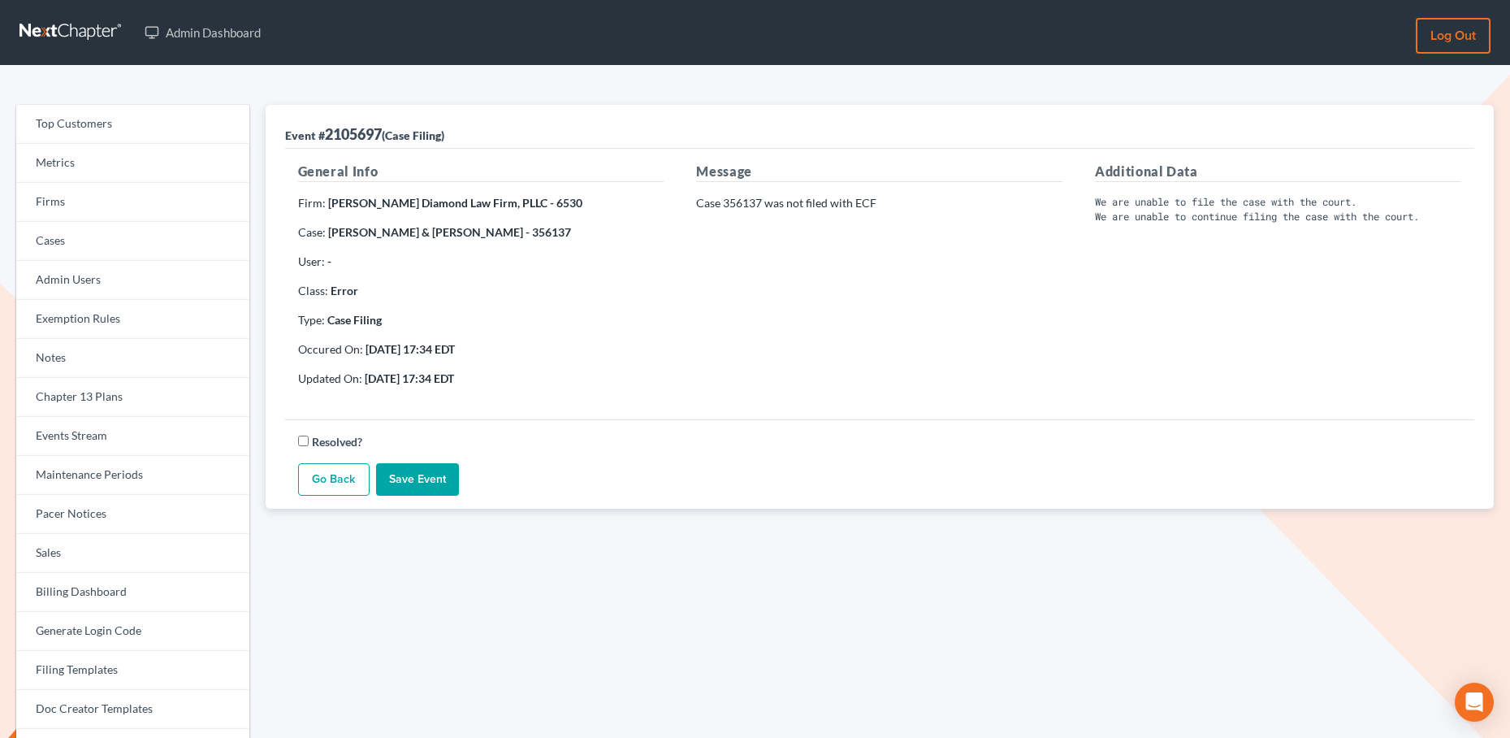
click at [747, 202] on p "Case 356137 was not filed with ECF" at bounding box center [879, 203] width 366 height 16
copy p "356137"
click at [789, 205] on p "Case 356137 was not filed with ECF" at bounding box center [879, 203] width 366 height 16
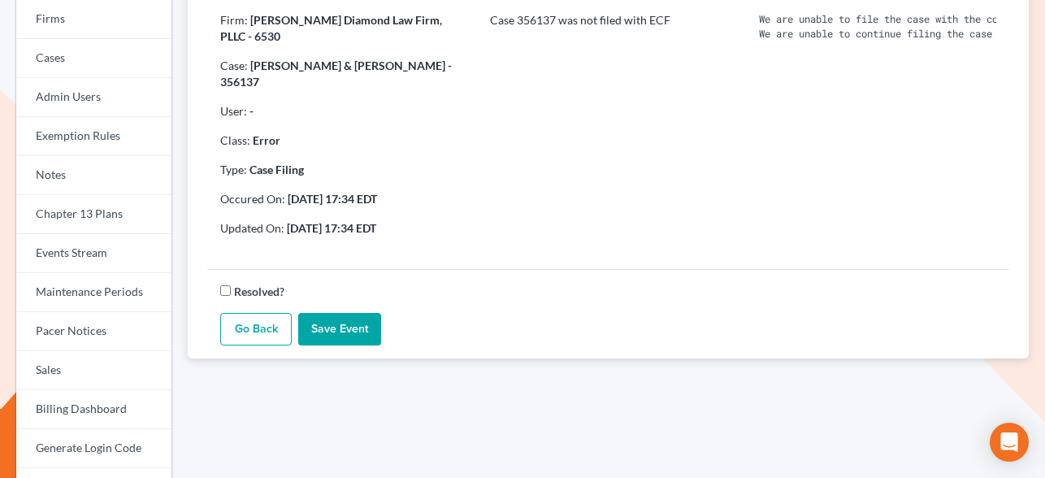
scroll to position [184, 0]
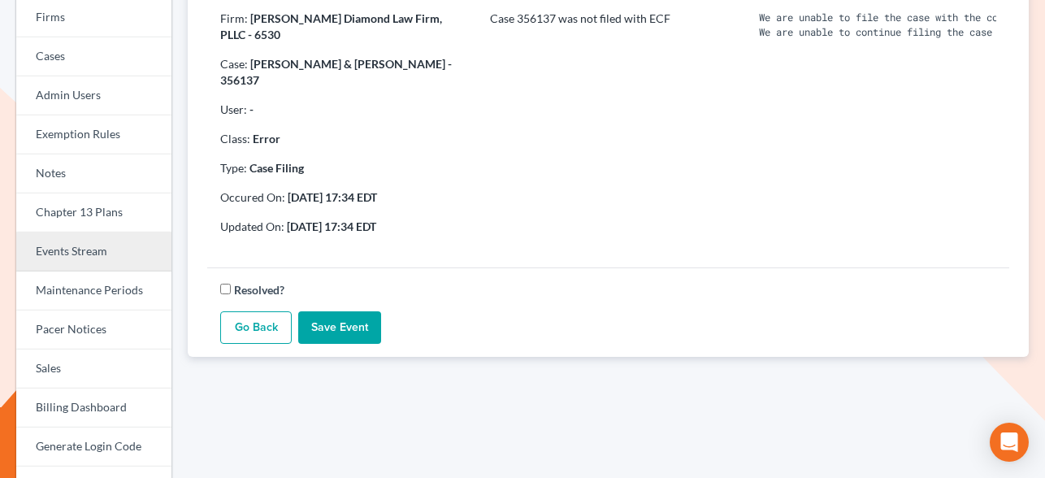
click at [77, 256] on link "Events Stream" at bounding box center [93, 251] width 155 height 39
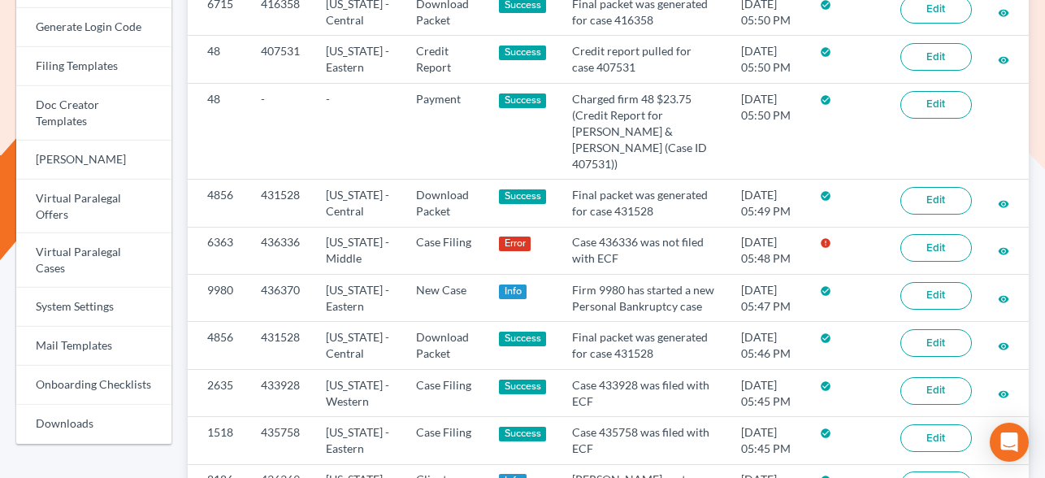
scroll to position [604, 0]
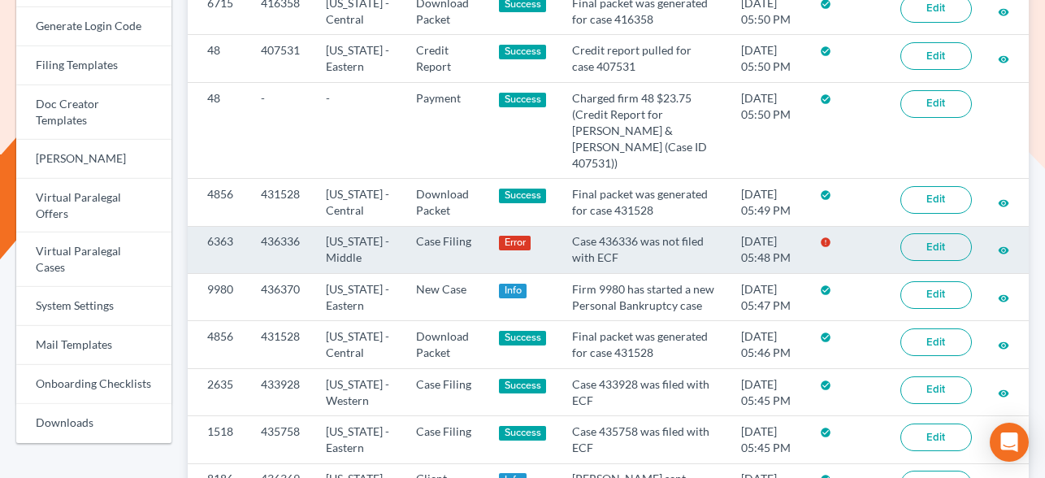
click at [915, 261] on link "Edit" at bounding box center [935, 247] width 71 height 28
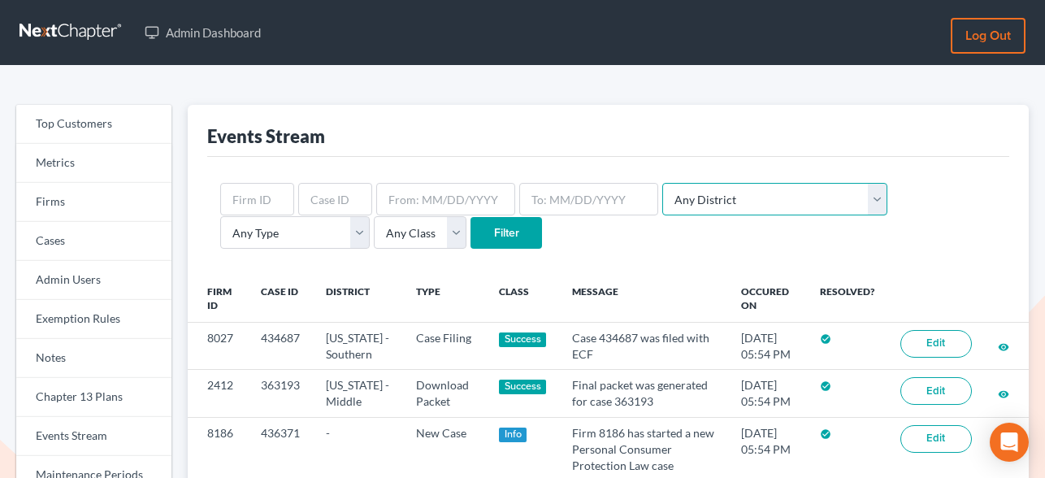
click at [673, 202] on select "Any District [US_STATE] - [GEOGRAPHIC_DATA] [US_STATE] - [GEOGRAPHIC_DATA] [US_…" at bounding box center [774, 199] width 225 height 32
select select "18"
click at [662, 183] on select "Any District [US_STATE] - [GEOGRAPHIC_DATA] [US_STATE] - [GEOGRAPHIC_DATA] [US_…" at bounding box center [774, 199] width 225 height 32
click at [470, 246] on input "Filter" at bounding box center [505, 233] width 71 height 32
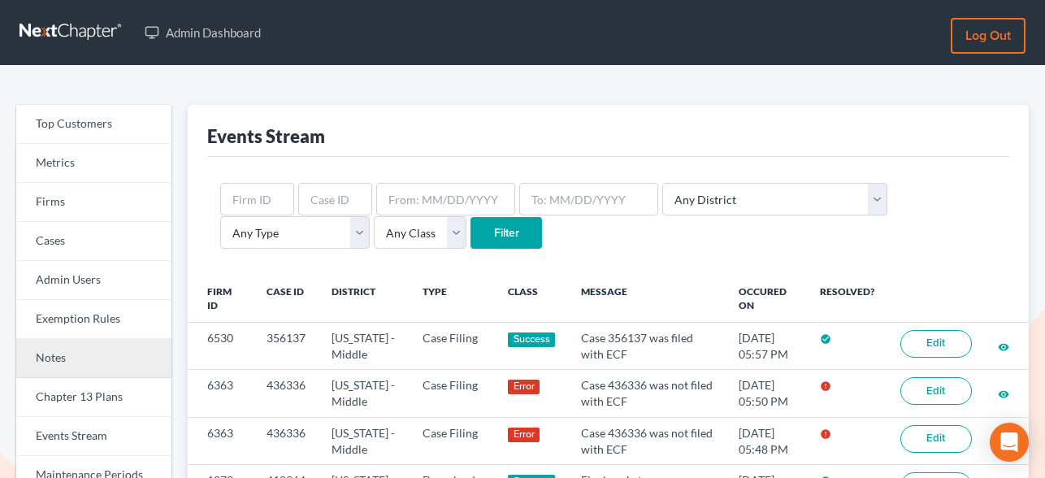
scroll to position [96, 0]
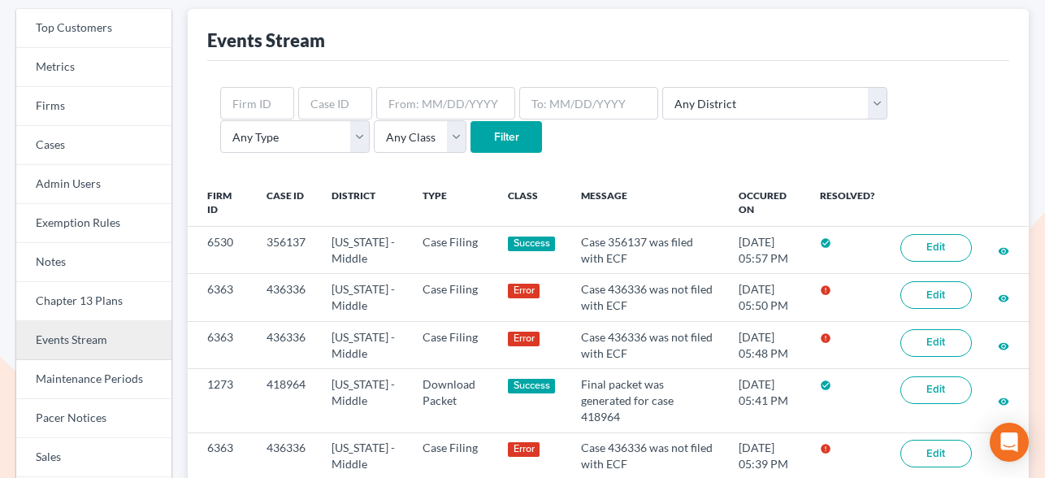
click at [96, 335] on link "Events Stream" at bounding box center [93, 340] width 155 height 39
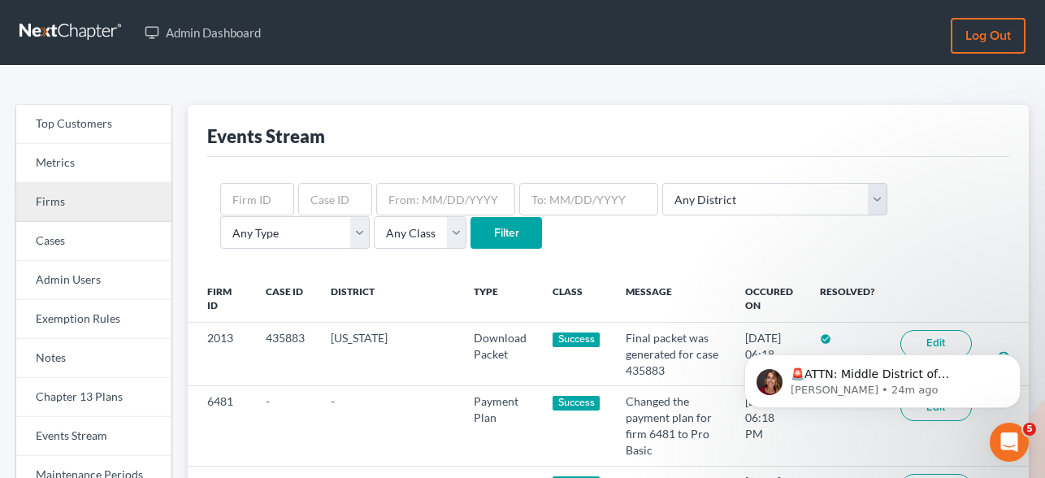
click at [63, 196] on link "Firms" at bounding box center [93, 202] width 155 height 39
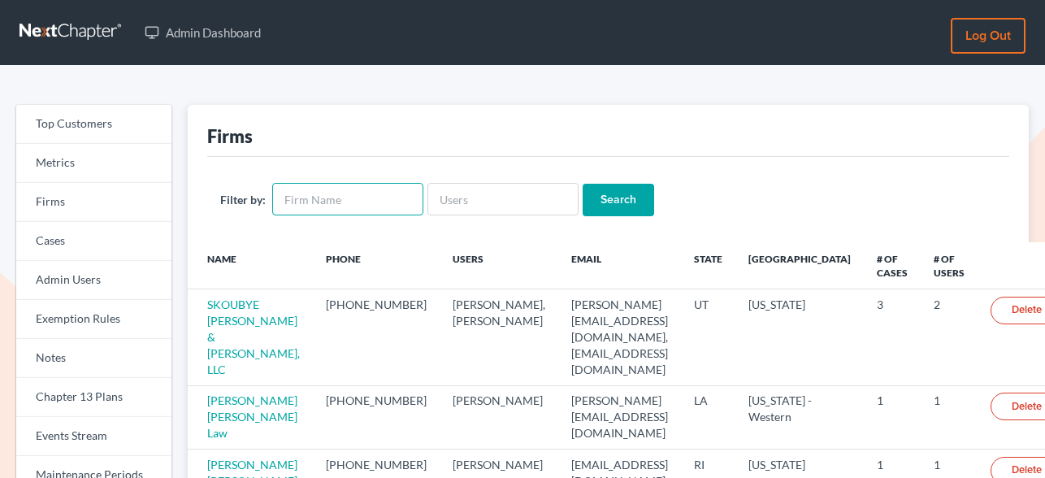
click at [381, 209] on input "text" at bounding box center [347, 199] width 151 height 32
type input "consumer"
click at [582, 184] on input "Search" at bounding box center [617, 200] width 71 height 32
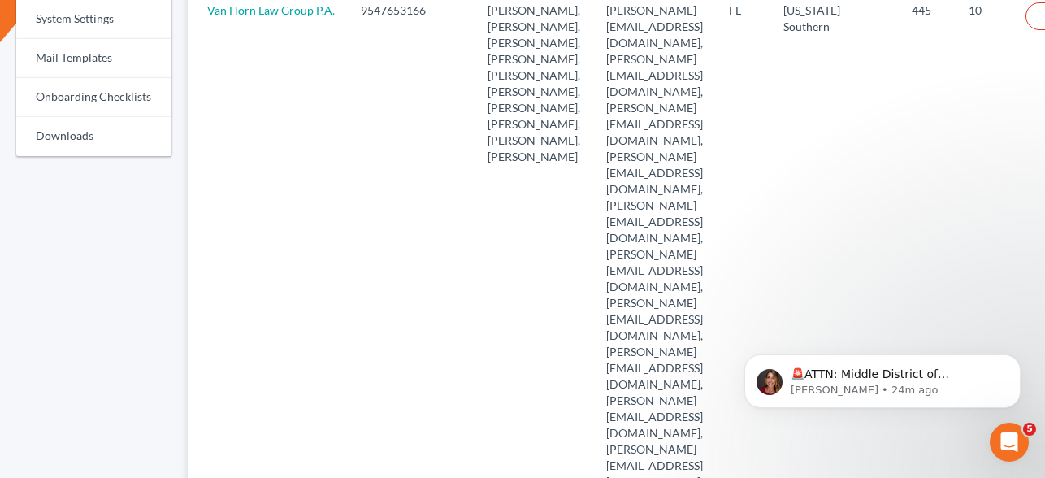
scroll to position [892, 0]
